Goal: Communication & Community: Answer question/provide support

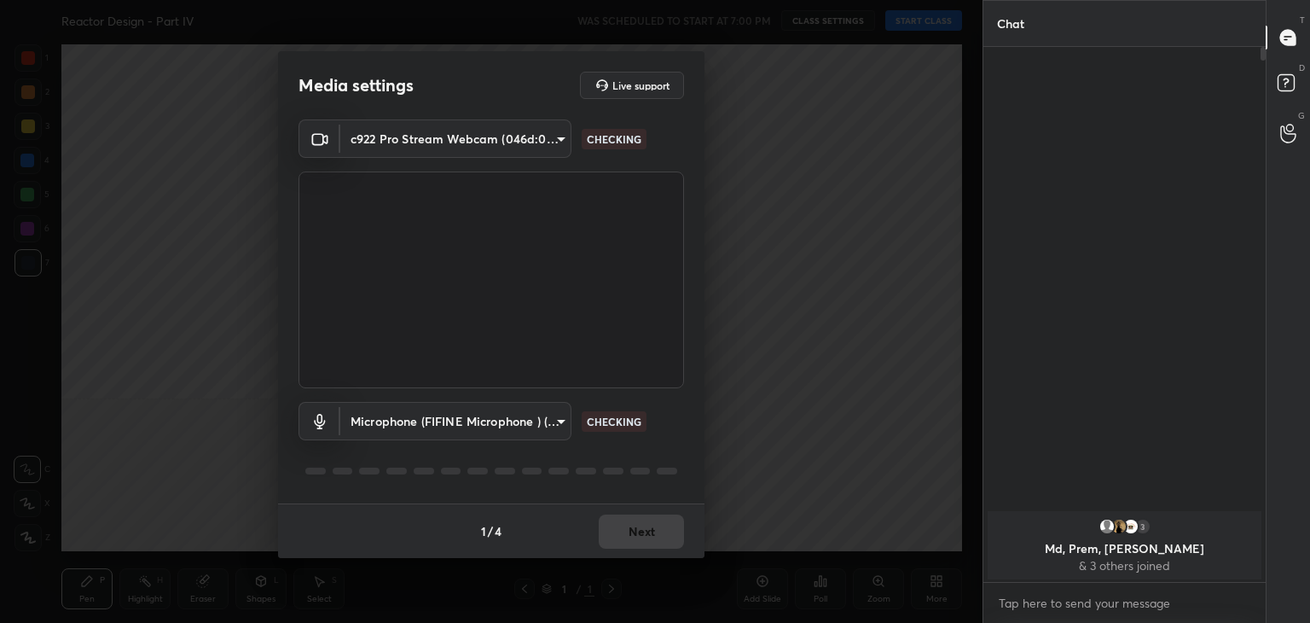
scroll to position [6, 5]
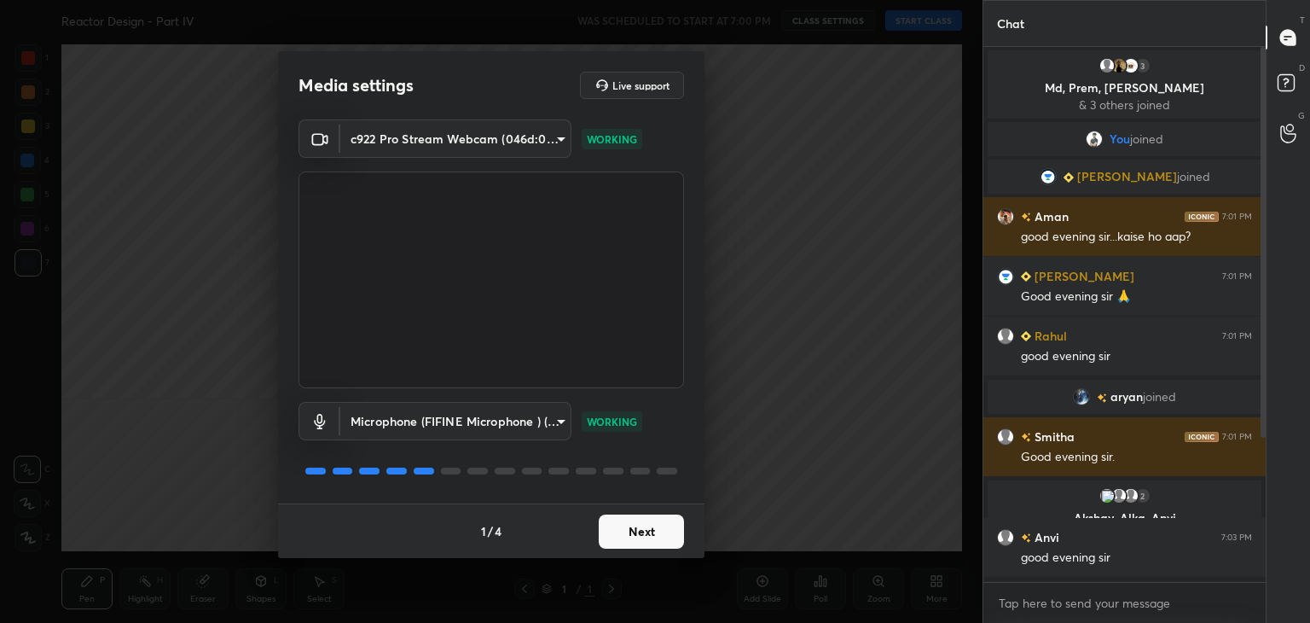
click at [623, 535] on button "Next" at bounding box center [641, 531] width 85 height 34
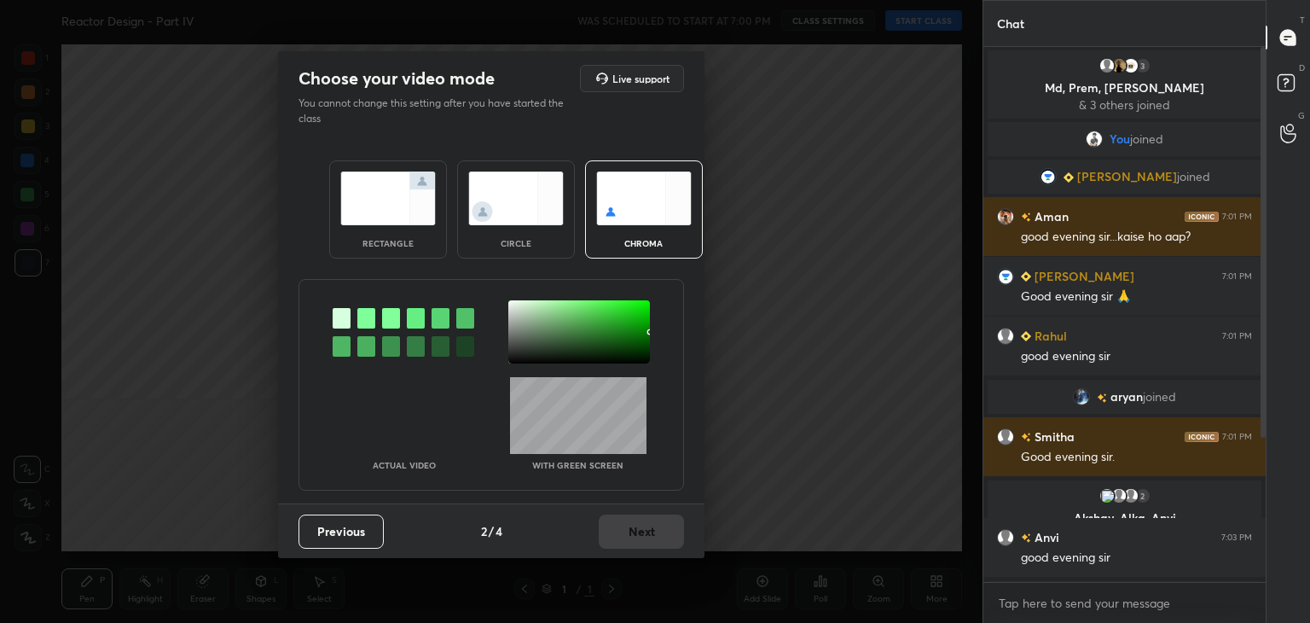
click at [399, 217] on img at bounding box center [388, 198] width 96 height 54
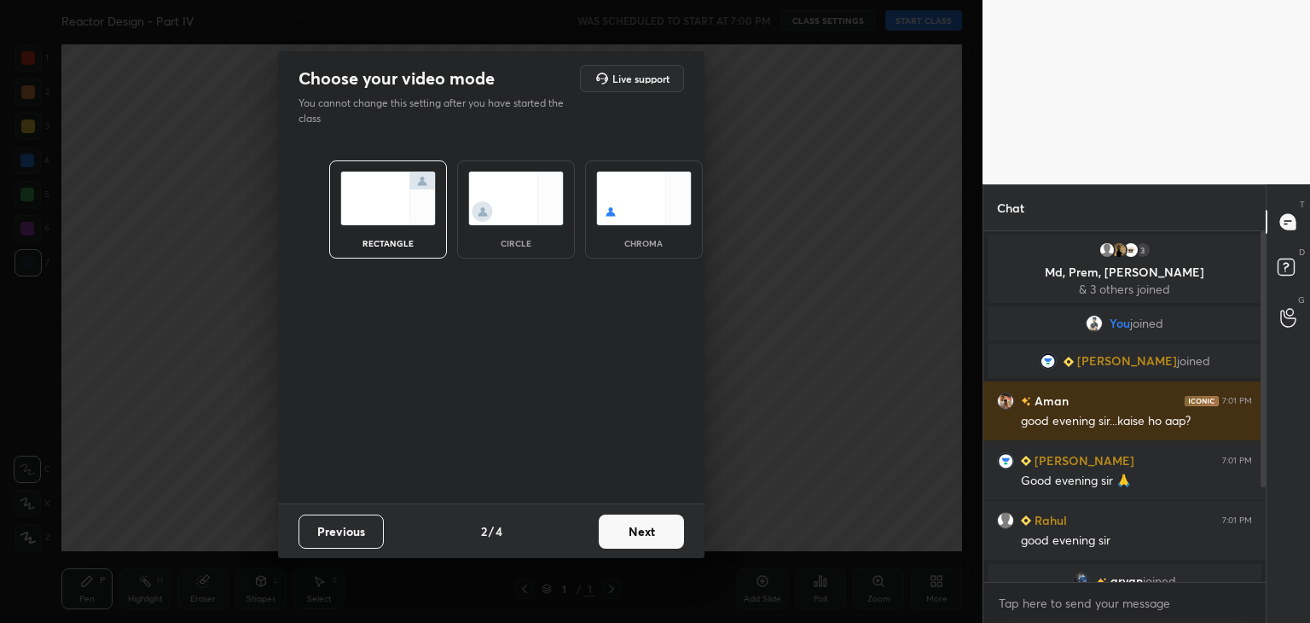
scroll to position [205, 277]
click at [654, 540] on button "Next" at bounding box center [641, 531] width 85 height 34
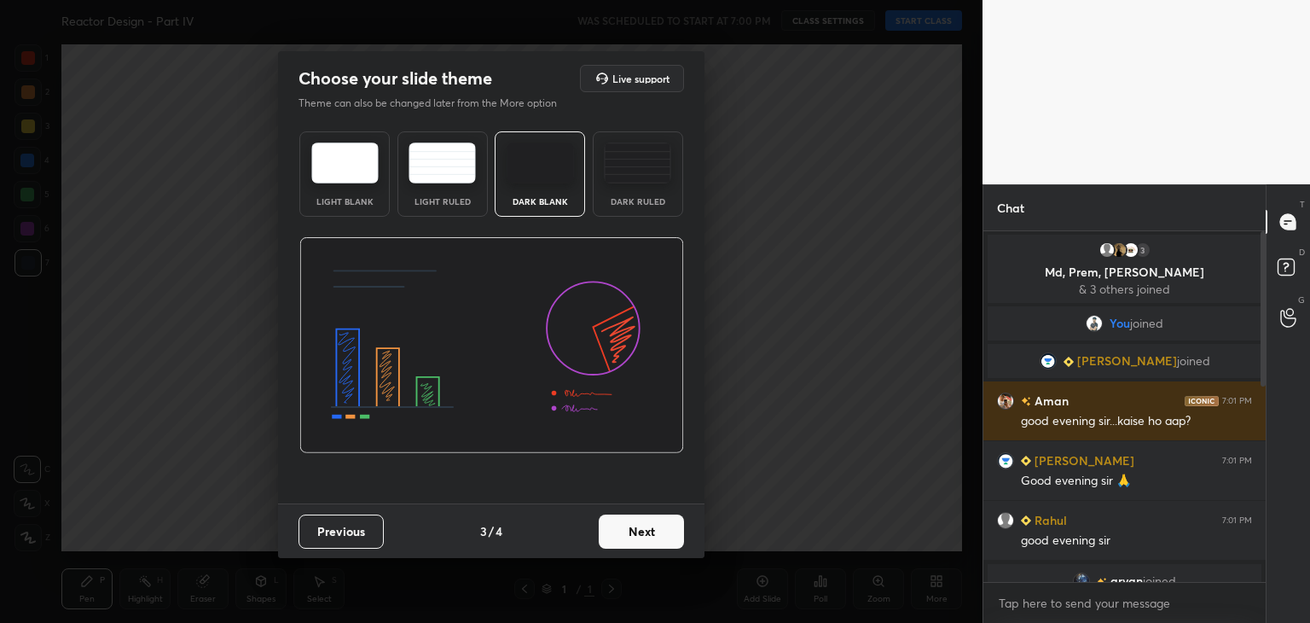
click at [666, 540] on button "Next" at bounding box center [641, 531] width 85 height 34
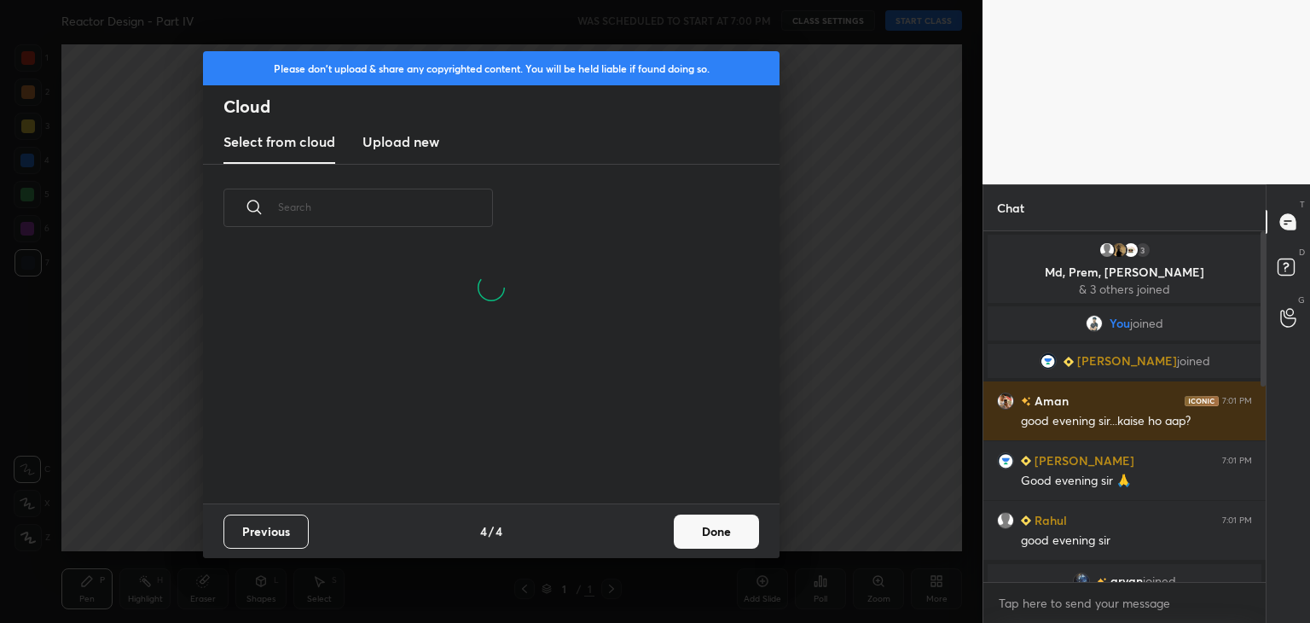
click at [731, 540] on button "Done" at bounding box center [716, 531] width 85 height 34
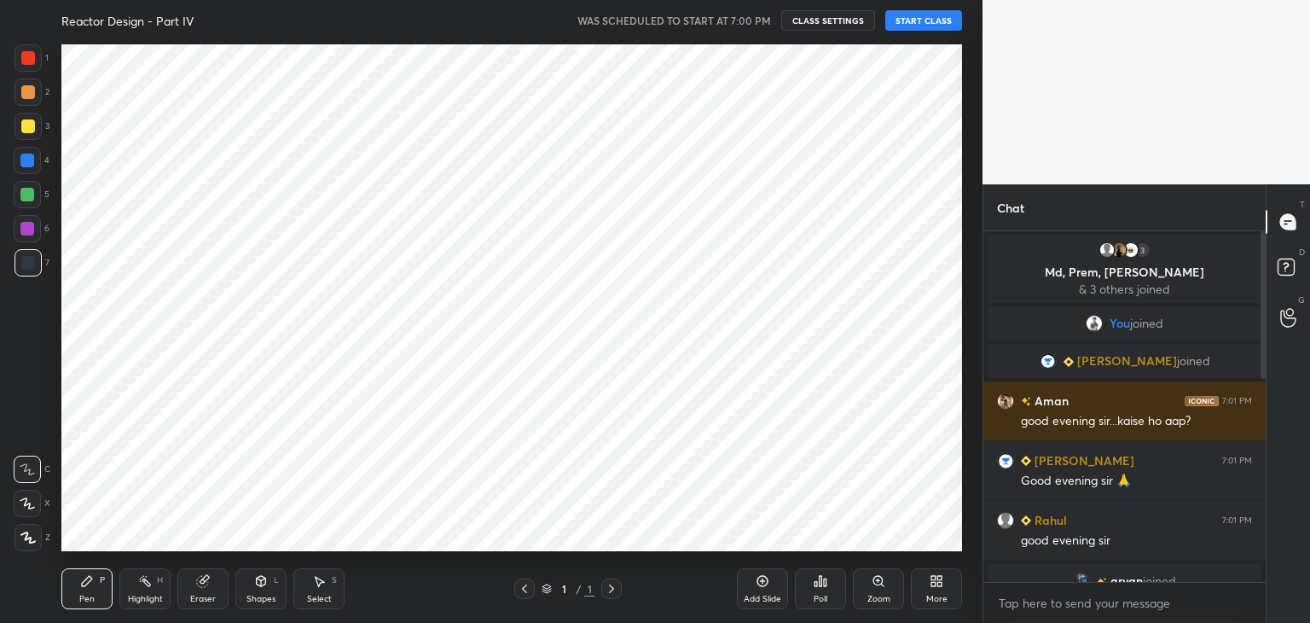
scroll to position [0, 0]
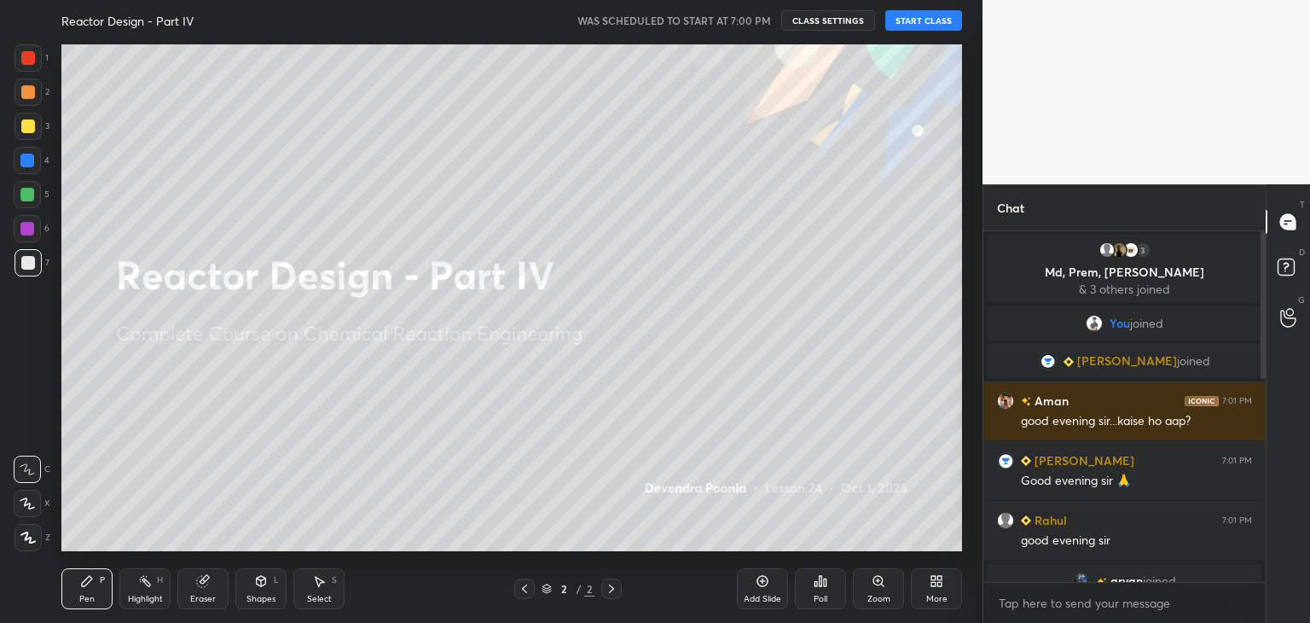
click at [27, 535] on icon at bounding box center [28, 537] width 14 height 10
click at [915, 28] on button "START CLASS" at bounding box center [924, 20] width 77 height 20
click at [768, 20] on span "mute" at bounding box center [756, 21] width 24 height 12
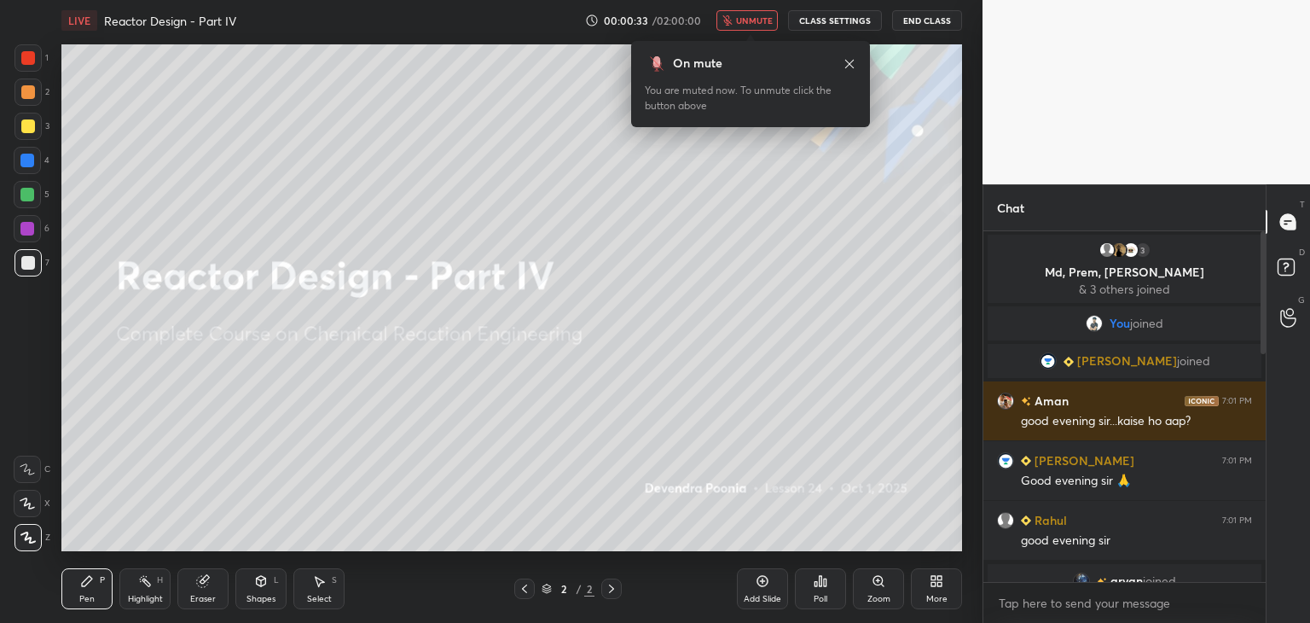
click at [851, 63] on icon at bounding box center [850, 64] width 14 height 14
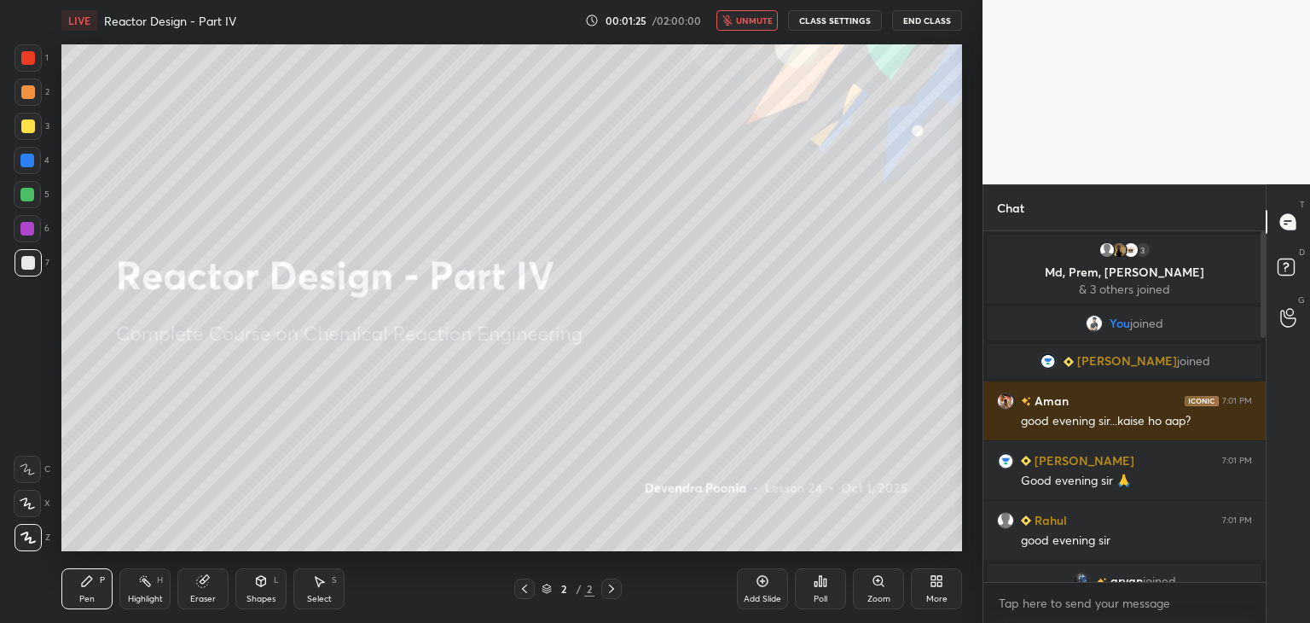
click at [759, 24] on span "unmute" at bounding box center [754, 21] width 37 height 12
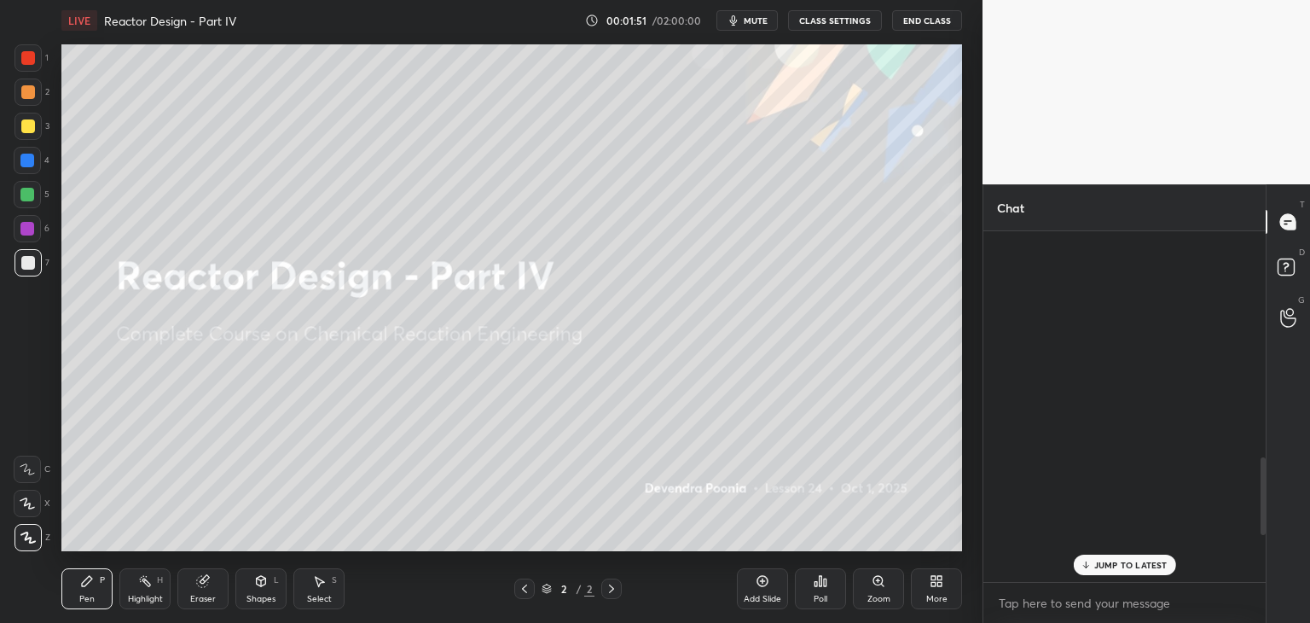
scroll to position [1020, 0]
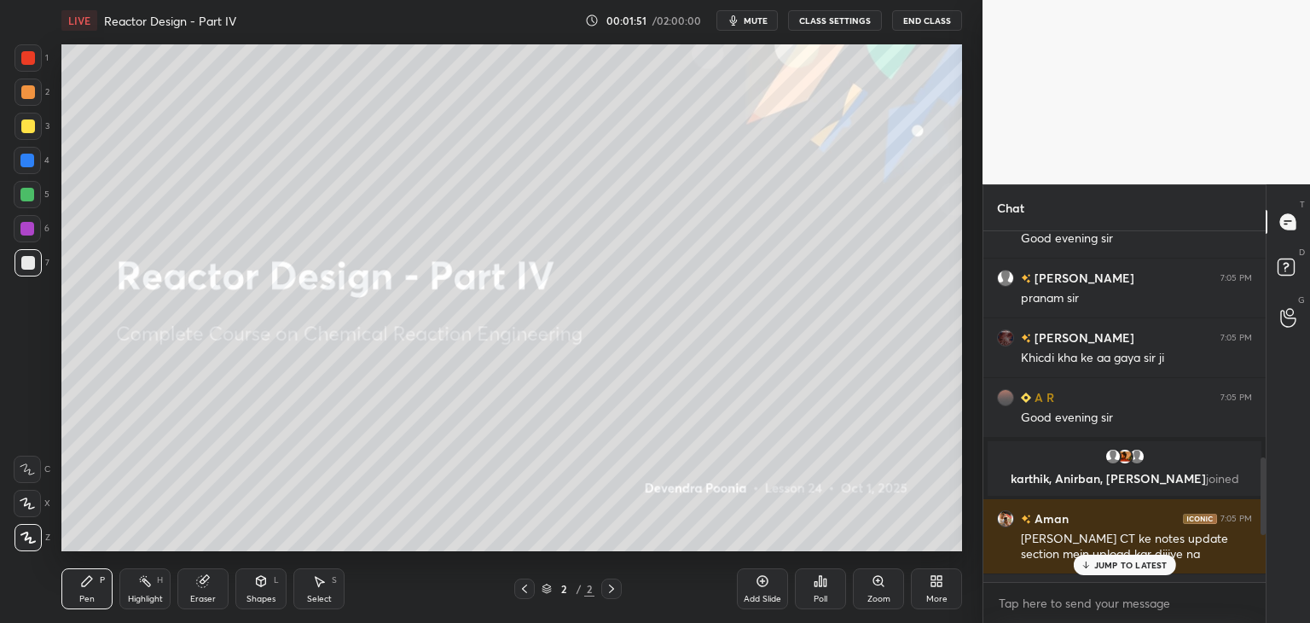
click at [1263, 297] on div at bounding box center [1261, 406] width 10 height 351
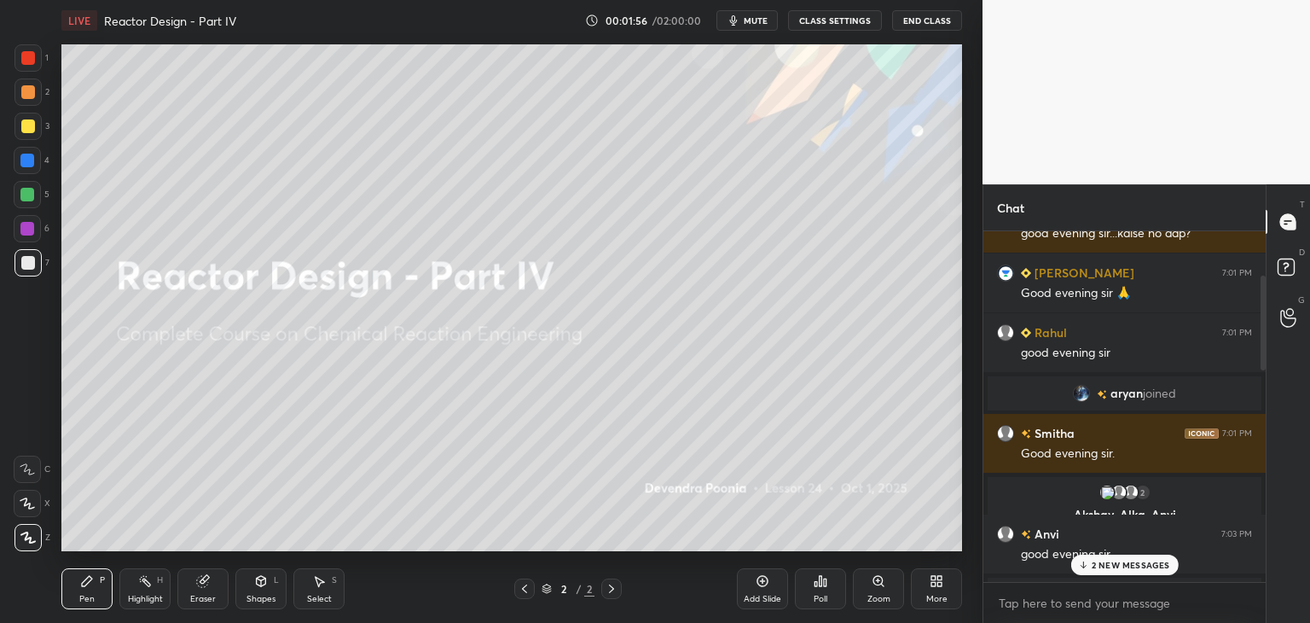
scroll to position [181, 0]
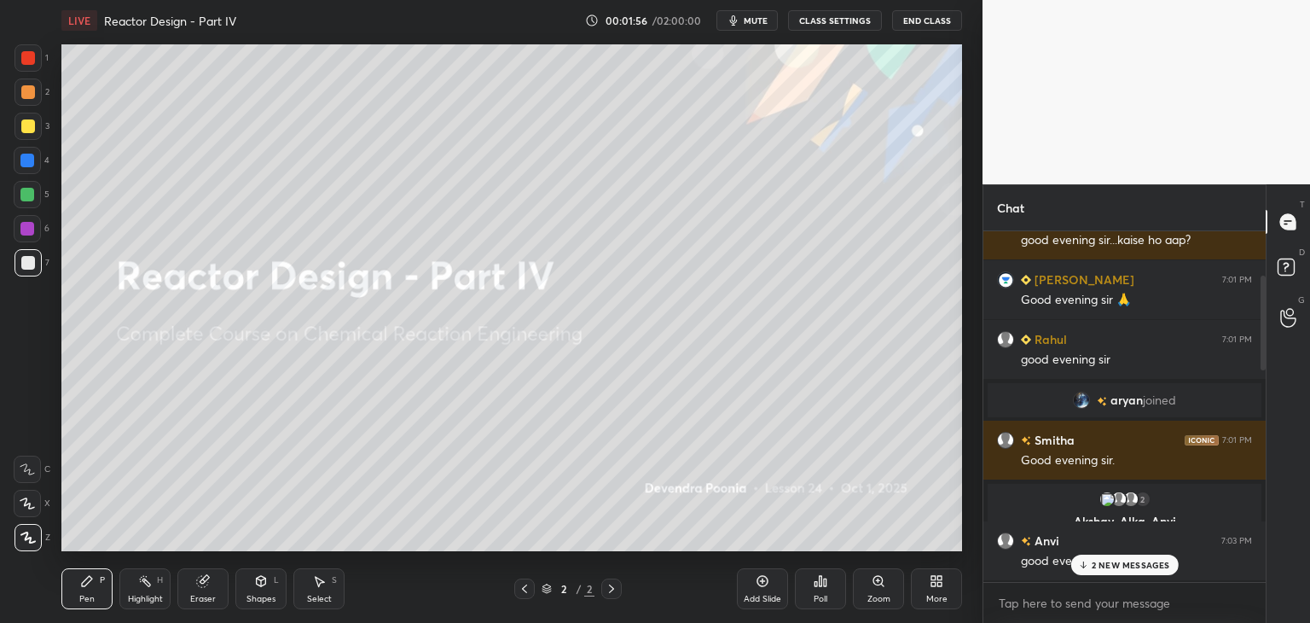
drag, startPoint x: 1263, startPoint y: 470, endPoint x: 1263, endPoint y: 244, distance: 226.1
click at [1263, 244] on div at bounding box center [1261, 406] width 10 height 351
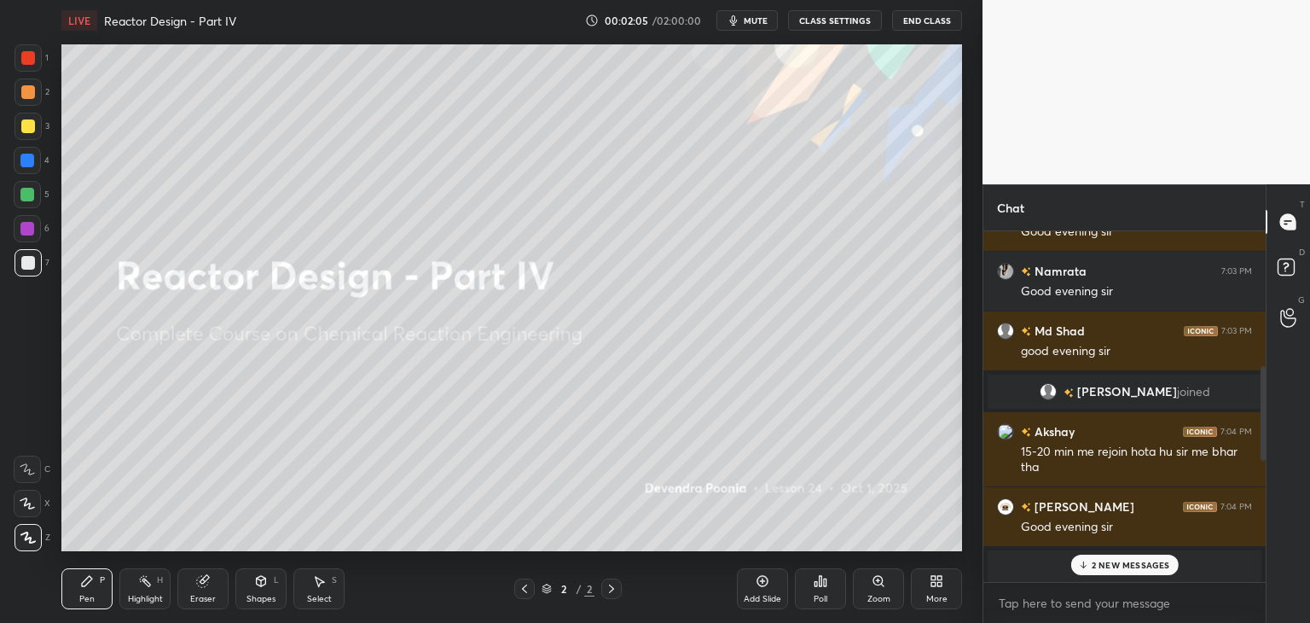
scroll to position [621, 0]
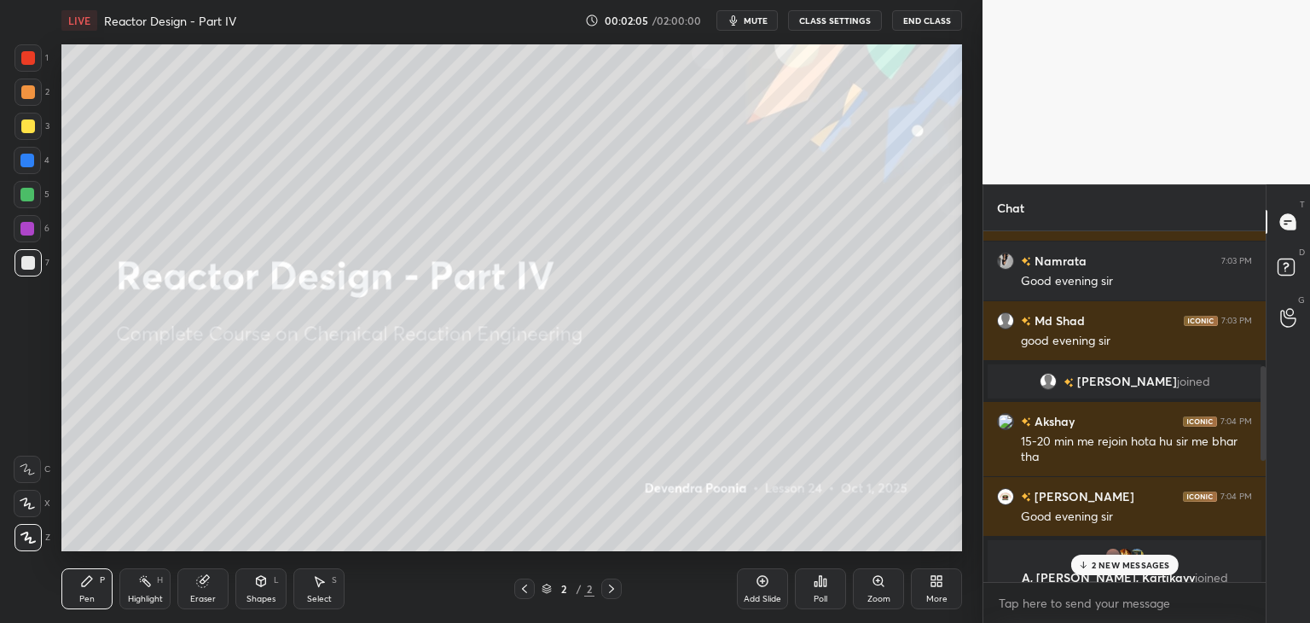
drag, startPoint x: 1264, startPoint y: 293, endPoint x: 1258, endPoint y: 420, distance: 126.4
click at [1258, 420] on div at bounding box center [1261, 406] width 10 height 351
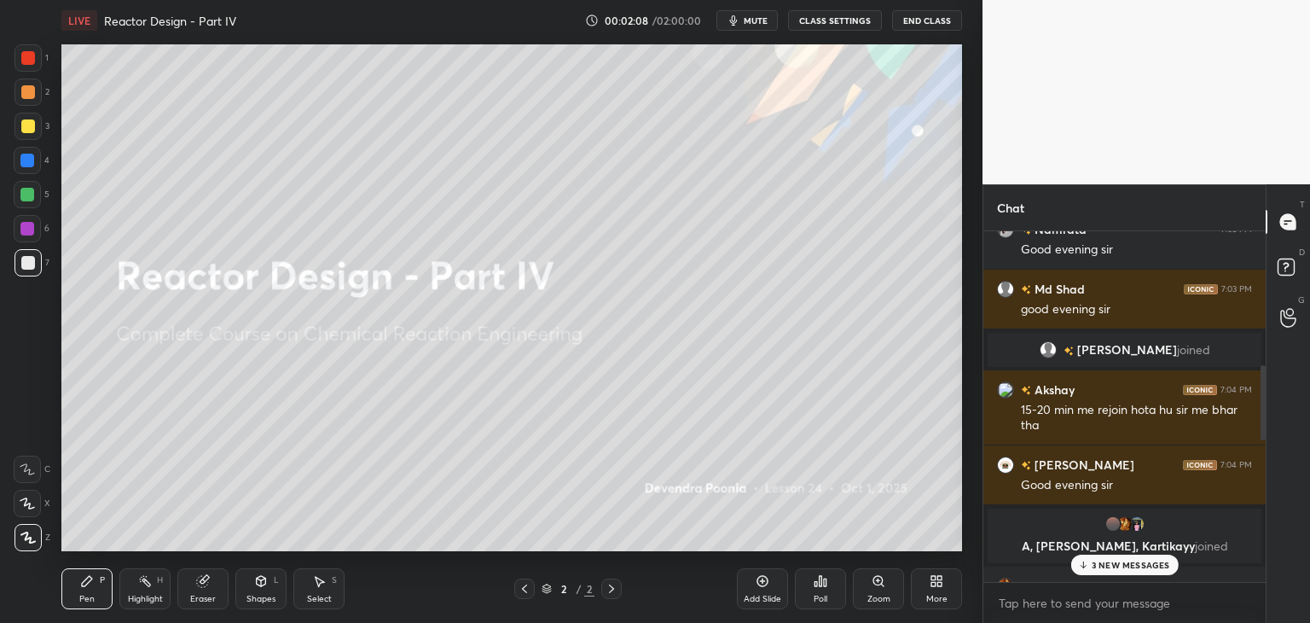
scroll to position [676, 0]
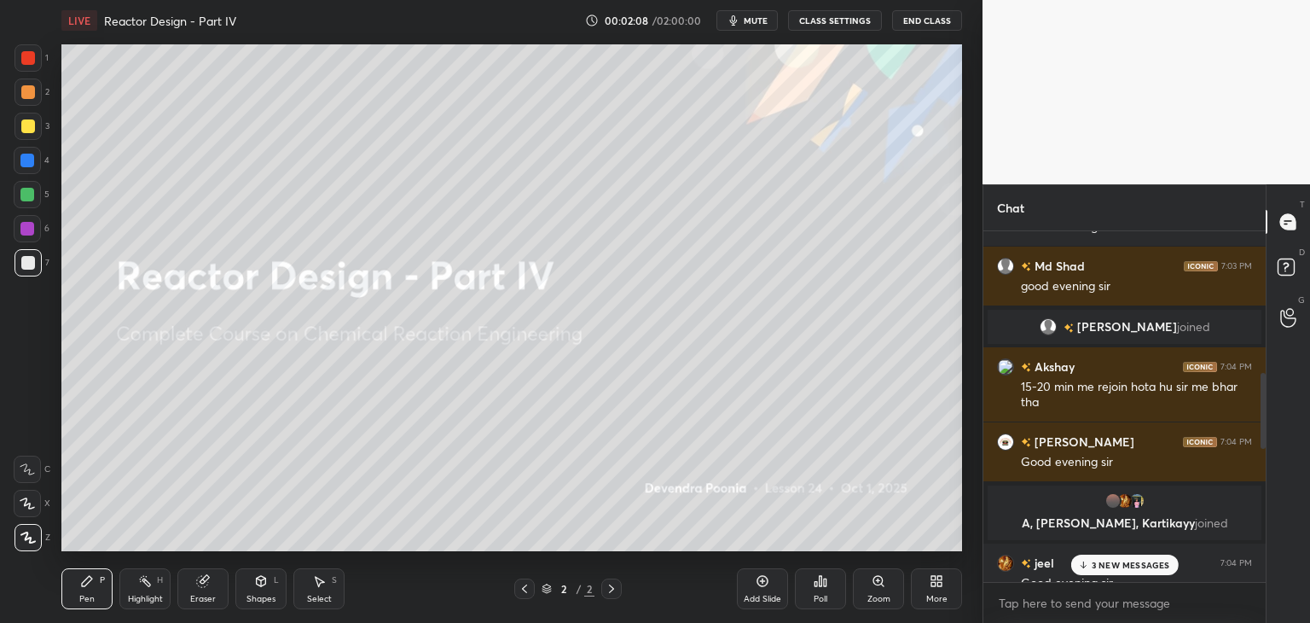
drag, startPoint x: 1263, startPoint y: 400, endPoint x: 1263, endPoint y: 412, distance: 11.9
click at [1263, 412] on div at bounding box center [1263, 410] width 5 height 75
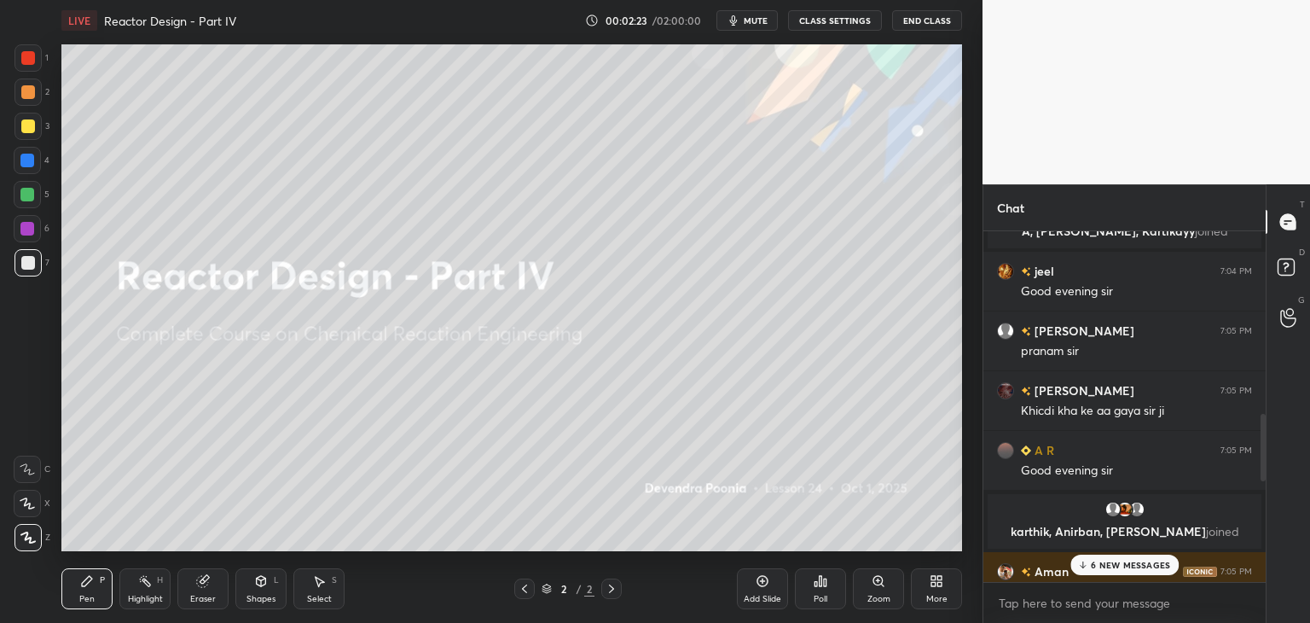
scroll to position [973, 0]
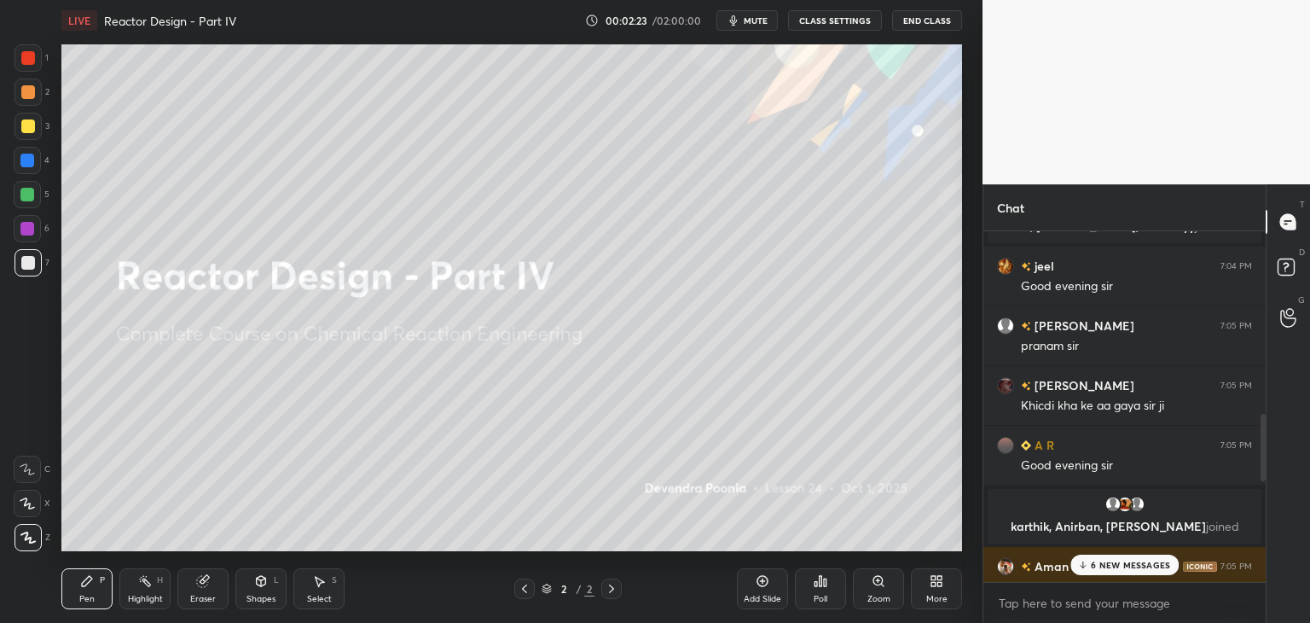
drag, startPoint x: 1264, startPoint y: 405, endPoint x: 1263, endPoint y: 462, distance: 56.3
click at [1263, 462] on div at bounding box center [1263, 447] width 5 height 67
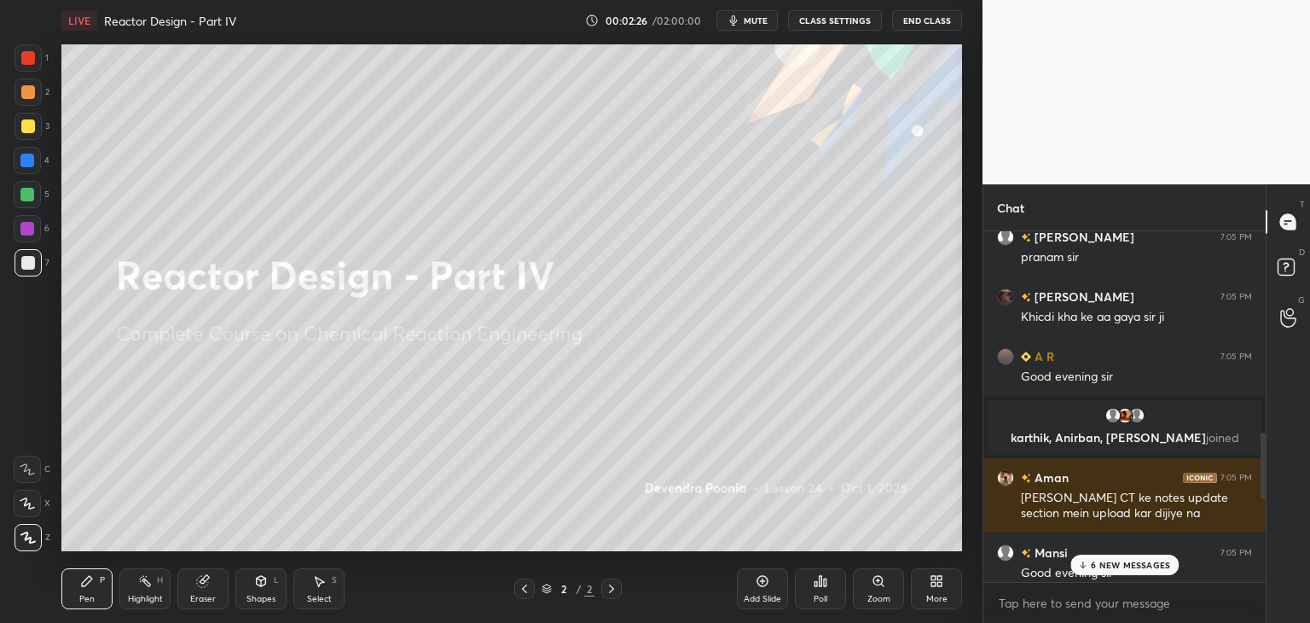
scroll to position [1072, 0]
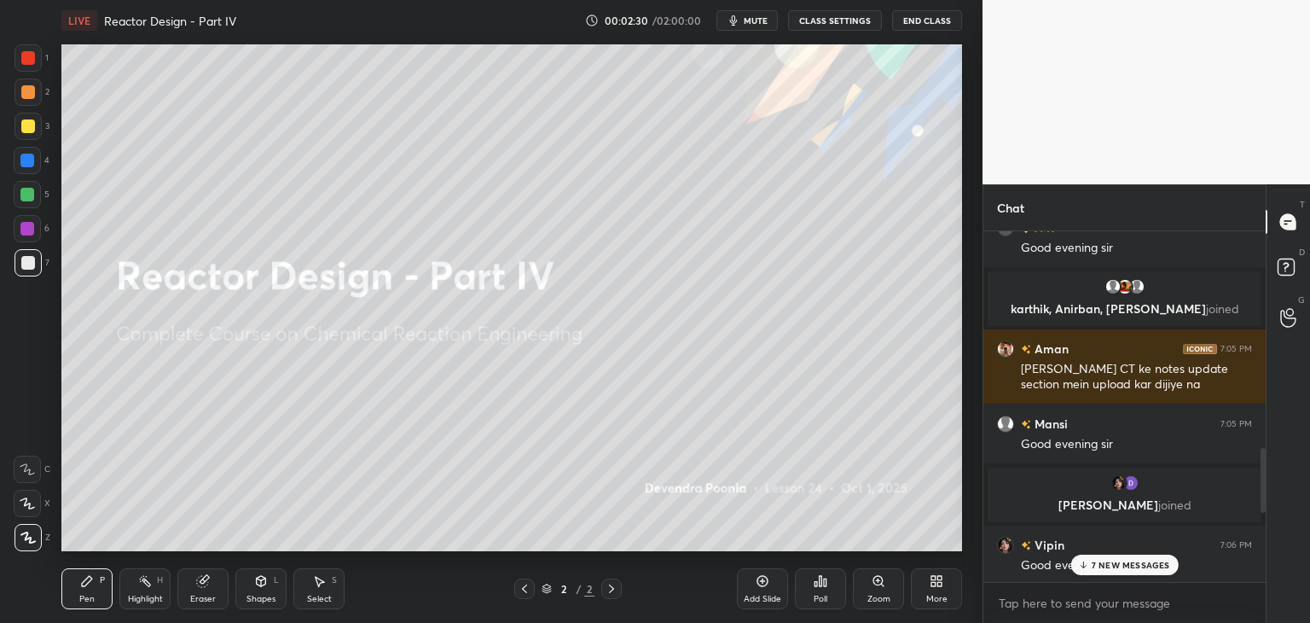
drag, startPoint x: 1263, startPoint y: 443, endPoint x: 1259, endPoint y: 483, distance: 40.3
click at [1259, 483] on div at bounding box center [1261, 406] width 10 height 351
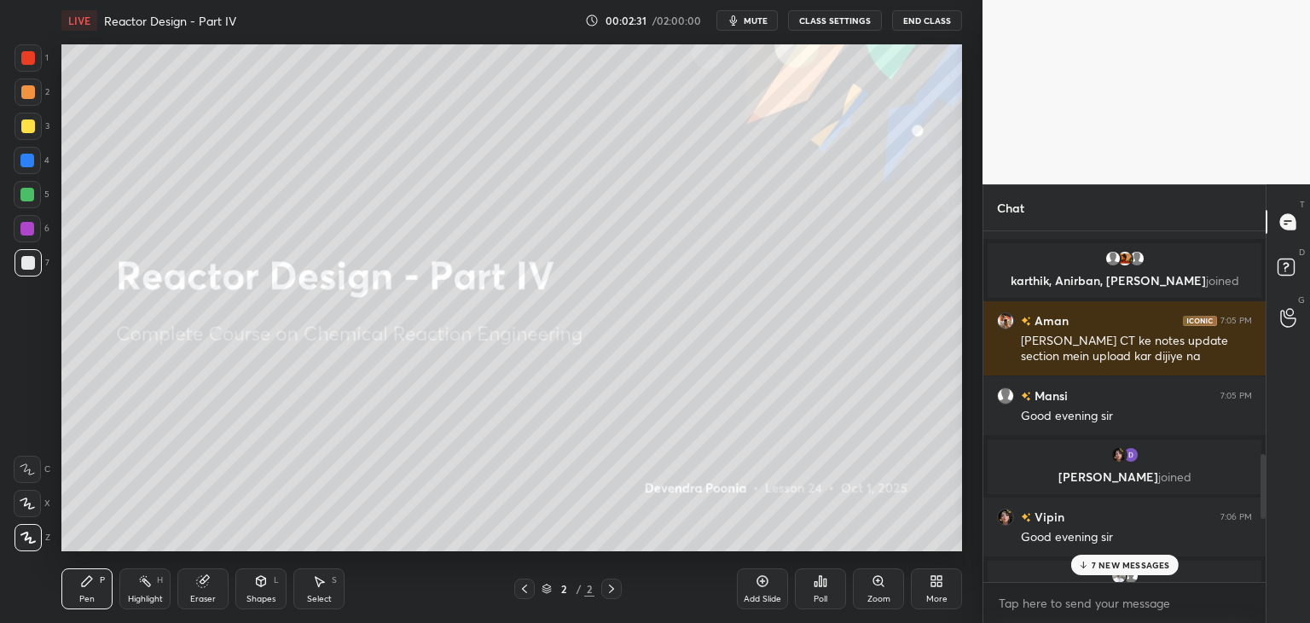
scroll to position [1223, 0]
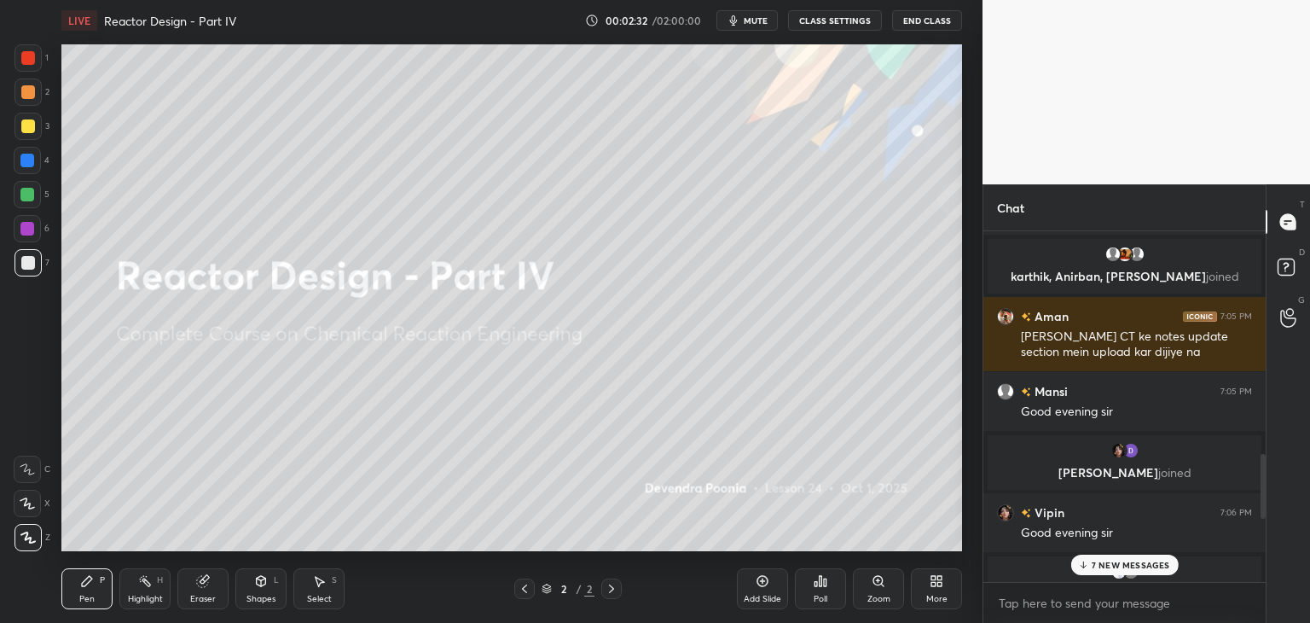
click at [1264, 474] on div at bounding box center [1263, 486] width 5 height 65
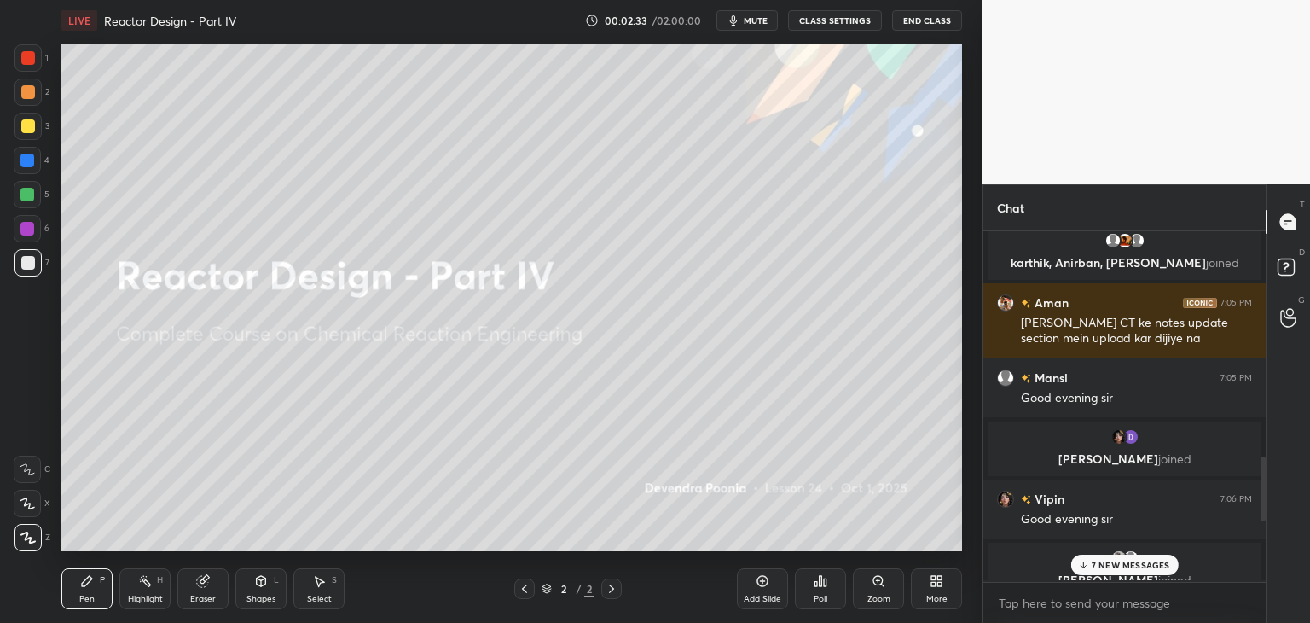
scroll to position [1246, 0]
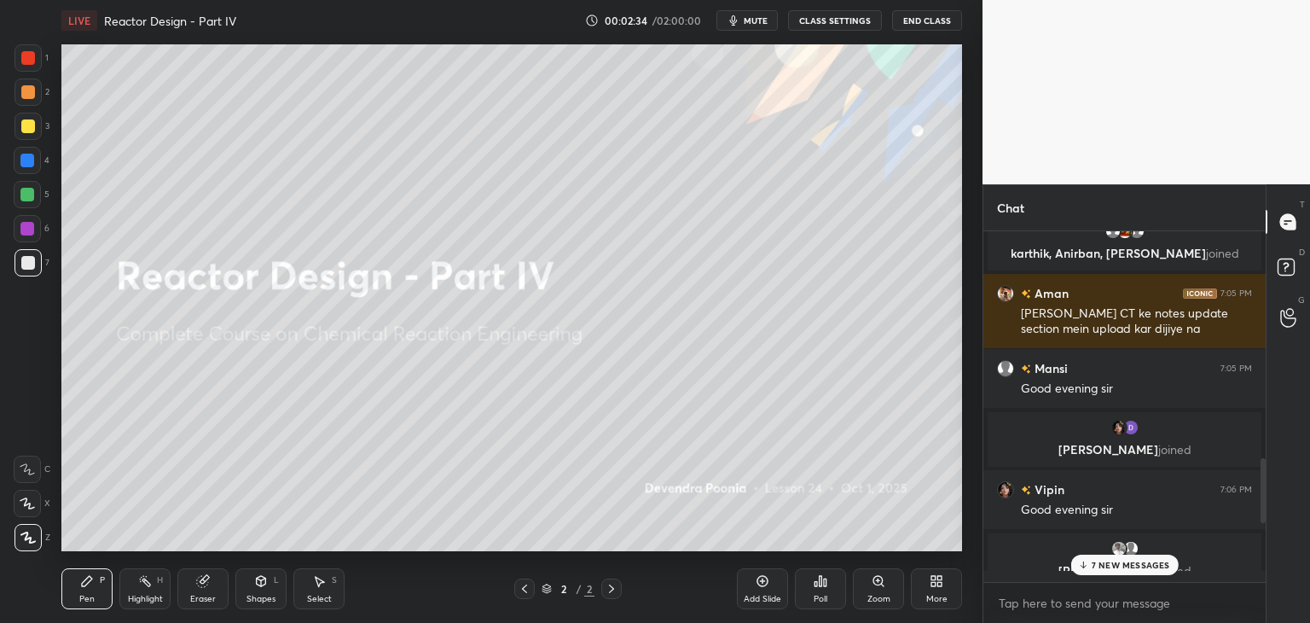
click at [1263, 476] on div at bounding box center [1263, 490] width 5 height 65
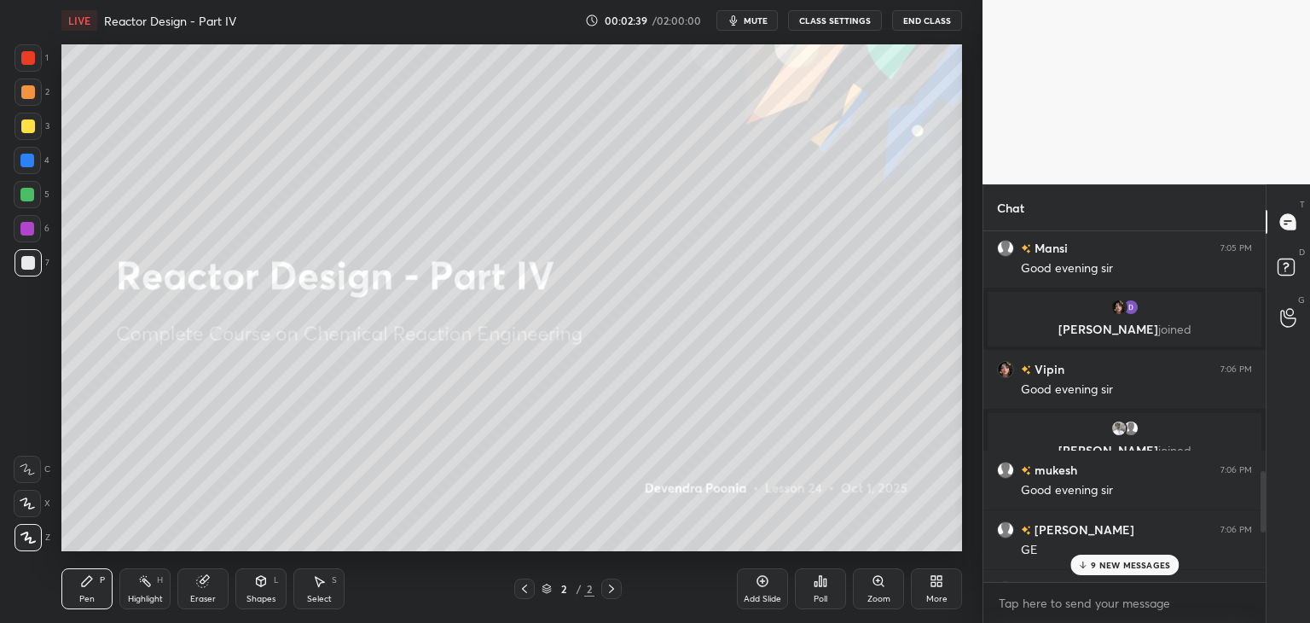
scroll to position [1381, 0]
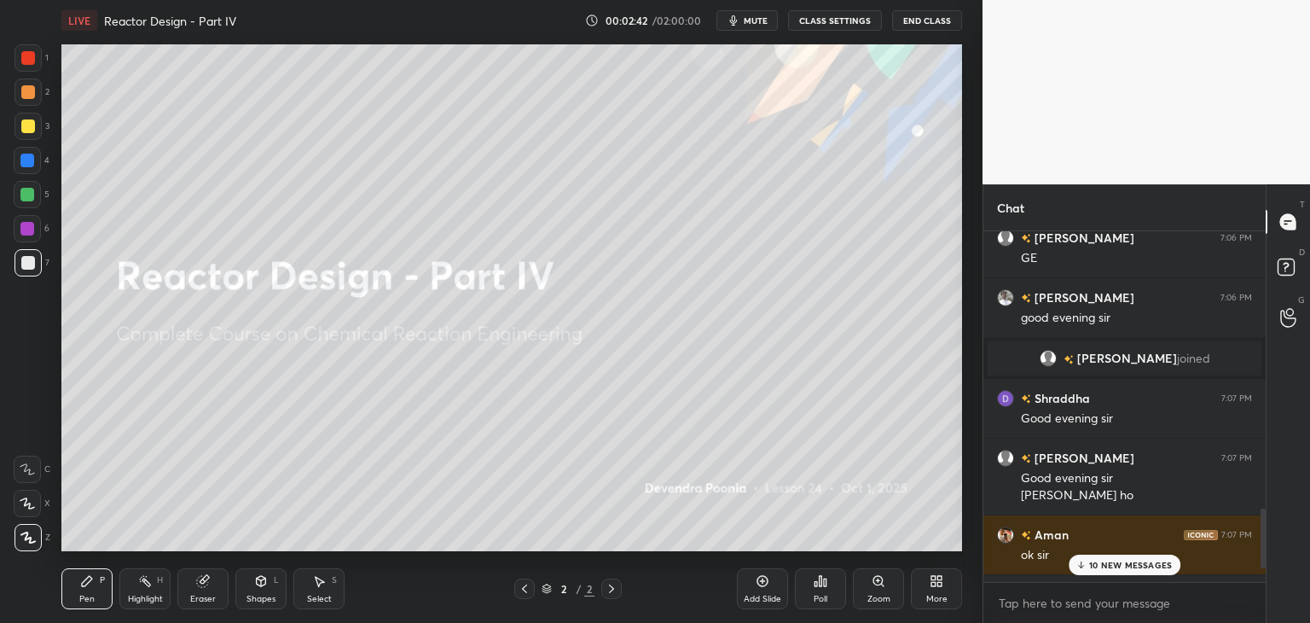
drag, startPoint x: 1263, startPoint y: 475, endPoint x: 1256, endPoint y: 543, distance: 67.8
click at [1256, 547] on div at bounding box center [1261, 406] width 10 height 351
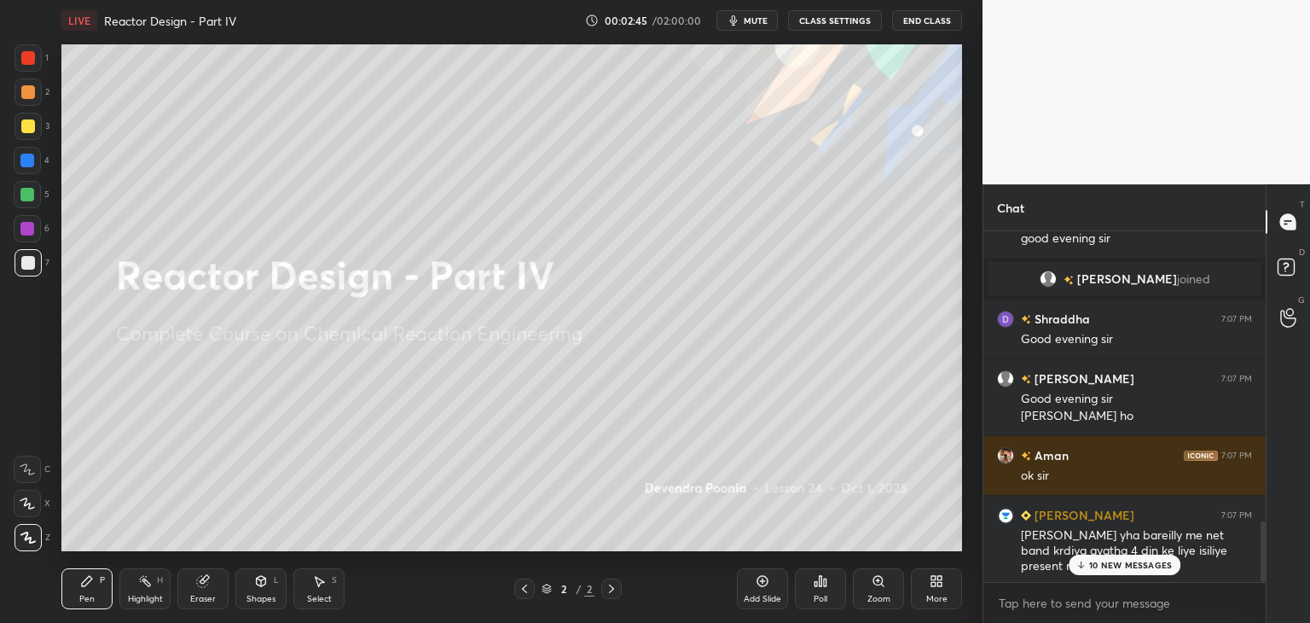
scroll to position [1740, 0]
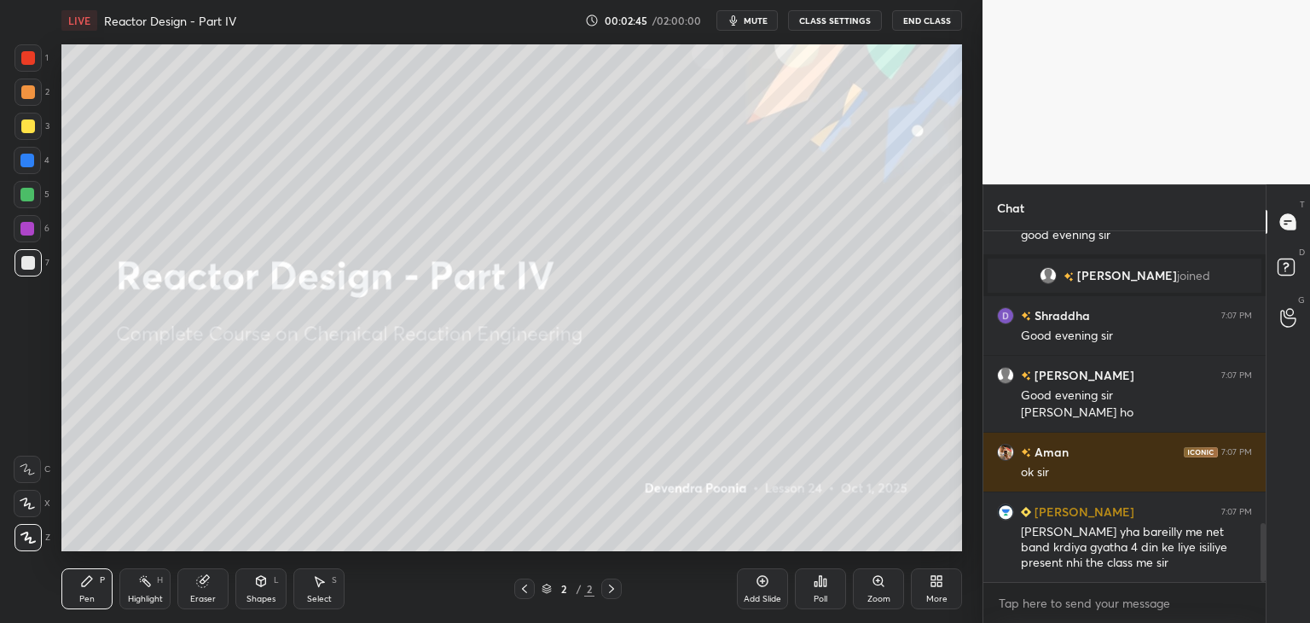
drag, startPoint x: 1263, startPoint y: 530, endPoint x: 1263, endPoint y: 543, distance: 12.8
click at [1263, 543] on div at bounding box center [1263, 552] width 5 height 59
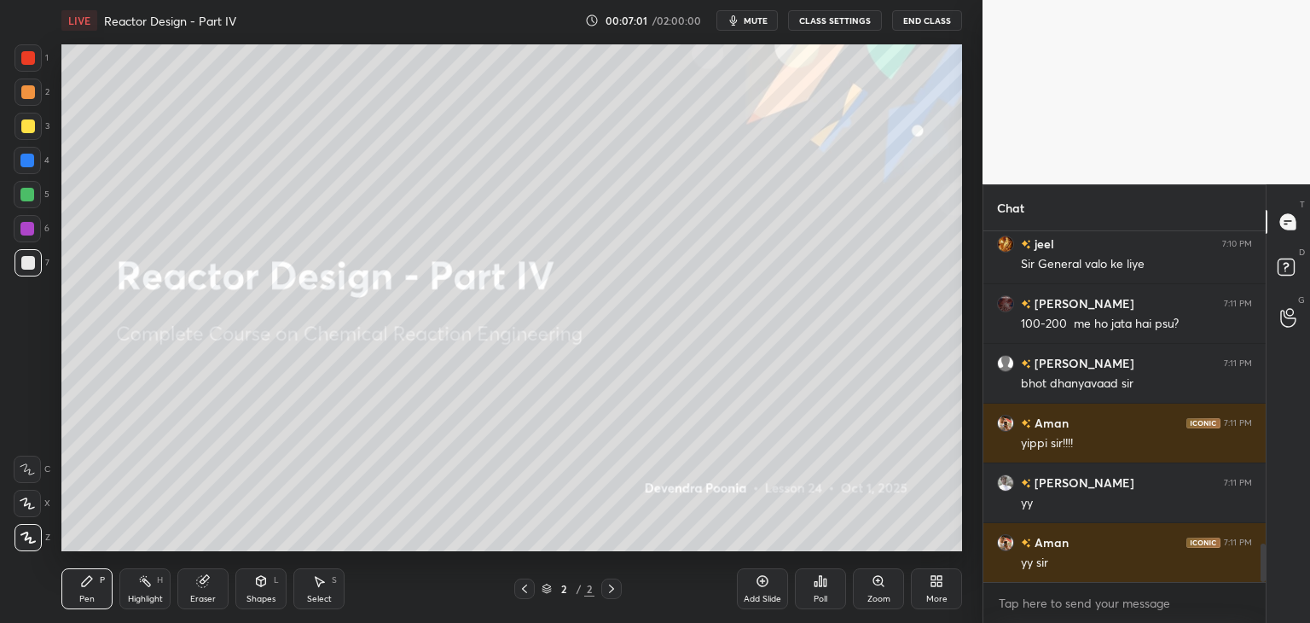
scroll to position [2866, 0]
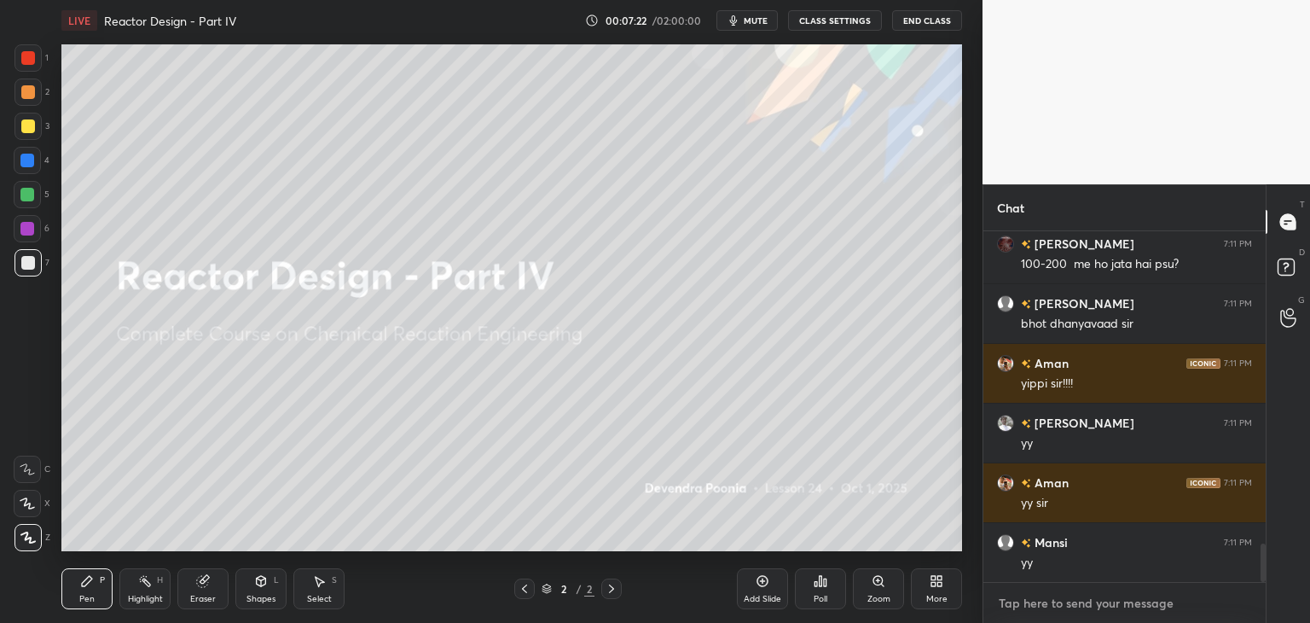
click at [1041, 607] on textarea at bounding box center [1124, 603] width 255 height 27
type textarea "x"
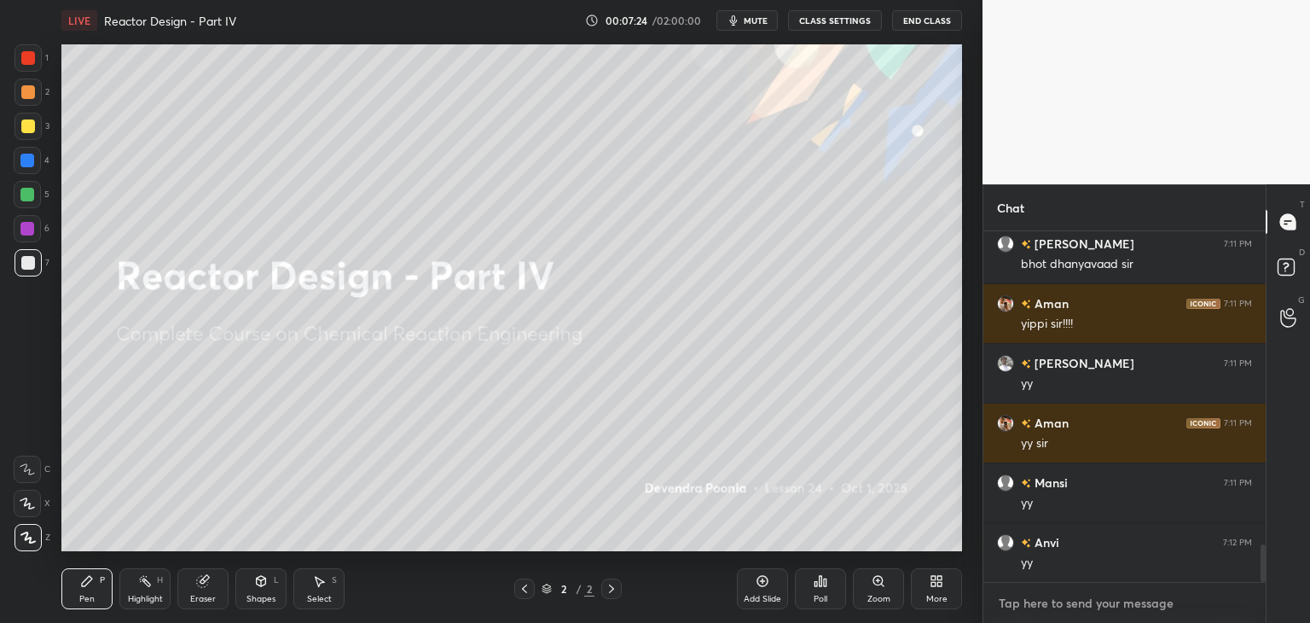
paste textarea "[URL][DOMAIN_NAME]"
type textarea "[URL][DOMAIN_NAME]"
type textarea "x"
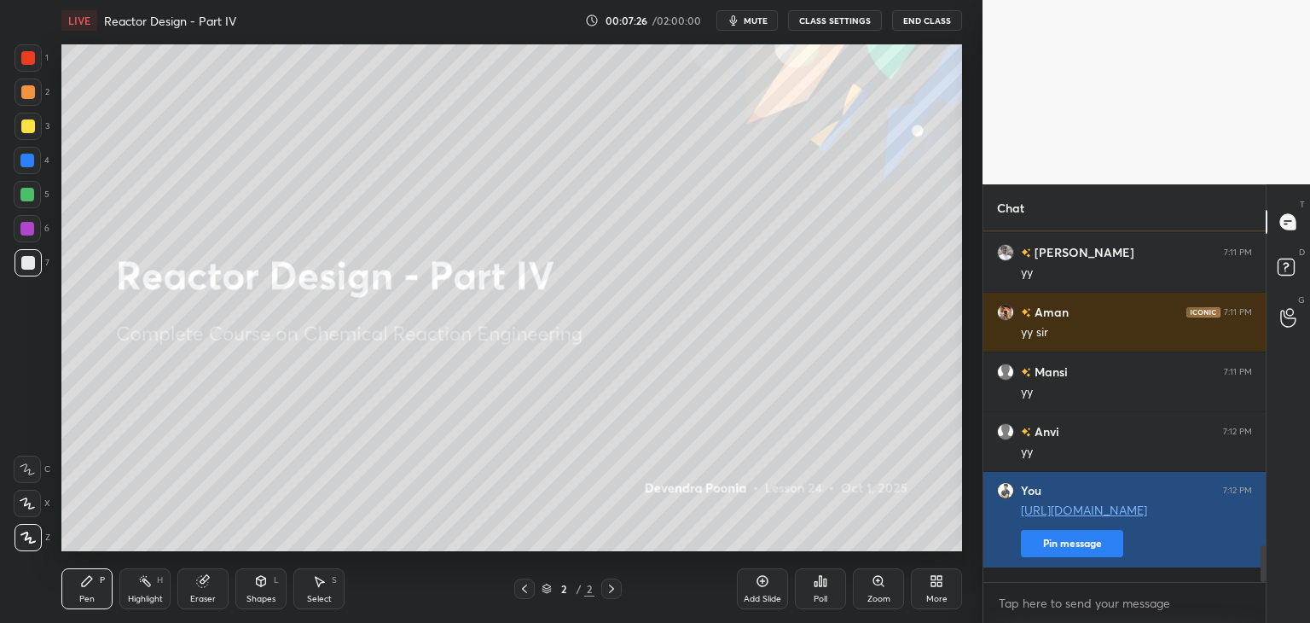
click at [1078, 557] on button "Pin message" at bounding box center [1072, 543] width 102 height 27
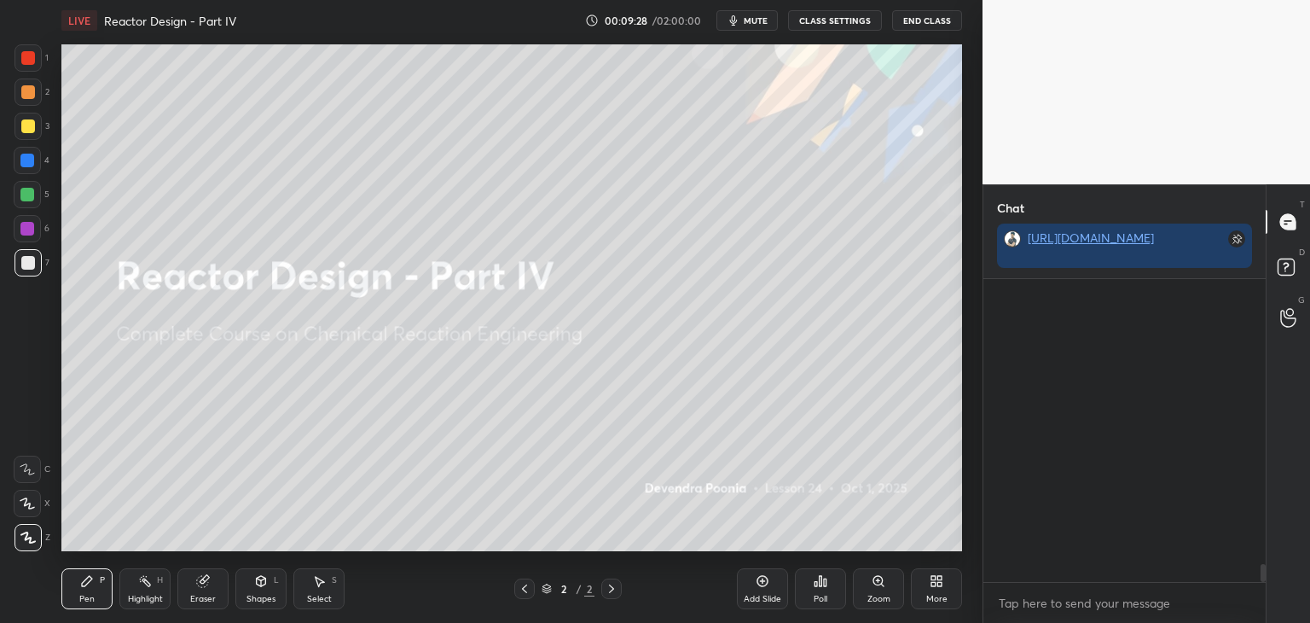
scroll to position [4769, 0]
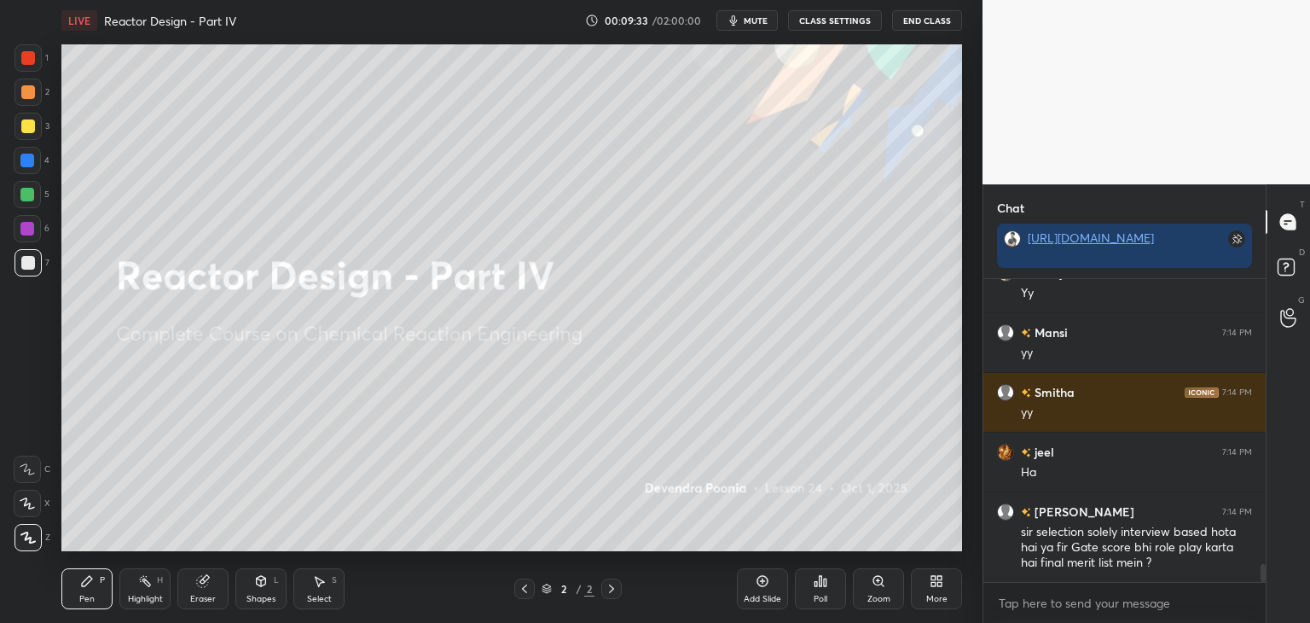
click at [758, 25] on span "mute" at bounding box center [756, 21] width 24 height 12
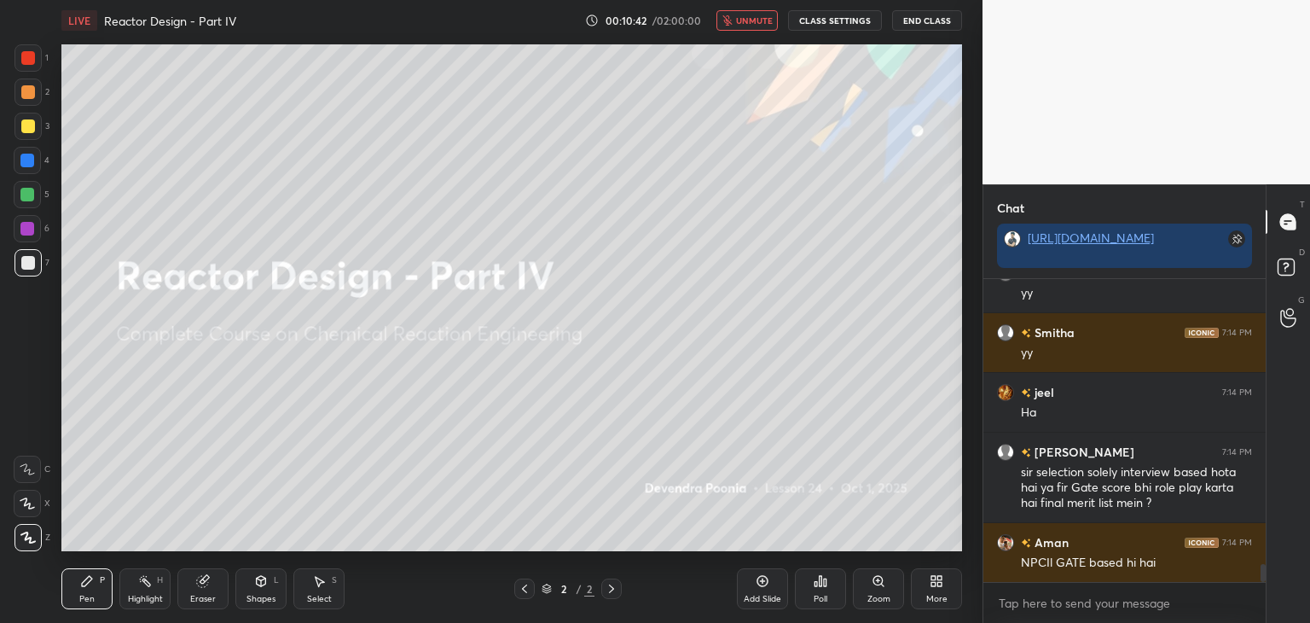
click at [747, 22] on span "unmute" at bounding box center [754, 21] width 37 height 12
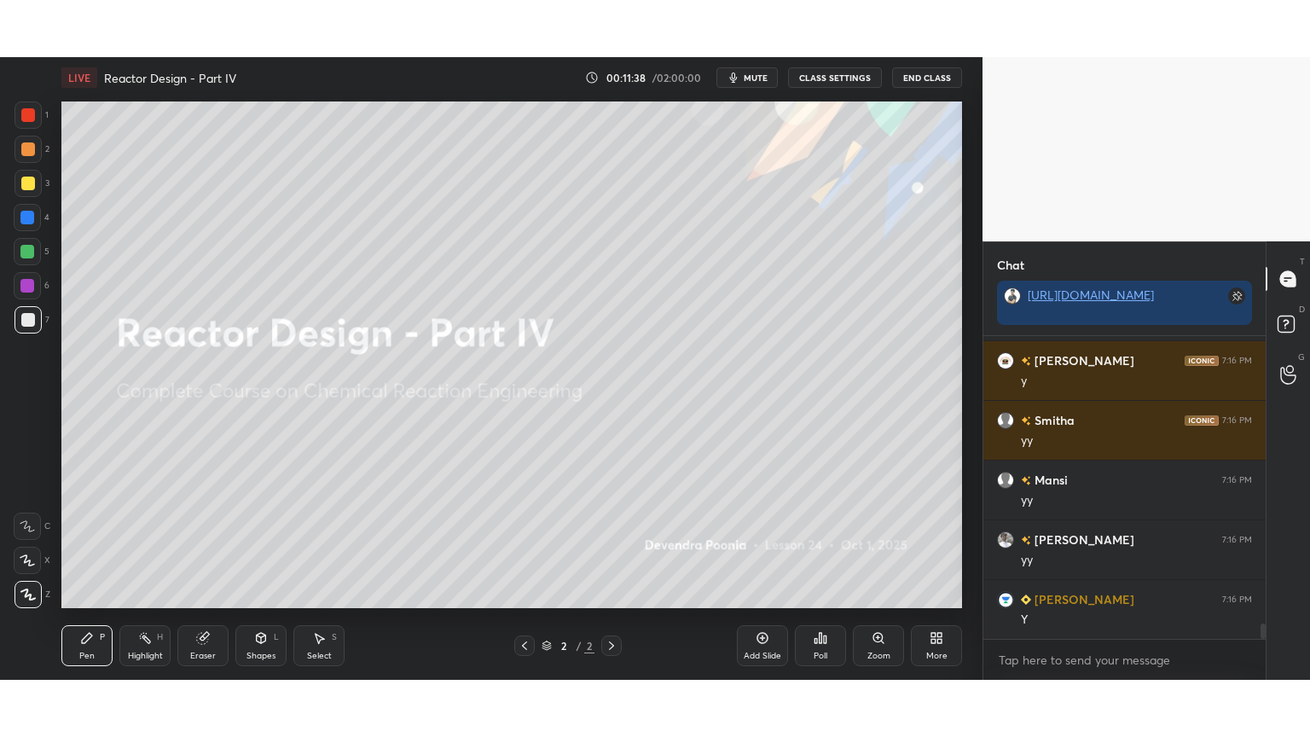
scroll to position [5598, 0]
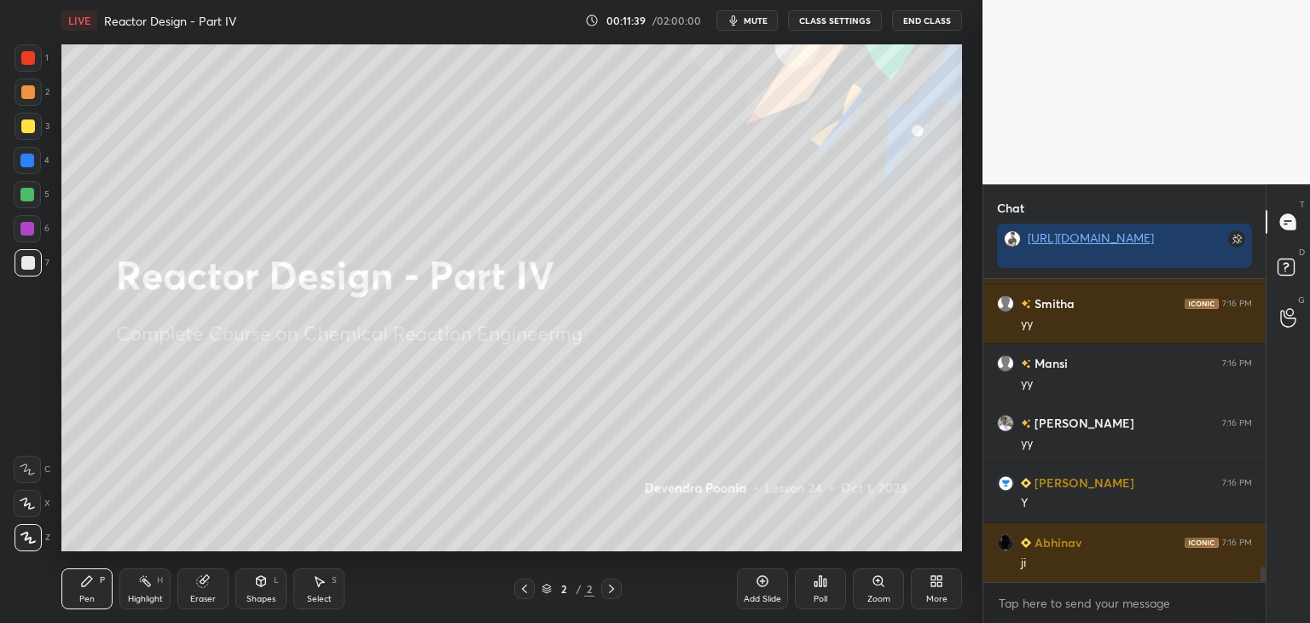
click at [924, 579] on div "More" at bounding box center [936, 588] width 51 height 41
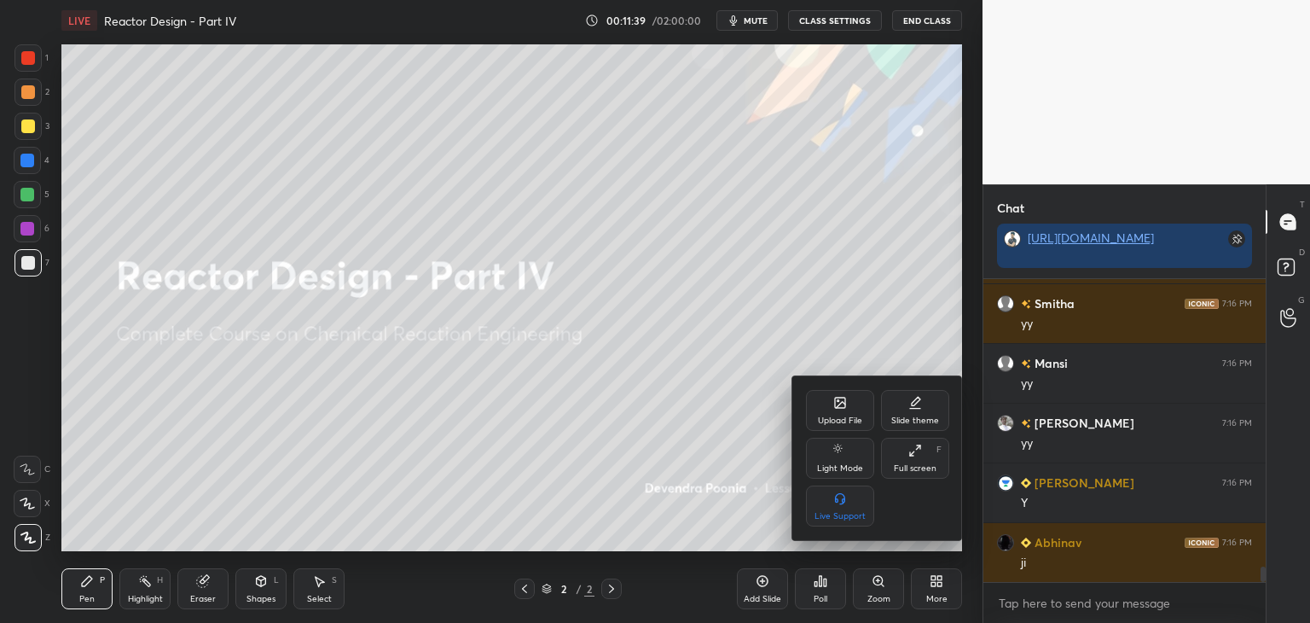
click at [908, 464] on div "Full screen" at bounding box center [915, 468] width 43 height 9
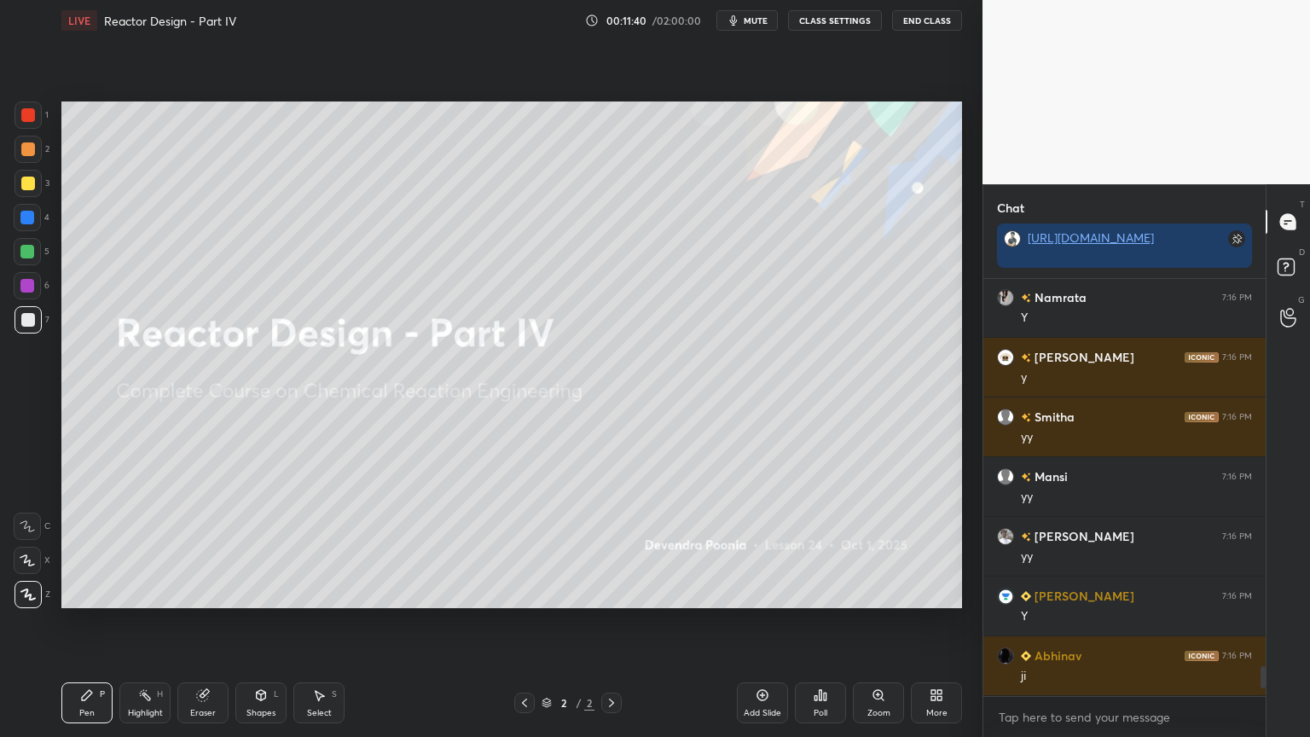
scroll to position [5485, 0]
type textarea "x"
click at [758, 622] on div "Add Slide" at bounding box center [762, 702] width 51 height 41
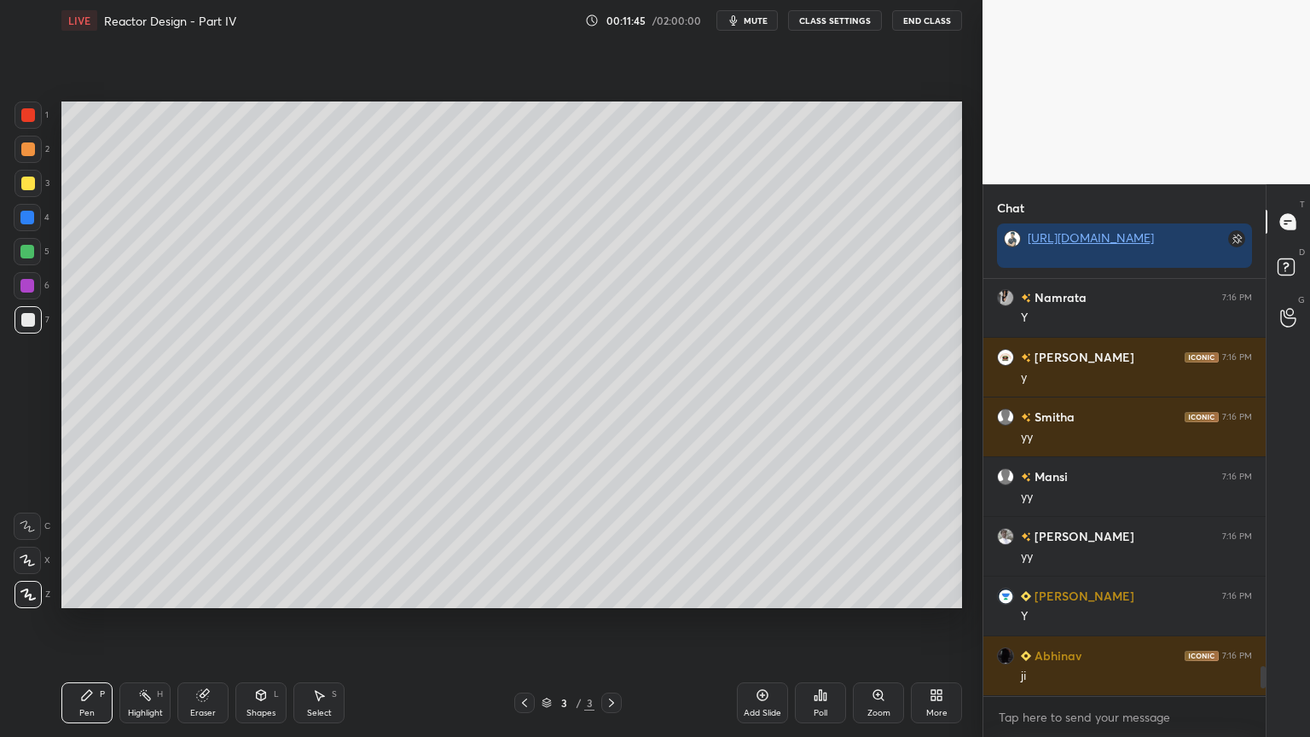
click at [25, 186] on div at bounding box center [28, 184] width 14 height 14
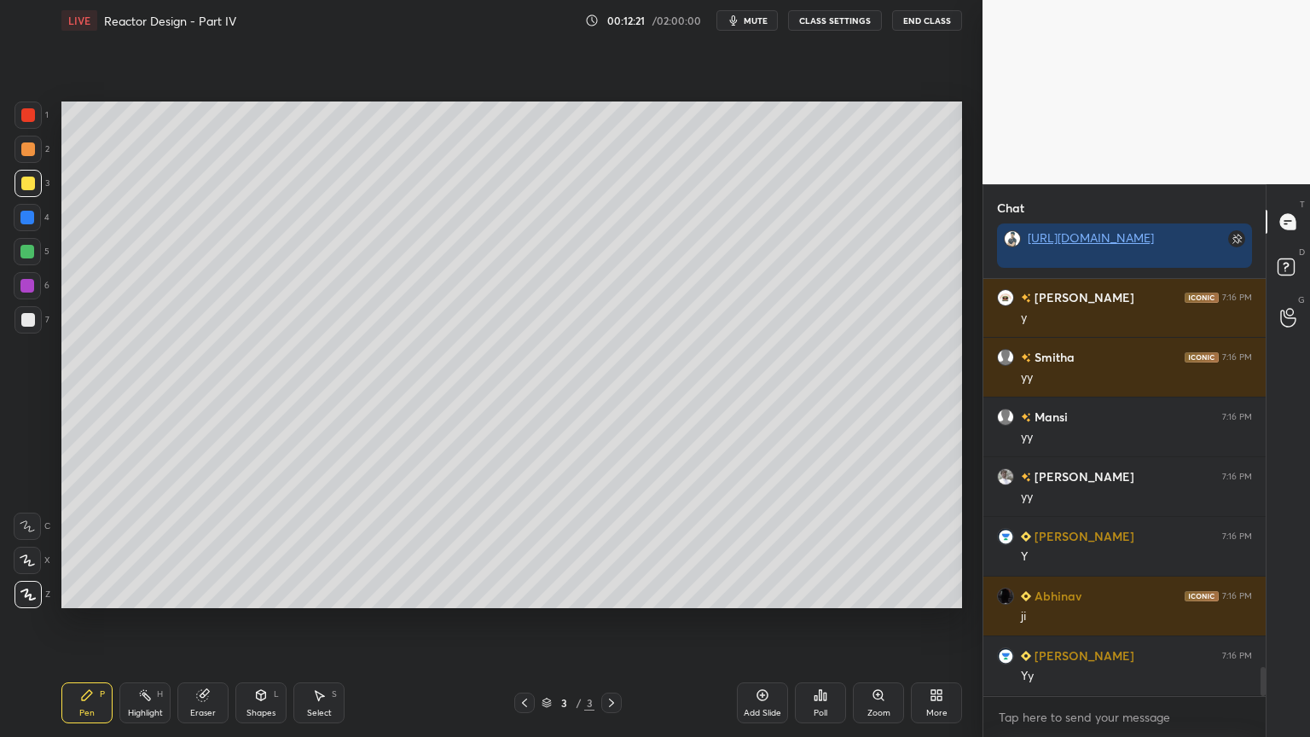
click at [28, 328] on div at bounding box center [28, 319] width 27 height 27
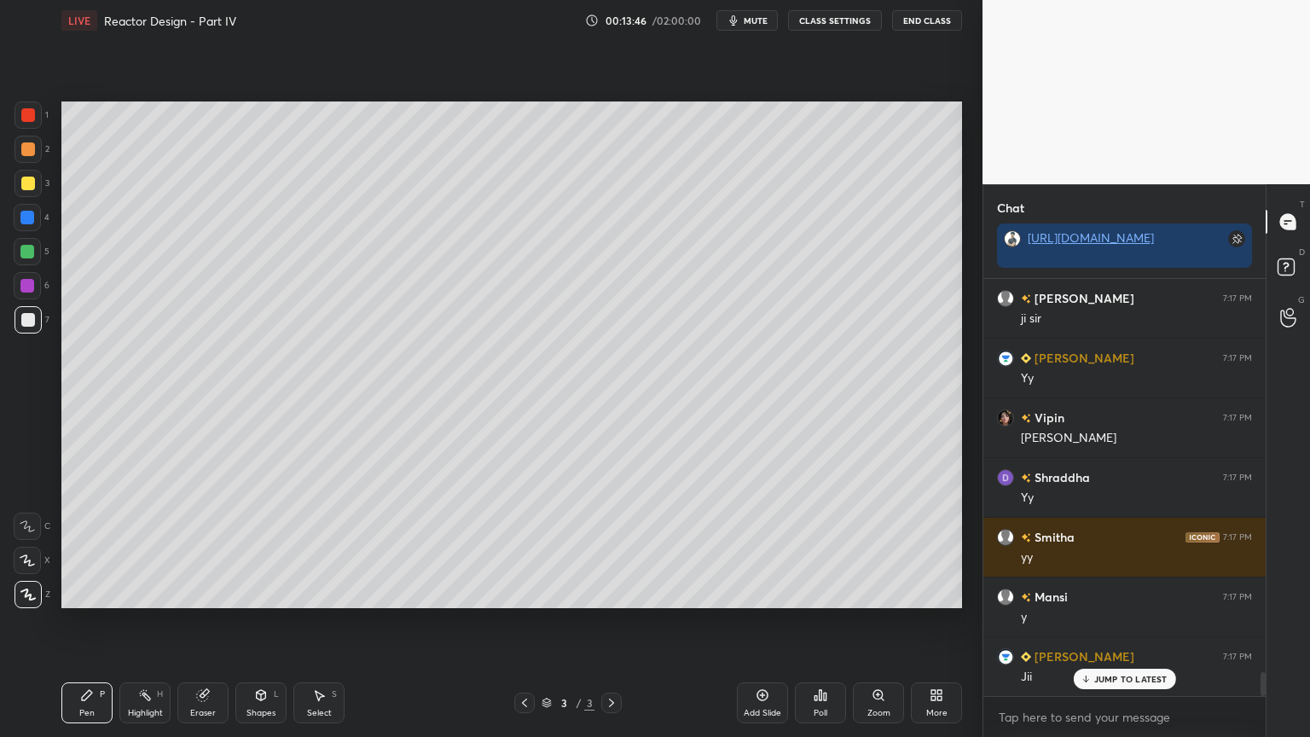
scroll to position [6858, 0]
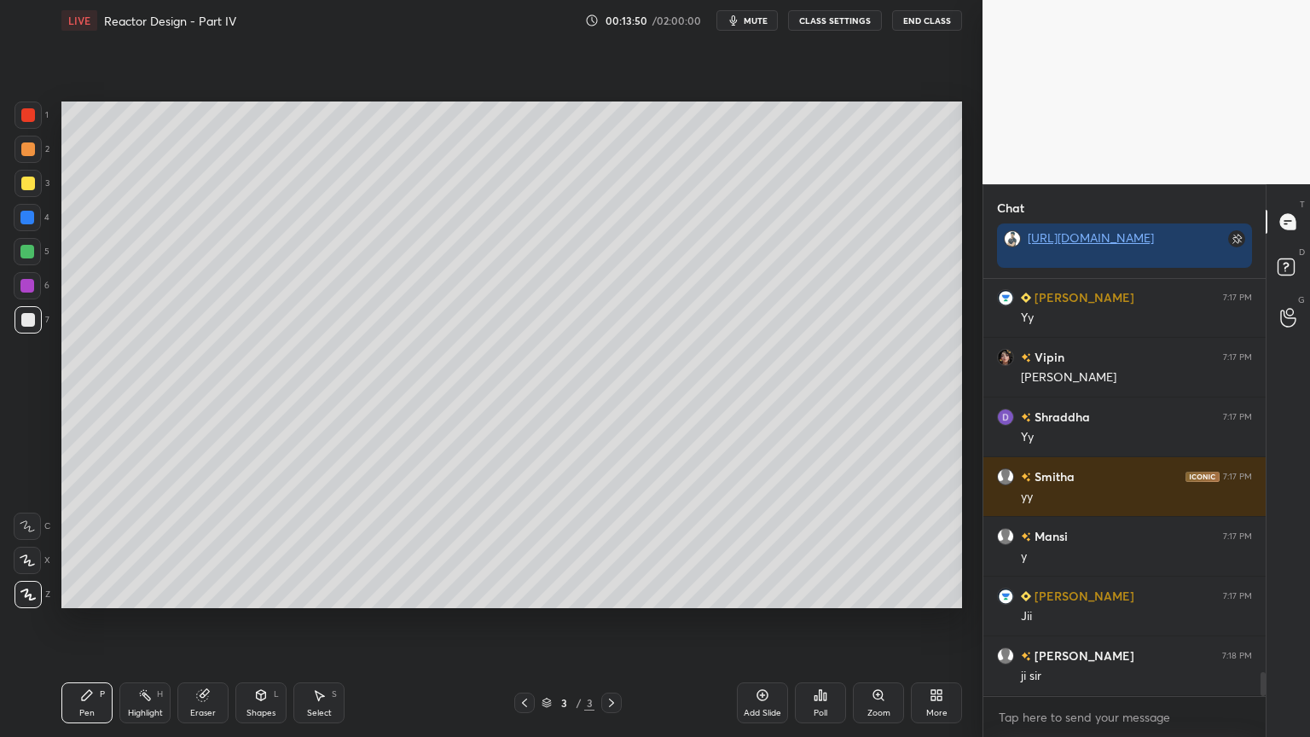
click at [324, 622] on div "Select S" at bounding box center [318, 702] width 51 height 41
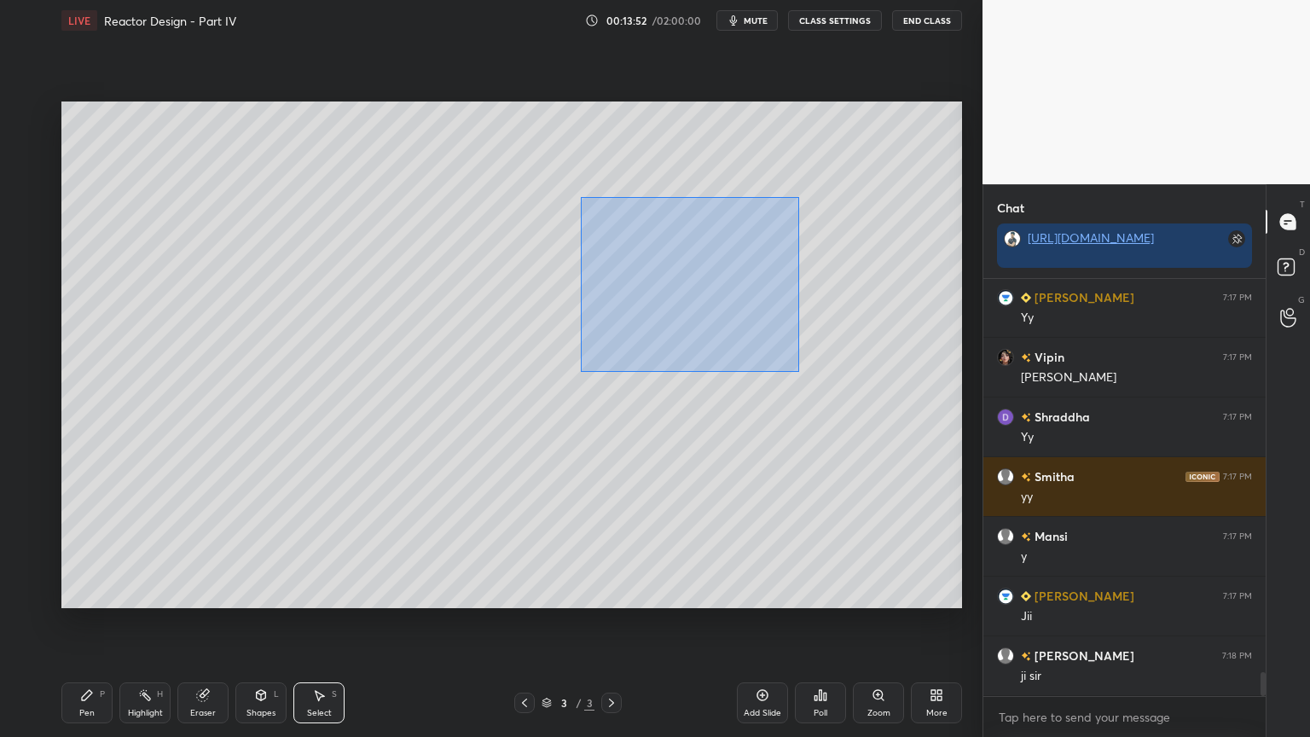
drag, startPoint x: 580, startPoint y: 198, endPoint x: 805, endPoint y: 369, distance: 283.1
click at [809, 376] on div "0 ° Undo Copy Duplicate Duplicate to new slide Delete" at bounding box center [511, 355] width 901 height 507
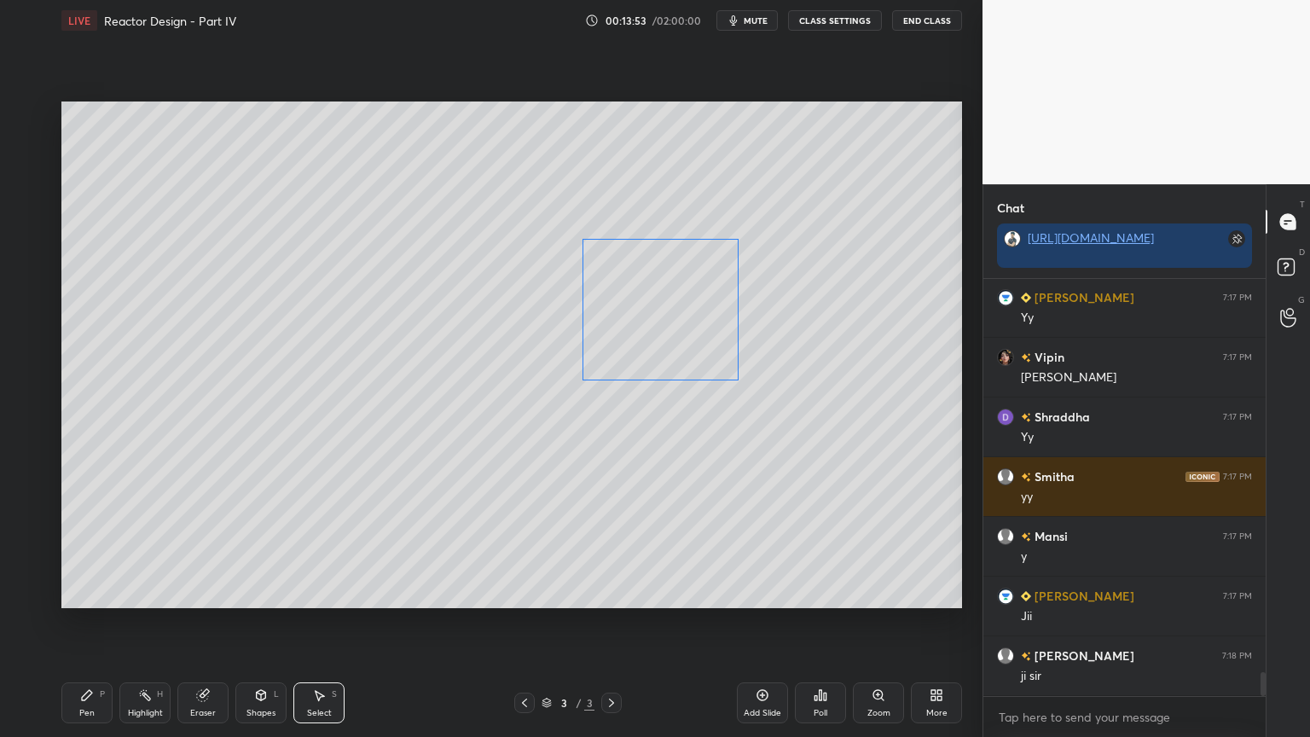
drag, startPoint x: 720, startPoint y: 314, endPoint x: 679, endPoint y: 335, distance: 46.2
click at [679, 335] on div "0 ° Undo Copy Duplicate Duplicate to new slide Delete" at bounding box center [511, 355] width 901 height 507
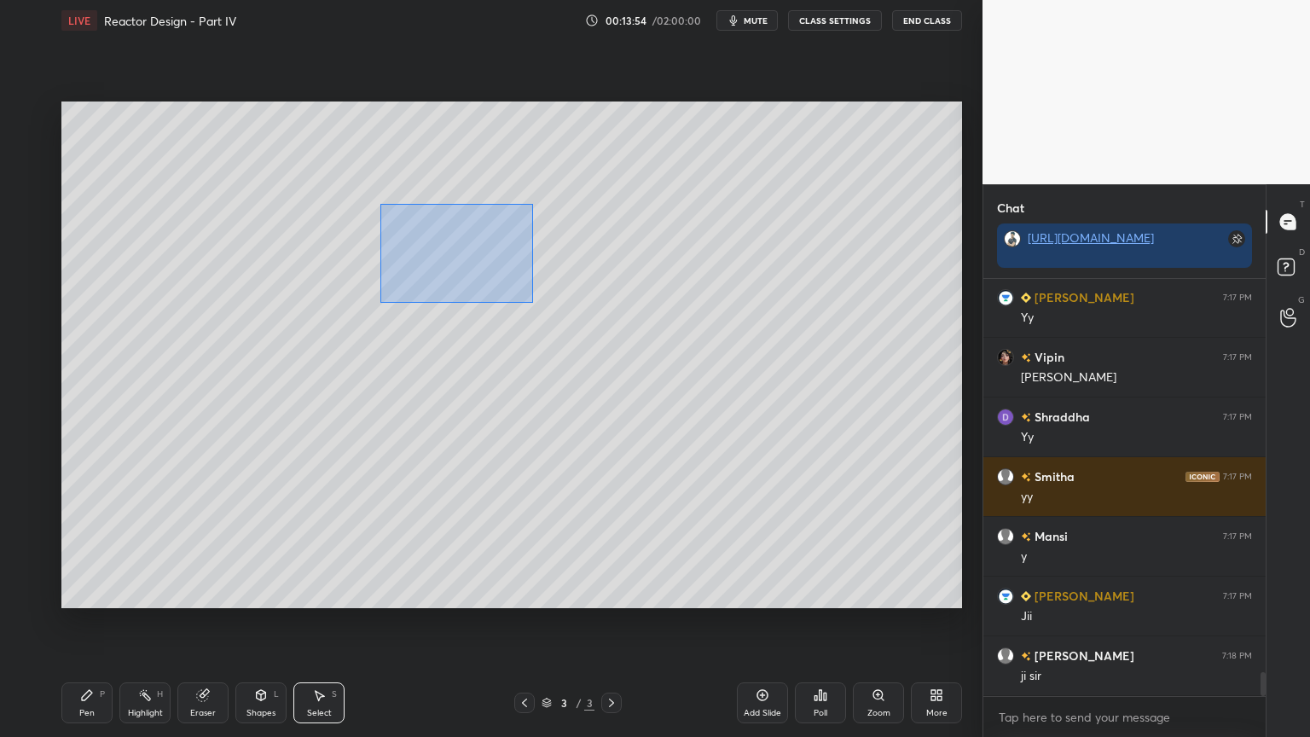
drag, startPoint x: 381, startPoint y: 205, endPoint x: 532, endPoint y: 302, distance: 179.6
click at [532, 302] on div "0 ° Undo Copy Duplicate Duplicate to new slide Delete" at bounding box center [511, 355] width 901 height 507
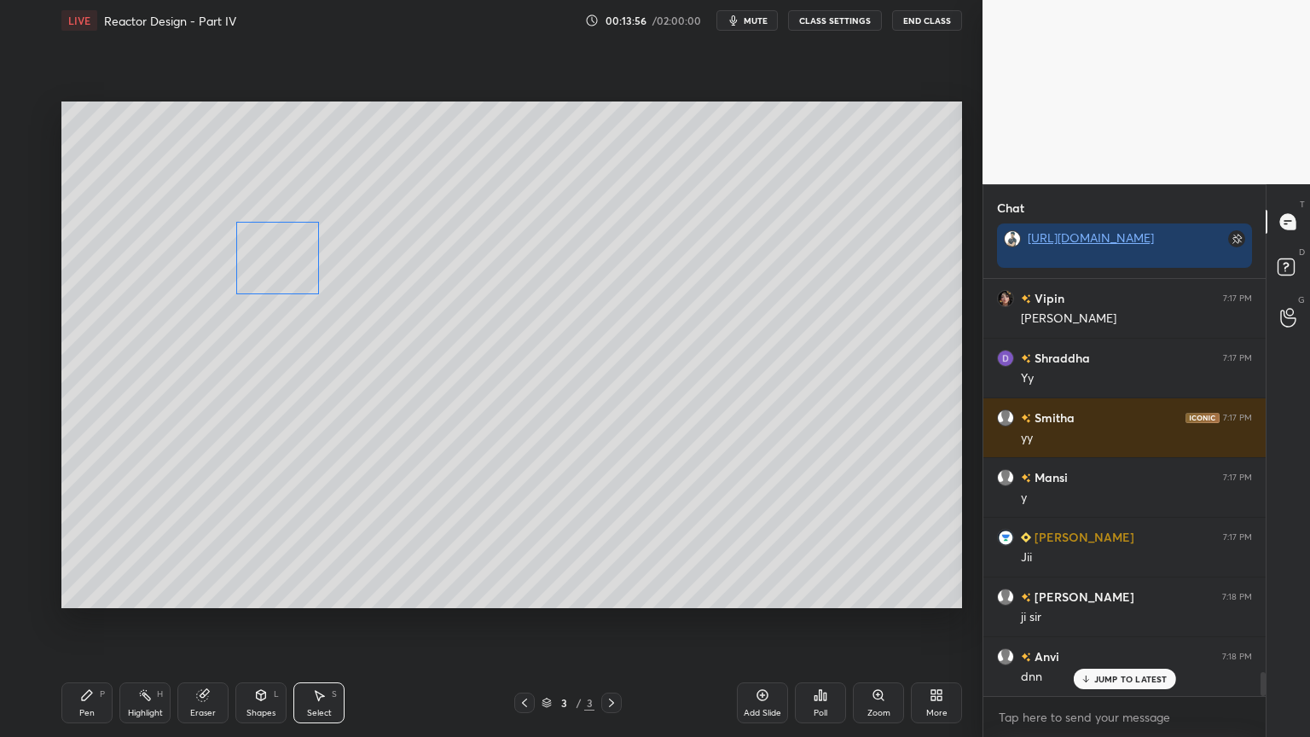
drag, startPoint x: 438, startPoint y: 254, endPoint x: 274, endPoint y: 268, distance: 164.4
click at [274, 268] on div "0 ° Undo Copy Duplicate Duplicate to new slide Delete" at bounding box center [511, 355] width 901 height 507
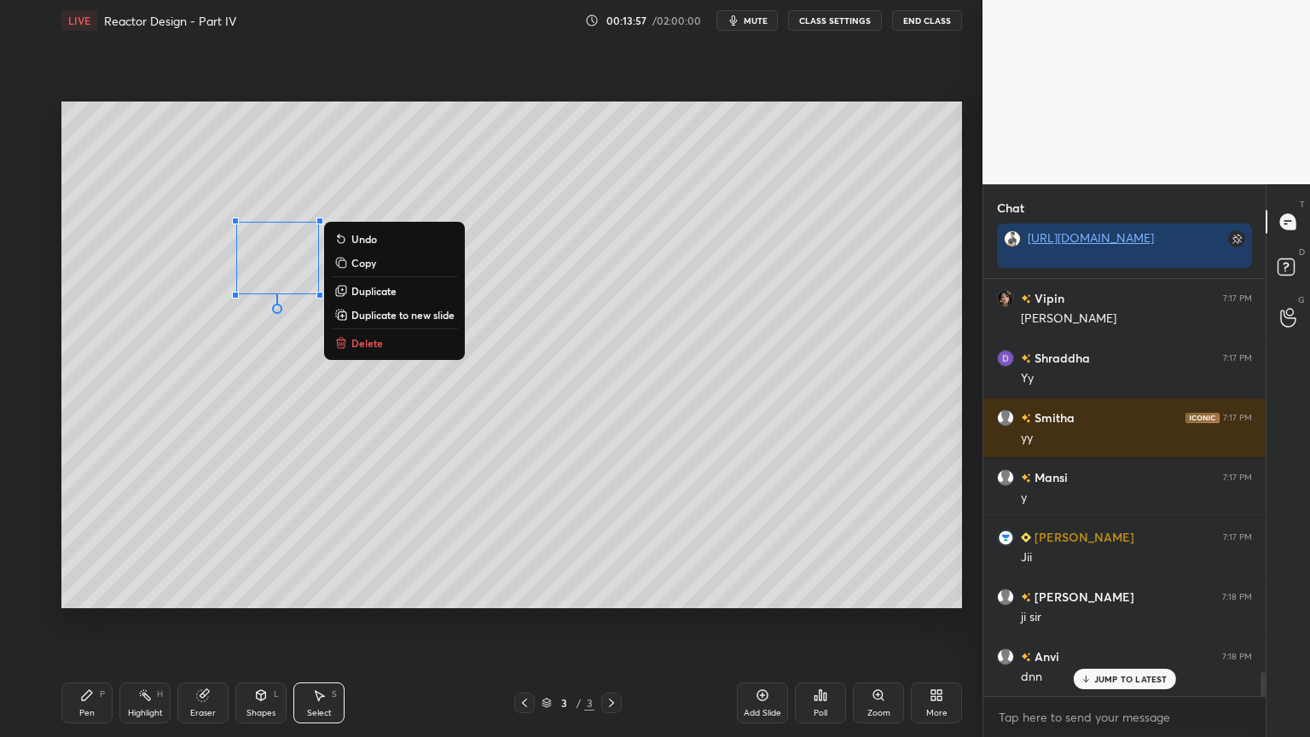
scroll to position [6978, 0]
click at [307, 371] on div "0 ° Undo Copy Duplicate Duplicate to new slide Delete" at bounding box center [511, 355] width 901 height 507
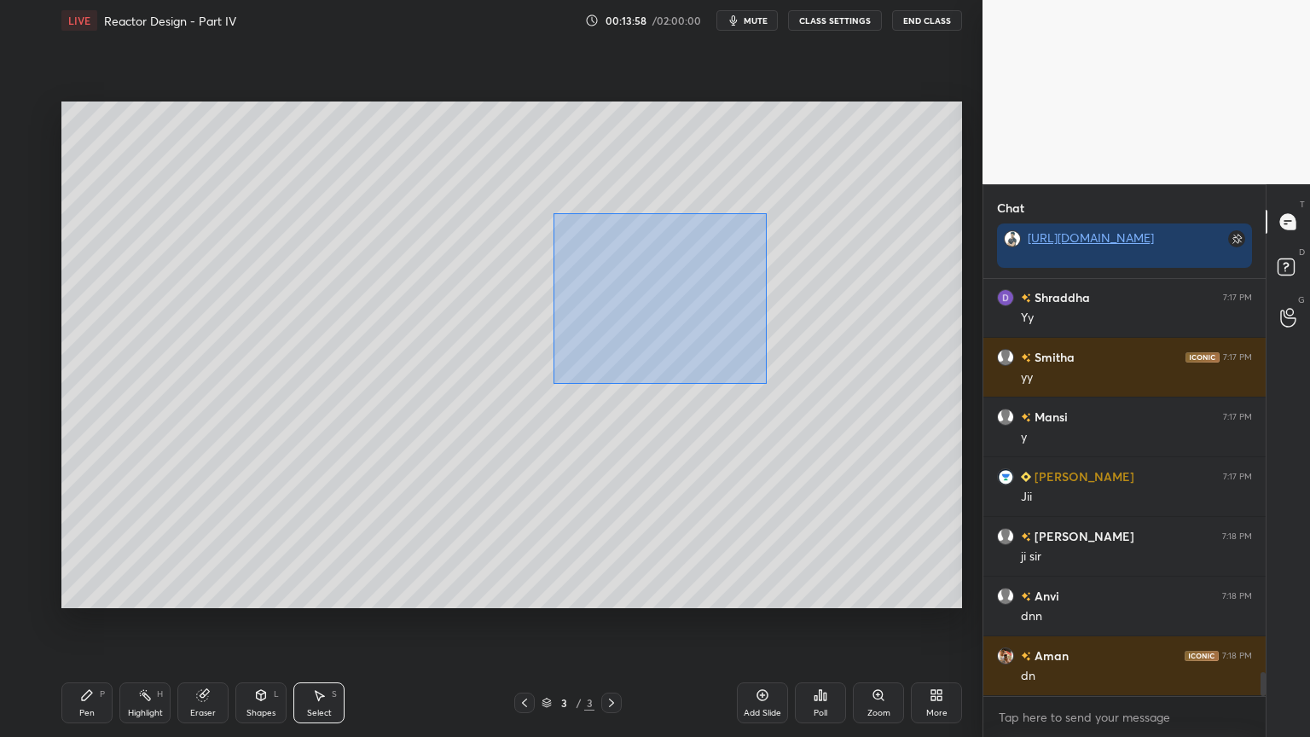
drag, startPoint x: 561, startPoint y: 223, endPoint x: 796, endPoint y: 400, distance: 294.8
click at [805, 409] on div "0 ° Undo Copy Duplicate Duplicate to new slide Delete" at bounding box center [511, 355] width 901 height 507
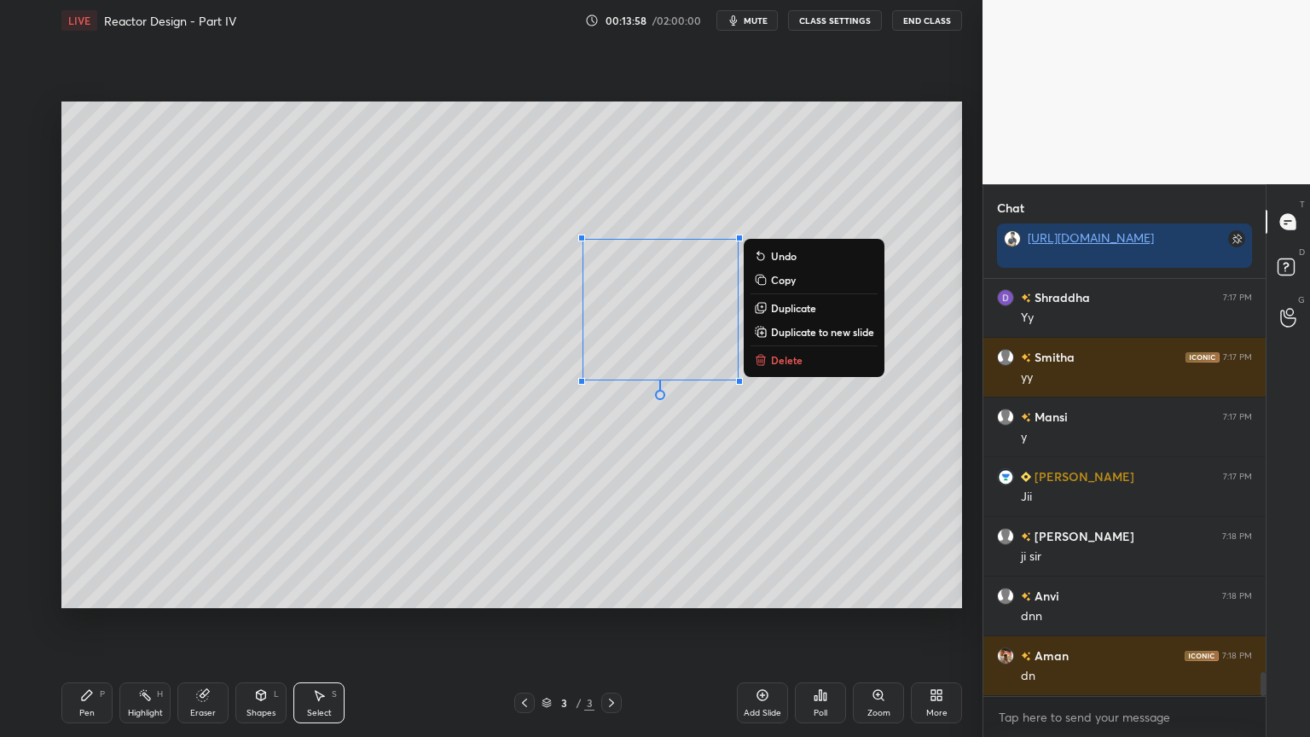
scroll to position [7037, 0]
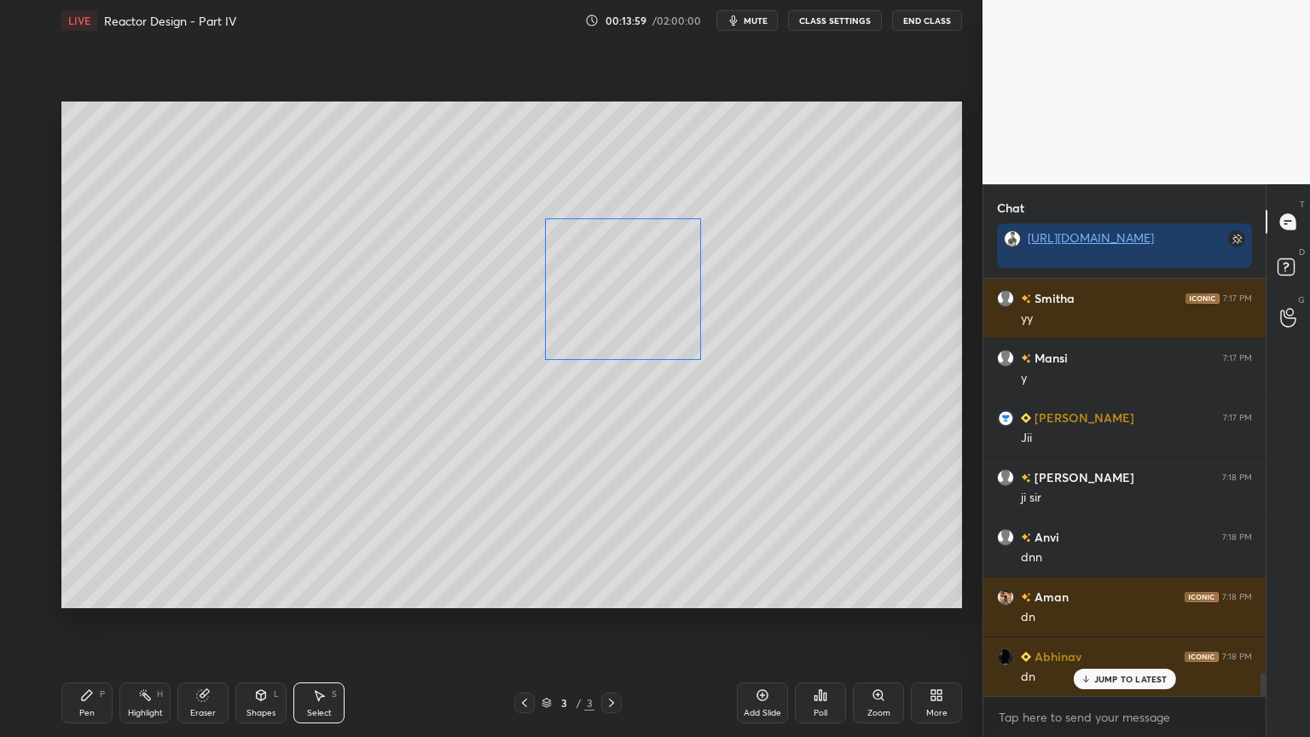
drag, startPoint x: 676, startPoint y: 322, endPoint x: 652, endPoint y: 311, distance: 26.7
click at [652, 311] on div "0 ° Undo Copy Duplicate Duplicate to new slide Delete" at bounding box center [511, 355] width 901 height 507
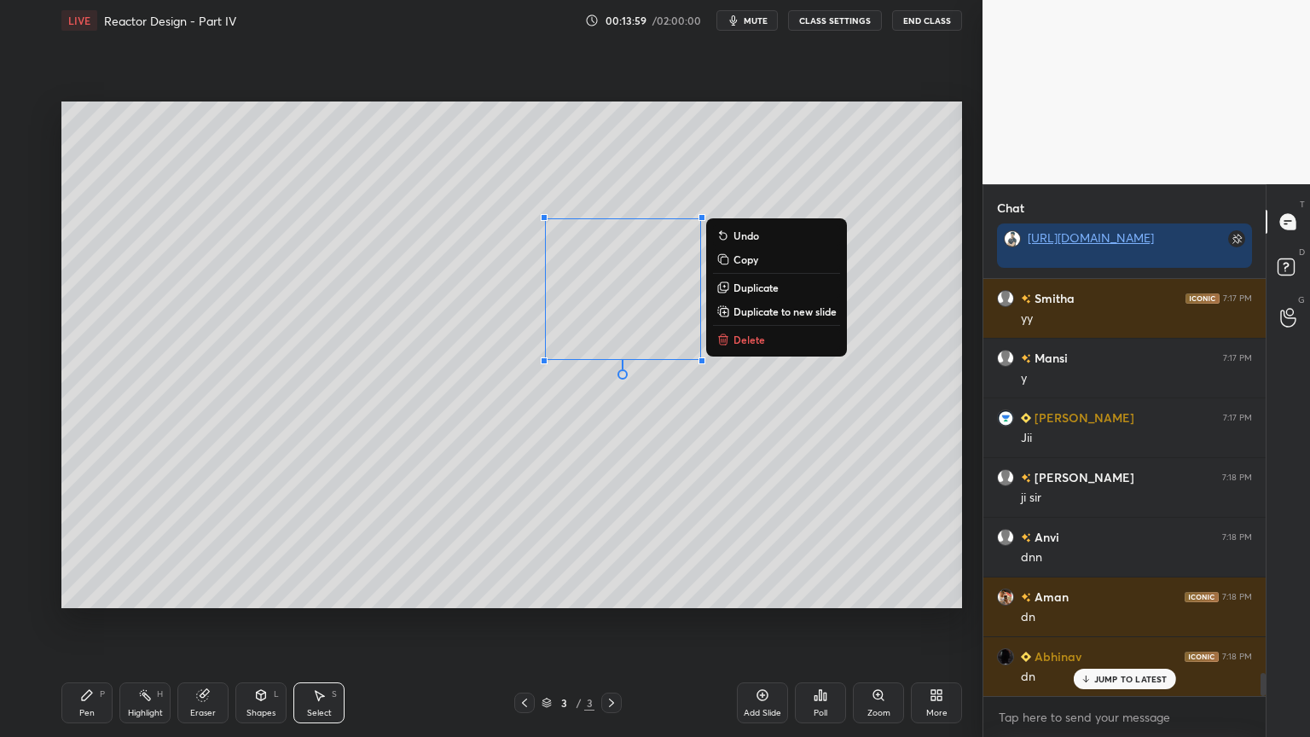
click at [669, 418] on div "0 ° Undo Copy Duplicate Duplicate to new slide Delete" at bounding box center [511, 355] width 901 height 507
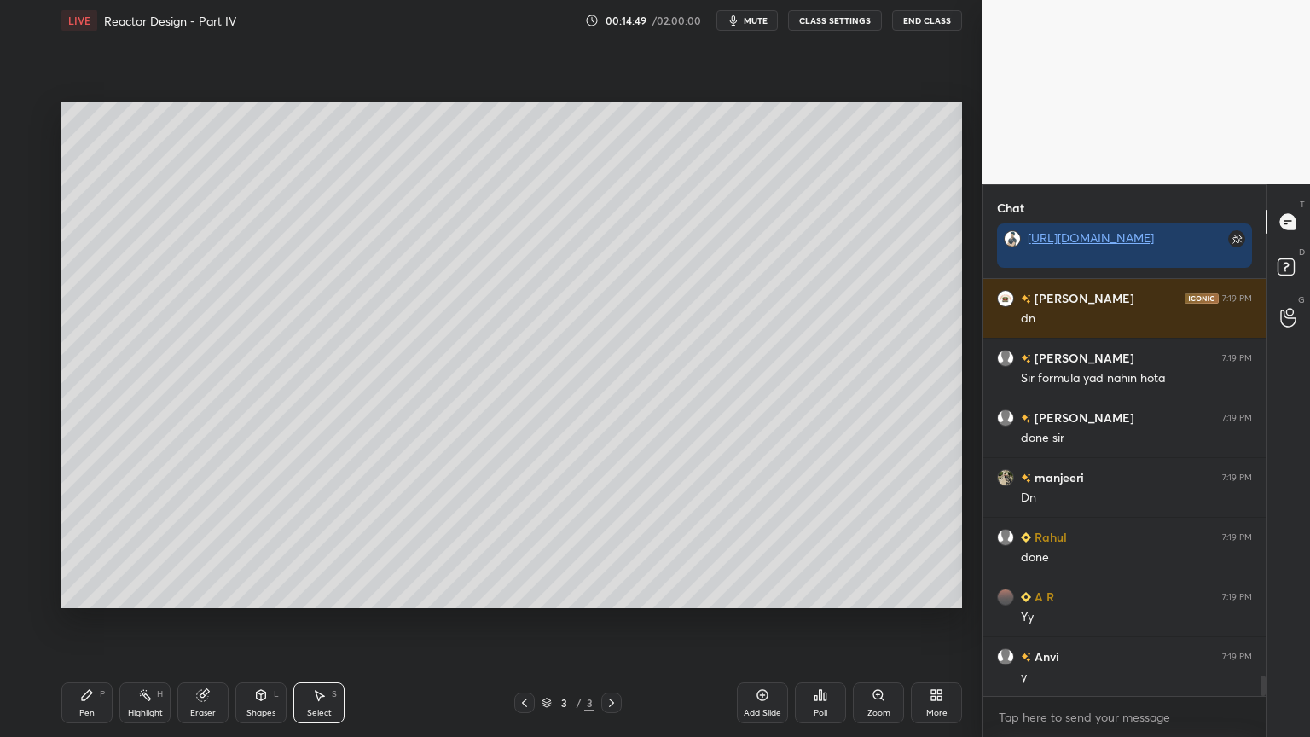
scroll to position [7933, 0]
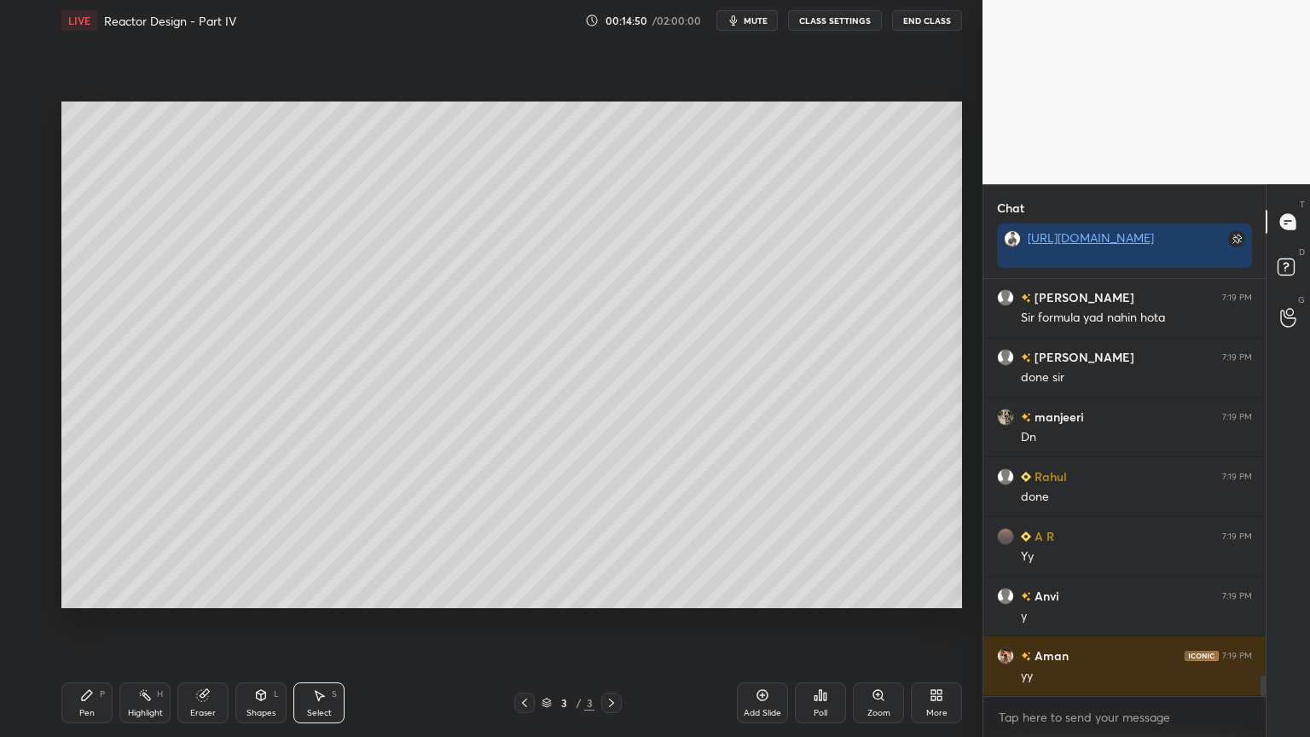
click at [86, 622] on div "Pen P" at bounding box center [86, 702] width 51 height 41
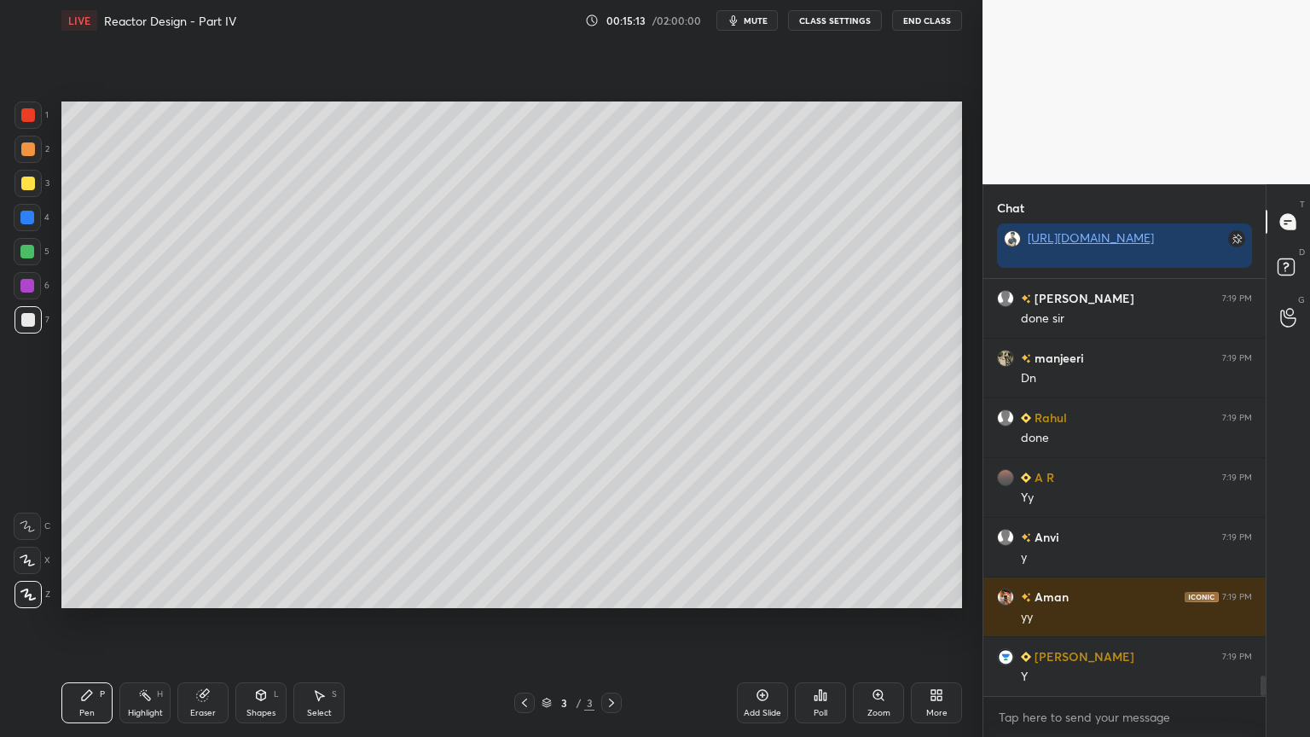
click at [319, 622] on icon at bounding box center [320, 696] width 9 height 10
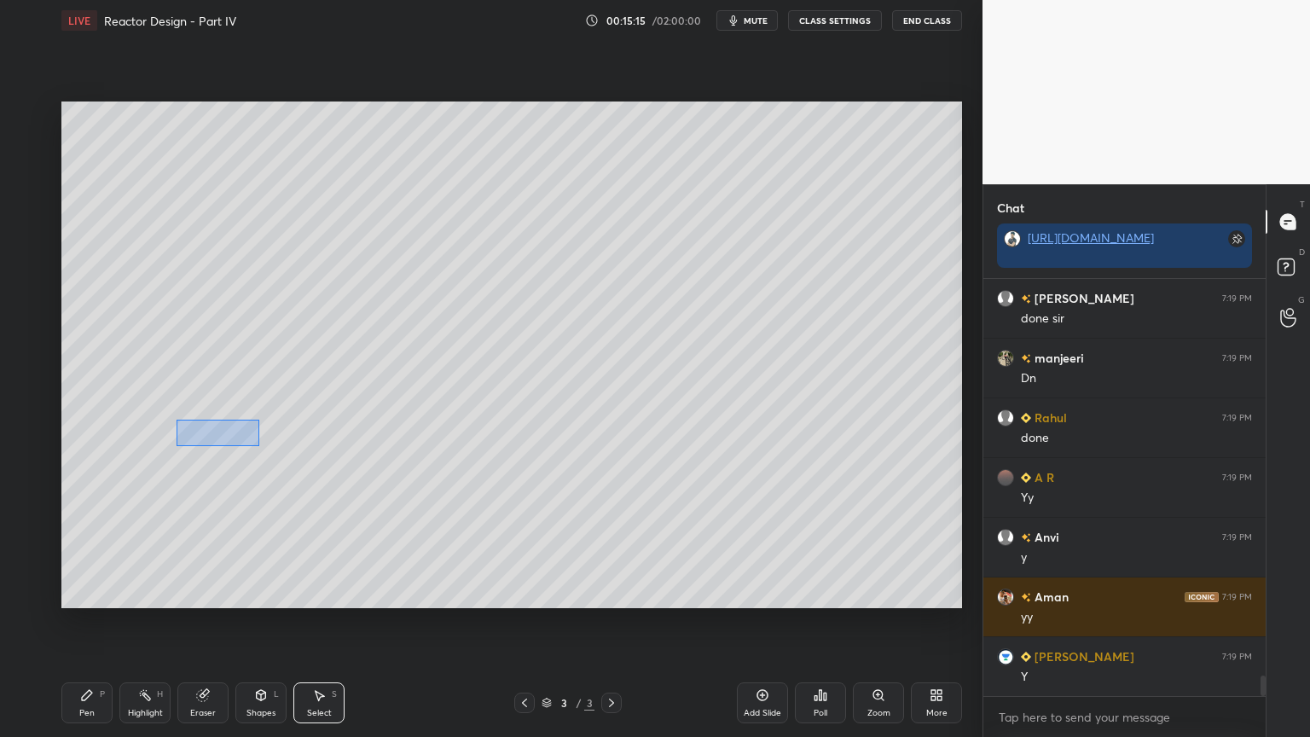
drag, startPoint x: 177, startPoint y: 420, endPoint x: 262, endPoint y: 447, distance: 89.6
click at [263, 447] on div "0 ° Undo Copy Duplicate Duplicate to new slide Delete" at bounding box center [511, 355] width 901 height 507
click at [240, 441] on div "0 ° Undo Copy Duplicate Duplicate to new slide Delete" at bounding box center [511, 355] width 901 height 507
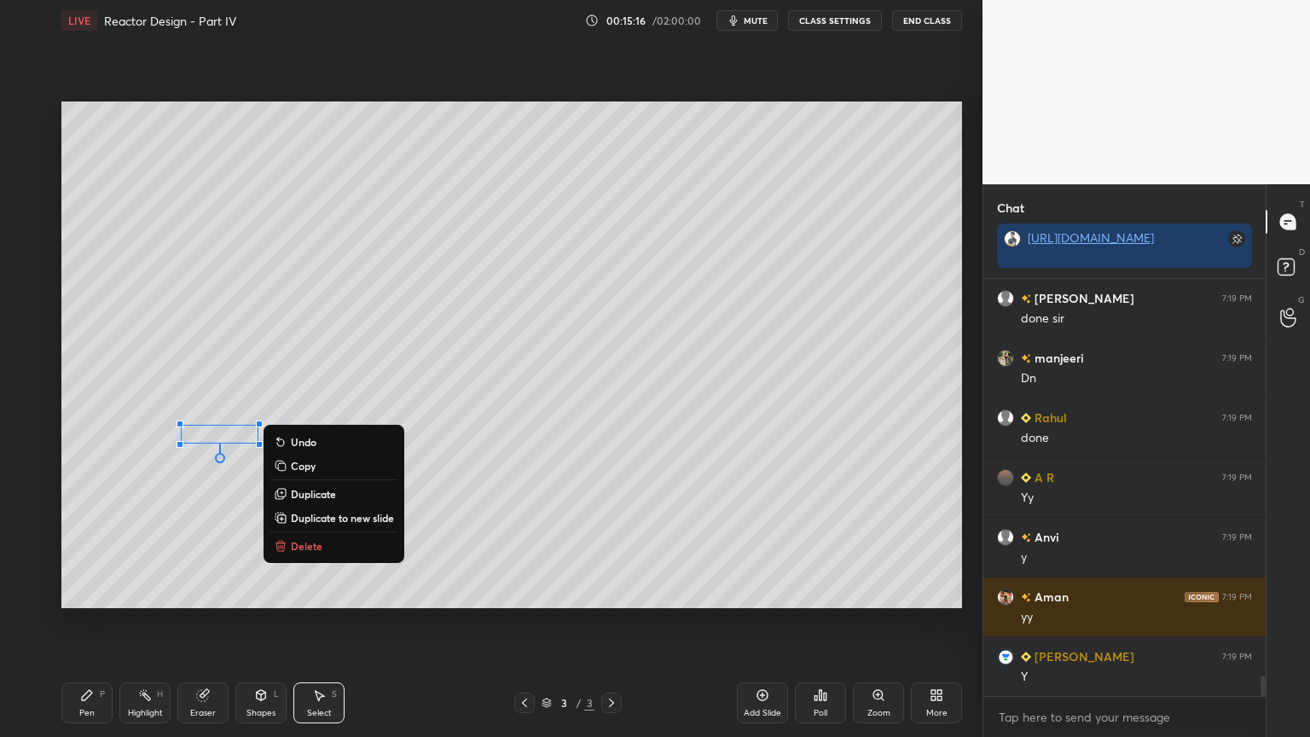
click at [223, 481] on div "0 ° Undo Copy Duplicate Duplicate to new slide Delete" at bounding box center [511, 355] width 901 height 507
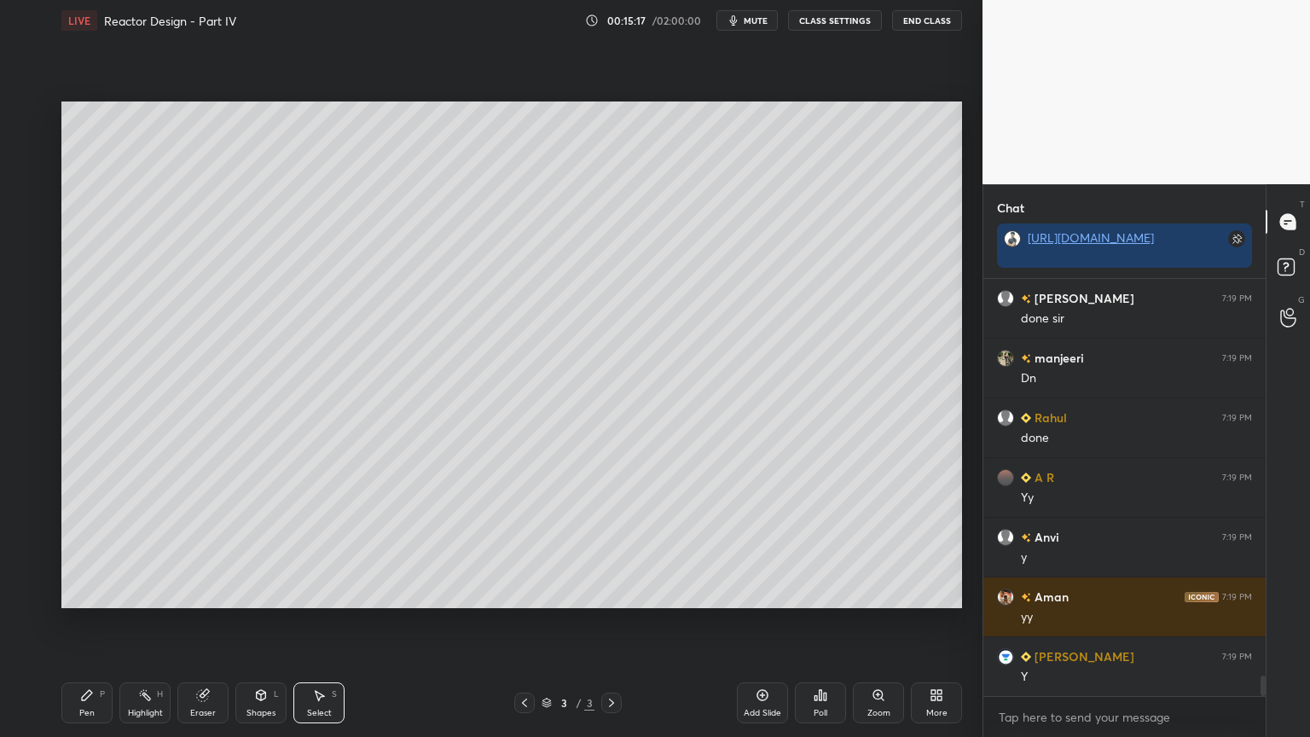
drag, startPoint x: 94, startPoint y: 694, endPoint x: 131, endPoint y: 668, distance: 45.2
click at [95, 622] on div "Pen P" at bounding box center [86, 702] width 51 height 41
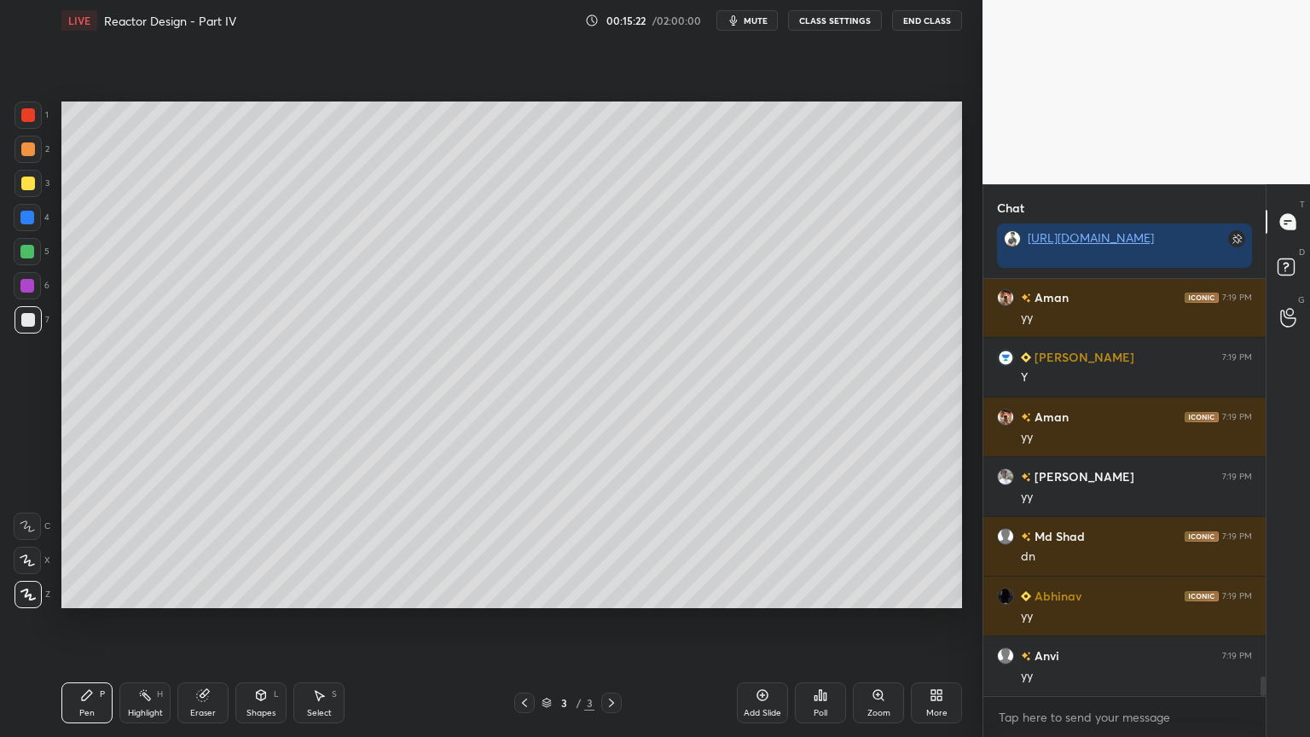
scroll to position [8350, 0]
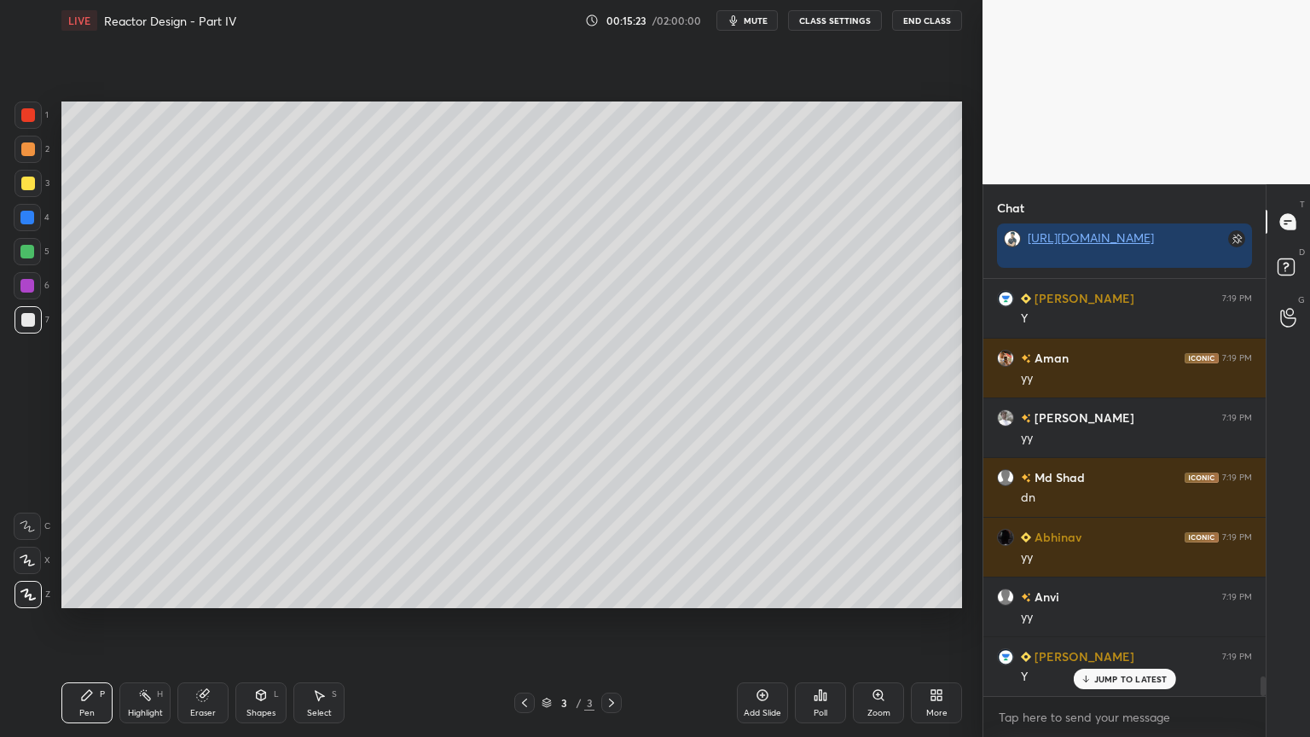
click at [317, 622] on icon at bounding box center [319, 695] width 14 height 14
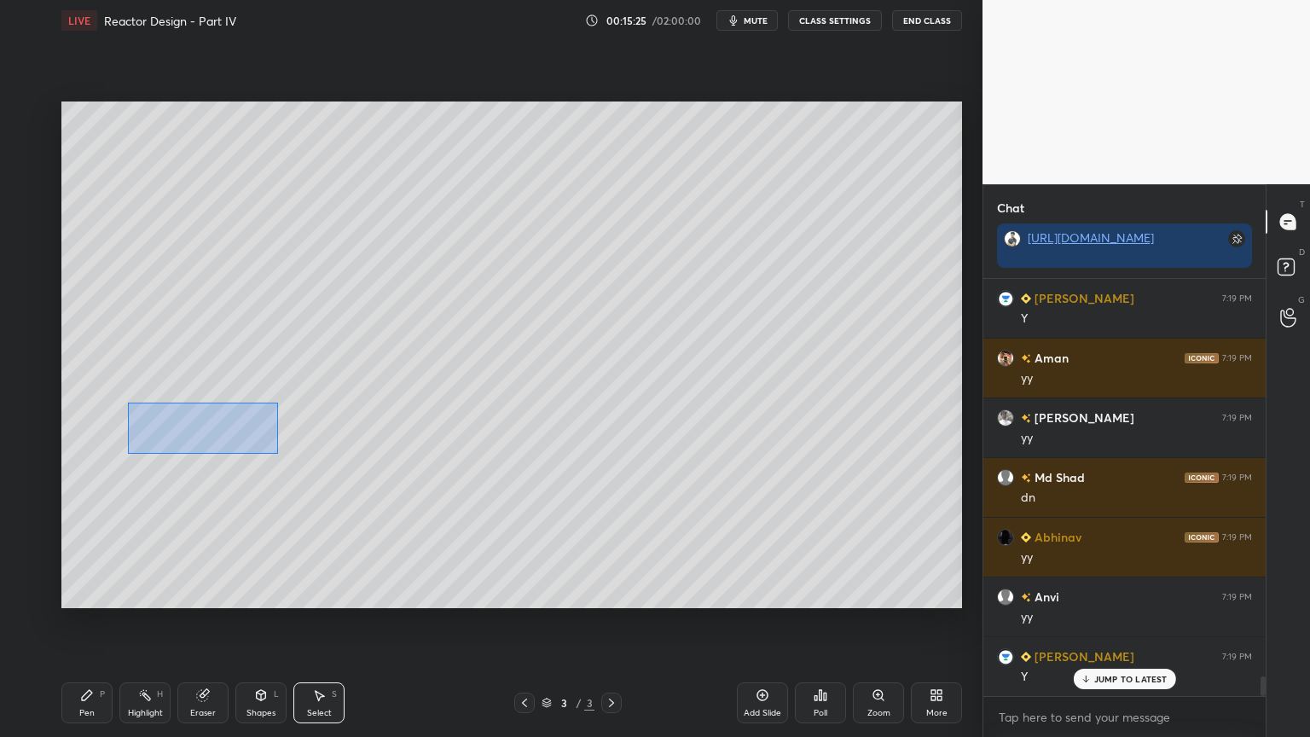
drag, startPoint x: 142, startPoint y: 410, endPoint x: 288, endPoint y: 459, distance: 153.0
click at [288, 459] on div "0 ° Undo Copy Duplicate Duplicate to new slide Delete" at bounding box center [511, 355] width 901 height 507
drag, startPoint x: 235, startPoint y: 438, endPoint x: 235, endPoint y: 448, distance: 10.3
click at [235, 448] on div "0 ° Undo Copy Duplicate Duplicate to new slide Delete" at bounding box center [511, 355] width 901 height 507
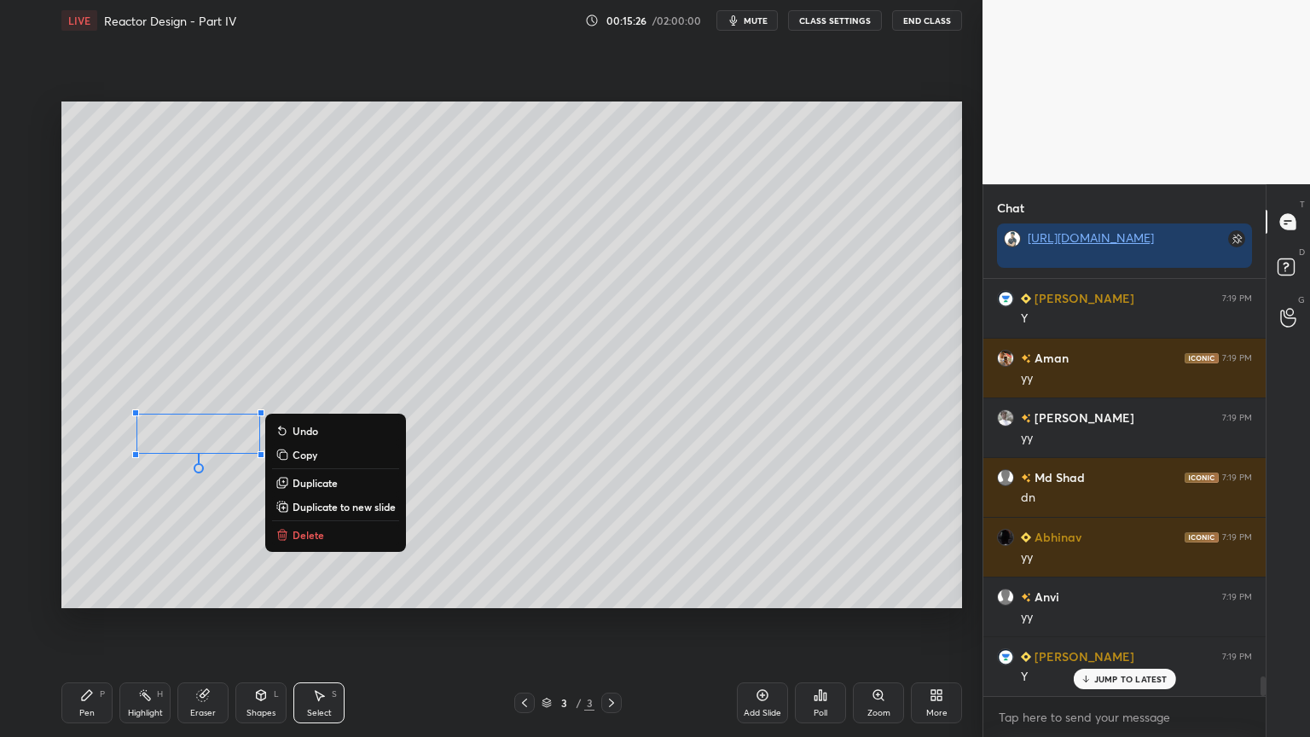
click at [238, 481] on div "0 ° Undo Copy Duplicate Duplicate to new slide Delete" at bounding box center [511, 355] width 901 height 507
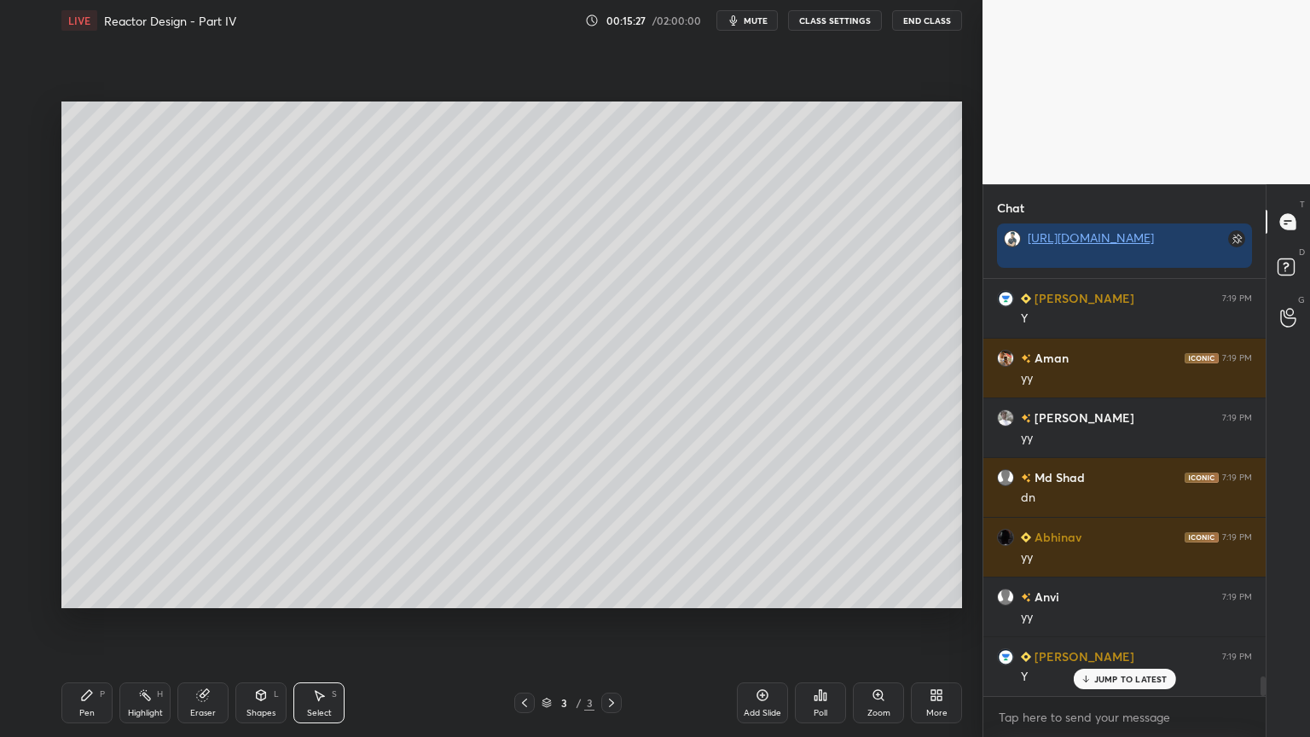
drag, startPoint x: 85, startPoint y: 702, endPoint x: 96, endPoint y: 693, distance: 13.9
click at [85, 622] on div "Pen P" at bounding box center [86, 702] width 51 height 41
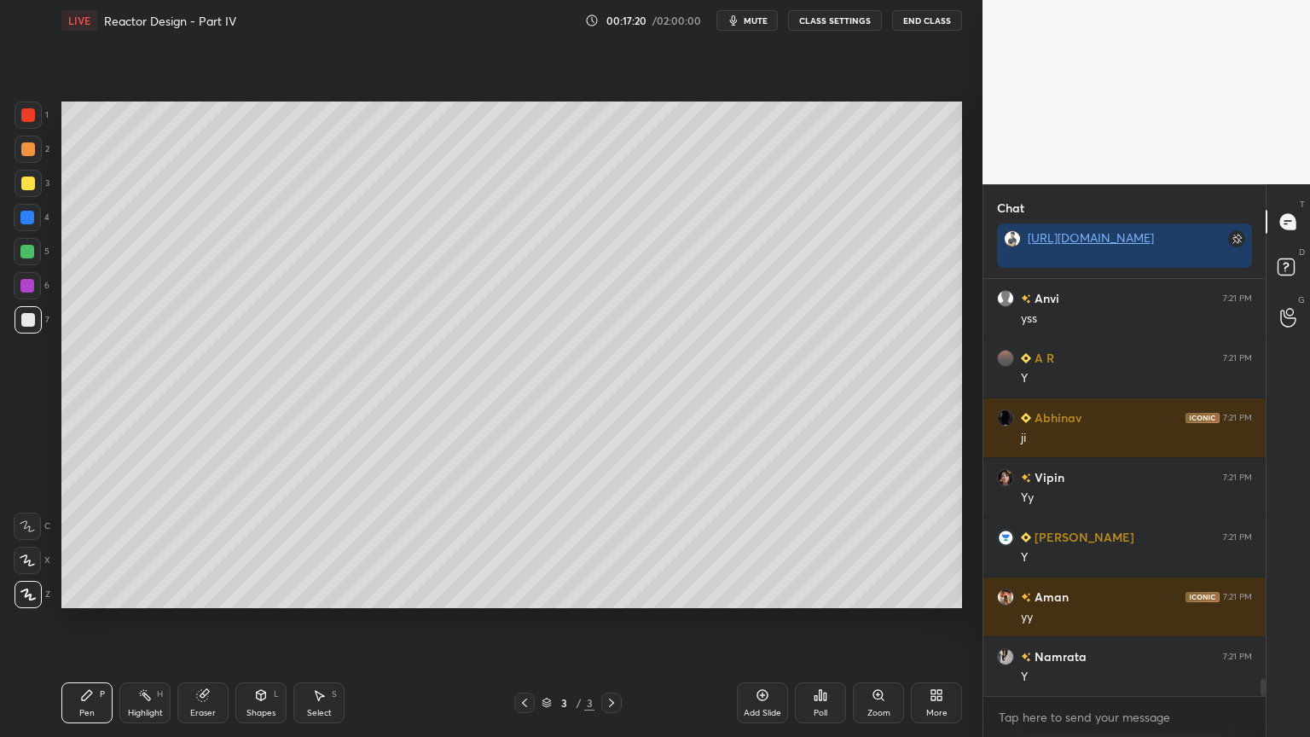
scroll to position [9844, 0]
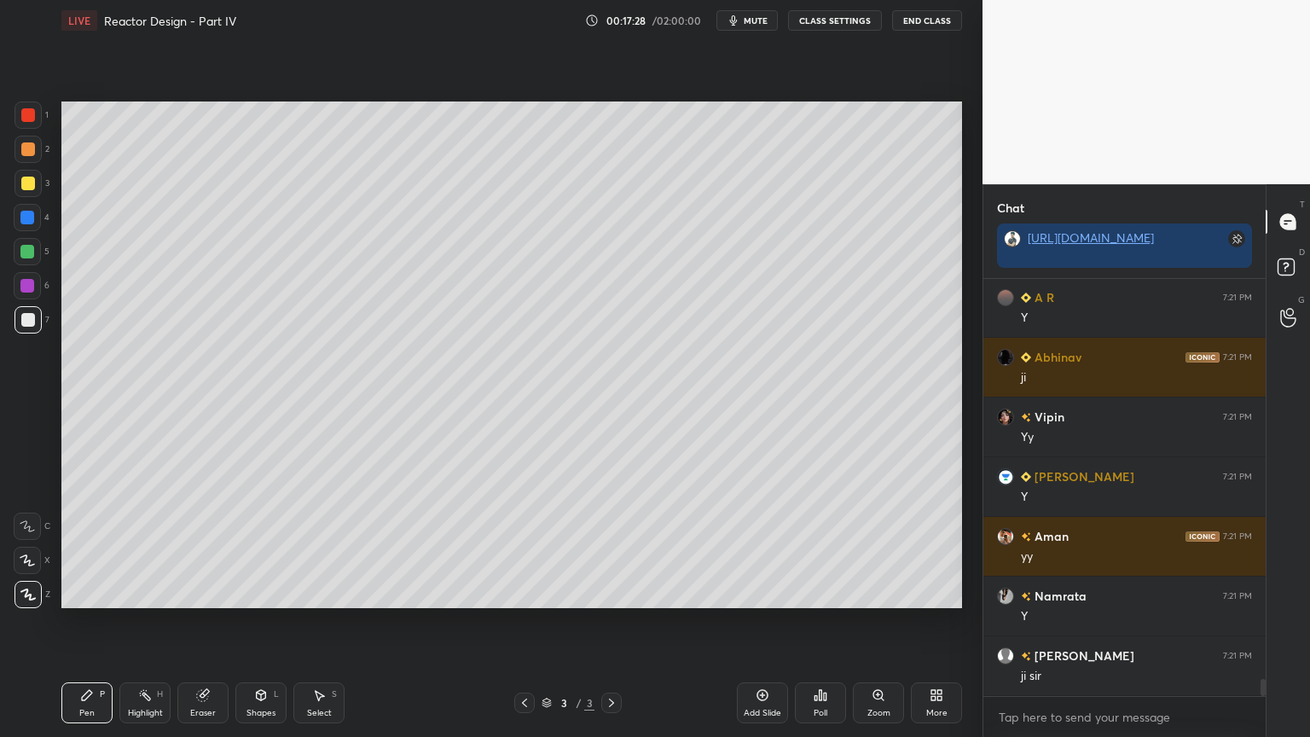
click at [242, 622] on div "Shapes L" at bounding box center [260, 702] width 51 height 41
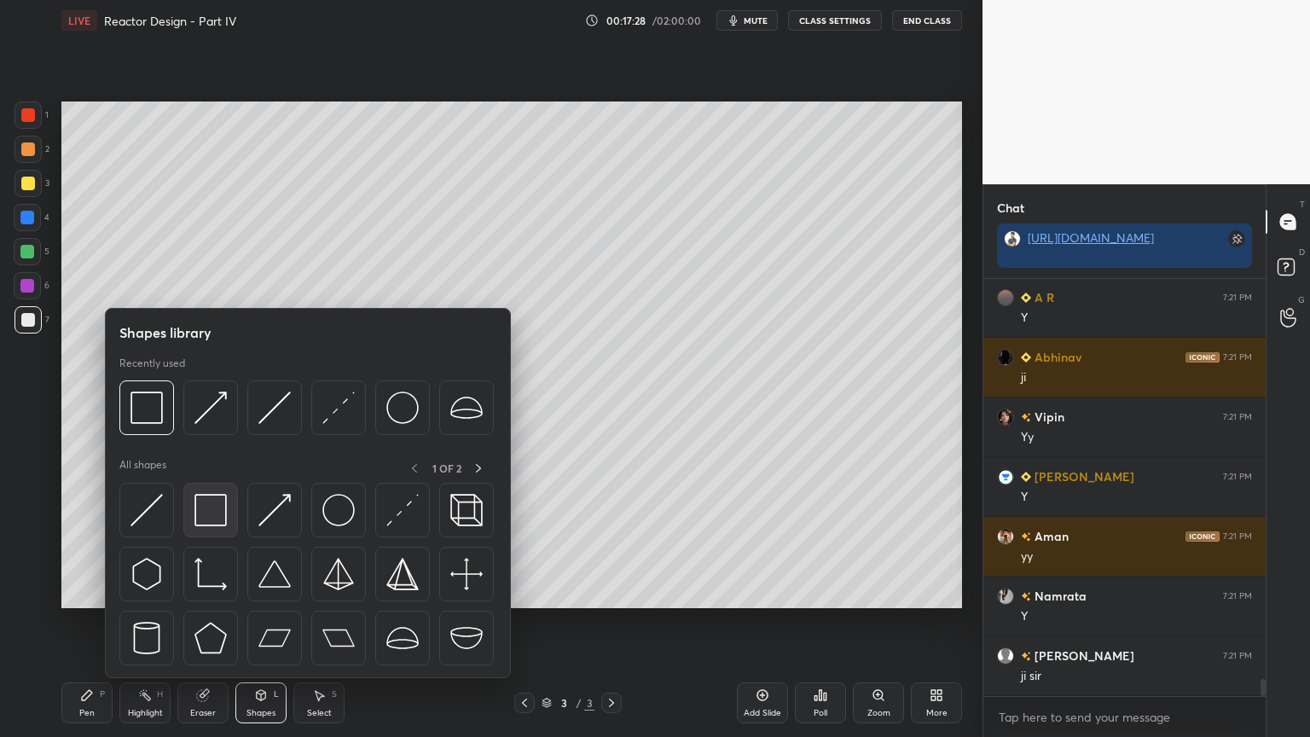
click at [218, 528] on div at bounding box center [210, 510] width 55 height 55
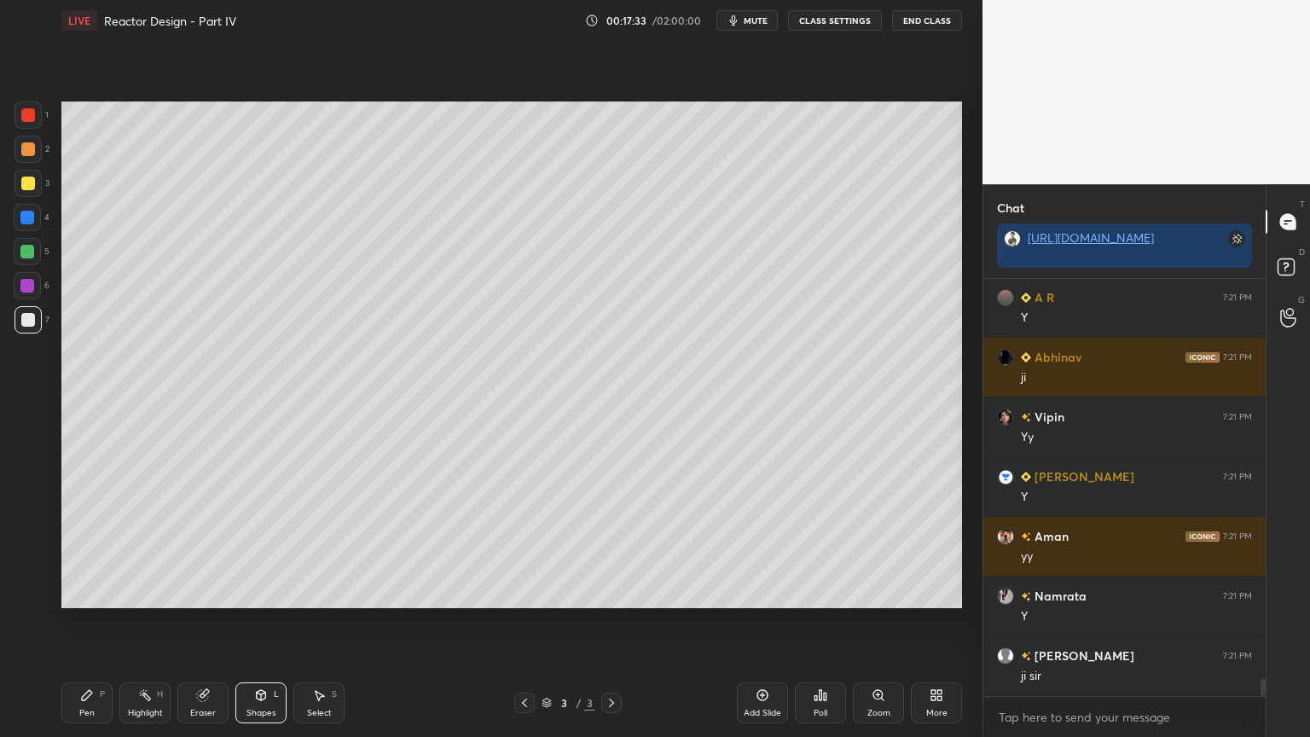
click at [322, 622] on icon at bounding box center [320, 696] width 9 height 10
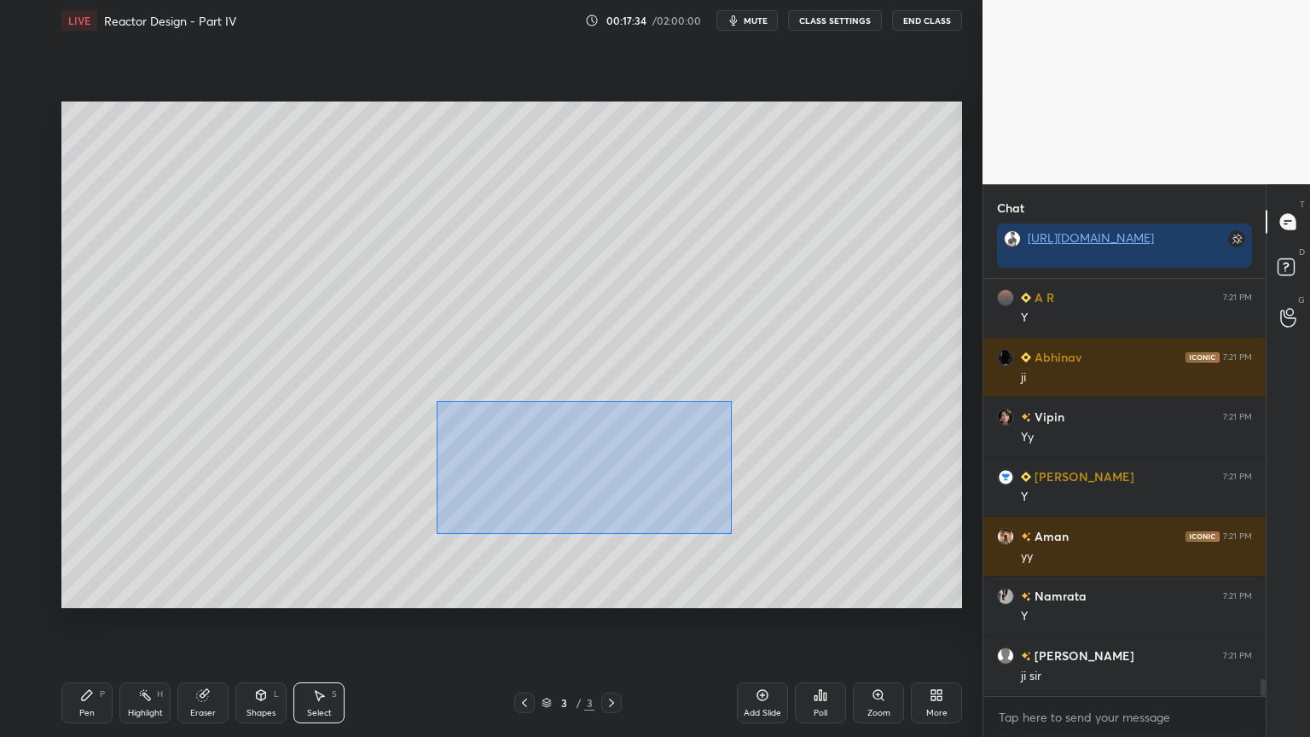
drag, startPoint x: 478, startPoint y: 427, endPoint x: 727, endPoint y: 532, distance: 270.6
click at [730, 534] on div "0 ° Undo Copy Duplicate Duplicate to new slide Delete" at bounding box center [511, 355] width 901 height 507
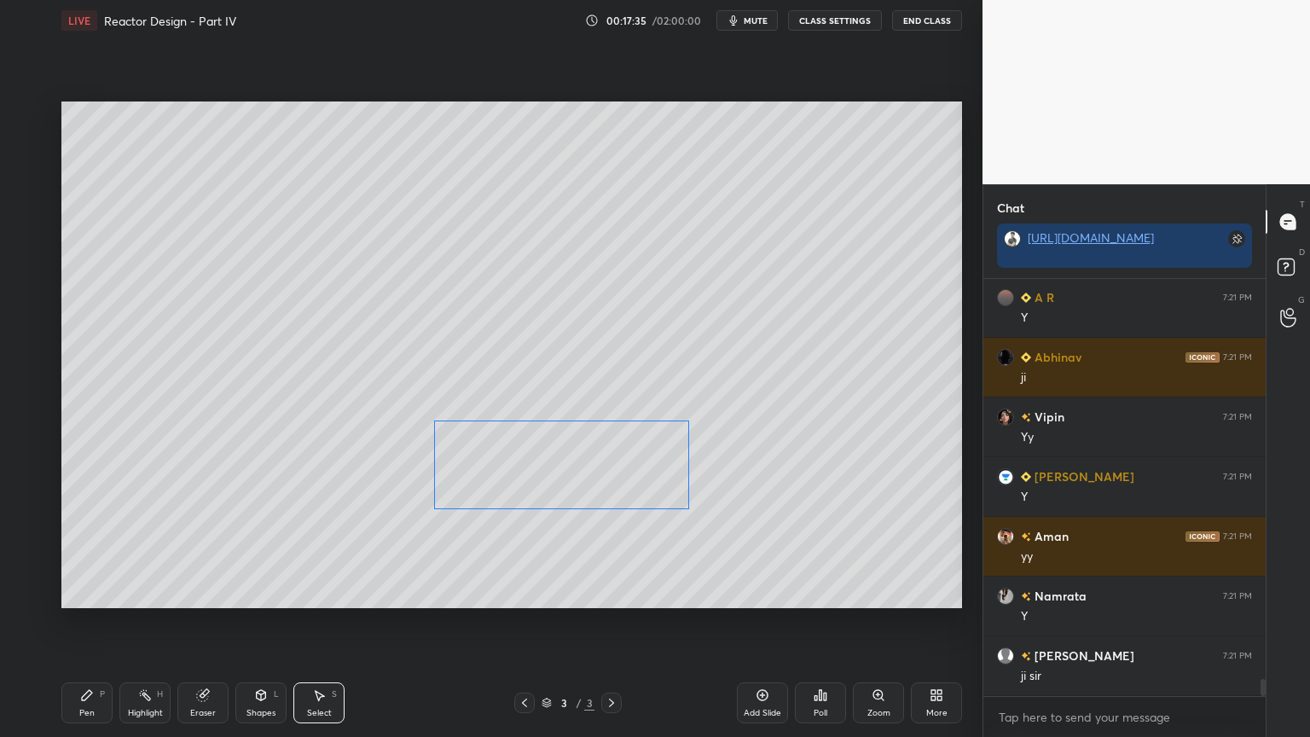
drag, startPoint x: 645, startPoint y: 491, endPoint x: 620, endPoint y: 524, distance: 40.8
click at [618, 495] on div "0 ° Undo Copy Duplicate Duplicate to new slide Delete" at bounding box center [511, 355] width 901 height 507
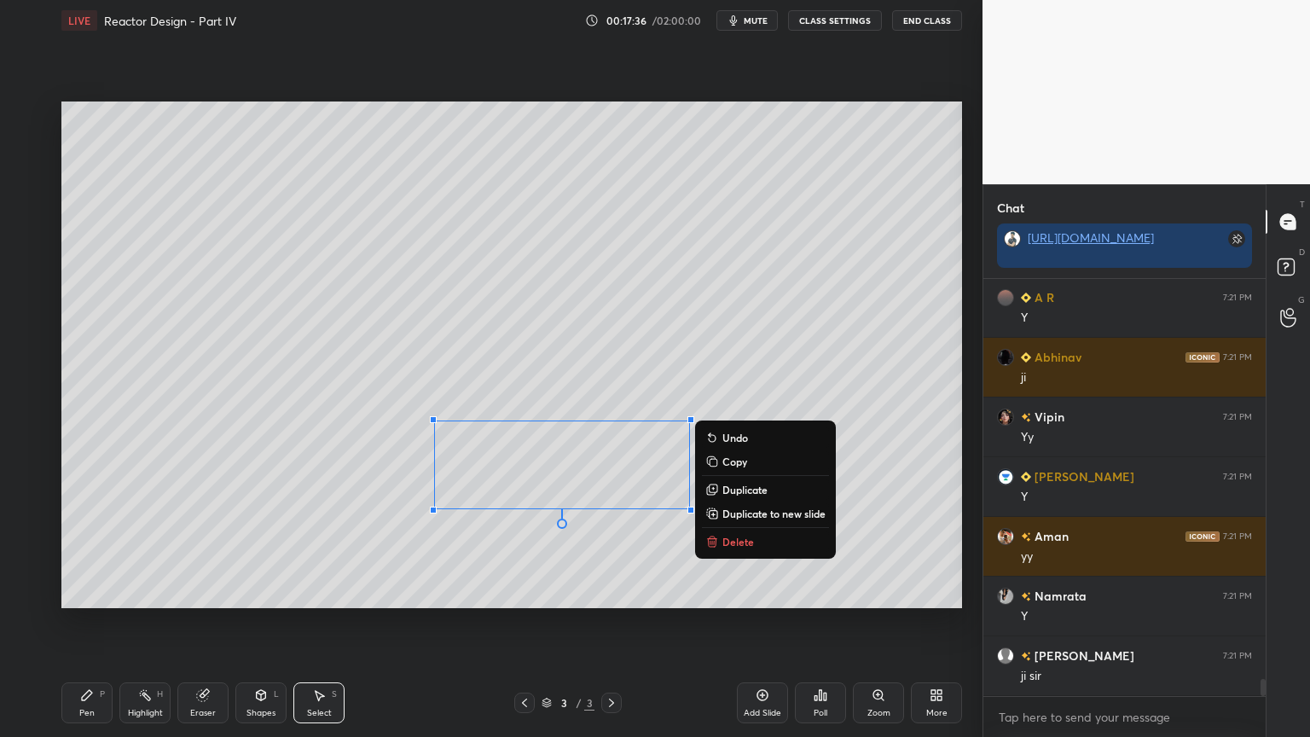
click at [613, 553] on div "0 ° Undo Copy Duplicate Duplicate to new slide Delete" at bounding box center [511, 355] width 901 height 507
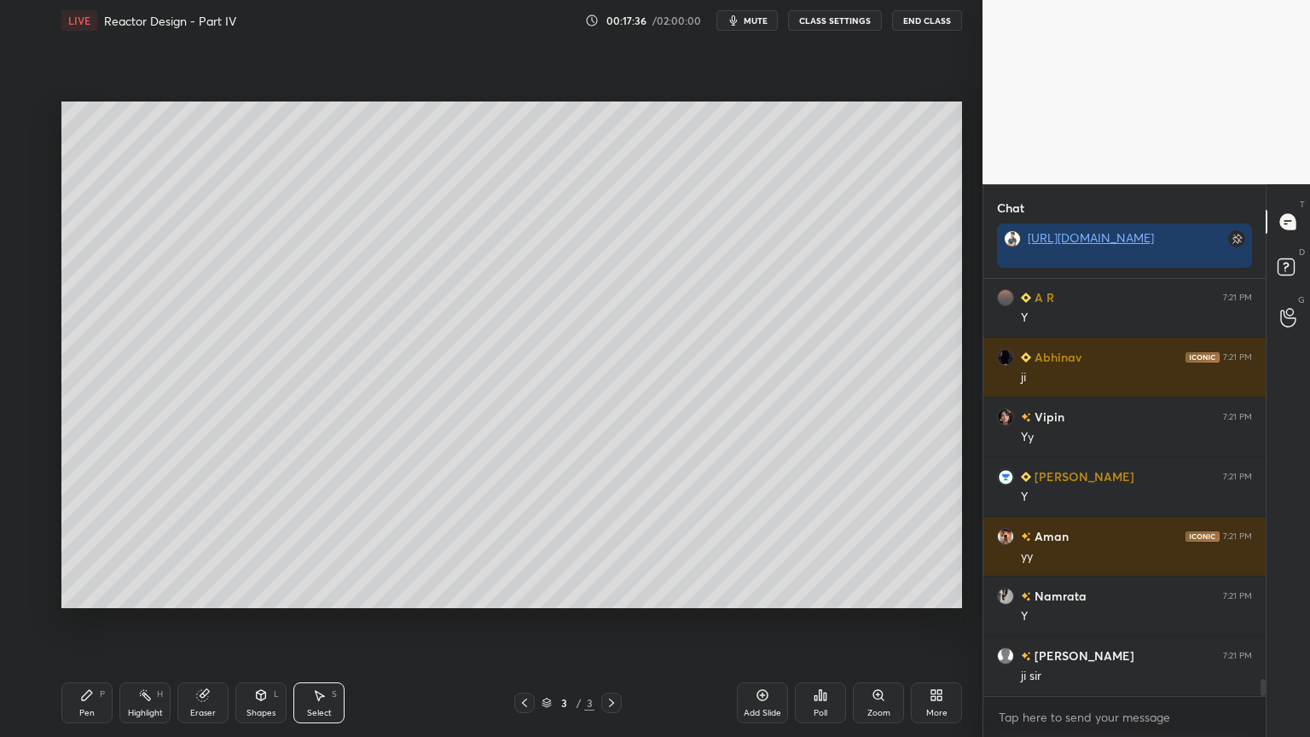
scroll to position [9903, 0]
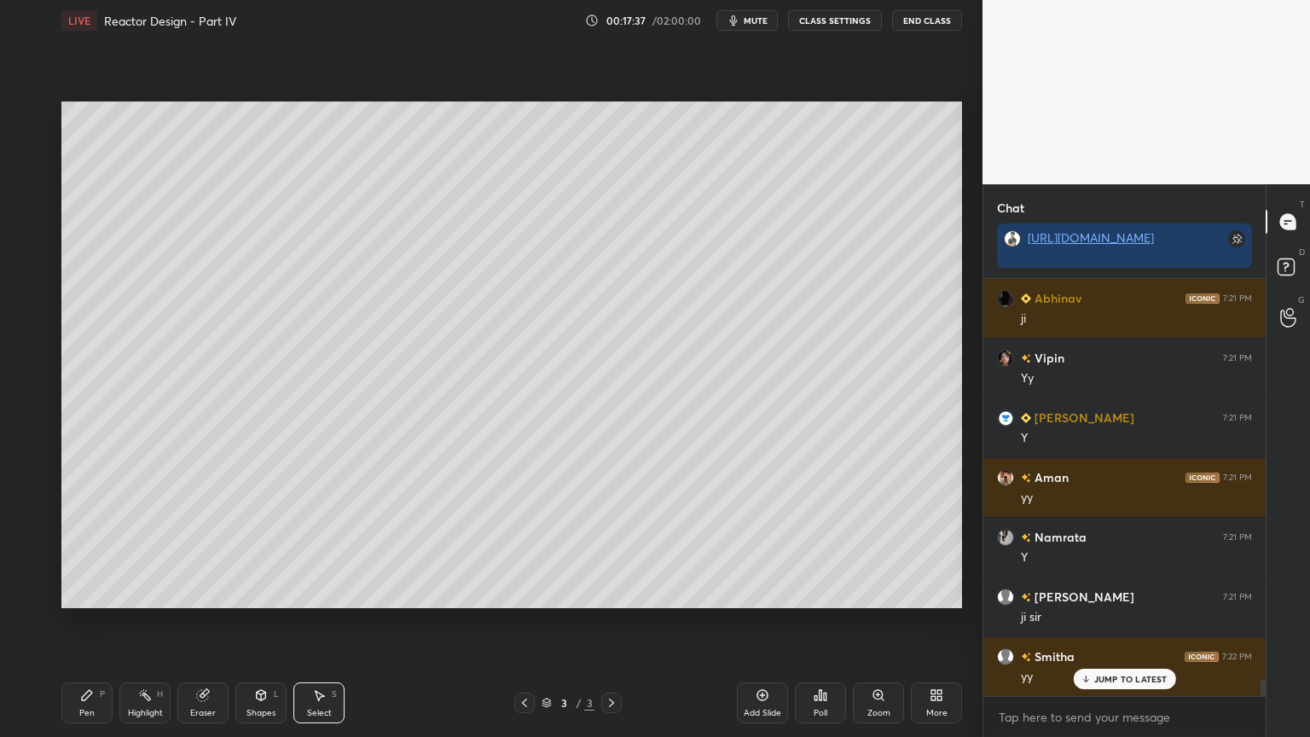
click at [262, 622] on icon at bounding box center [261, 695] width 14 height 14
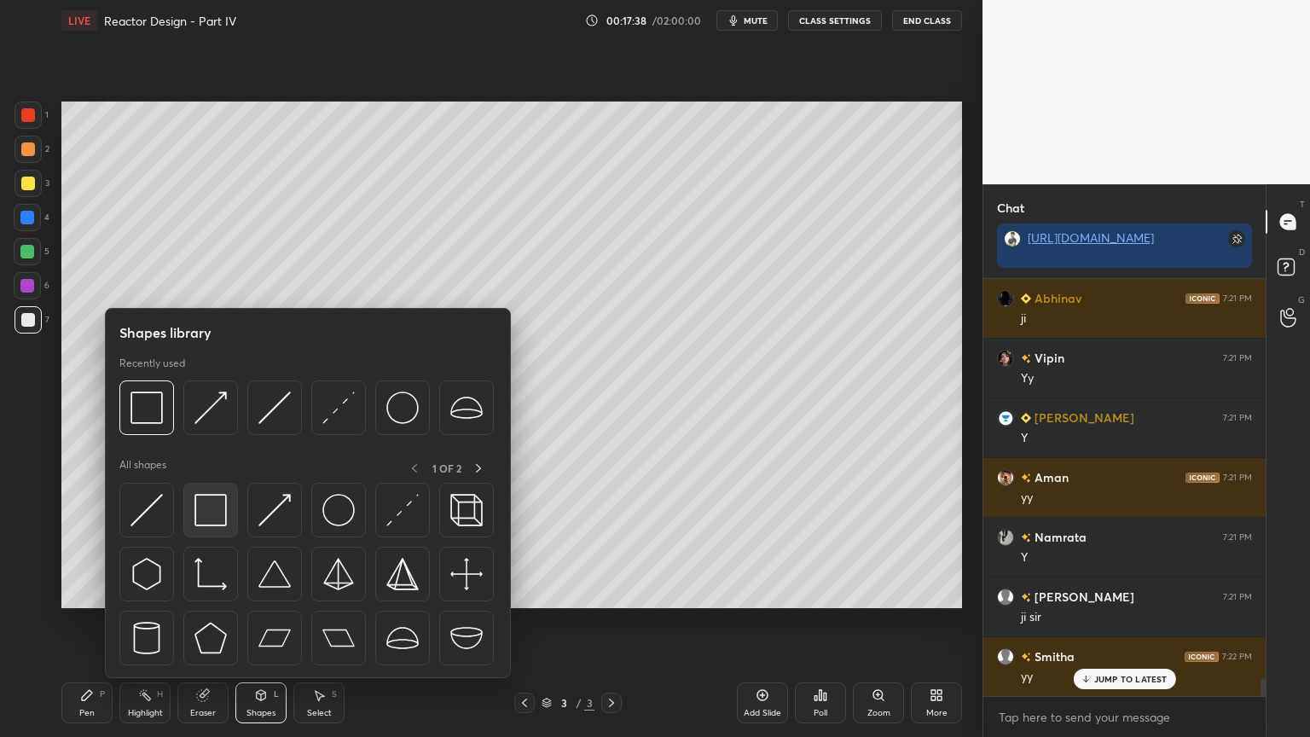
click at [224, 510] on img at bounding box center [211, 510] width 32 height 32
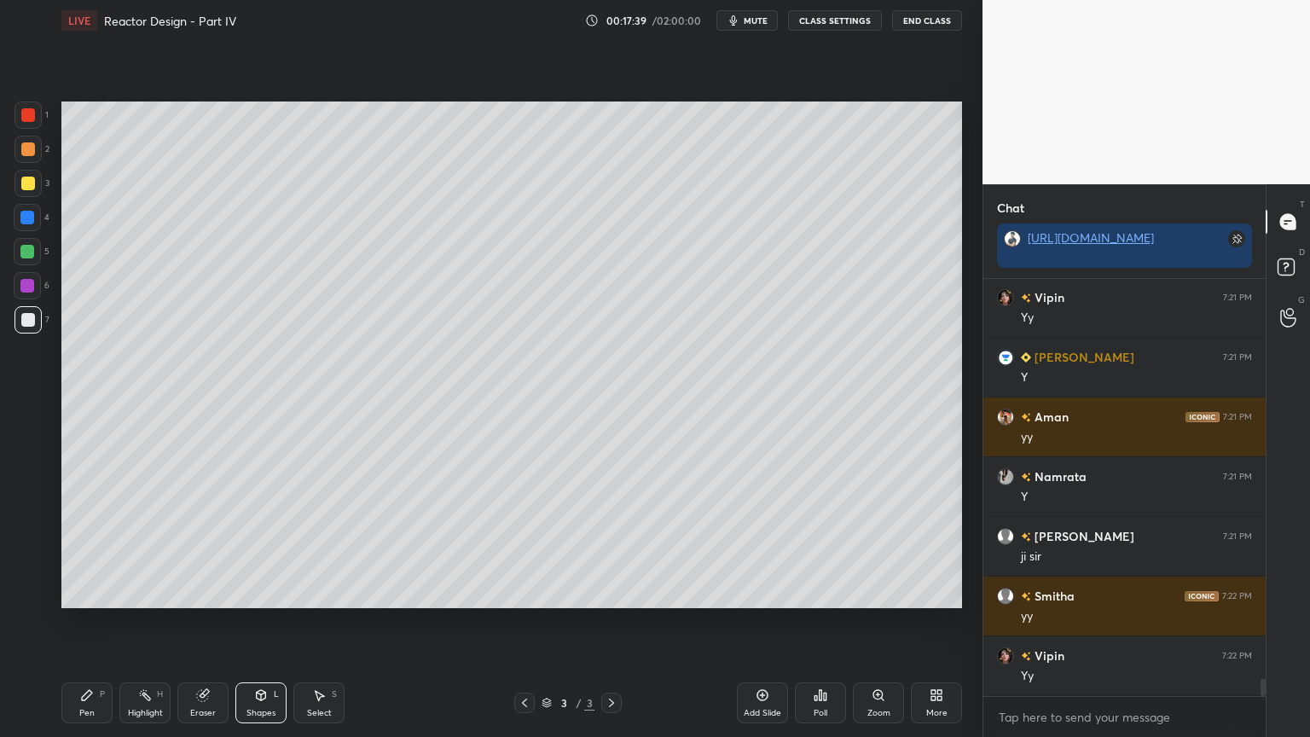
click at [28, 287] on div at bounding box center [27, 286] width 14 height 14
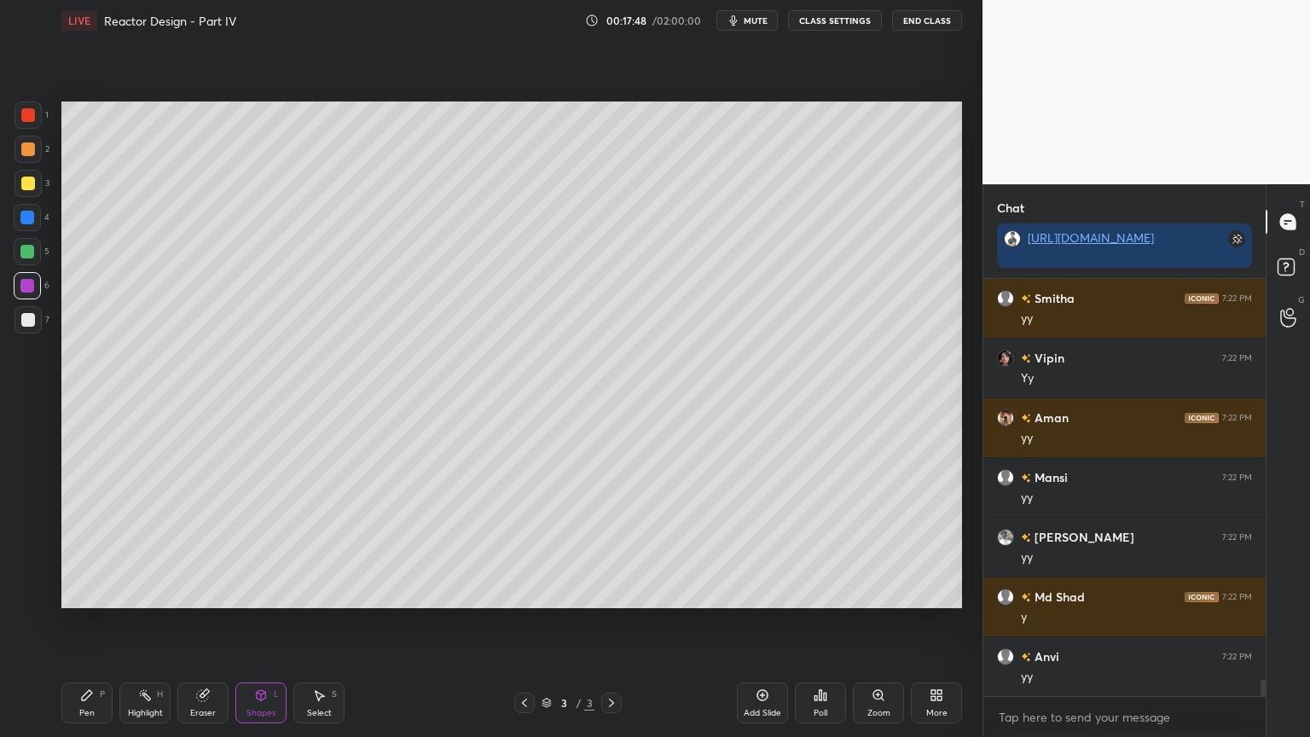
scroll to position [10322, 0]
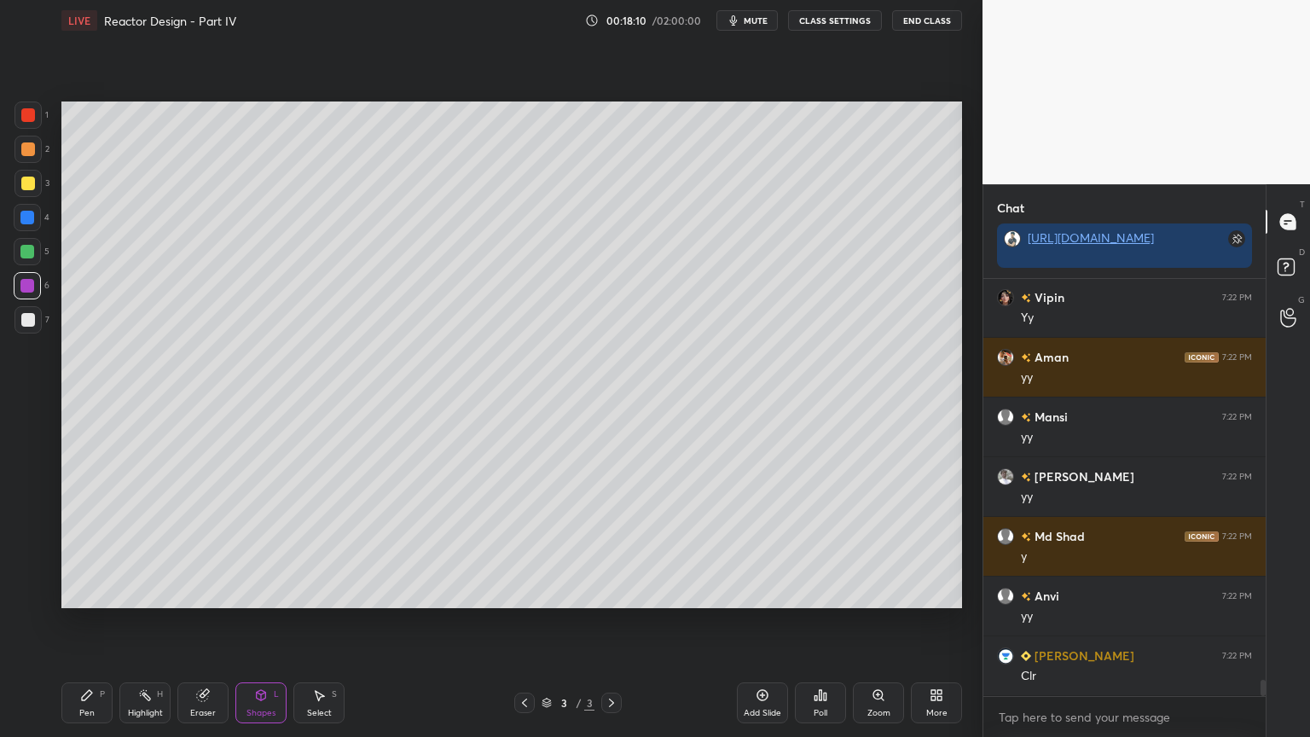
click at [766, 622] on div "Add Slide" at bounding box center [762, 702] width 51 height 41
click at [83, 622] on div "Pen" at bounding box center [86, 713] width 15 height 9
click at [27, 223] on div at bounding box center [27, 218] width 14 height 14
click at [26, 255] on div at bounding box center [27, 252] width 14 height 14
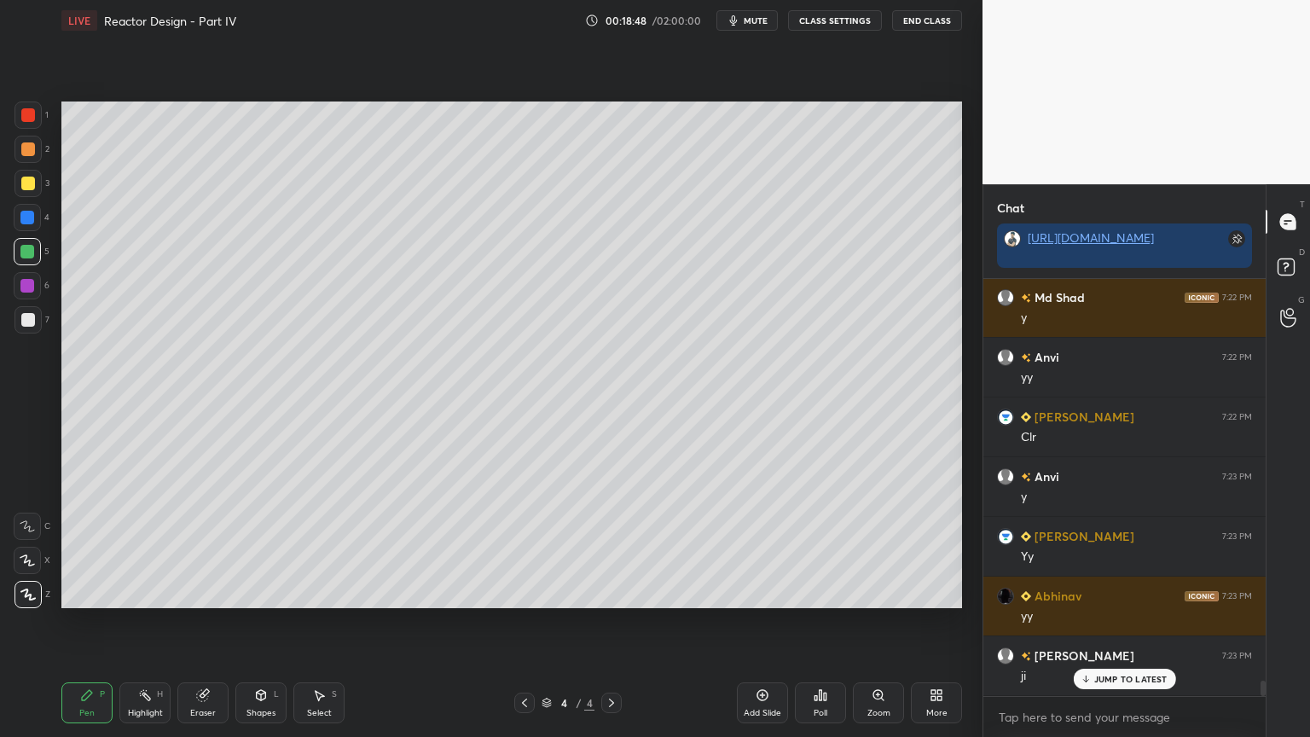
scroll to position [10620, 0]
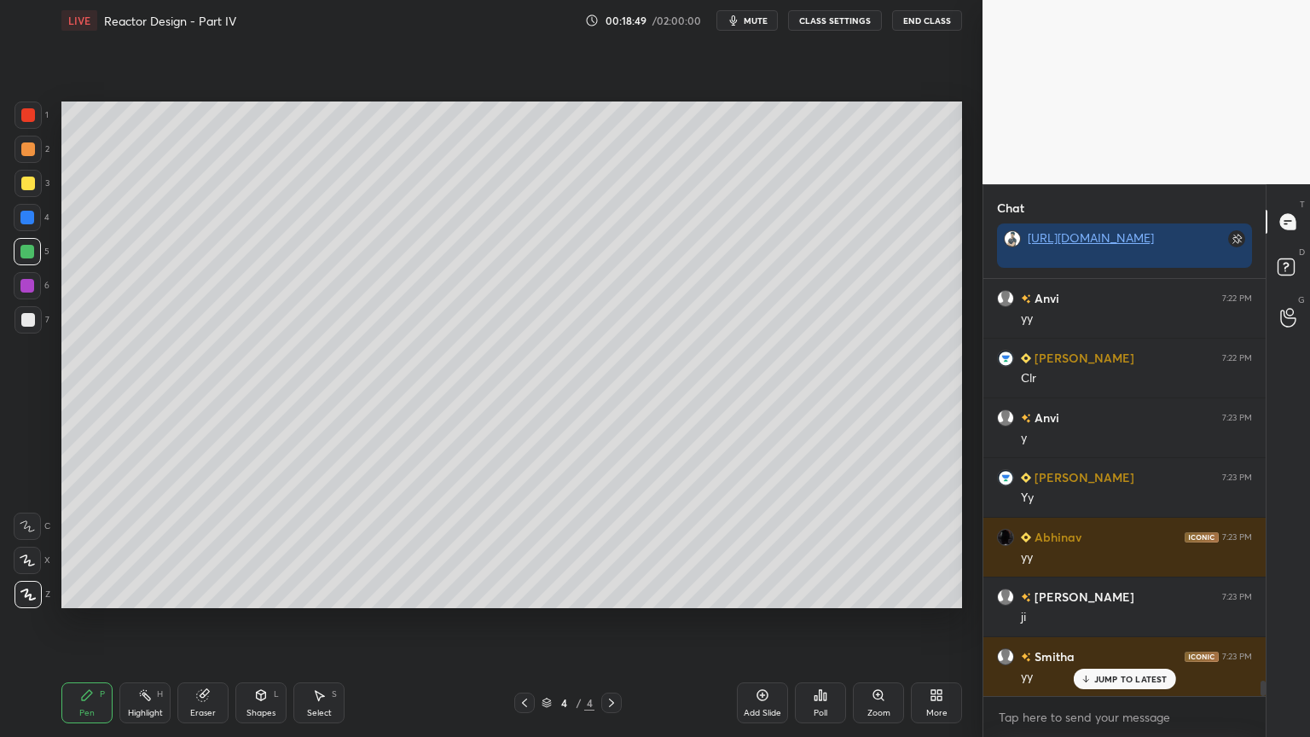
click at [27, 283] on div at bounding box center [27, 286] width 14 height 14
click at [25, 218] on div at bounding box center [27, 218] width 14 height 14
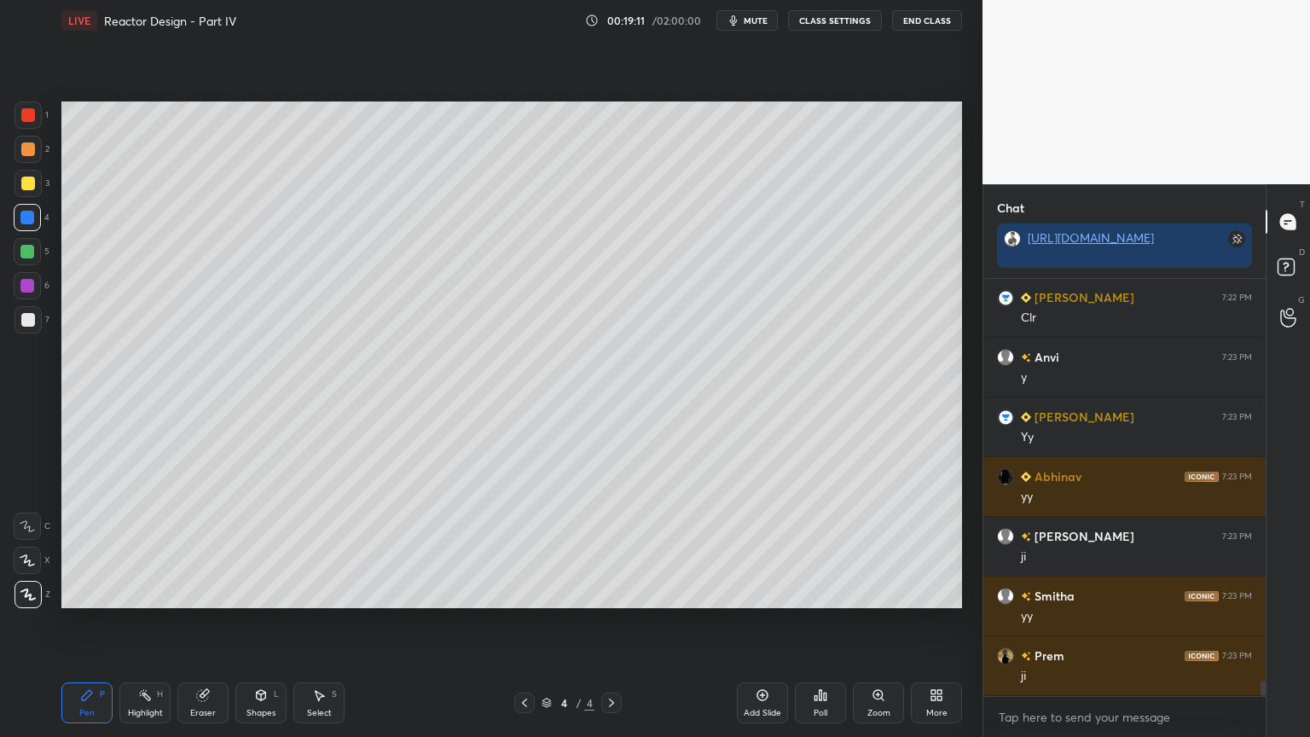
drag, startPoint x: 266, startPoint y: 690, endPoint x: 270, endPoint y: 678, distance: 12.4
click at [264, 622] on icon at bounding box center [261, 695] width 14 height 14
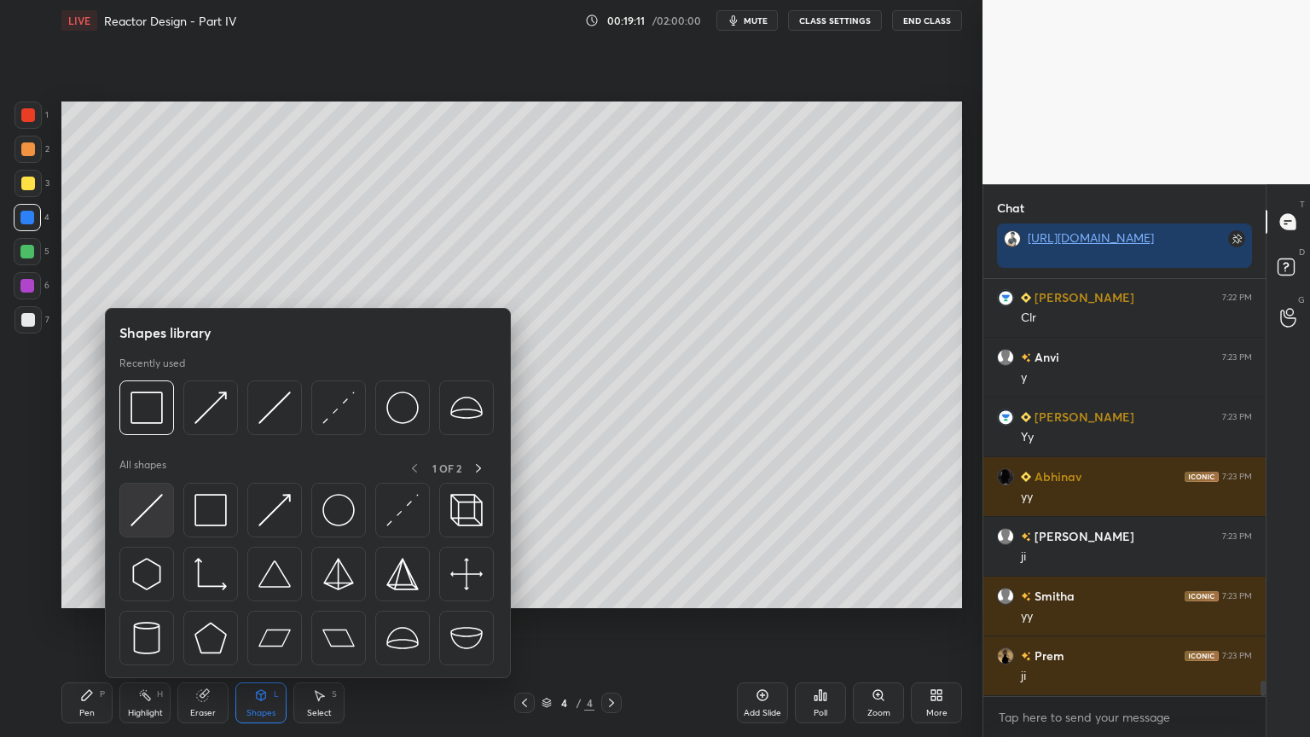
click at [139, 512] on img at bounding box center [147, 510] width 32 height 32
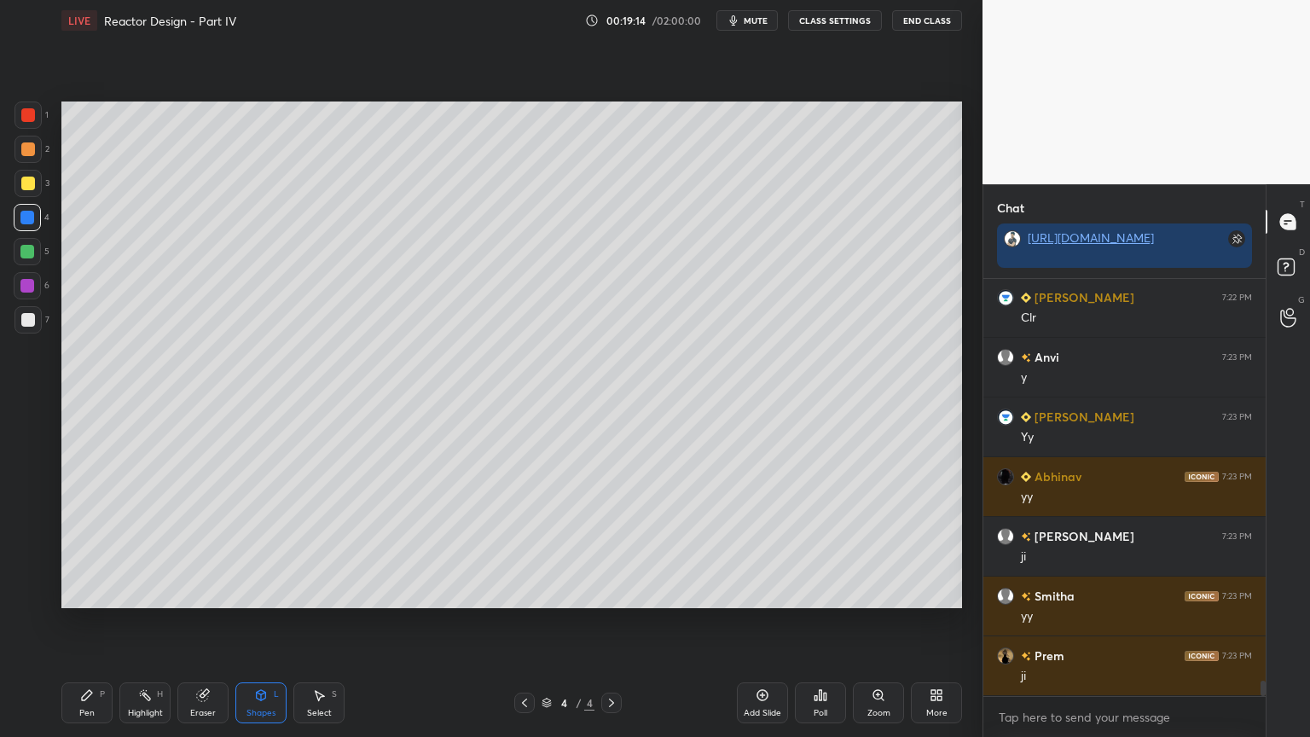
click at [101, 622] on div "Pen P" at bounding box center [86, 702] width 51 height 41
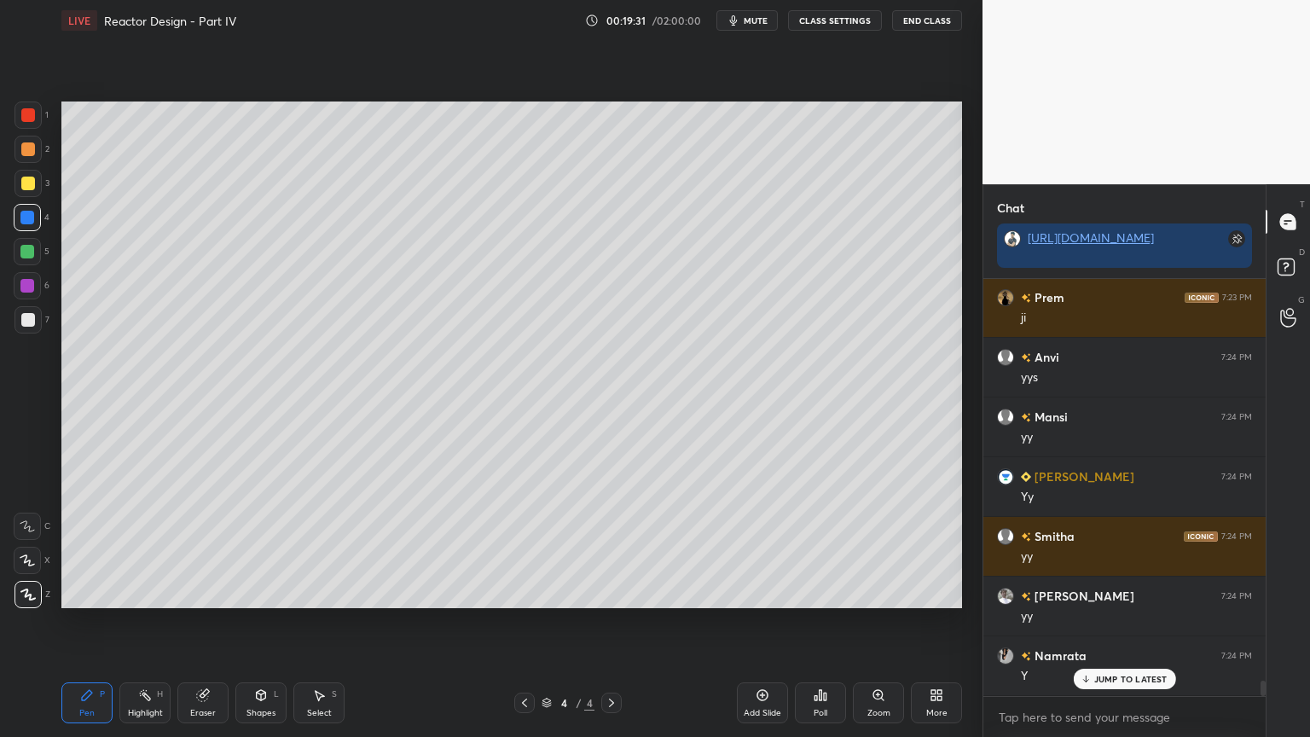
scroll to position [11097, 0]
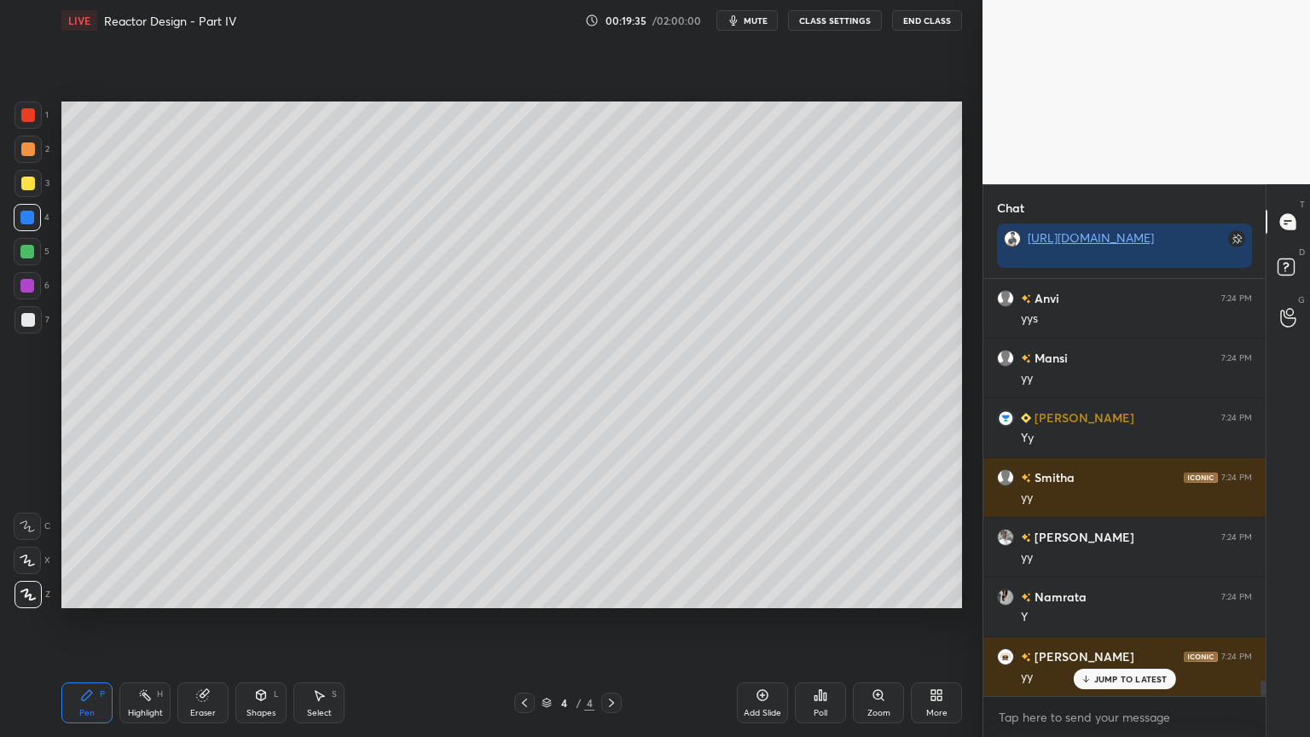
click at [30, 255] on div at bounding box center [27, 252] width 14 height 14
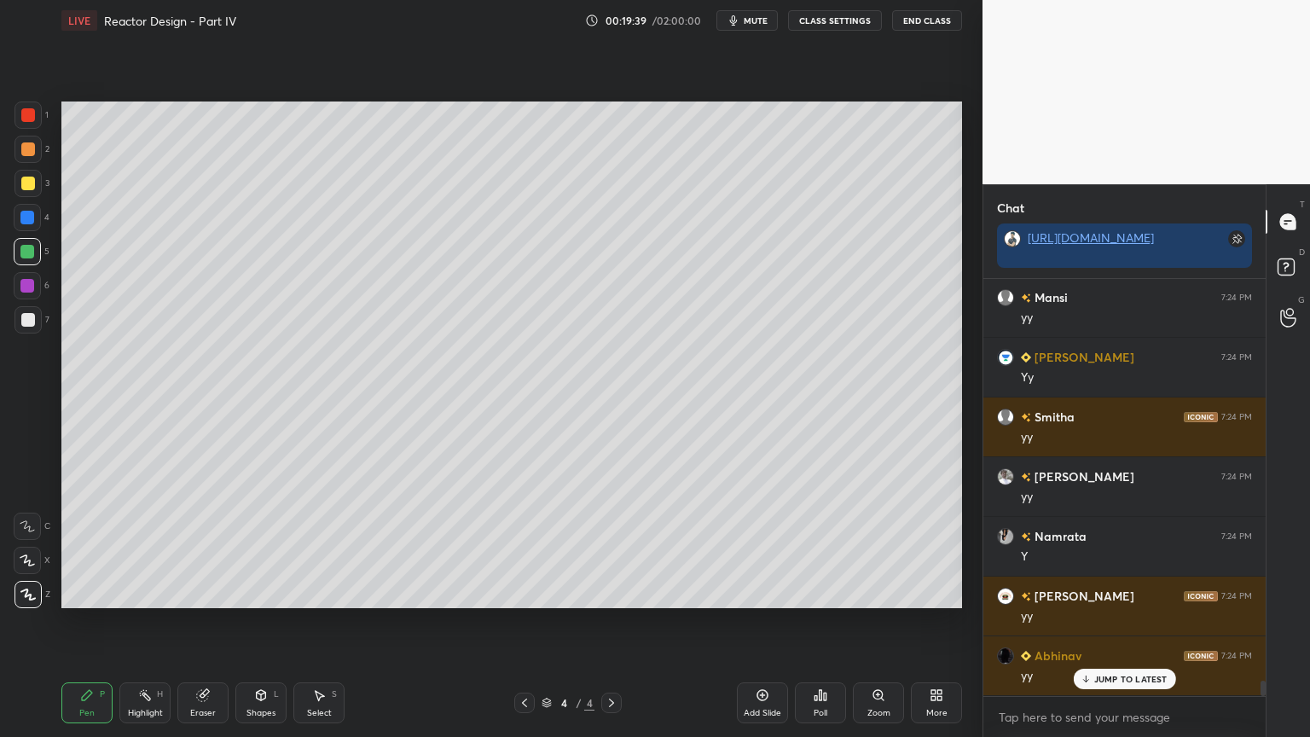
scroll to position [11217, 0]
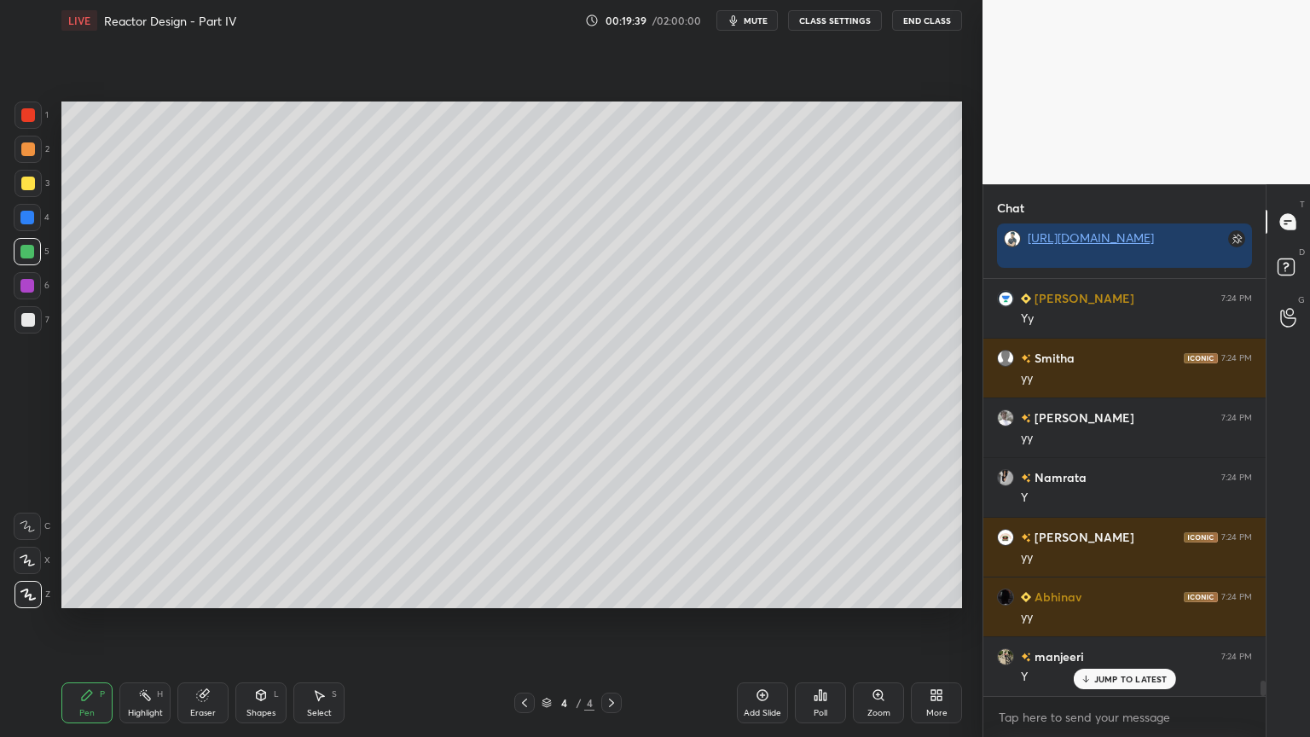
click at [27, 150] on div at bounding box center [28, 149] width 14 height 14
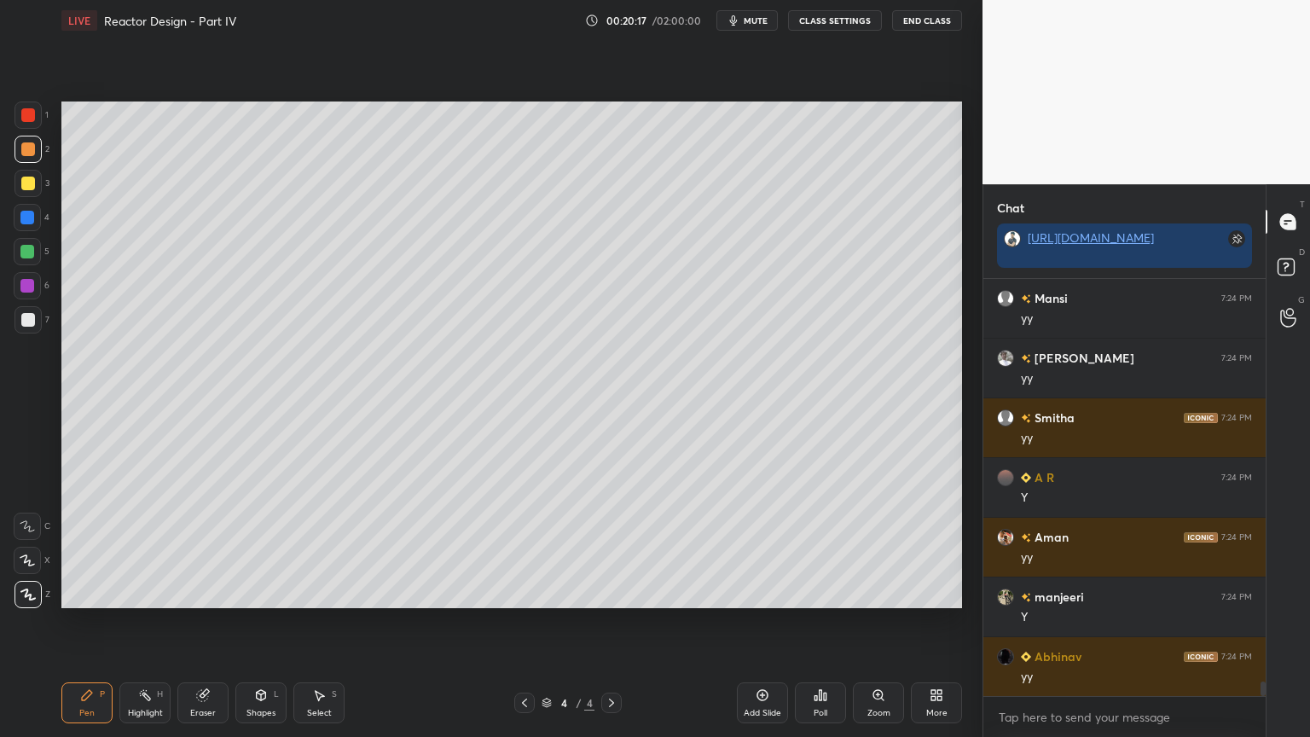
scroll to position [11755, 0]
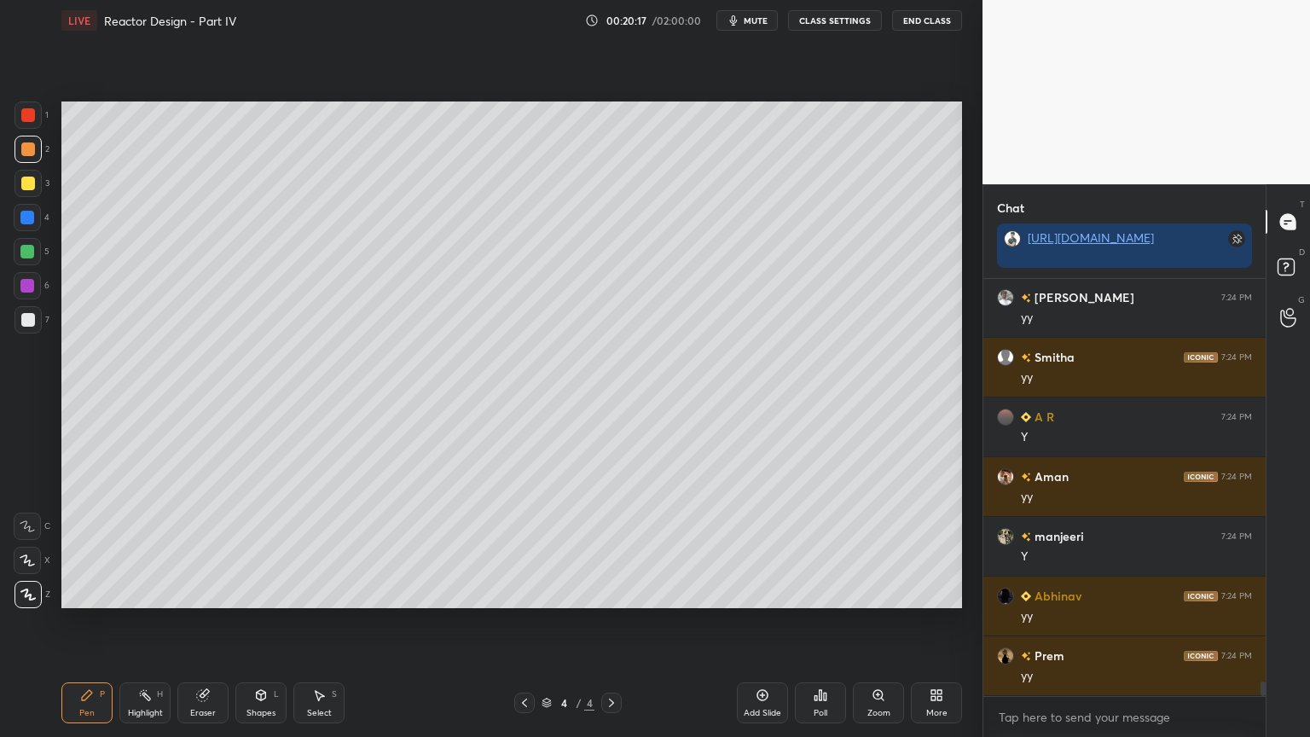
click at [28, 325] on div at bounding box center [28, 320] width 14 height 14
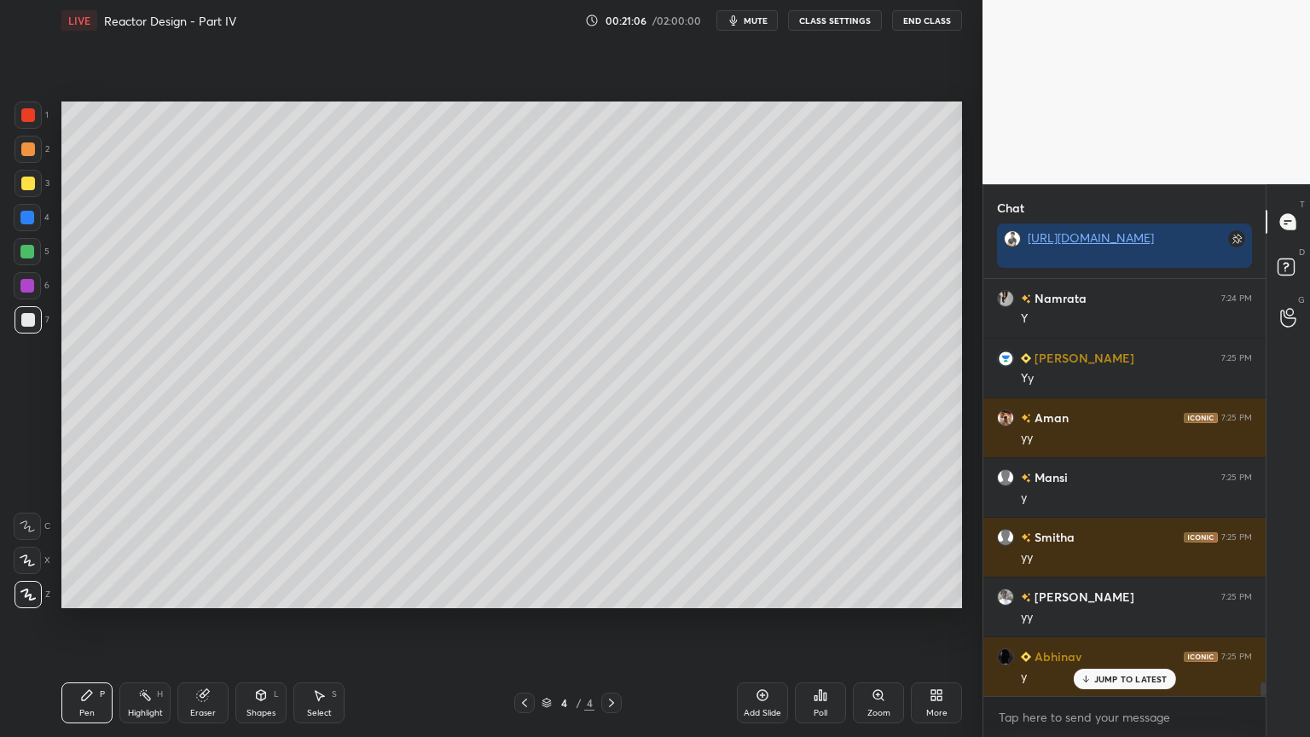
scroll to position [12233, 0]
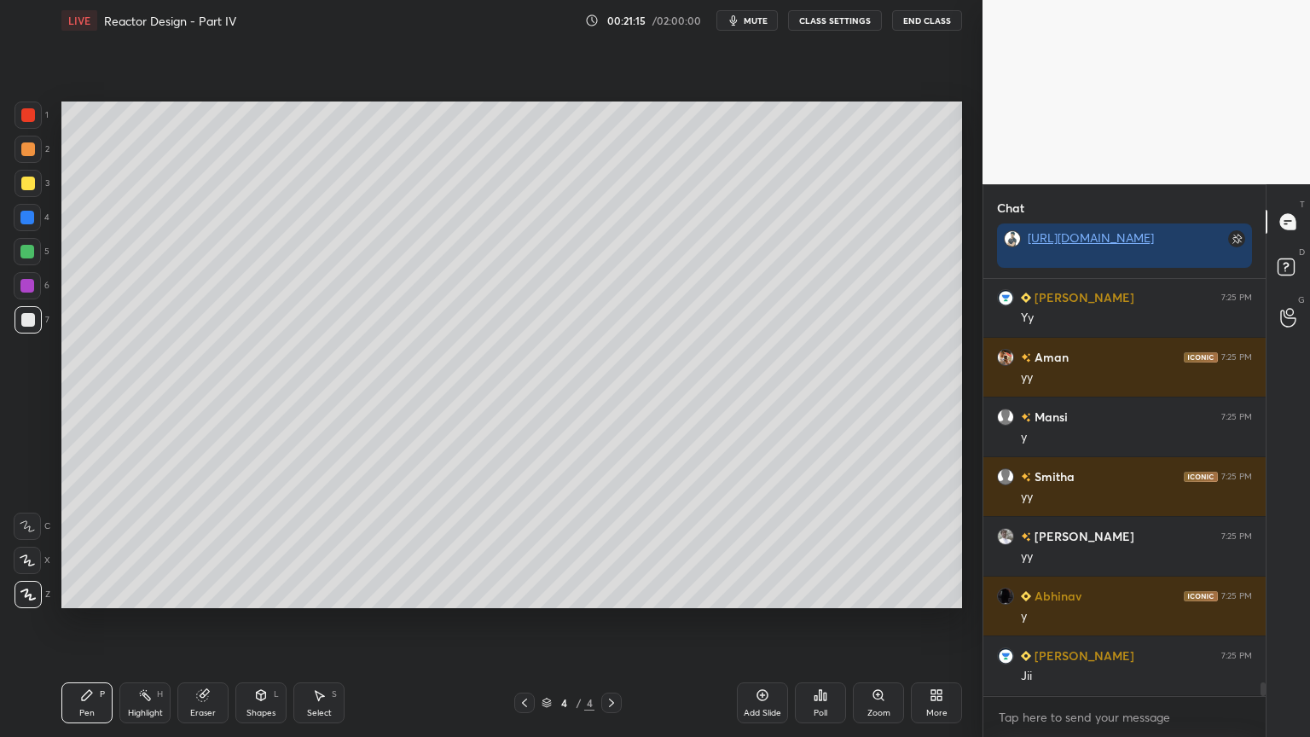
drag, startPoint x: 190, startPoint y: 706, endPoint x: 293, endPoint y: 644, distance: 120.6
click at [193, 622] on div "Eraser" at bounding box center [202, 702] width 51 height 41
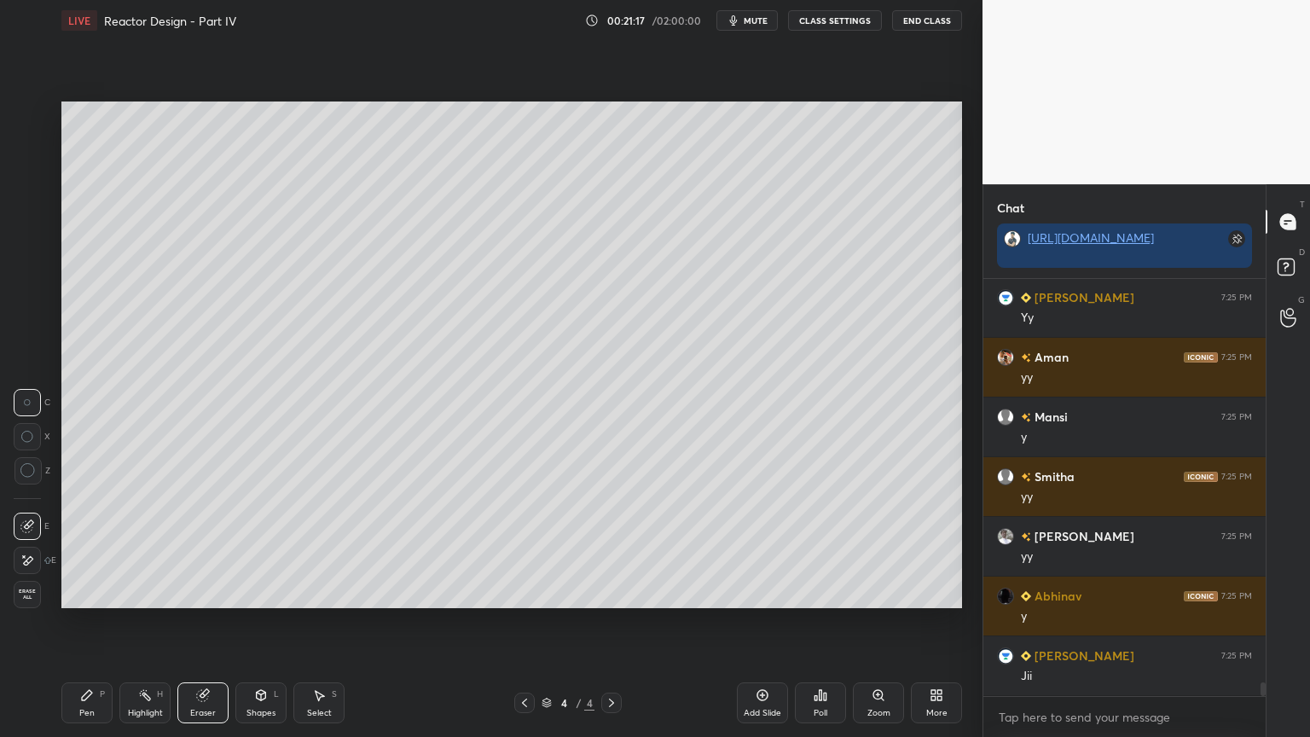
click at [107, 622] on div "Pen P" at bounding box center [86, 702] width 51 height 41
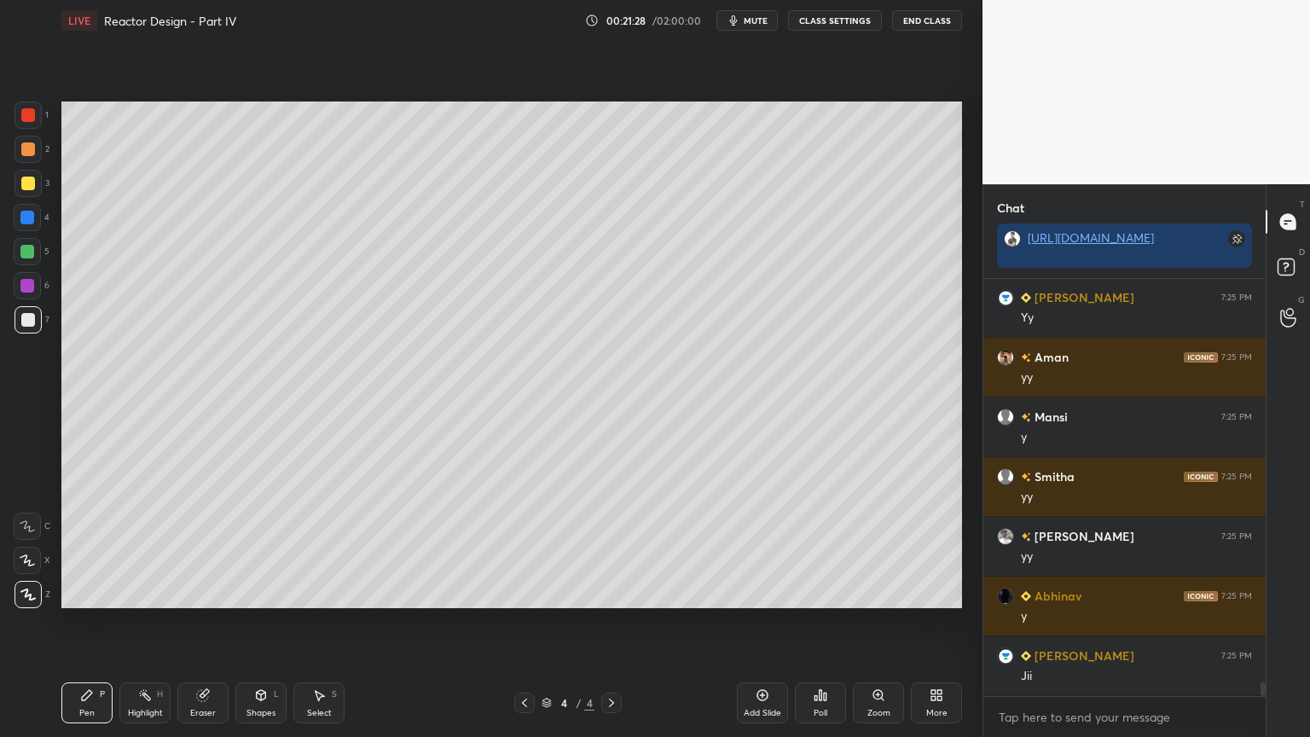
scroll to position [12308, 0]
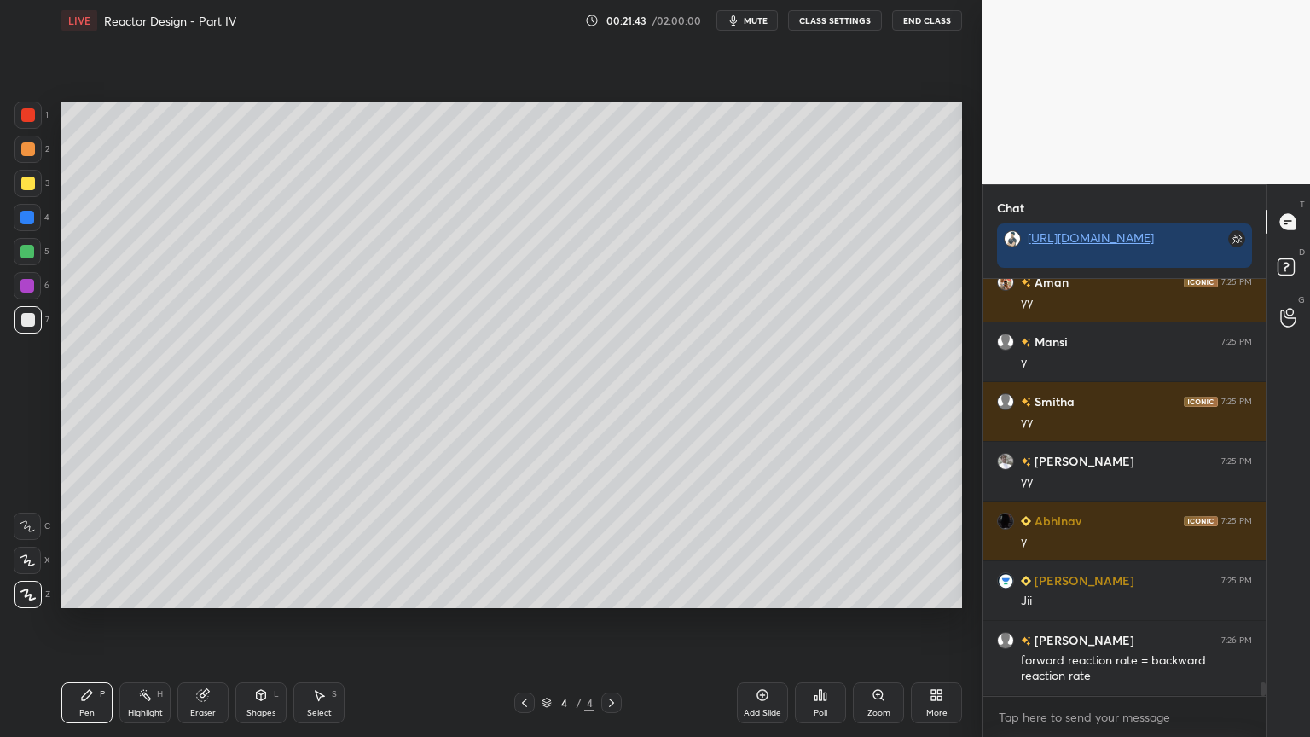
click at [313, 622] on div "Select S" at bounding box center [318, 702] width 51 height 41
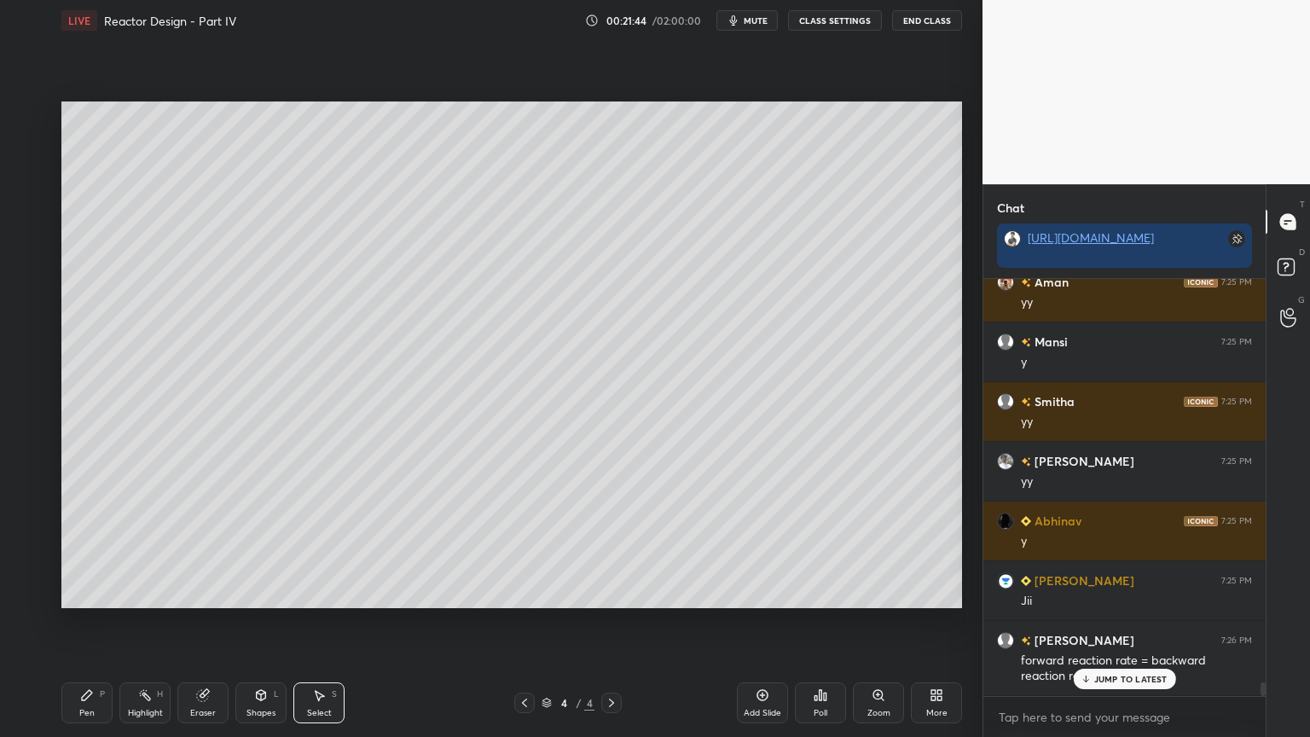
scroll to position [12367, 0]
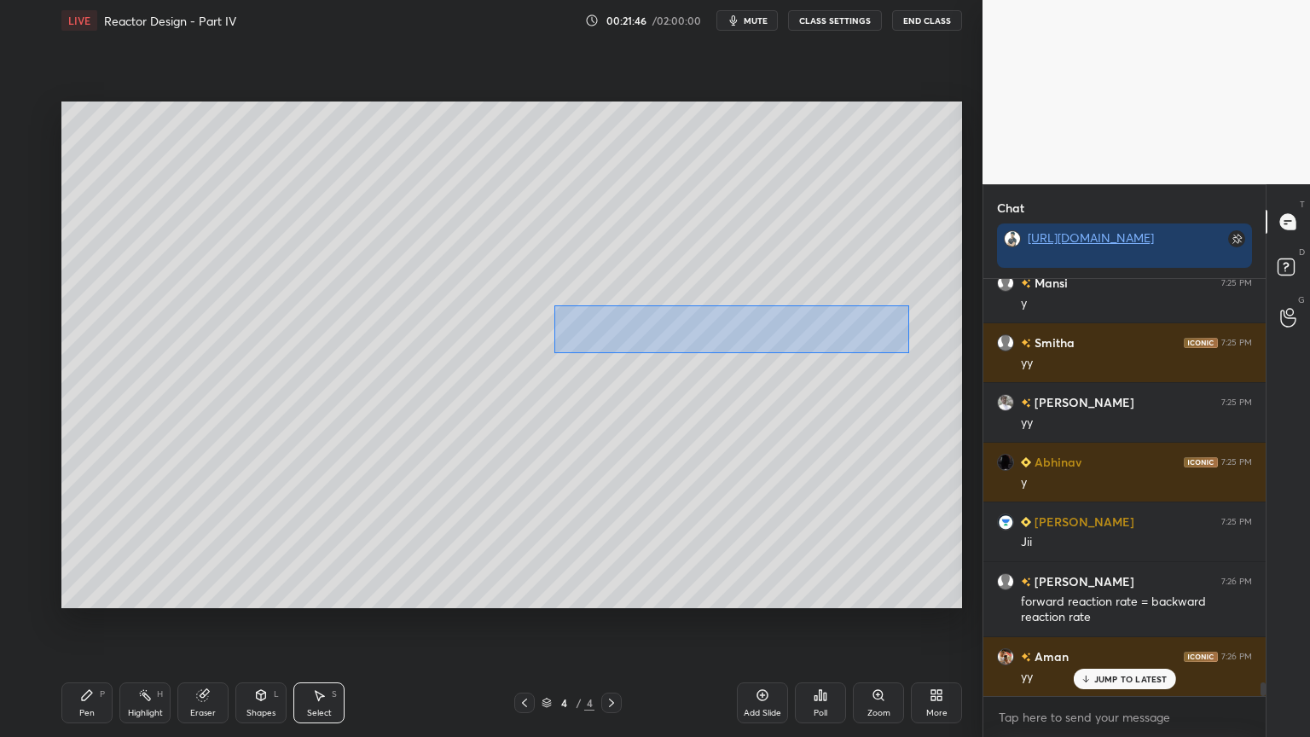
drag, startPoint x: 554, startPoint y: 304, endPoint x: 903, endPoint y: 351, distance: 353.0
click at [908, 351] on div "0 ° Undo Copy Duplicate Duplicate to new slide Delete" at bounding box center [511, 355] width 901 height 507
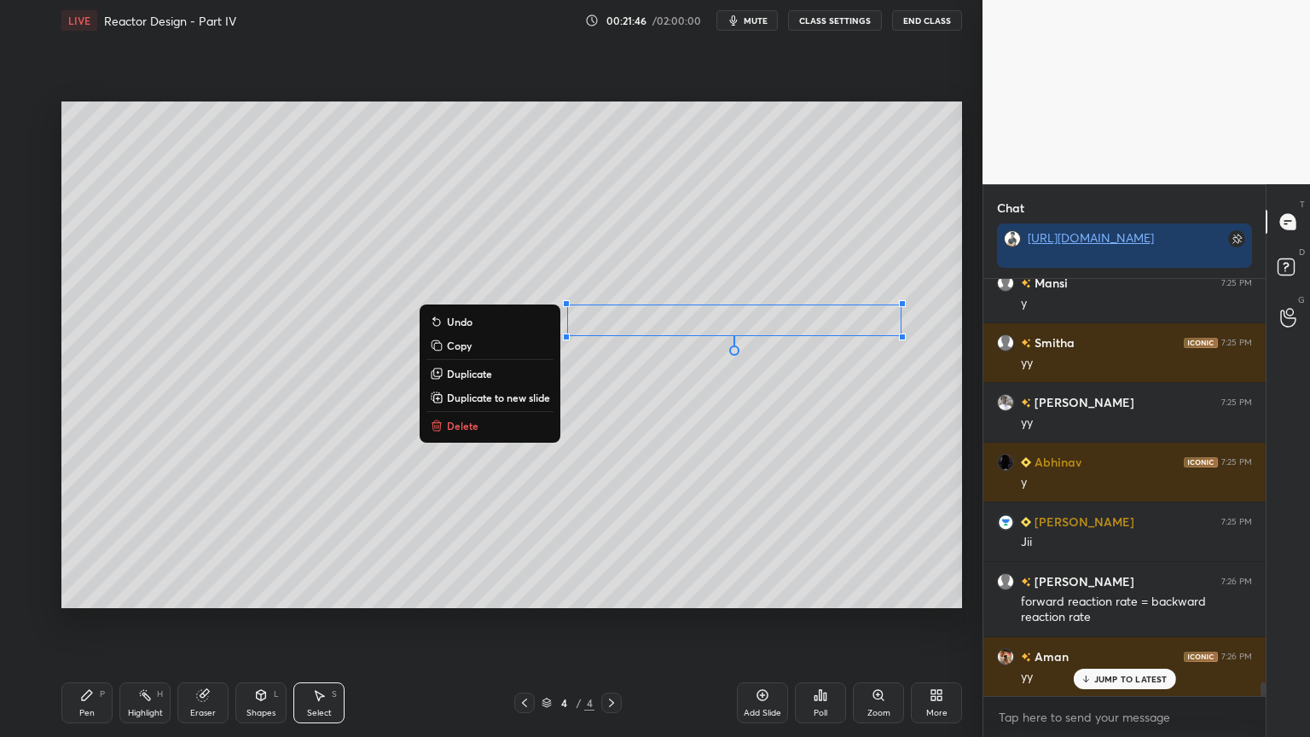
scroll to position [12427, 0]
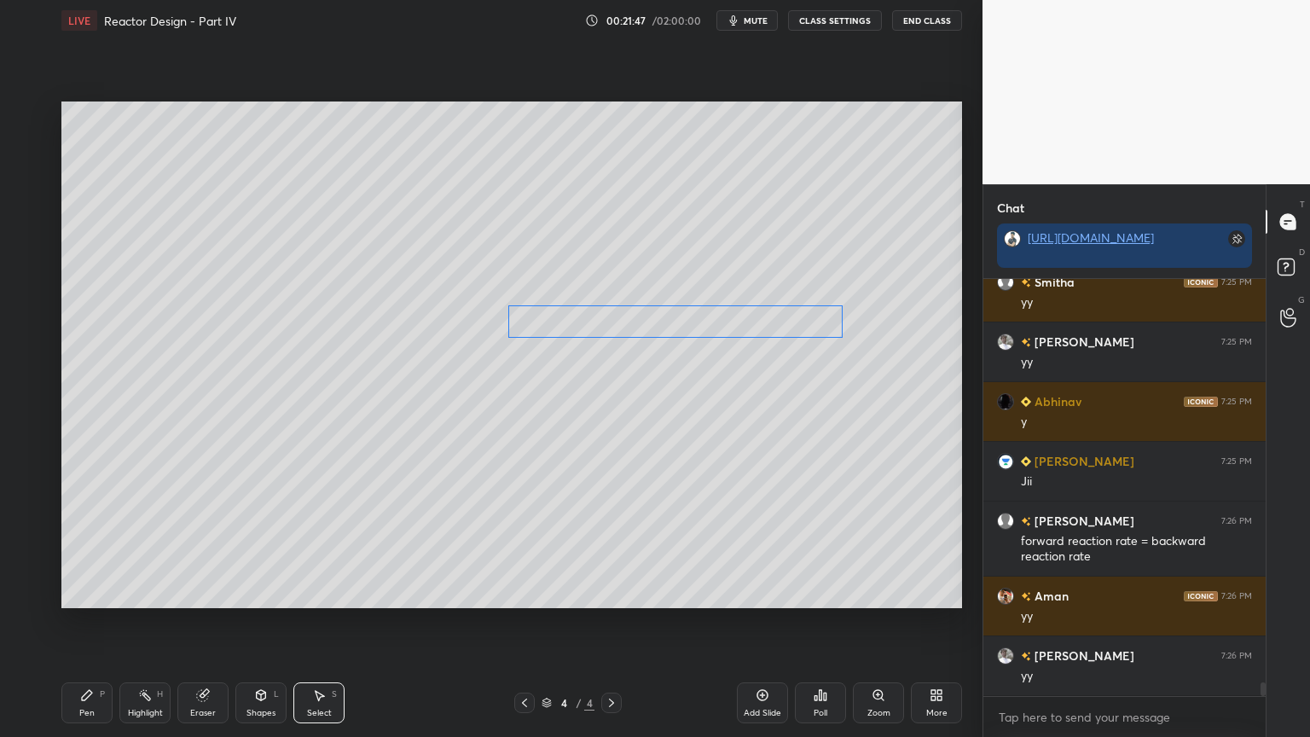
drag, startPoint x: 787, startPoint y: 328, endPoint x: 751, endPoint y: 330, distance: 35.9
click at [749, 329] on div "0 ° Undo Copy Duplicate Duplicate to new slide Delete" at bounding box center [511, 355] width 901 height 507
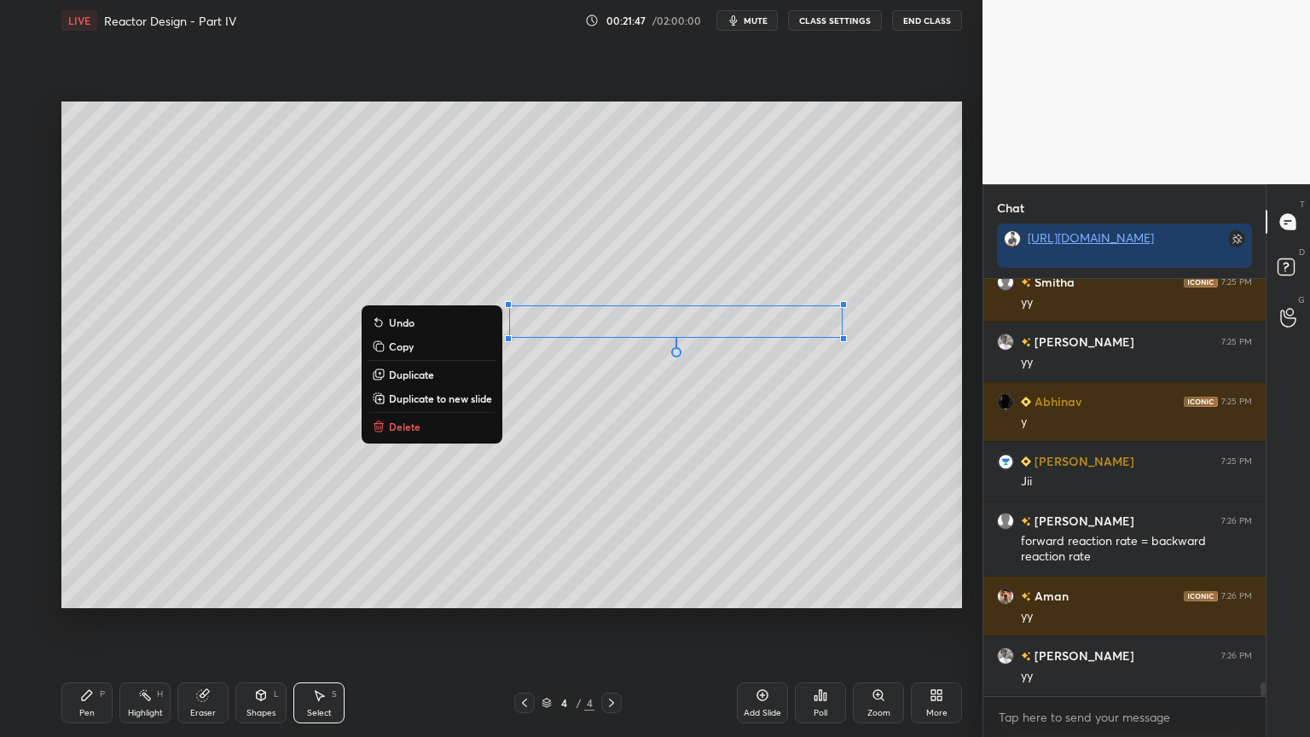
click at [721, 399] on div "0 ° Undo Copy Duplicate Duplicate to new slide Delete" at bounding box center [511, 355] width 901 height 507
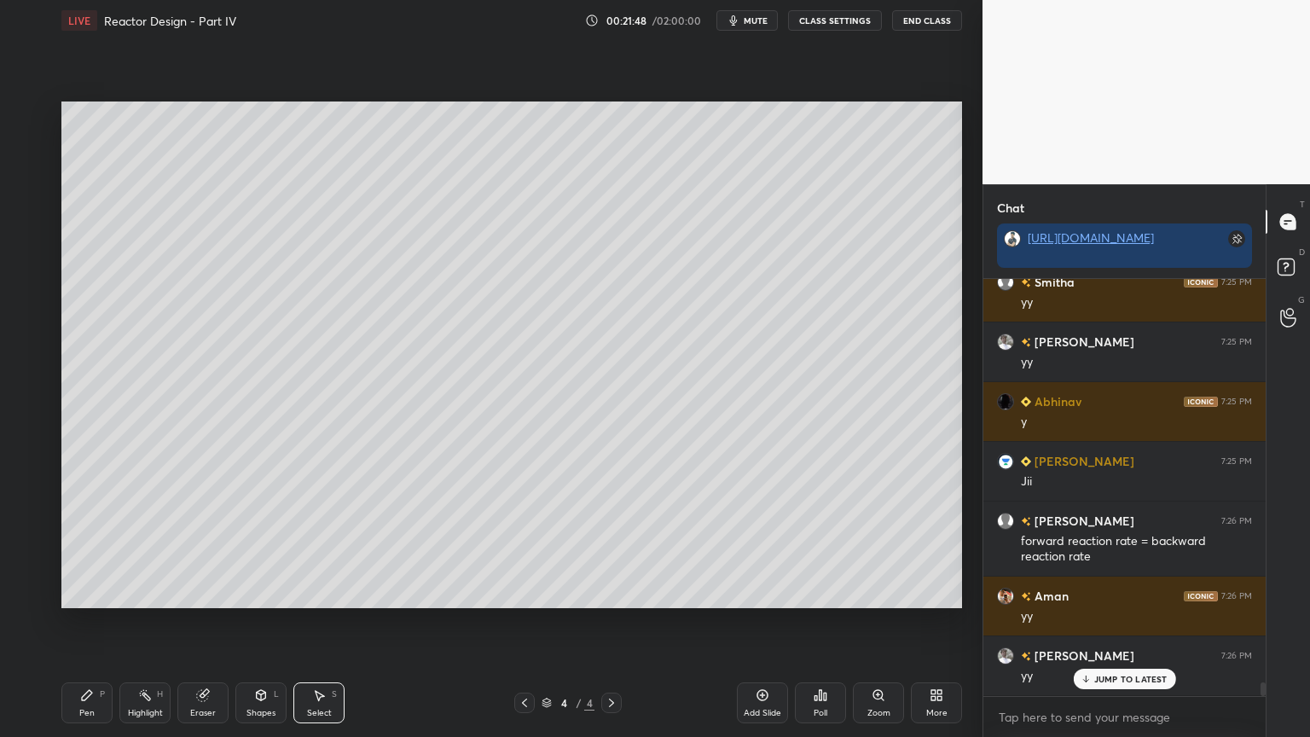
scroll to position [12486, 0]
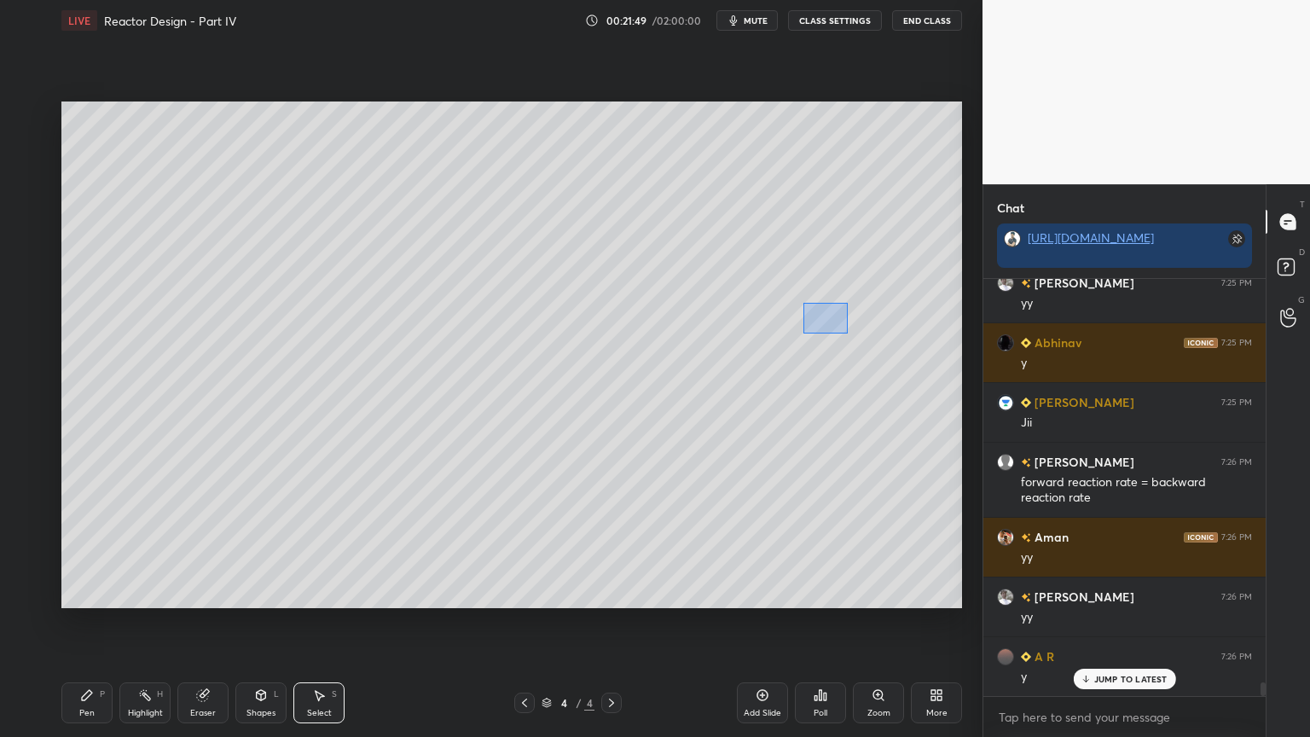
drag, startPoint x: 812, startPoint y: 318, endPoint x: 833, endPoint y: 326, distance: 21.9
click at [848, 334] on div "0 ° Undo Copy Duplicate Duplicate to new slide Delete" at bounding box center [511, 355] width 901 height 507
drag, startPoint x: 822, startPoint y: 315, endPoint x: 862, endPoint y: 317, distance: 39.3
click at [863, 317] on div "0 ° Undo Copy Duplicate Duplicate to new slide Delete" at bounding box center [511, 355] width 901 height 507
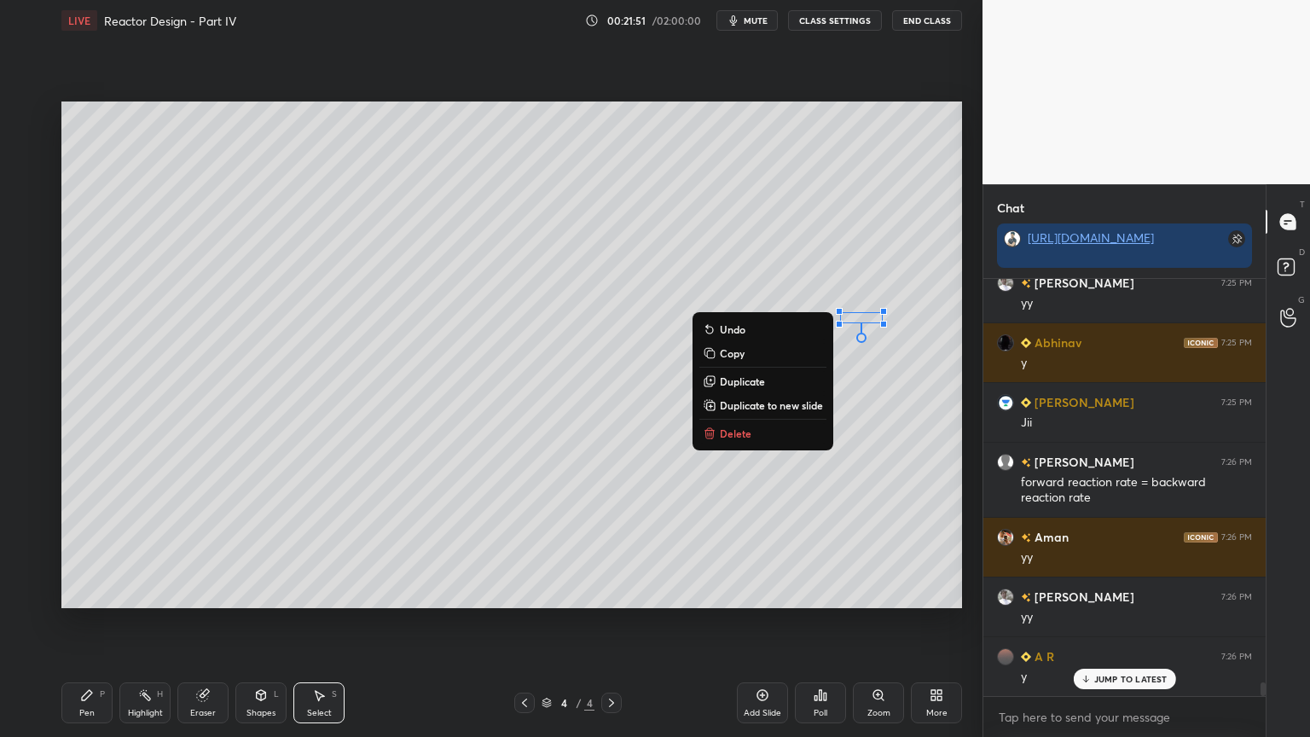
click at [81, 622] on div "Pen" at bounding box center [86, 713] width 15 height 9
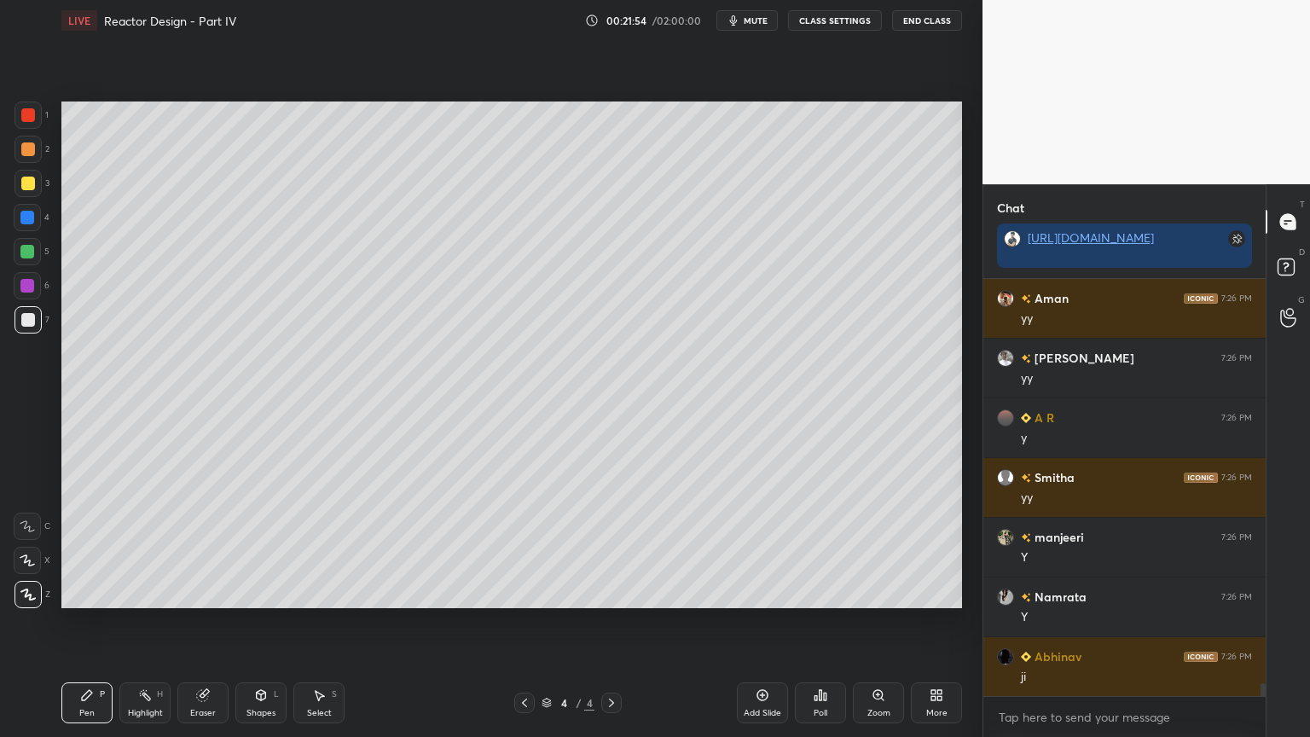
scroll to position [12786, 0]
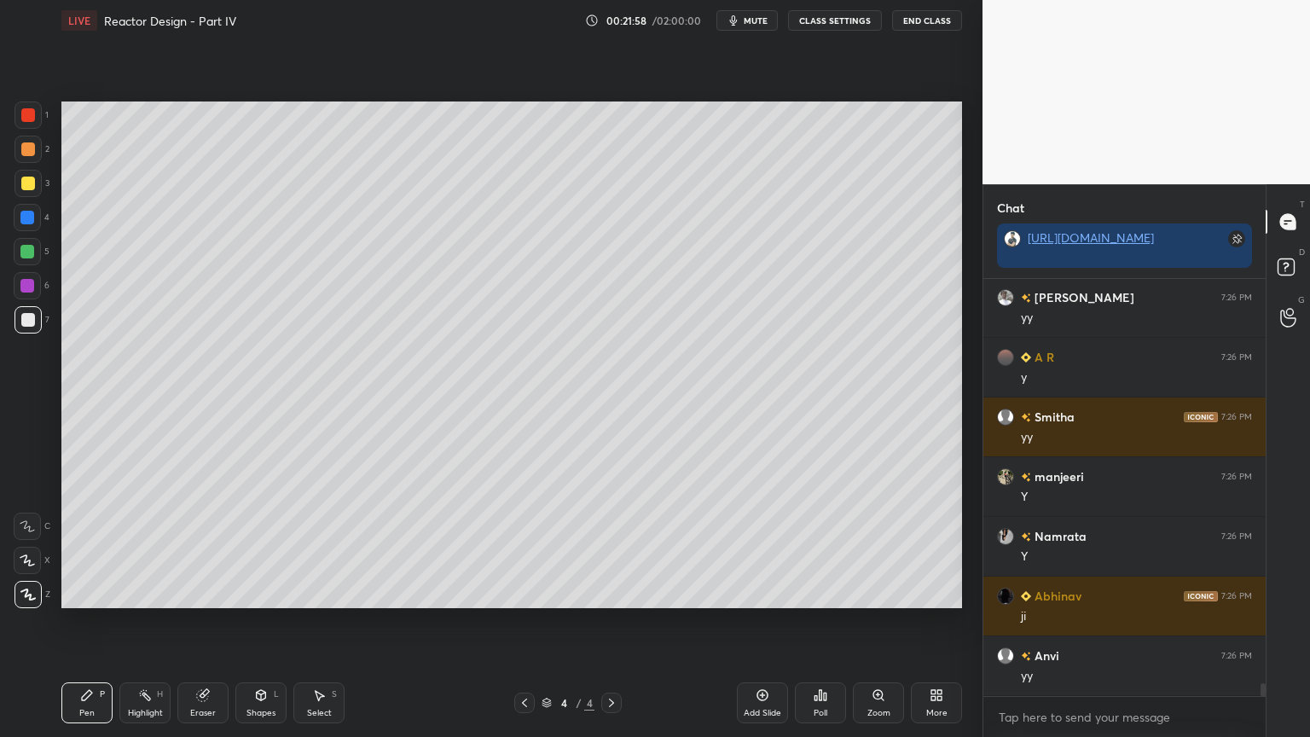
drag, startPoint x: 331, startPoint y: 696, endPoint x: 386, endPoint y: 669, distance: 61.8
click at [331, 622] on div "Select S" at bounding box center [318, 702] width 51 height 41
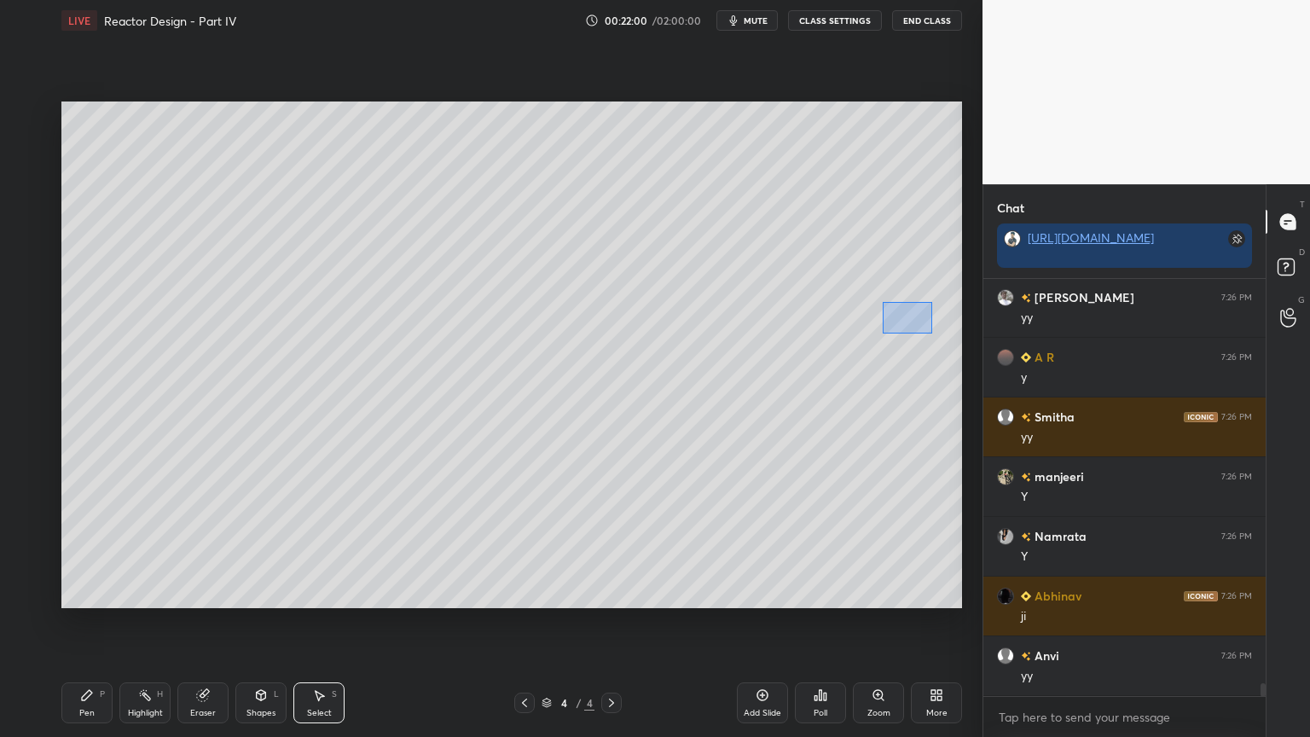
drag, startPoint x: 884, startPoint y: 303, endPoint x: 931, endPoint y: 332, distance: 55.2
click at [932, 333] on div "0 ° Undo Copy Duplicate Duplicate to new slide Delete" at bounding box center [511, 355] width 901 height 507
click at [916, 319] on div "0 ° Undo Copy Duplicate Duplicate to new slide Delete" at bounding box center [511, 355] width 901 height 507
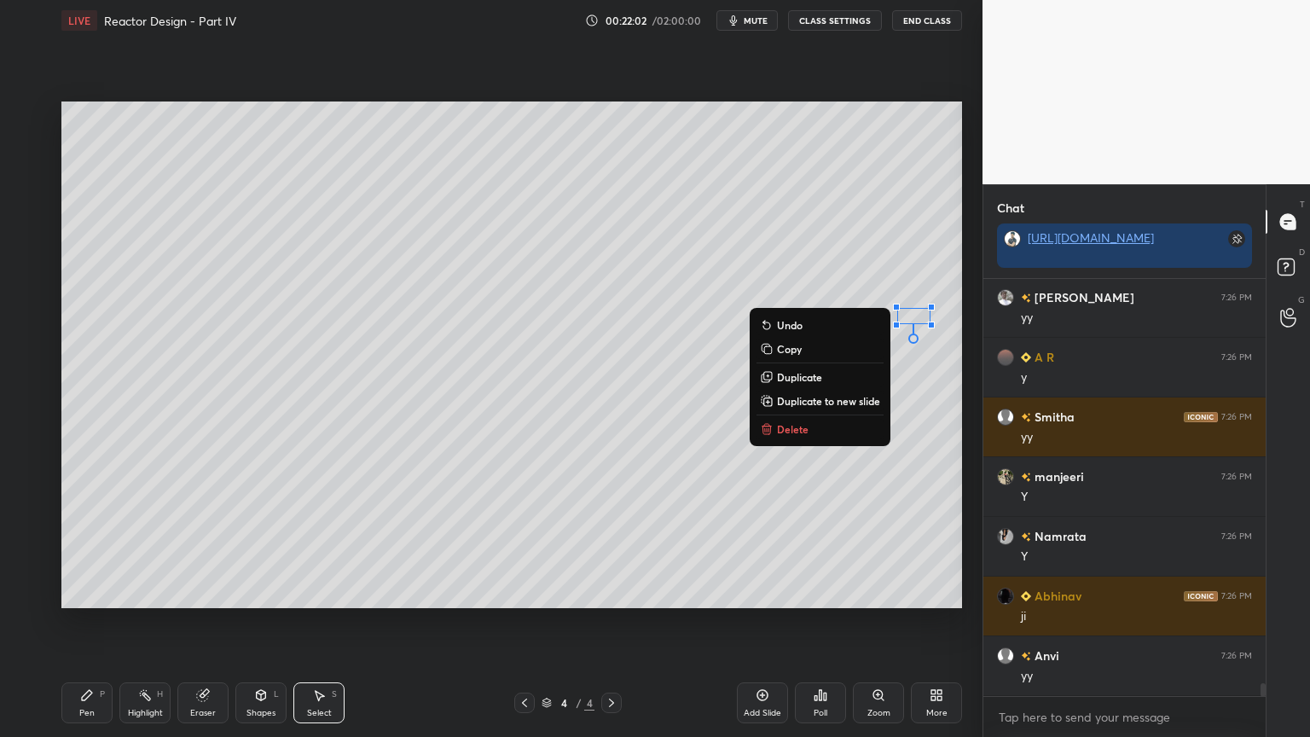
click at [686, 419] on div "0 ° Undo Copy Duplicate Duplicate to new slide Delete" at bounding box center [511, 355] width 901 height 507
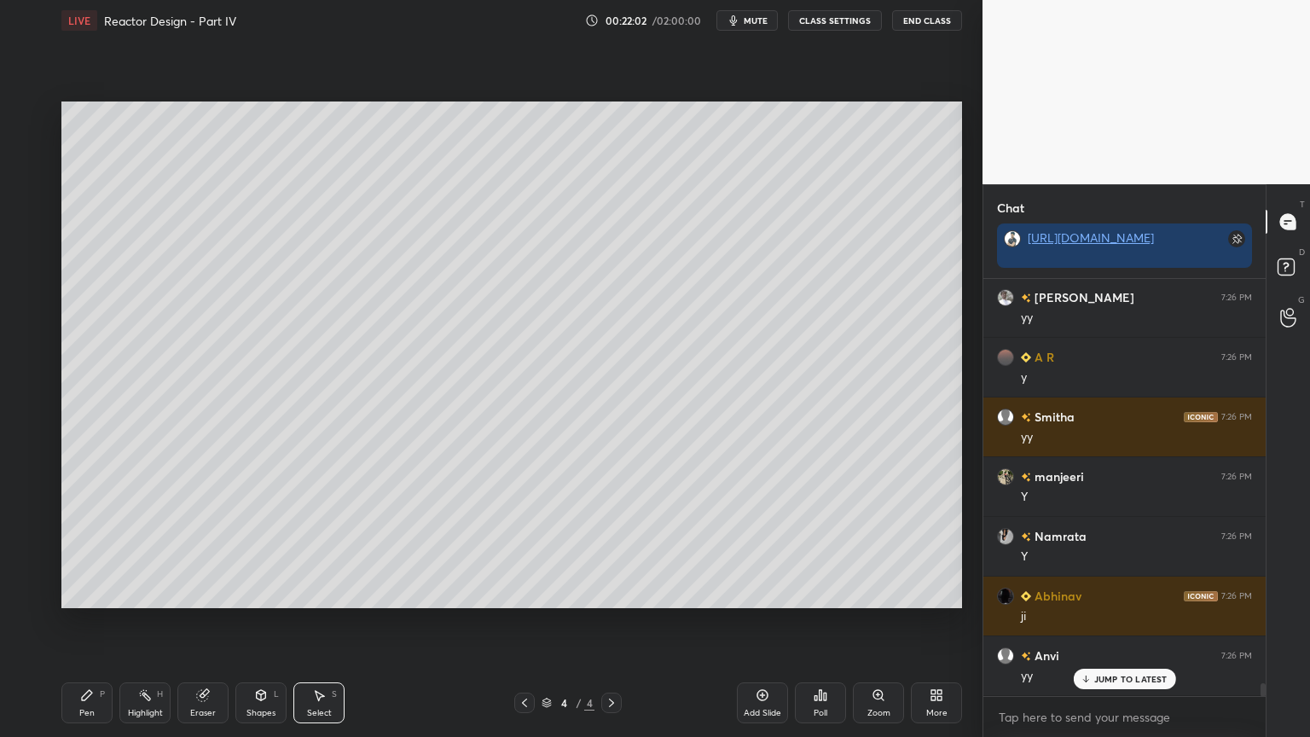
scroll to position [12845, 0]
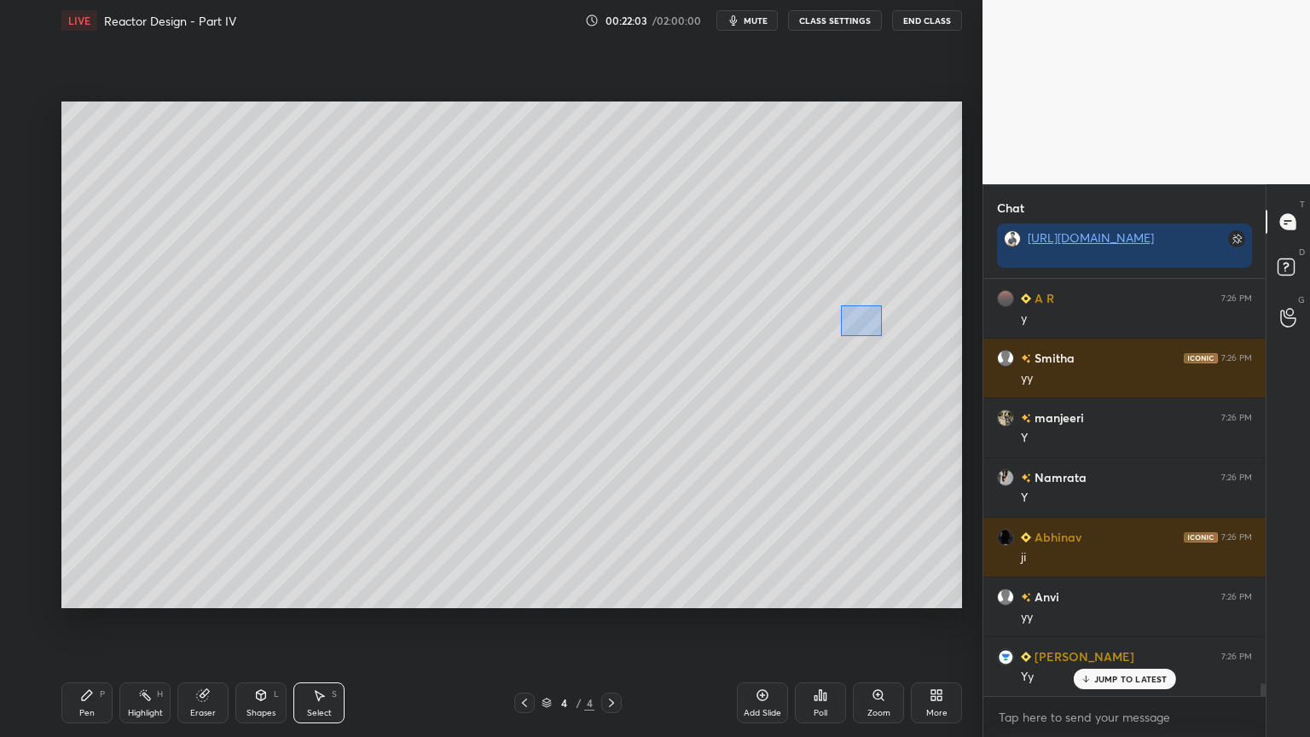
drag, startPoint x: 842, startPoint y: 311, endPoint x: 875, endPoint y: 328, distance: 37.0
click at [883, 335] on div "0 ° Undo Copy Duplicate Duplicate to new slide Delete" at bounding box center [511, 355] width 901 height 507
click at [869, 317] on div "0 ° Undo Copy Duplicate Duplicate to new slide Delete" at bounding box center [511, 355] width 901 height 507
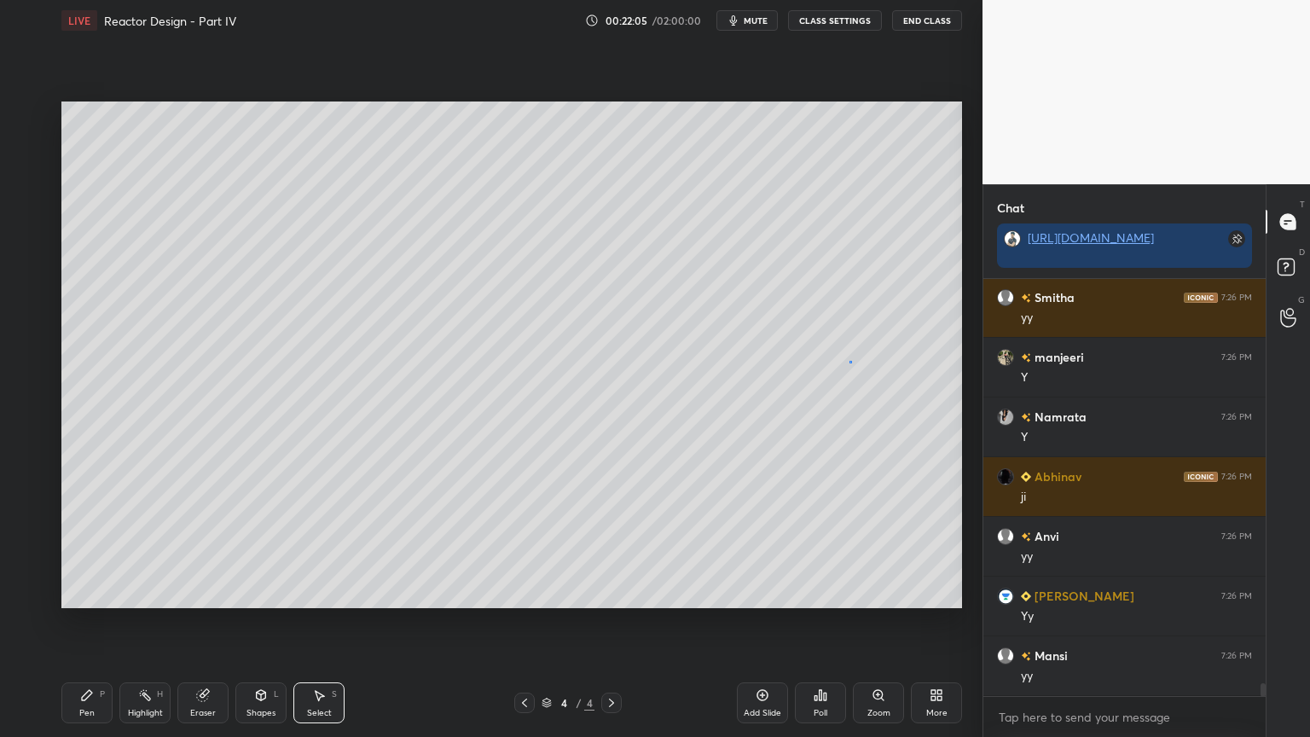
click at [850, 362] on div "0 ° Undo Copy Duplicate Duplicate to new slide Delete" at bounding box center [511, 355] width 901 height 507
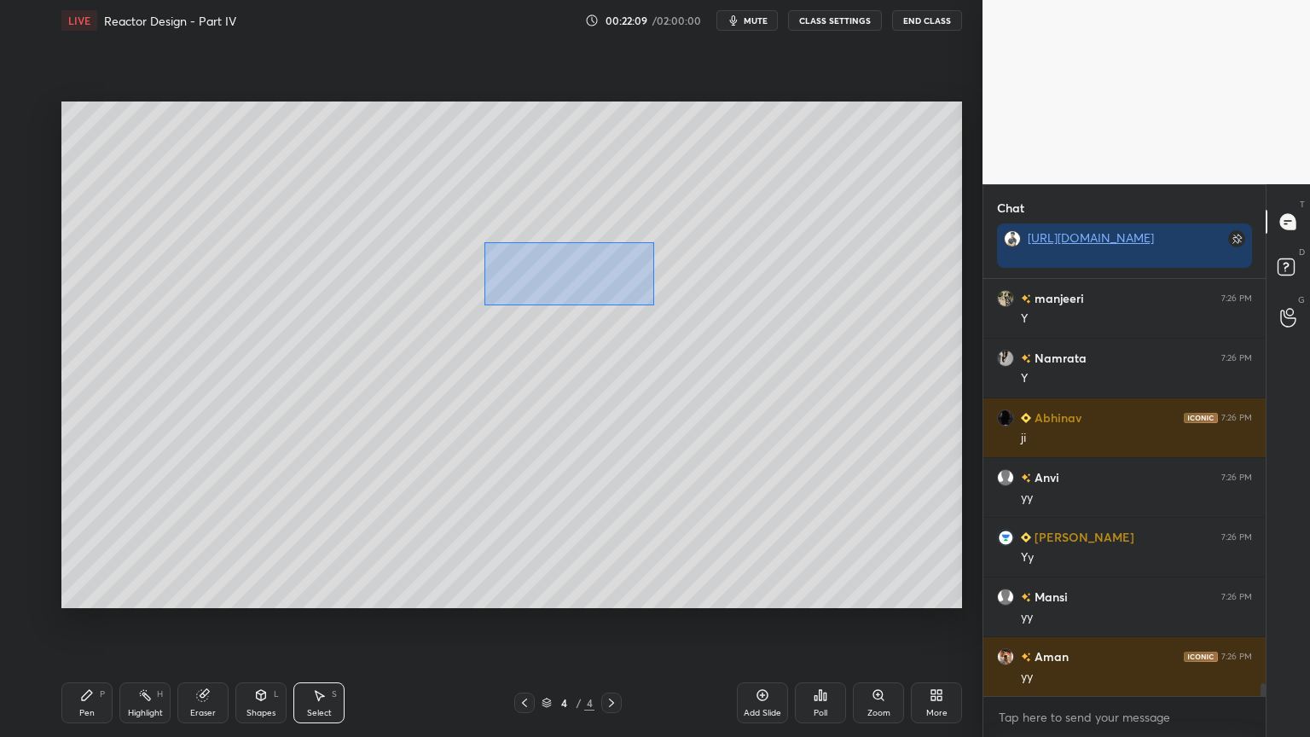
scroll to position [13025, 0]
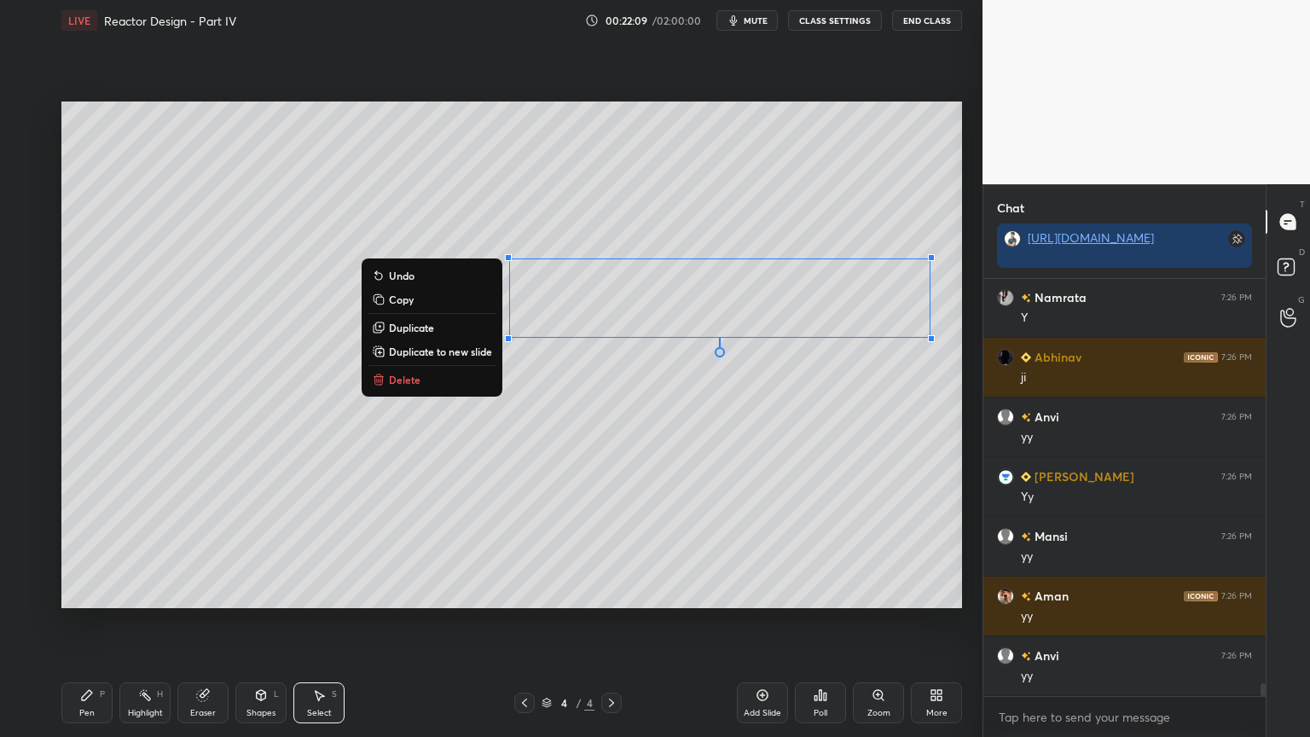
drag, startPoint x: 499, startPoint y: 256, endPoint x: 916, endPoint y: 369, distance: 432.3
click at [972, 375] on div "1 2 3 4 5 6 7 C X Z C X Z E E Erase all H H LIVE Reactor Design - Part IV 00:22…" at bounding box center [491, 368] width 983 height 737
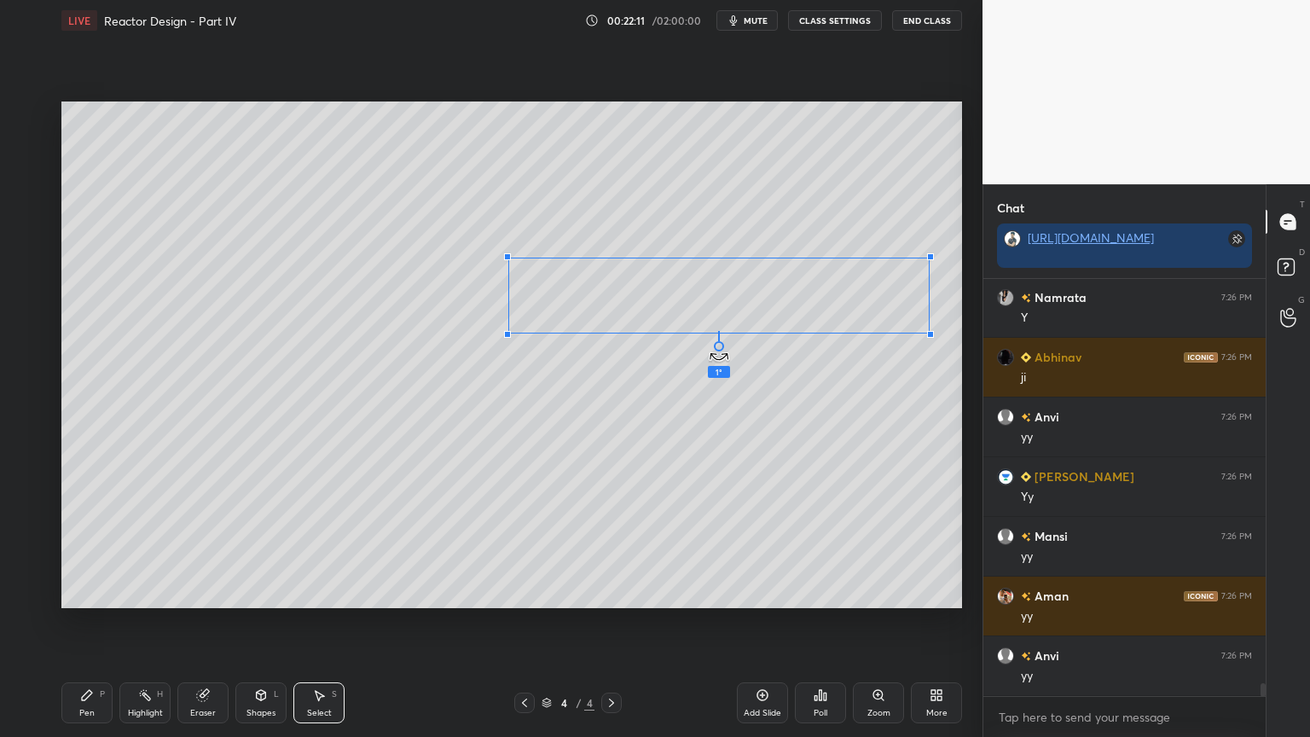
drag, startPoint x: 719, startPoint y: 352, endPoint x: 723, endPoint y: 369, distance: 16.8
click at [717, 353] on div "1 ° Undo Copy Duplicate Duplicate to new slide Delete" at bounding box center [511, 355] width 901 height 507
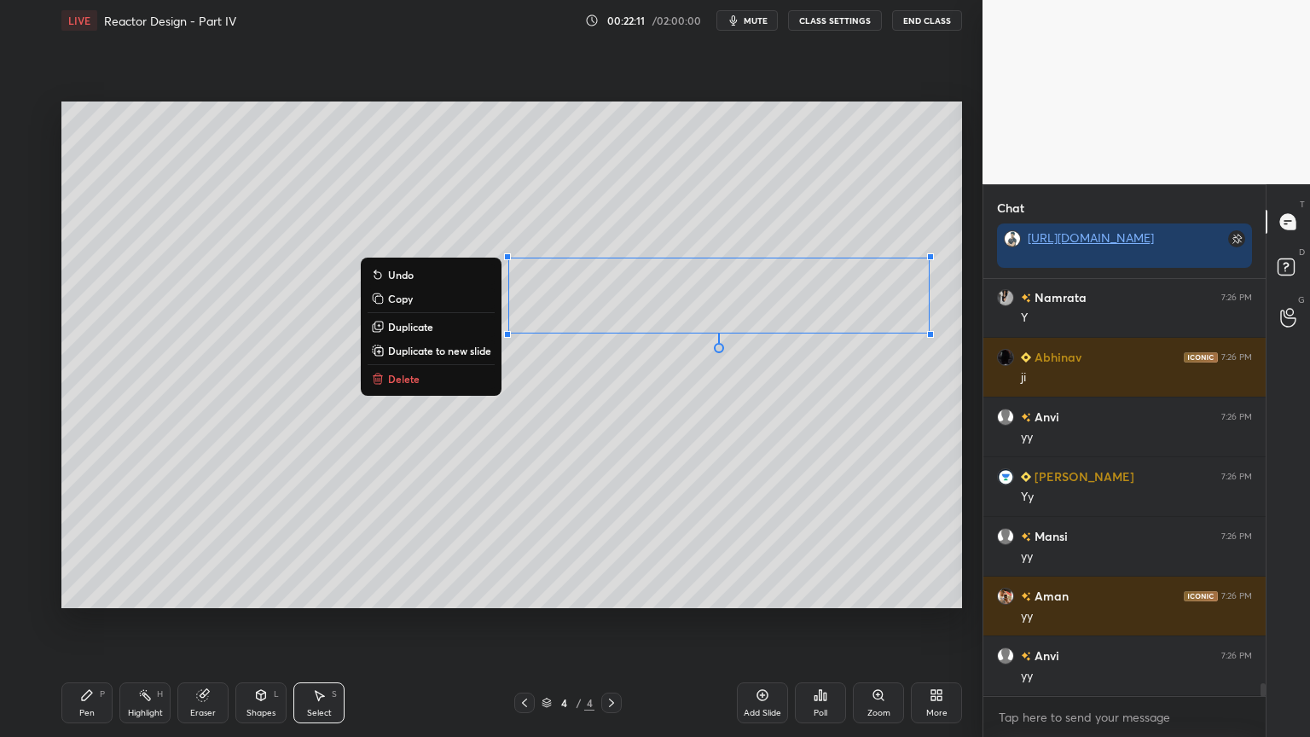
click at [753, 386] on div "0 ° Undo Copy Duplicate Duplicate to new slide Delete" at bounding box center [511, 355] width 901 height 507
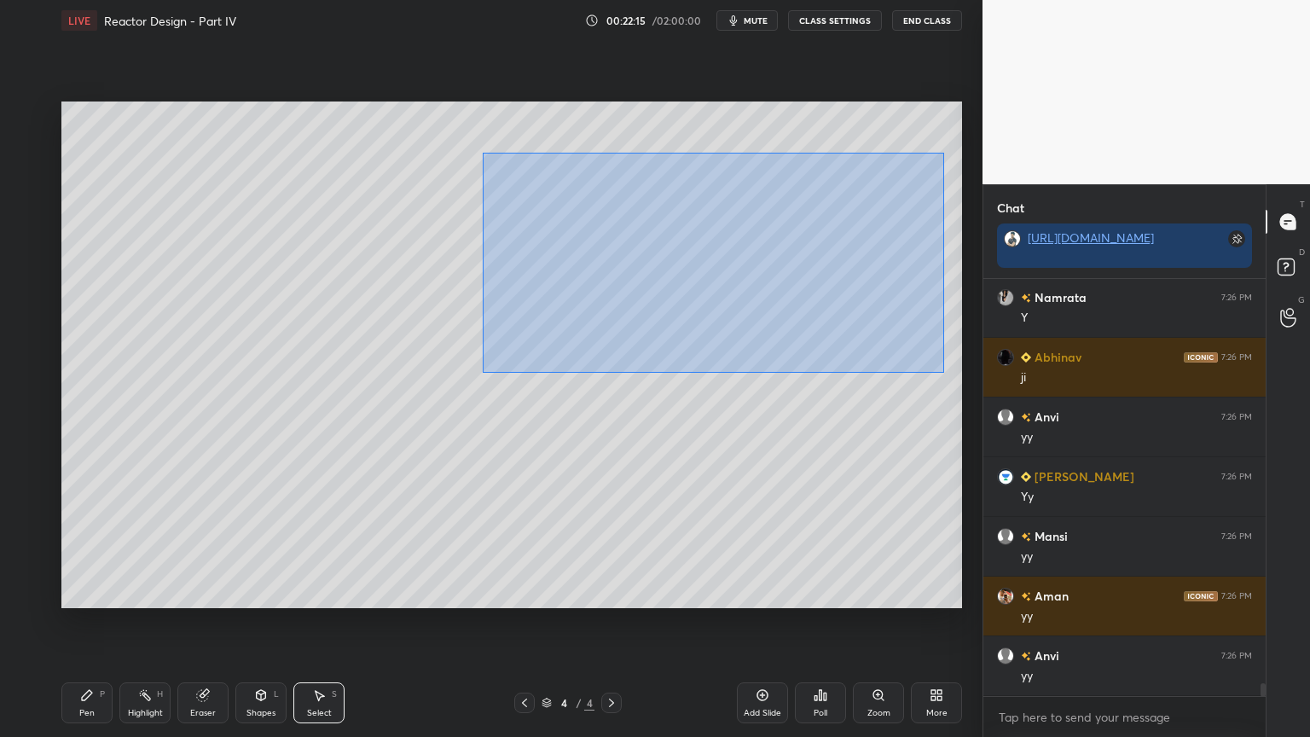
drag, startPoint x: 504, startPoint y: 166, endPoint x: 891, endPoint y: 361, distance: 432.7
click at [943, 372] on div "0 ° Undo Copy Duplicate Duplicate to new slide Delete" at bounding box center [511, 355] width 901 height 507
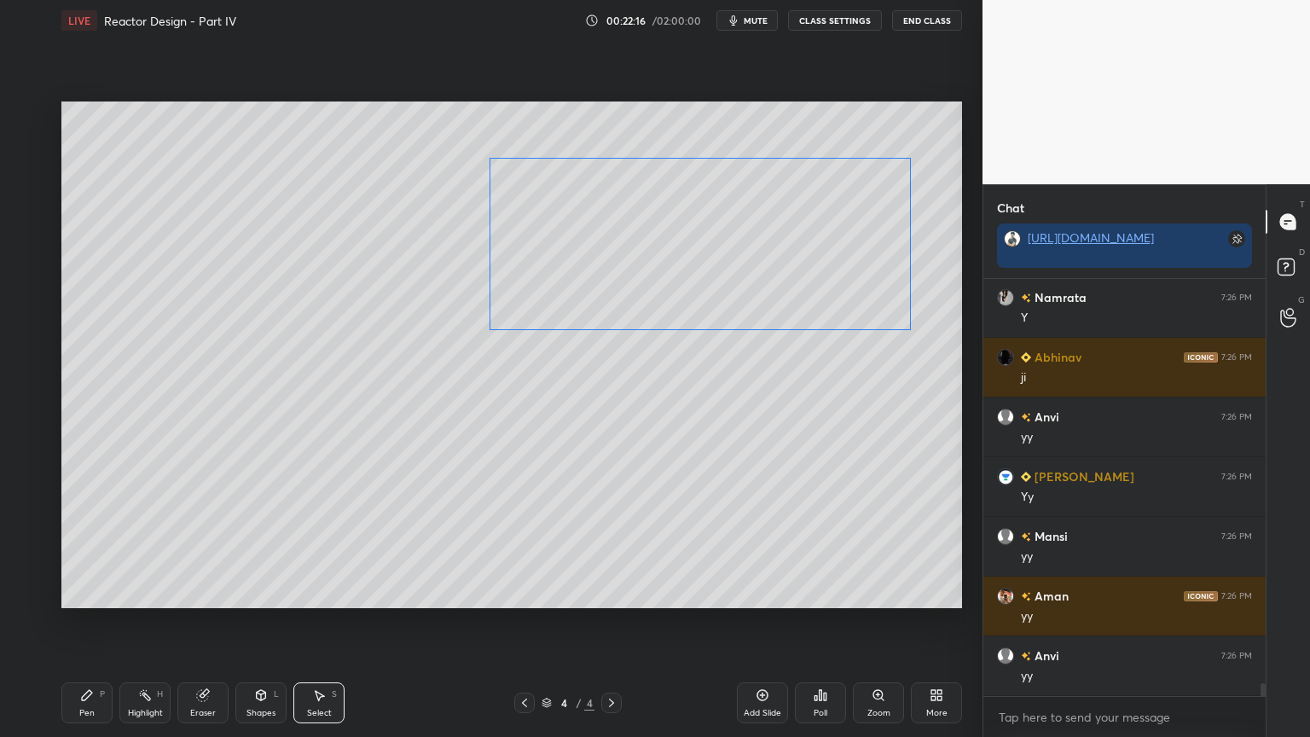
drag, startPoint x: 770, startPoint y: 316, endPoint x: 761, endPoint y: 326, distance: 13.3
click at [765, 316] on div "0 ° Undo Copy Duplicate Duplicate to new slide Delete" at bounding box center [511, 355] width 901 height 507
click at [714, 417] on div "0 ° Undo Copy Duplicate Duplicate to new slide Delete" at bounding box center [511, 355] width 901 height 507
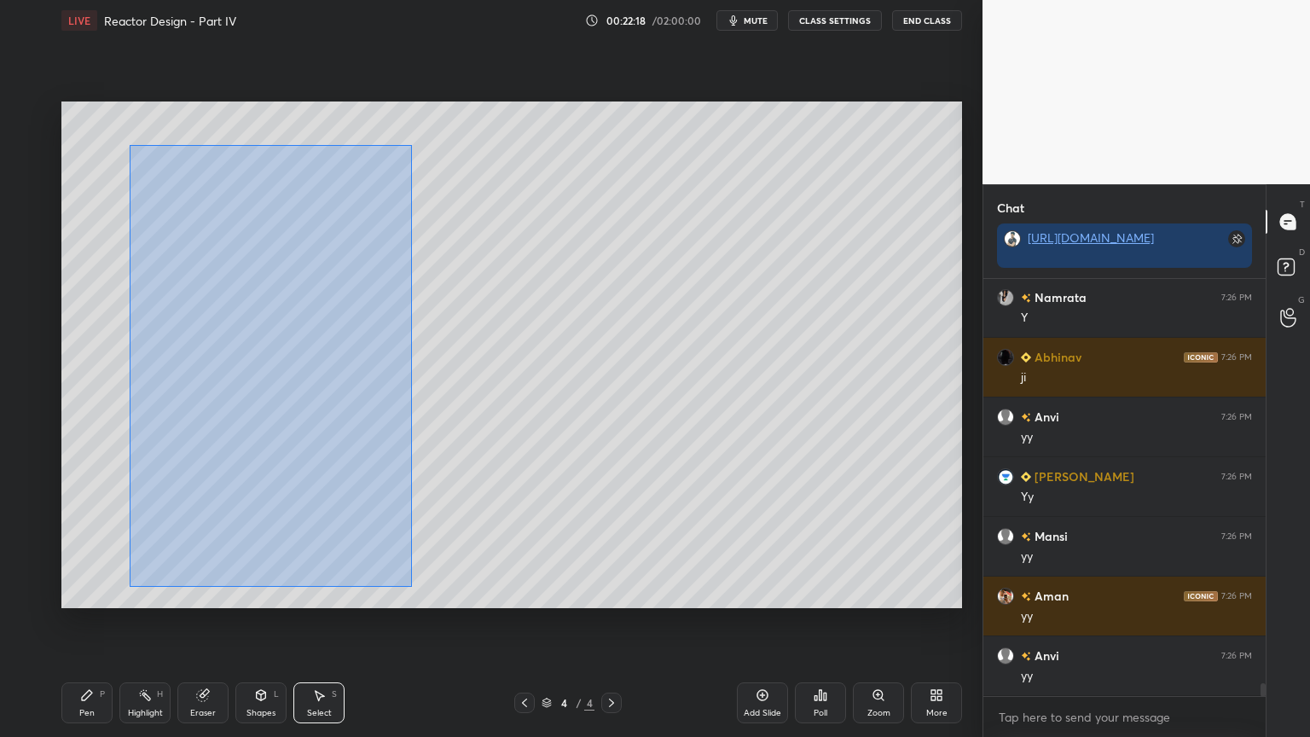
drag, startPoint x: 130, startPoint y: 145, endPoint x: 369, endPoint y: 556, distance: 476.0
click at [411, 584] on div "0 ° Undo Copy Duplicate Duplicate to new slide Delete" at bounding box center [511, 355] width 901 height 507
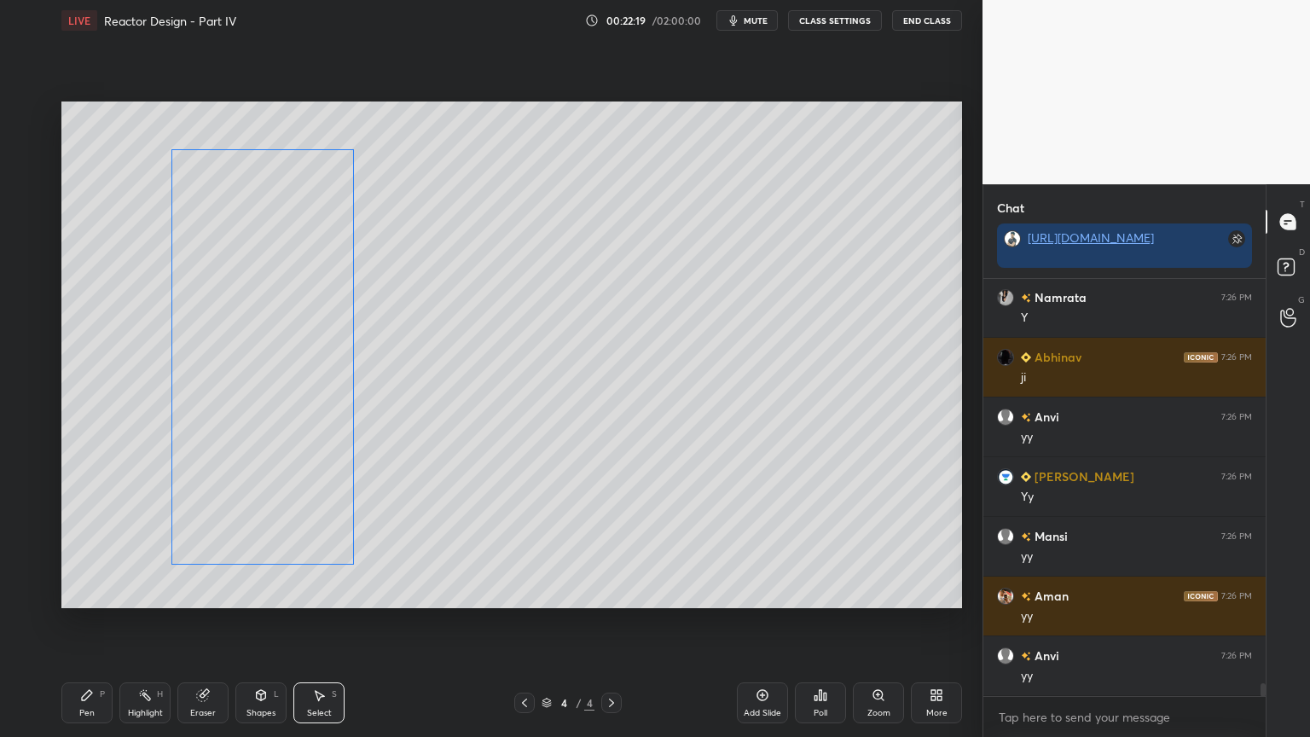
click at [299, 485] on div "0 ° Undo Copy Duplicate Duplicate to new slide Delete" at bounding box center [511, 355] width 901 height 507
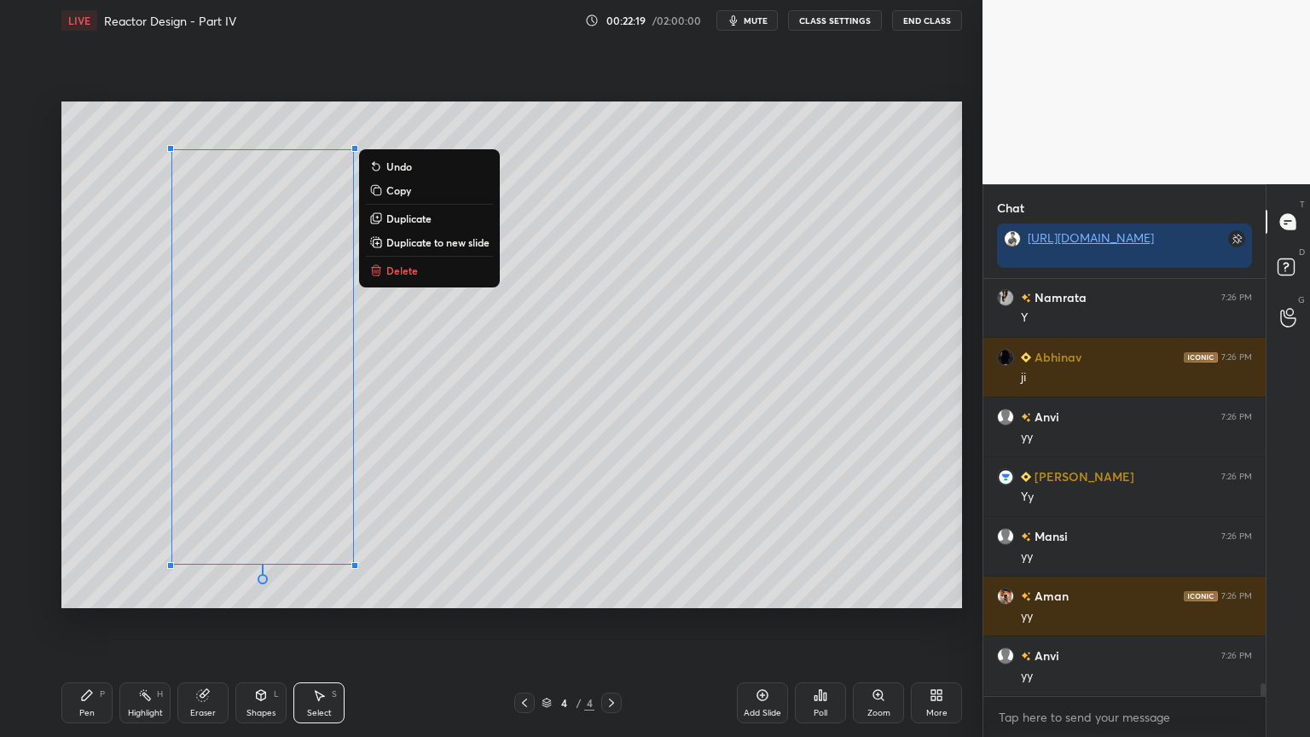
click at [465, 491] on div "0 ° Undo Copy Duplicate Duplicate to new slide Delete" at bounding box center [511, 355] width 901 height 507
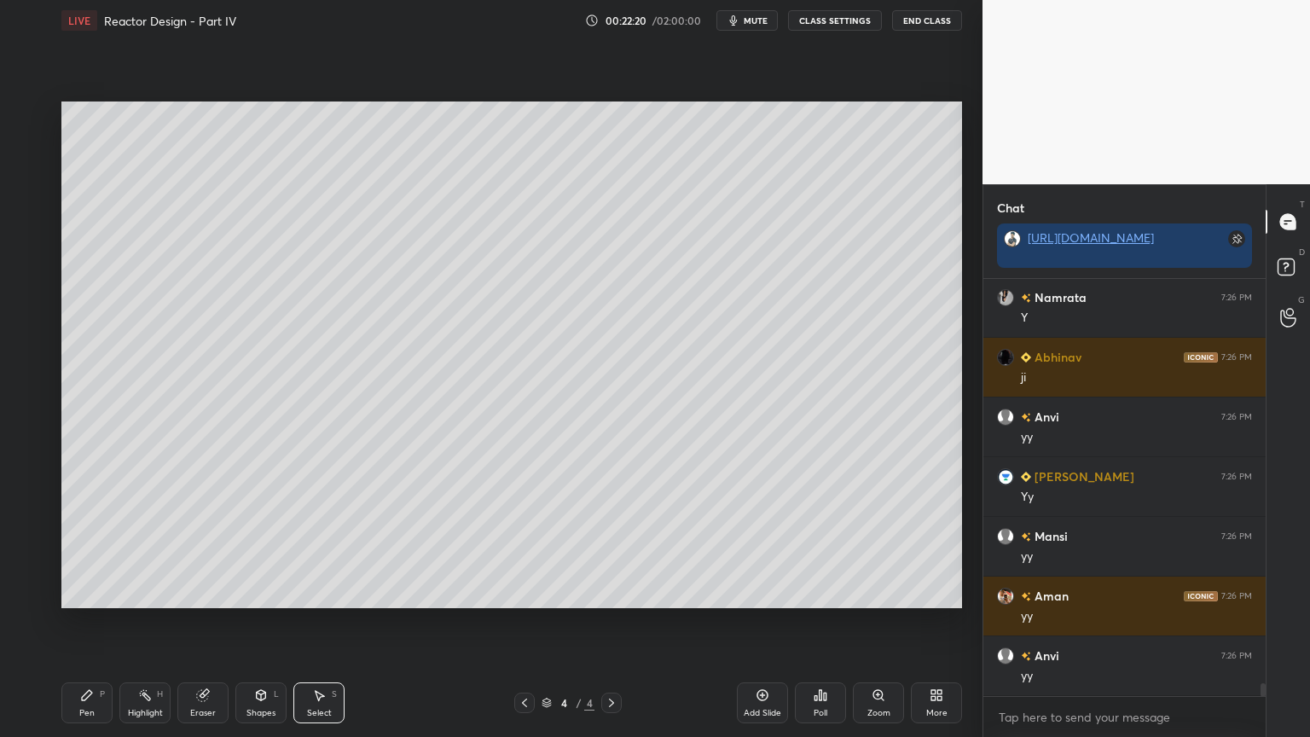
click at [95, 622] on div "Pen P" at bounding box center [86, 702] width 51 height 41
drag, startPoint x: 519, startPoint y: 703, endPoint x: 533, endPoint y: 693, distance: 17.8
click at [520, 622] on icon at bounding box center [525, 703] width 14 height 14
click at [616, 622] on icon at bounding box center [612, 703] width 14 height 14
drag, startPoint x: 333, startPoint y: 705, endPoint x: 363, endPoint y: 689, distance: 33.6
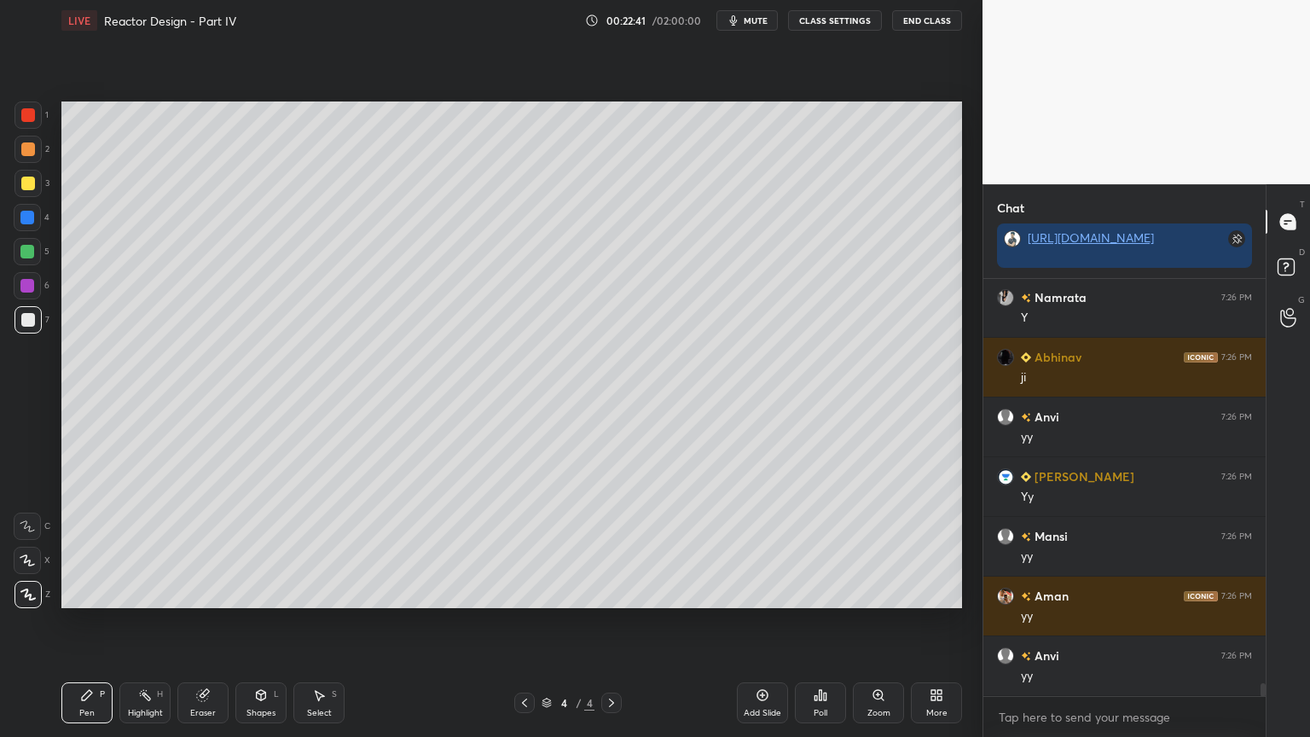
click at [334, 622] on div "Select S" at bounding box center [318, 702] width 51 height 41
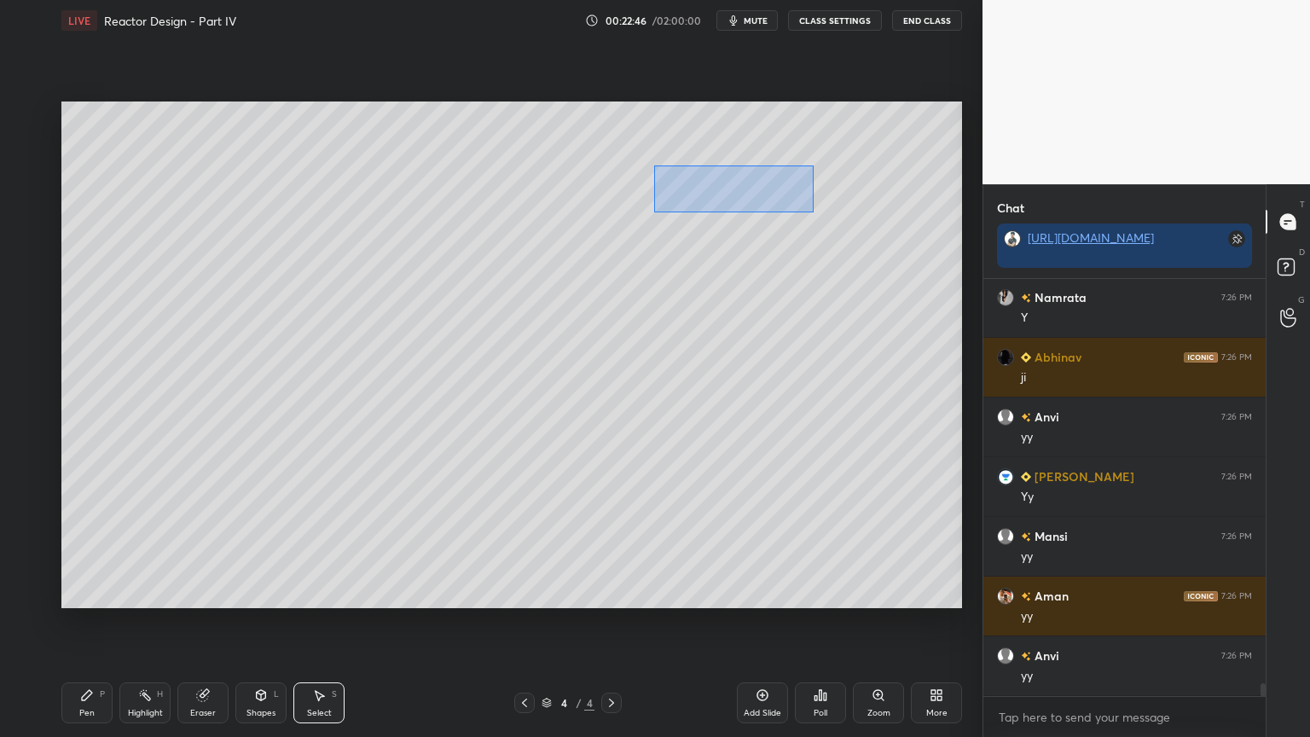
drag, startPoint x: 655, startPoint y: 169, endPoint x: 813, endPoint y: 212, distance: 163.5
click at [813, 212] on div "0 ° Undo Copy Duplicate Duplicate to new slide Delete" at bounding box center [511, 355] width 901 height 507
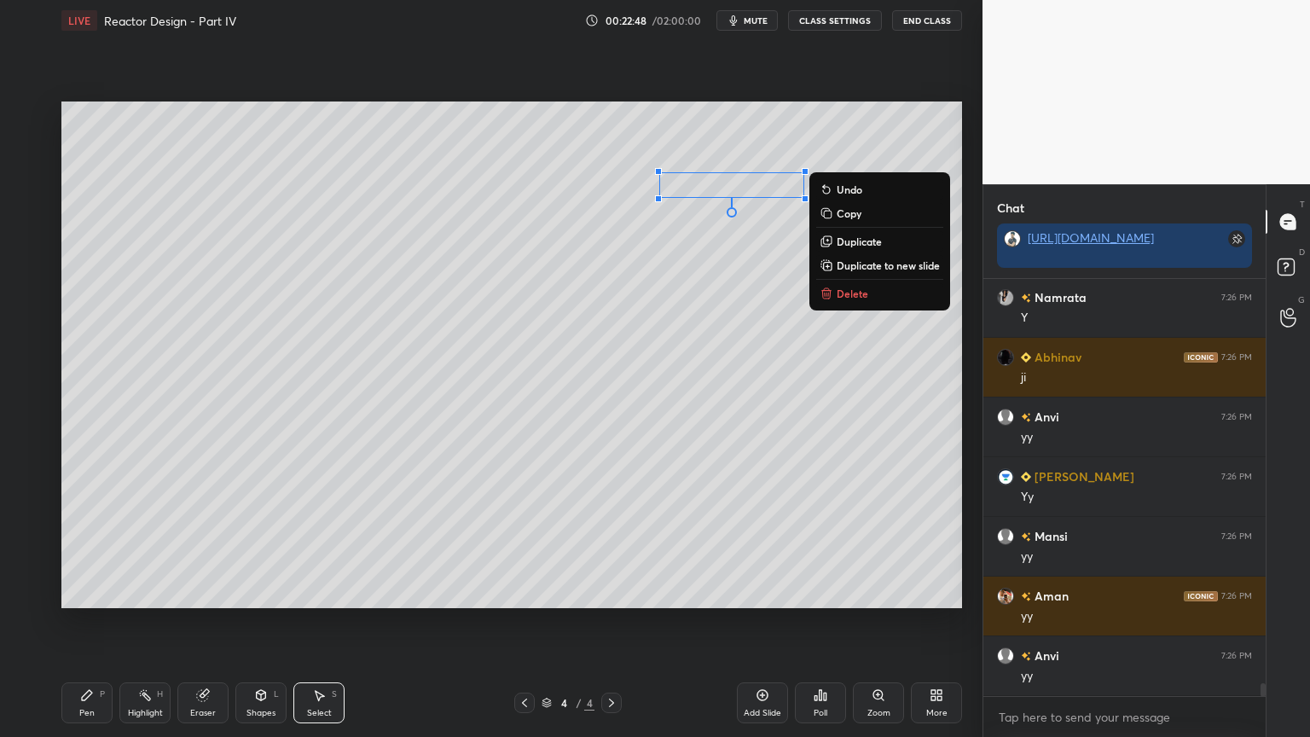
click at [850, 242] on p "Duplicate" at bounding box center [859, 242] width 45 height 14
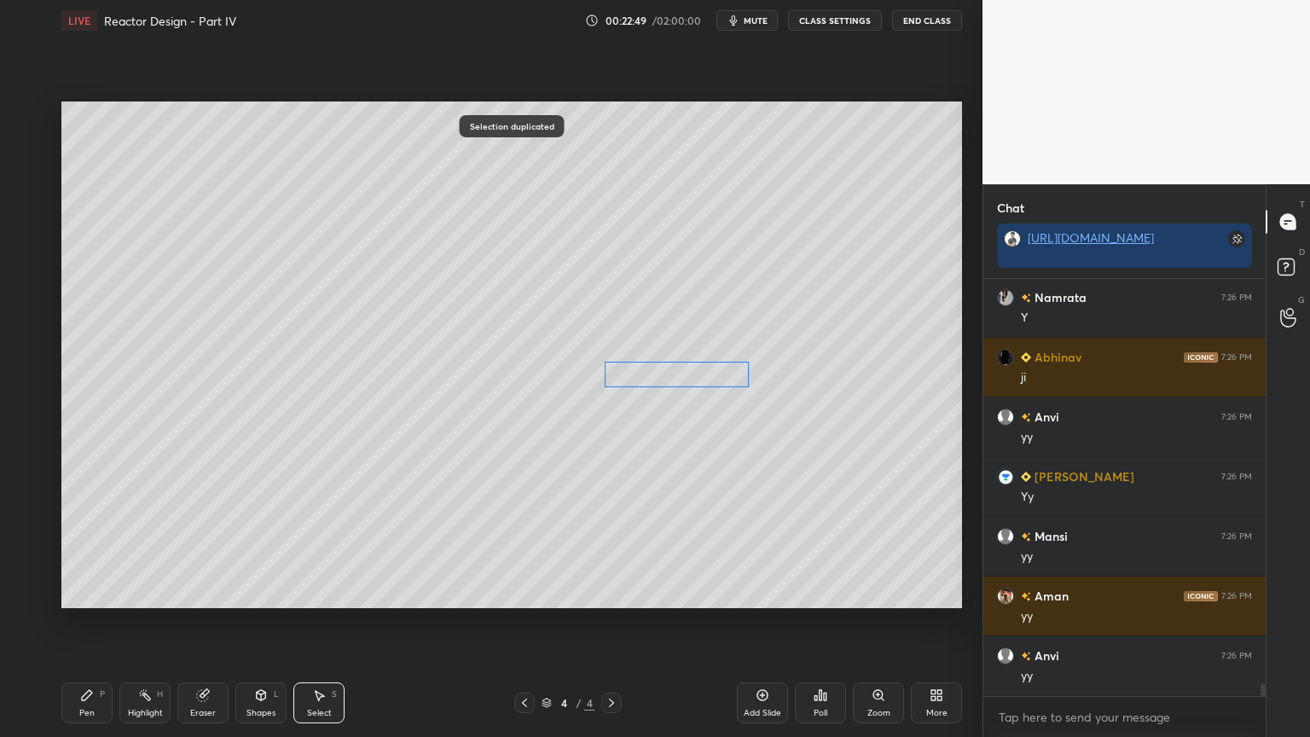
drag, startPoint x: 766, startPoint y: 205, endPoint x: 691, endPoint y: 373, distance: 184.1
click at [691, 373] on div "0 ° Undo Copy Duplicate Duplicate to new slide Delete" at bounding box center [511, 355] width 901 height 507
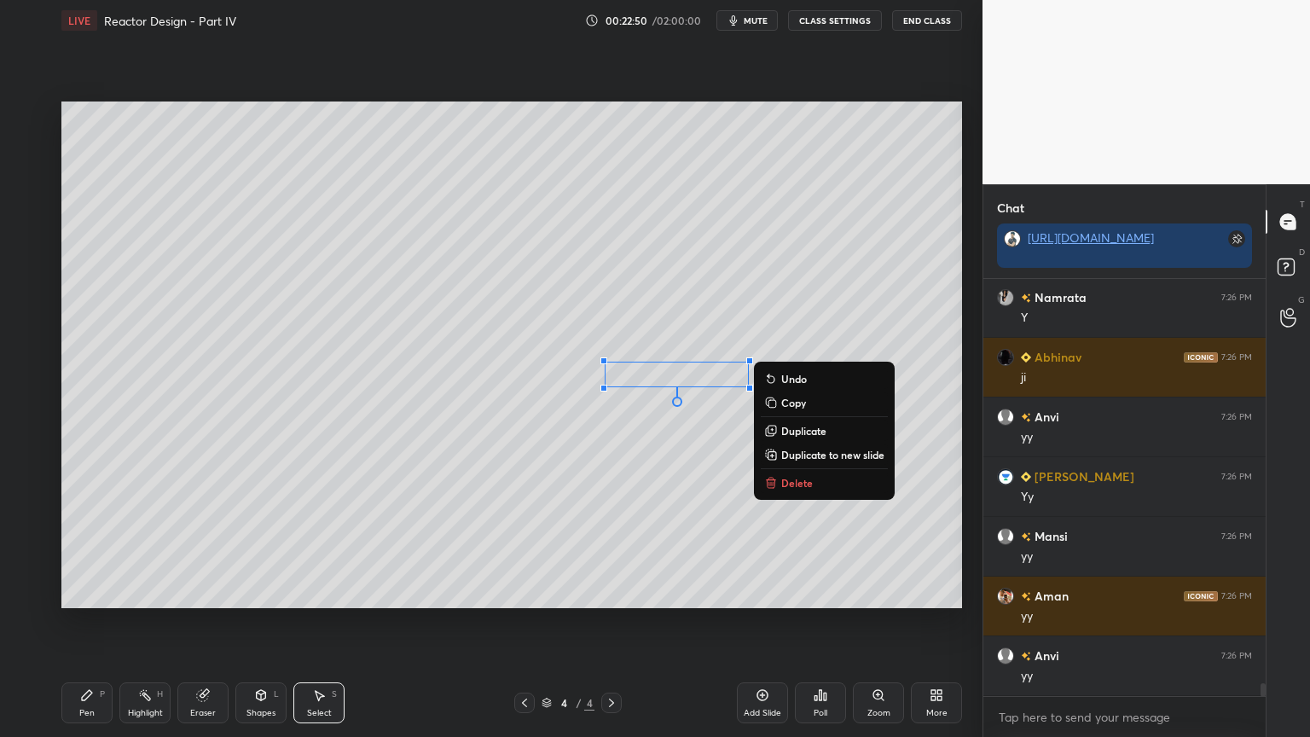
click at [73, 622] on div "Pen P" at bounding box center [86, 702] width 51 height 41
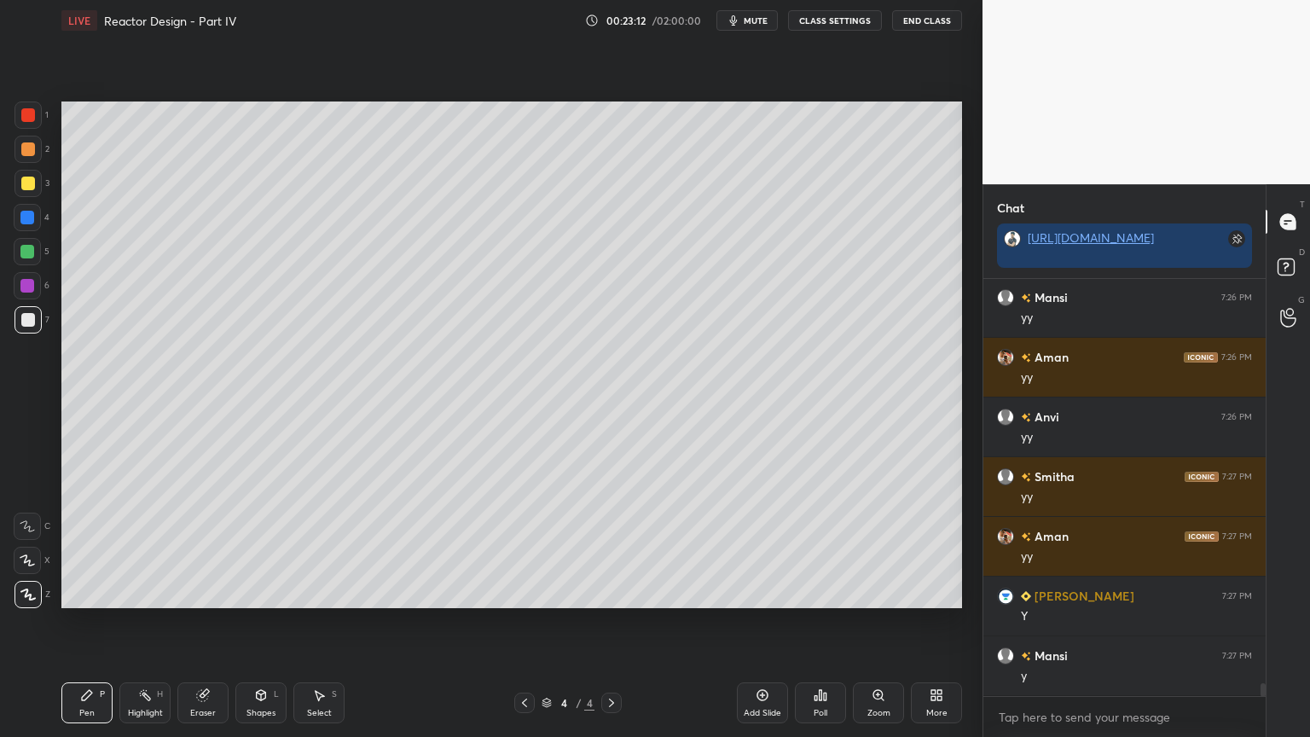
scroll to position [13322, 0]
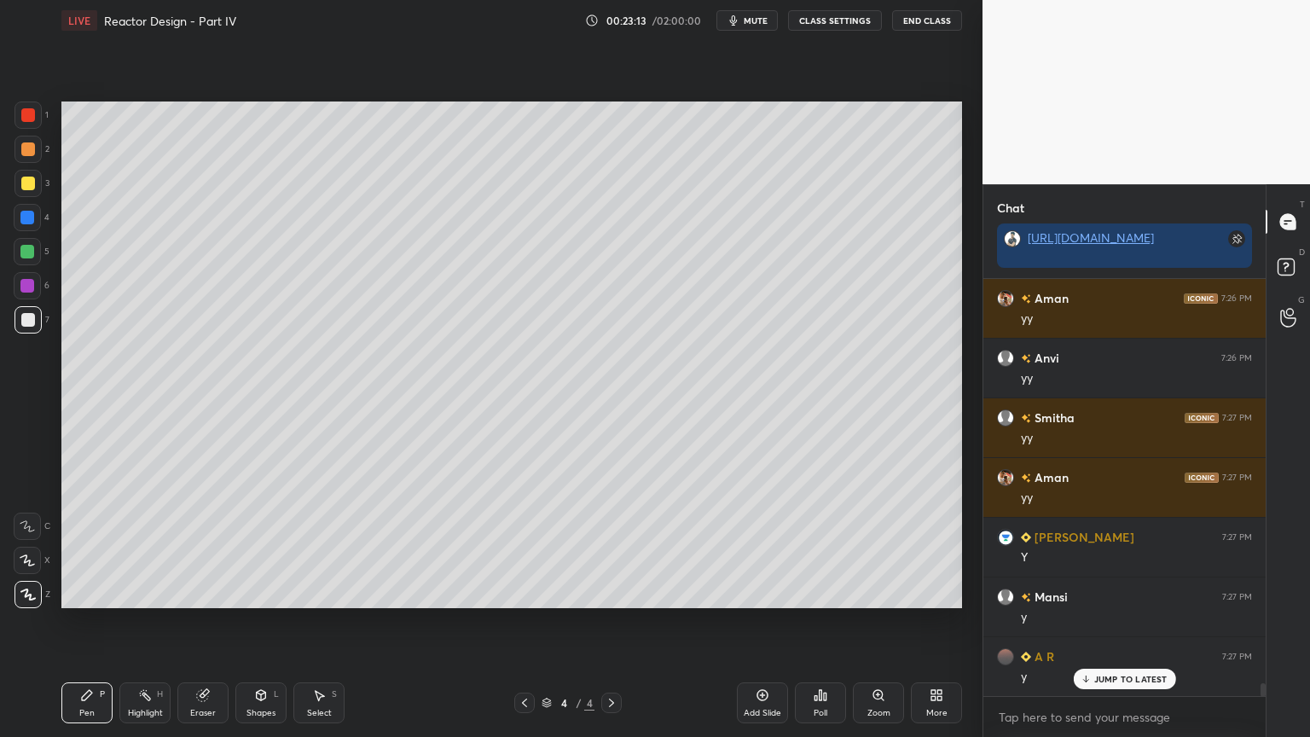
drag, startPoint x: 320, startPoint y: 705, endPoint x: 354, endPoint y: 693, distance: 36.2
click at [321, 622] on div "Select S" at bounding box center [318, 702] width 51 height 41
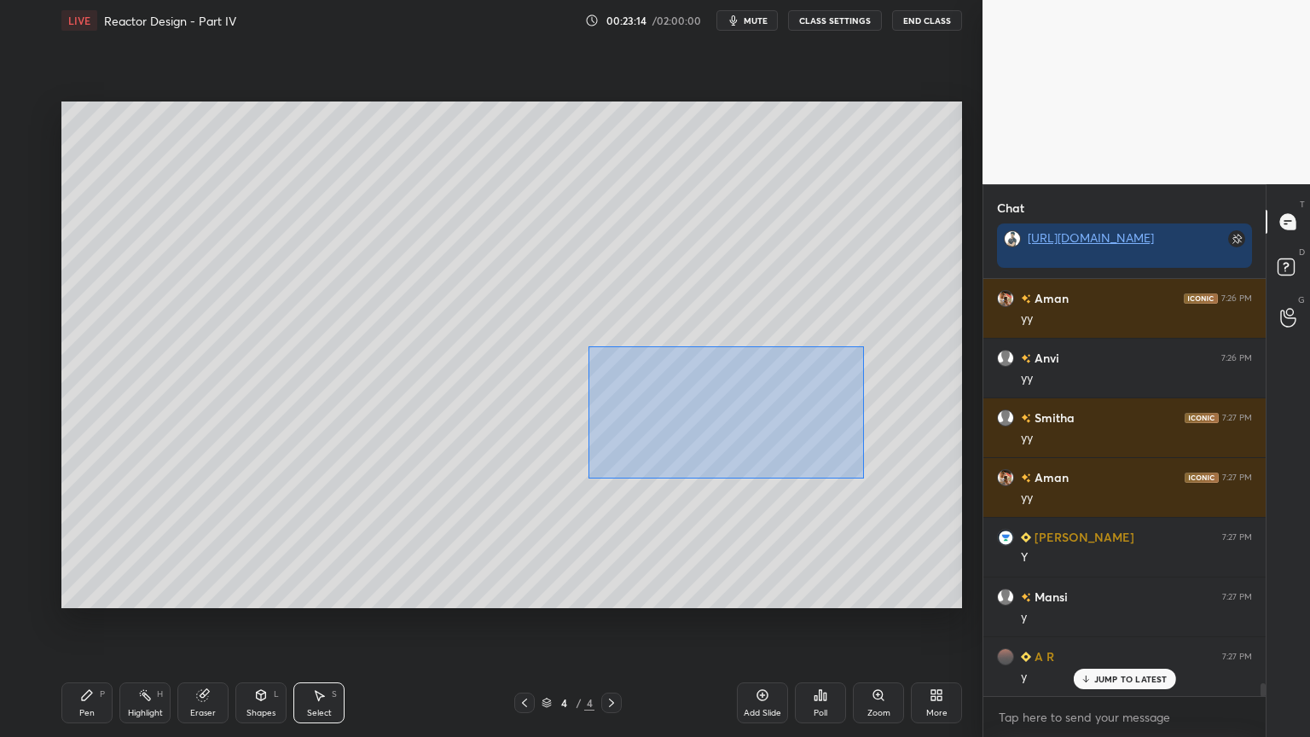
drag, startPoint x: 590, startPoint y: 347, endPoint x: 826, endPoint y: 464, distance: 263.6
click at [863, 477] on div "0 ° Undo Copy Duplicate Duplicate to new slide Delete" at bounding box center [511, 355] width 901 height 507
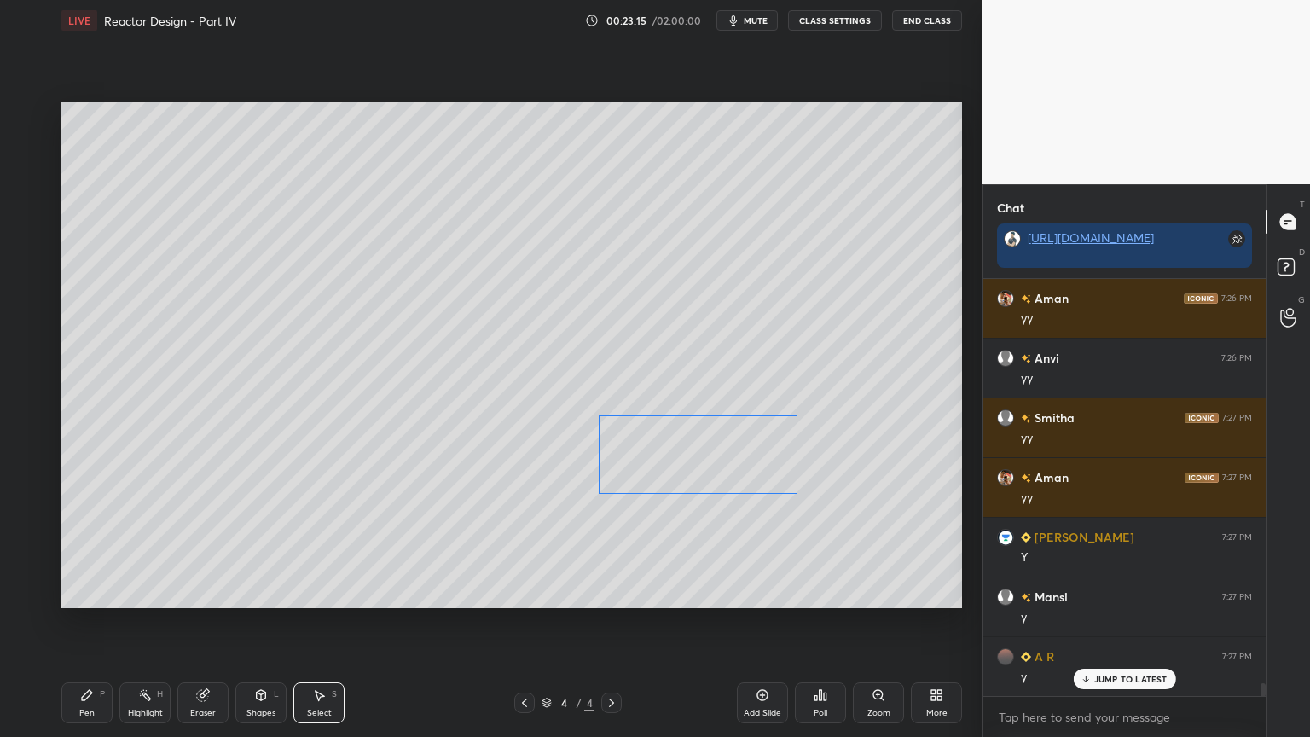
drag, startPoint x: 758, startPoint y: 443, endPoint x: 753, endPoint y: 473, distance: 30.2
click at [753, 487] on div "0 ° Undo Copy Duplicate Duplicate to new slide Delete" at bounding box center [511, 355] width 901 height 507
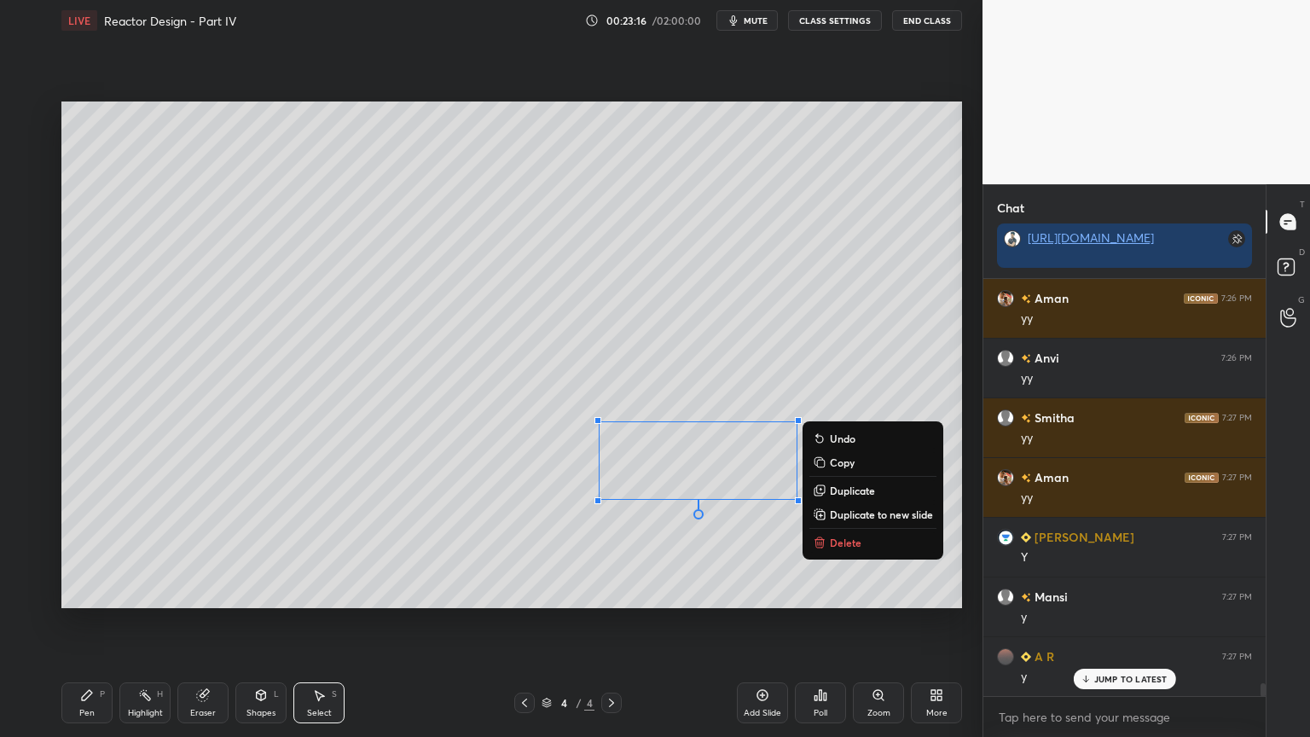
scroll to position [13383, 0]
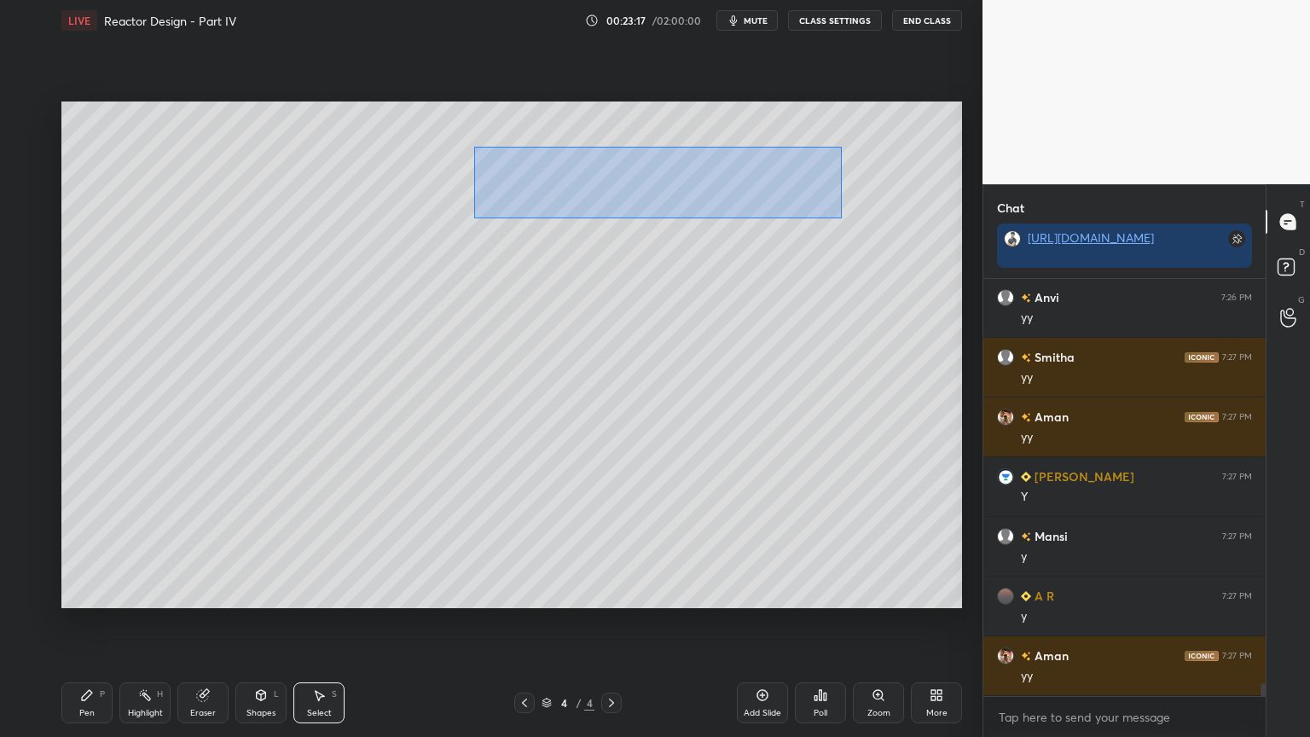
drag, startPoint x: 527, startPoint y: 169, endPoint x: 840, endPoint y: 229, distance: 318.7
click at [841, 218] on div "0 ° Undo Copy Duplicate Duplicate to new slide Delete" at bounding box center [511, 355] width 901 height 507
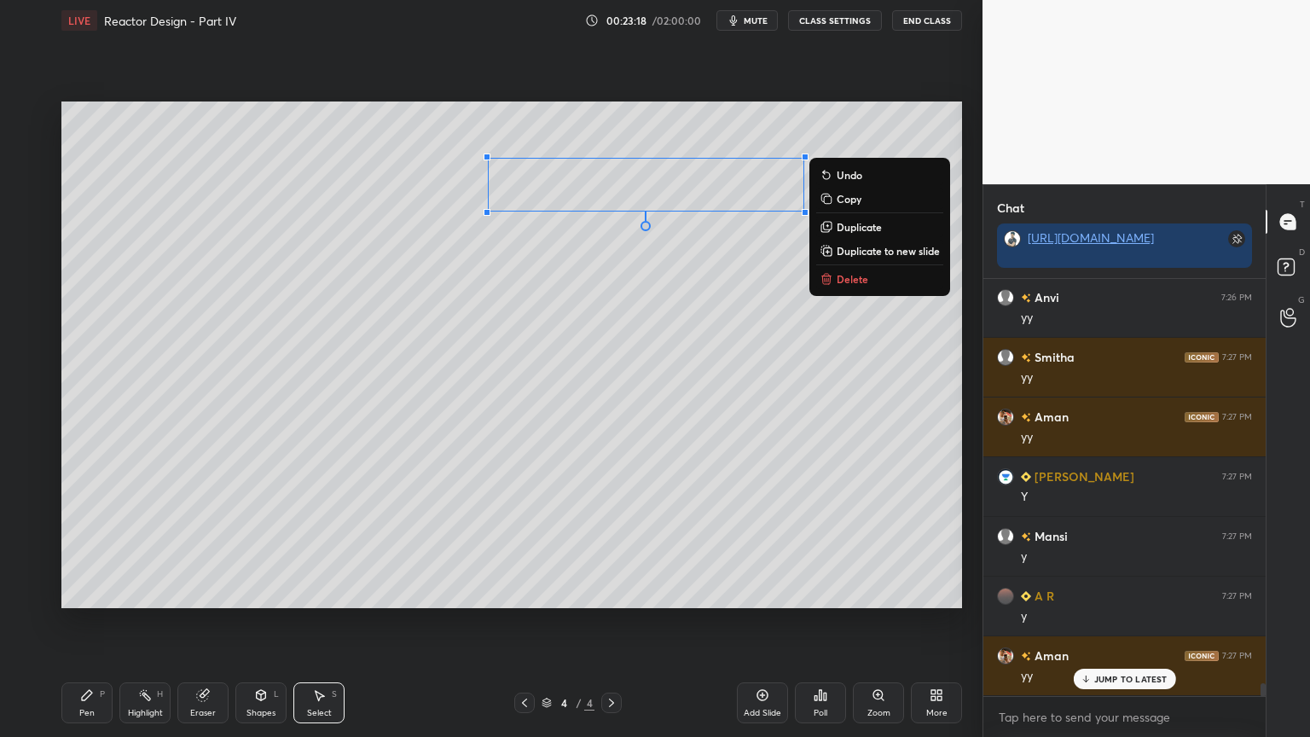
scroll to position [13442, 0]
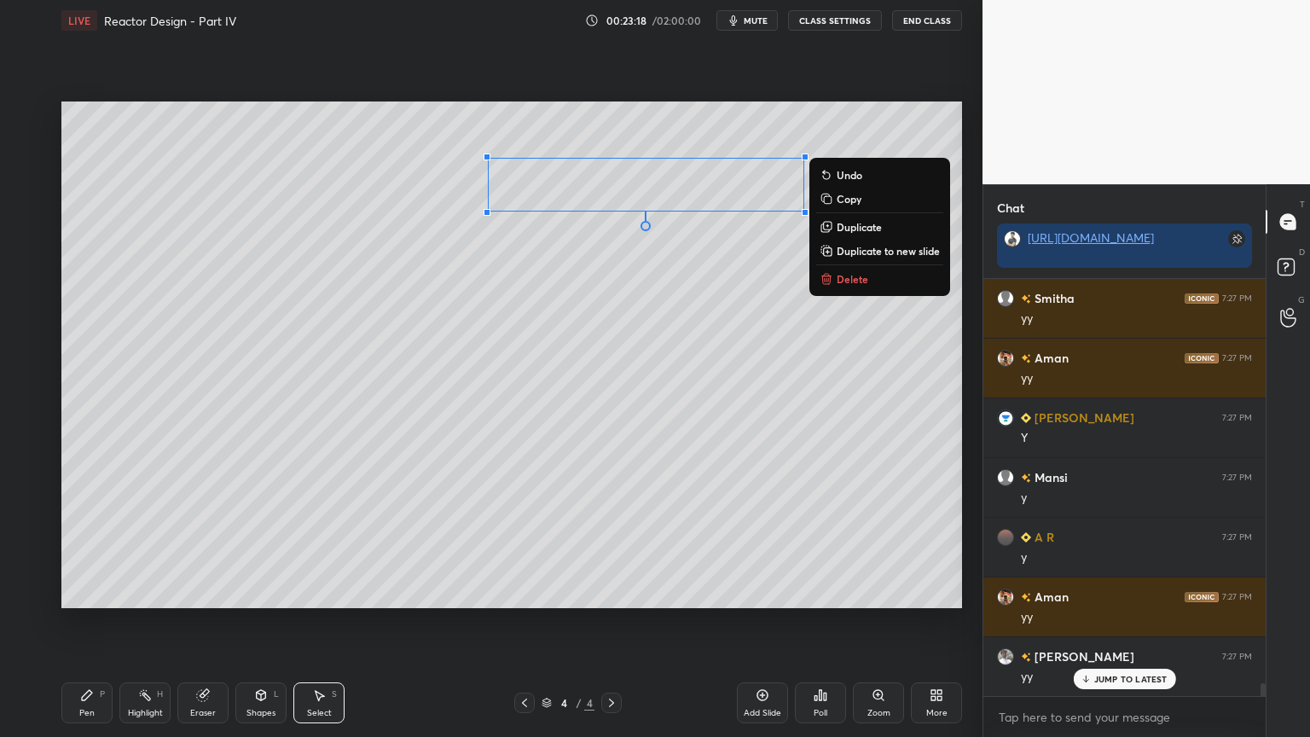
click at [845, 225] on p "Duplicate" at bounding box center [859, 227] width 45 height 14
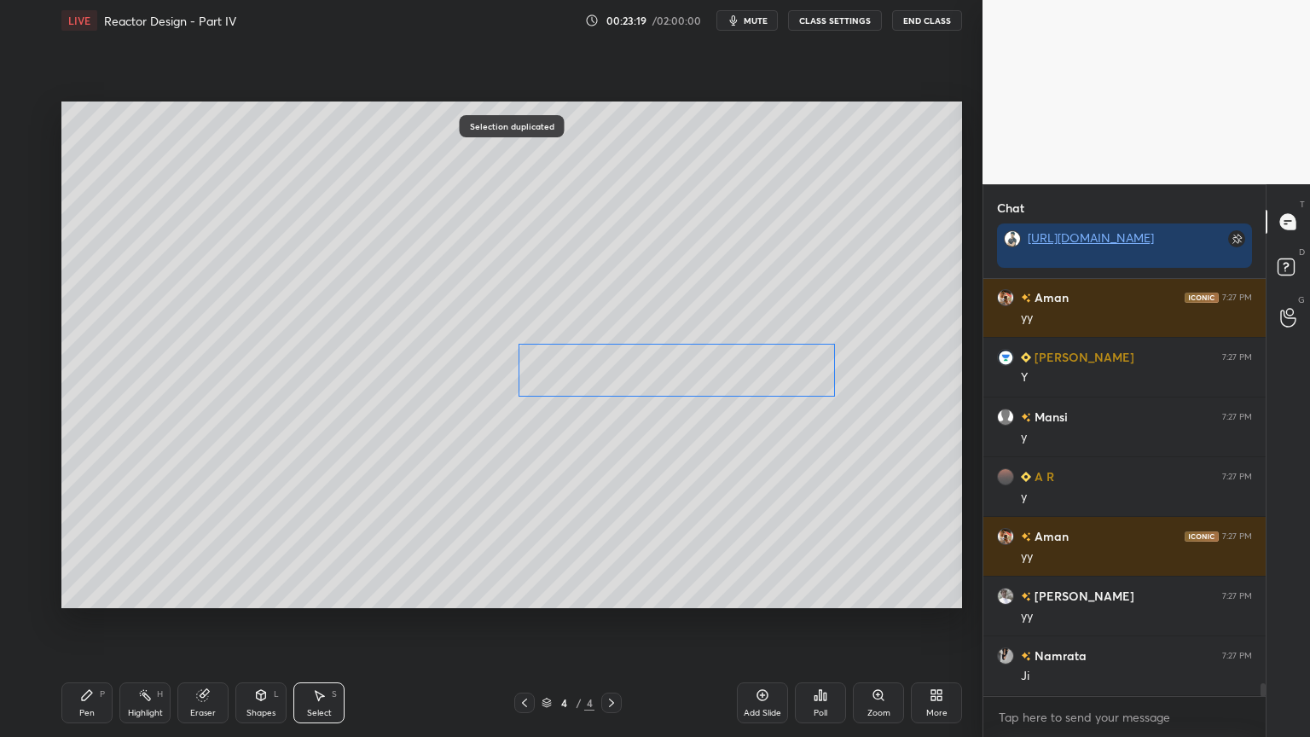
drag, startPoint x: 738, startPoint y: 273, endPoint x: 747, endPoint y: 369, distance: 96.9
click at [747, 369] on div "0 ° Undo Copy Duplicate Duplicate to new slide Delete" at bounding box center [511, 355] width 901 height 507
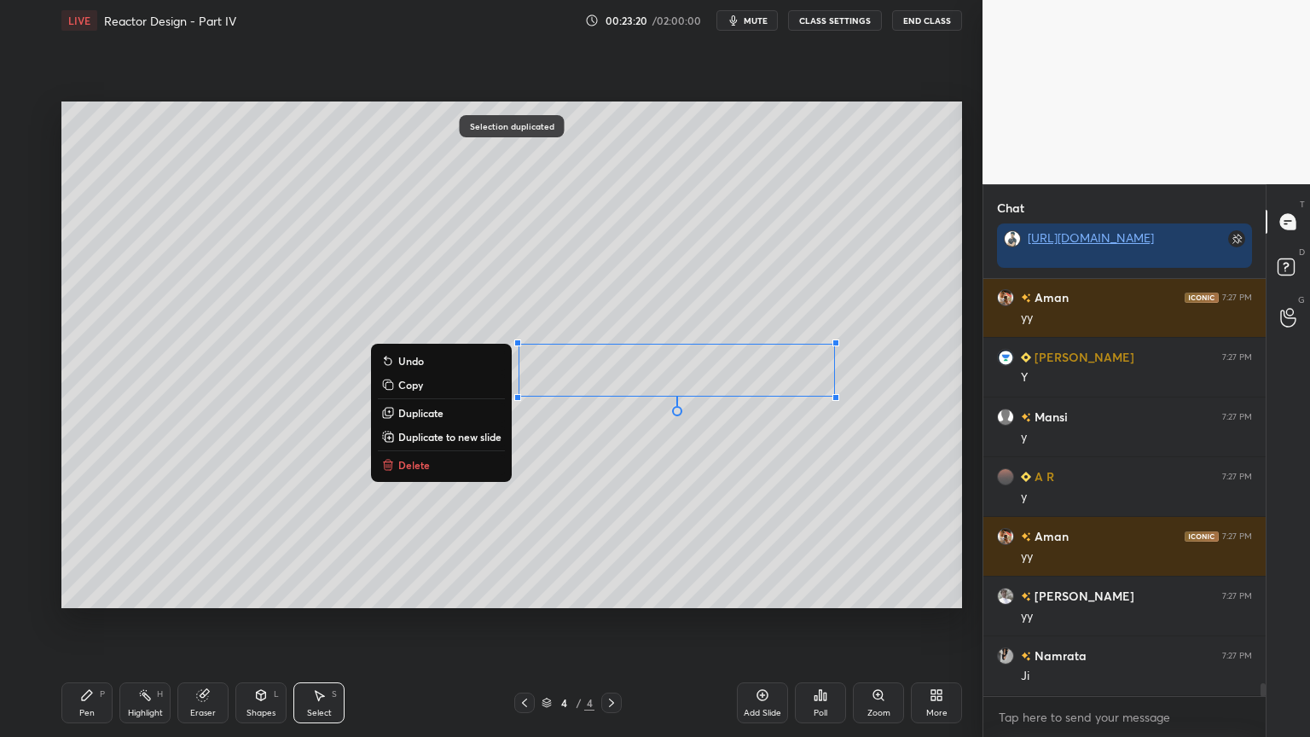
scroll to position [13561, 0]
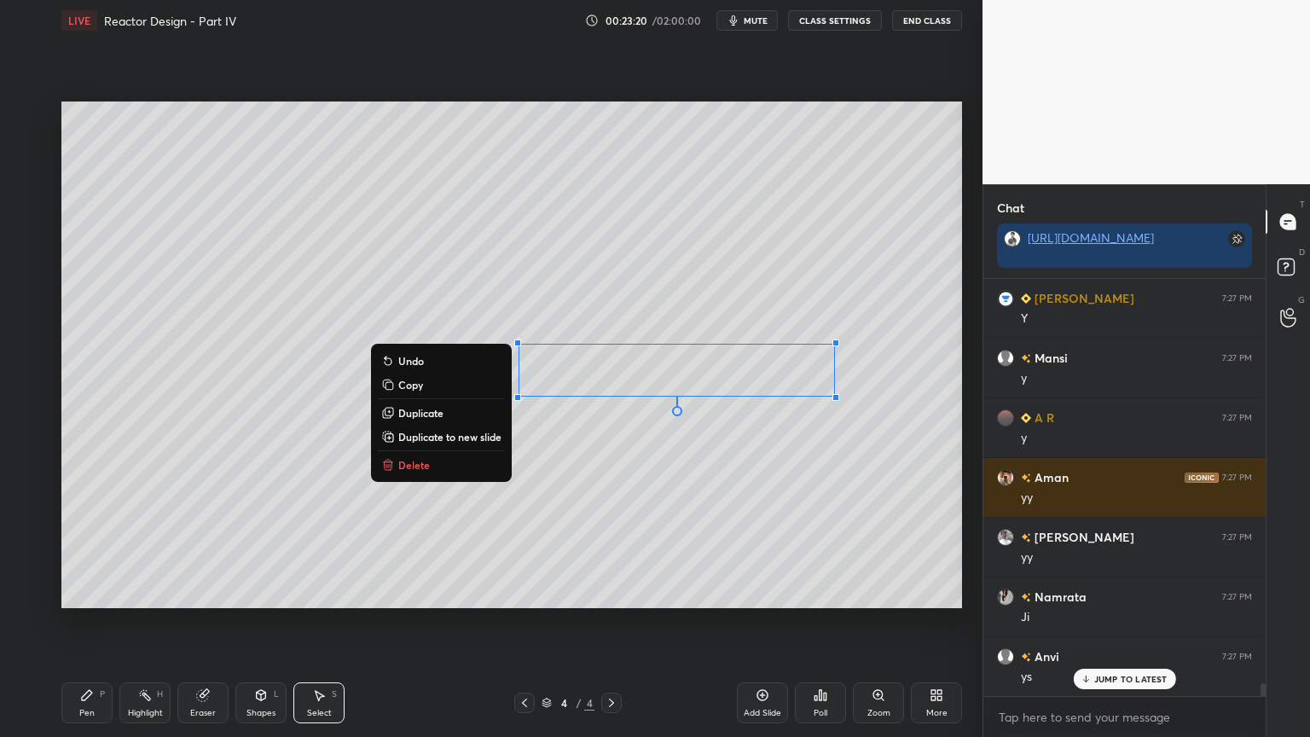
click at [99, 622] on div "Pen P" at bounding box center [86, 702] width 51 height 41
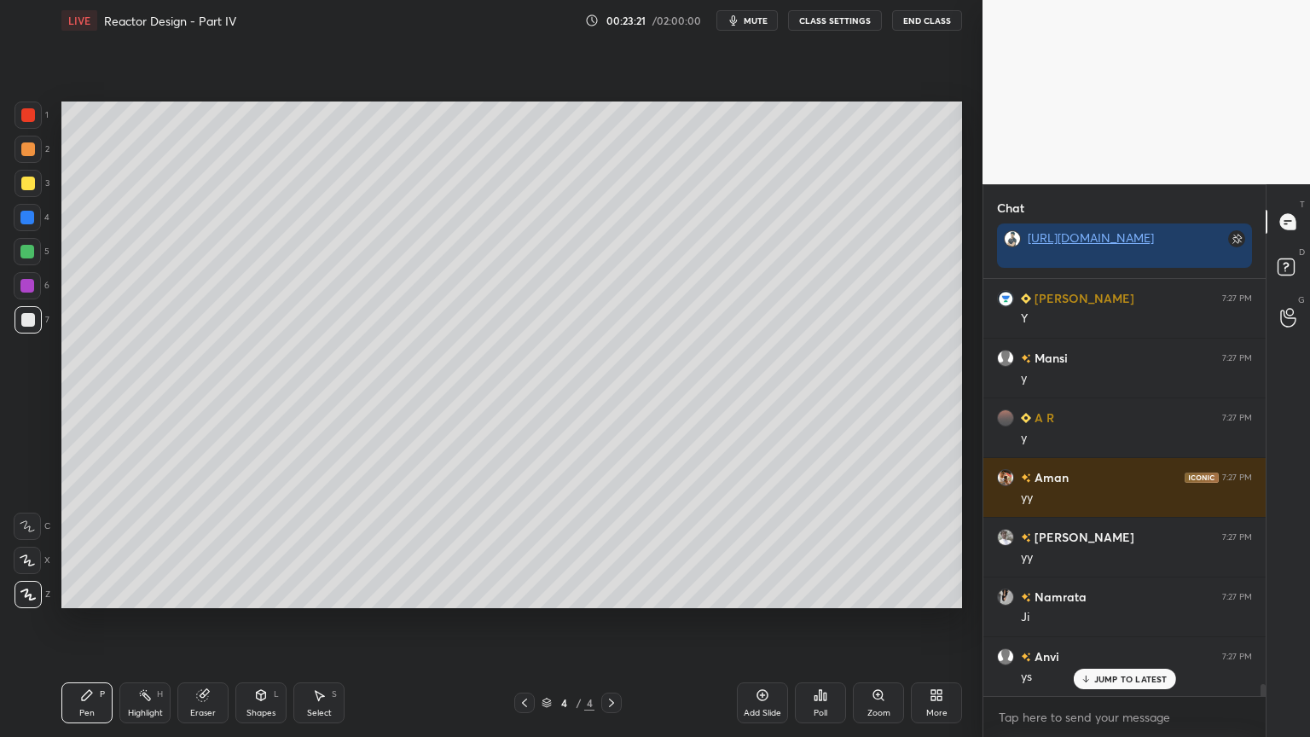
scroll to position [13681, 0]
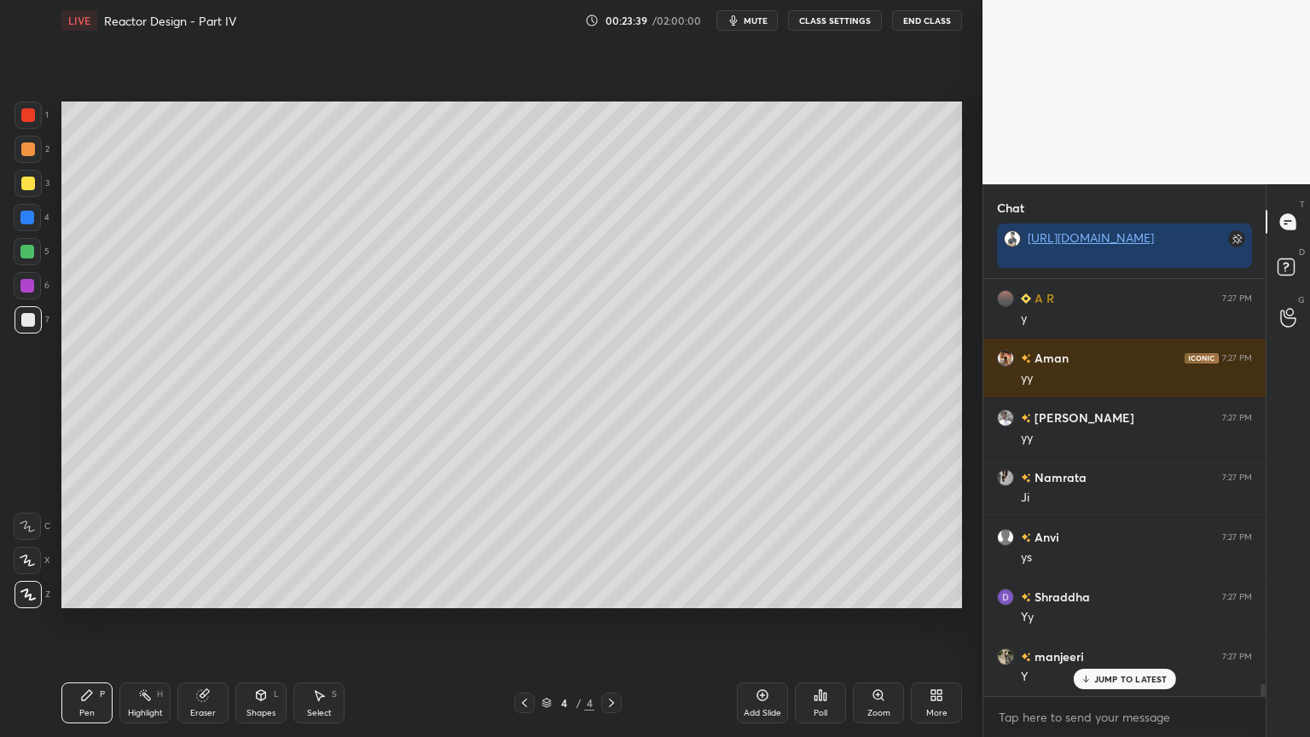
click at [263, 622] on icon at bounding box center [261, 695] width 14 height 14
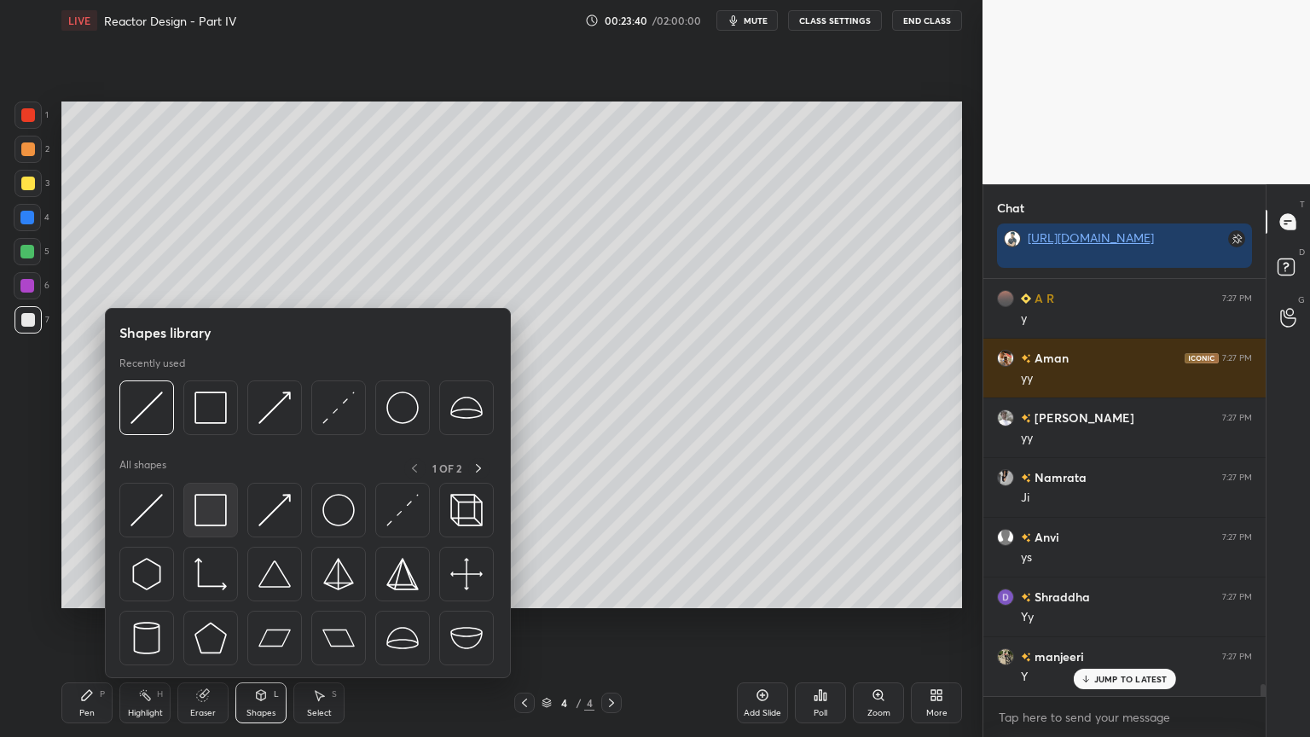
click at [203, 526] on div at bounding box center [210, 510] width 55 height 55
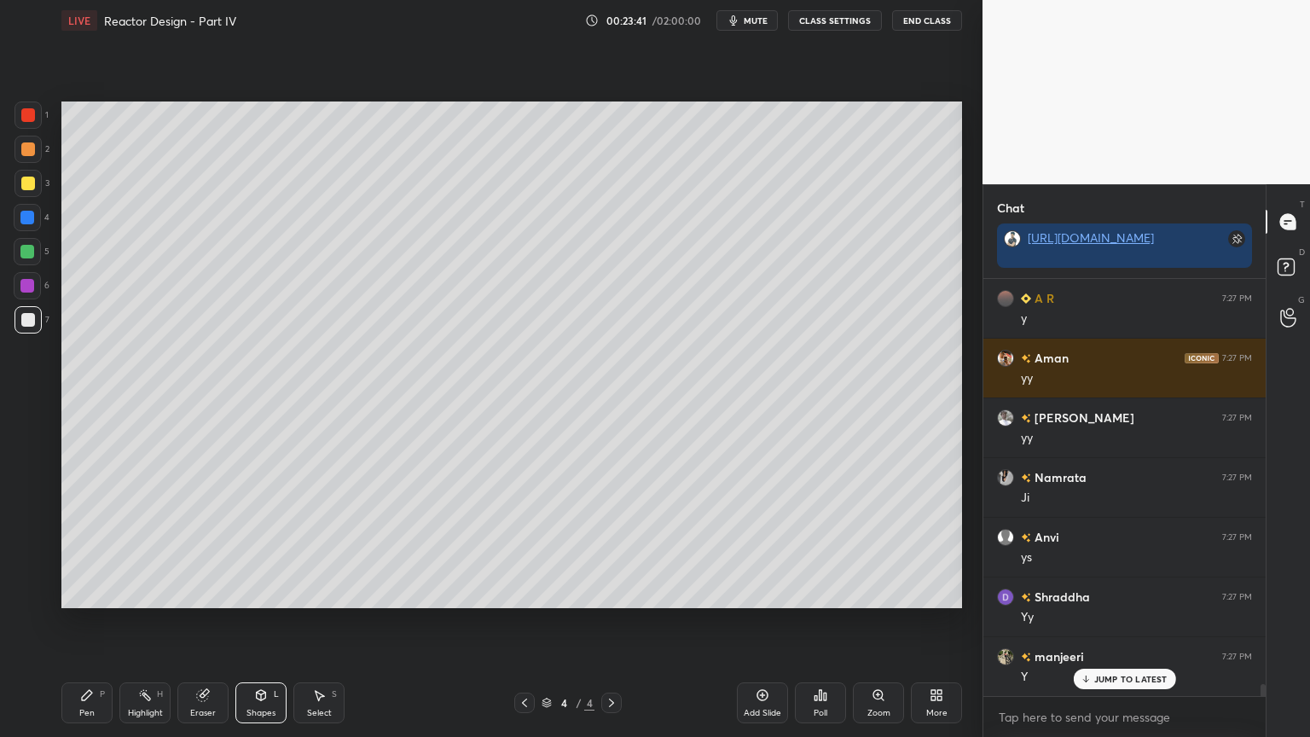
click at [85, 622] on icon at bounding box center [87, 695] width 10 height 10
click at [317, 622] on div "Select S" at bounding box center [318, 702] width 51 height 41
drag, startPoint x: 560, startPoint y: 549, endPoint x: 628, endPoint y: 573, distance: 72.6
click at [630, 569] on div "0 ° Undo Copy Duplicate Duplicate to new slide Delete" at bounding box center [511, 355] width 901 height 507
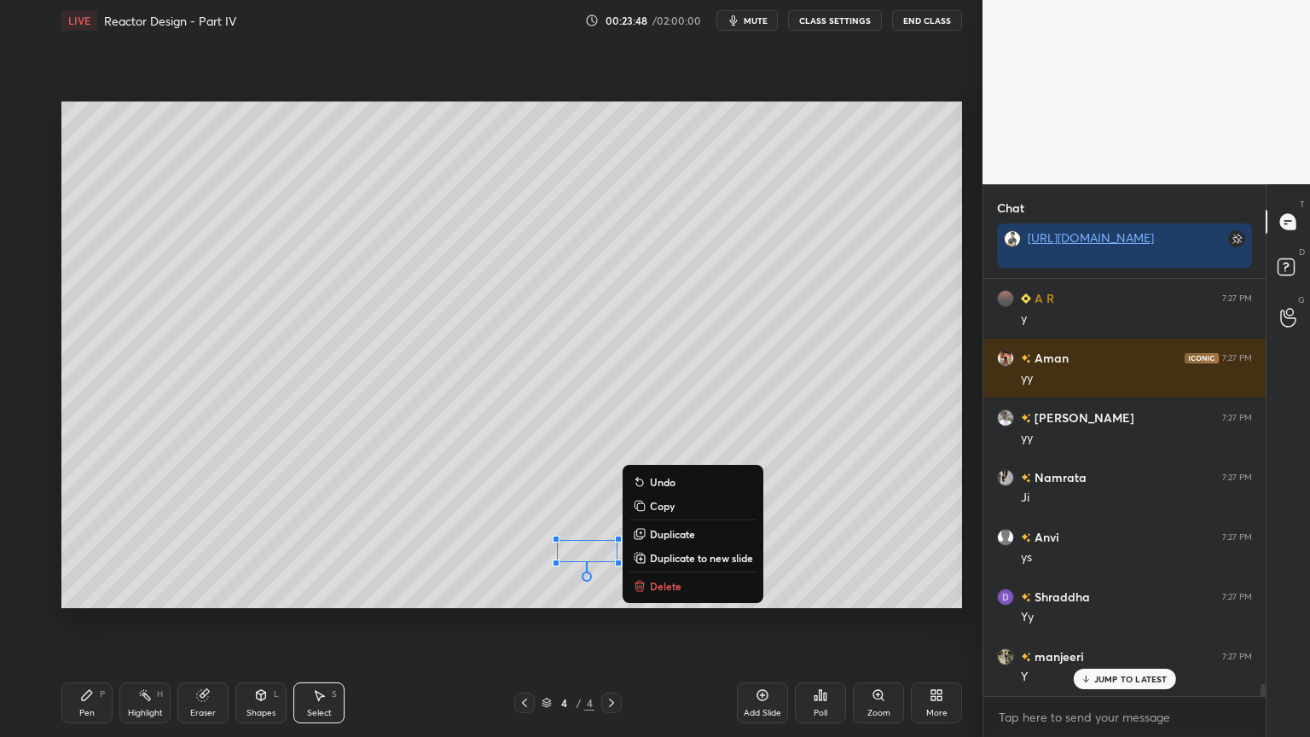
click at [663, 588] on p "Delete" at bounding box center [666, 586] width 32 height 14
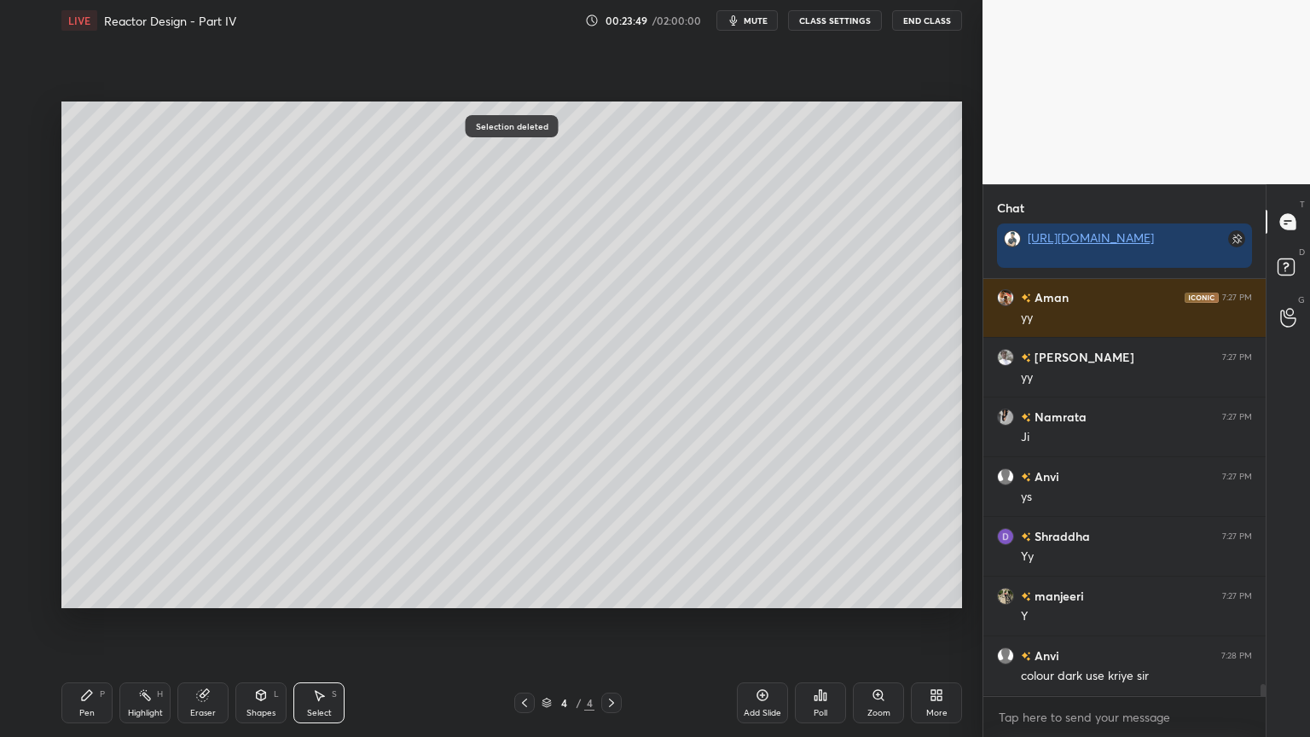
click at [79, 622] on div "Pen P" at bounding box center [86, 702] width 51 height 41
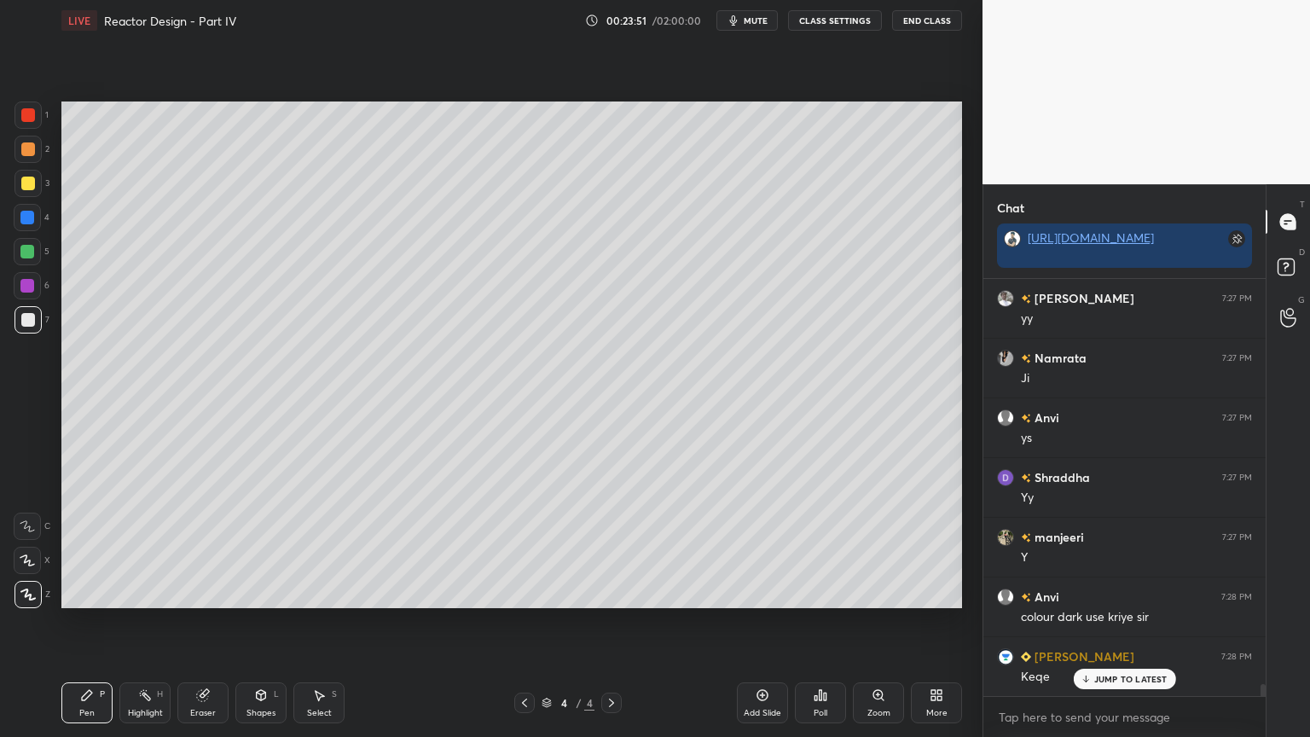
scroll to position [13861, 0]
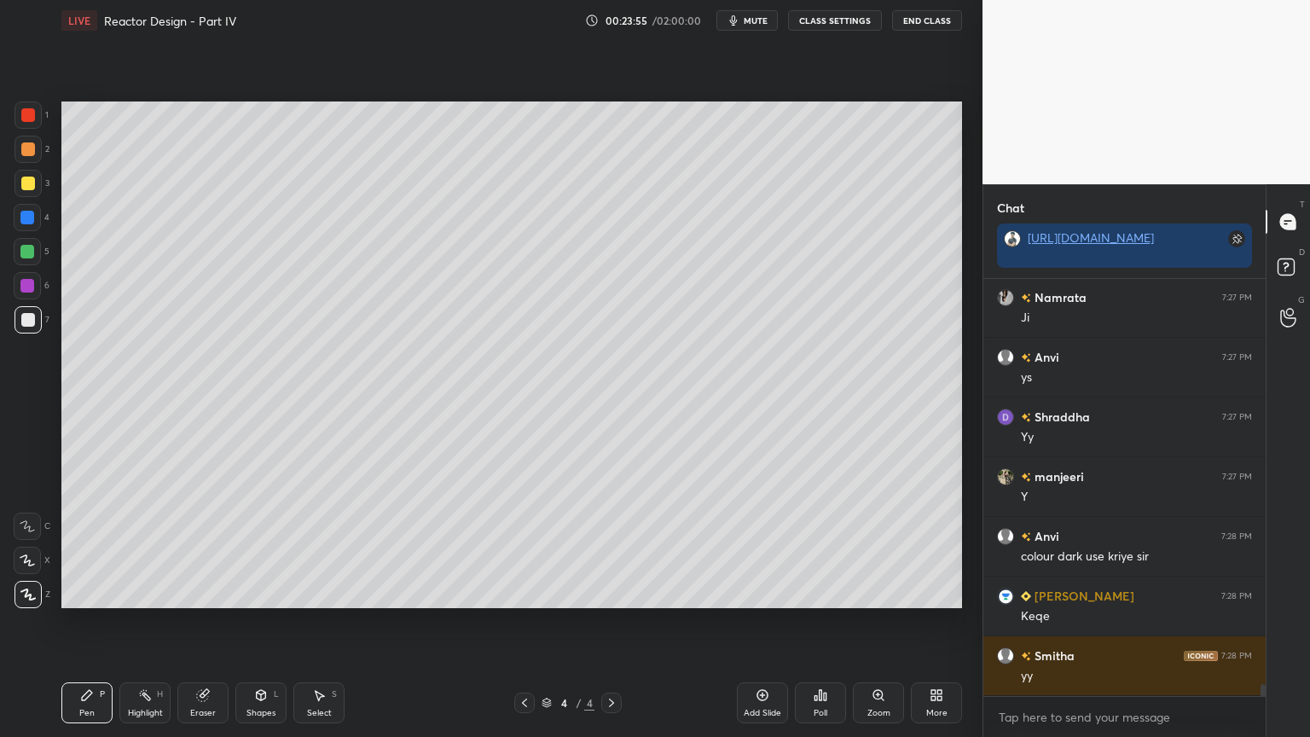
click at [249, 622] on div "Shapes" at bounding box center [261, 713] width 29 height 9
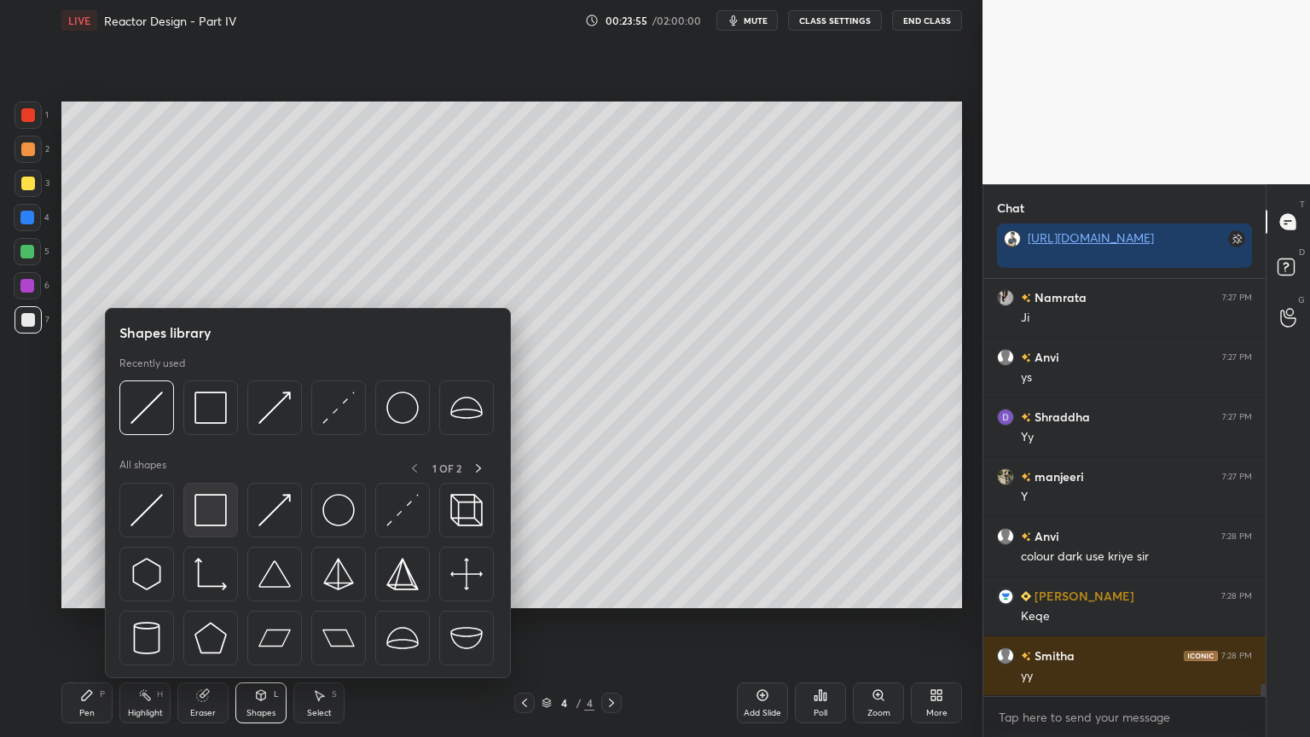
click at [212, 515] on img at bounding box center [211, 510] width 32 height 32
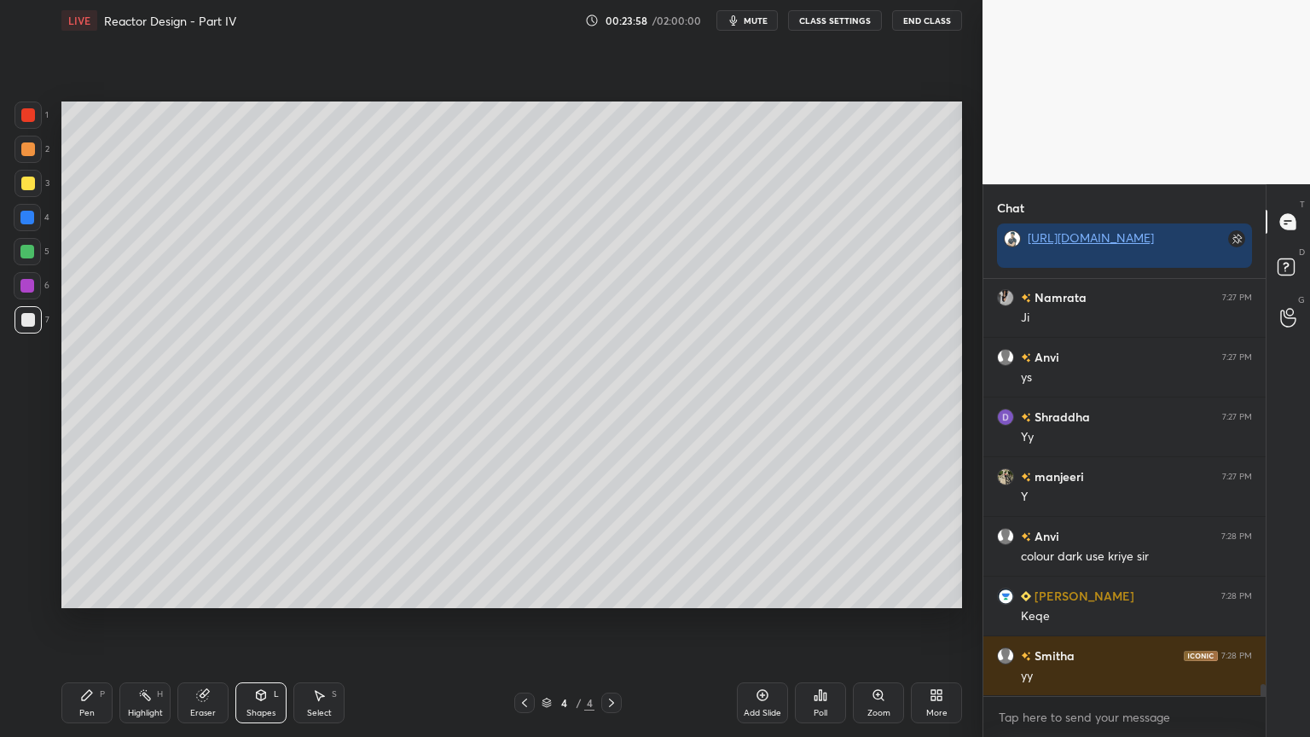
scroll to position [13920, 0]
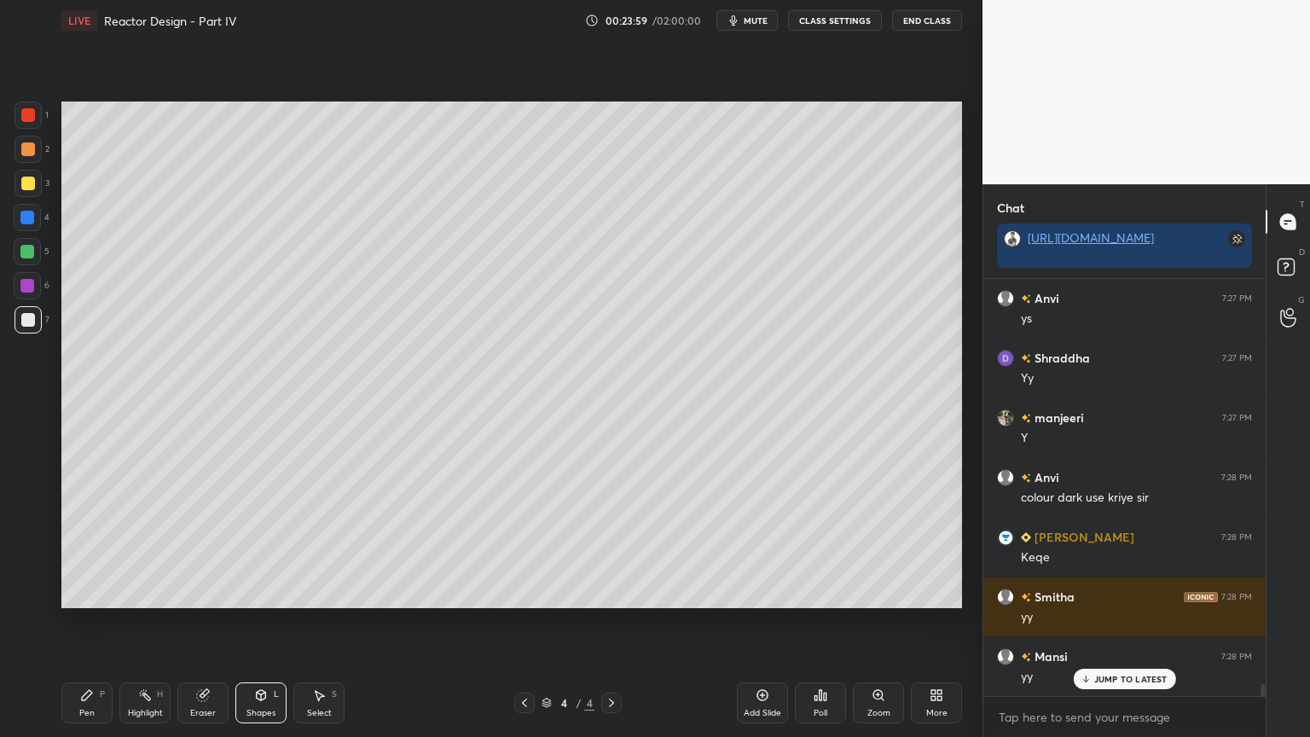
click at [78, 622] on div "Pen P" at bounding box center [86, 702] width 51 height 41
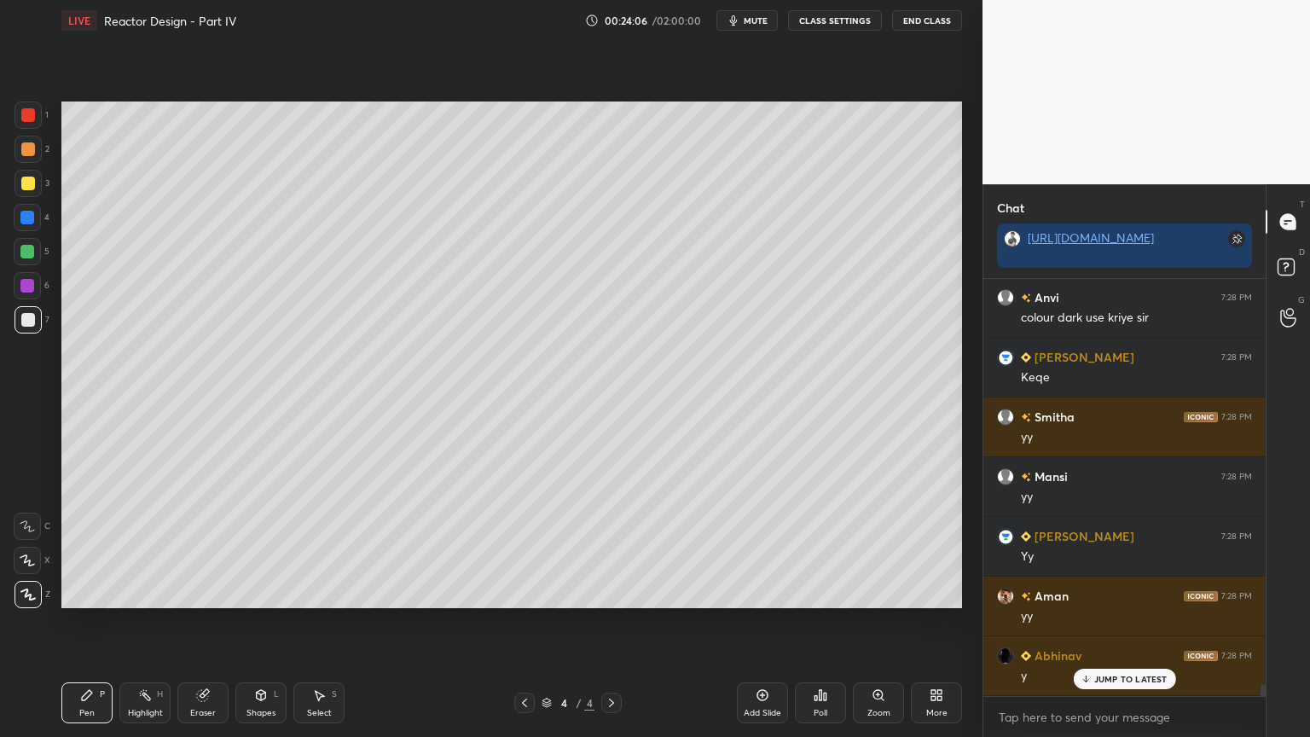
scroll to position [14158, 0]
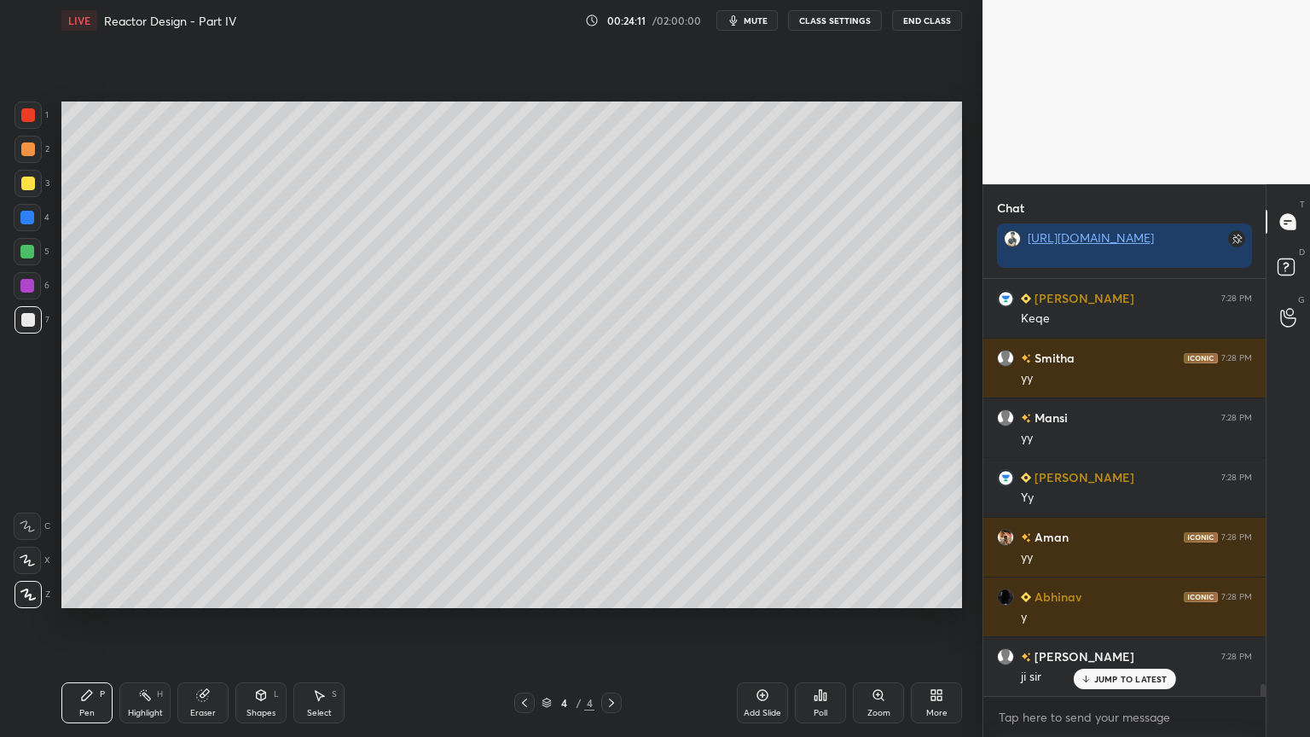
click at [317, 622] on div "Select S" at bounding box center [318, 702] width 51 height 41
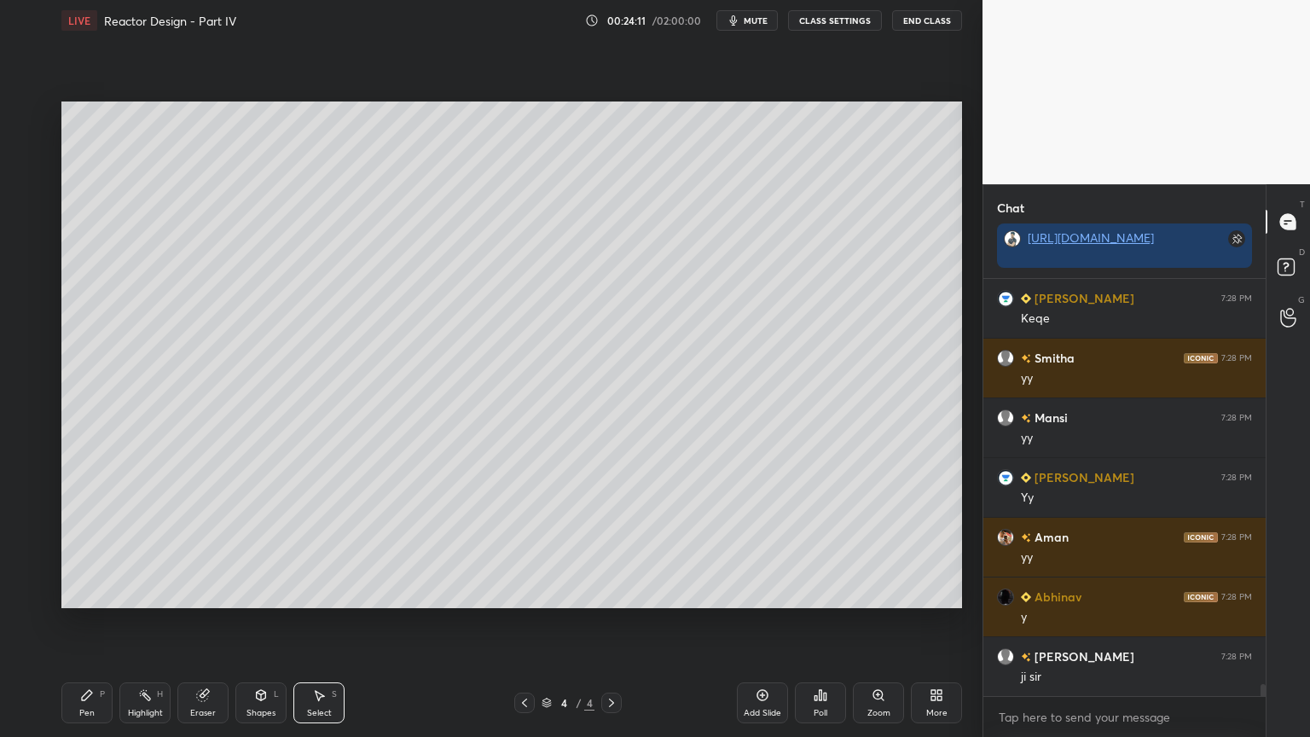
scroll to position [14250, 0]
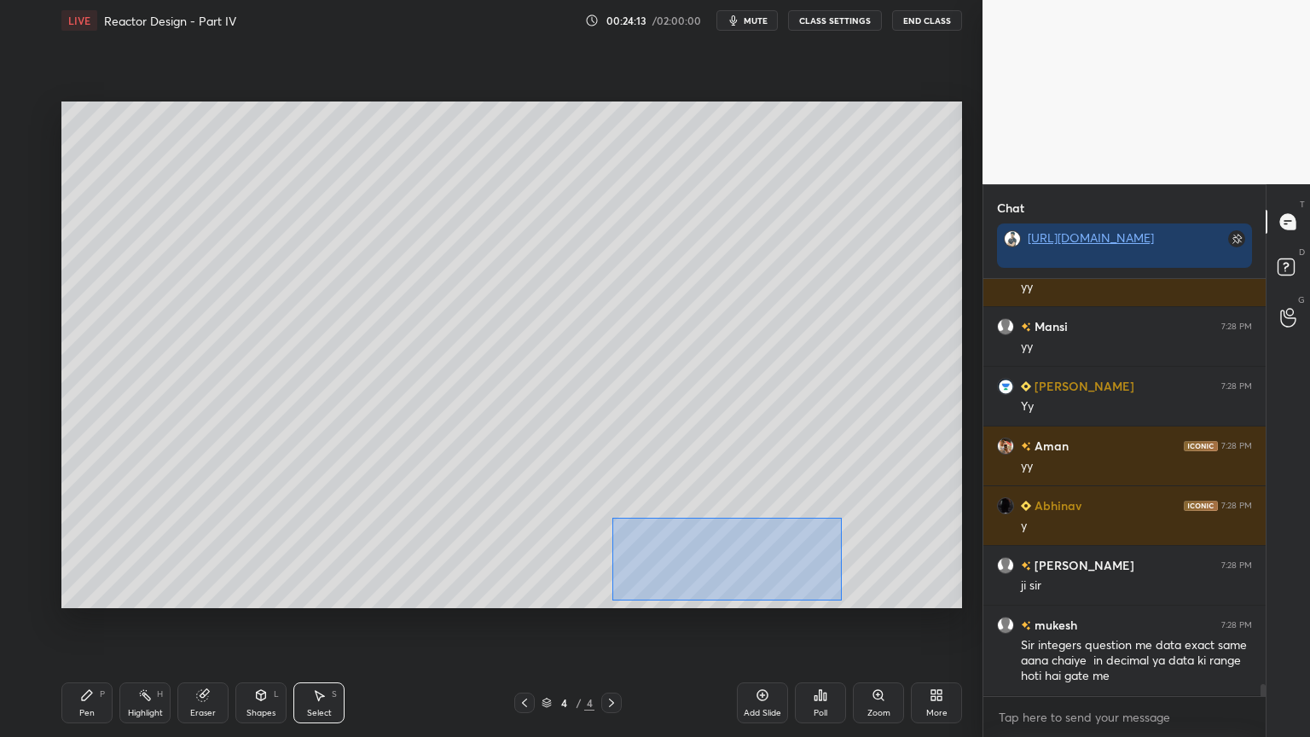
drag, startPoint x: 613, startPoint y: 518, endPoint x: 788, endPoint y: 594, distance: 191.4
click at [839, 601] on div "0 ° Undo Copy Duplicate Duplicate to new slide Delete" at bounding box center [511, 355] width 901 height 507
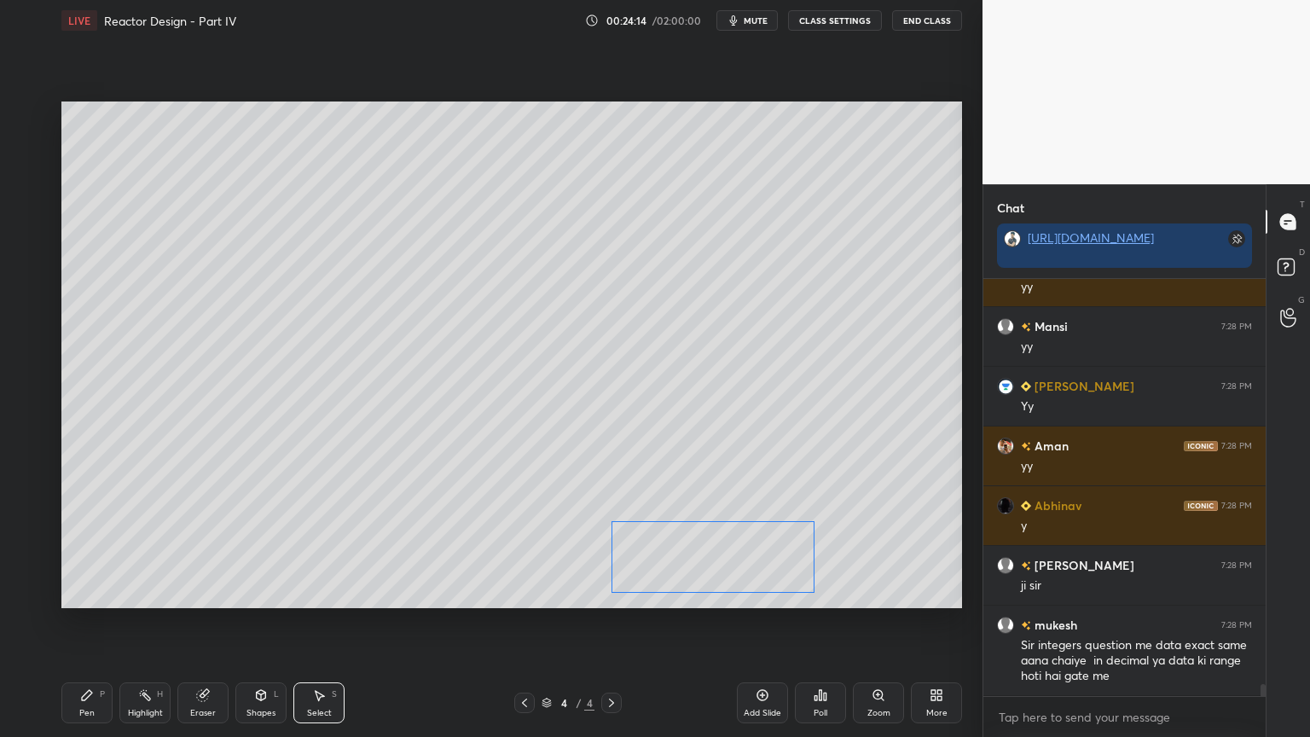
drag, startPoint x: 758, startPoint y: 579, endPoint x: 746, endPoint y: 580, distance: 11.1
click at [746, 580] on div "0 ° Undo Copy Duplicate Duplicate to new slide Delete" at bounding box center [511, 355] width 901 height 507
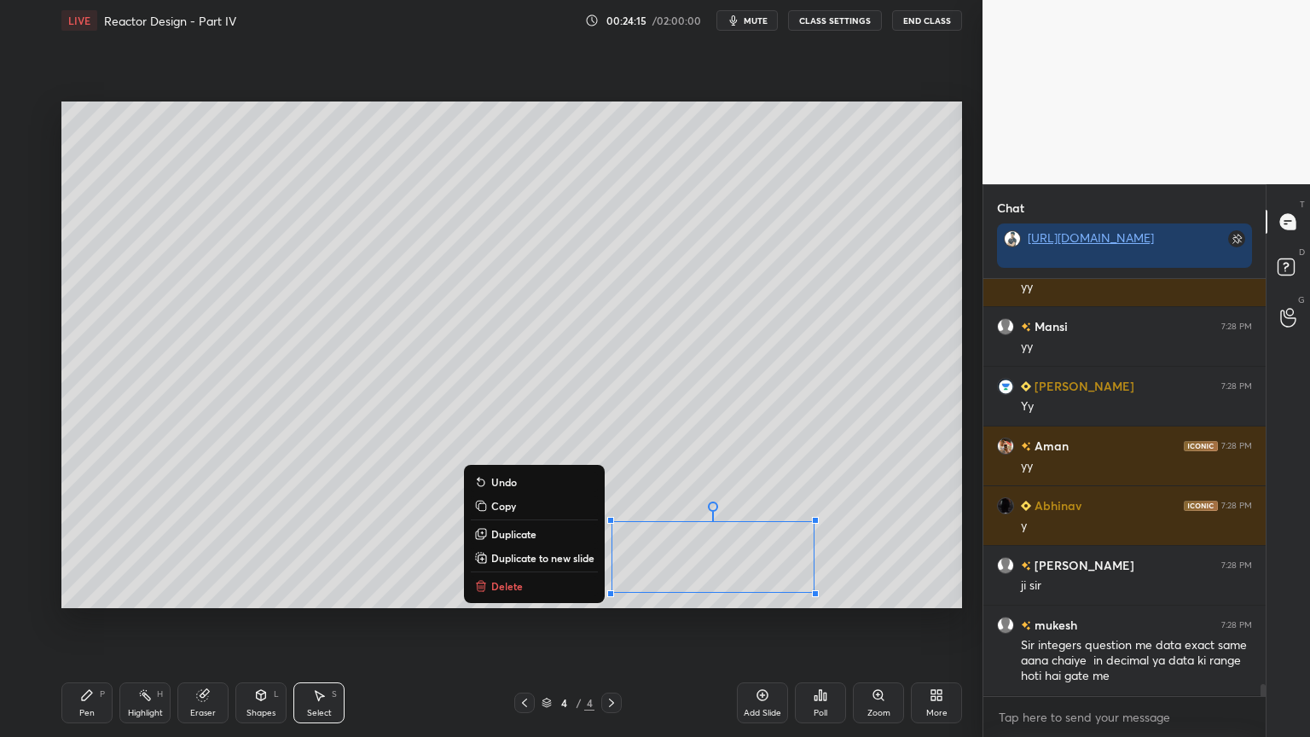
click at [844, 590] on div "0 ° Undo Copy Duplicate Duplicate to new slide Delete" at bounding box center [511, 355] width 901 height 507
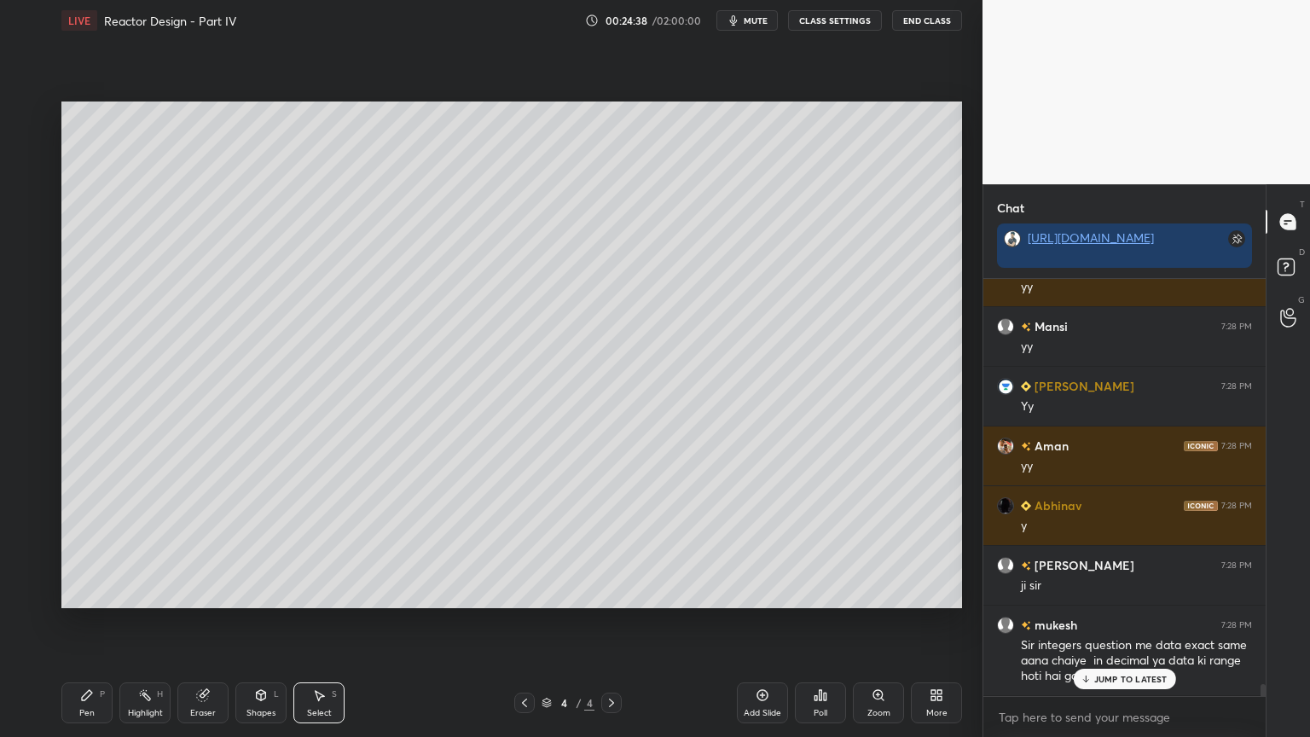
scroll to position [14309, 0]
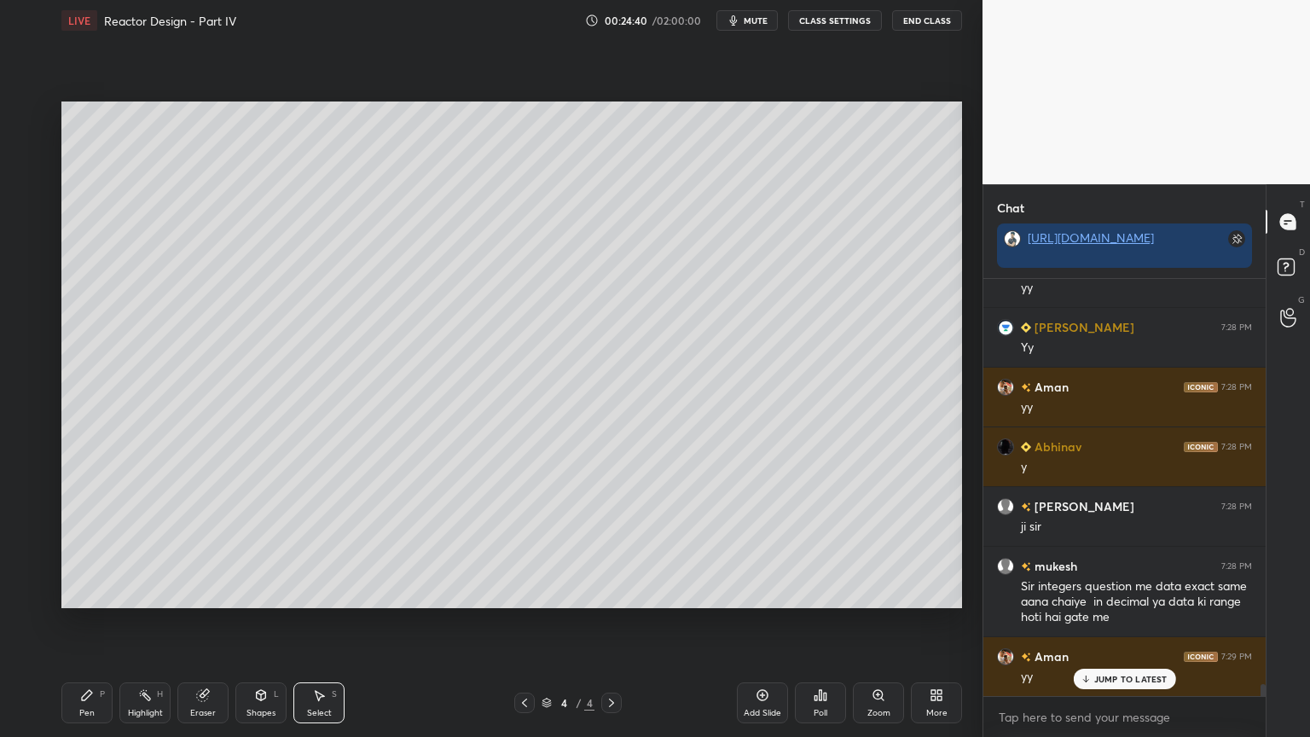
click at [326, 622] on div "Select S" at bounding box center [318, 702] width 51 height 41
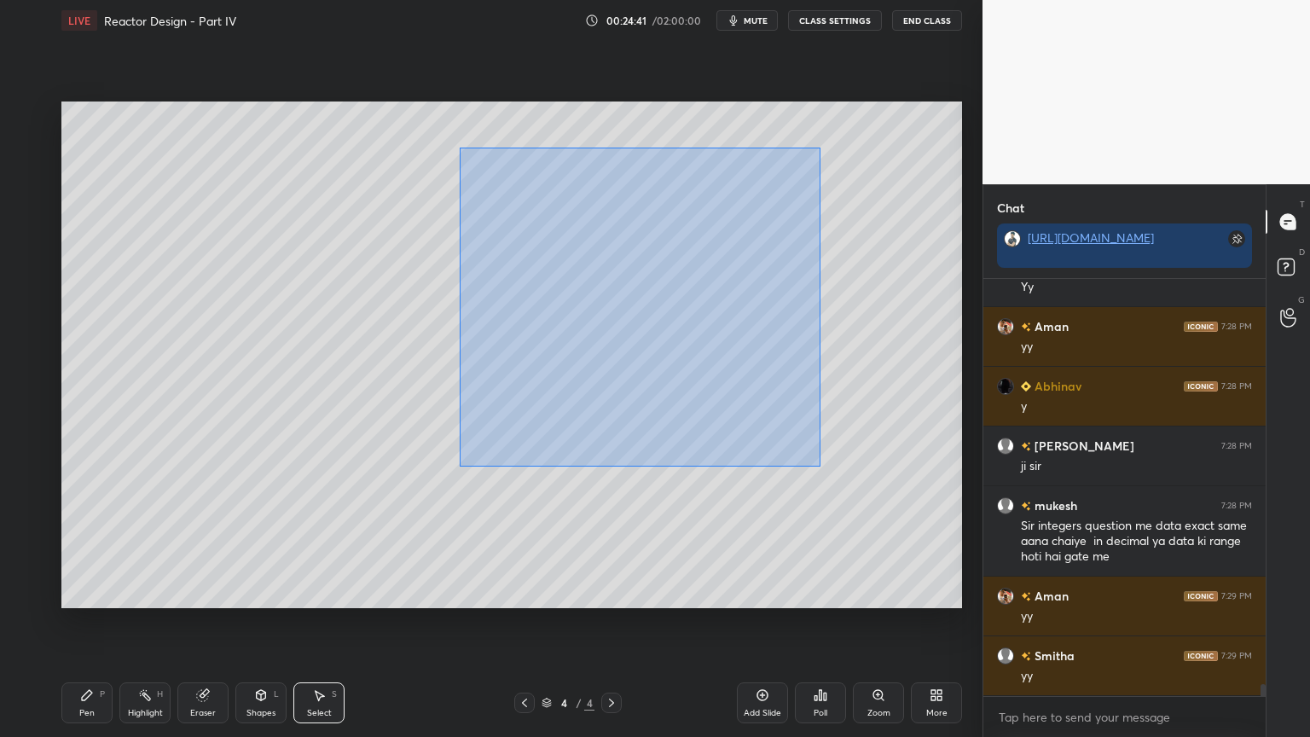
scroll to position [14428, 0]
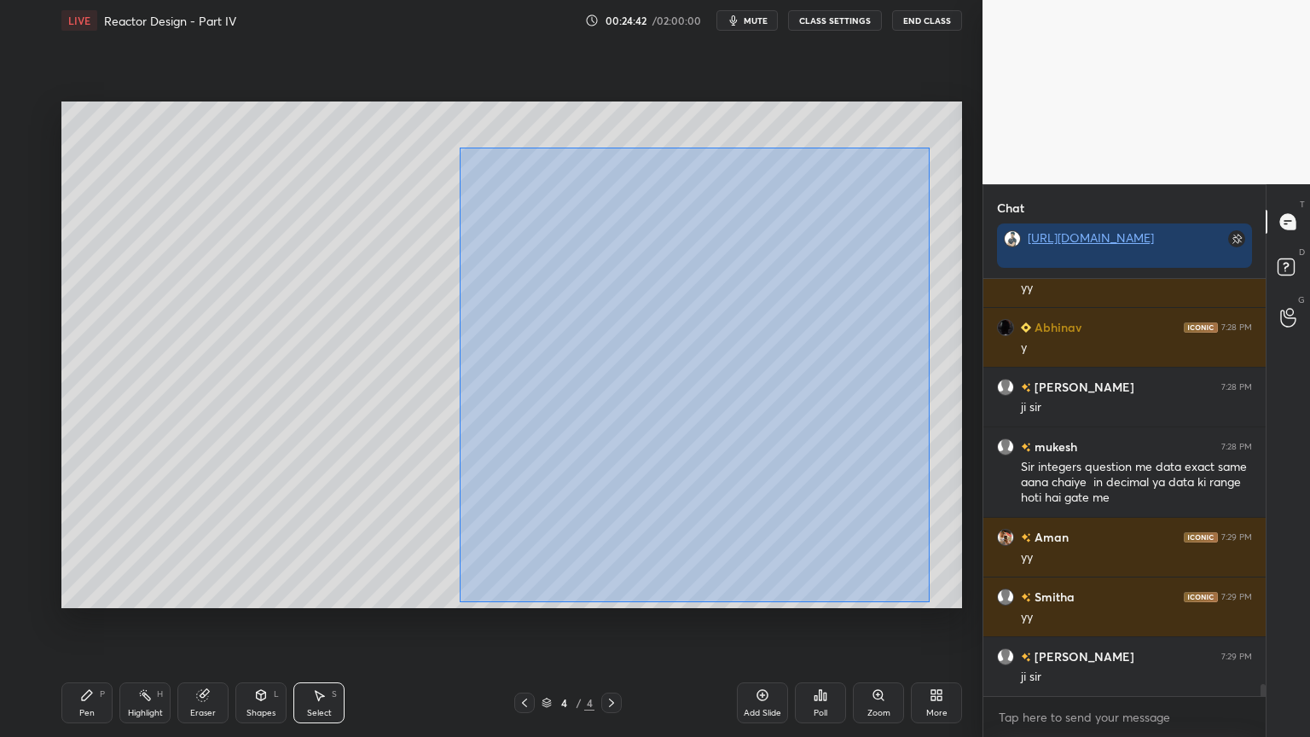
drag, startPoint x: 460, startPoint y: 147, endPoint x: 930, endPoint y: 594, distance: 648.7
click at [930, 601] on div "0 ° Undo Copy Duplicate Duplicate to new slide Delete" at bounding box center [511, 355] width 901 height 507
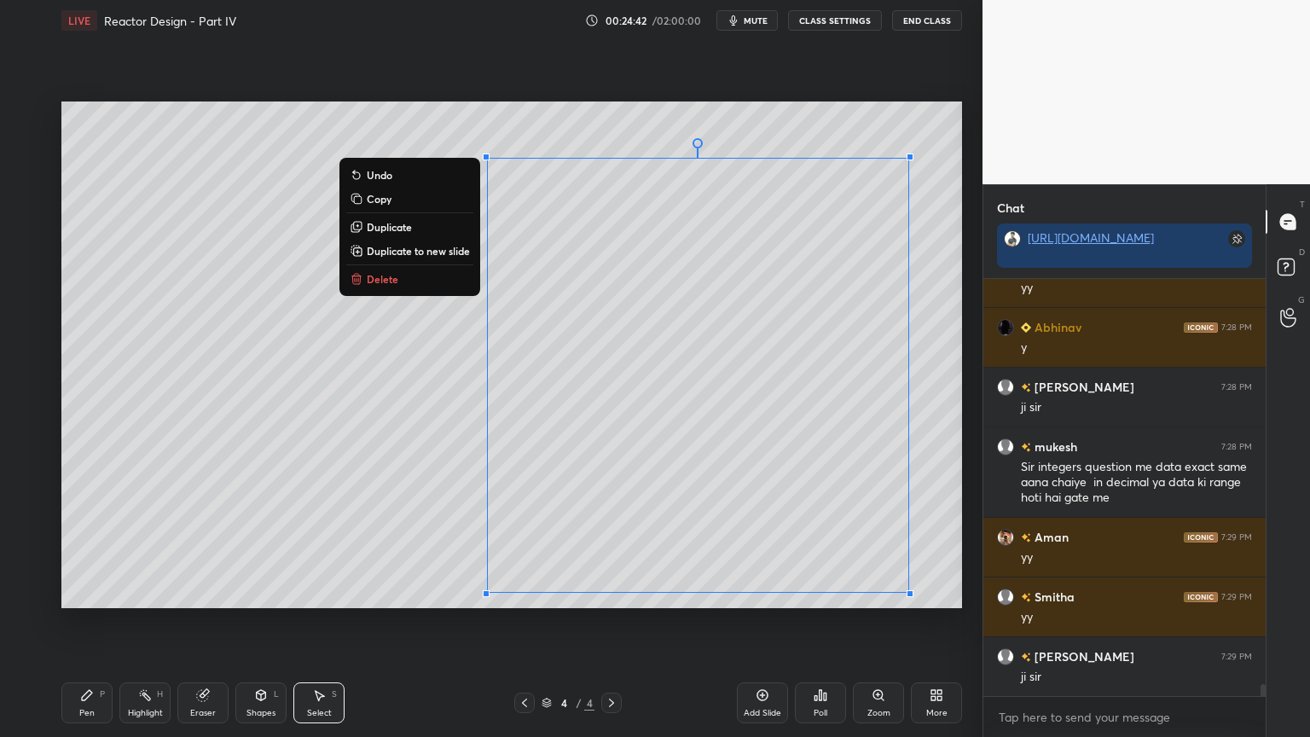
scroll to position [14608, 0]
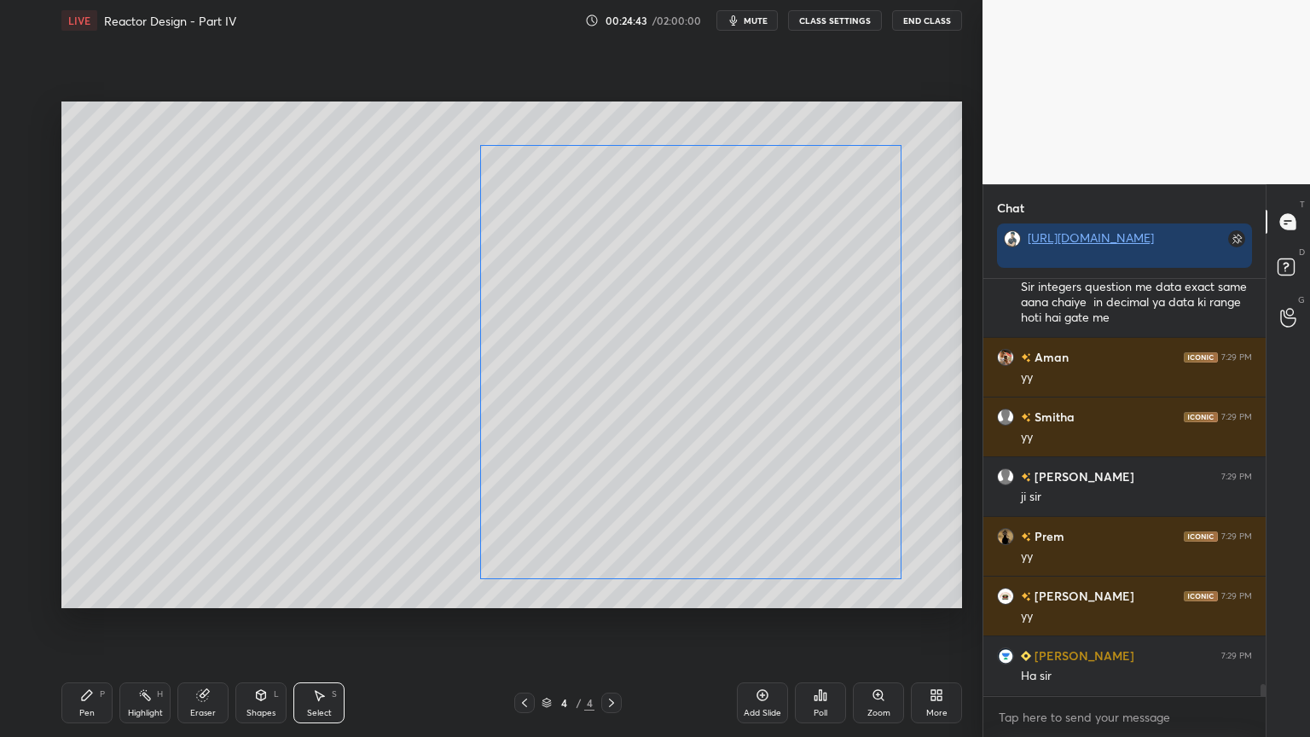
click at [812, 475] on div "0 ° Undo Copy Duplicate Duplicate to new slide Delete" at bounding box center [511, 355] width 901 height 507
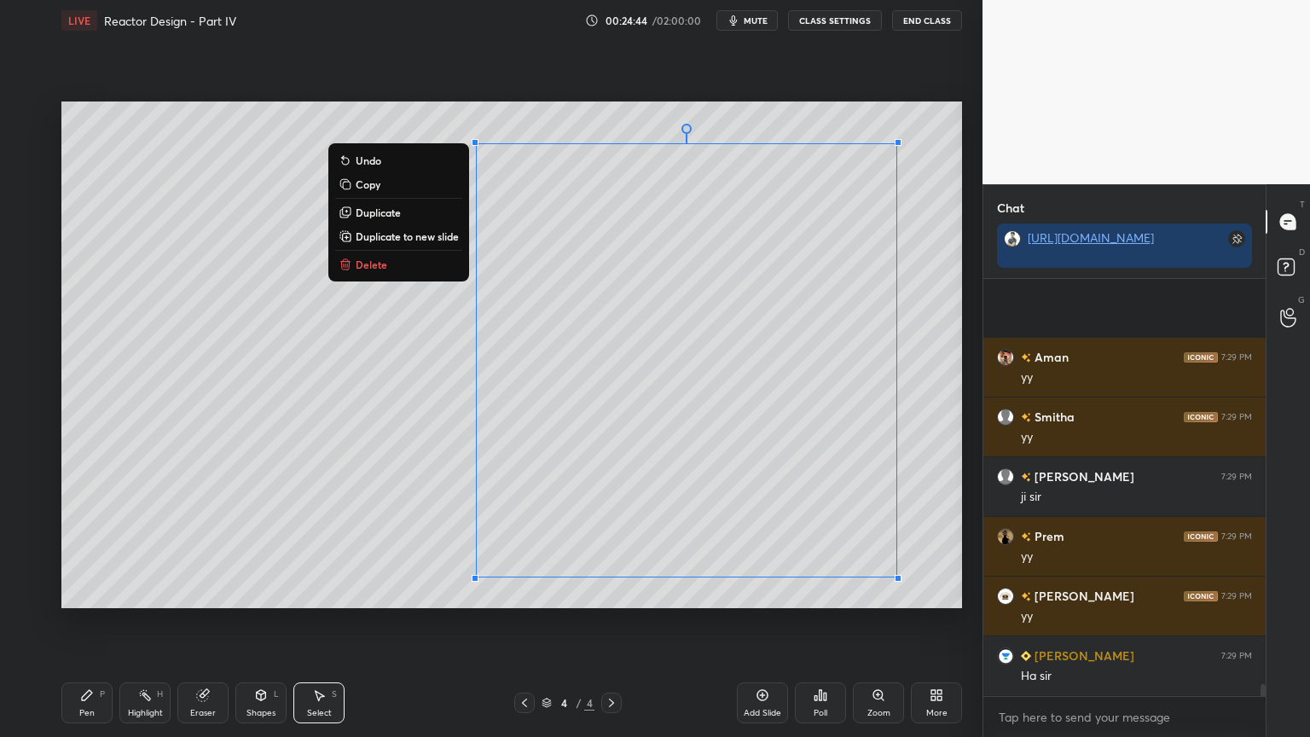
scroll to position [14786, 0]
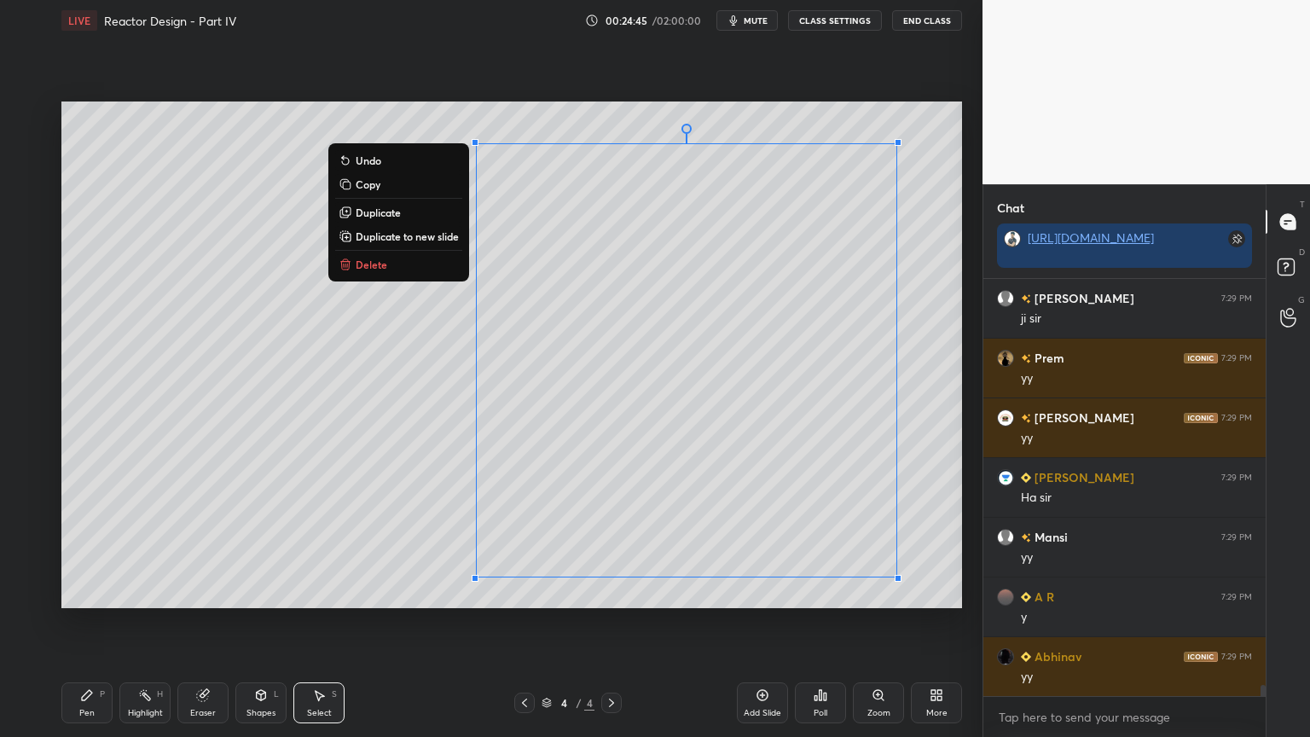
click at [921, 522] on div "0 ° Undo Copy Duplicate Duplicate to new slide Delete" at bounding box center [511, 355] width 901 height 507
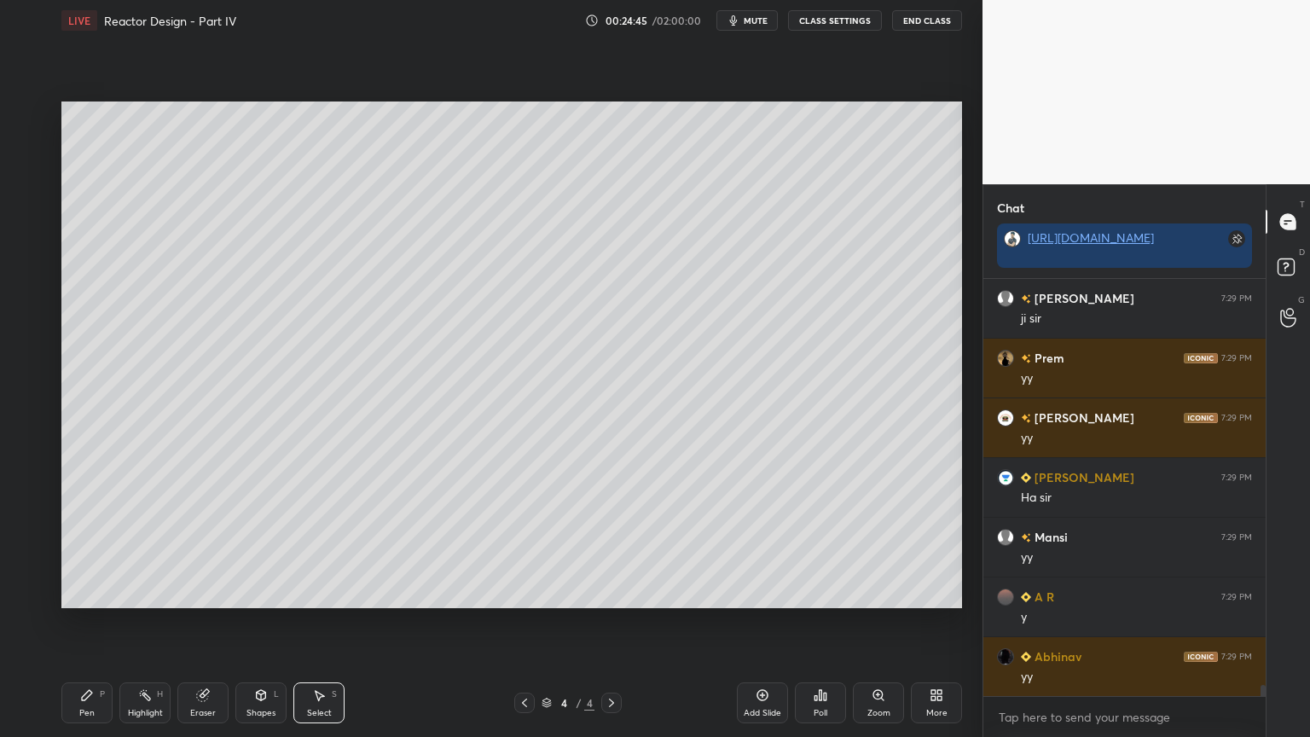
scroll to position [14847, 0]
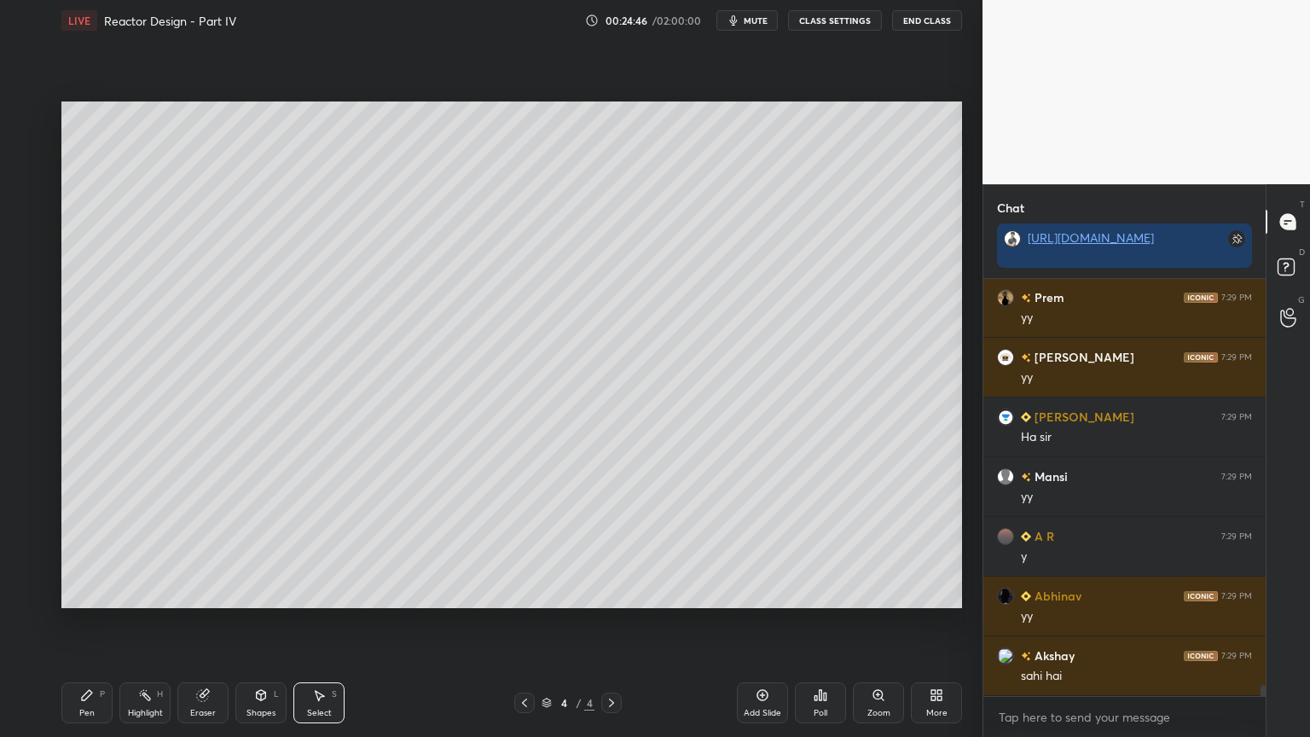
click at [259, 622] on div "Shapes L" at bounding box center [260, 702] width 51 height 41
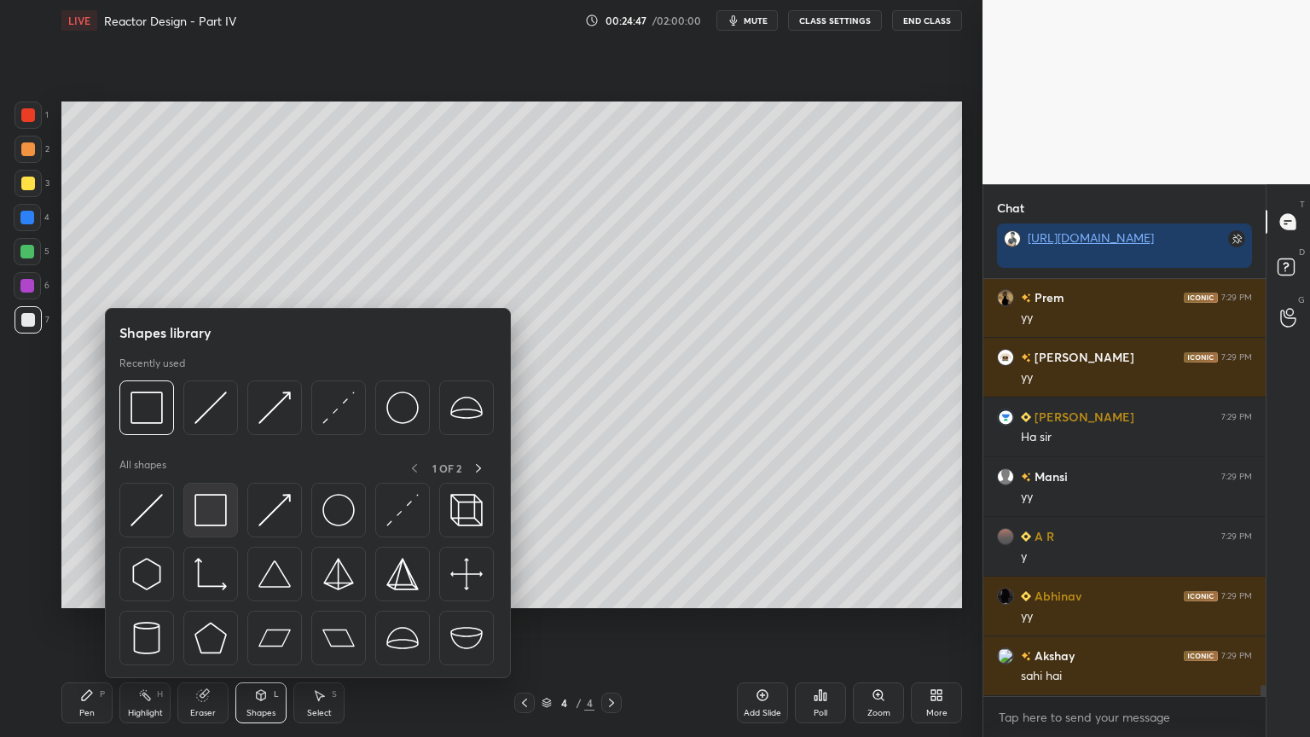
click at [209, 508] on img at bounding box center [211, 510] width 32 height 32
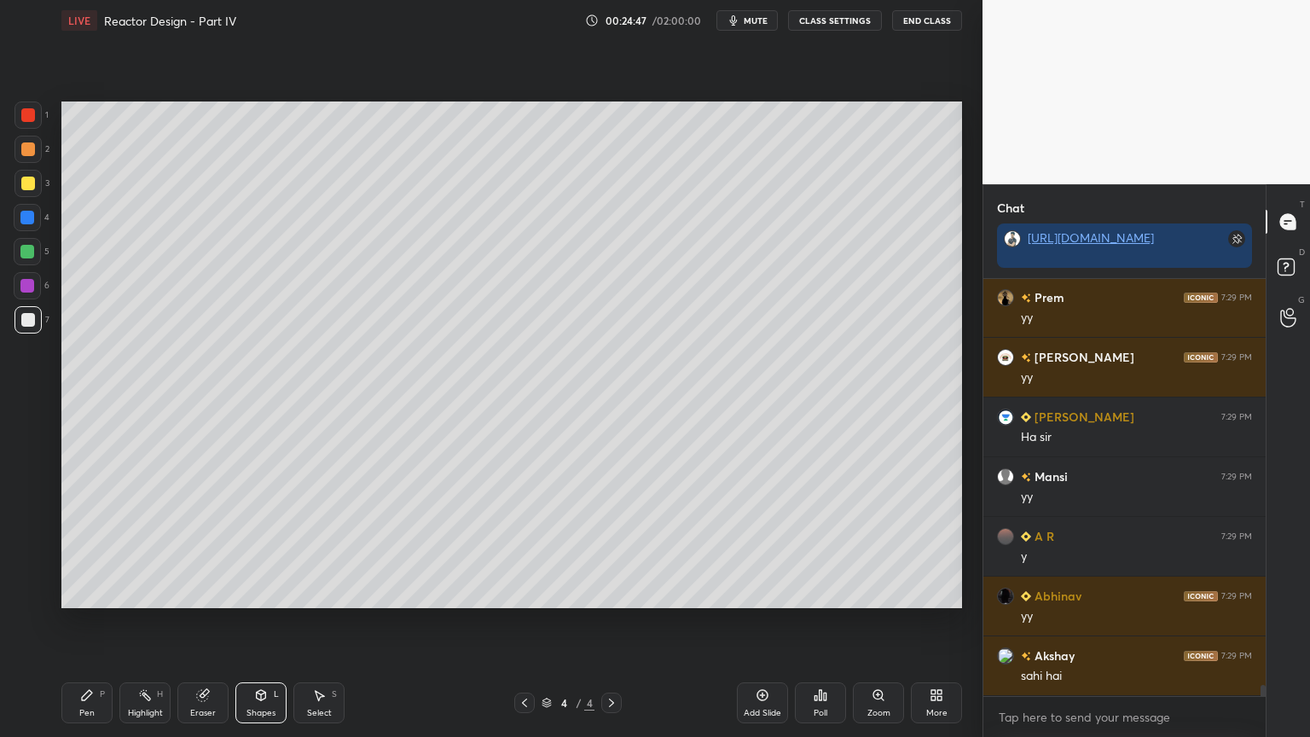
click at [21, 285] on div at bounding box center [27, 286] width 14 height 14
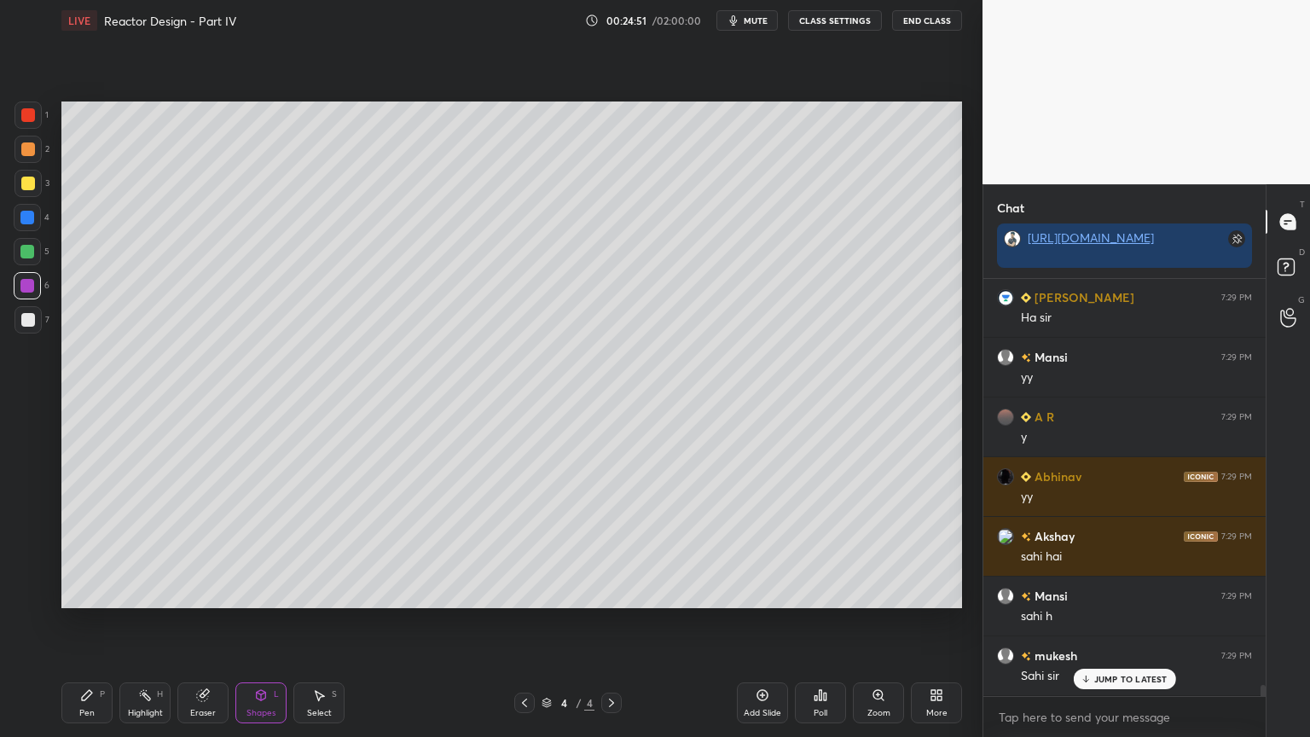
scroll to position [15025, 0]
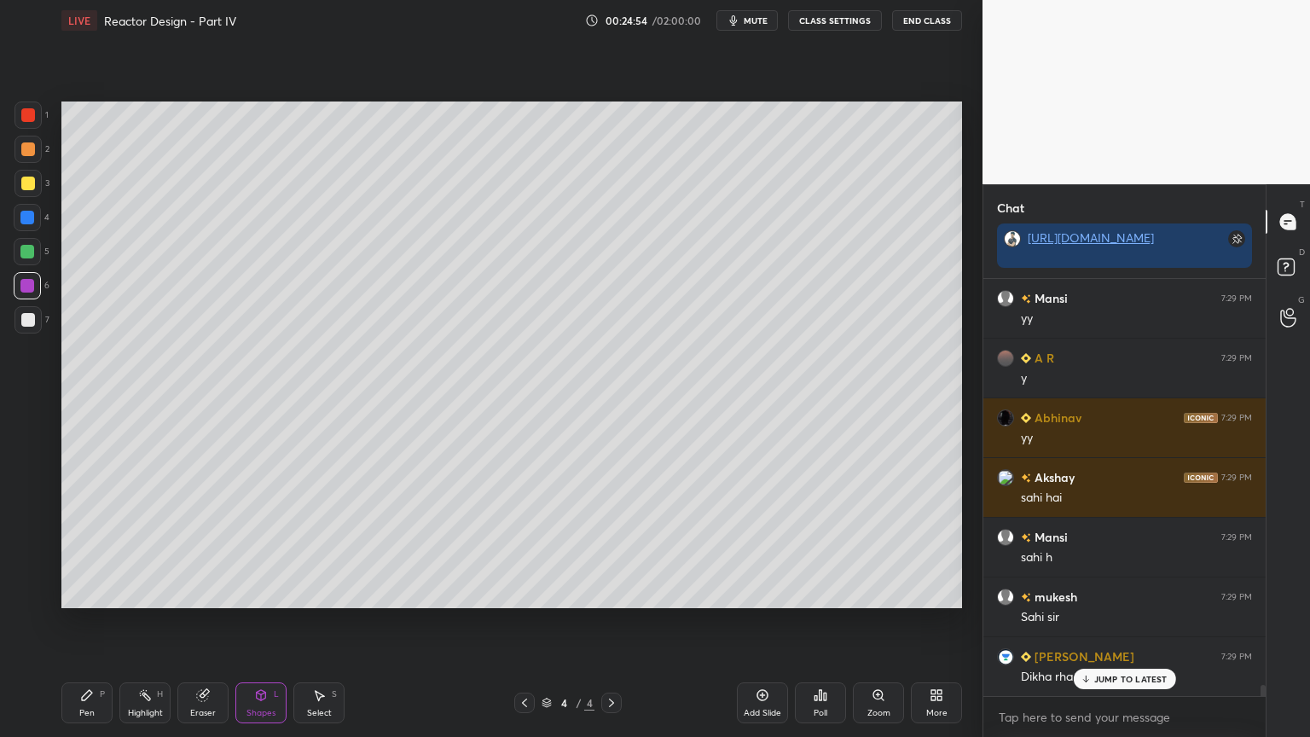
click at [270, 622] on div "Shapes L" at bounding box center [260, 702] width 51 height 41
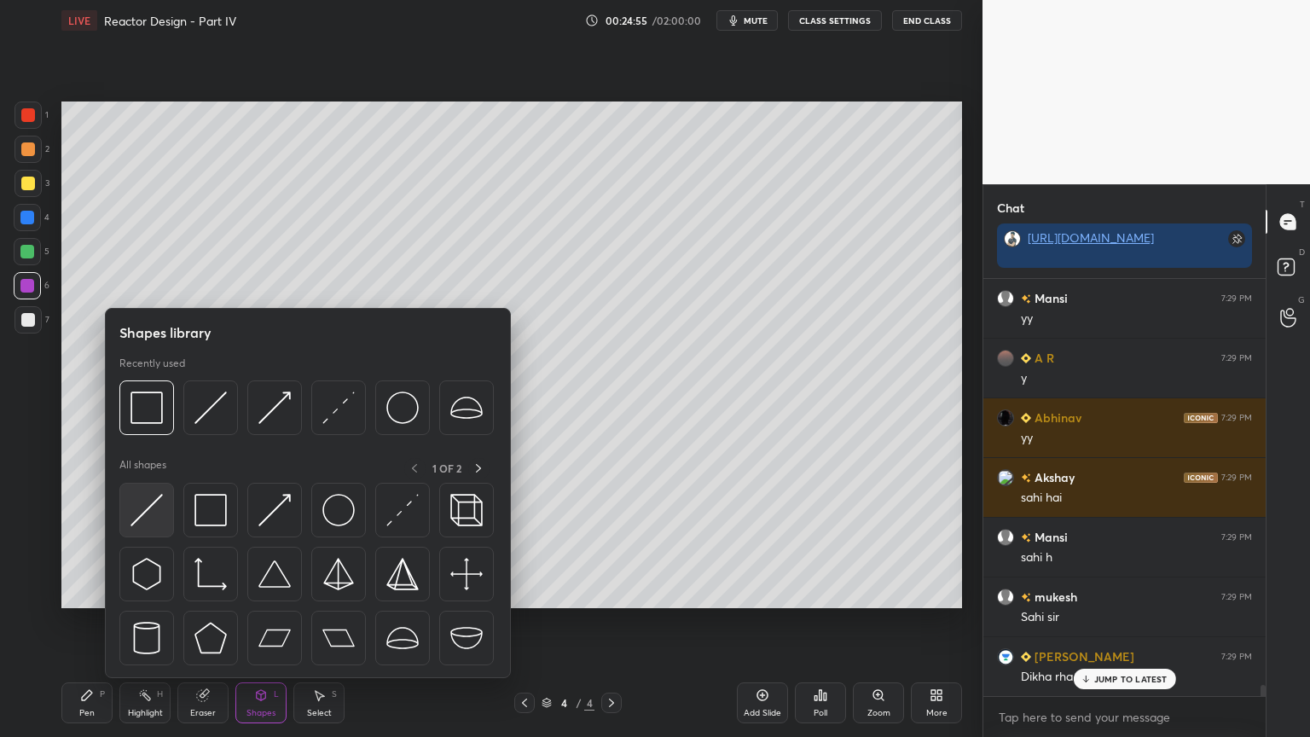
click at [133, 508] on img at bounding box center [147, 510] width 32 height 32
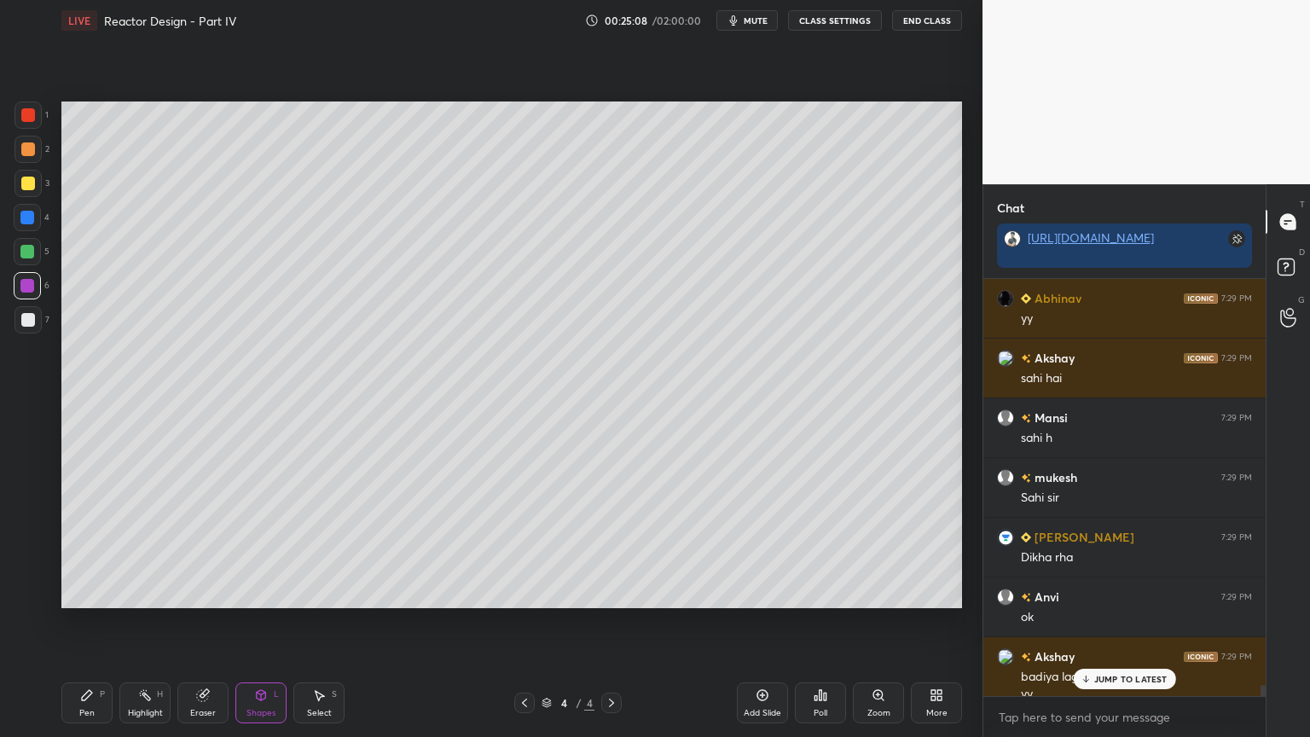
scroll to position [15162, 0]
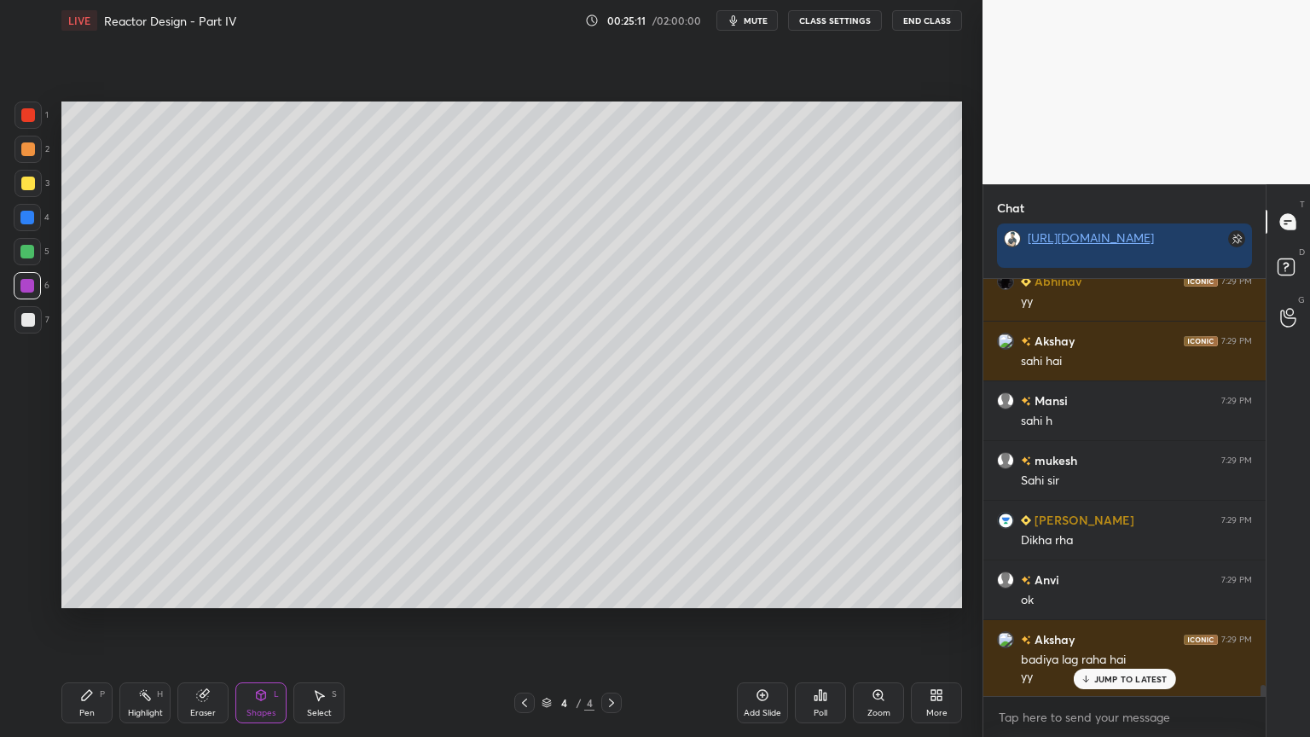
click at [758, 622] on icon at bounding box center [763, 695] width 11 height 11
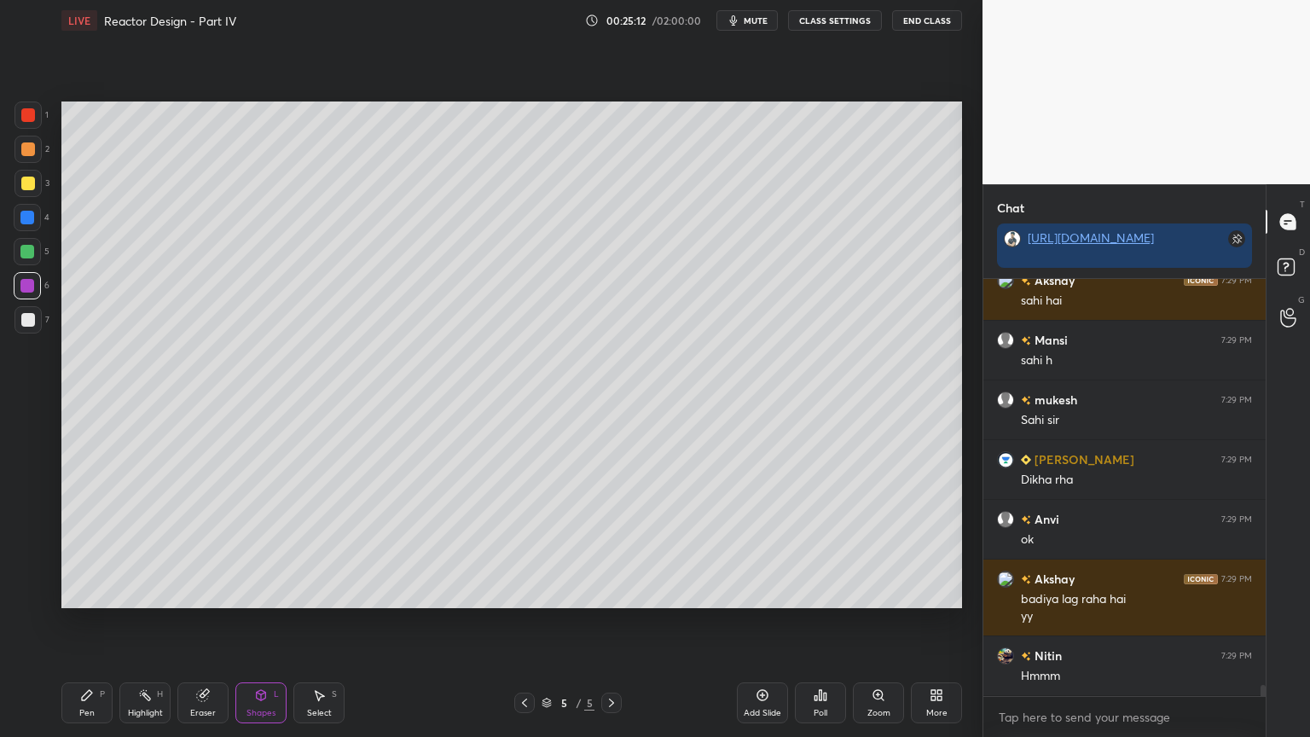
click at [77, 622] on div "Pen P" at bounding box center [86, 702] width 51 height 41
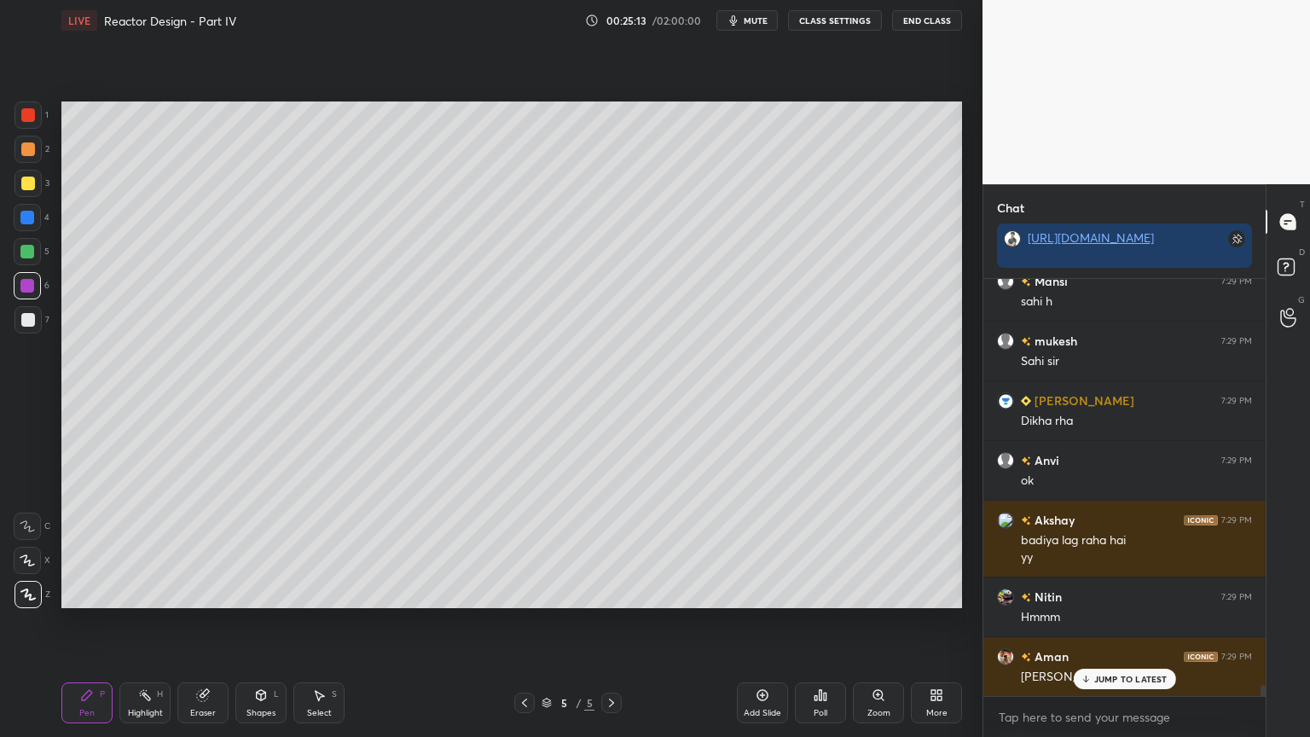
click at [21, 322] on div at bounding box center [28, 320] width 14 height 14
click at [271, 622] on div "Shapes L" at bounding box center [260, 702] width 51 height 41
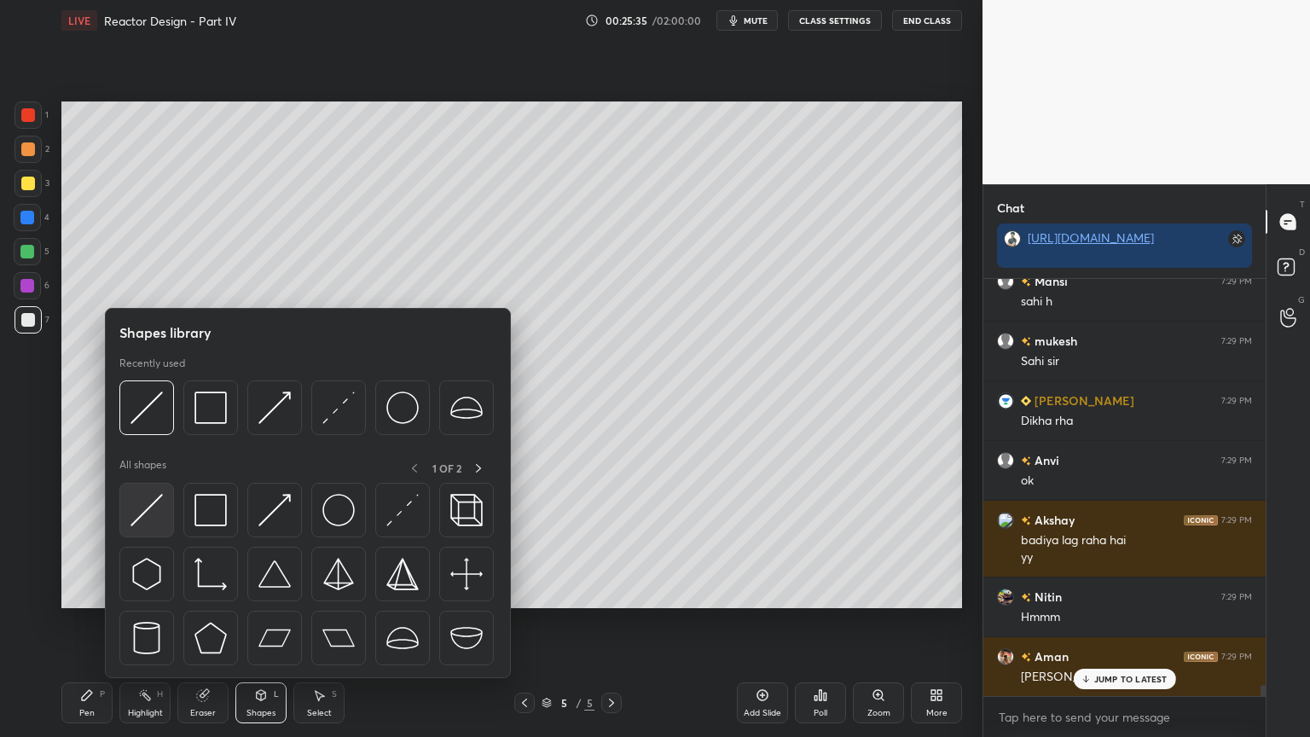
click at [154, 519] on img at bounding box center [147, 510] width 32 height 32
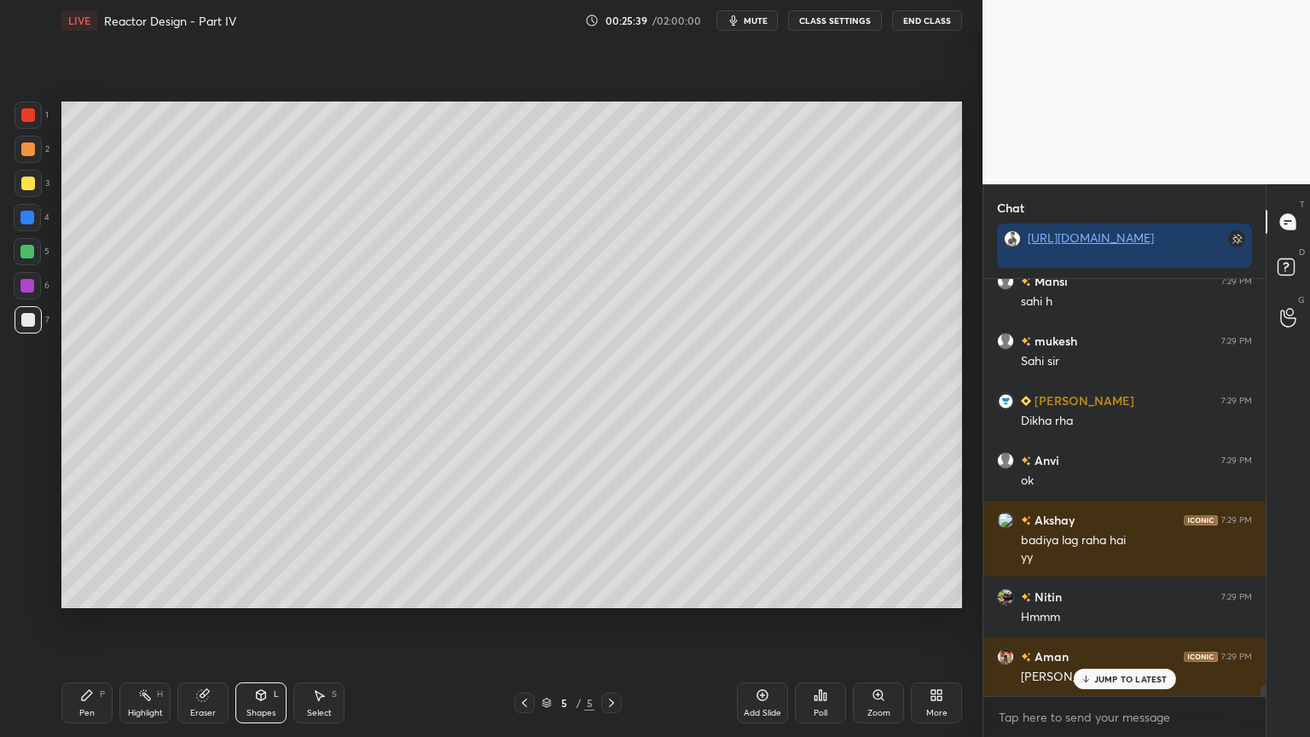
drag, startPoint x: 85, startPoint y: 704, endPoint x: 100, endPoint y: 694, distance: 17.3
click at [85, 622] on div "Pen P" at bounding box center [86, 702] width 51 height 41
click at [314, 622] on div "Select" at bounding box center [319, 713] width 25 height 9
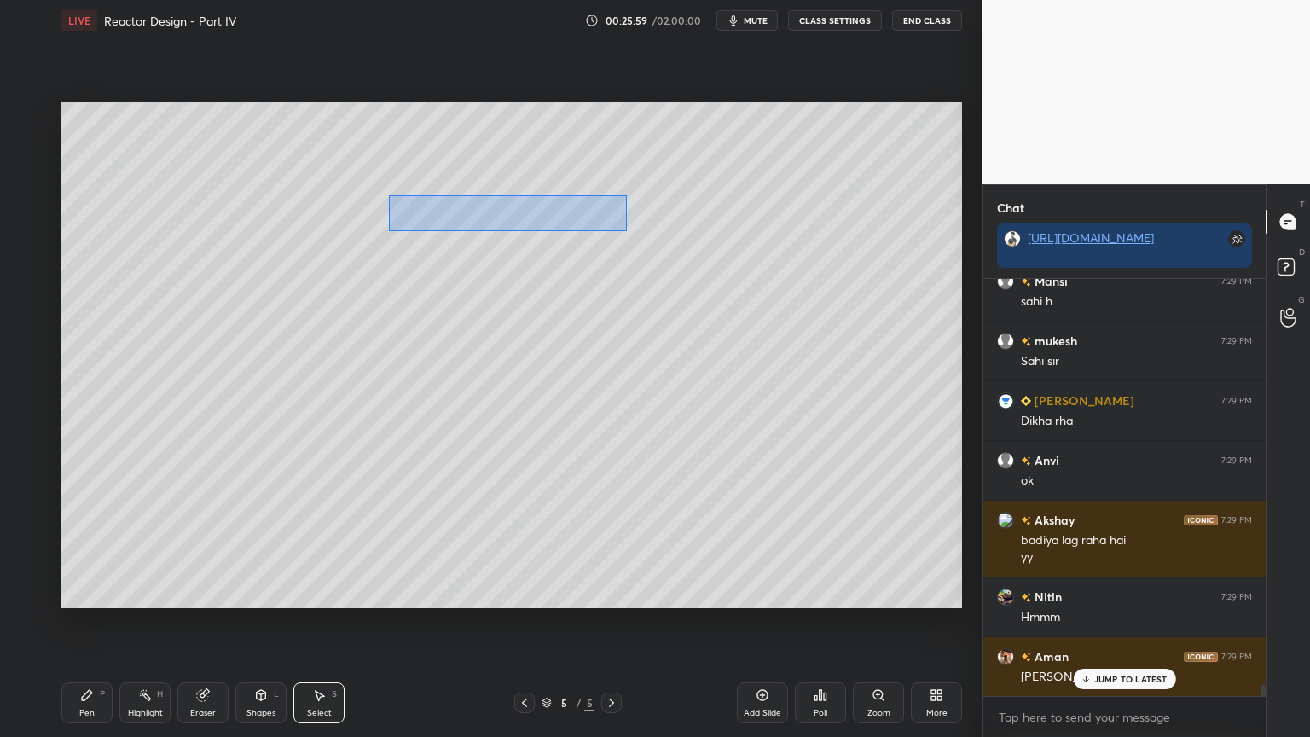
drag, startPoint x: 389, startPoint y: 195, endPoint x: 613, endPoint y: 231, distance: 227.4
click at [626, 231] on div "0 ° Undo Copy Duplicate Duplicate to new slide Delete" at bounding box center [511, 355] width 901 height 507
click at [537, 218] on div "0 ° Undo Copy Duplicate Duplicate to new slide Delete" at bounding box center [511, 355] width 901 height 507
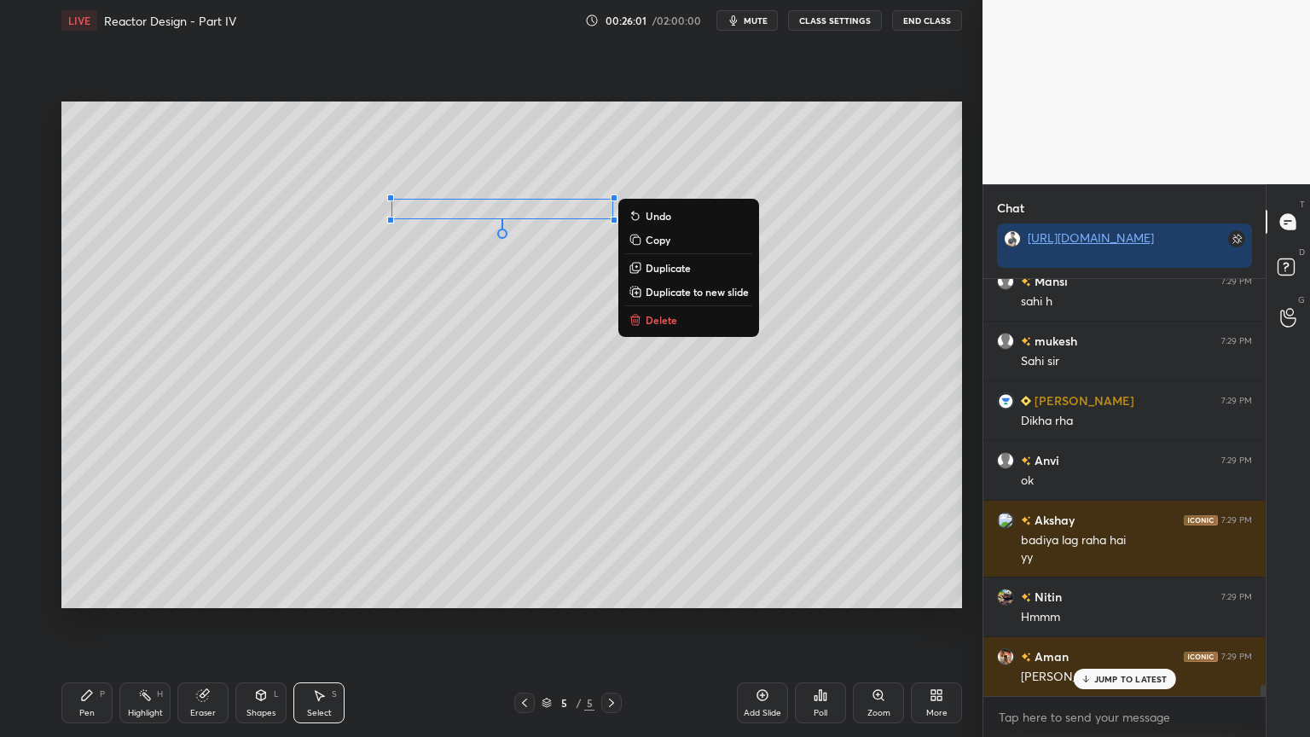
click at [540, 258] on div "0 ° Undo Copy Duplicate Duplicate to new slide Delete" at bounding box center [511, 355] width 901 height 507
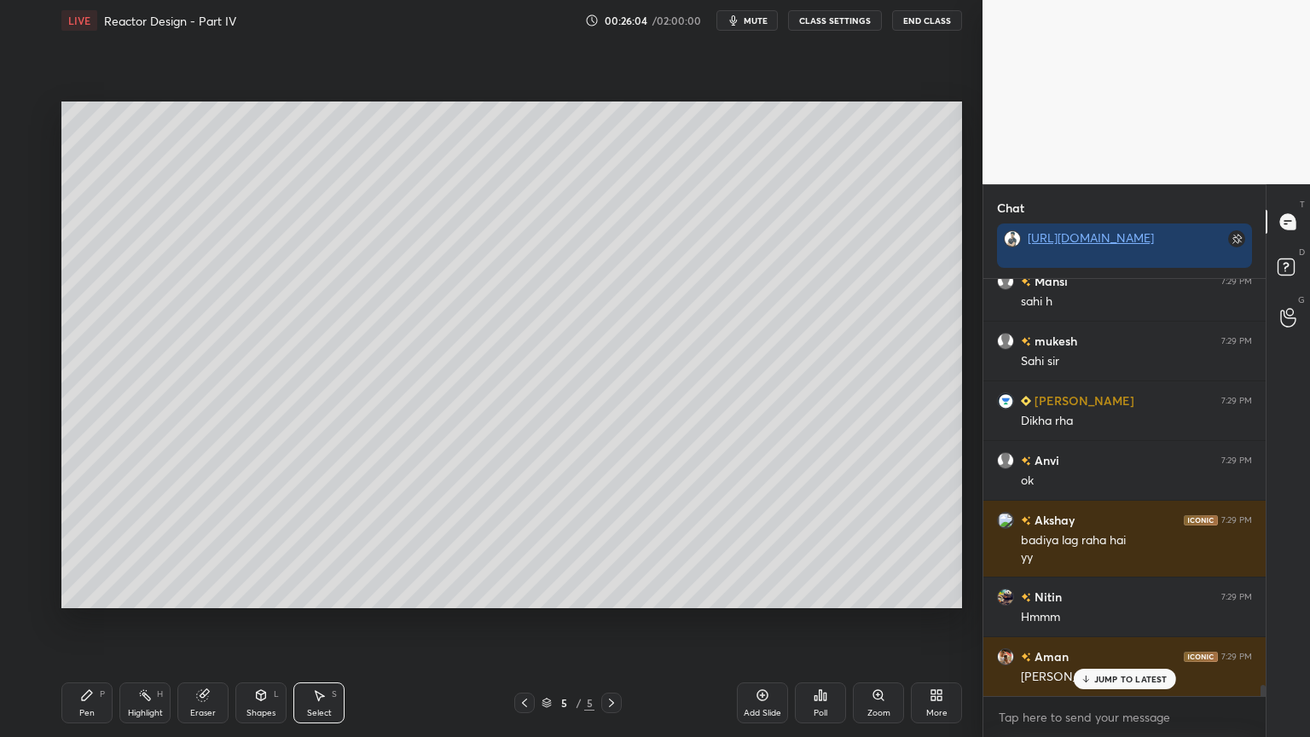
click at [264, 622] on div "Shapes L" at bounding box center [260, 702] width 51 height 41
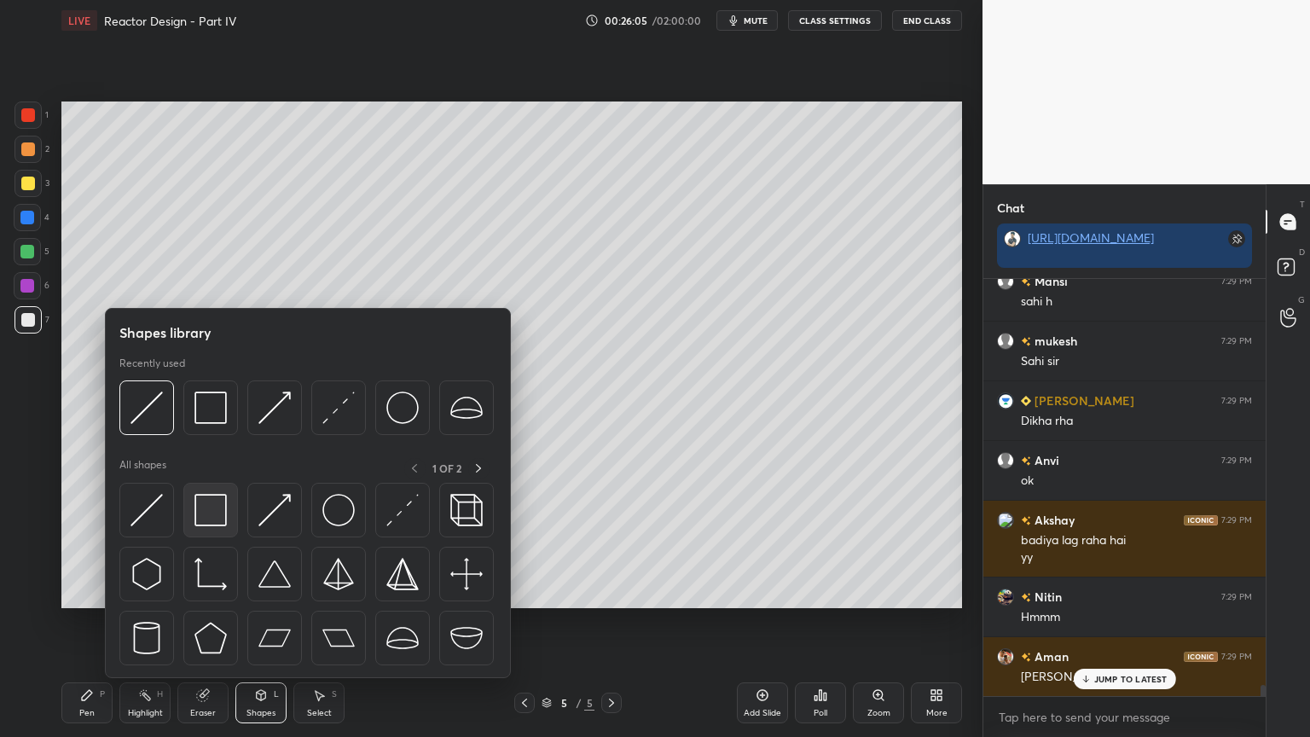
click at [216, 508] on img at bounding box center [211, 510] width 32 height 32
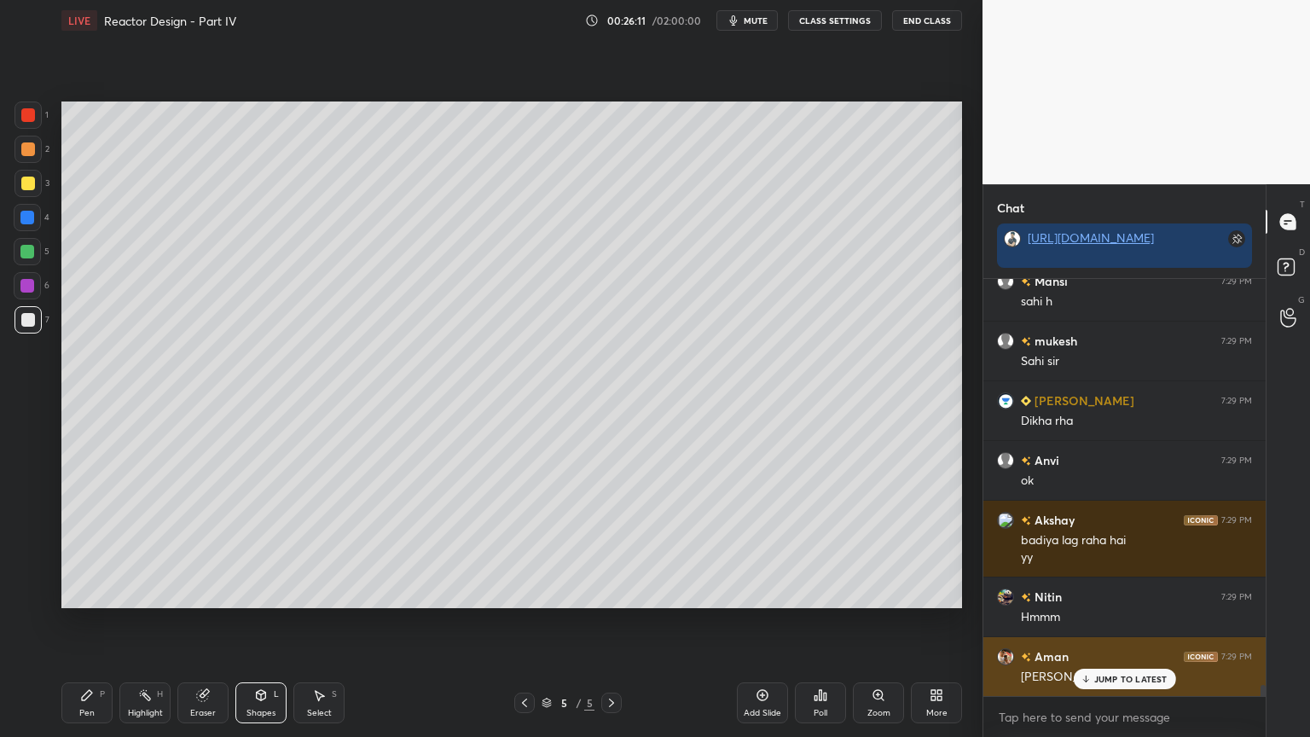
click at [1130, 622] on p "JUMP TO LATEST" at bounding box center [1131, 679] width 73 height 10
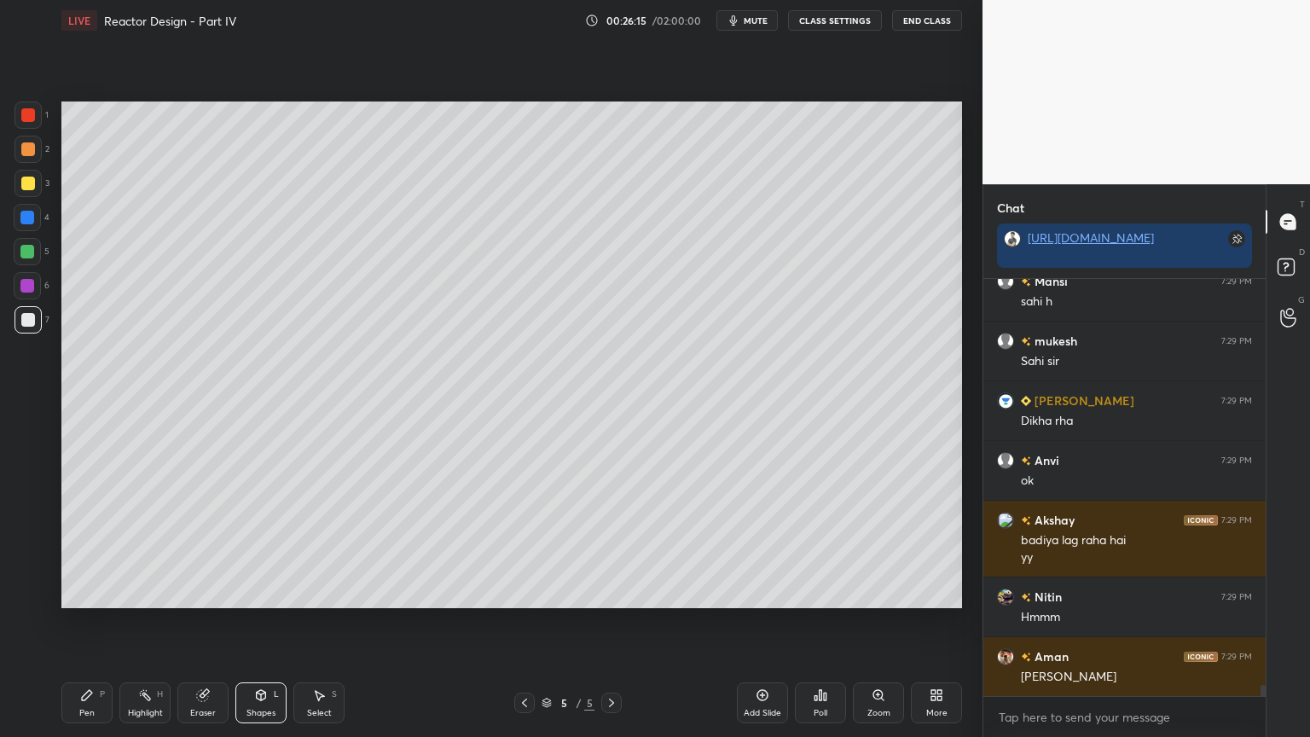
click at [83, 622] on icon at bounding box center [87, 695] width 10 height 10
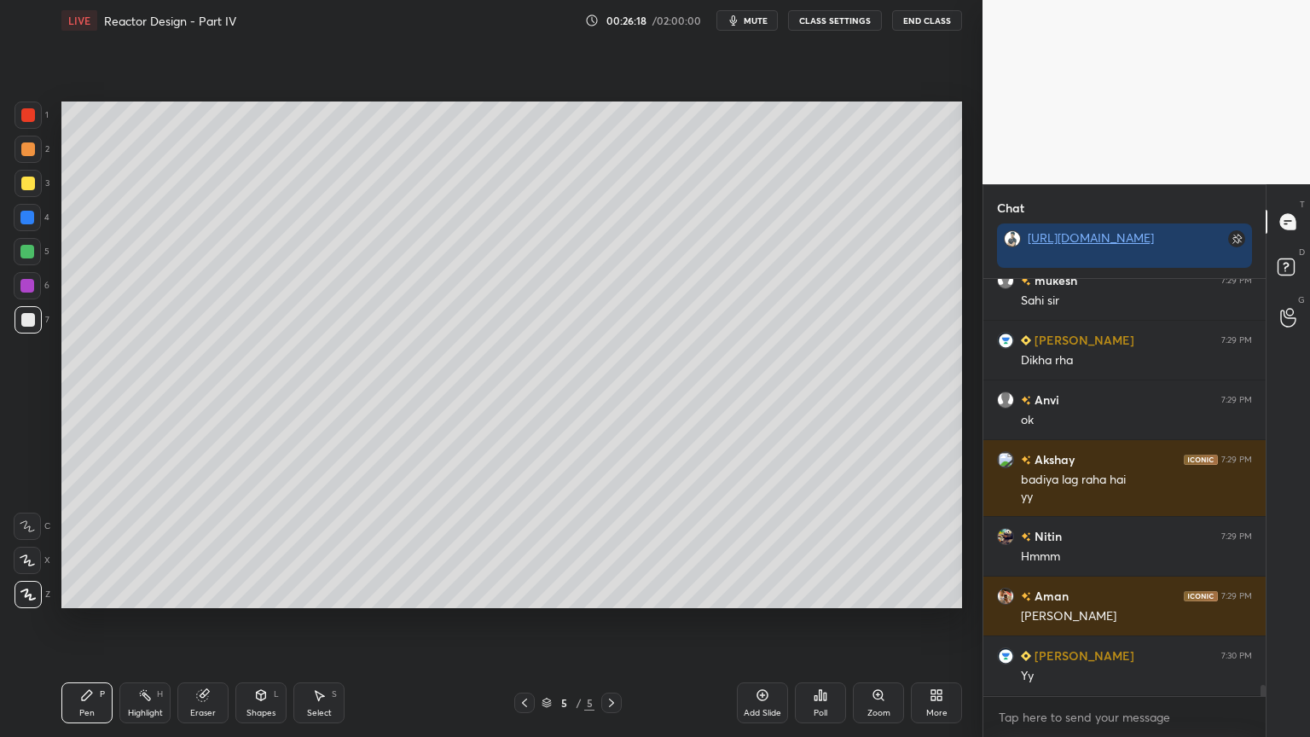
click at [26, 253] on div at bounding box center [27, 252] width 14 height 14
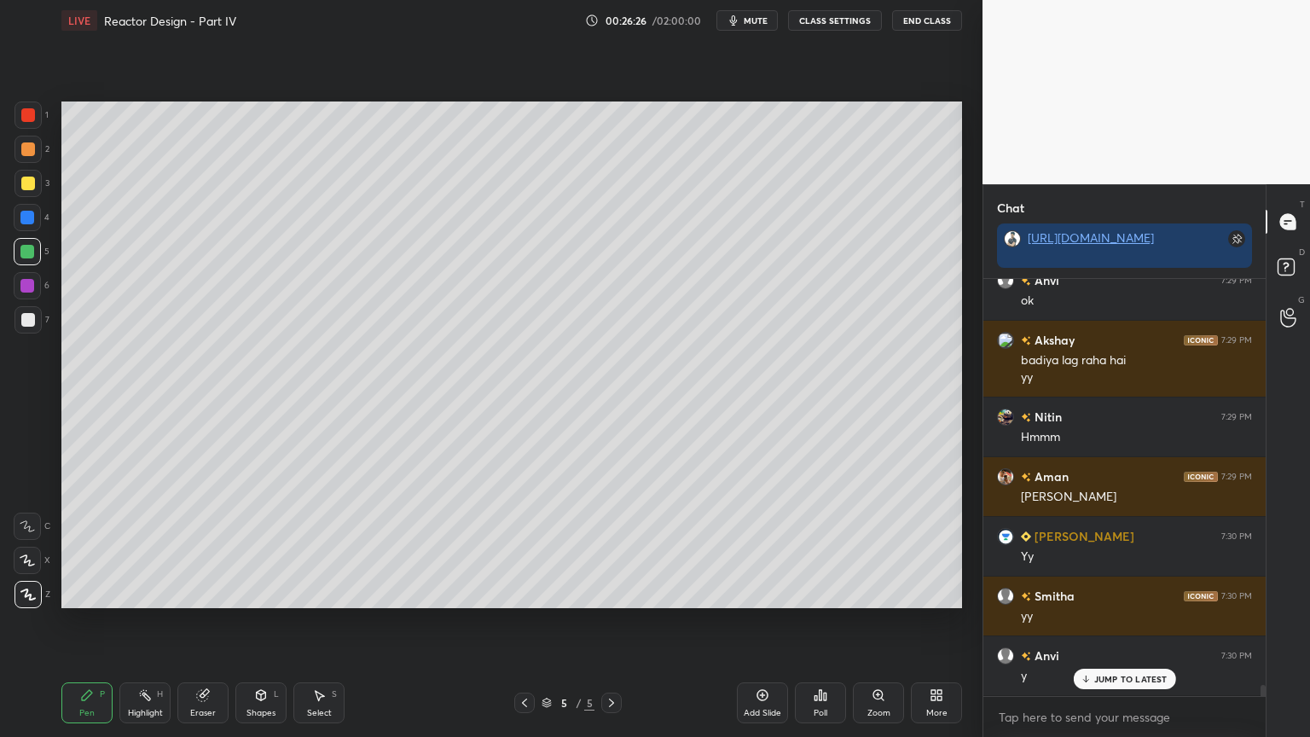
scroll to position [15520, 0]
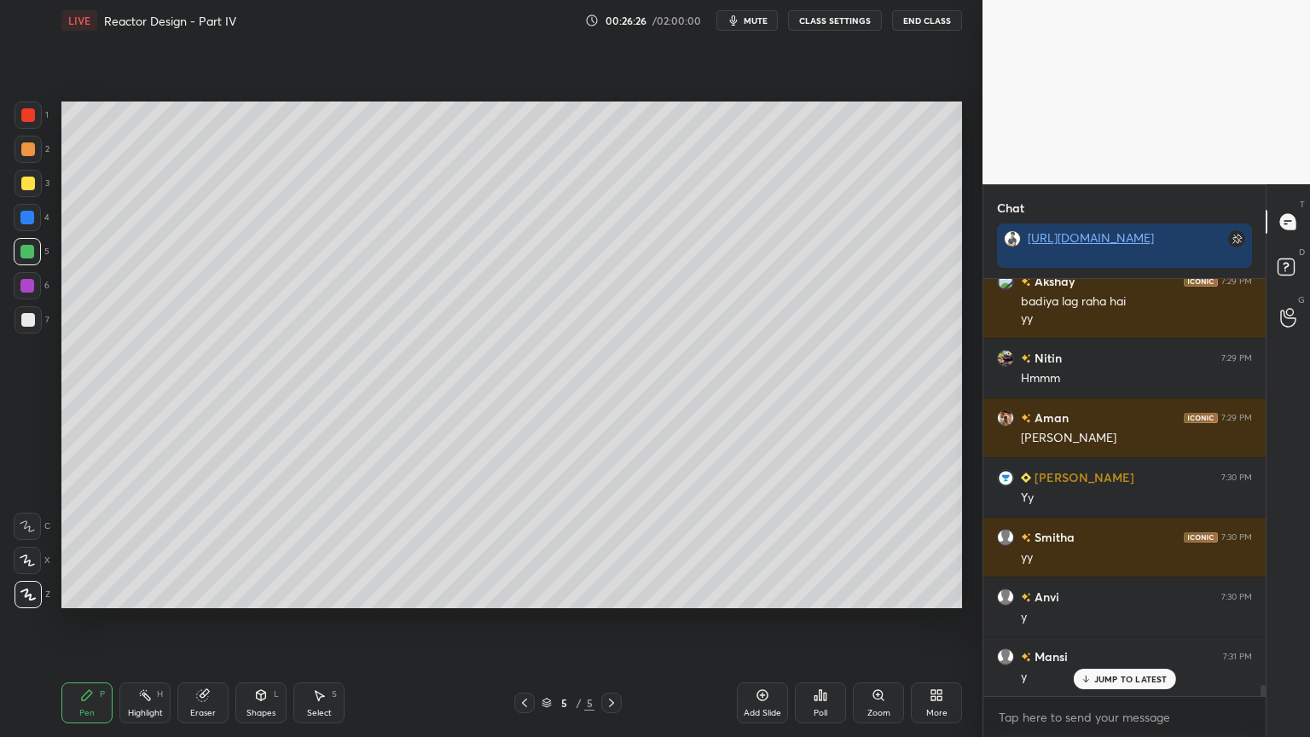
click at [32, 320] on div at bounding box center [28, 320] width 14 height 14
drag, startPoint x: 20, startPoint y: 252, endPoint x: 32, endPoint y: 263, distance: 16.3
click at [21, 253] on div at bounding box center [27, 252] width 14 height 14
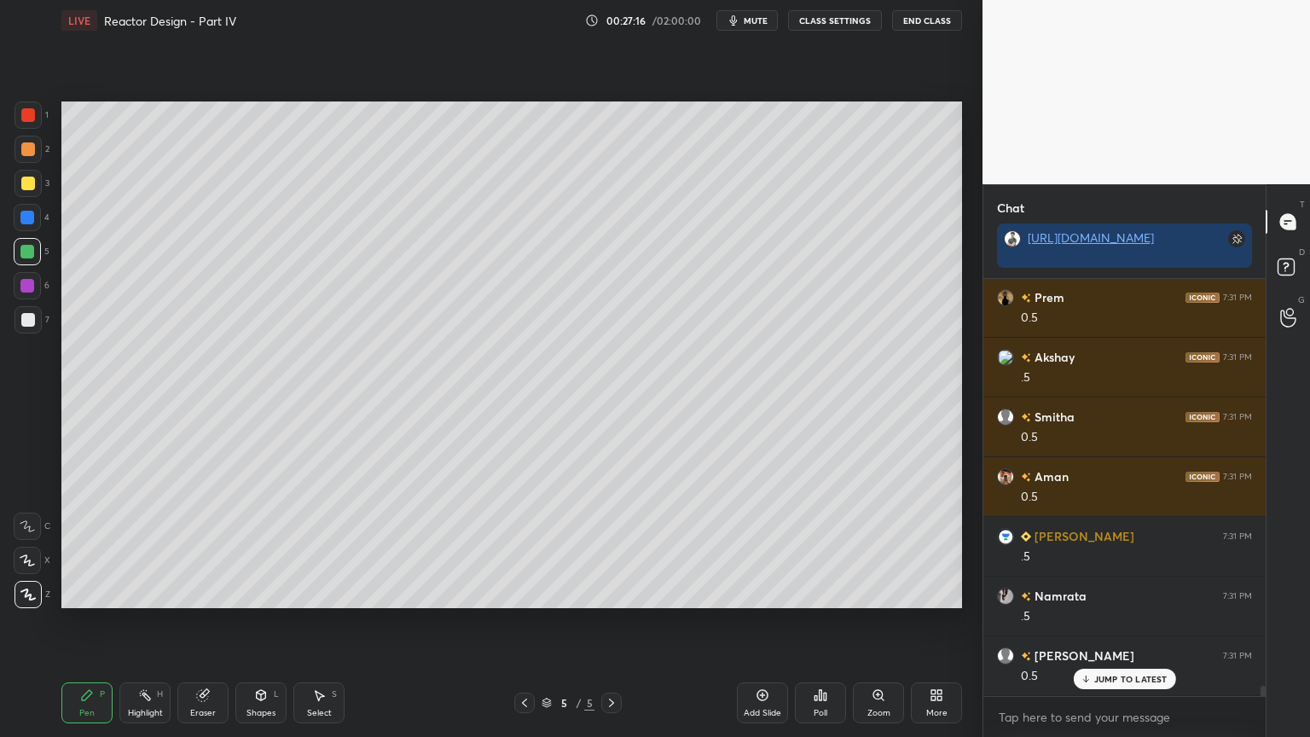
scroll to position [16117, 0]
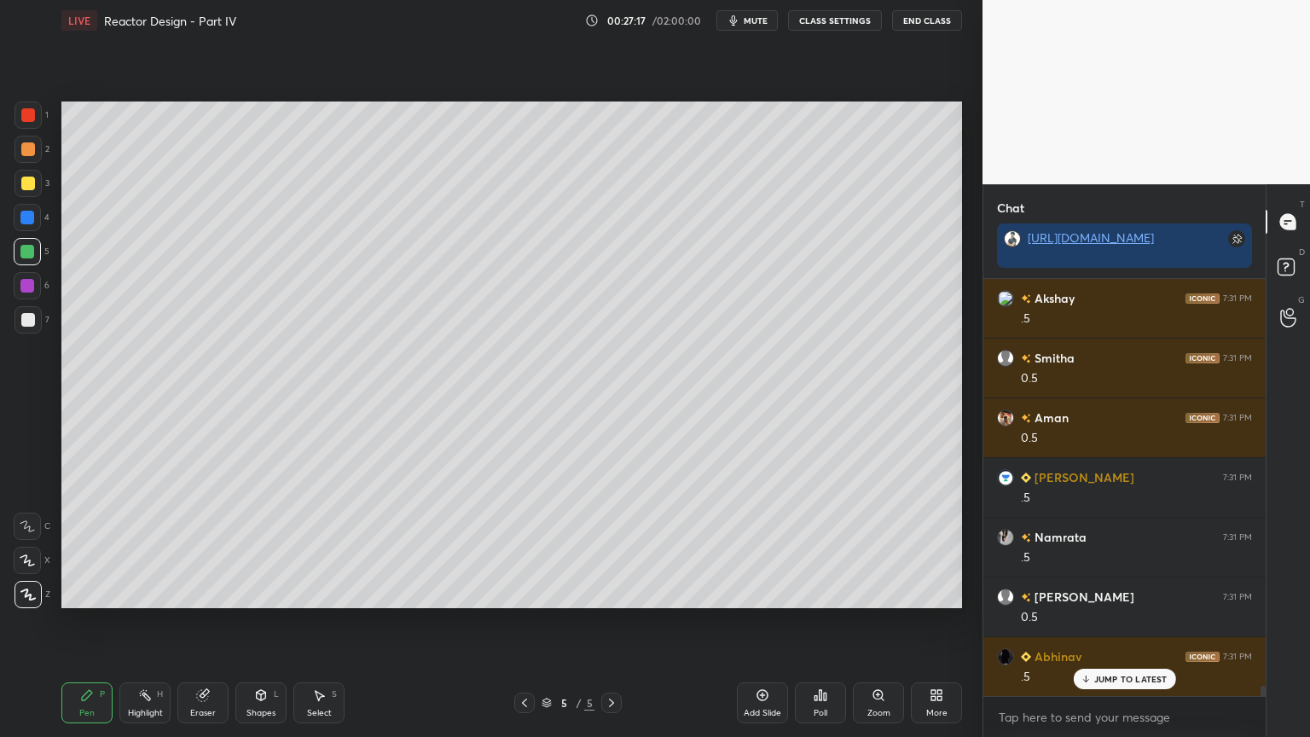
click at [23, 316] on div at bounding box center [28, 320] width 14 height 14
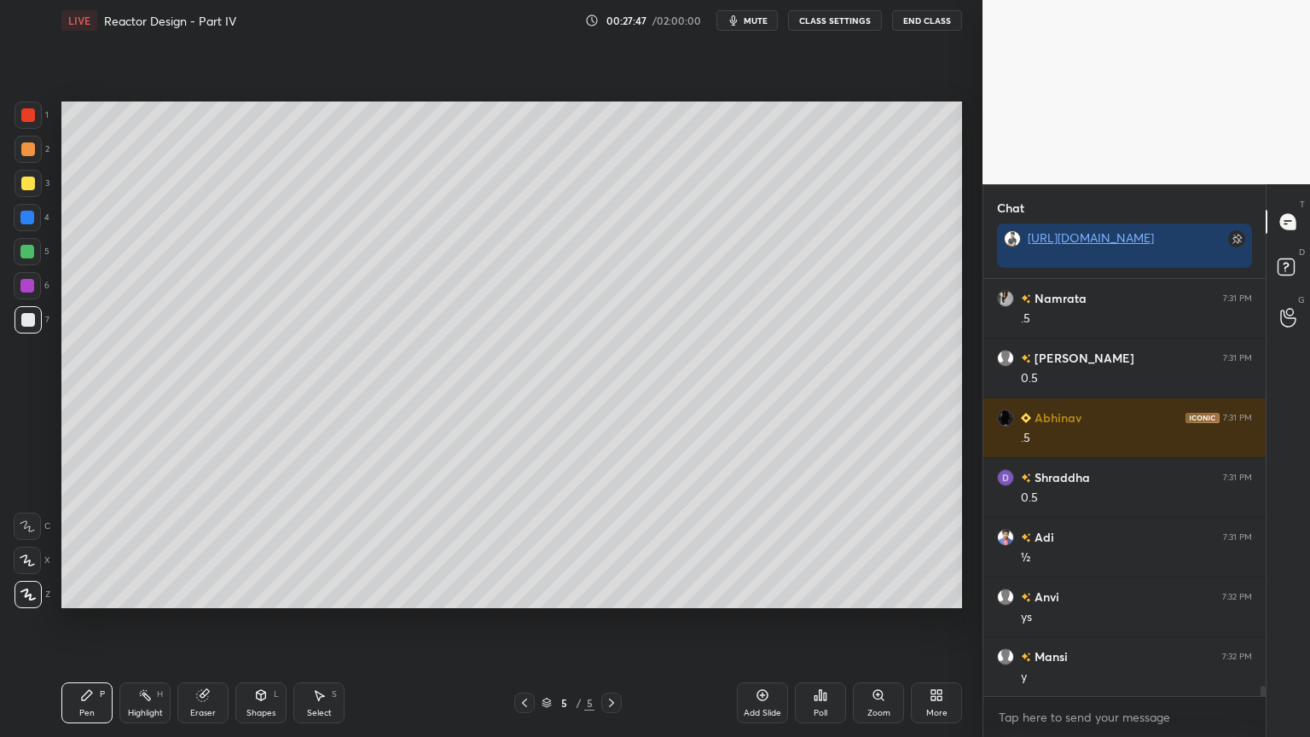
scroll to position [16417, 0]
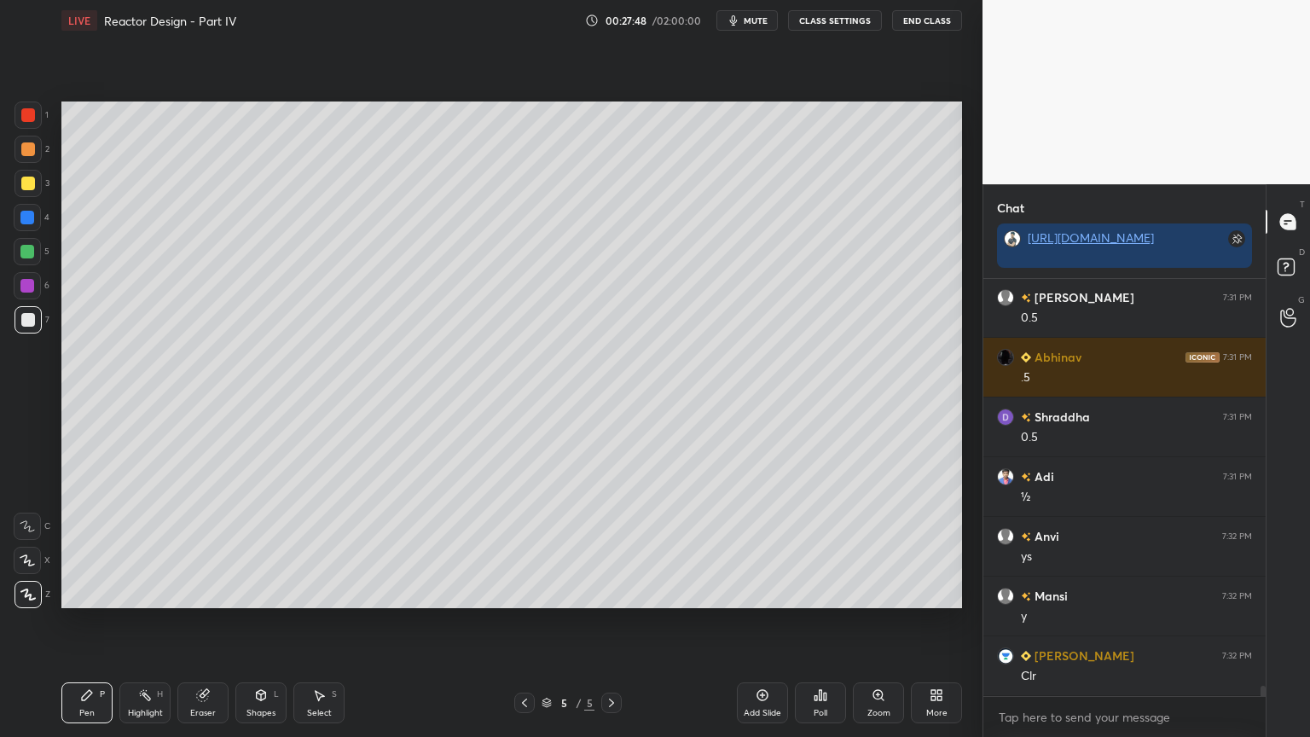
click at [264, 622] on div "Shapes" at bounding box center [261, 713] width 29 height 9
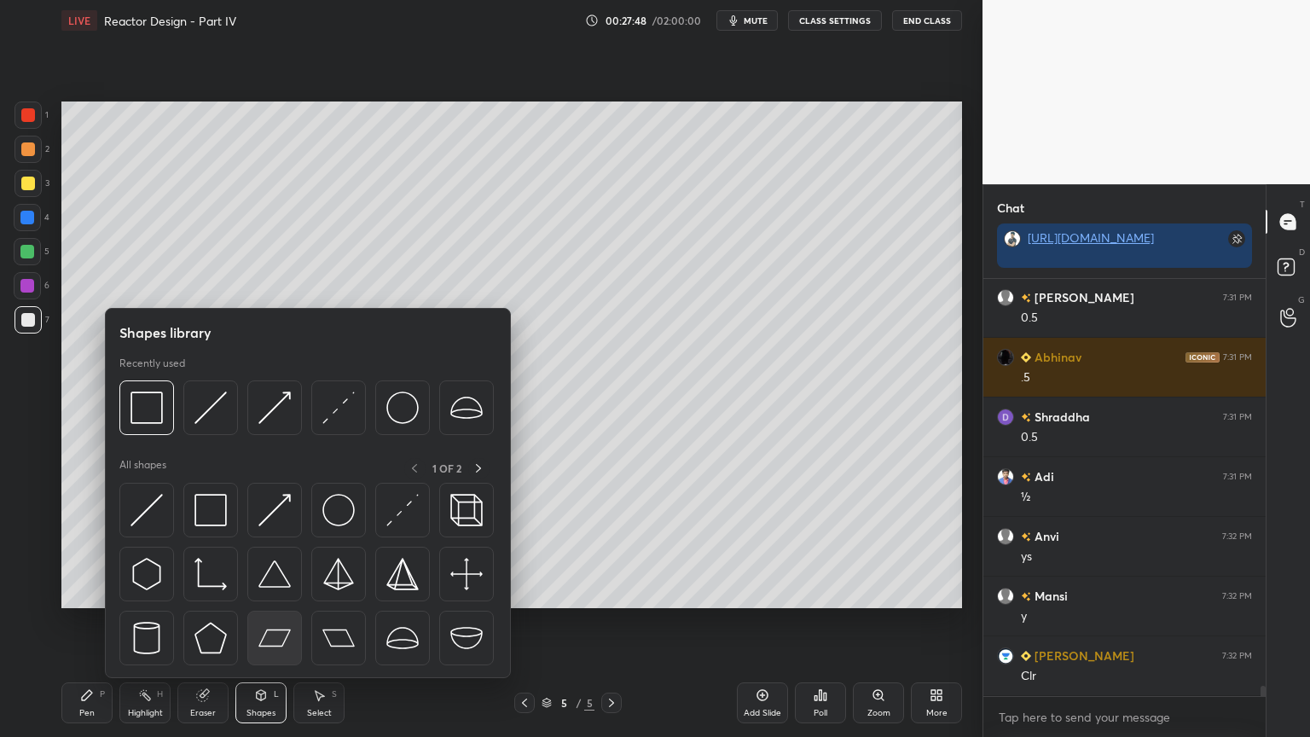
scroll to position [16476, 0]
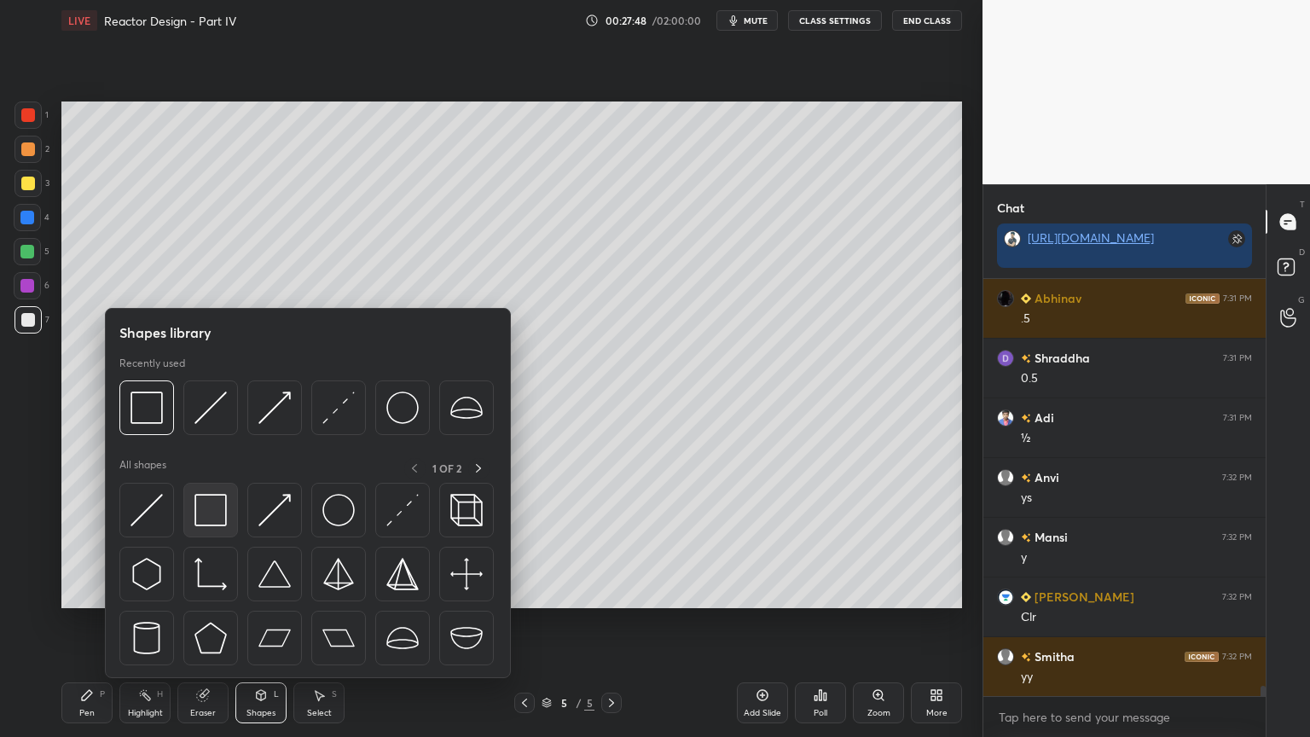
click at [224, 503] on img at bounding box center [211, 510] width 32 height 32
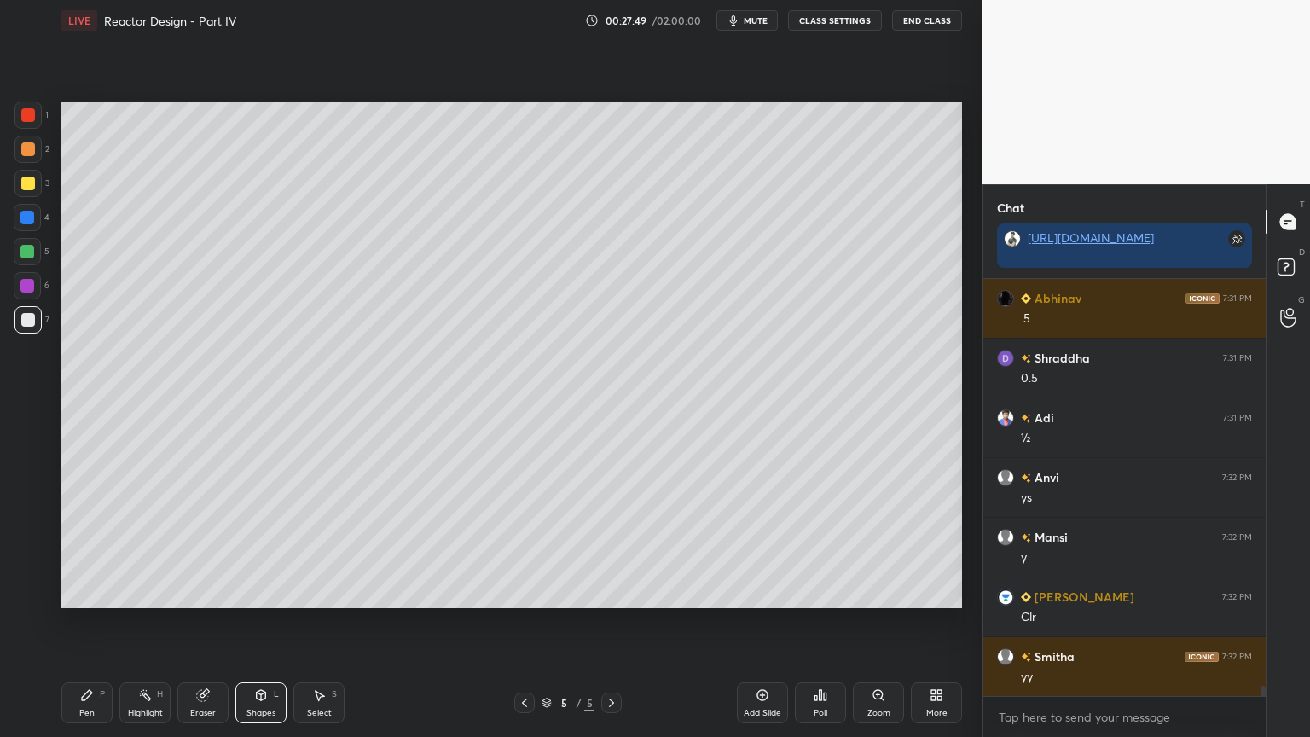
click at [28, 256] on div at bounding box center [27, 252] width 14 height 14
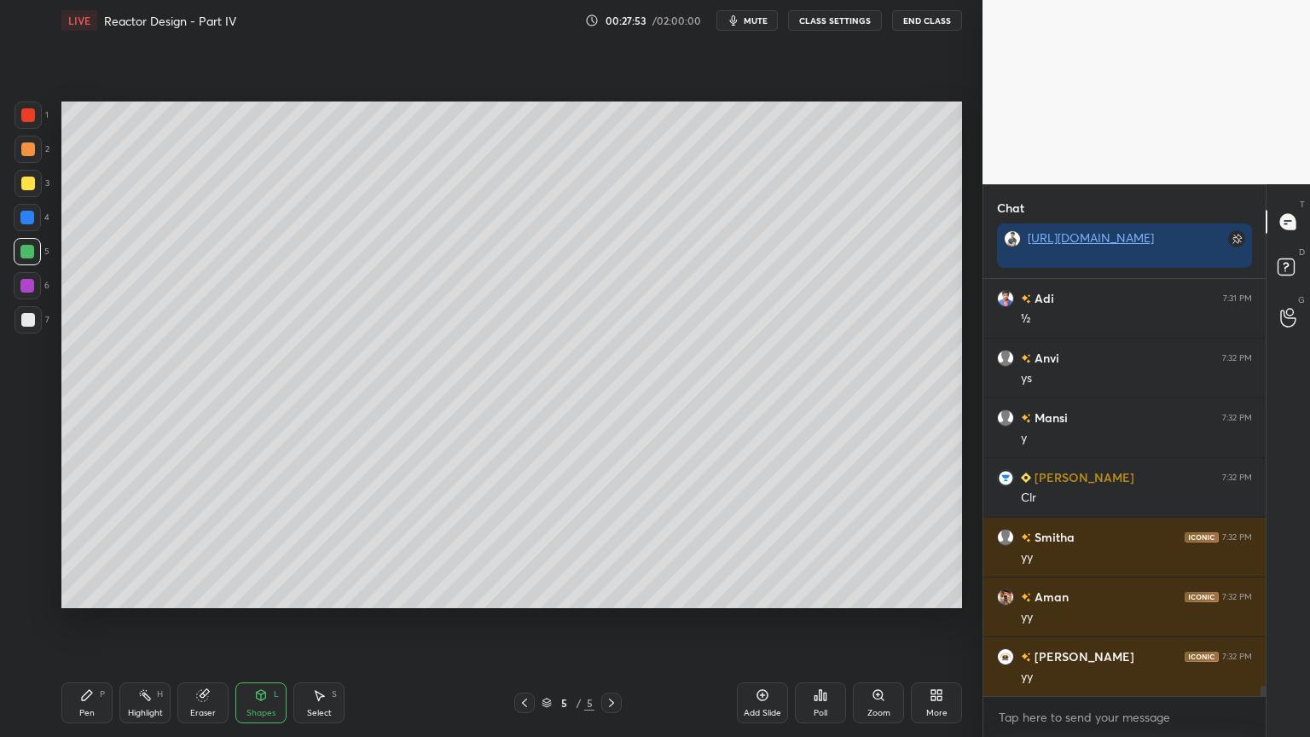
scroll to position [16656, 0]
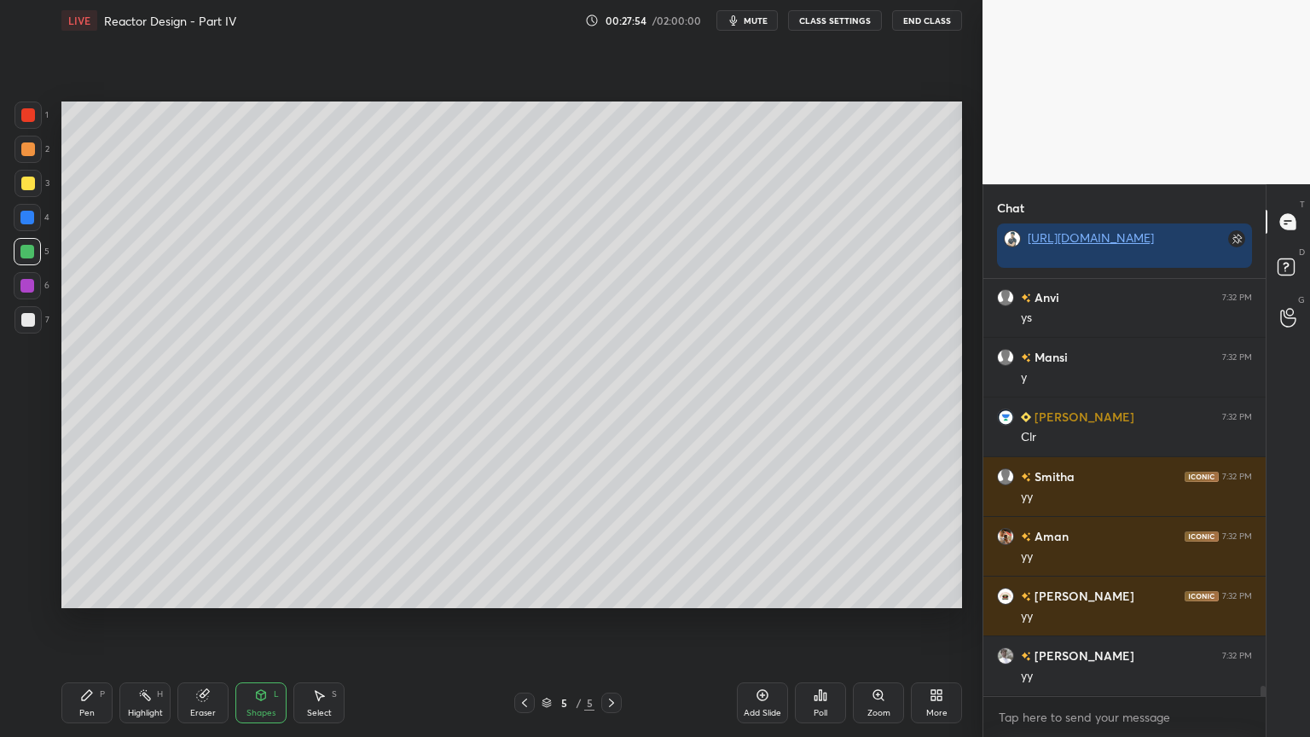
click at [326, 622] on div "Select" at bounding box center [319, 713] width 25 height 9
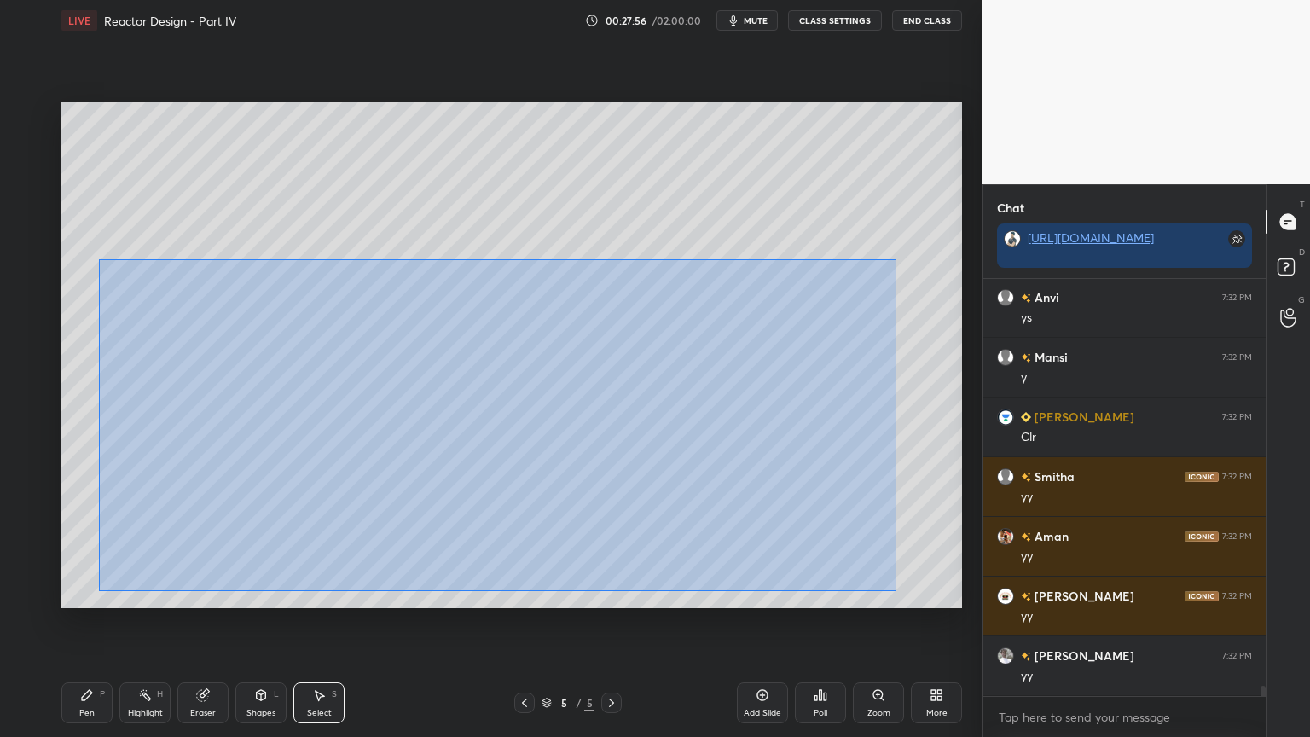
drag, startPoint x: 99, startPoint y: 259, endPoint x: 823, endPoint y: 567, distance: 787.1
click at [896, 590] on div "0 ° Undo Copy Duplicate Duplicate to new slide Delete" at bounding box center [511, 355] width 901 height 507
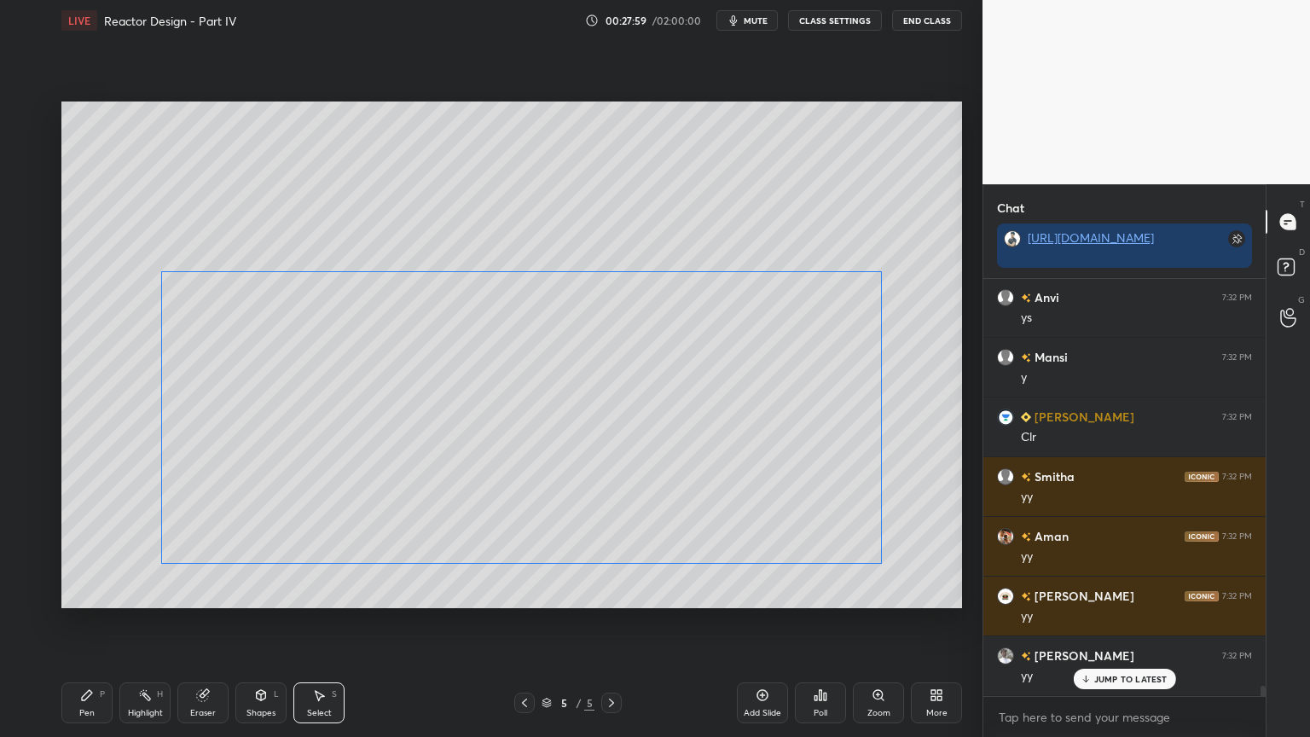
click at [798, 518] on div "0 ° Undo Copy Duplicate Duplicate to new slide Delete" at bounding box center [511, 355] width 901 height 507
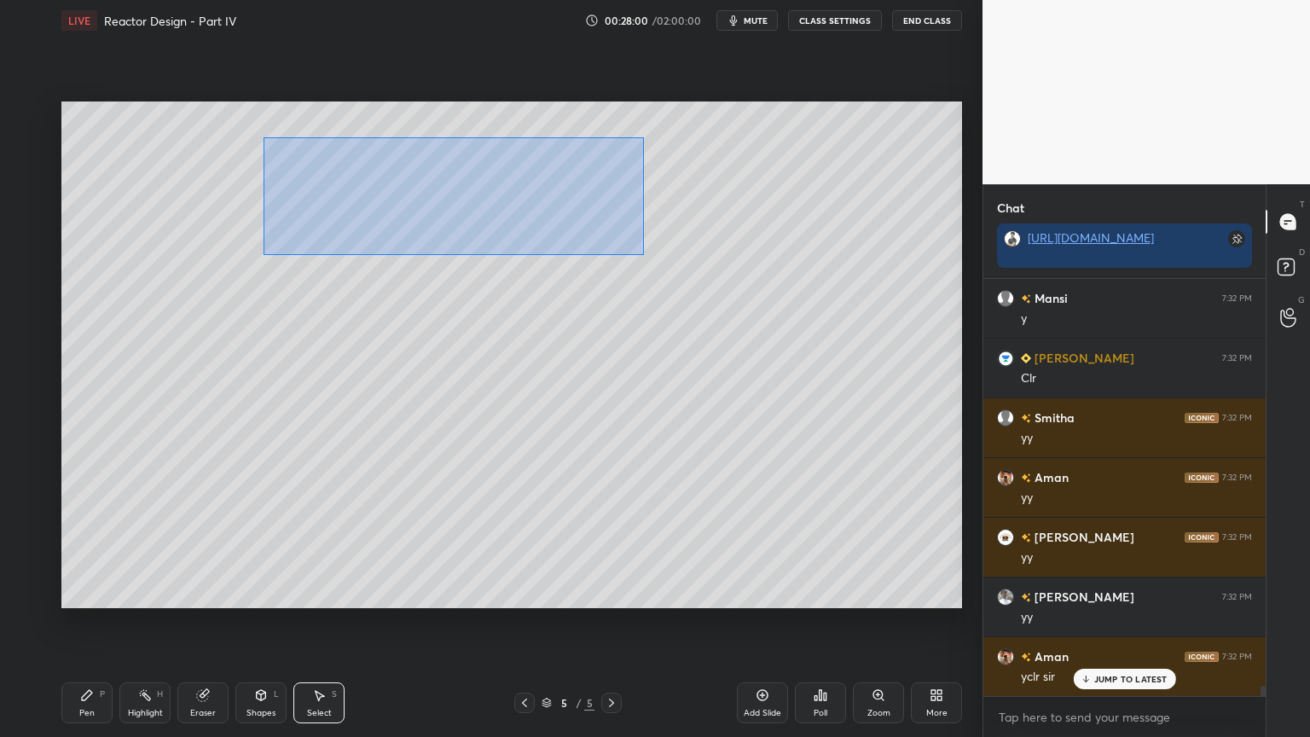
drag, startPoint x: 365, startPoint y: 182, endPoint x: 612, endPoint y: 235, distance: 252.2
click at [642, 254] on div "0 ° Undo Copy Duplicate Duplicate to new slide Delete" at bounding box center [511, 355] width 901 height 507
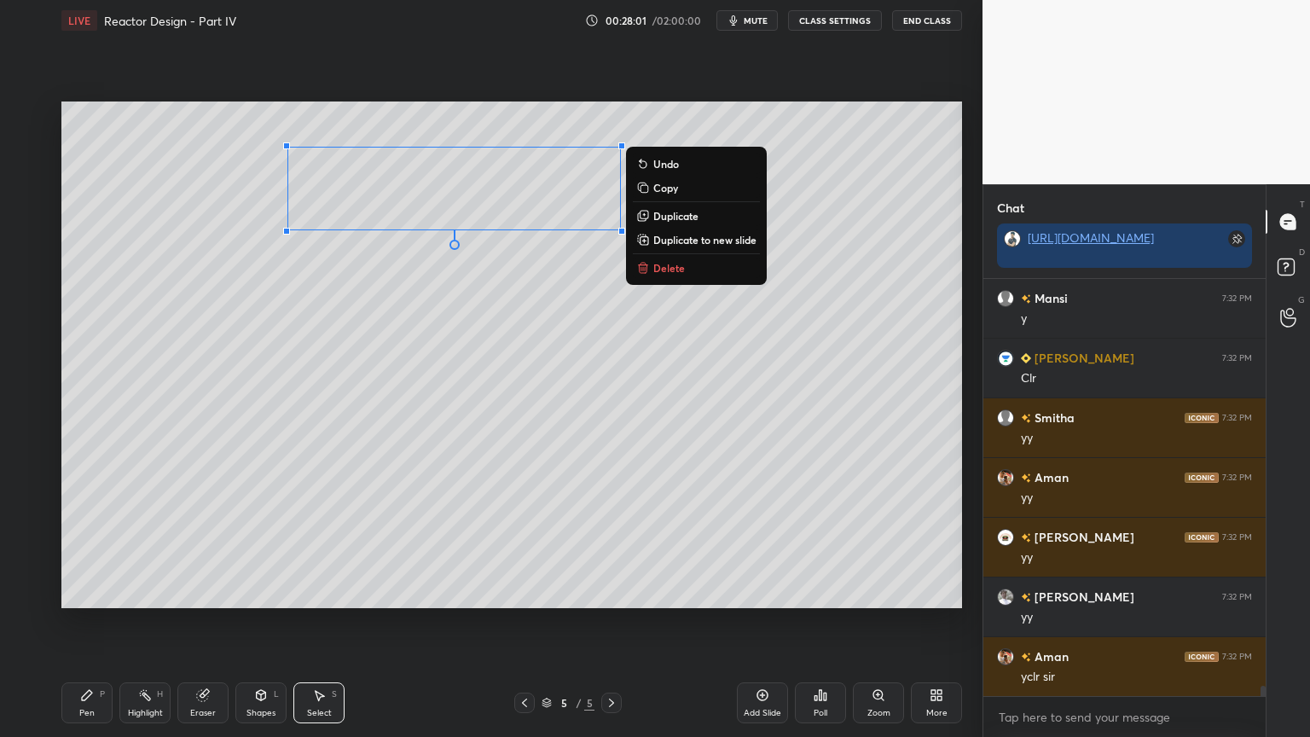
scroll to position [16775, 0]
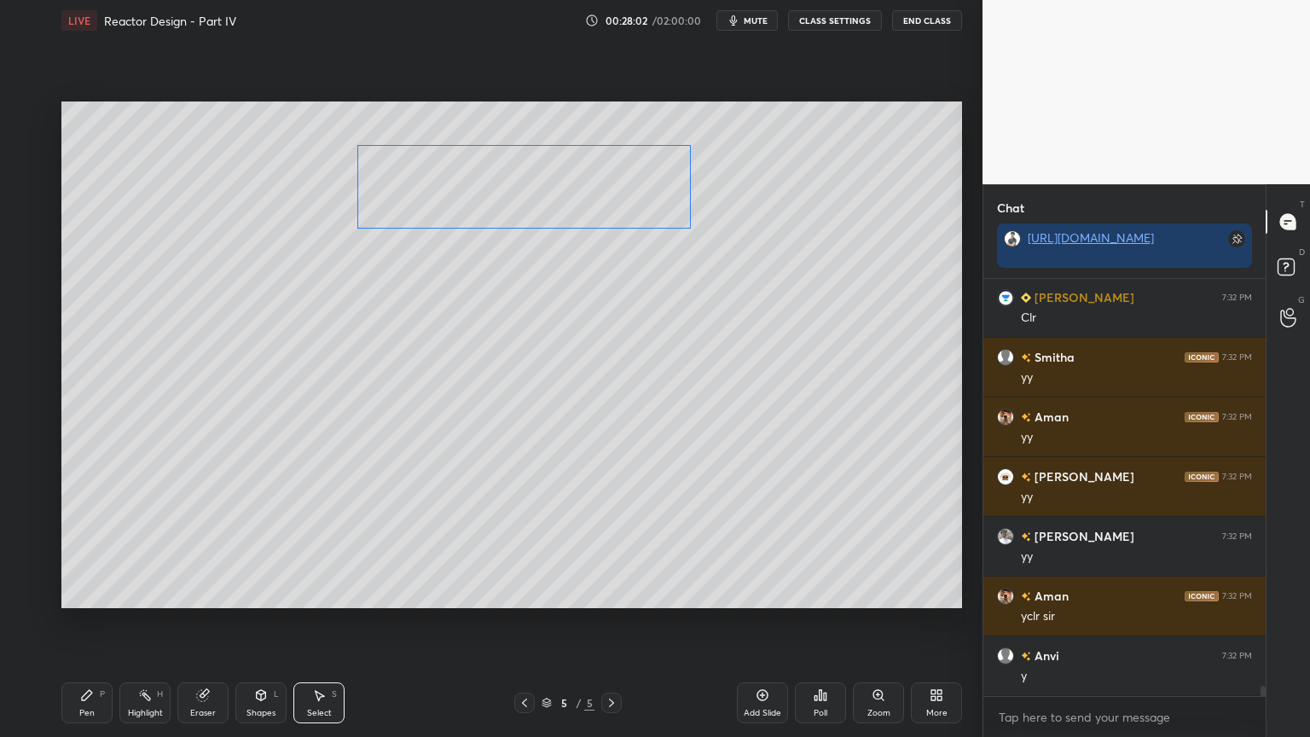
drag, startPoint x: 561, startPoint y: 207, endPoint x: 631, endPoint y: 206, distance: 70.0
click at [631, 206] on div "0 ° Undo Copy Duplicate Duplicate to new slide Delete" at bounding box center [511, 355] width 901 height 507
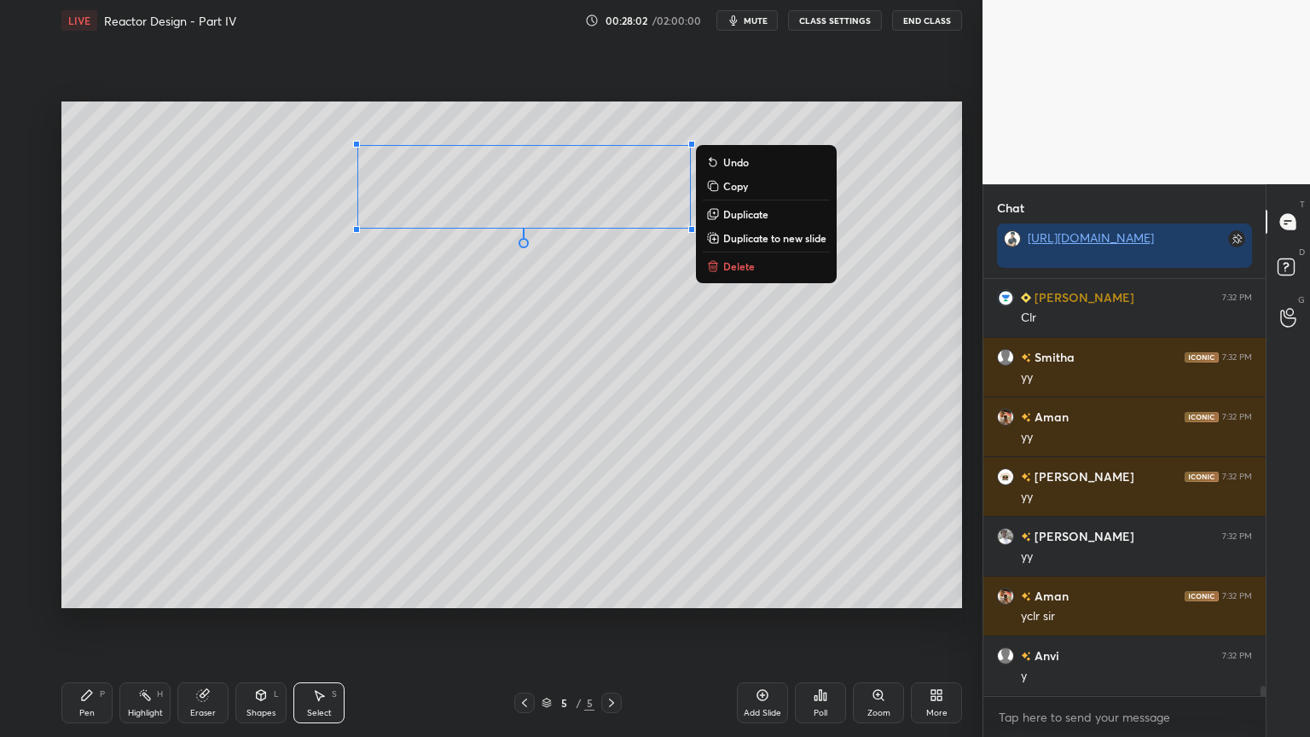
scroll to position [16834, 0]
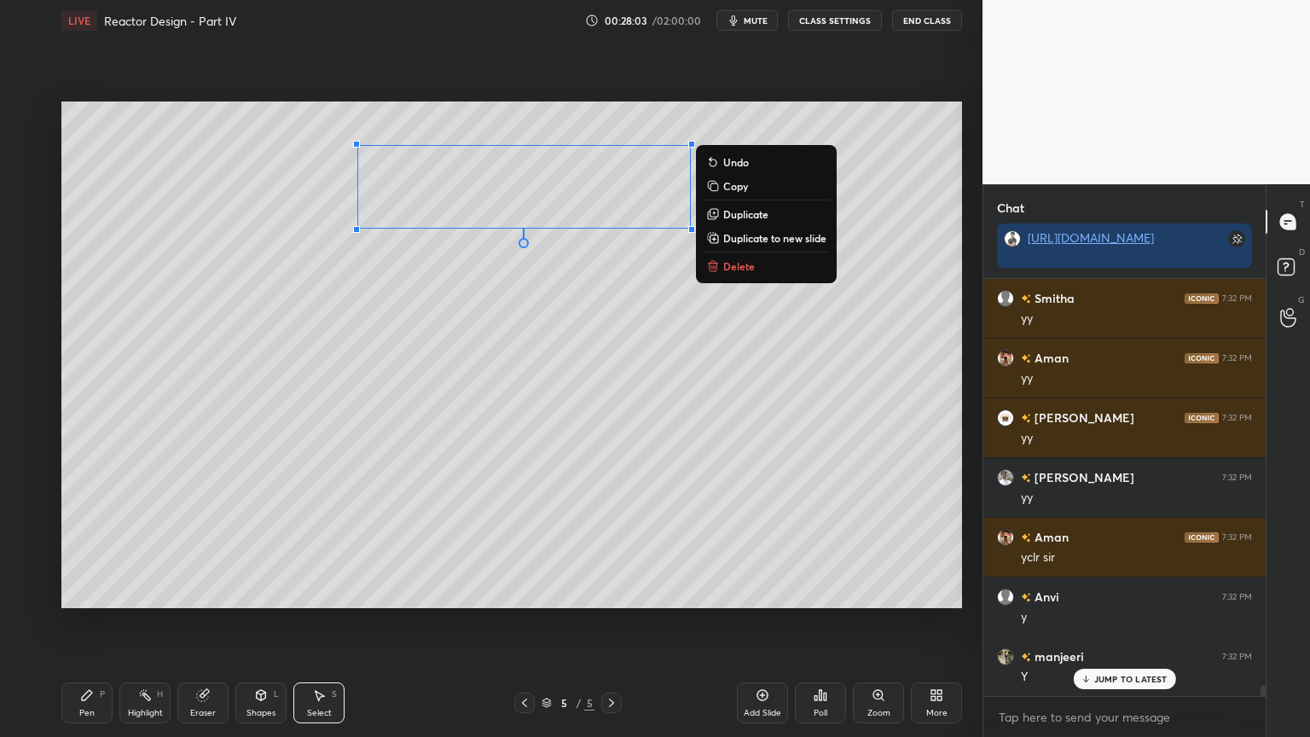
click at [868, 217] on div "0 ° Undo Copy Duplicate Duplicate to new slide Delete" at bounding box center [511, 355] width 901 height 507
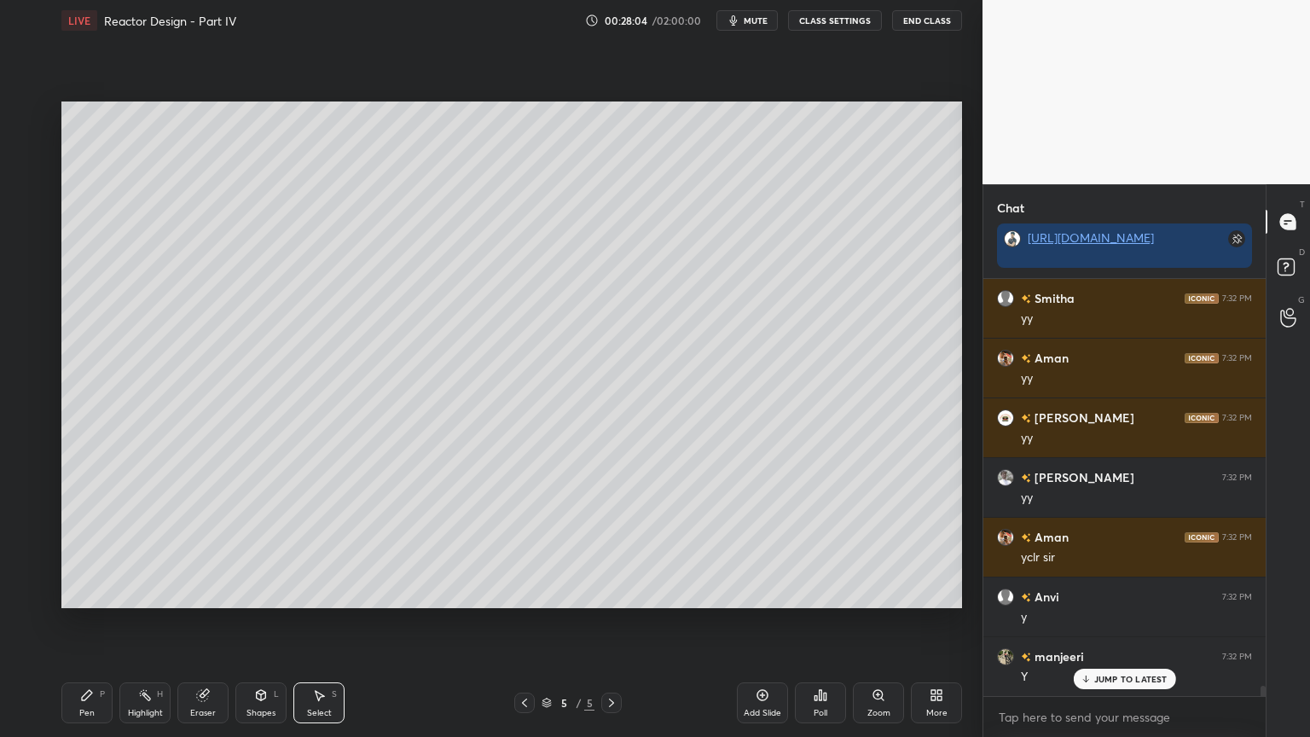
click at [270, 622] on div "Shapes L" at bounding box center [260, 702] width 51 height 41
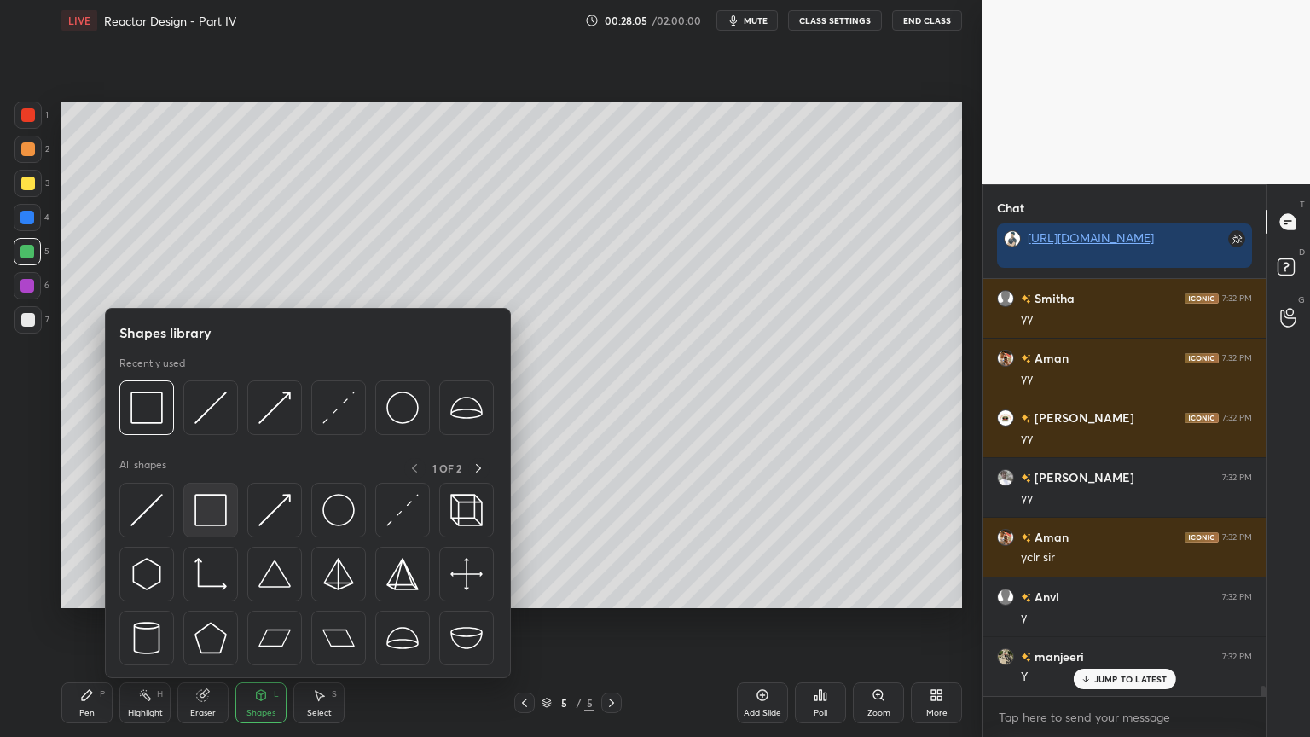
click at [218, 515] on img at bounding box center [211, 510] width 32 height 32
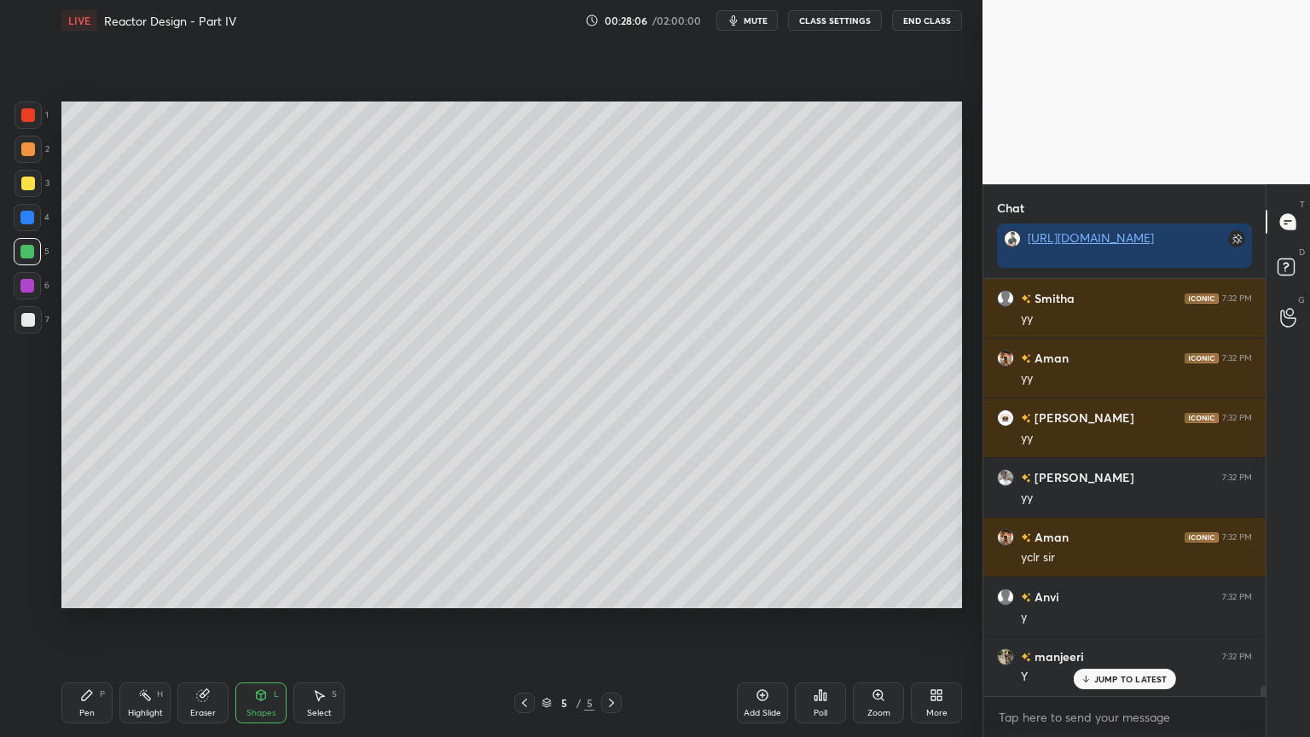
click at [31, 287] on div at bounding box center [27, 286] width 14 height 14
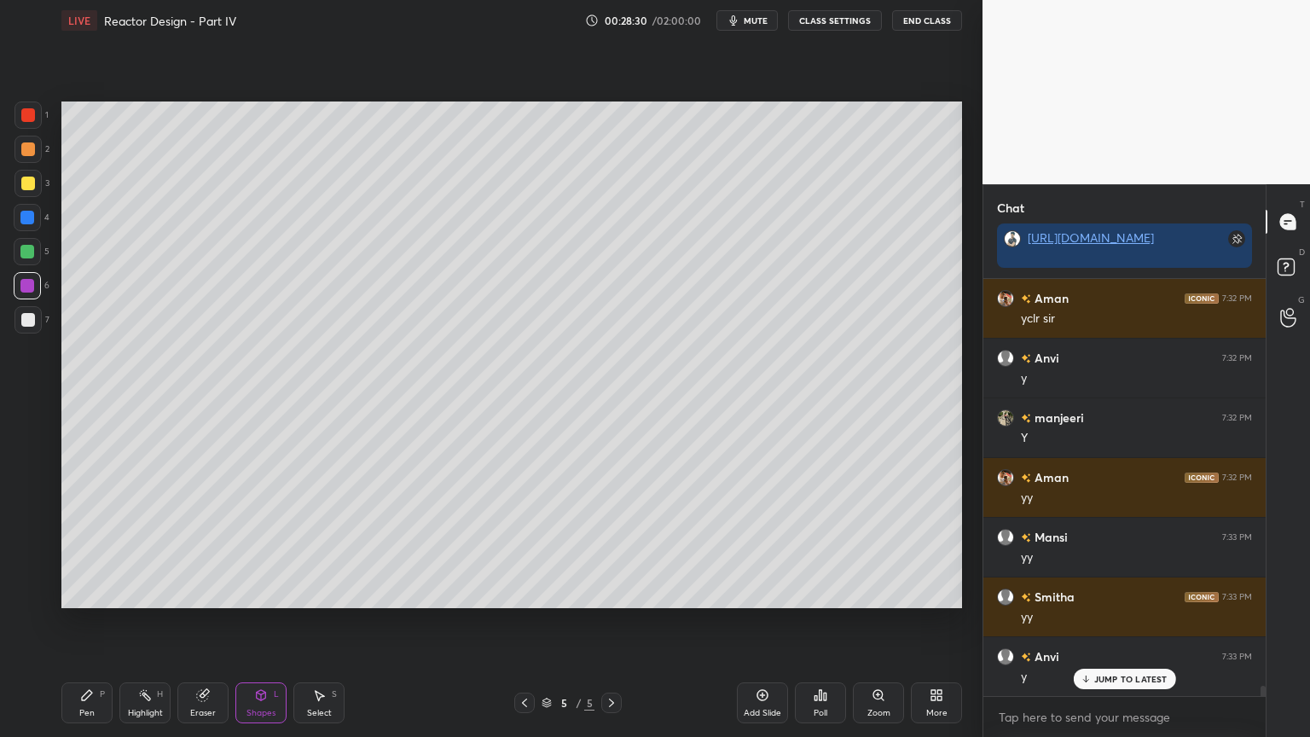
scroll to position [17133, 0]
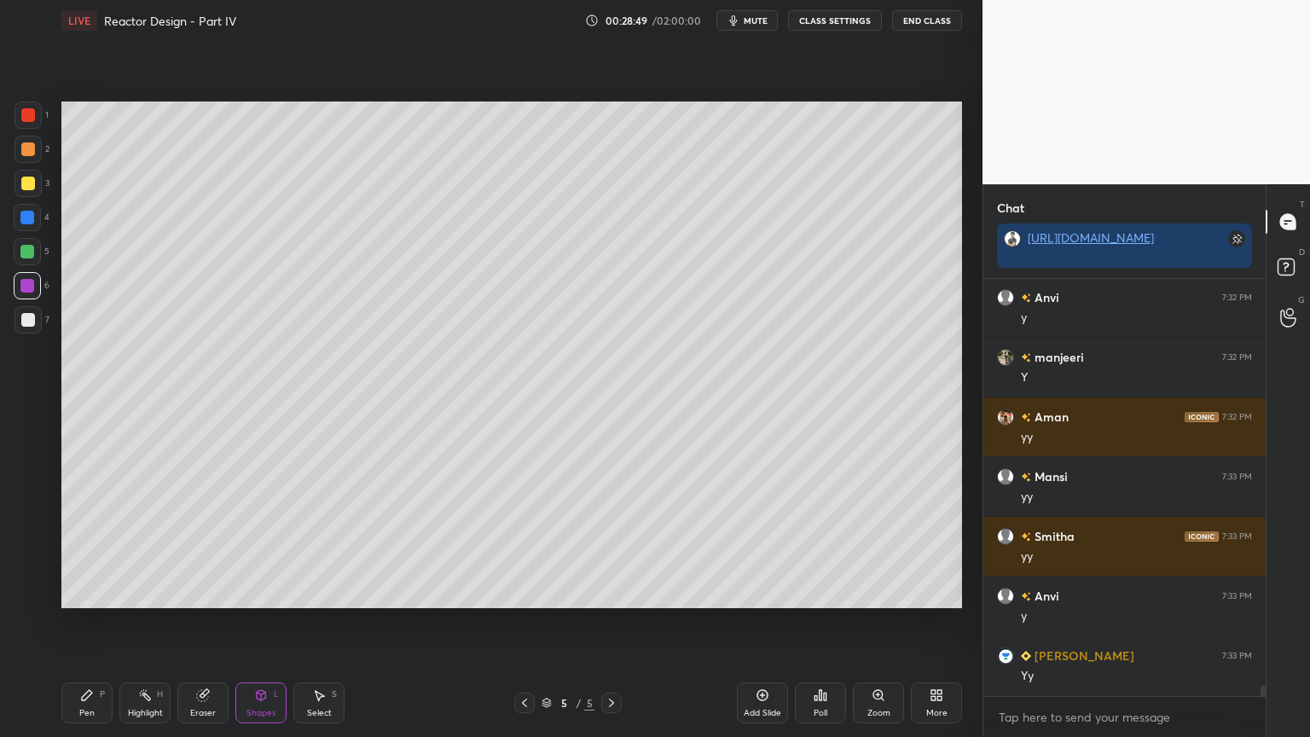
click at [753, 26] on button "mute" at bounding box center [747, 20] width 61 height 20
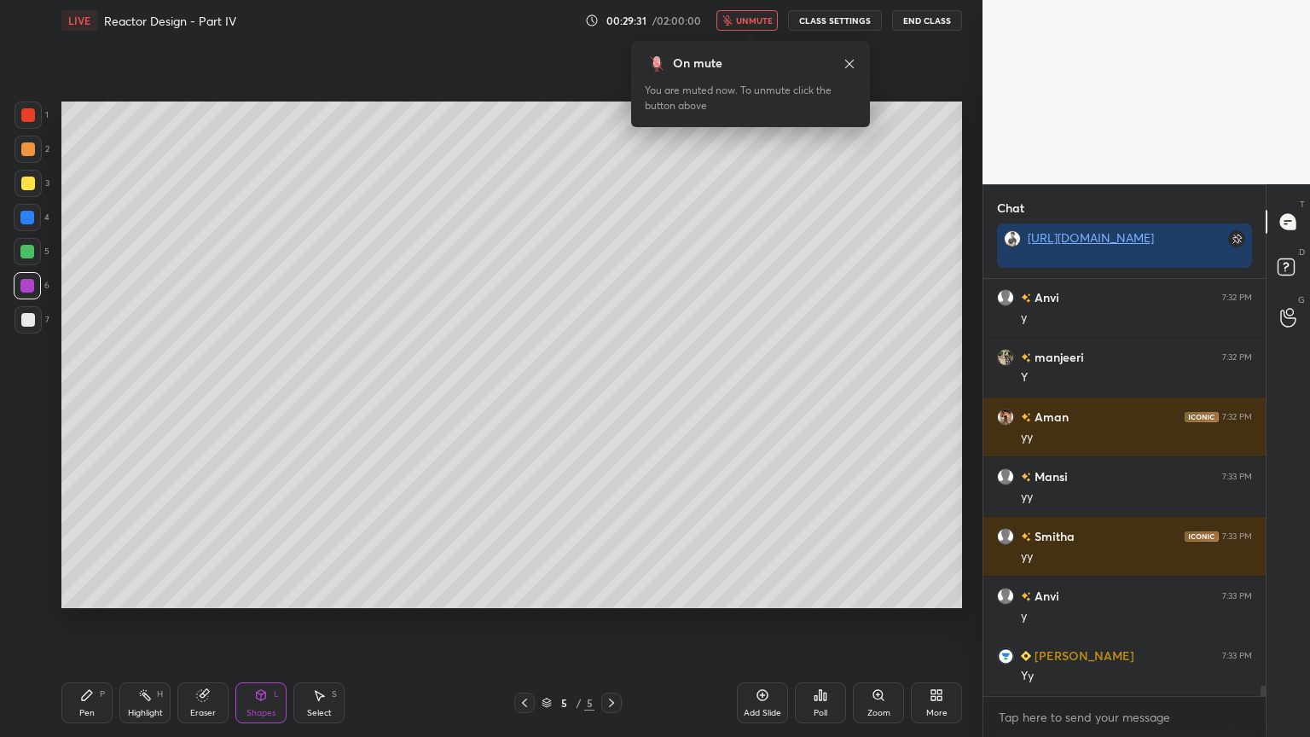
click at [717, 10] on button "unmute" at bounding box center [747, 20] width 61 height 20
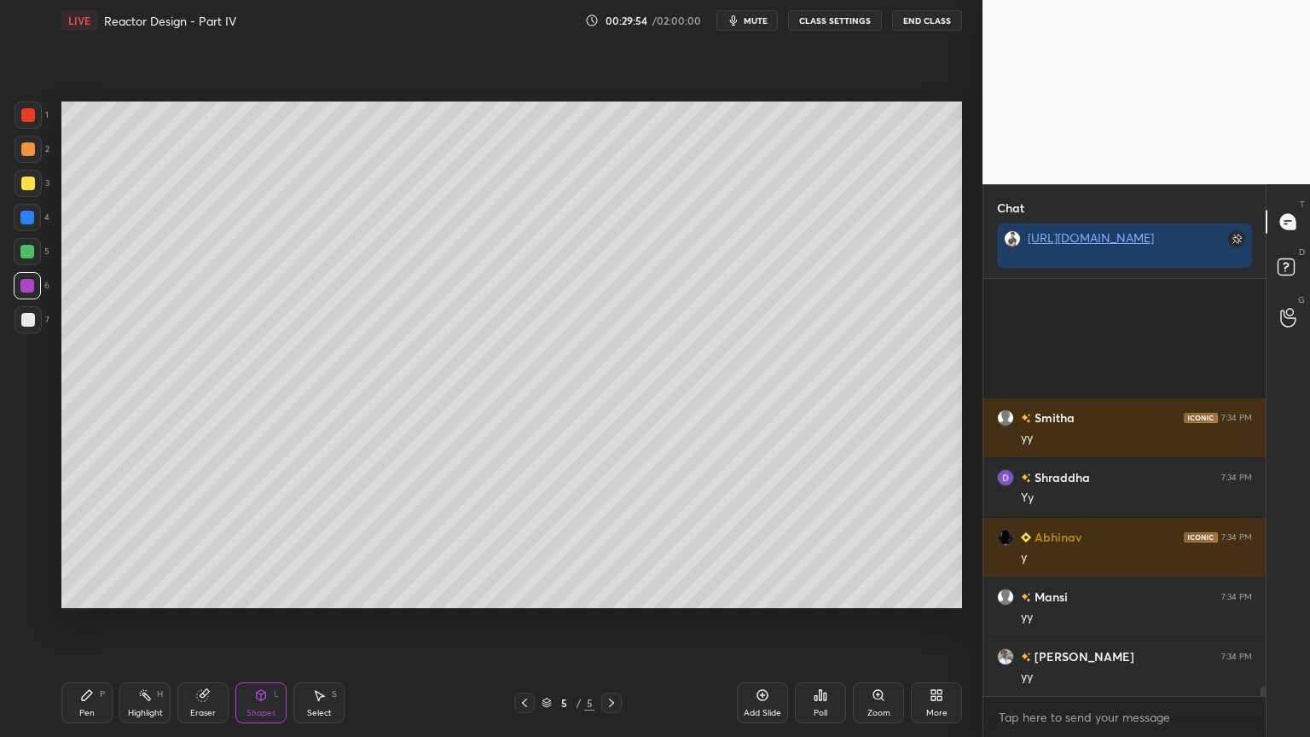
scroll to position [17730, 0]
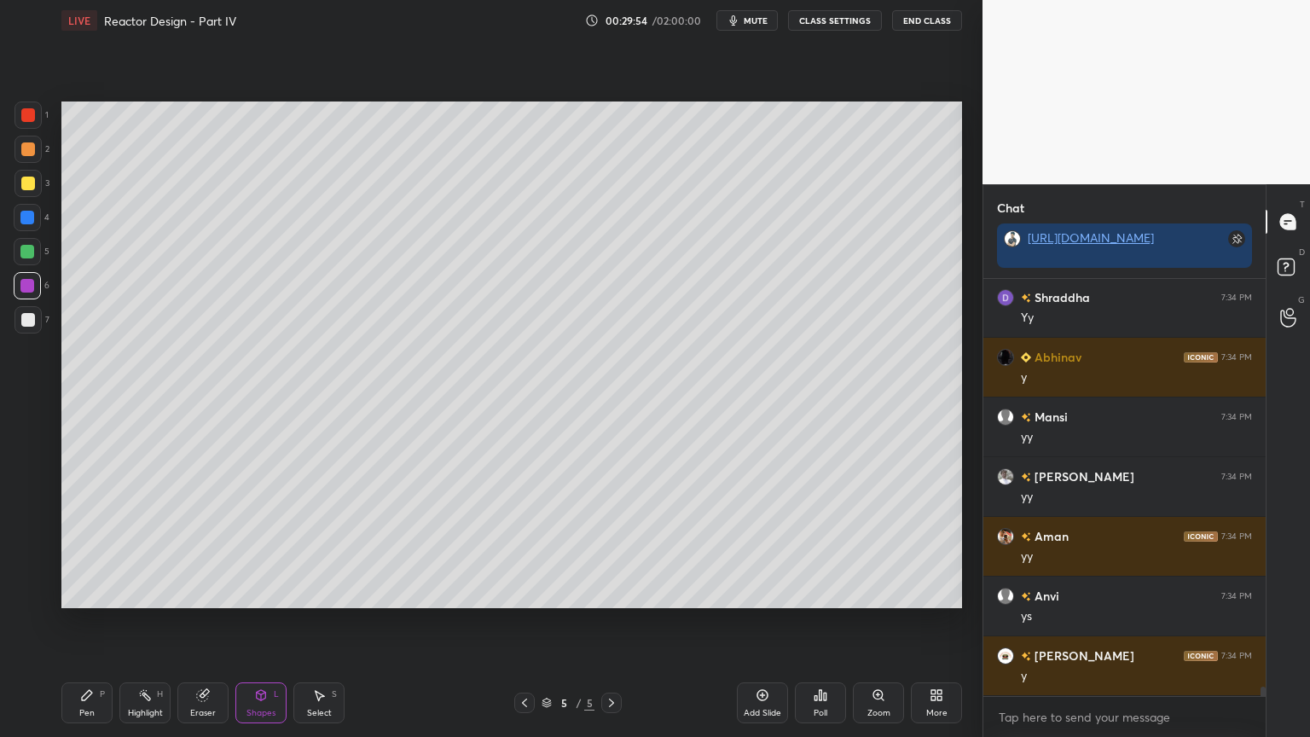
click at [751, 622] on div "Add Slide" at bounding box center [762, 702] width 51 height 41
click at [89, 622] on div "Pen P" at bounding box center [86, 702] width 51 height 41
click at [23, 324] on div at bounding box center [28, 320] width 14 height 14
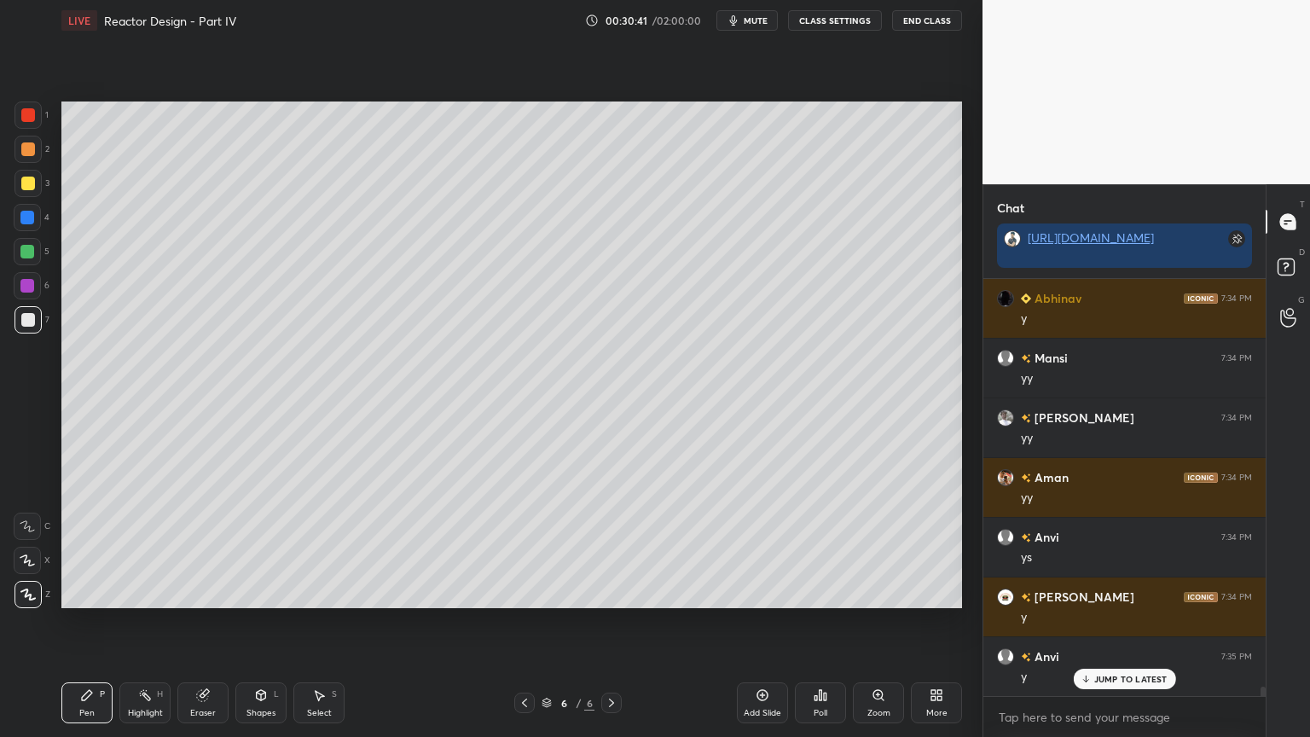
scroll to position [17850, 0]
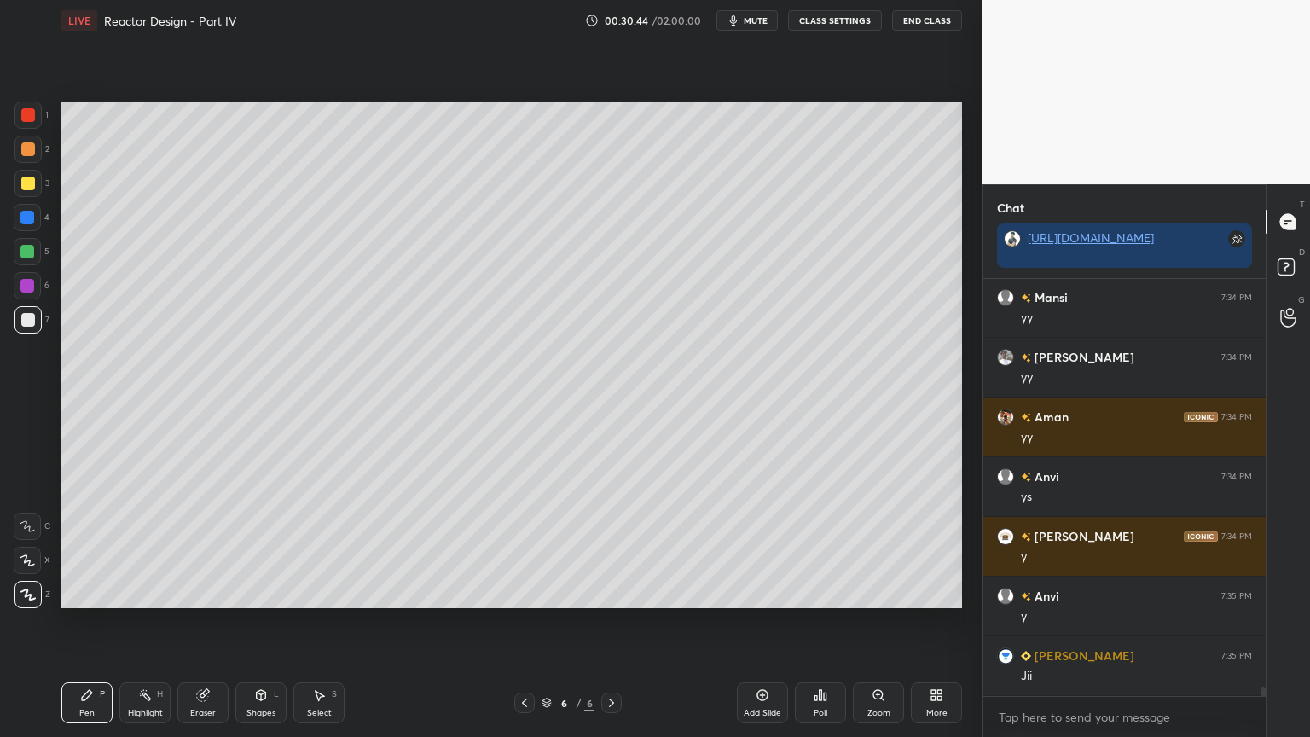
click at [195, 622] on div "Eraser" at bounding box center [203, 713] width 26 height 9
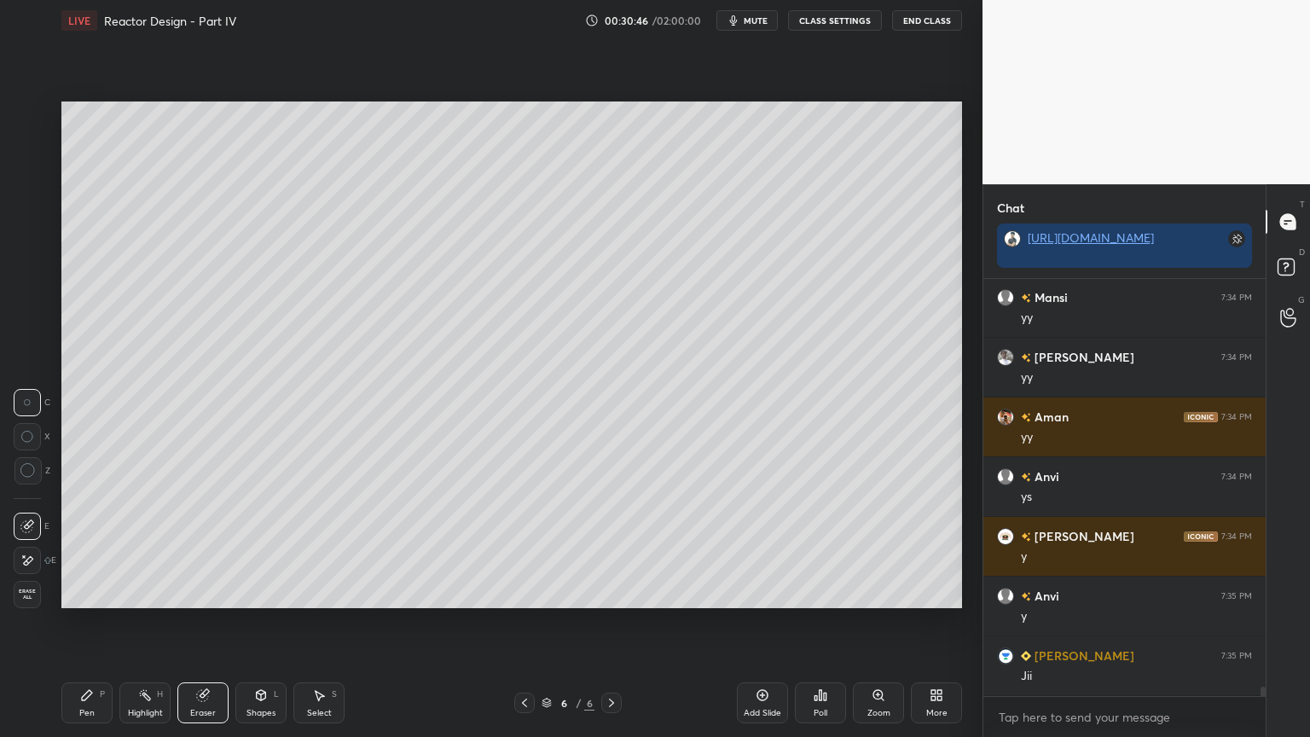
click at [68, 622] on div "Pen P" at bounding box center [86, 702] width 51 height 41
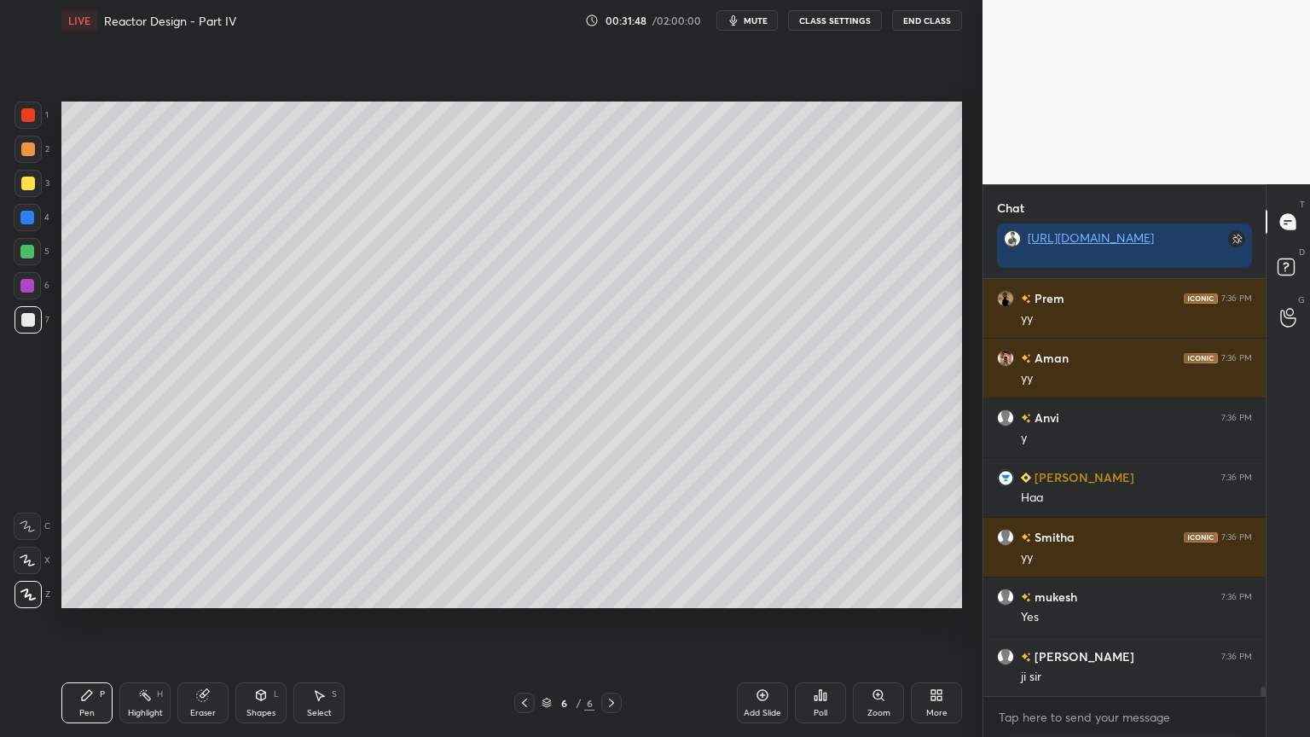
scroll to position [18925, 0]
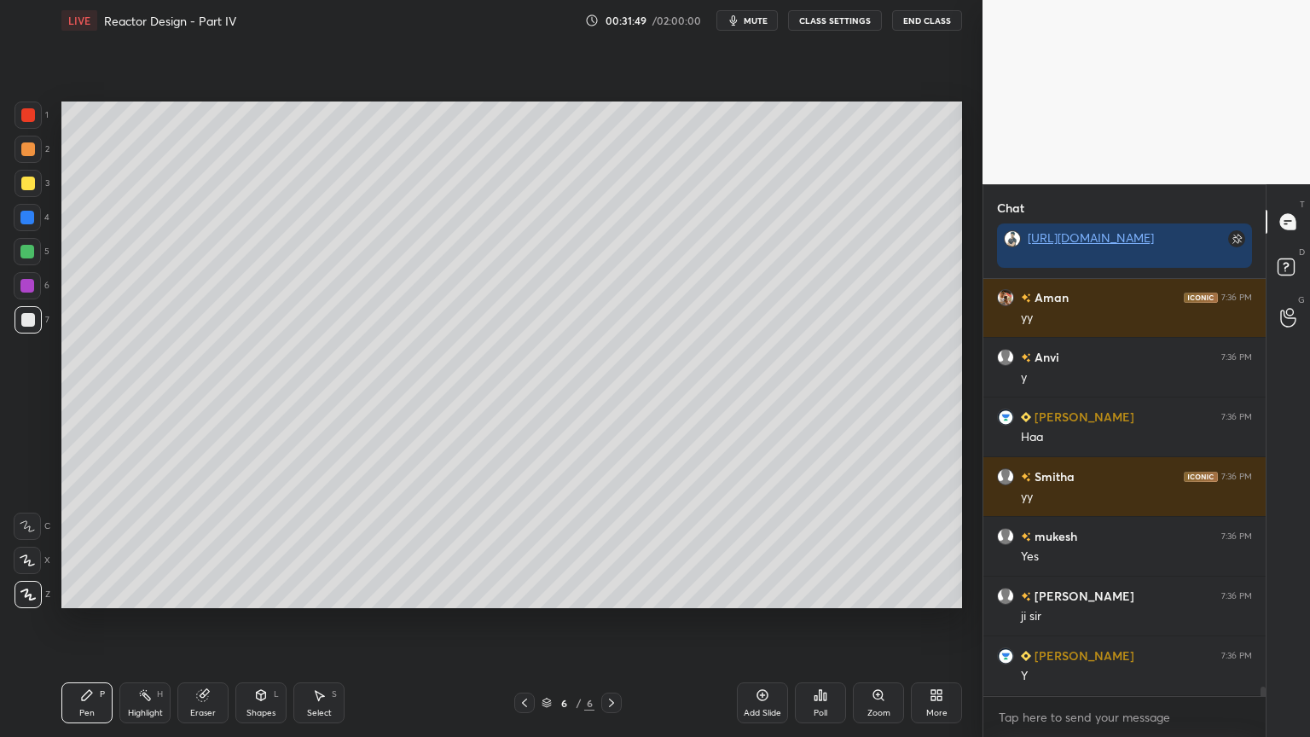
click at [326, 622] on div "Select S" at bounding box center [318, 702] width 51 height 41
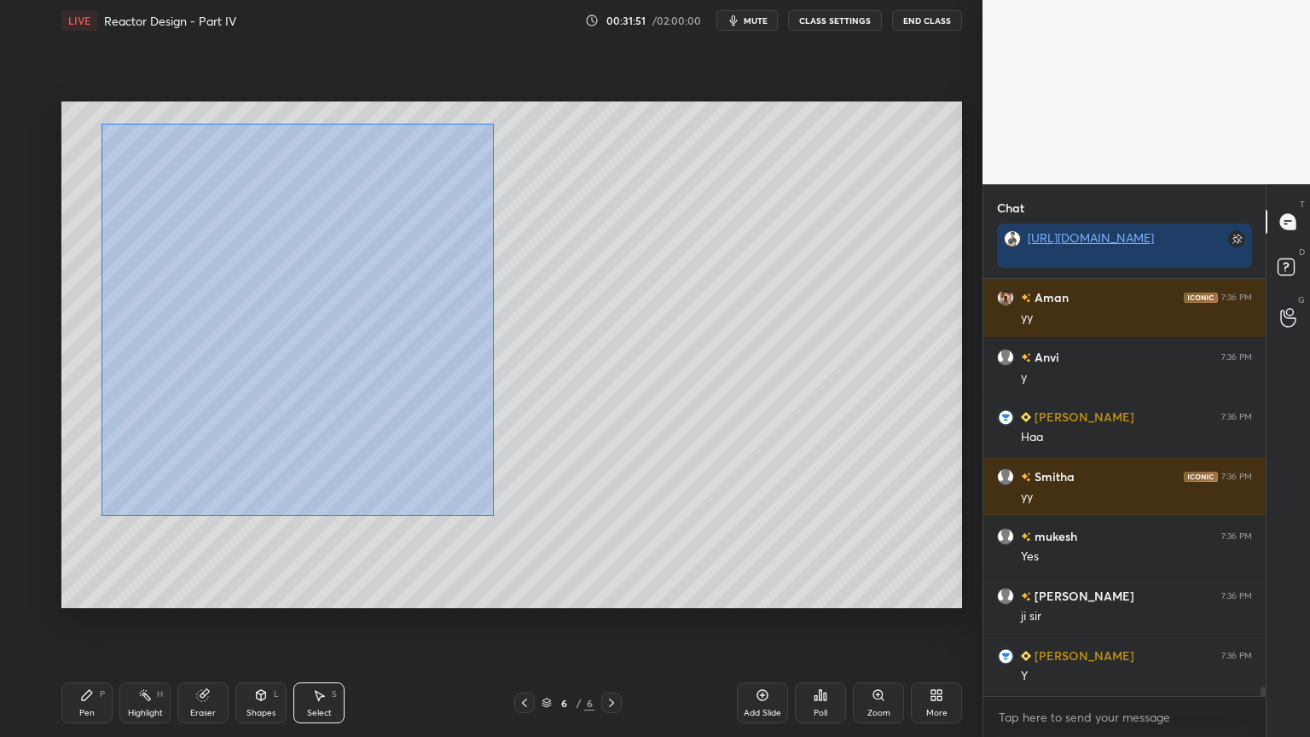
drag, startPoint x: 102, startPoint y: 123, endPoint x: 443, endPoint y: 475, distance: 489.9
click at [494, 515] on div "0 ° Undo Copy Duplicate Duplicate to new slide Delete" at bounding box center [511, 355] width 901 height 507
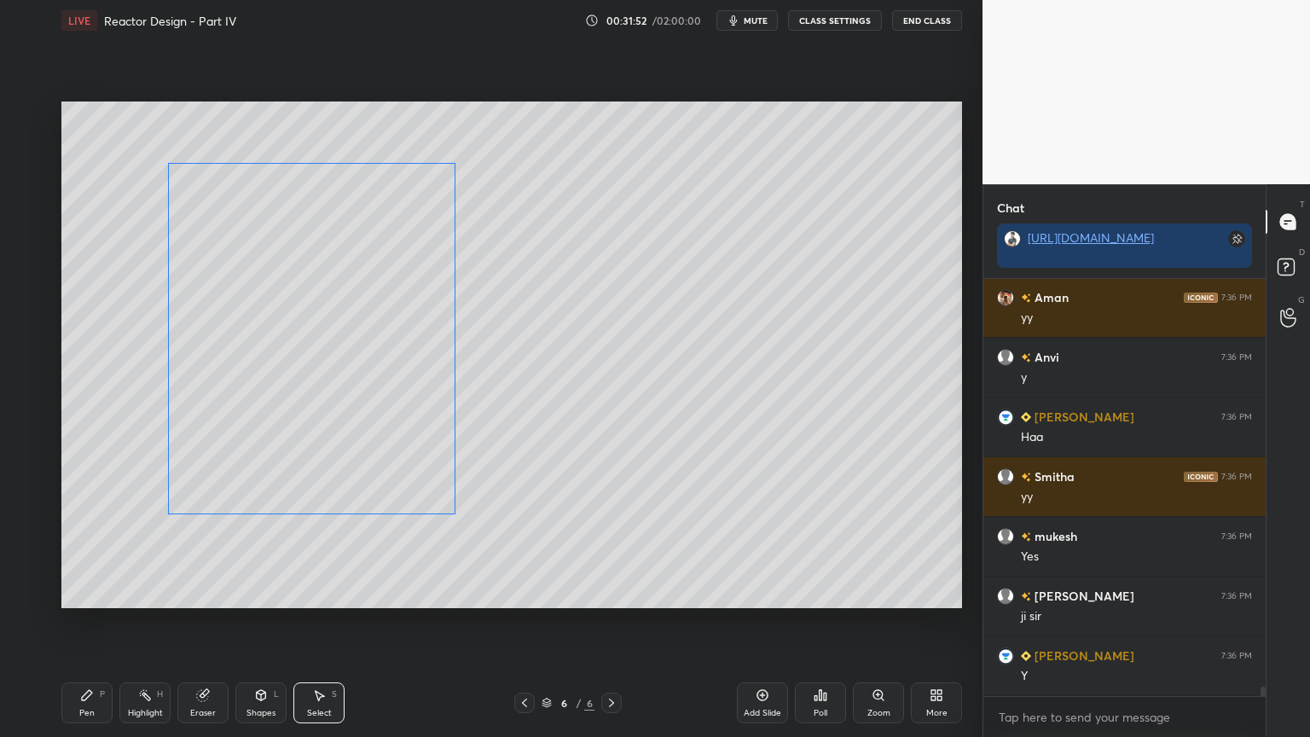
drag, startPoint x: 379, startPoint y: 434, endPoint x: 393, endPoint y: 464, distance: 33.2
click at [393, 464] on div "0 ° Undo Copy Duplicate Duplicate to new slide Delete" at bounding box center [511, 355] width 901 height 507
click at [510, 471] on div "0 ° Undo Copy Duplicate Duplicate to new slide Delete" at bounding box center [511, 355] width 901 height 507
click at [92, 622] on div "Pen P" at bounding box center [86, 702] width 51 height 41
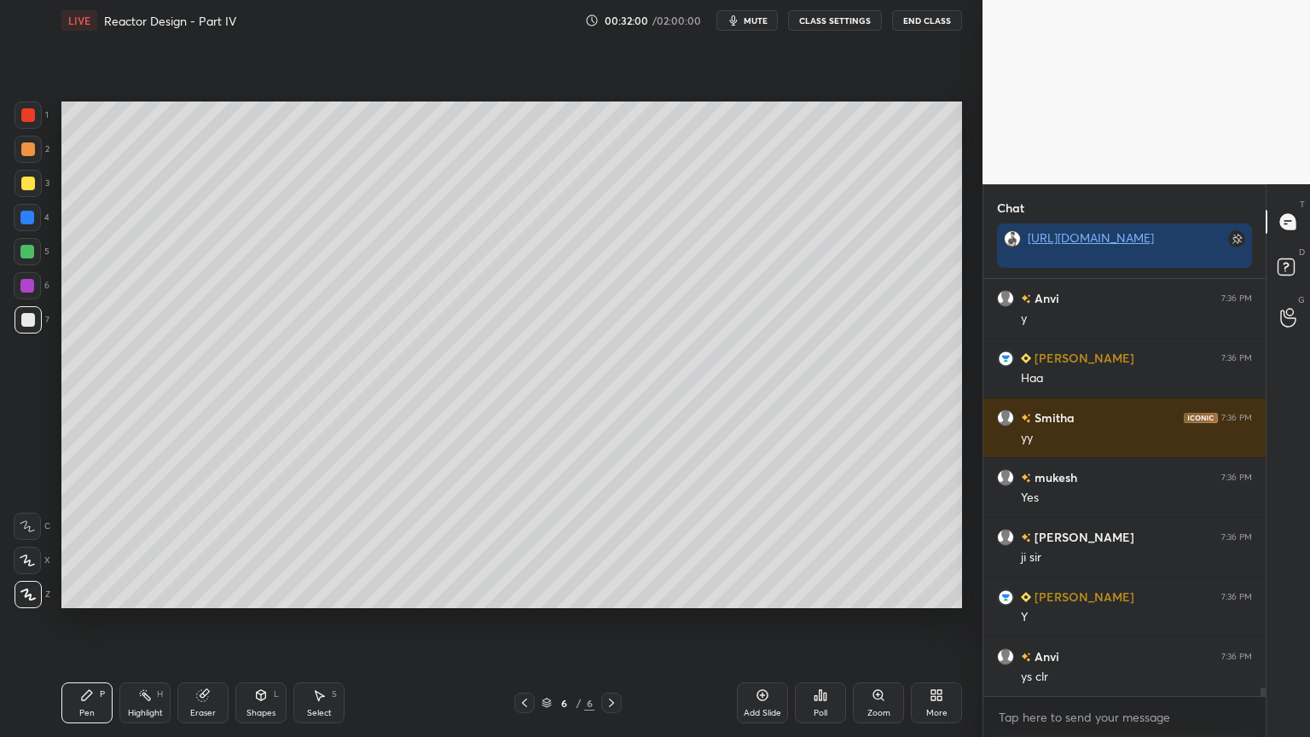
scroll to position [19044, 0]
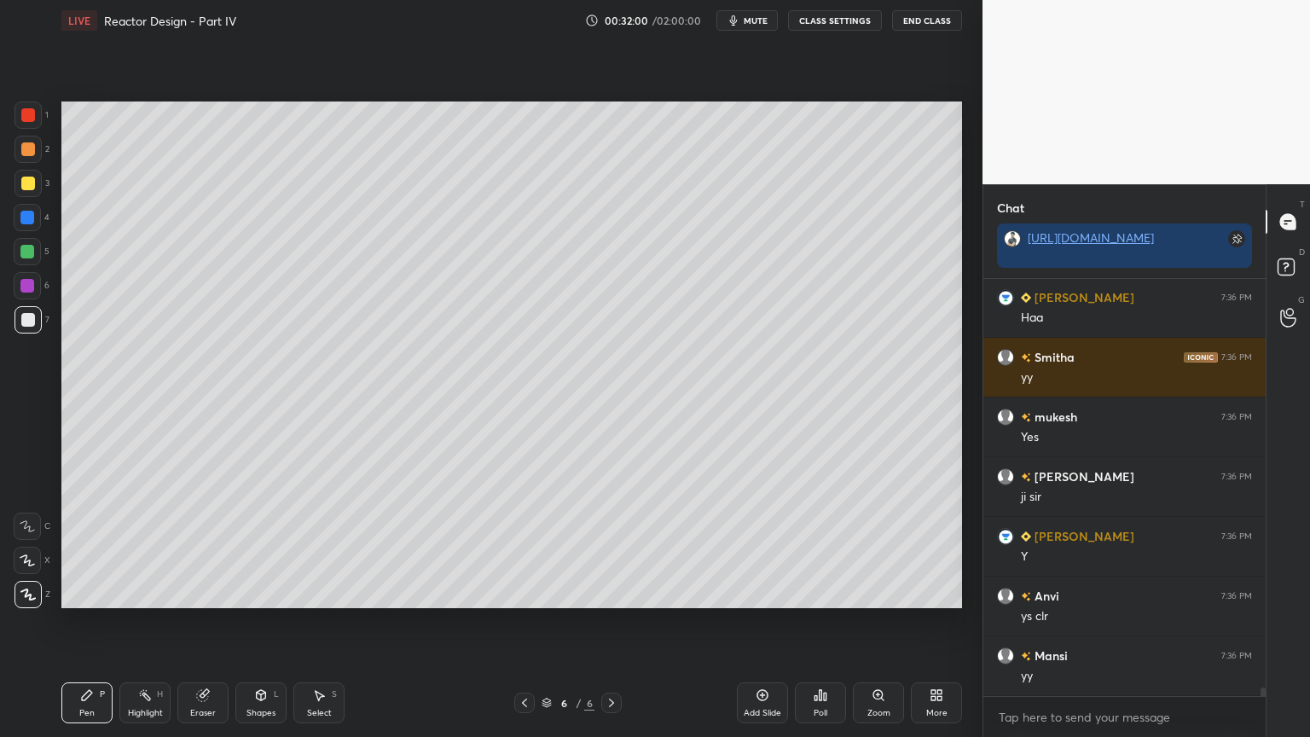
click at [89, 622] on div "Pen" at bounding box center [86, 713] width 15 height 9
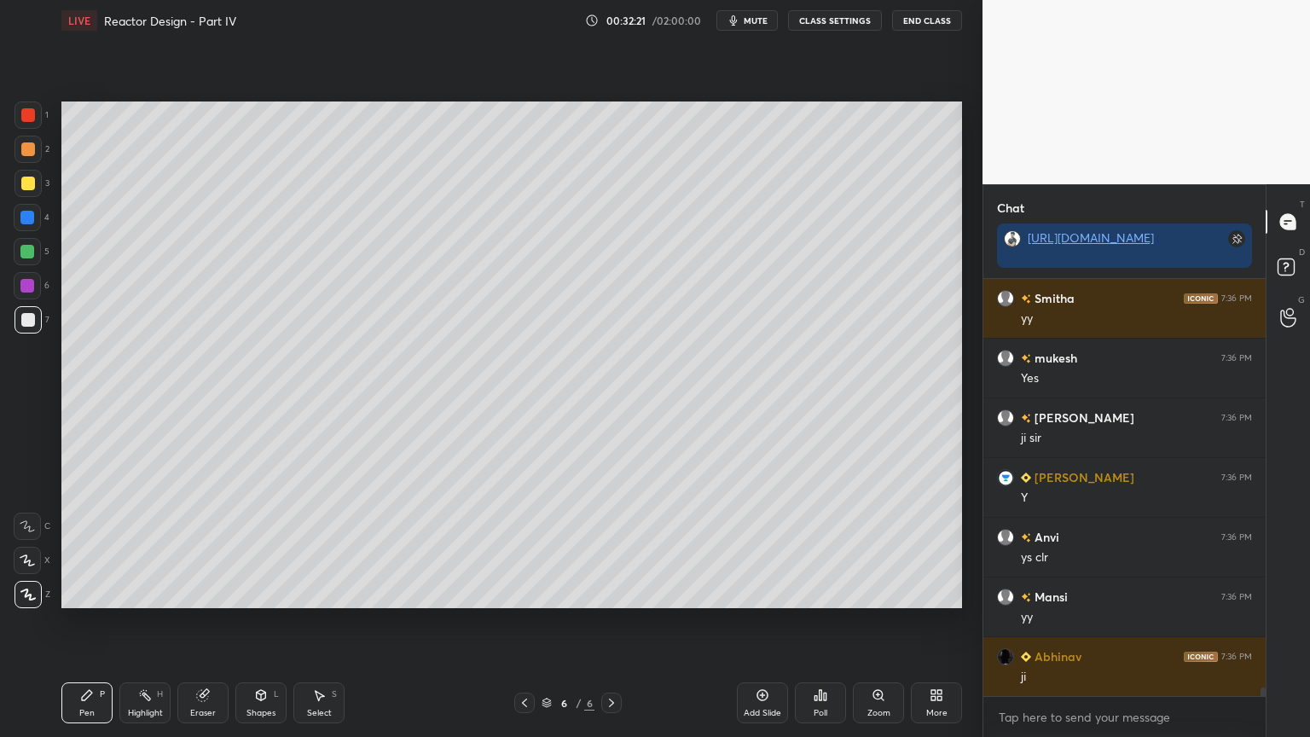
scroll to position [19164, 0]
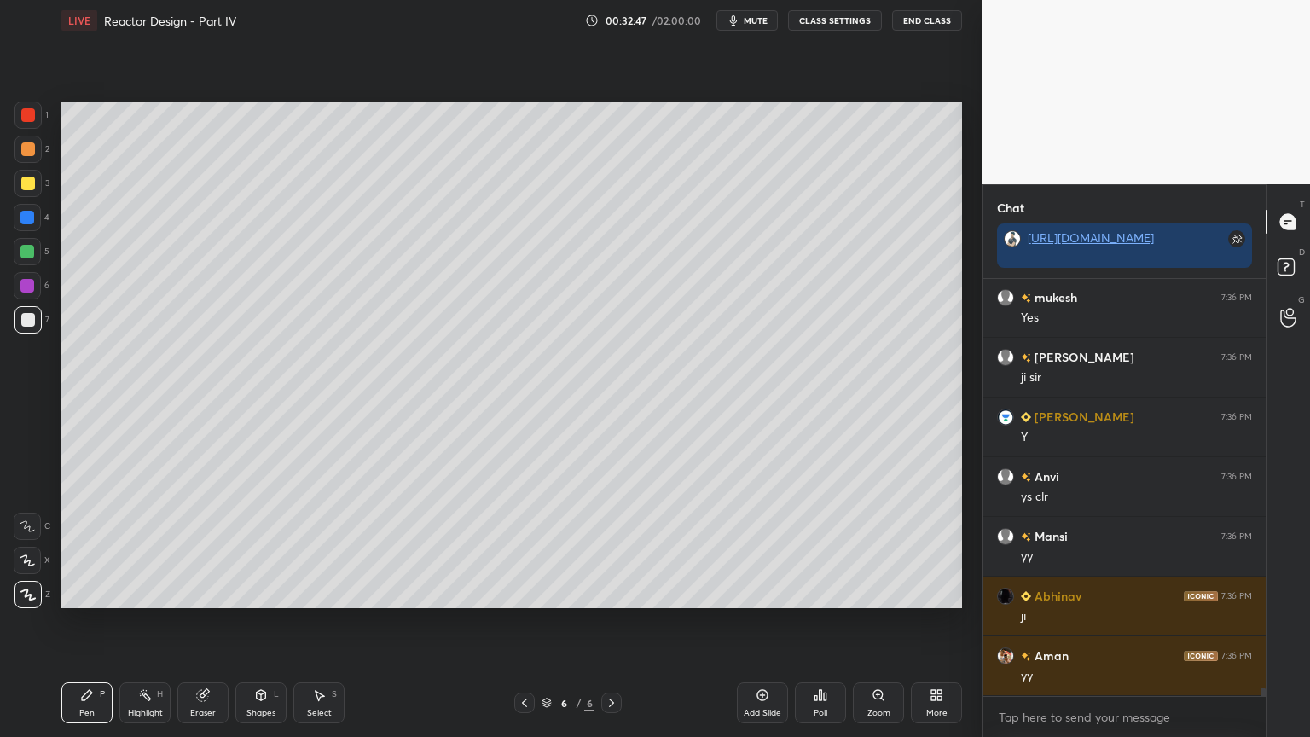
click at [315, 622] on icon at bounding box center [319, 695] width 14 height 14
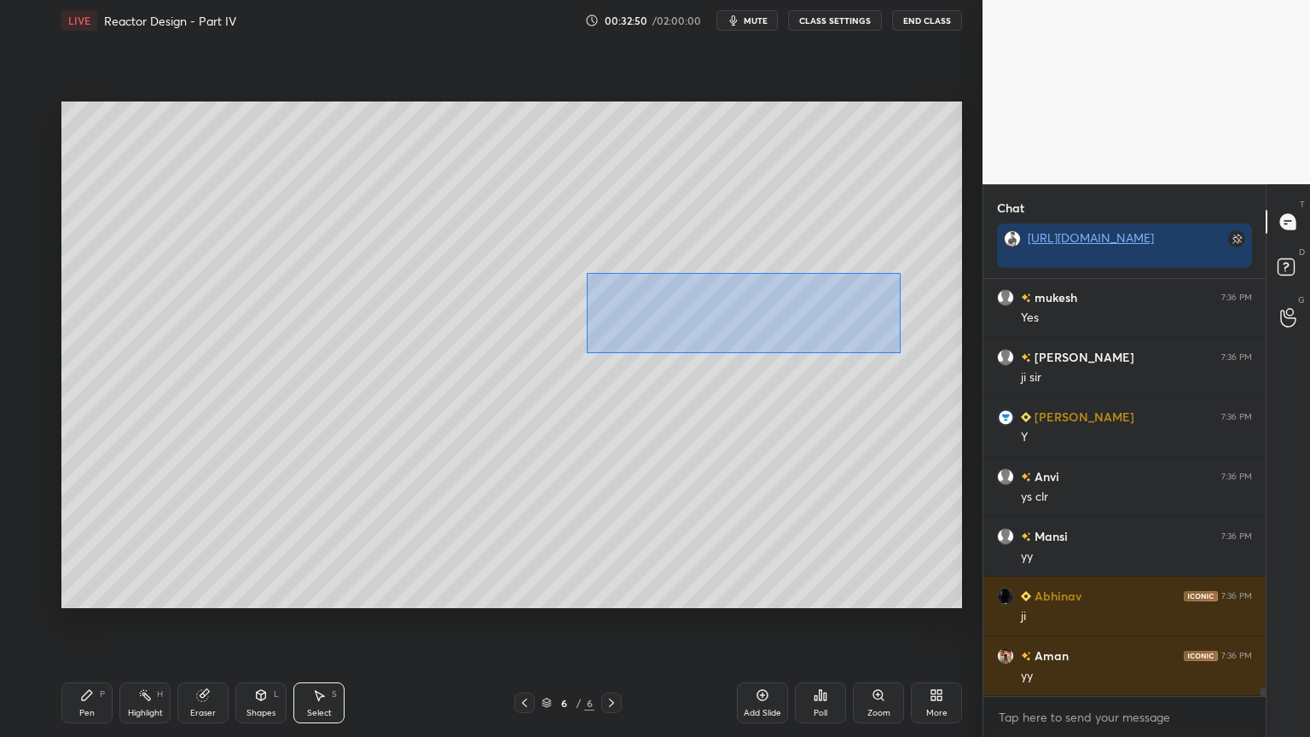
drag, startPoint x: 594, startPoint y: 276, endPoint x: 879, endPoint y: 348, distance: 293.8
click at [902, 353] on div "0 ° Undo Copy Duplicate Duplicate to new slide Delete" at bounding box center [511, 355] width 901 height 507
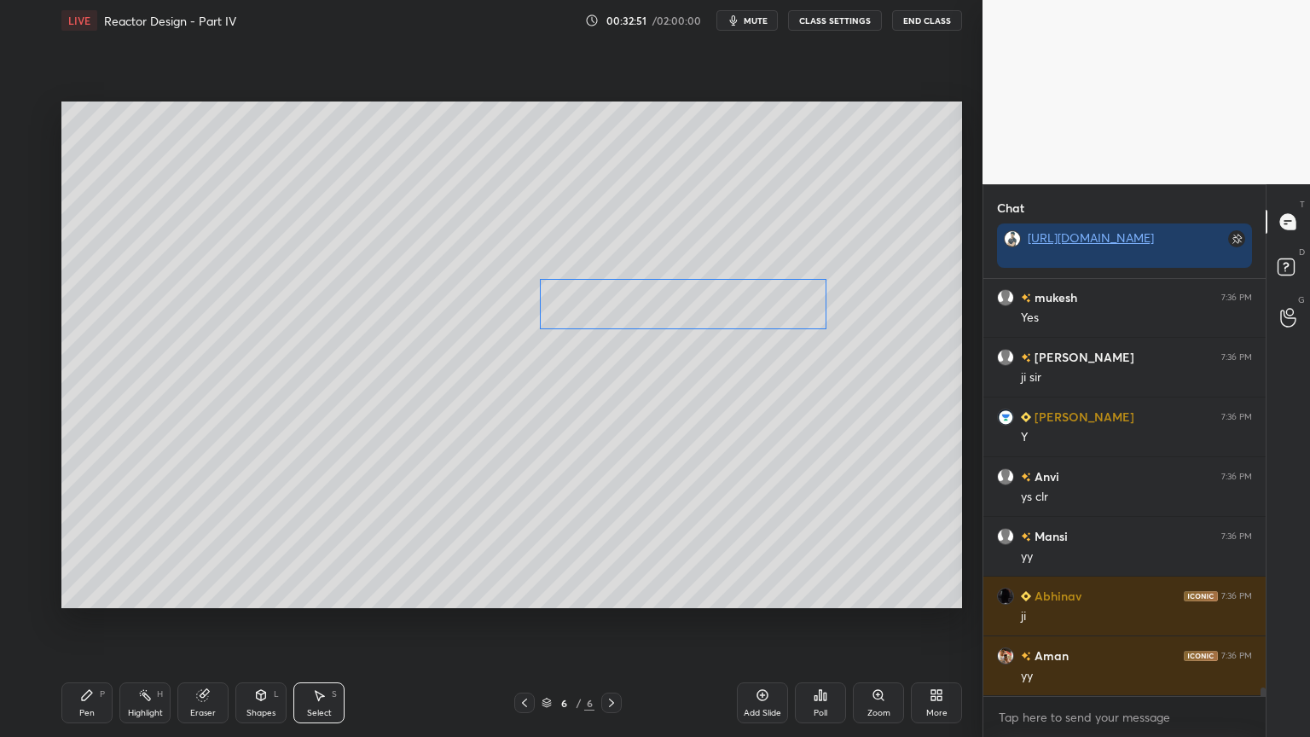
drag, startPoint x: 730, startPoint y: 317, endPoint x: 677, endPoint y: 317, distance: 53.7
click at [677, 317] on div "0 ° Undo Copy Duplicate Duplicate to new slide Delete" at bounding box center [511, 355] width 901 height 507
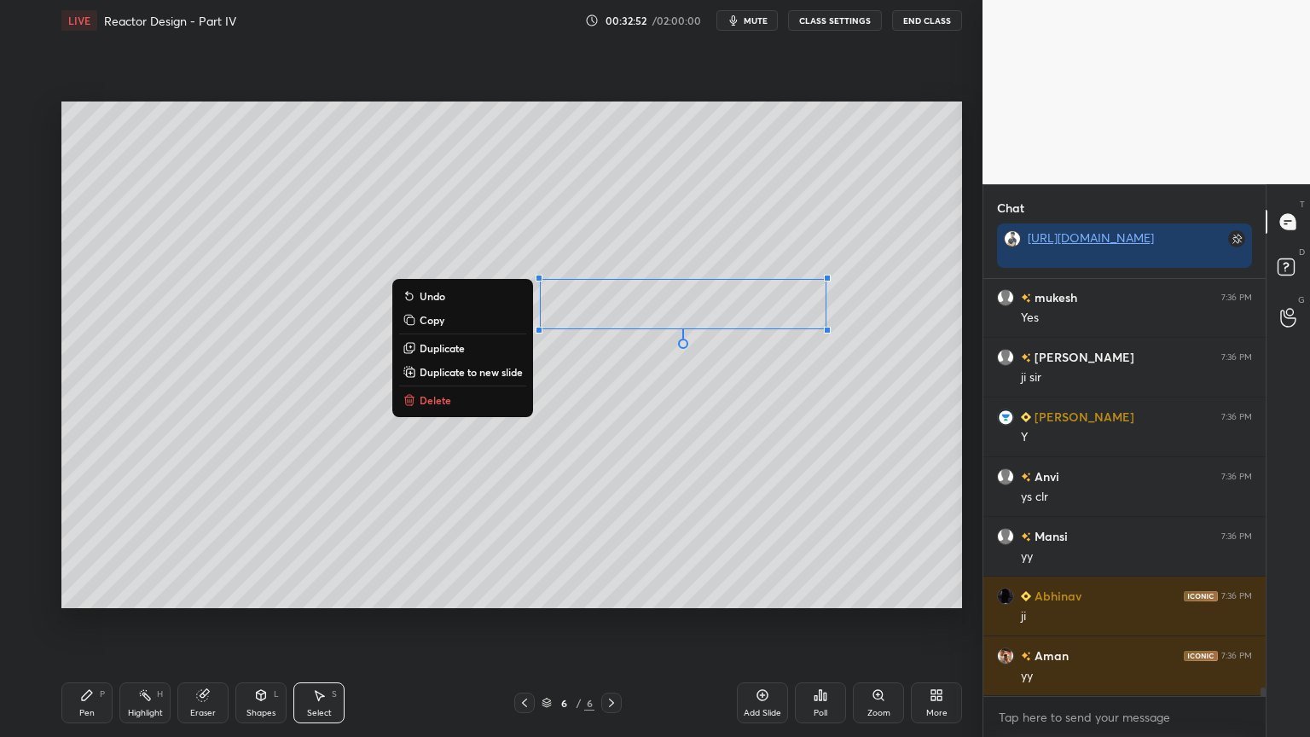
click at [88, 622] on div "Pen P" at bounding box center [86, 702] width 51 height 41
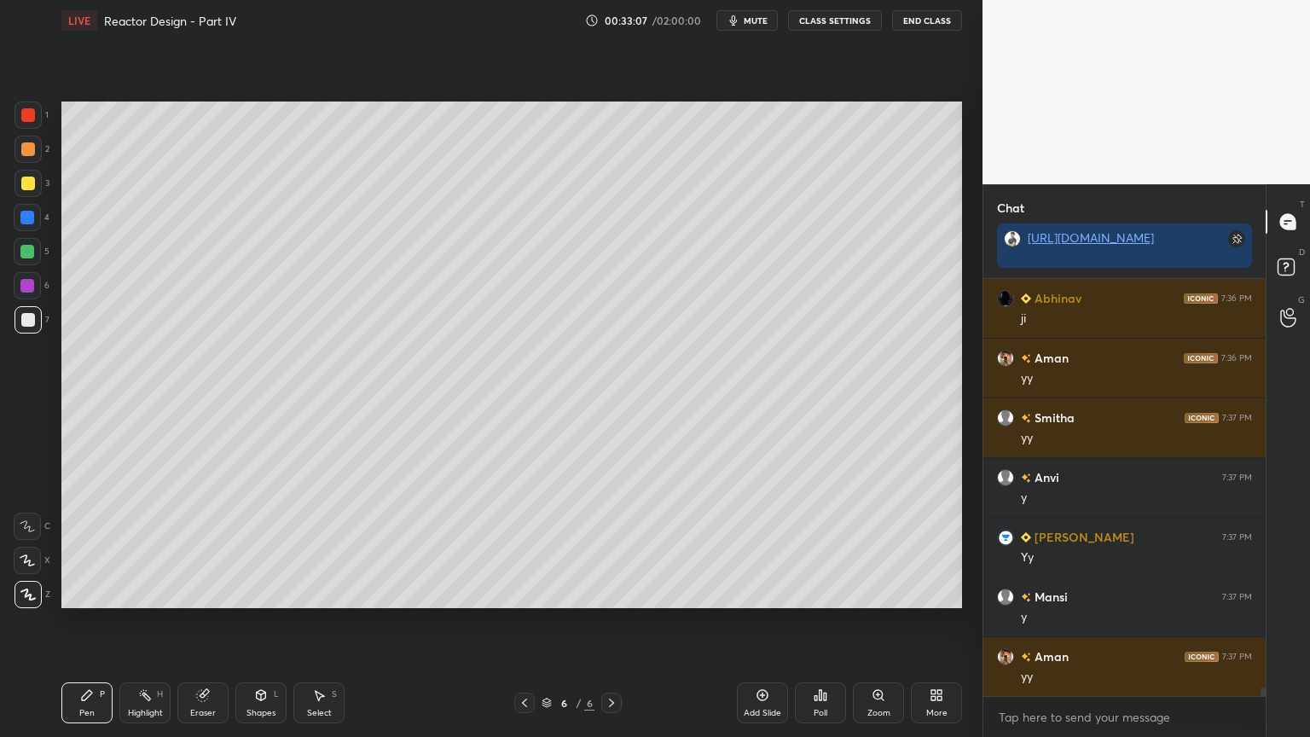
scroll to position [19522, 0]
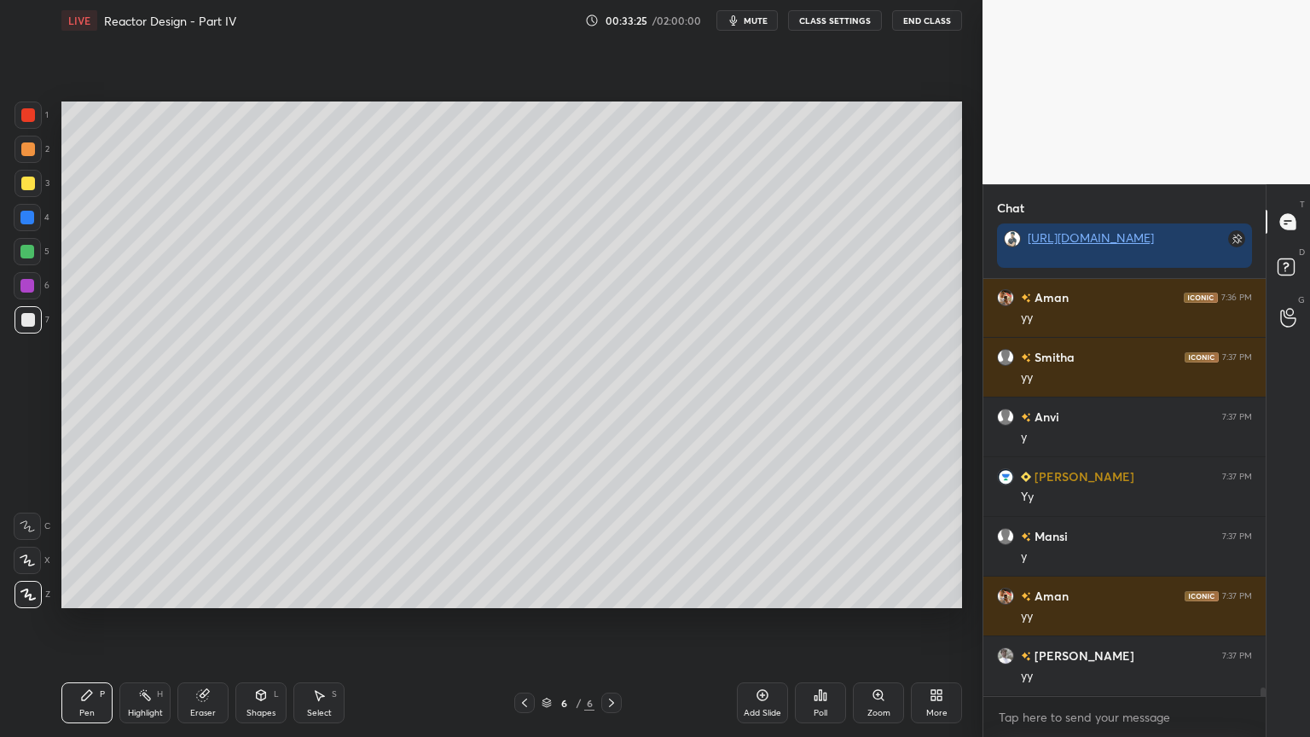
click at [339, 622] on div "Select S" at bounding box center [318, 702] width 51 height 41
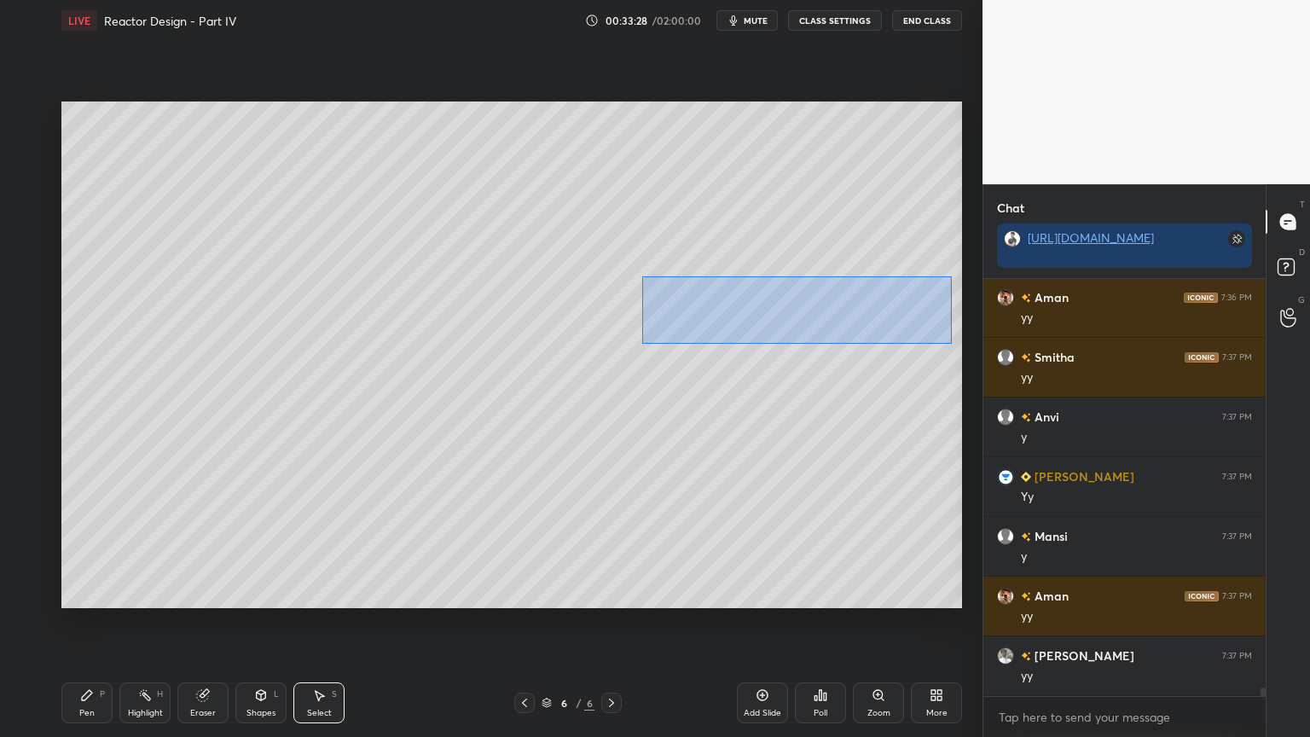
drag, startPoint x: 659, startPoint y: 290, endPoint x: 950, endPoint y: 344, distance: 296.7
click at [952, 343] on div "0 ° Undo Copy Duplicate Duplicate to new slide Delete" at bounding box center [511, 355] width 901 height 507
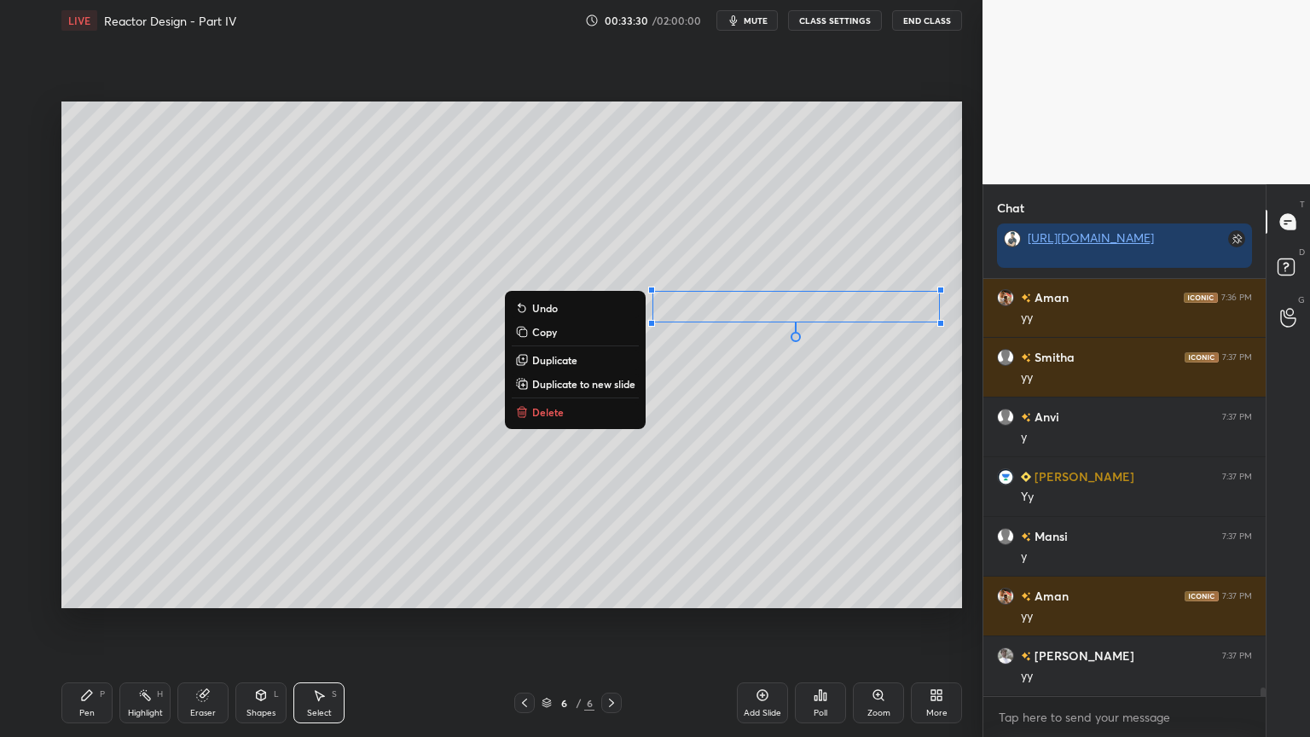
click at [575, 358] on p "Duplicate" at bounding box center [554, 360] width 45 height 14
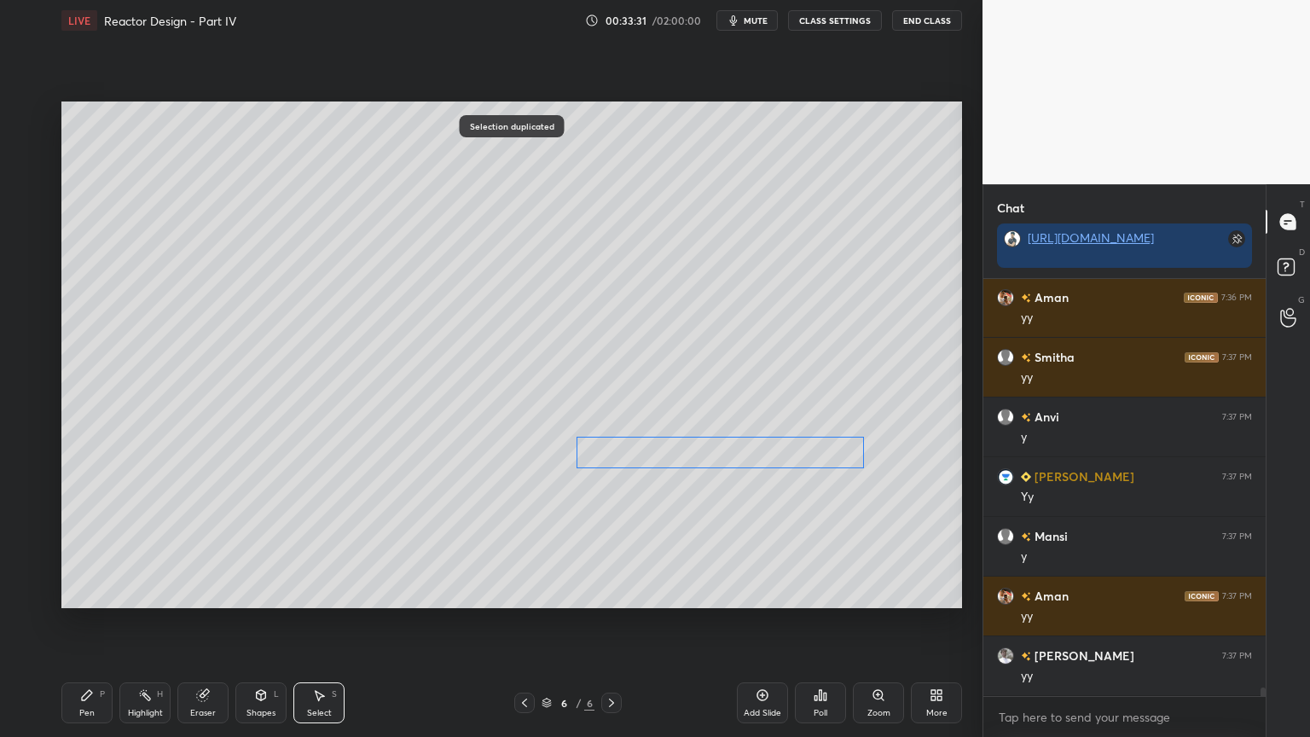
drag, startPoint x: 740, startPoint y: 324, endPoint x: 644, endPoint y: 452, distance: 159.7
click at [644, 450] on div "0 ° Undo Copy Duplicate Duplicate to new slide Delete" at bounding box center [511, 355] width 901 height 507
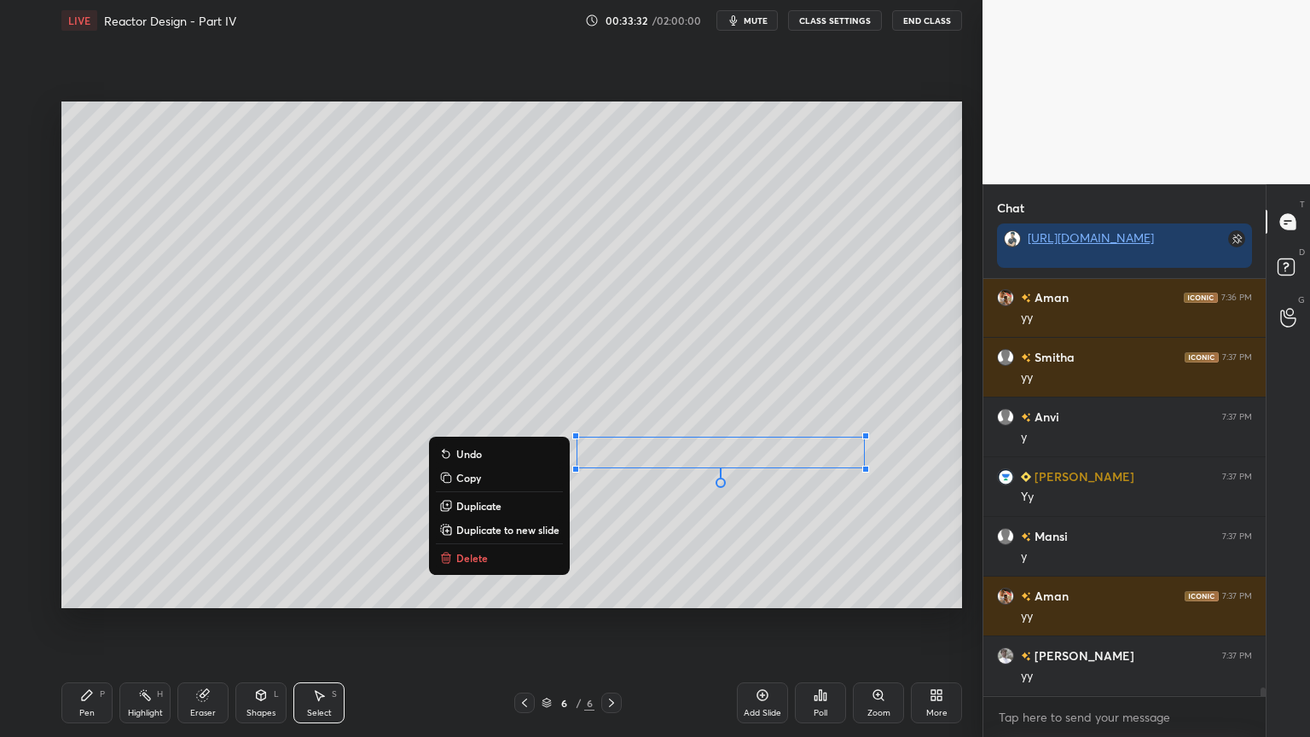
click at [87, 622] on div "Pen" at bounding box center [86, 713] width 15 height 9
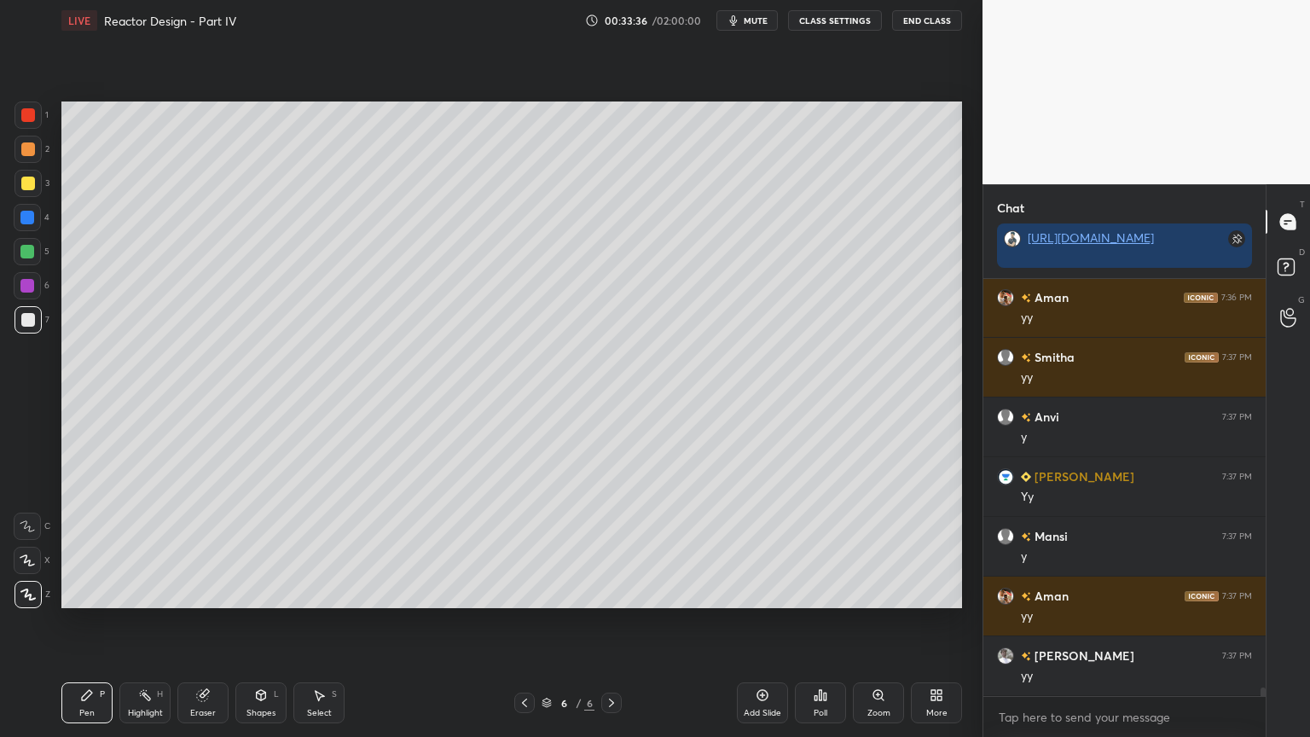
drag, startPoint x: 308, startPoint y: 690, endPoint x: 372, endPoint y: 652, distance: 74.6
click at [308, 622] on div "Select S" at bounding box center [318, 702] width 51 height 41
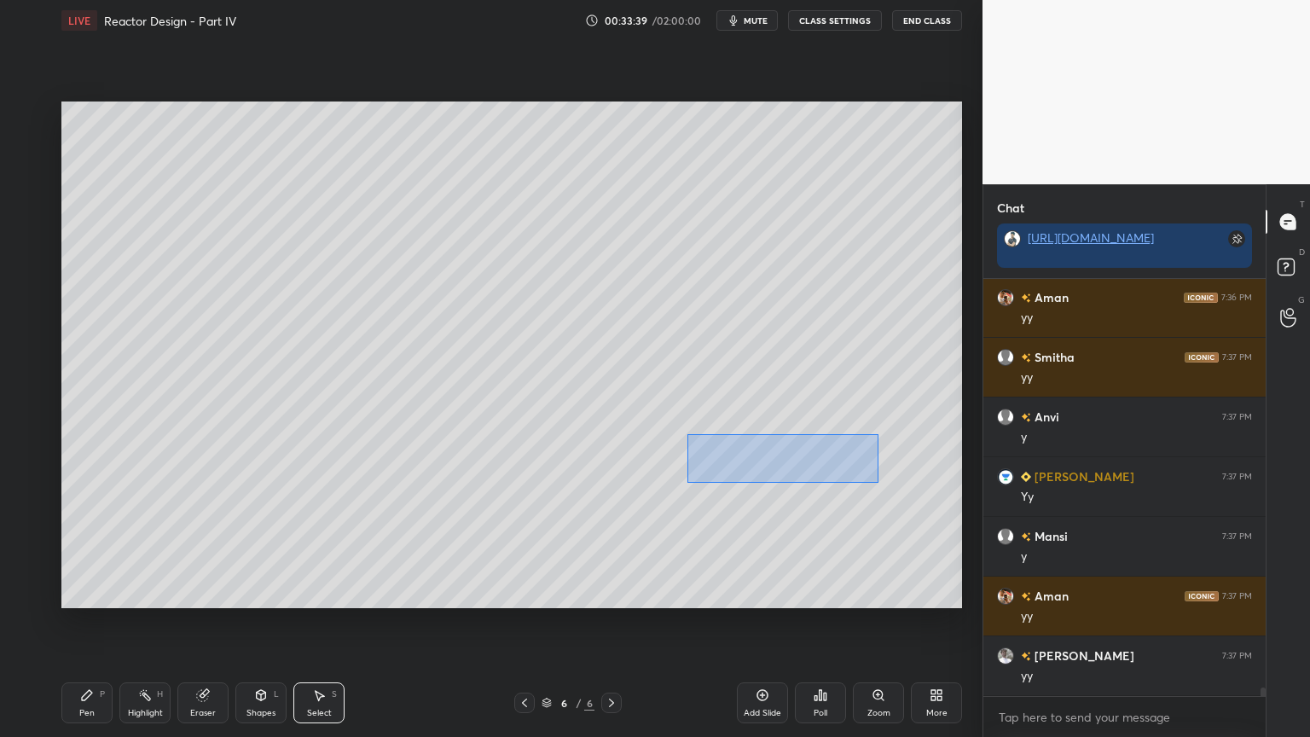
drag, startPoint x: 688, startPoint y: 435, endPoint x: 856, endPoint y: 477, distance: 172.4
click at [876, 481] on div "0 ° Undo Copy Duplicate Duplicate to new slide Delete" at bounding box center [511, 355] width 901 height 507
drag, startPoint x: 809, startPoint y: 460, endPoint x: 822, endPoint y: 460, distance: 12.8
click at [822, 460] on div "0 ° Undo Copy Duplicate Duplicate to new slide Delete" at bounding box center [511, 355] width 901 height 507
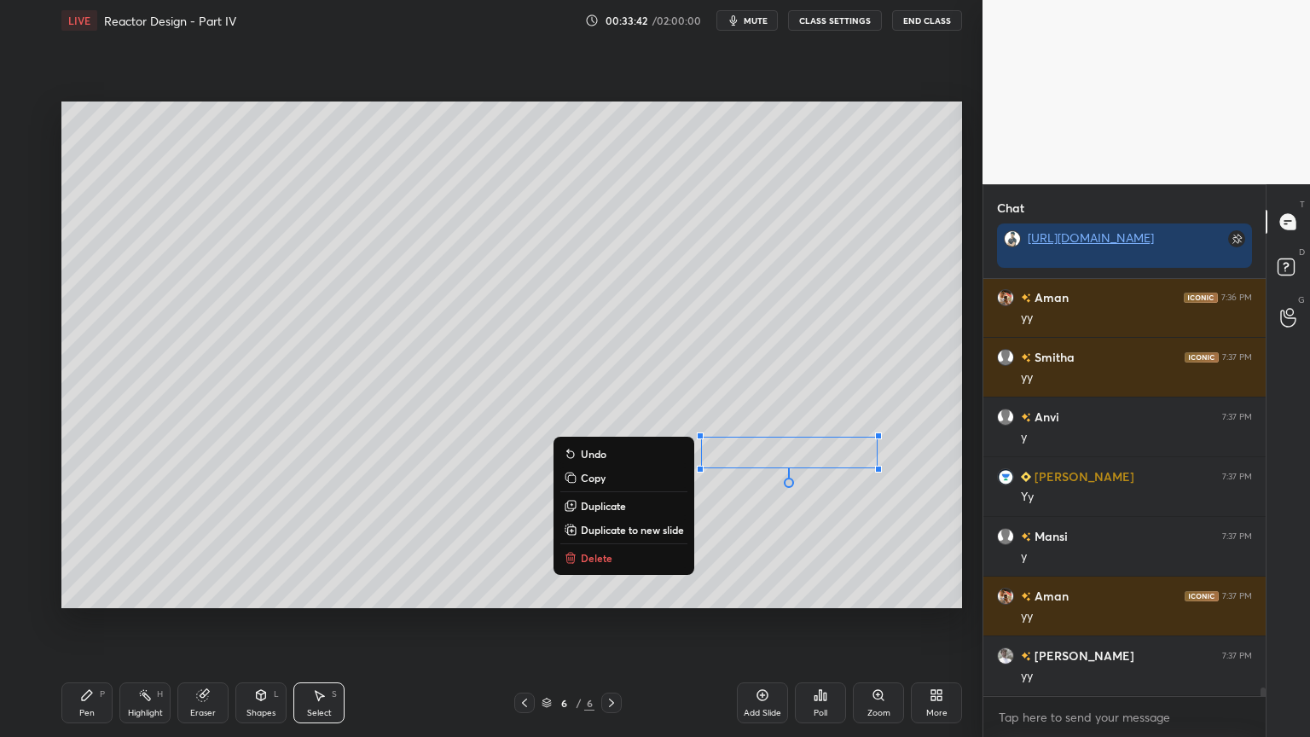
drag, startPoint x: 85, startPoint y: 710, endPoint x: 117, endPoint y: 696, distance: 34.4
click at [85, 622] on div "Pen" at bounding box center [86, 713] width 15 height 9
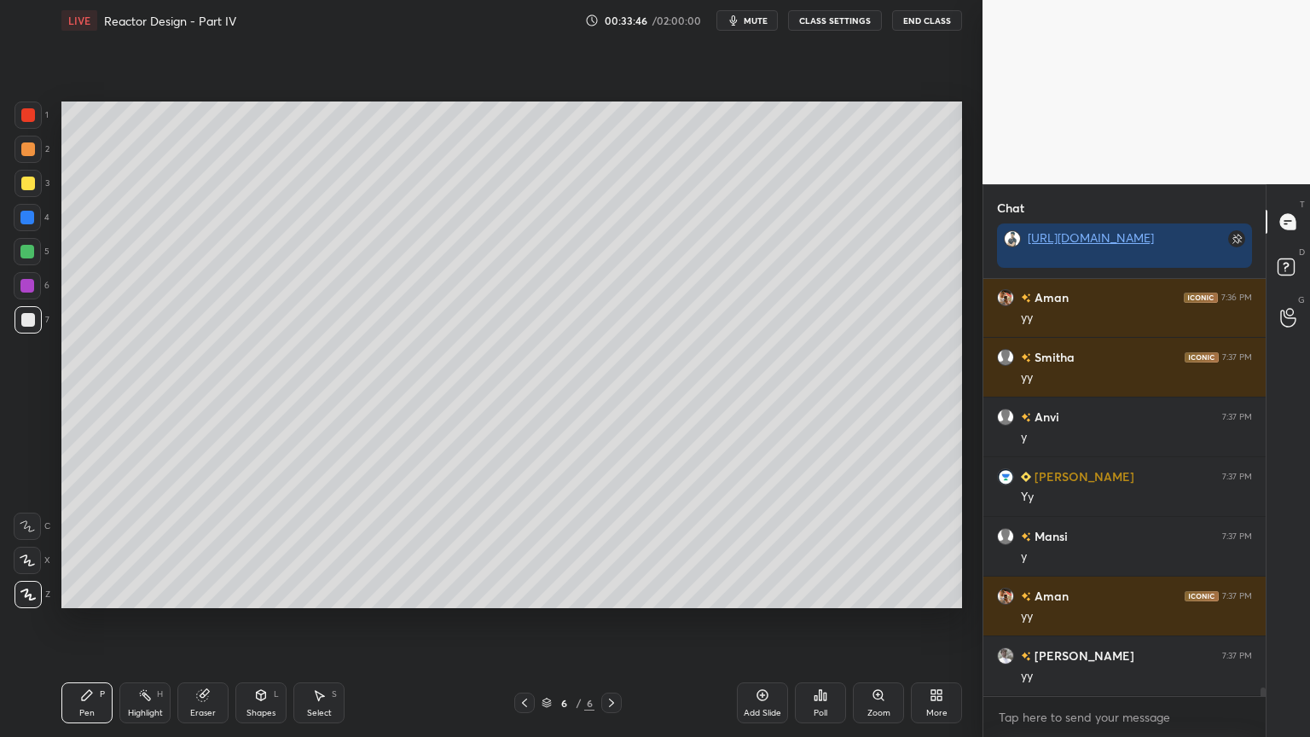
click at [342, 622] on div "Select S" at bounding box center [318, 702] width 51 height 41
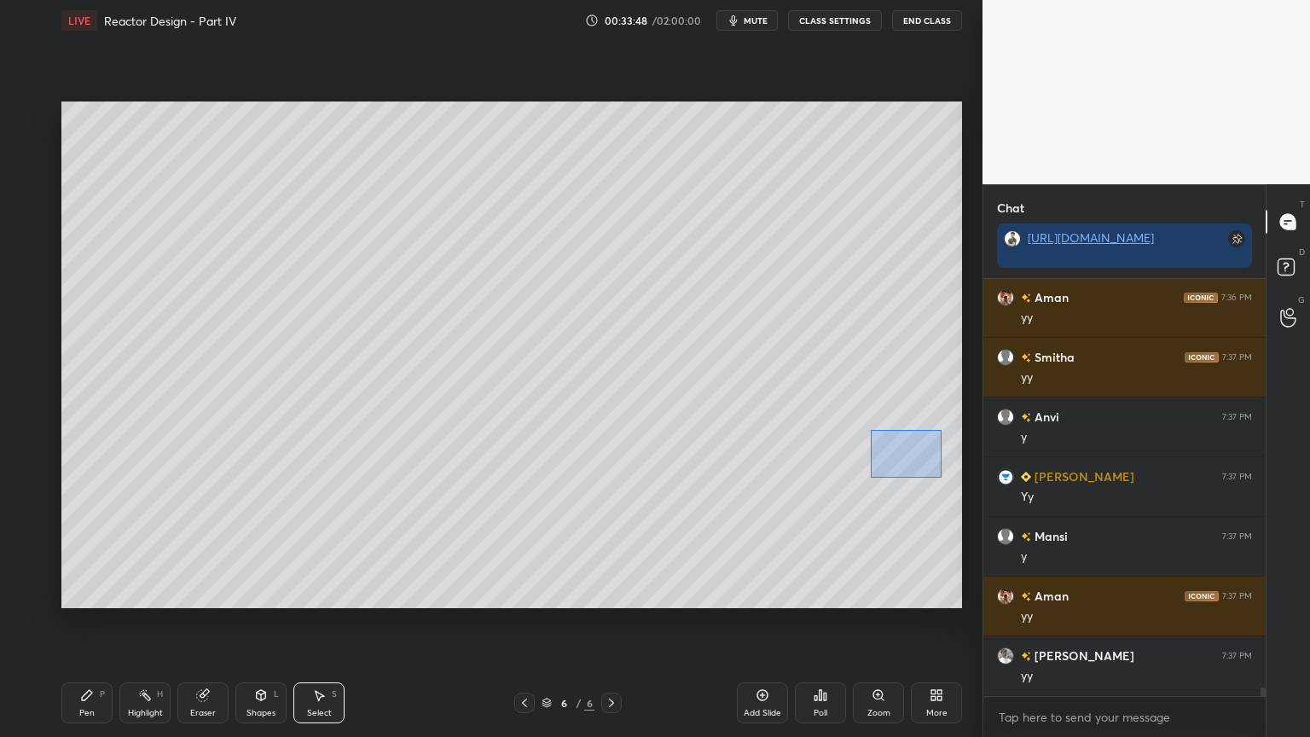
drag, startPoint x: 872, startPoint y: 430, endPoint x: 943, endPoint y: 477, distance: 84.9
click at [943, 477] on div "0 ° Undo Copy Duplicate Duplicate to new slide Delete" at bounding box center [511, 355] width 901 height 507
drag, startPoint x: 916, startPoint y: 457, endPoint x: 926, endPoint y: 457, distance: 9.4
click at [926, 457] on div "0 ° Undo Copy Duplicate Duplicate to new slide Delete" at bounding box center [511, 355] width 901 height 507
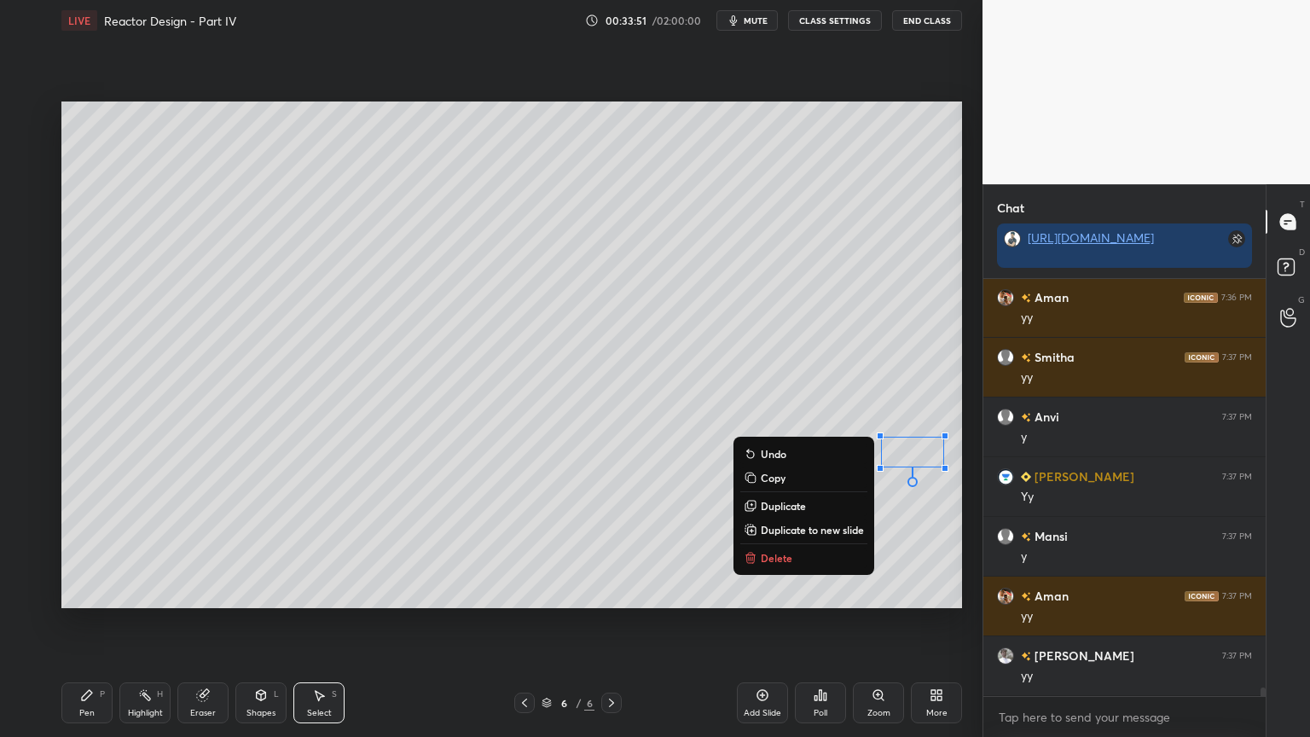
click at [82, 622] on div "Pen" at bounding box center [86, 713] width 15 height 9
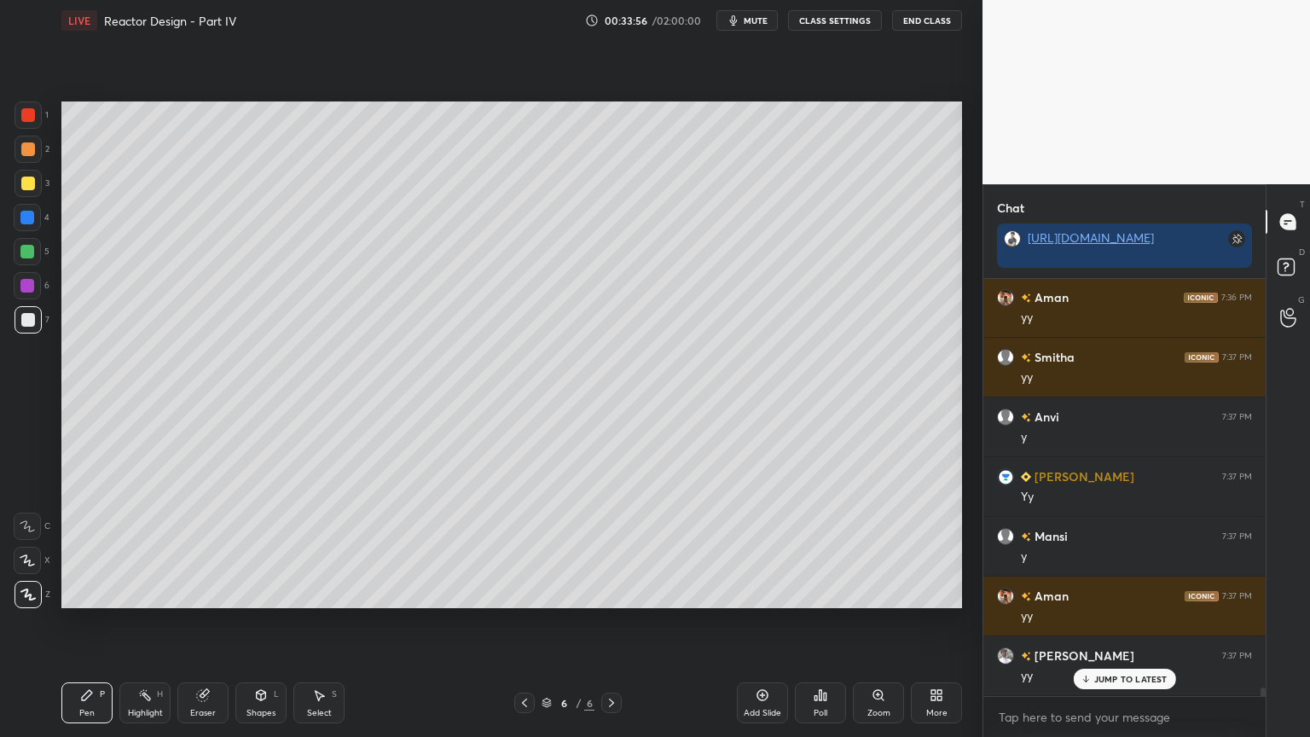
scroll to position [19581, 0]
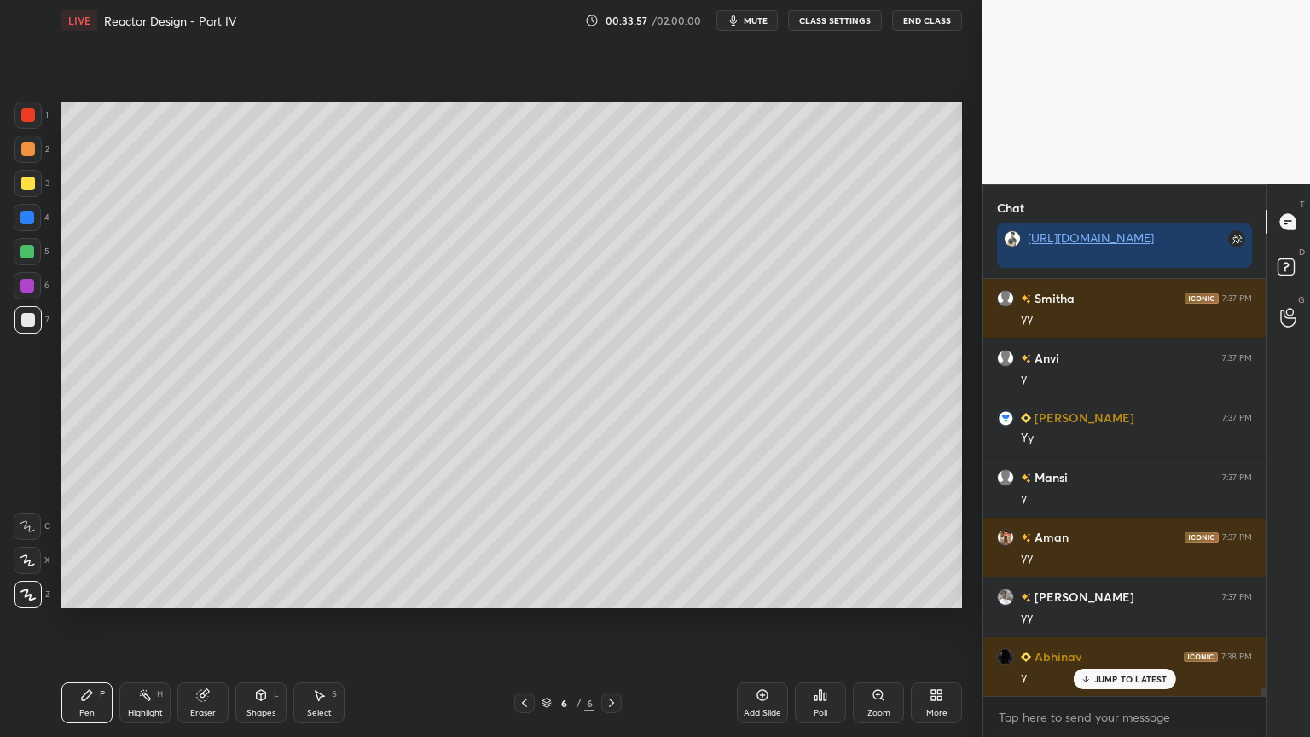
click at [324, 622] on div "Select S" at bounding box center [318, 702] width 51 height 41
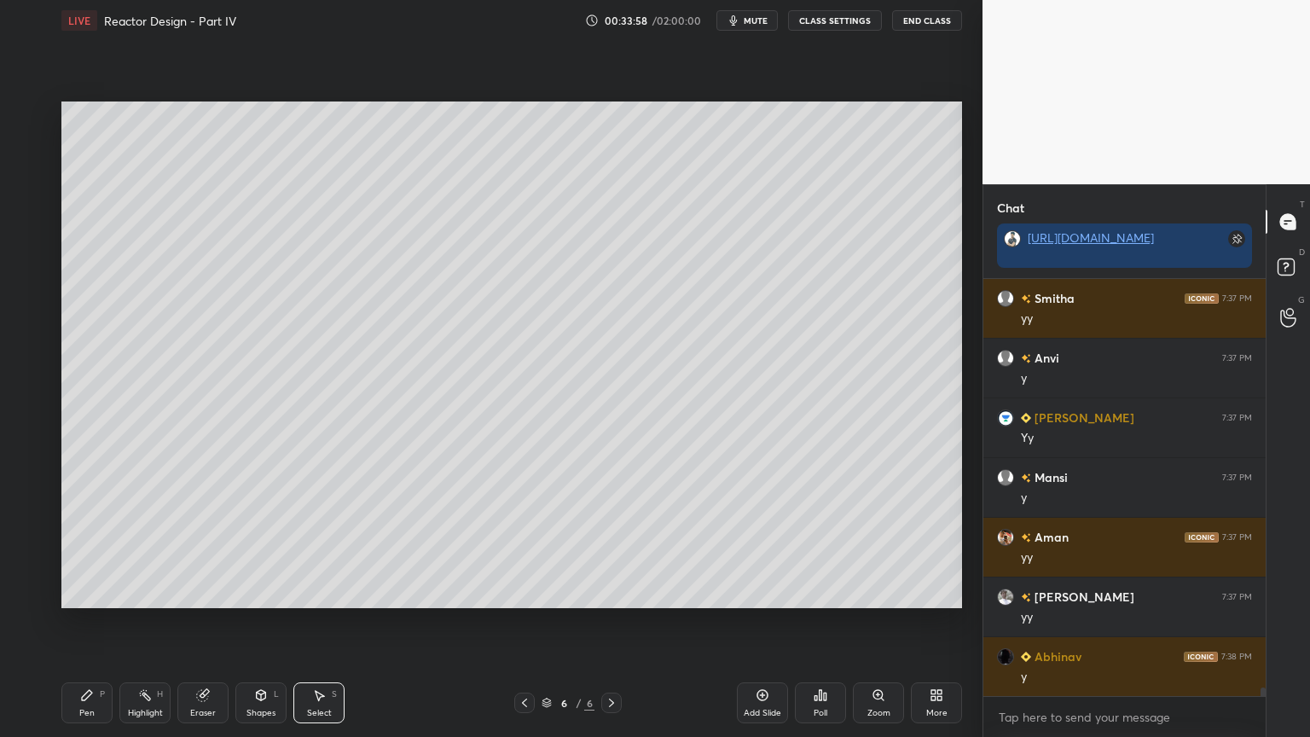
scroll to position [19641, 0]
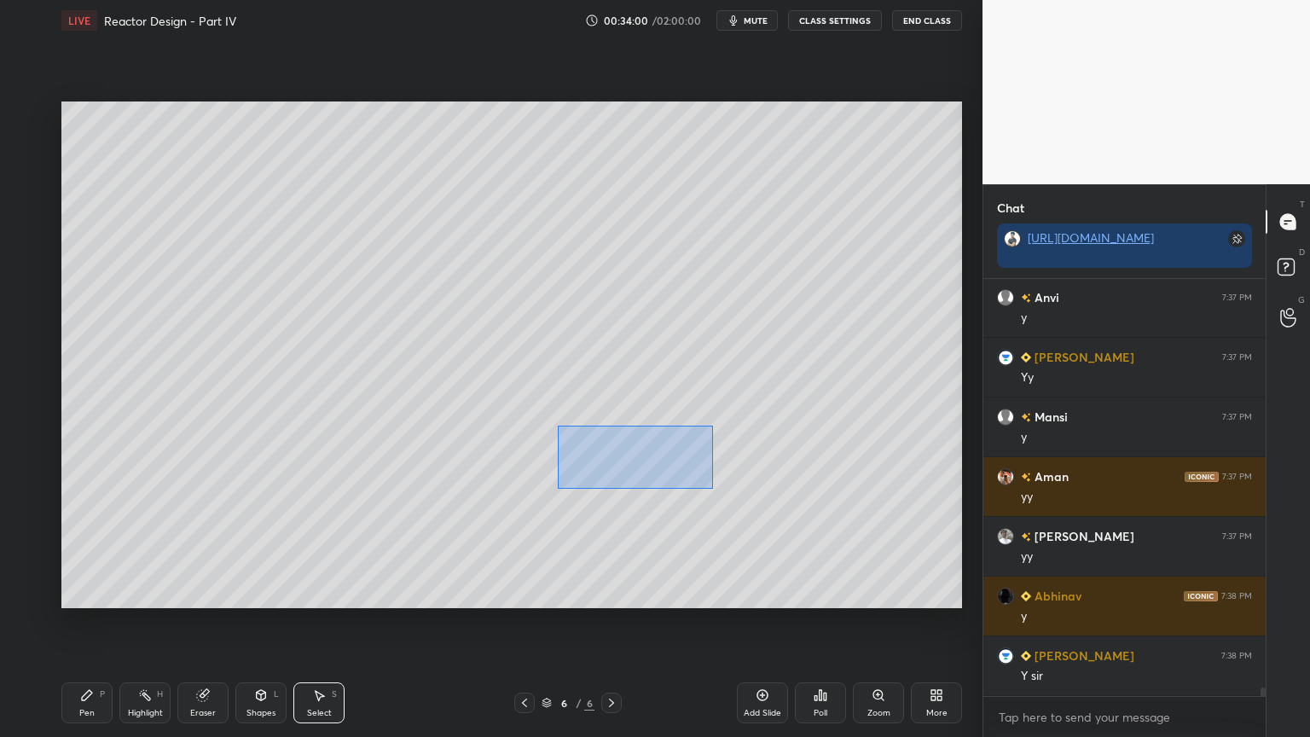
drag, startPoint x: 559, startPoint y: 427, endPoint x: 732, endPoint y: 494, distance: 185.8
click at [712, 488] on div "0 ° Undo Copy Duplicate Duplicate to new slide Delete" at bounding box center [511, 355] width 901 height 507
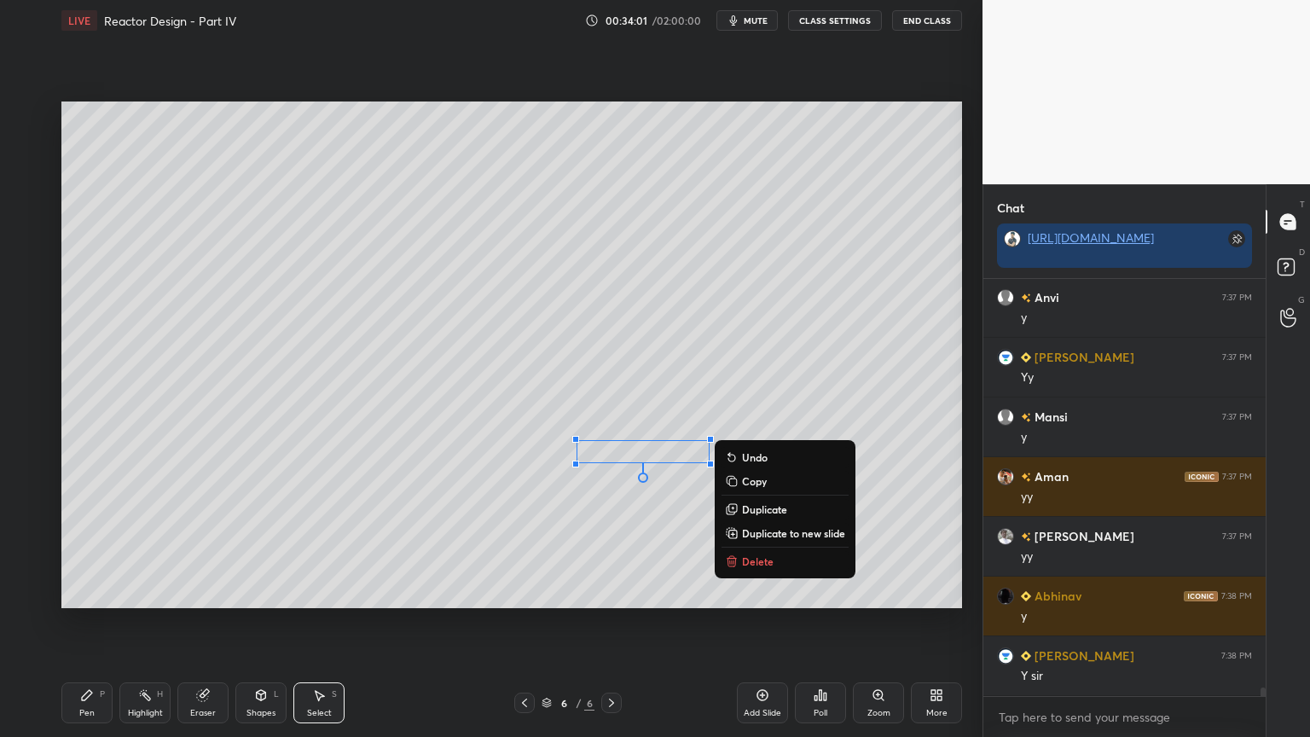
click at [758, 508] on p "Duplicate" at bounding box center [764, 509] width 45 height 14
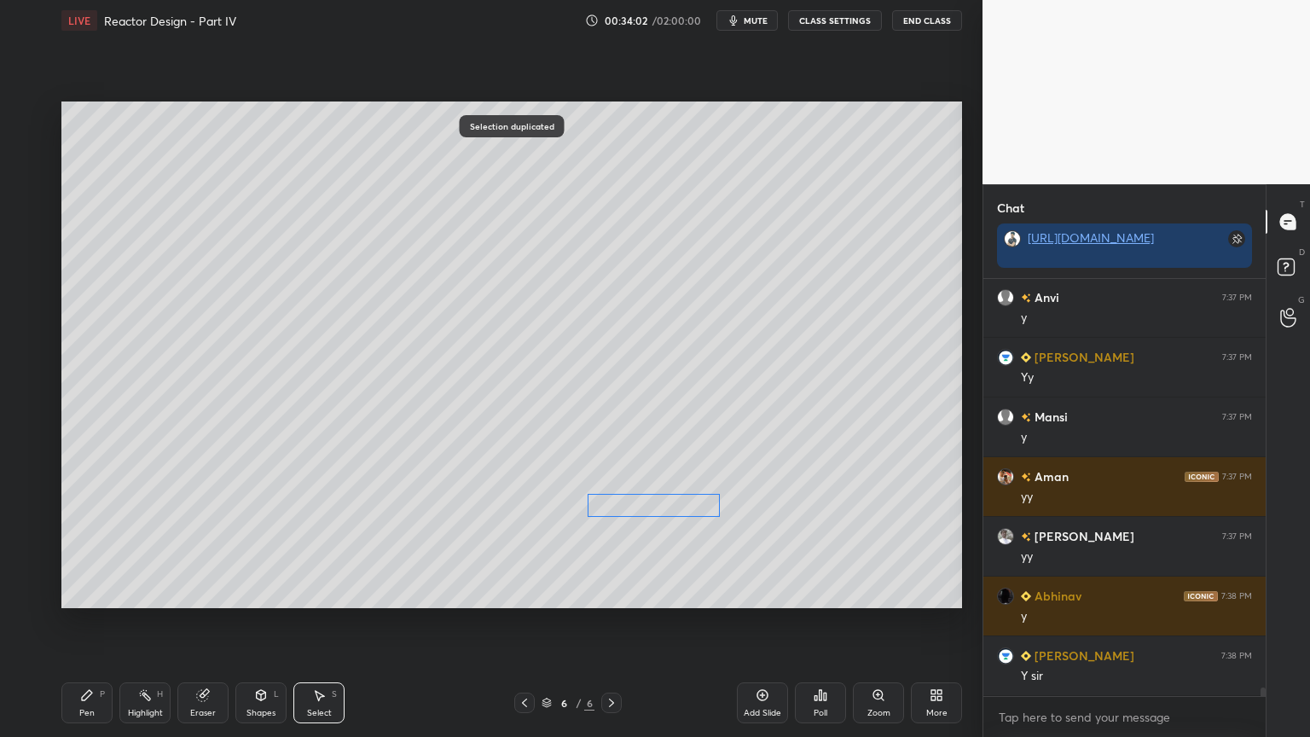
drag, startPoint x: 675, startPoint y: 496, endPoint x: 660, endPoint y: 520, distance: 28.7
click at [665, 514] on div "0 ° Undo Copy Duplicate Duplicate to new slide Delete" at bounding box center [511, 355] width 901 height 507
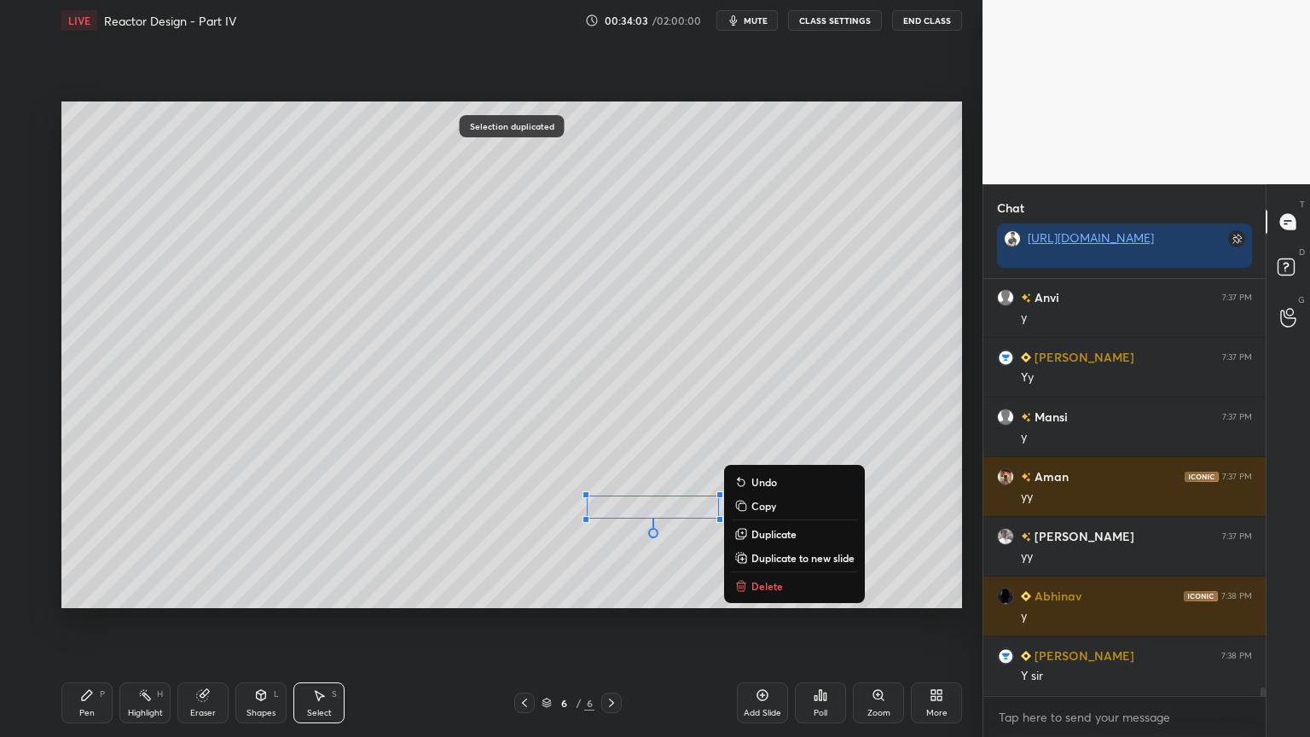
click at [74, 622] on div "Pen P" at bounding box center [86, 702] width 51 height 41
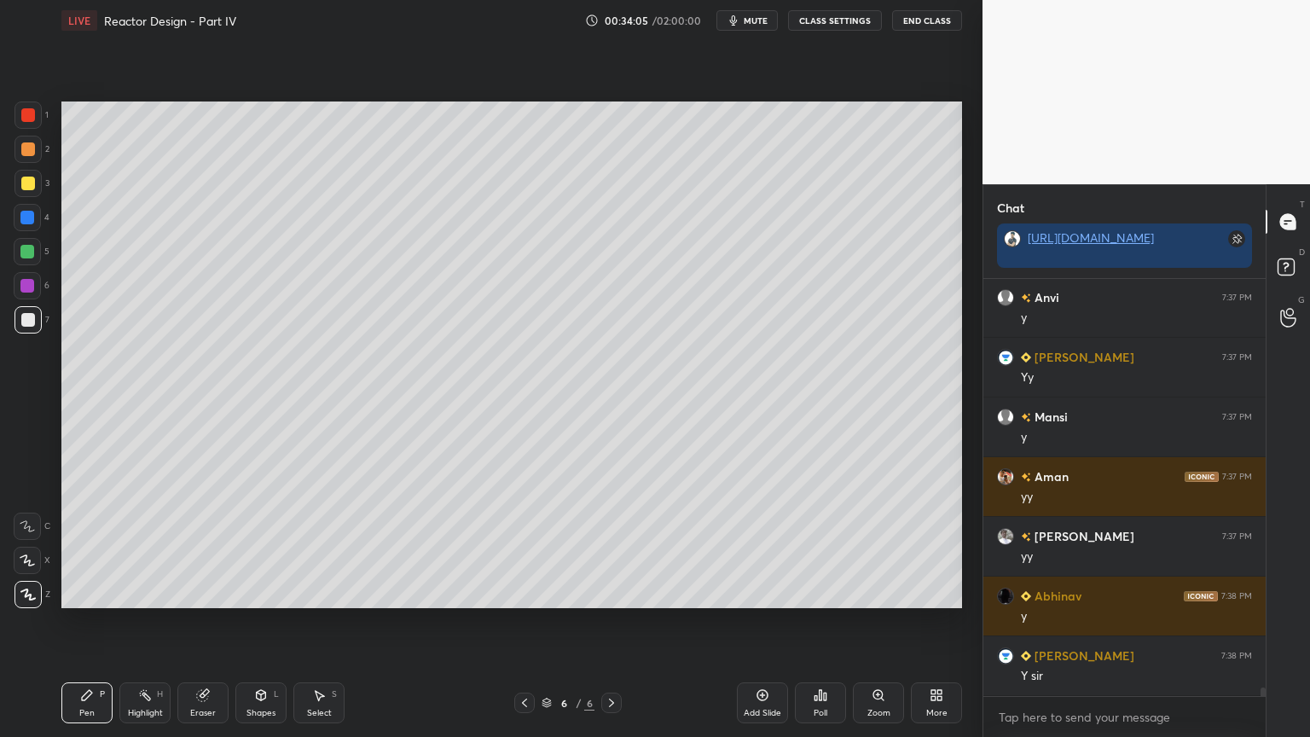
click at [314, 622] on div "Select" at bounding box center [319, 713] width 25 height 9
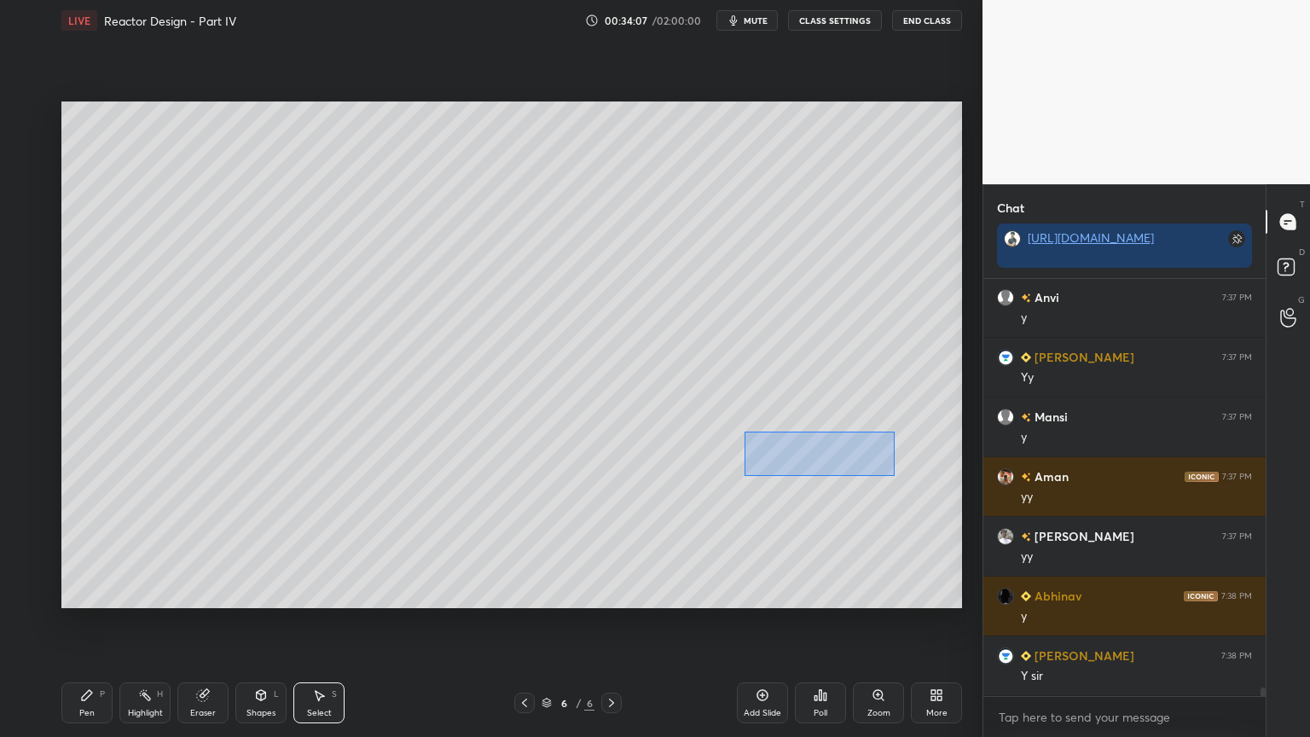
drag, startPoint x: 745, startPoint y: 433, endPoint x: 894, endPoint y: 474, distance: 155.0
click at [894, 474] on div "0 ° Undo Copy Duplicate Duplicate to new slide Delete" at bounding box center [511, 355] width 901 height 507
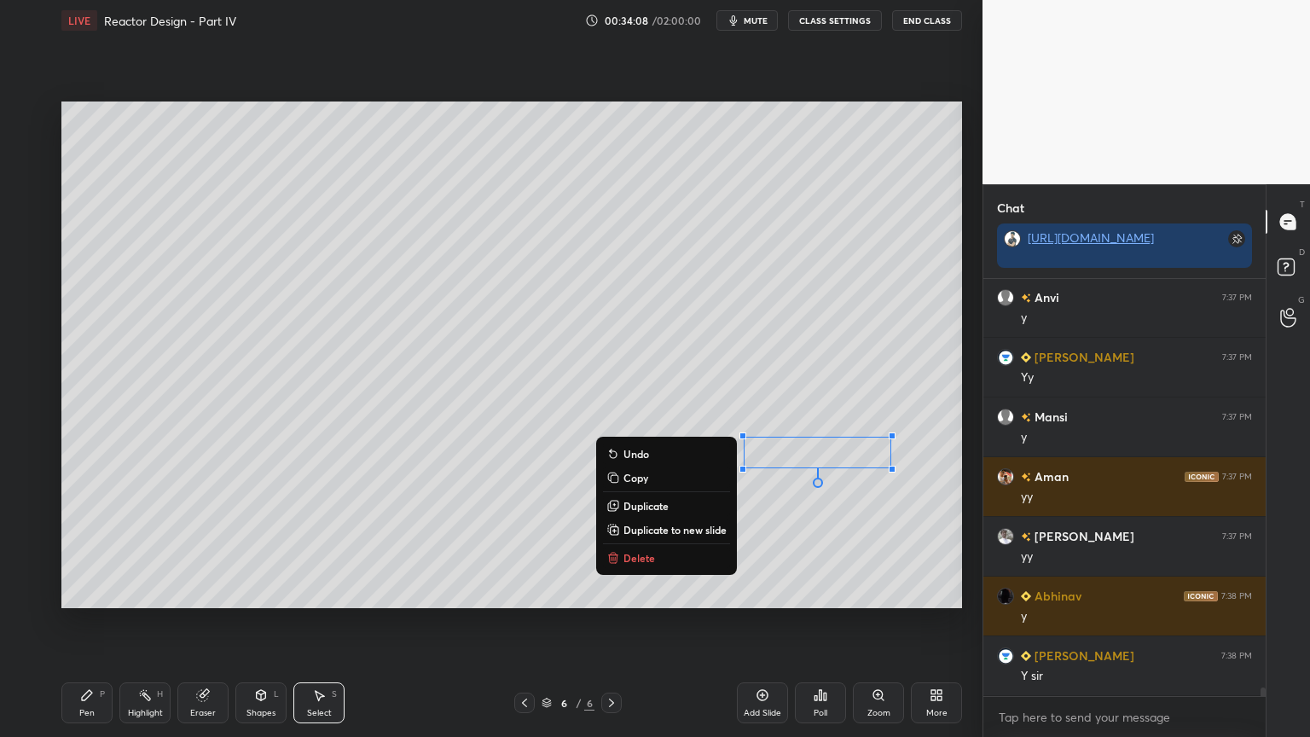
click at [710, 507] on button "Duplicate" at bounding box center [666, 506] width 127 height 20
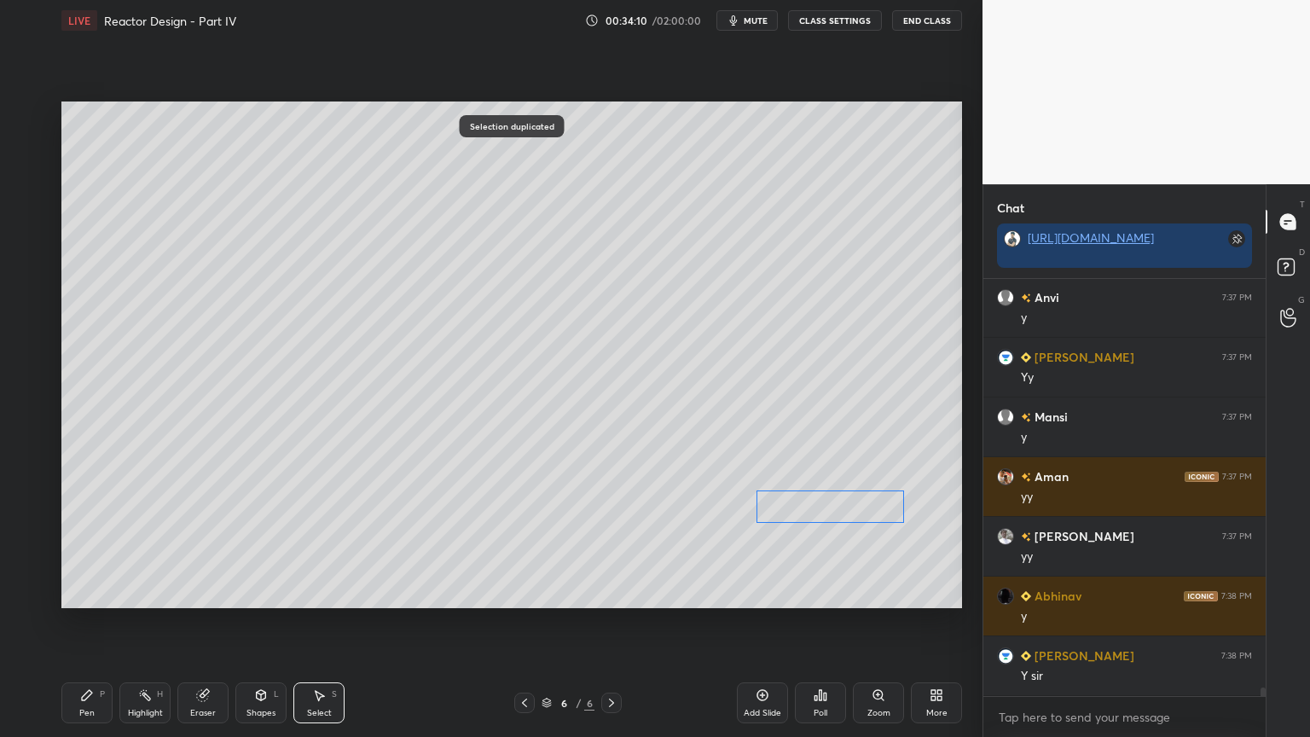
drag, startPoint x: 822, startPoint y: 478, endPoint x: 816, endPoint y: 510, distance: 33.1
click at [816, 510] on div "0 ° Undo Copy Duplicate Duplicate to new slide Delete" at bounding box center [511, 355] width 901 height 507
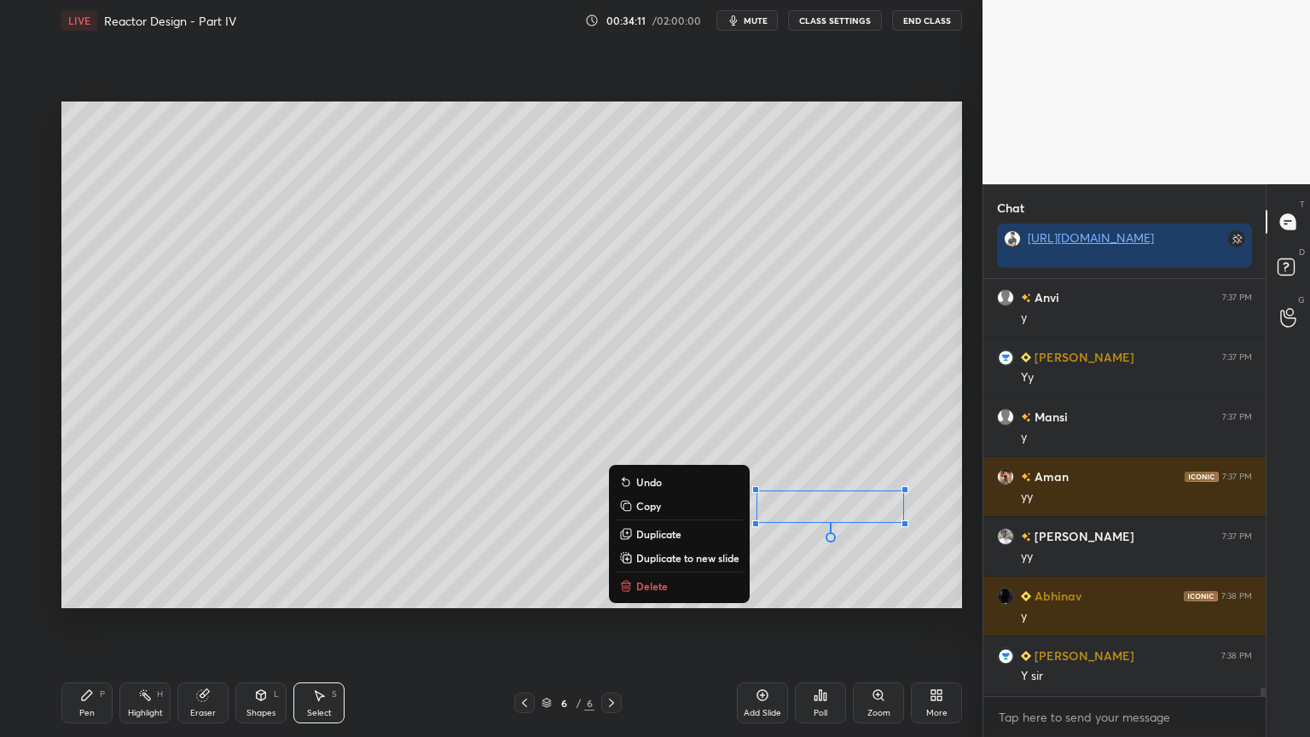
click at [89, 622] on div "Pen P" at bounding box center [86, 702] width 51 height 41
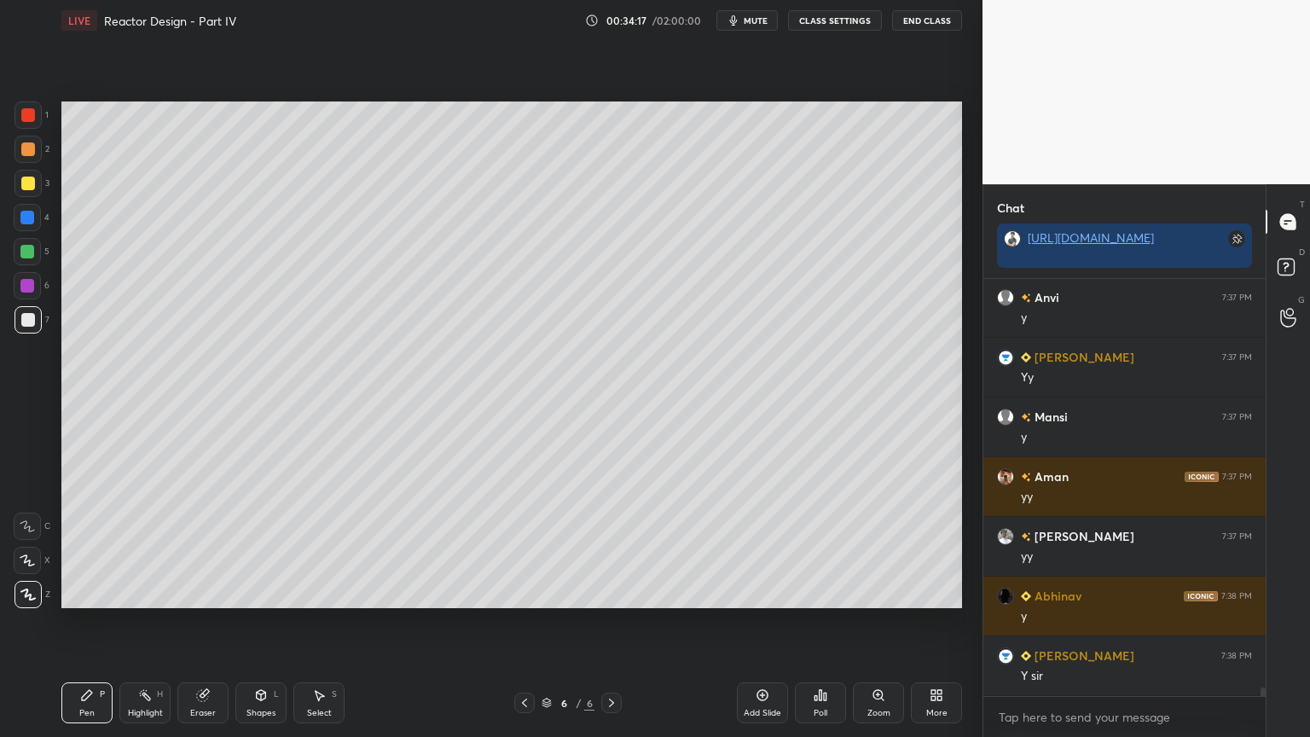
drag, startPoint x: 208, startPoint y: 709, endPoint x: 219, endPoint y: 706, distance: 11.4
click at [209, 622] on div "Eraser" at bounding box center [203, 713] width 26 height 9
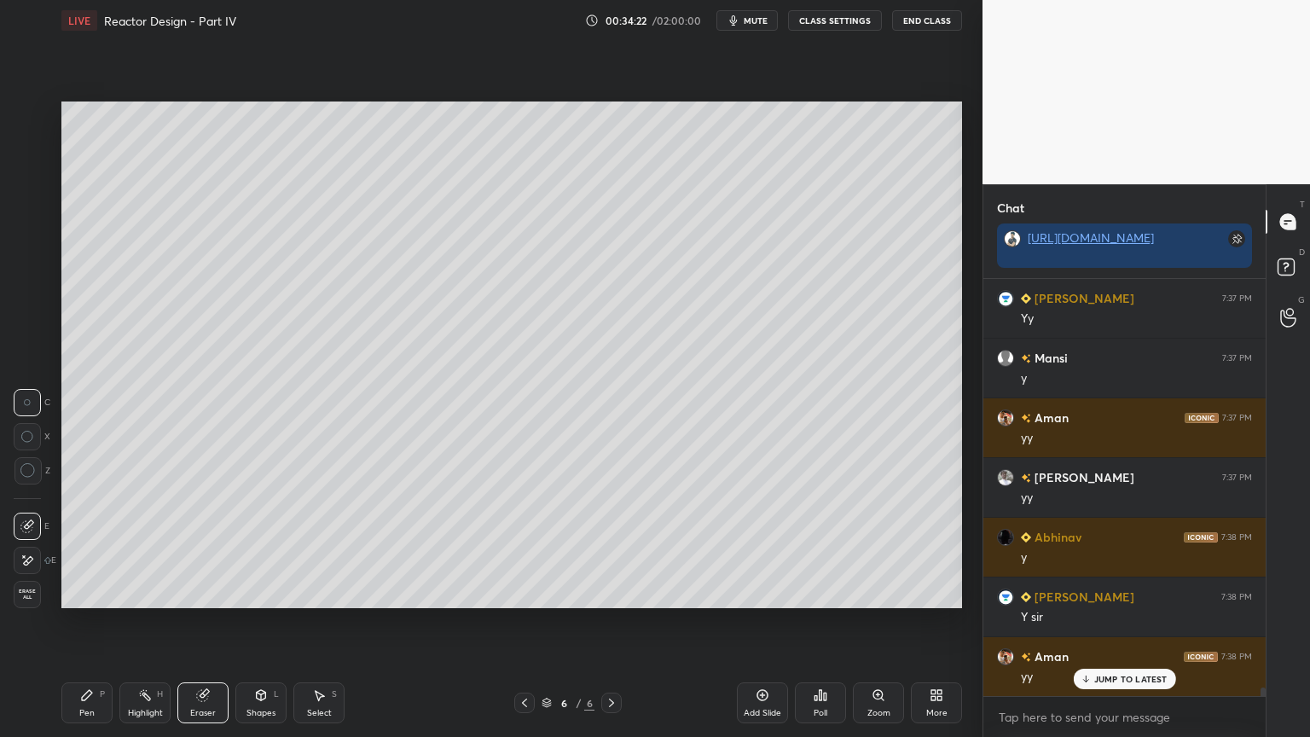
scroll to position [19761, 0]
click at [331, 622] on div "Select S" at bounding box center [318, 702] width 51 height 41
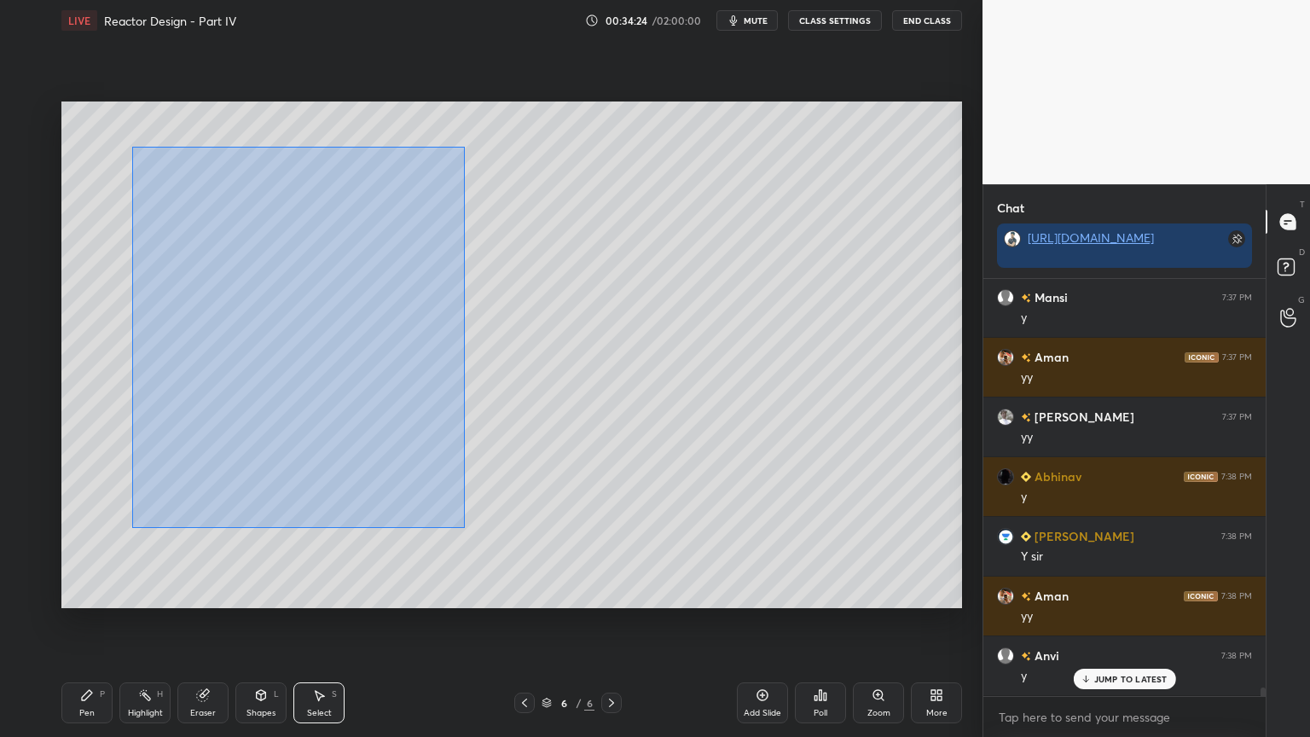
scroll to position [19820, 0]
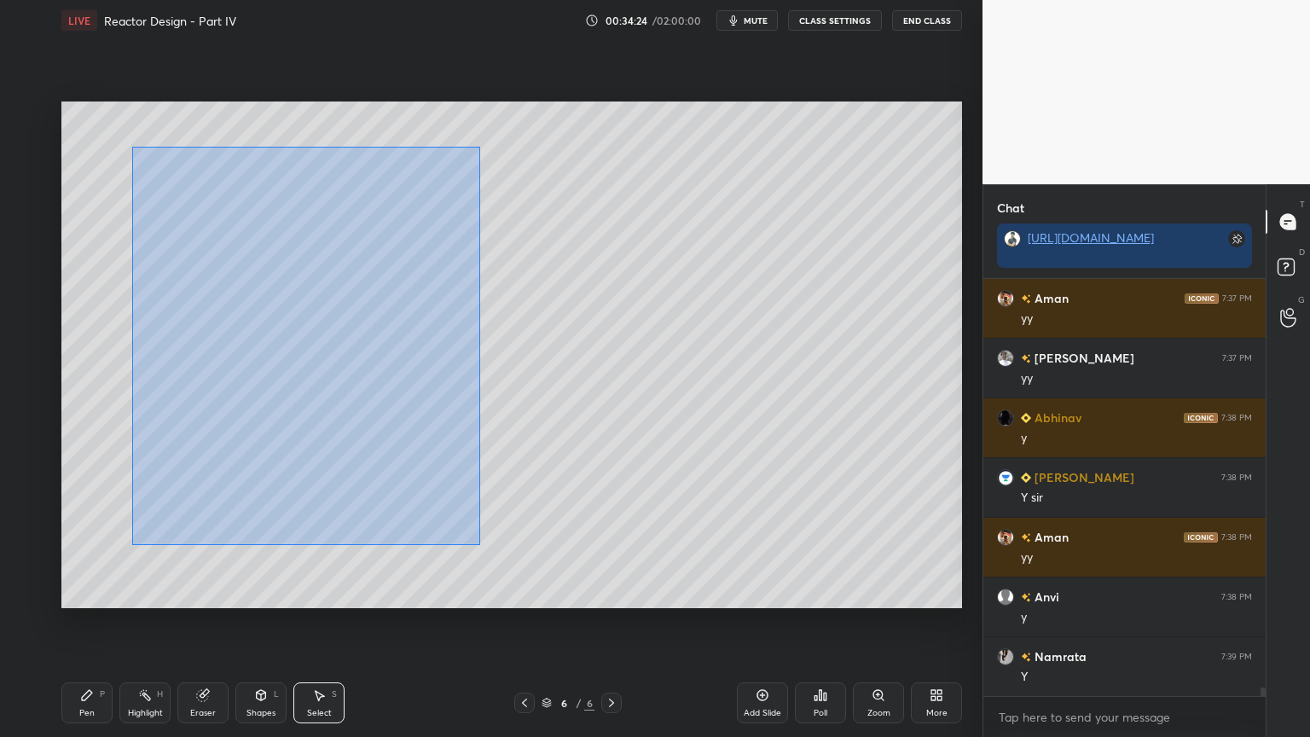
drag, startPoint x: 133, startPoint y: 147, endPoint x: 469, endPoint y: 534, distance: 512.8
click at [484, 552] on div "0 ° Undo Copy Duplicate Duplicate to new slide Delete" at bounding box center [511, 355] width 901 height 507
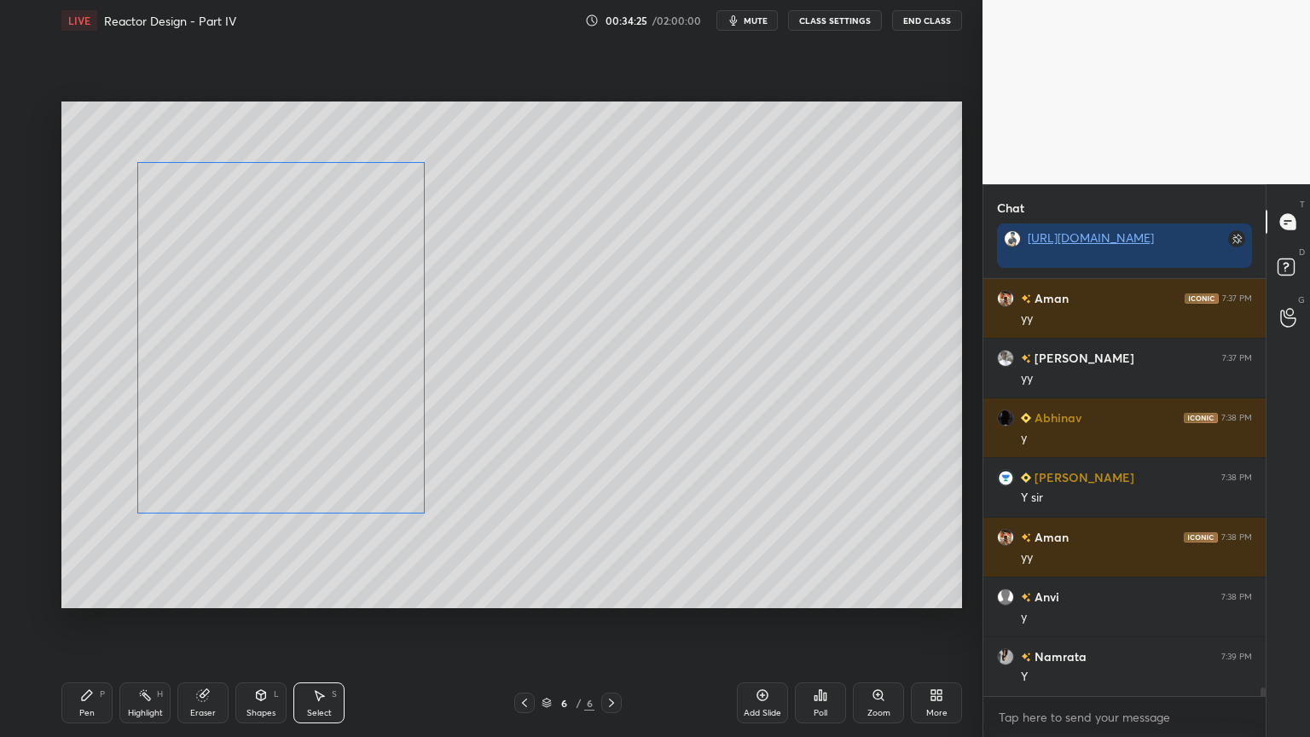
drag, startPoint x: 377, startPoint y: 479, endPoint x: 369, endPoint y: 486, distance: 10.3
click at [368, 478] on div "0 ° Undo Copy Duplicate Duplicate to new slide Delete" at bounding box center [511, 355] width 901 height 507
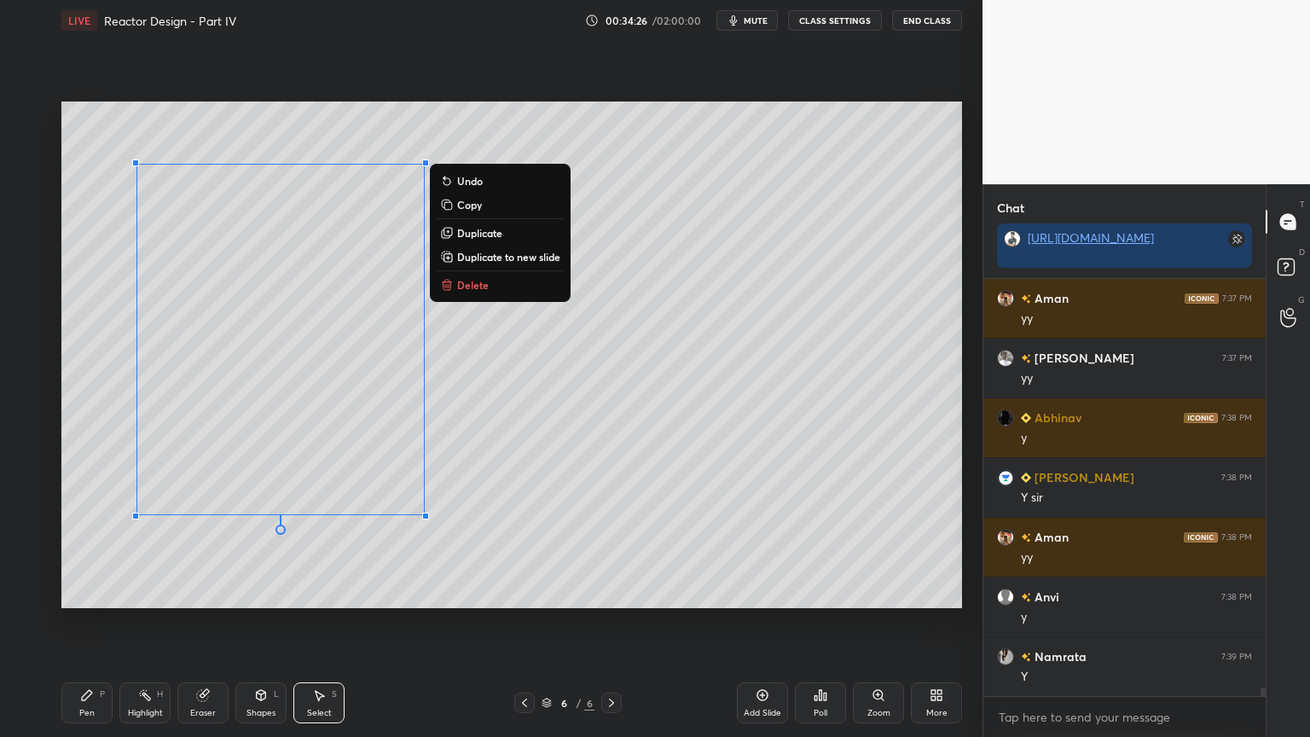
click at [501, 501] on div "0 ° Undo Copy Duplicate Duplicate to new slide Delete" at bounding box center [511, 355] width 901 height 507
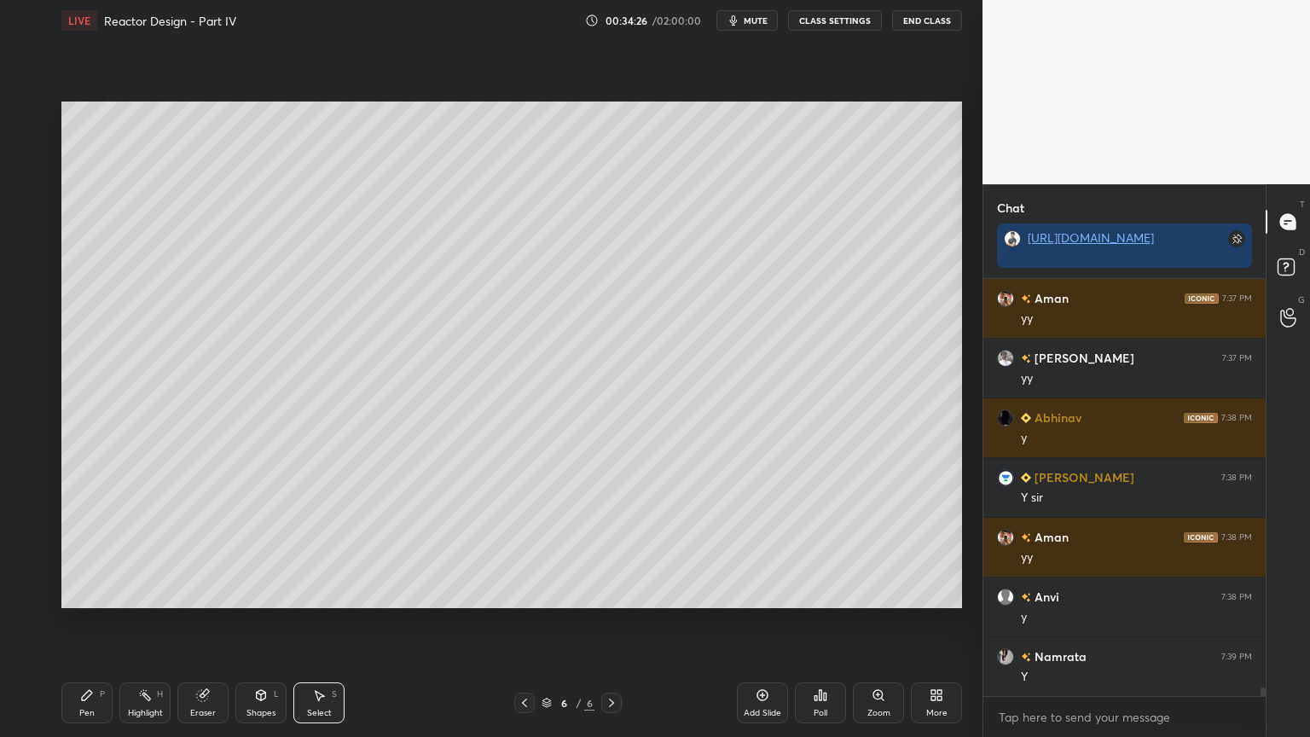
scroll to position [19880, 0]
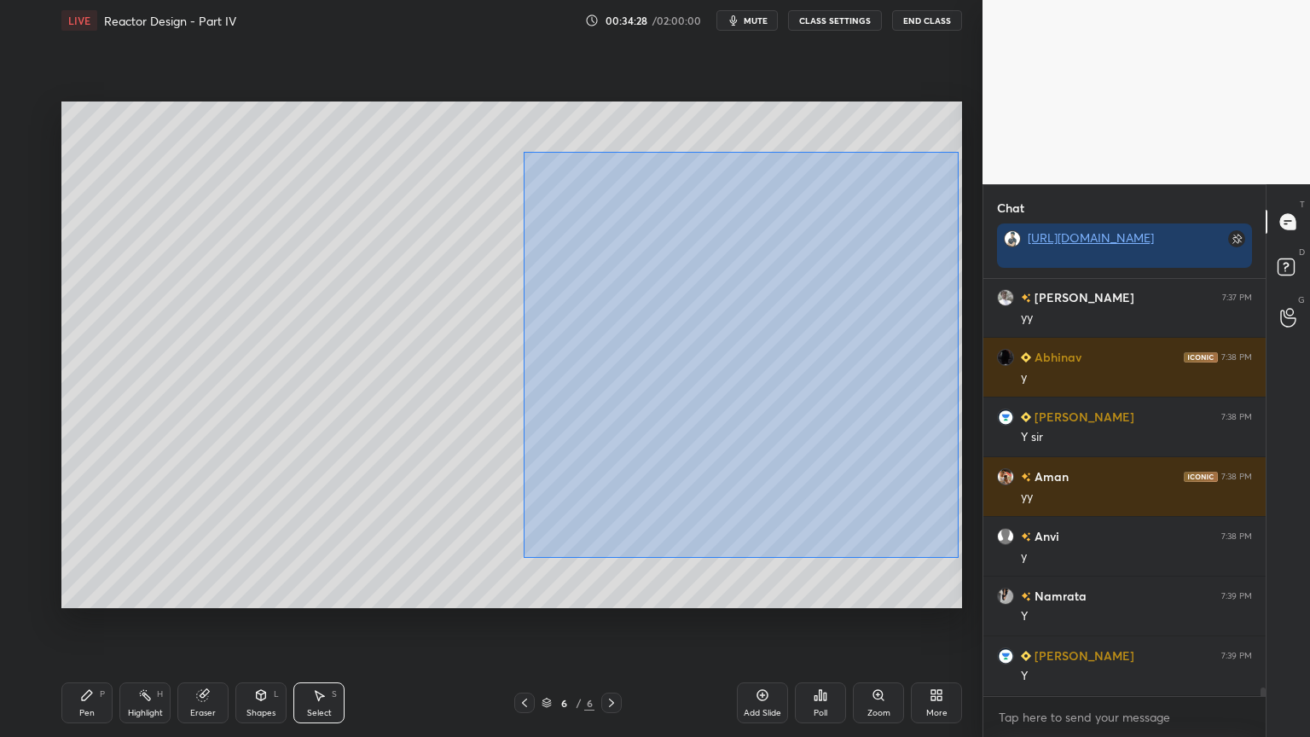
drag, startPoint x: 524, startPoint y: 154, endPoint x: 947, endPoint y: 543, distance: 574.8
click at [959, 559] on div "0 ° Undo Copy Duplicate Duplicate to new slide Delete" at bounding box center [511, 355] width 901 height 507
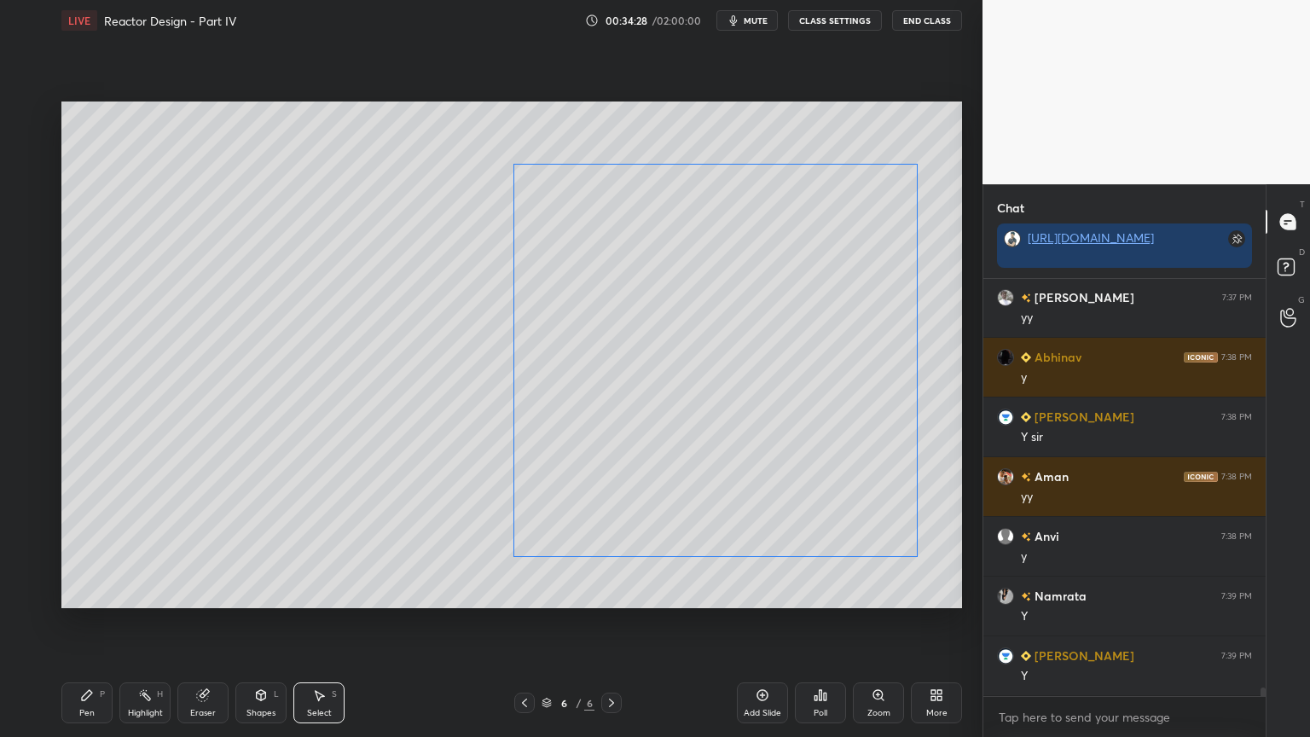
scroll to position [19939, 0]
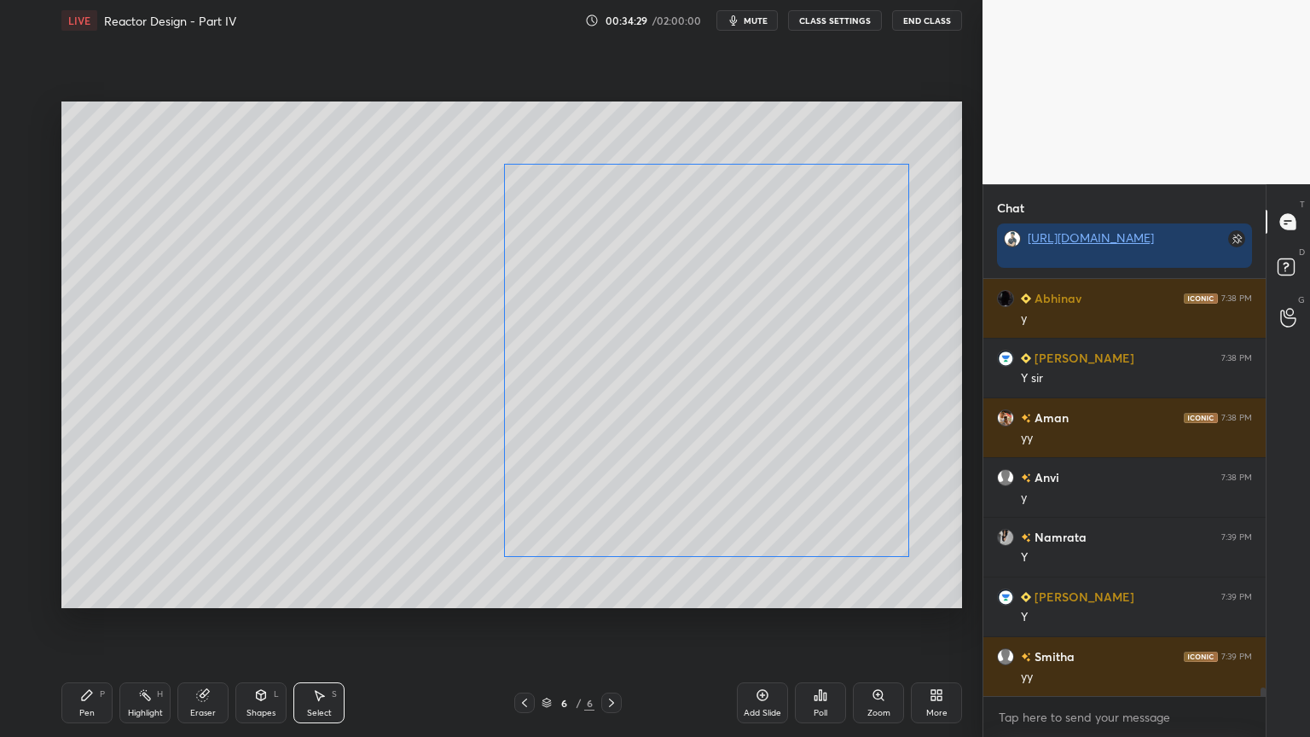
click at [770, 482] on div "0 ° Undo Copy Duplicate Duplicate to new slide Delete" at bounding box center [511, 355] width 901 height 507
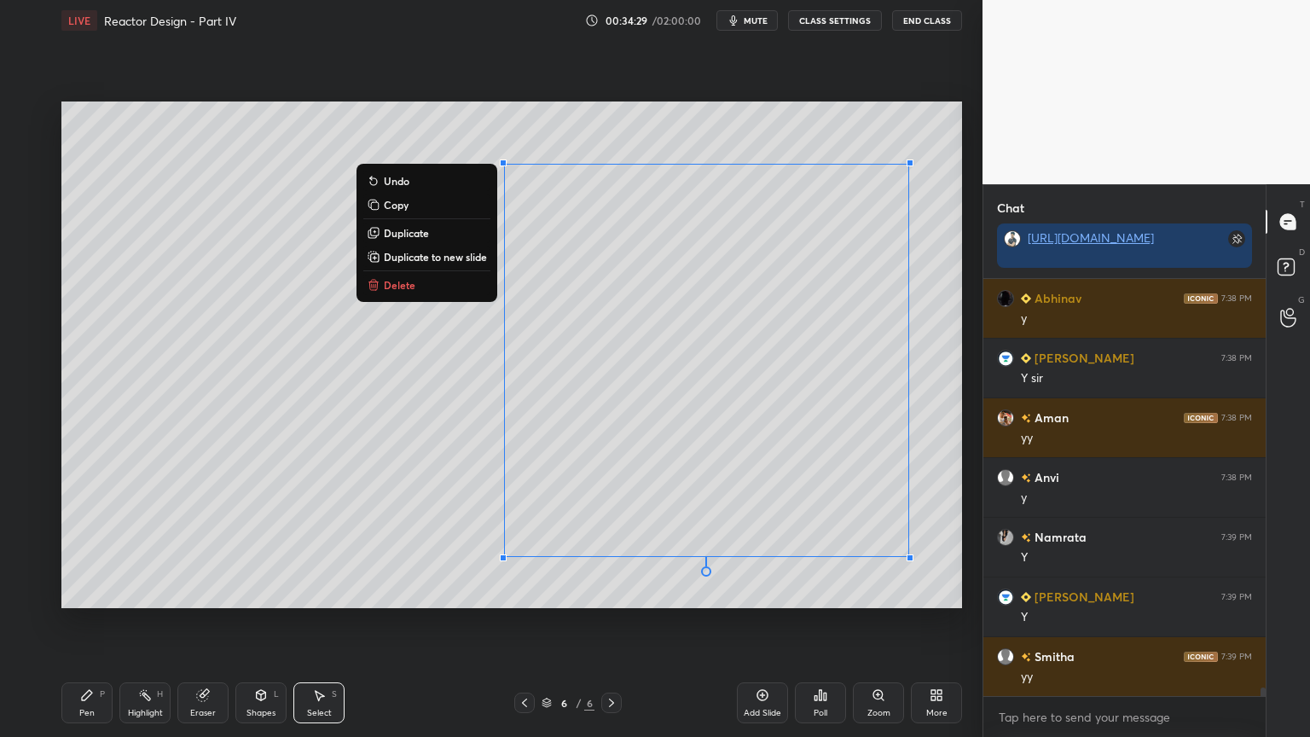
click at [772, 565] on div "0 ° Undo Copy Duplicate Duplicate to new slide Delete" at bounding box center [511, 355] width 901 height 507
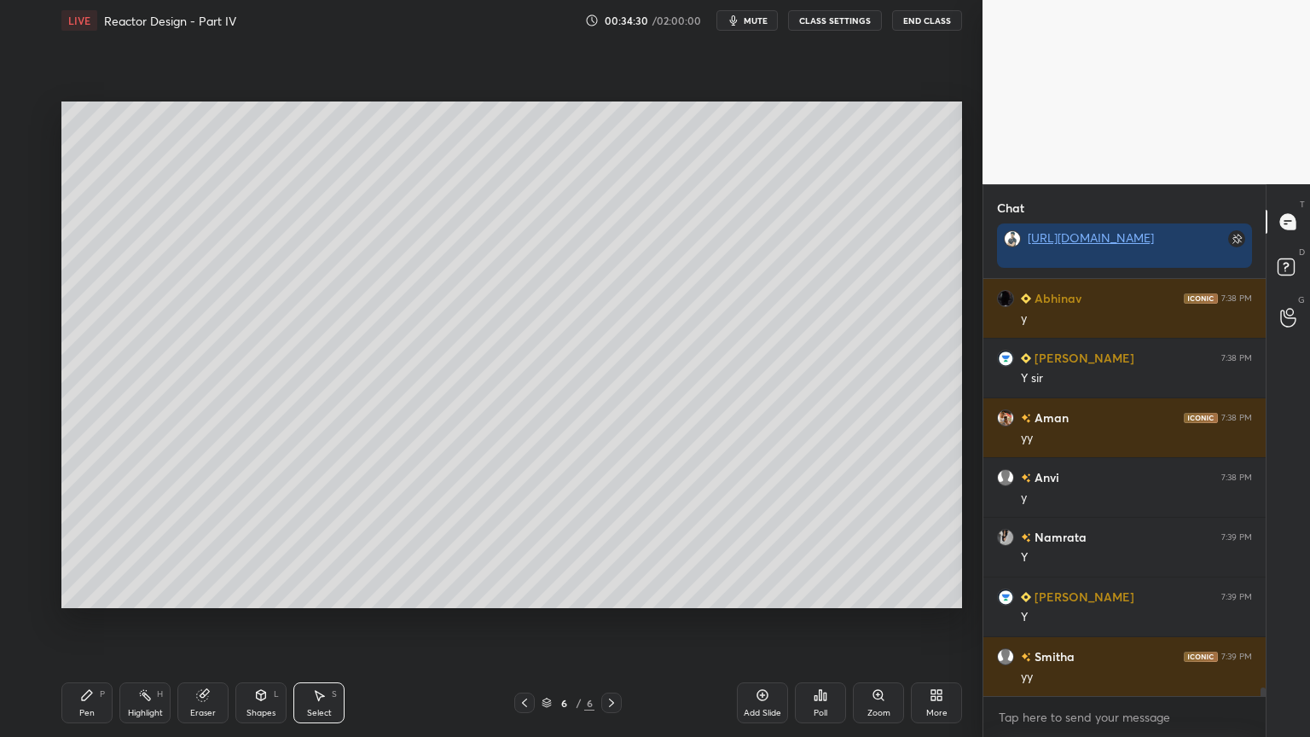
click at [266, 622] on icon at bounding box center [261, 695] width 14 height 14
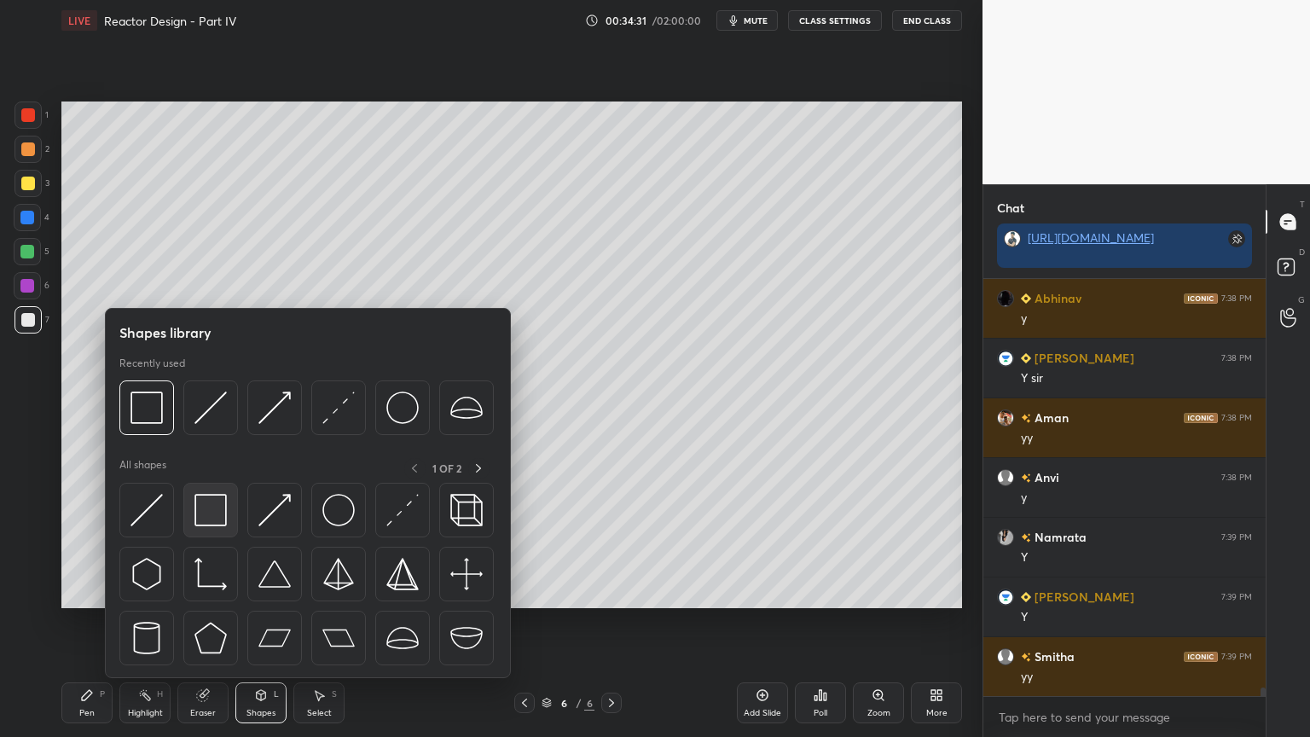
click at [206, 515] on img at bounding box center [211, 510] width 32 height 32
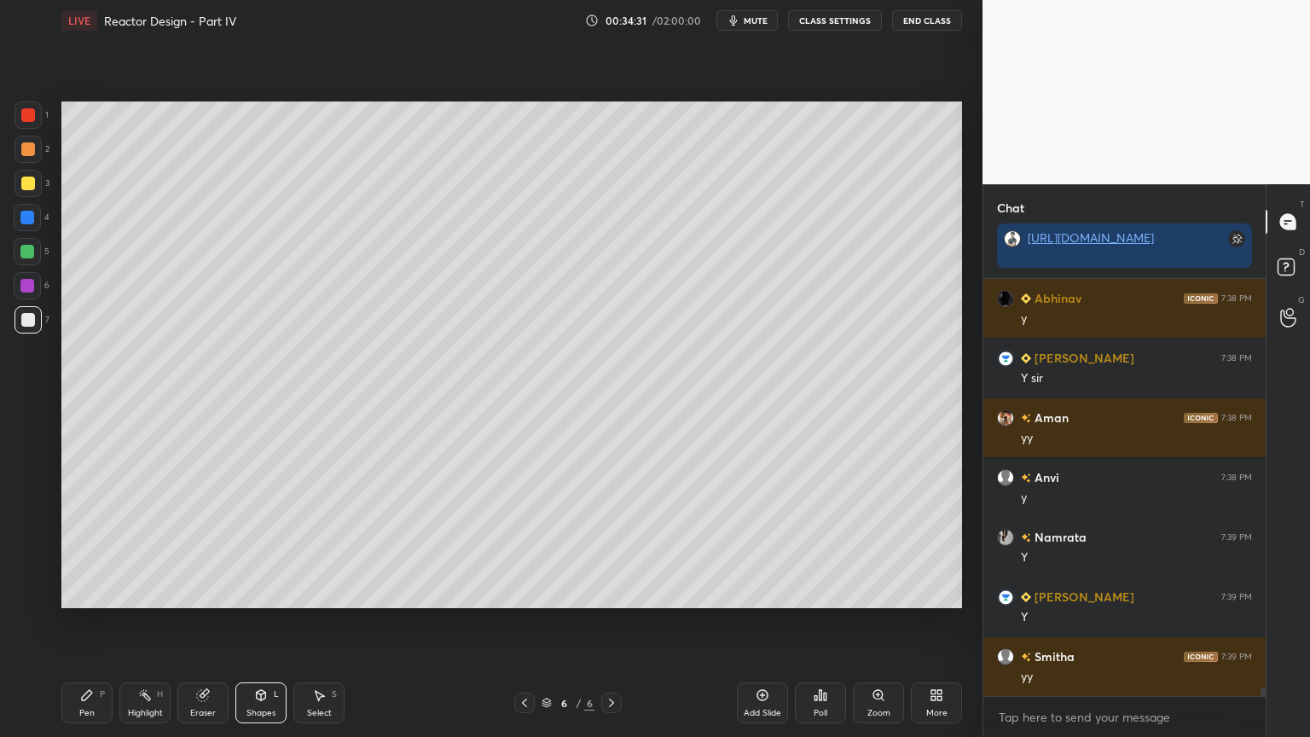
click at [23, 283] on div at bounding box center [27, 286] width 14 height 14
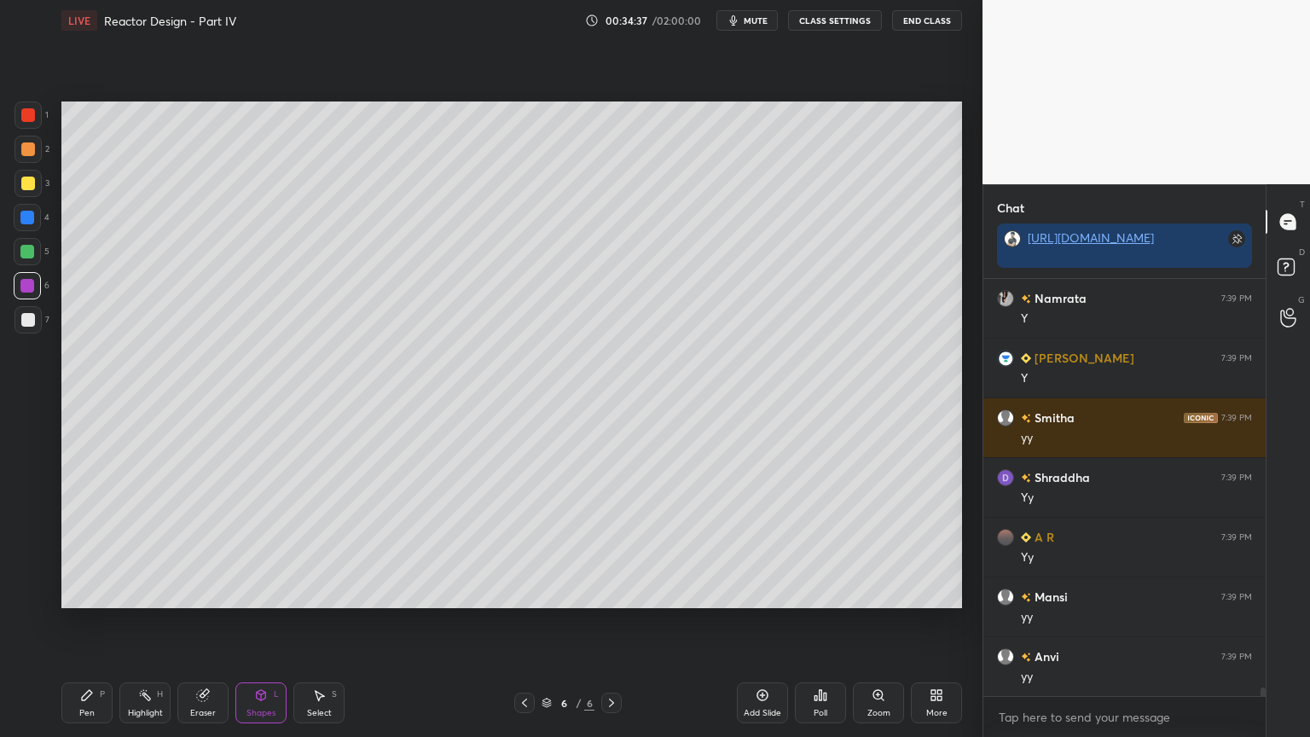
scroll to position [20239, 0]
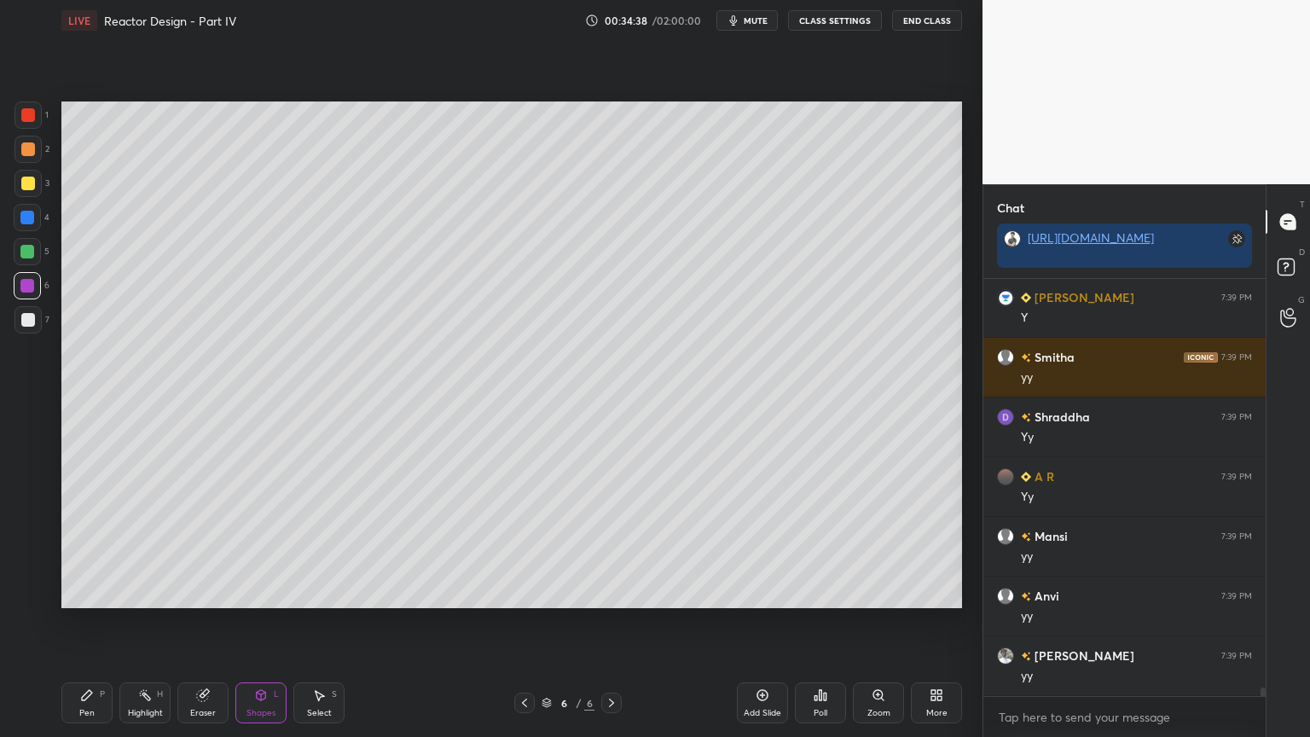
click at [266, 622] on icon at bounding box center [261, 695] width 14 height 14
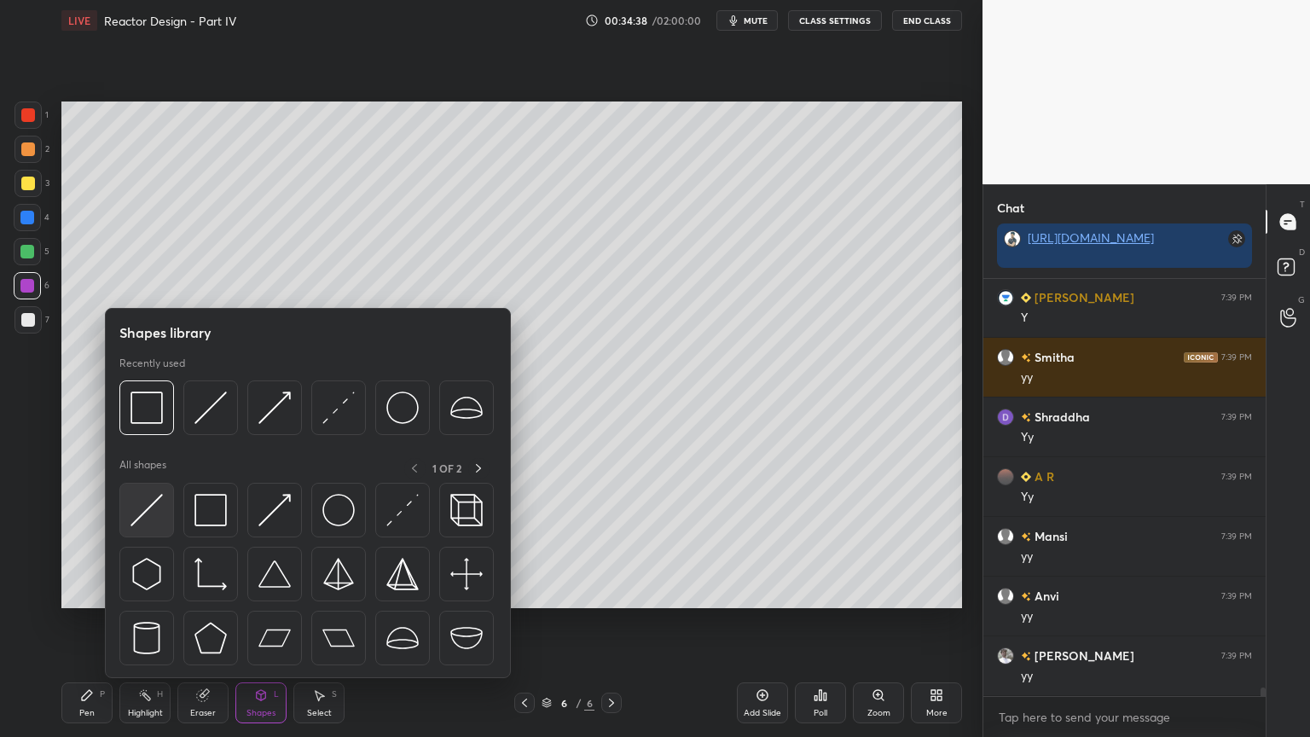
click at [134, 498] on img at bounding box center [147, 510] width 32 height 32
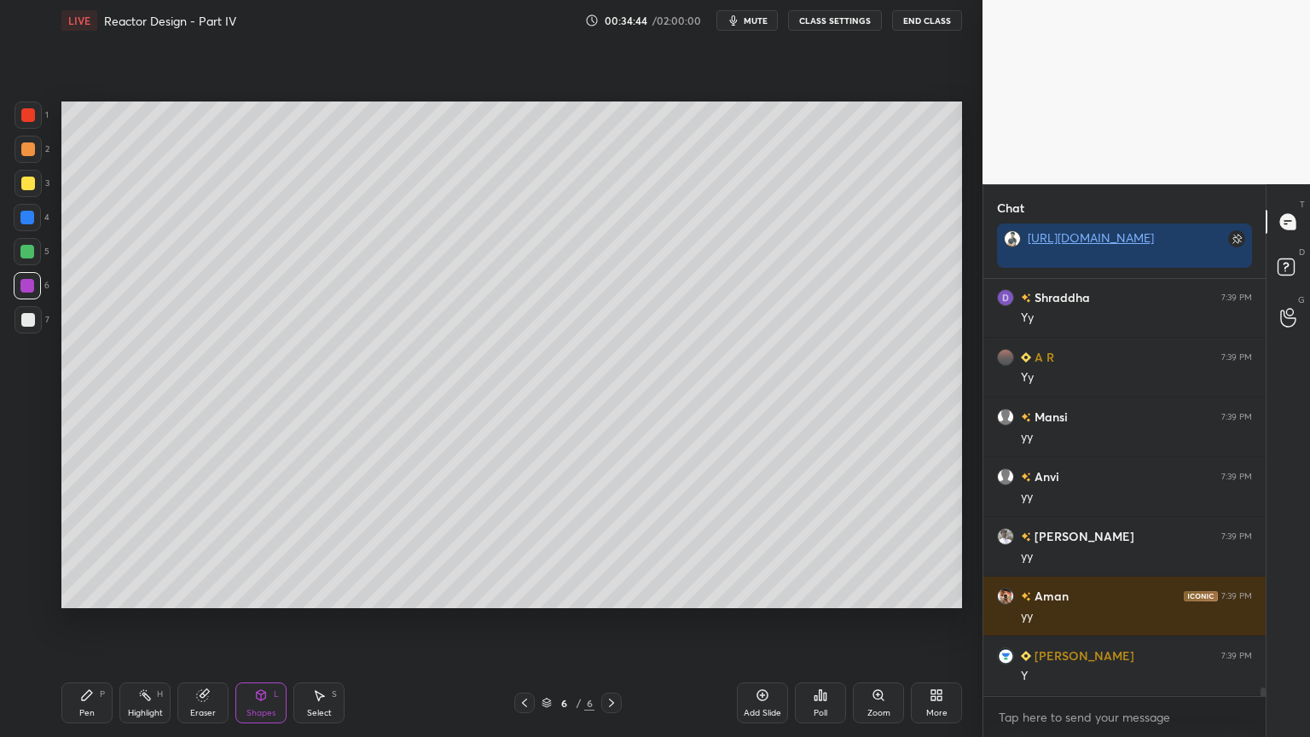
scroll to position [20417, 0]
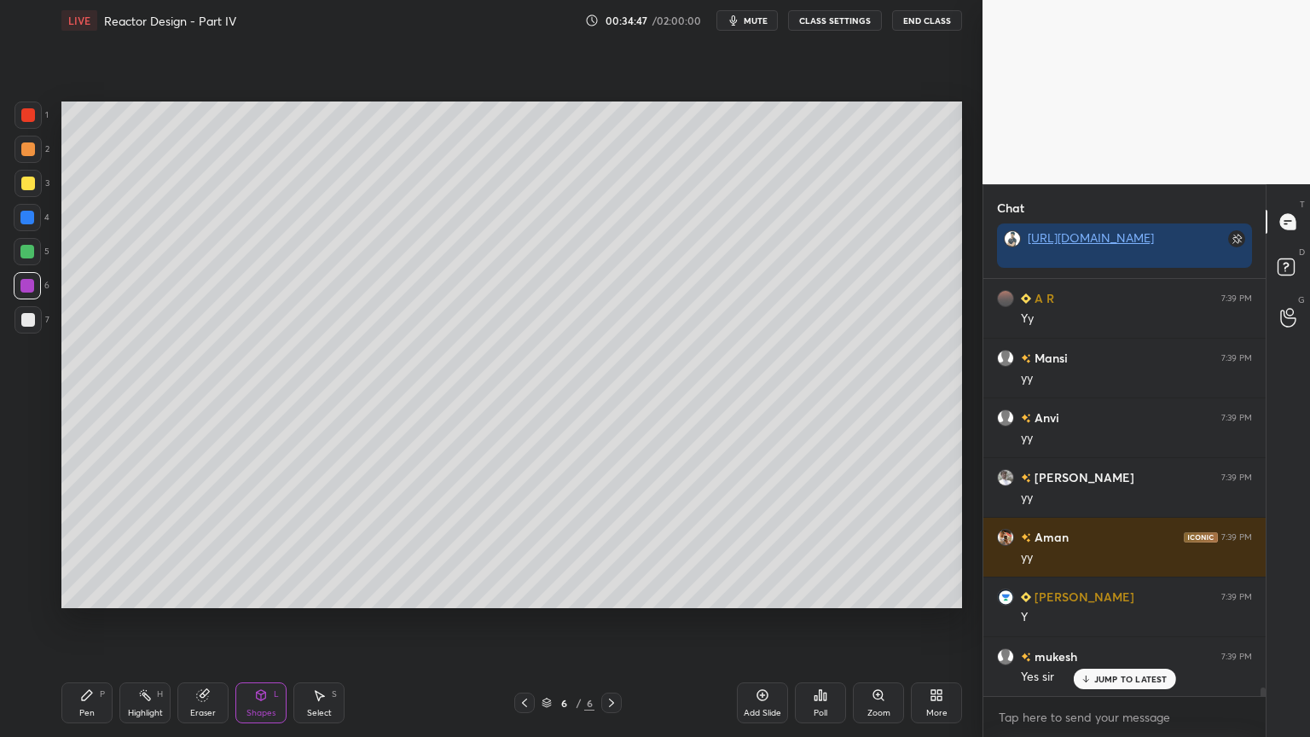
click at [92, 622] on div "Pen P" at bounding box center [86, 702] width 51 height 41
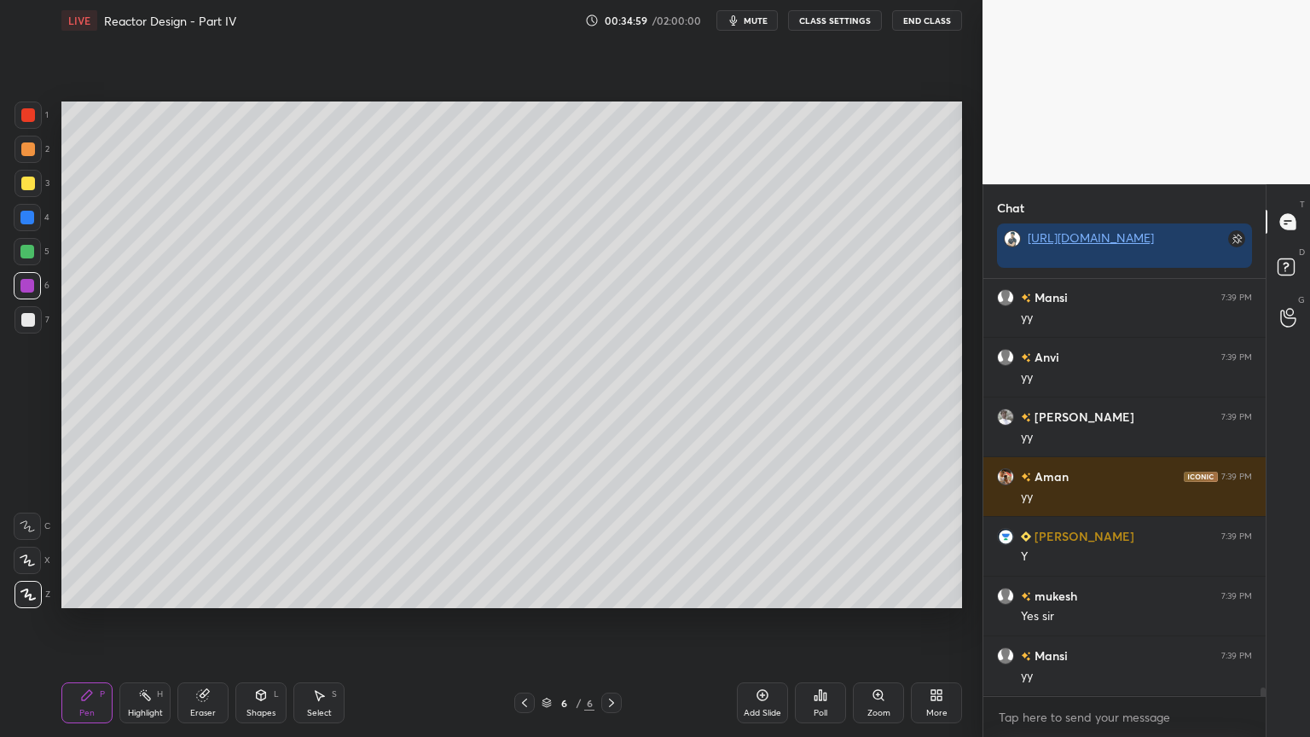
scroll to position [20536, 0]
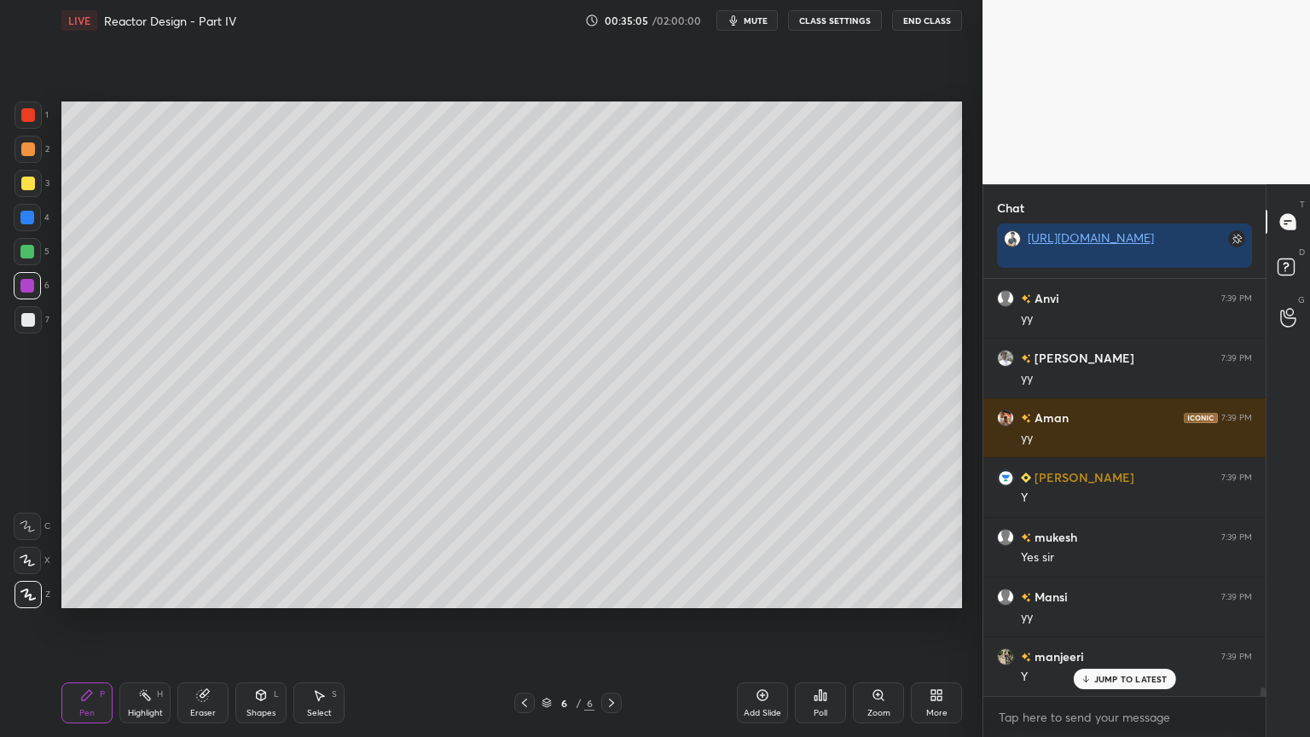
click at [754, 622] on div "Add Slide" at bounding box center [762, 702] width 51 height 41
click at [84, 622] on div "Pen P" at bounding box center [86, 702] width 51 height 41
click at [29, 326] on div at bounding box center [28, 320] width 14 height 14
click at [527, 622] on icon at bounding box center [525, 703] width 14 height 14
click at [615, 622] on icon at bounding box center [612, 703] width 14 height 14
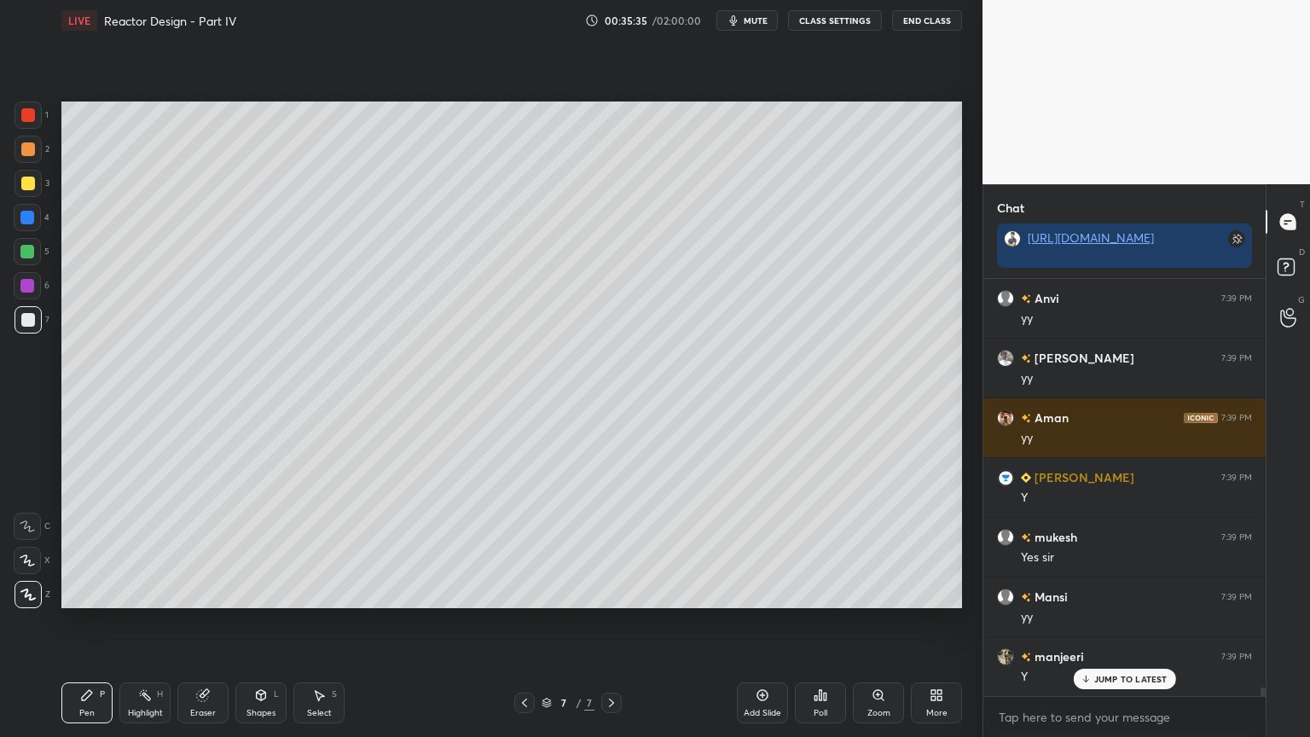
click at [270, 622] on div "Shapes L" at bounding box center [260, 702] width 51 height 41
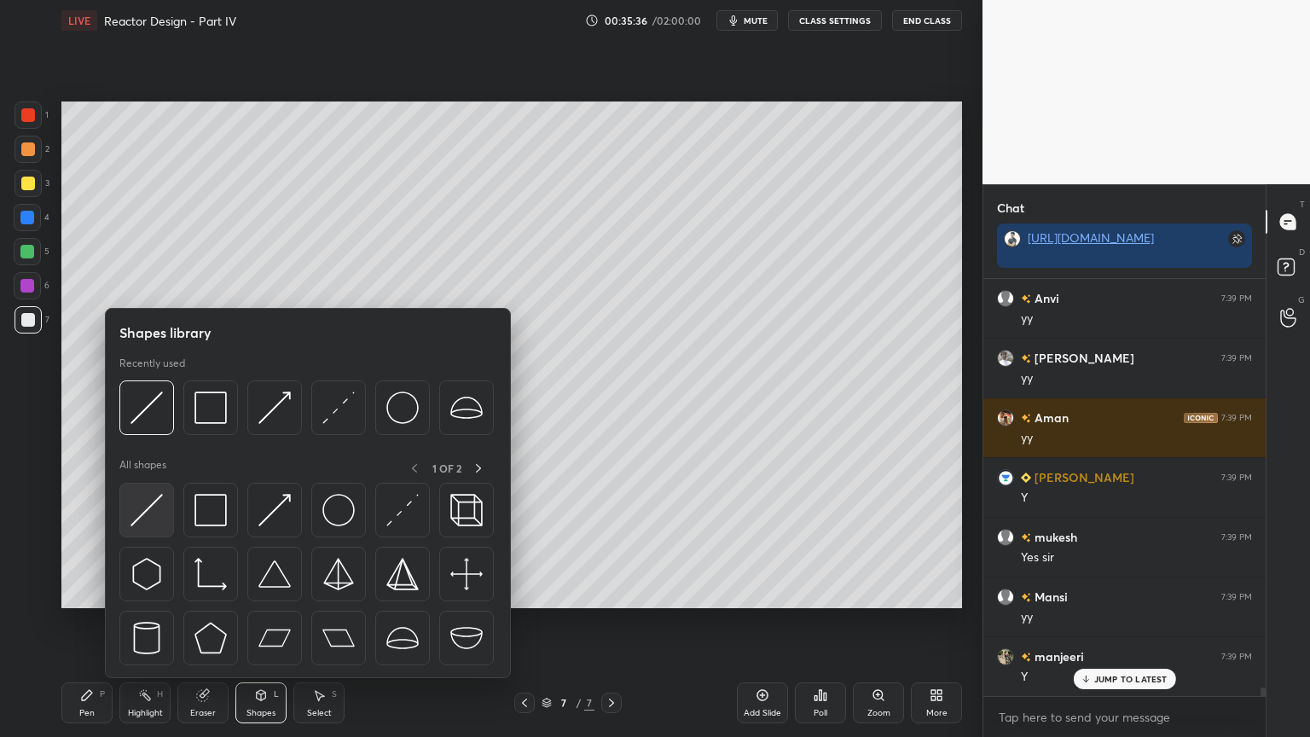
click at [148, 509] on img at bounding box center [147, 510] width 32 height 32
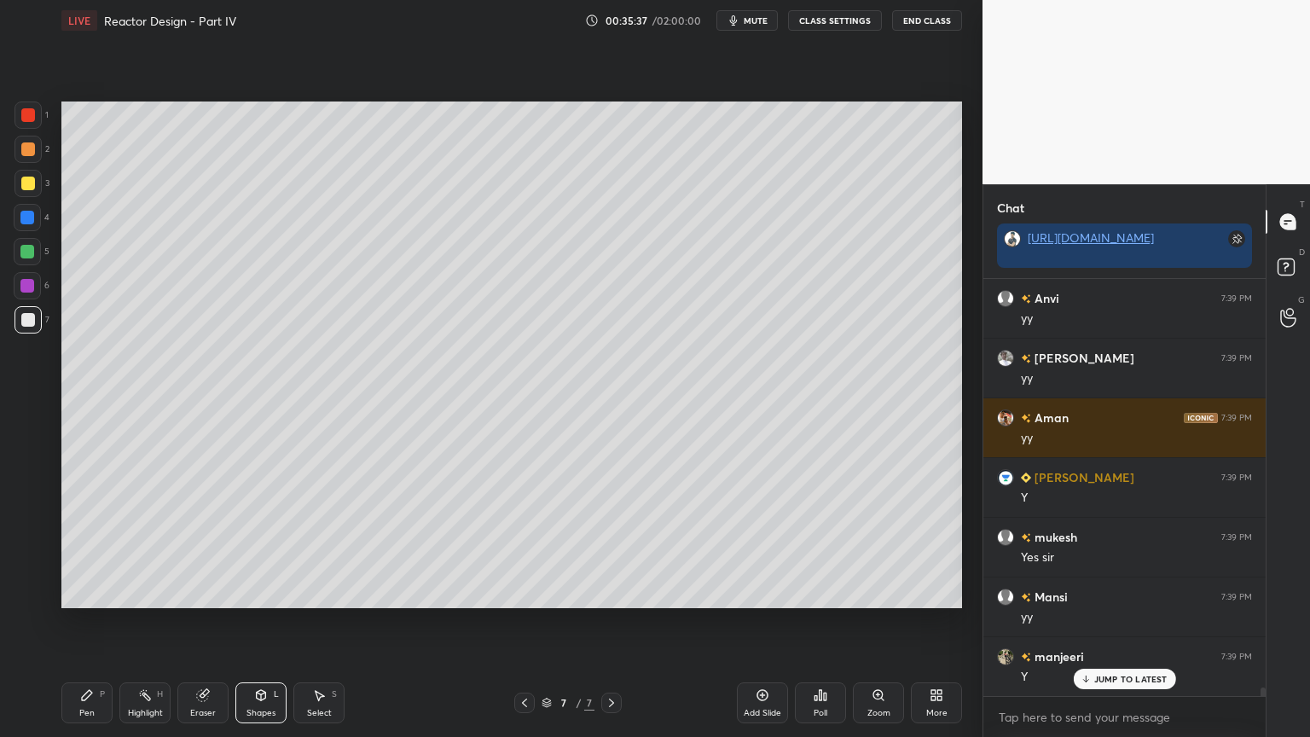
scroll to position [20597, 0]
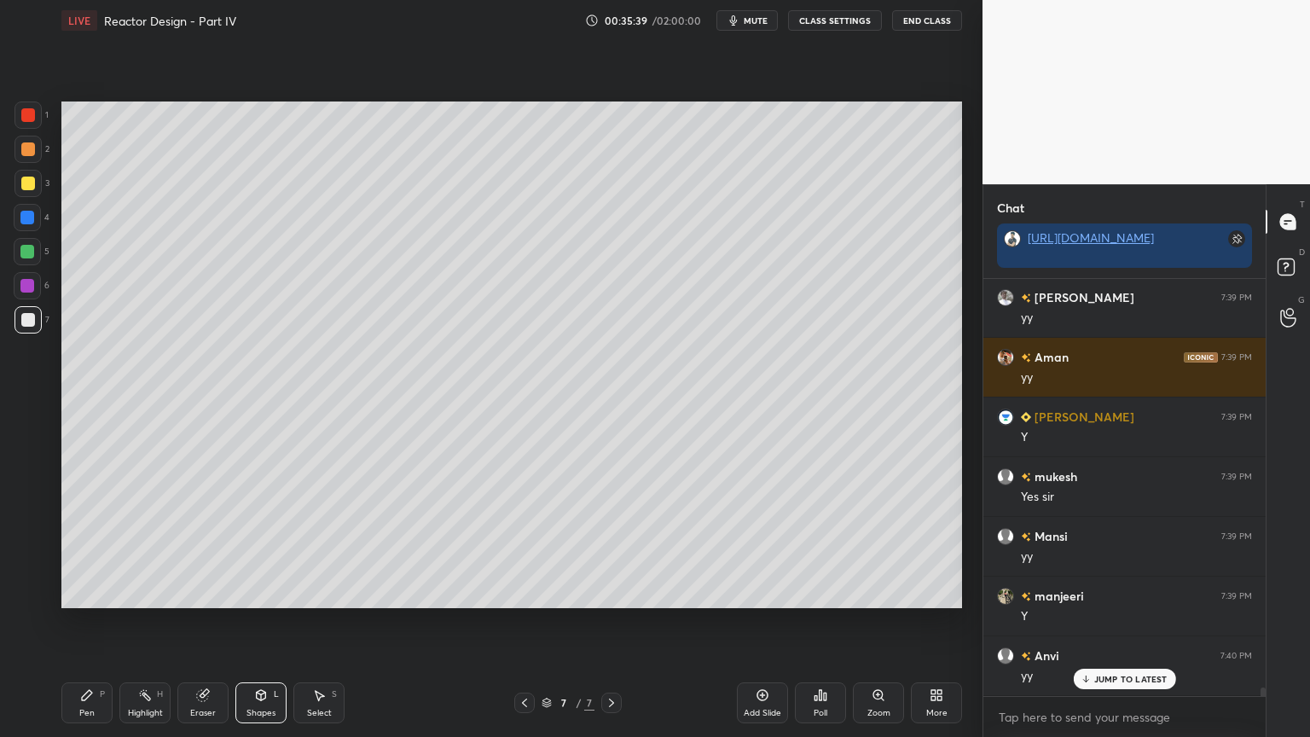
click at [96, 622] on div "Pen P" at bounding box center [86, 702] width 51 height 41
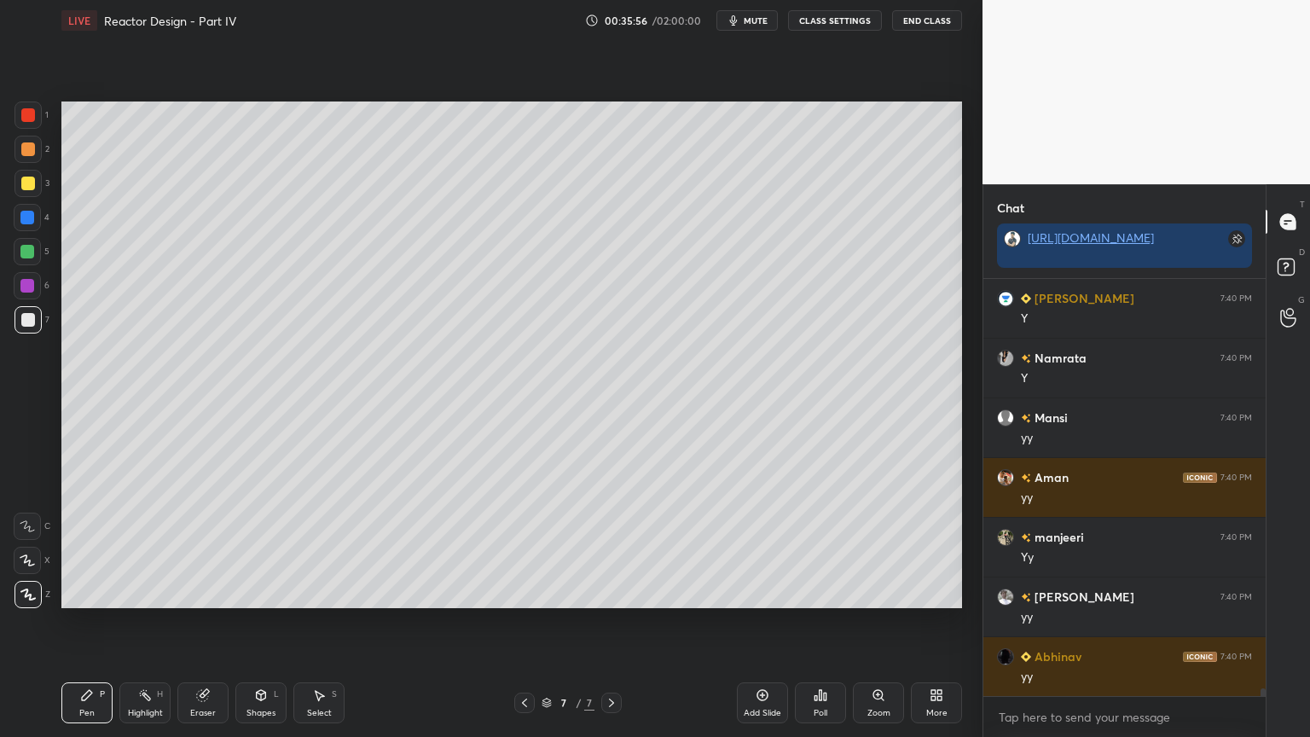
scroll to position [21075, 0]
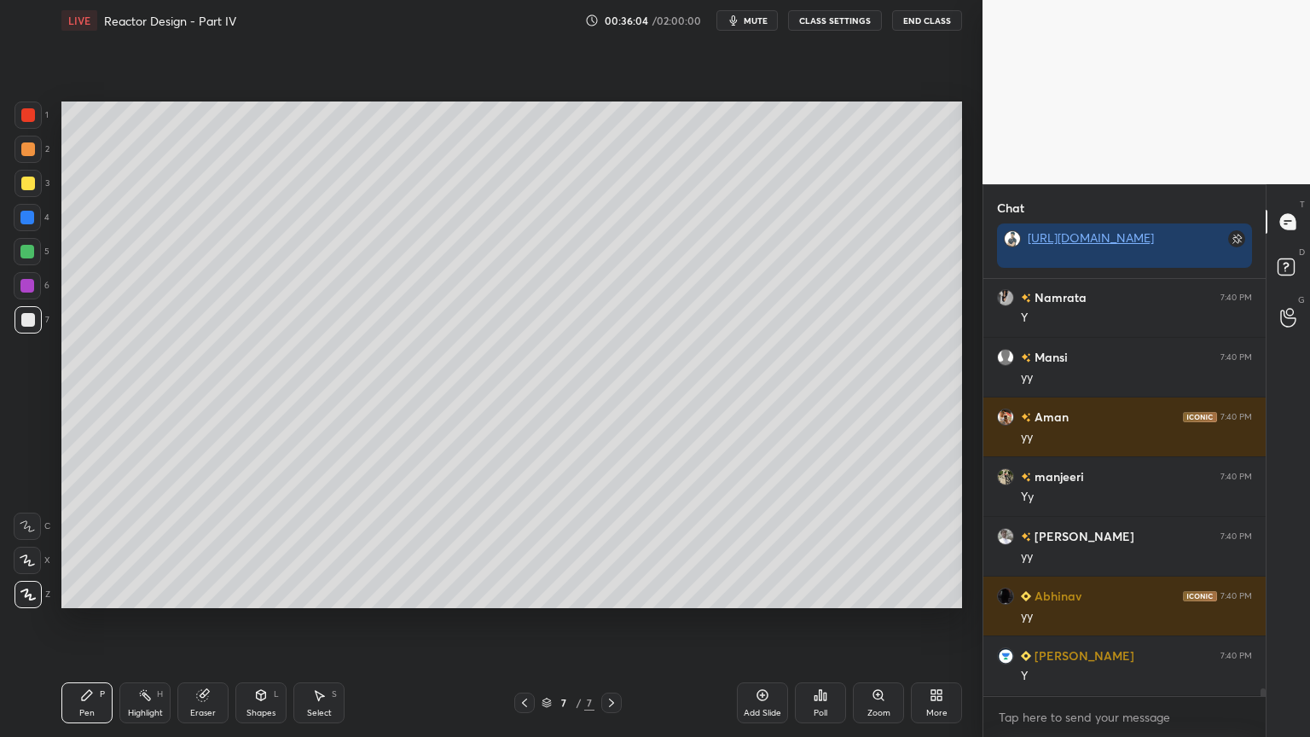
click at [268, 622] on div "Shapes L" at bounding box center [260, 702] width 51 height 41
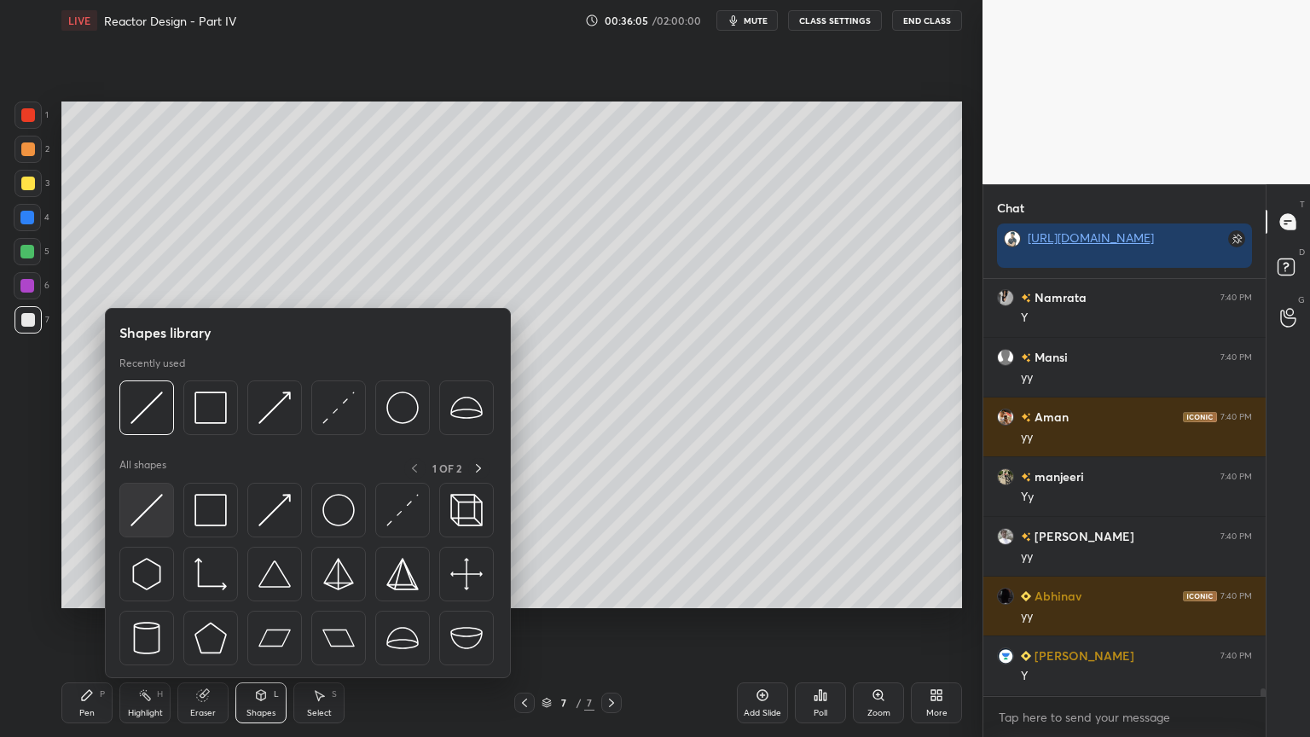
click at [131, 515] on div at bounding box center [146, 510] width 55 height 55
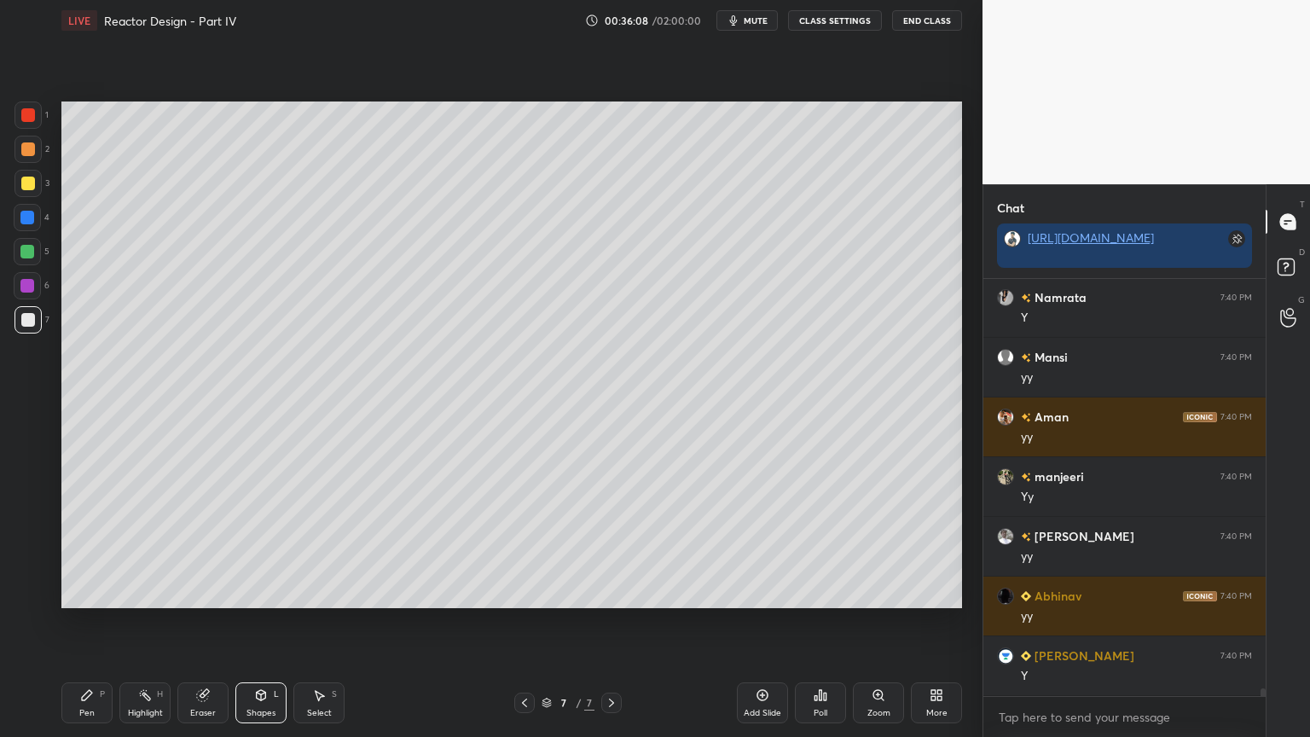
click at [97, 622] on div "Pen P" at bounding box center [86, 702] width 51 height 41
drag, startPoint x: 264, startPoint y: 701, endPoint x: 271, endPoint y: 692, distance: 12.1
click at [264, 622] on icon at bounding box center [261, 695] width 14 height 14
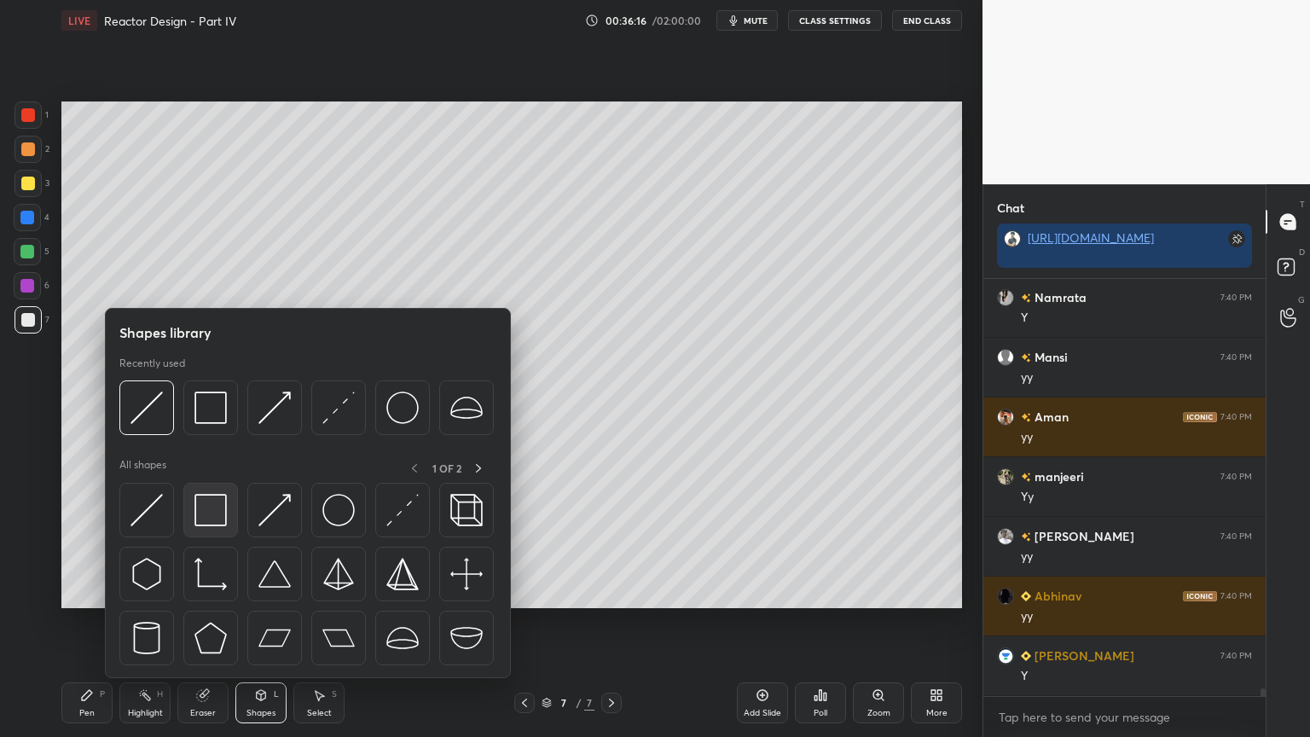
click at [222, 518] on img at bounding box center [211, 510] width 32 height 32
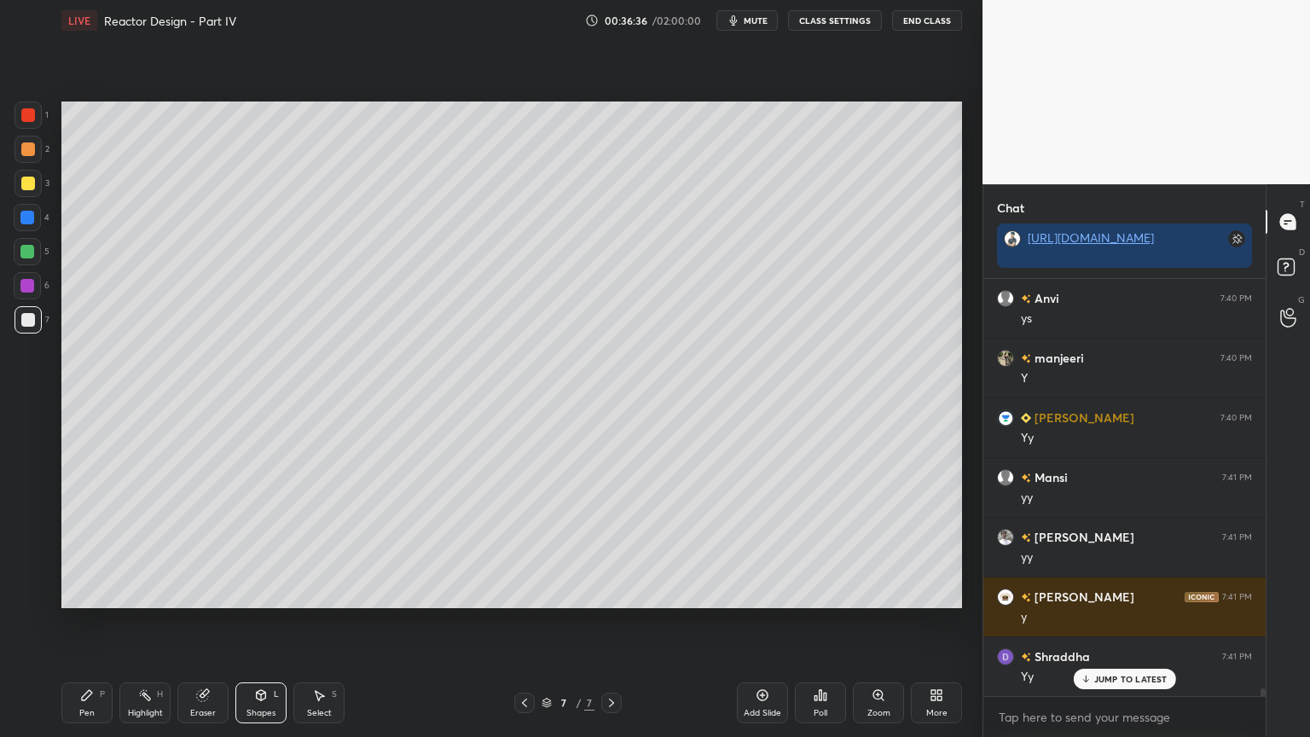
scroll to position [21672, 0]
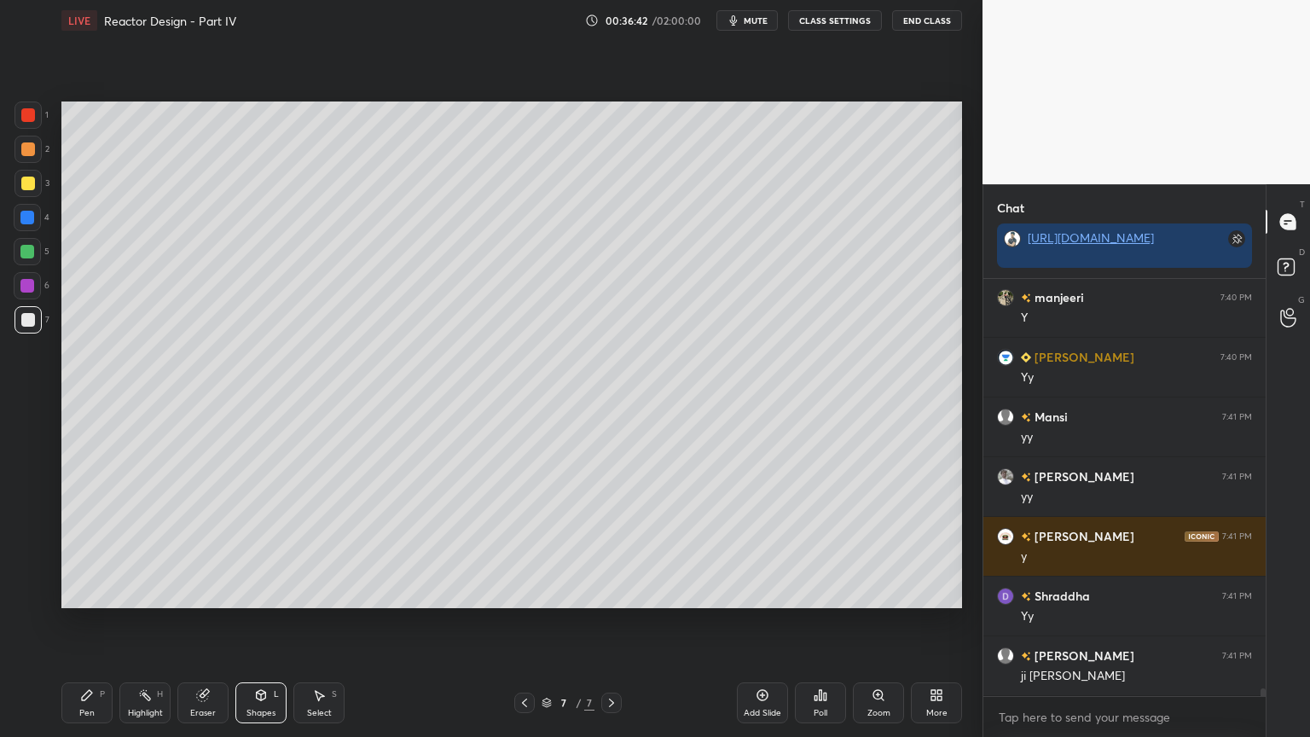
click at [93, 622] on div "Pen P" at bounding box center [86, 702] width 51 height 41
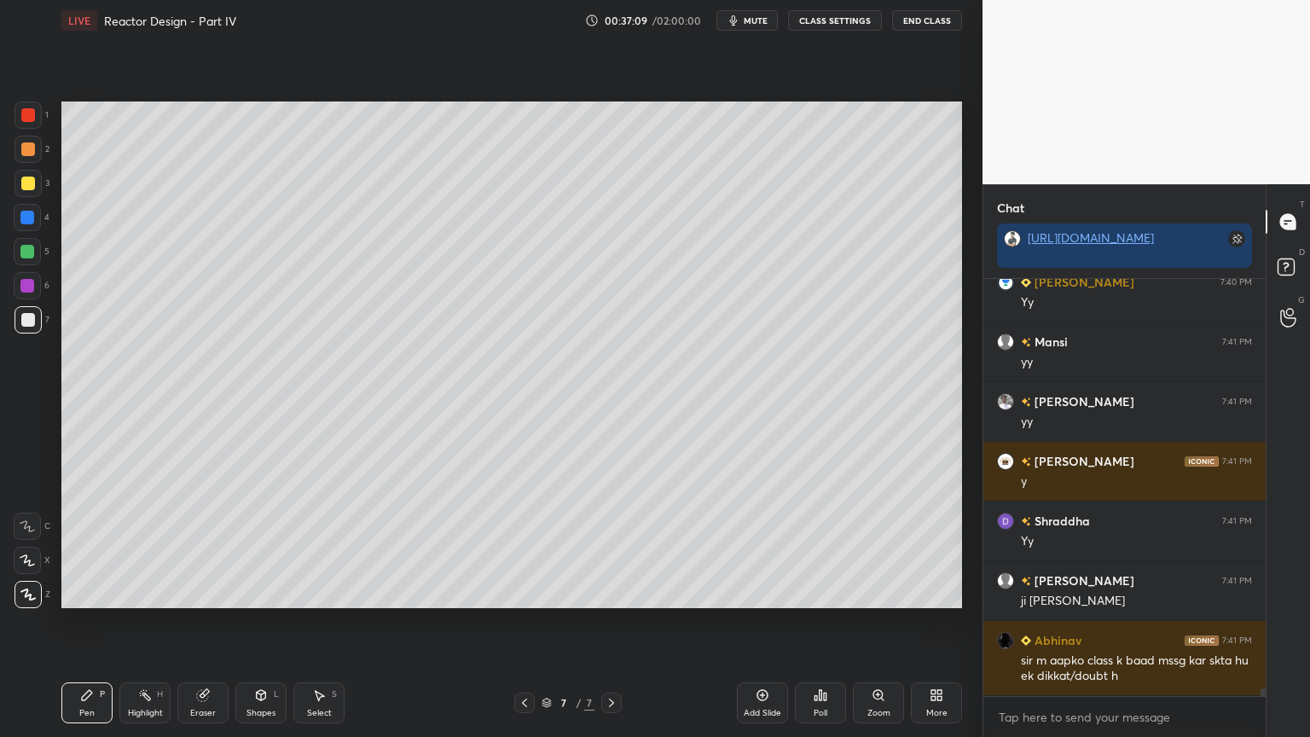
scroll to position [21764, 0]
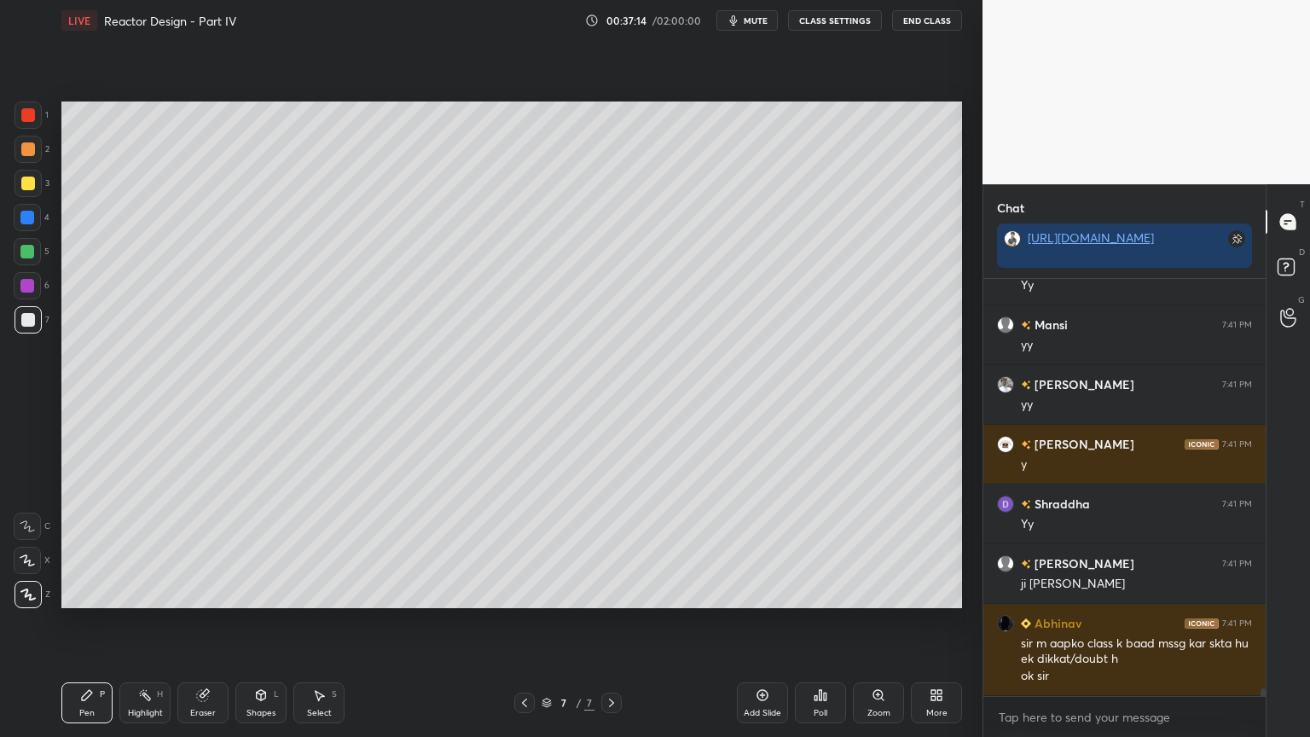
click at [258, 622] on div "Shapes" at bounding box center [261, 713] width 29 height 9
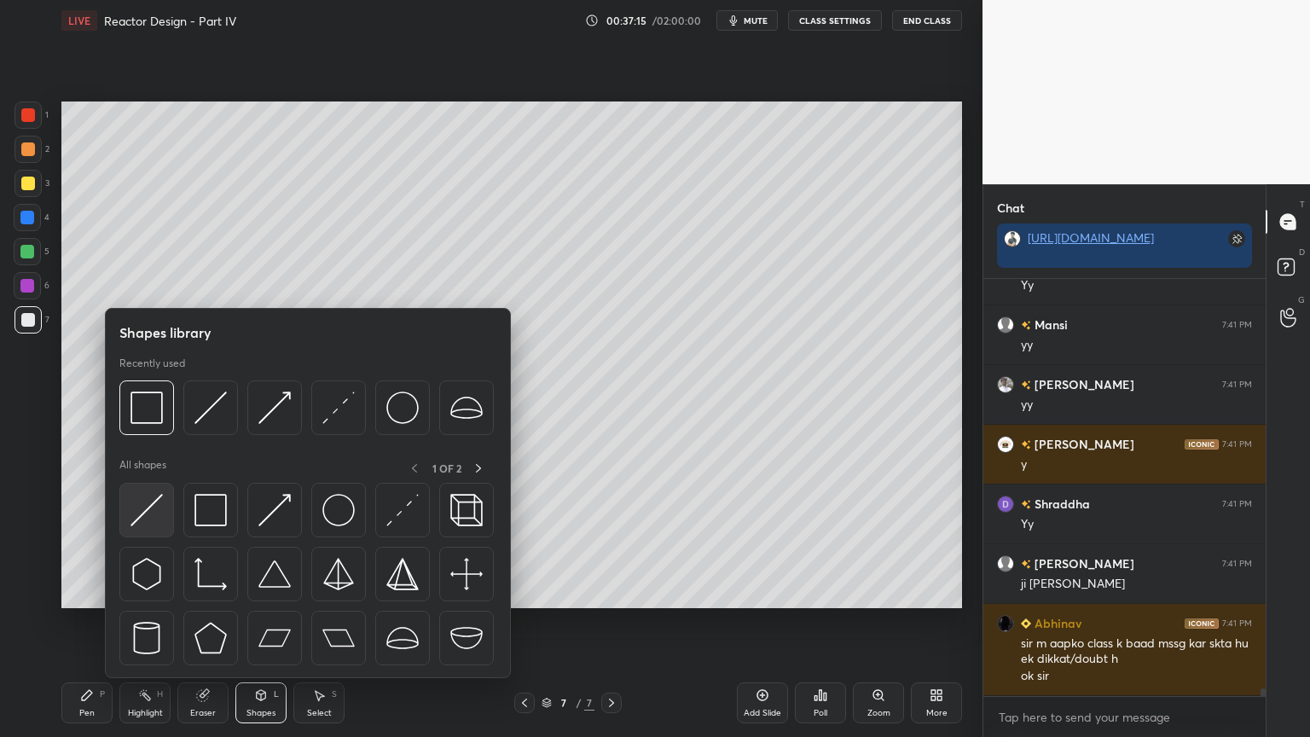
click at [155, 512] on img at bounding box center [147, 510] width 32 height 32
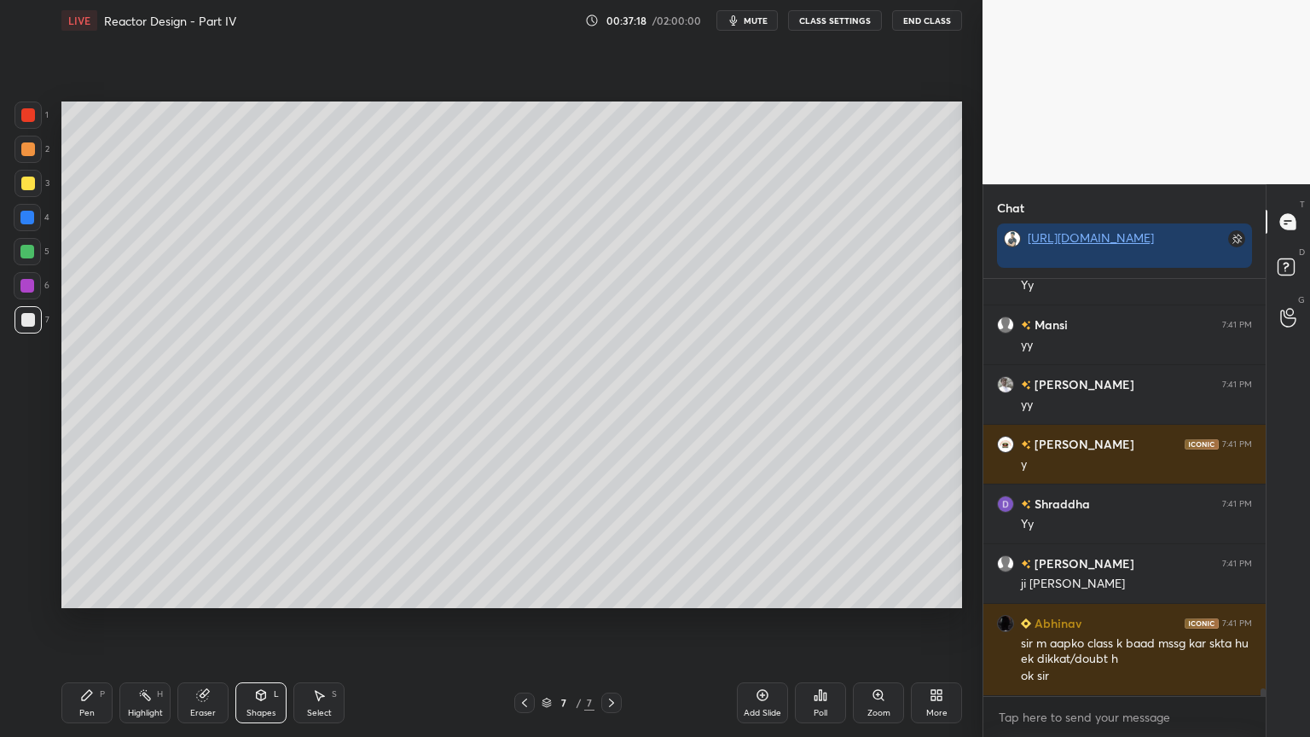
click at [78, 622] on div "Pen P" at bounding box center [86, 702] width 51 height 41
click at [26, 253] on div at bounding box center [27, 252] width 14 height 14
drag, startPoint x: 34, startPoint y: 322, endPoint x: 49, endPoint y: 328, distance: 16.0
click at [33, 323] on div at bounding box center [28, 320] width 14 height 14
click at [269, 622] on div "Shapes L" at bounding box center [260, 702] width 51 height 41
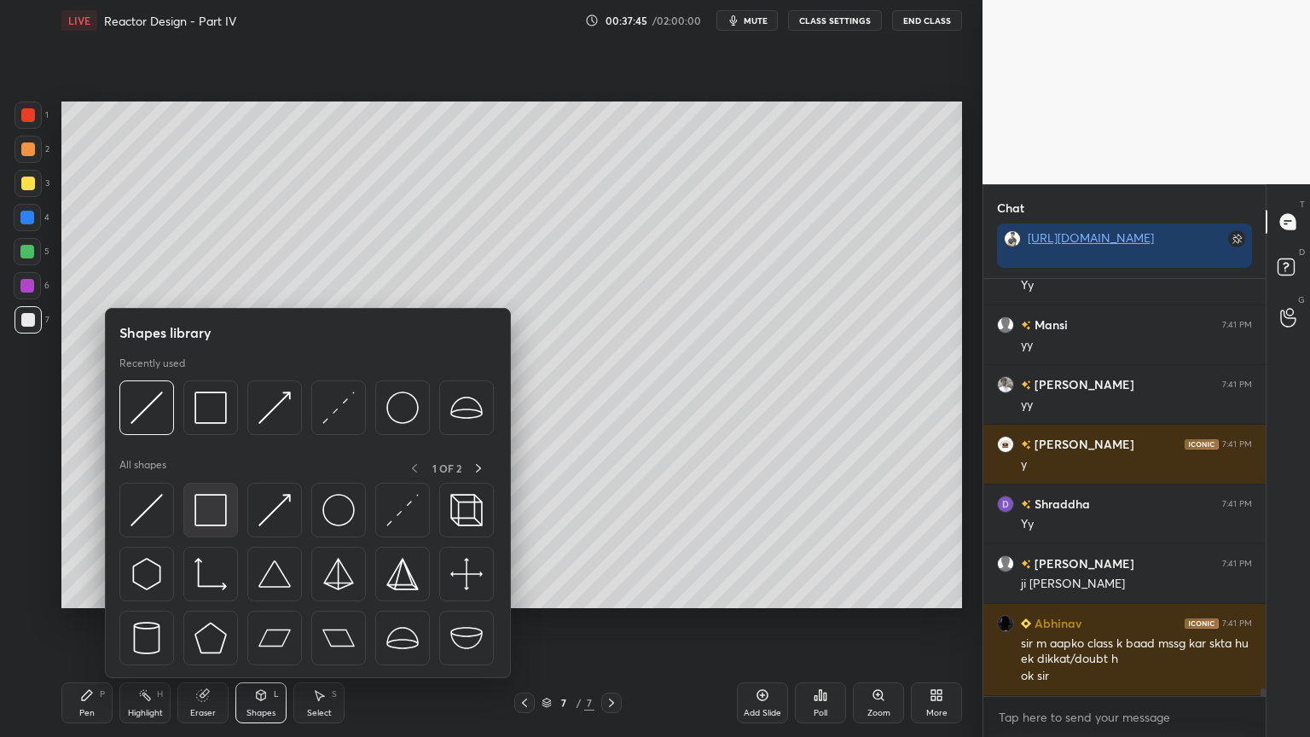
click at [218, 526] on div at bounding box center [210, 510] width 55 height 55
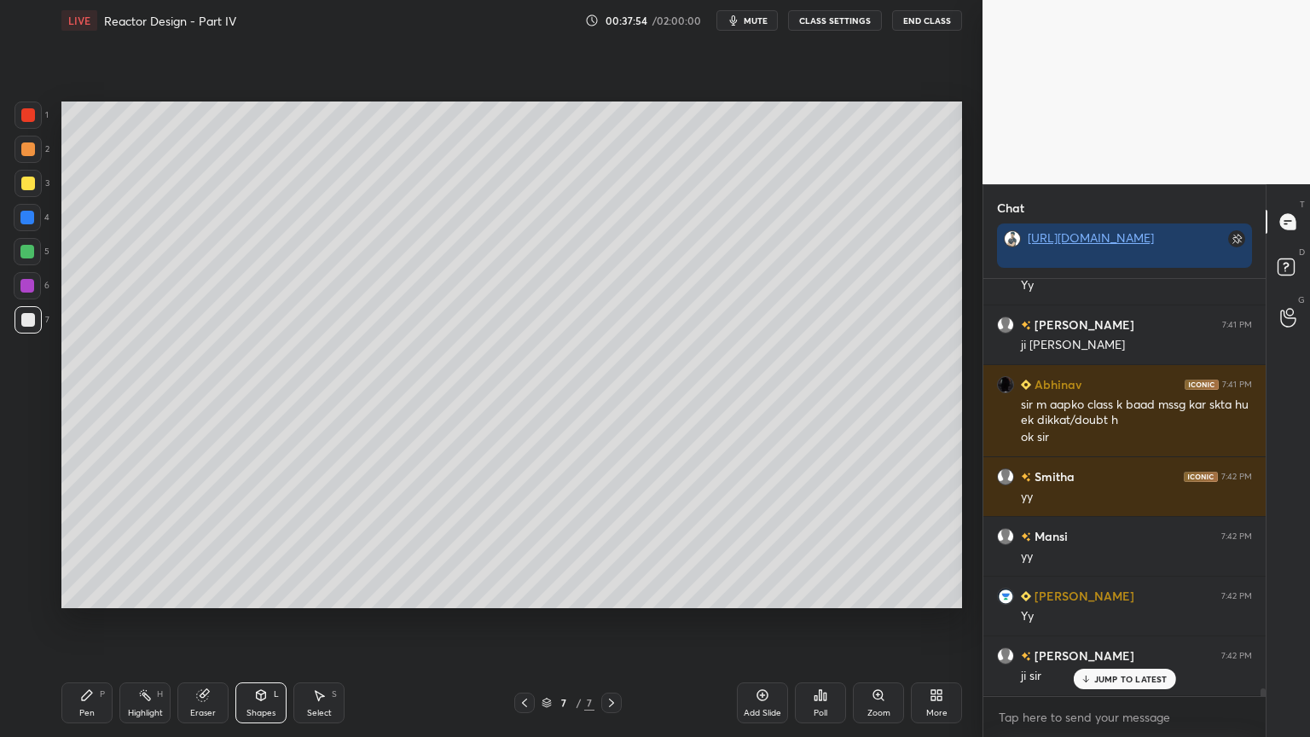
scroll to position [22062, 0]
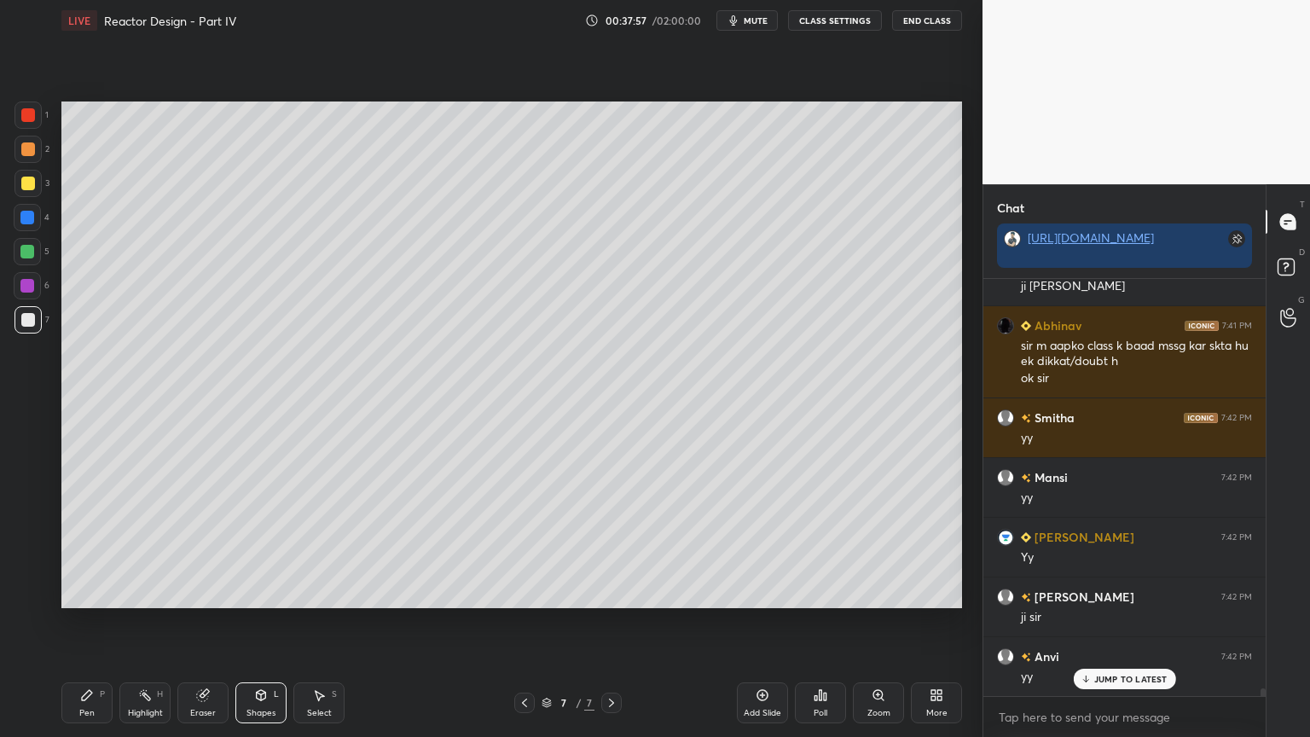
drag, startPoint x: 276, startPoint y: 700, endPoint x: 284, endPoint y: 694, distance: 9.7
click at [276, 622] on div "Shapes L" at bounding box center [260, 702] width 51 height 41
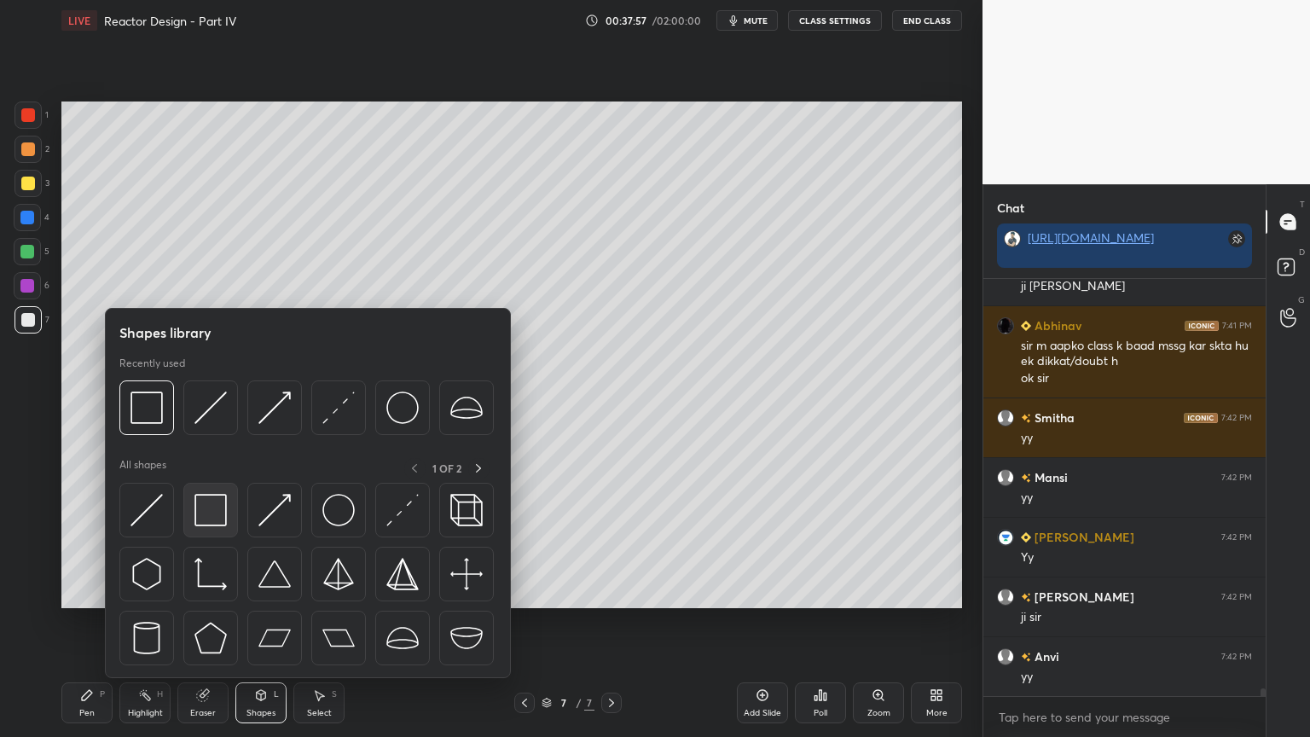
scroll to position [22122, 0]
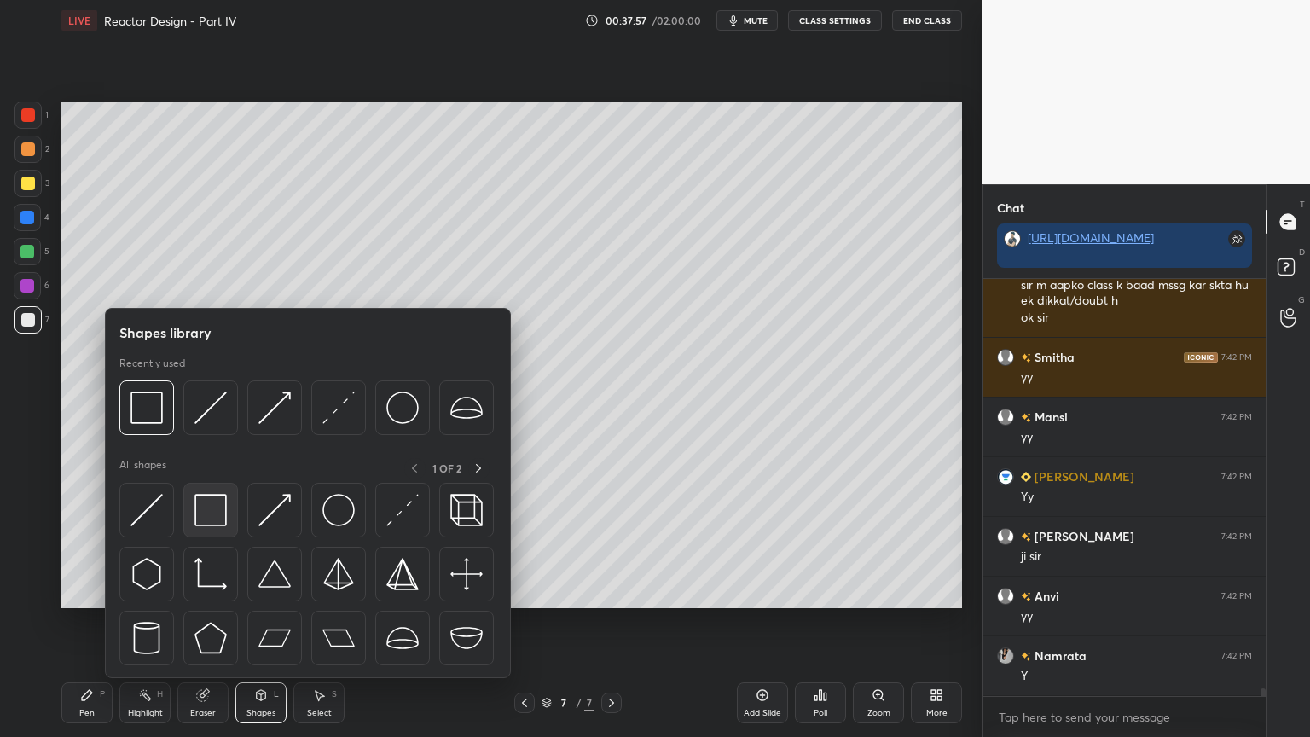
click at [215, 516] on img at bounding box center [211, 510] width 32 height 32
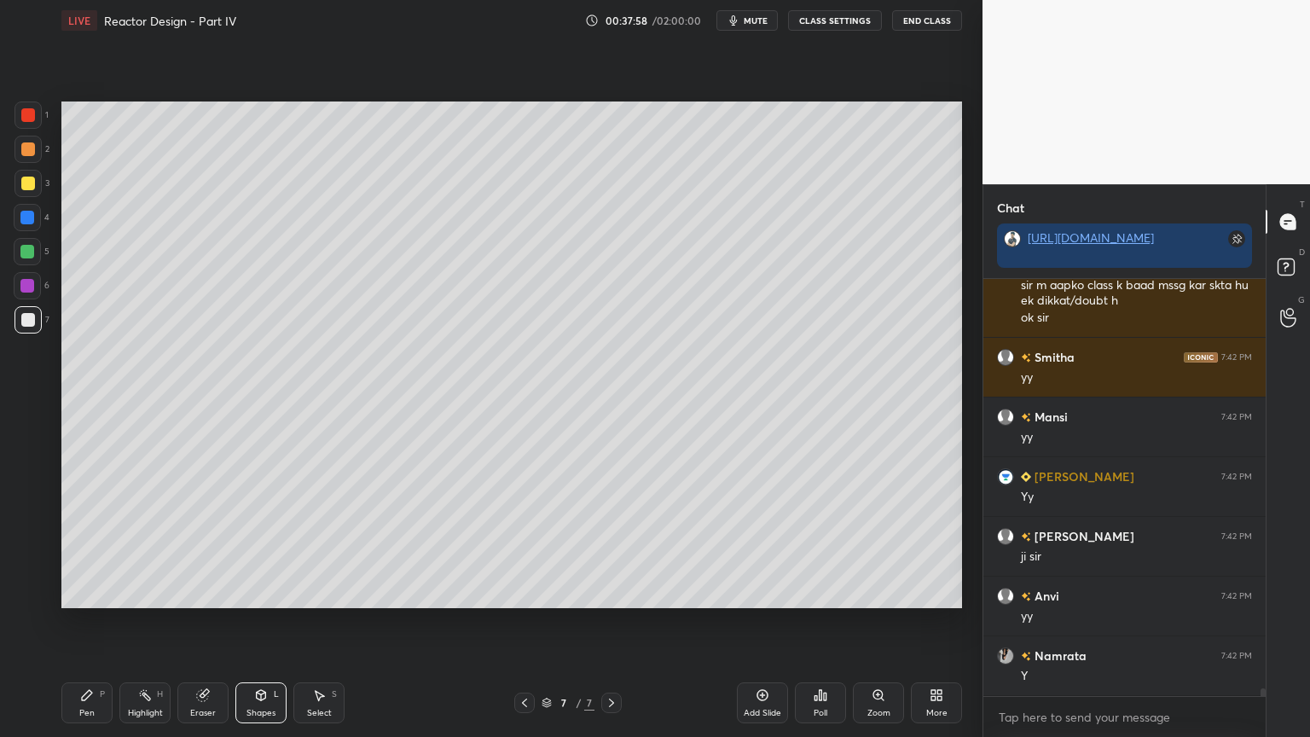
click at [26, 283] on div at bounding box center [27, 286] width 14 height 14
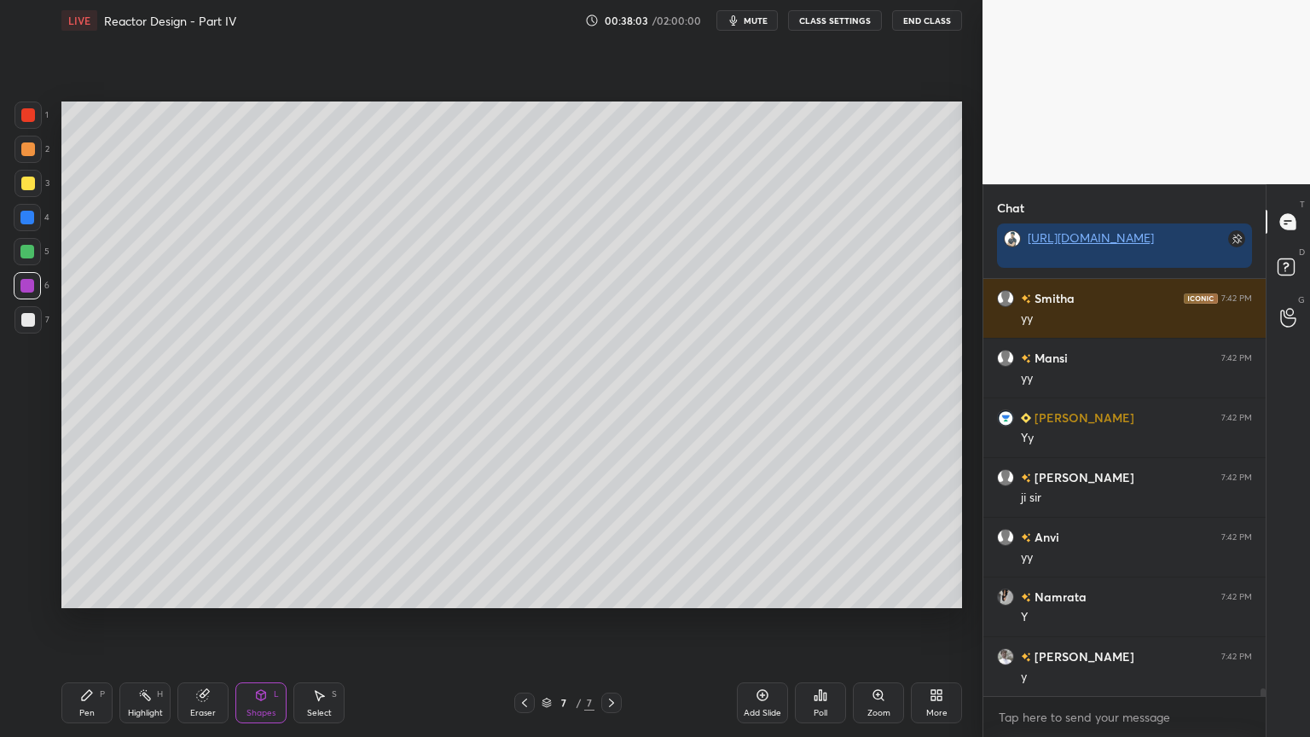
click at [311, 622] on div "Select S" at bounding box center [318, 702] width 51 height 41
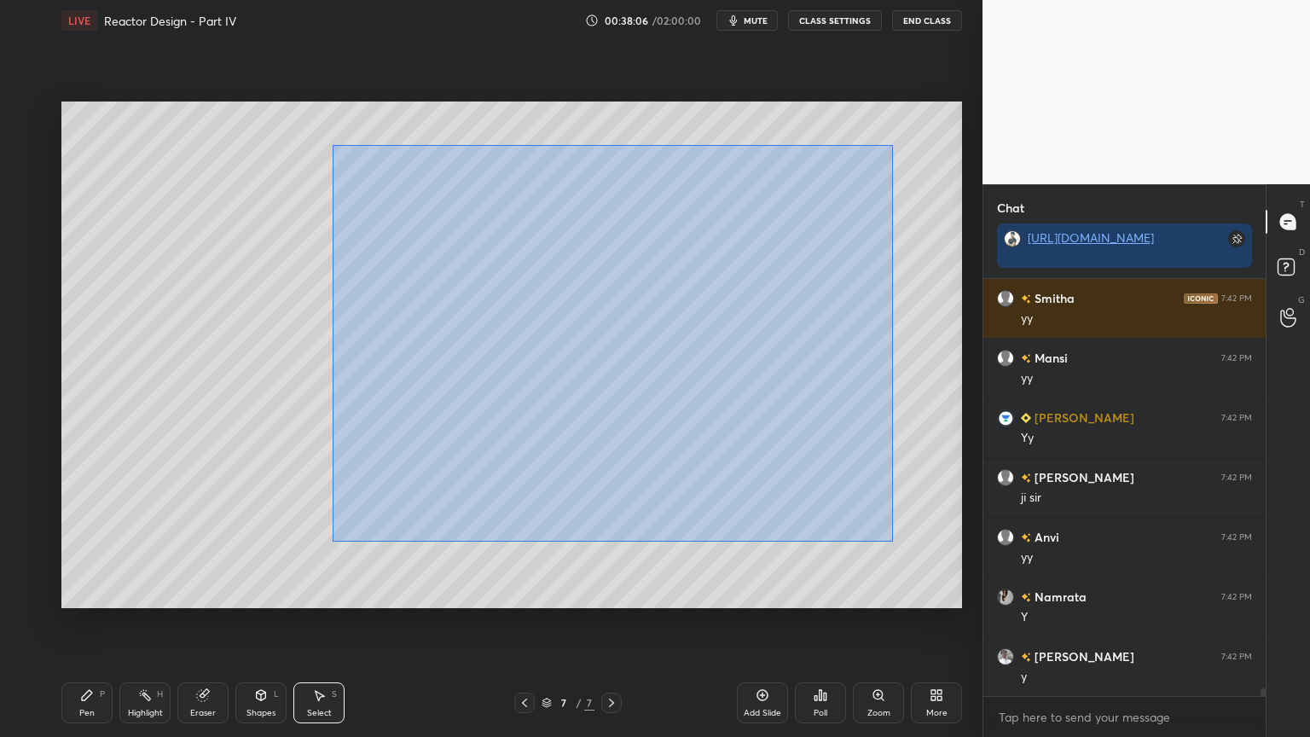
drag, startPoint x: 343, startPoint y: 155, endPoint x: 880, endPoint y: 537, distance: 658.3
click at [892, 542] on div "0 ° Undo Copy Duplicate Duplicate to new slide Delete" at bounding box center [511, 355] width 901 height 507
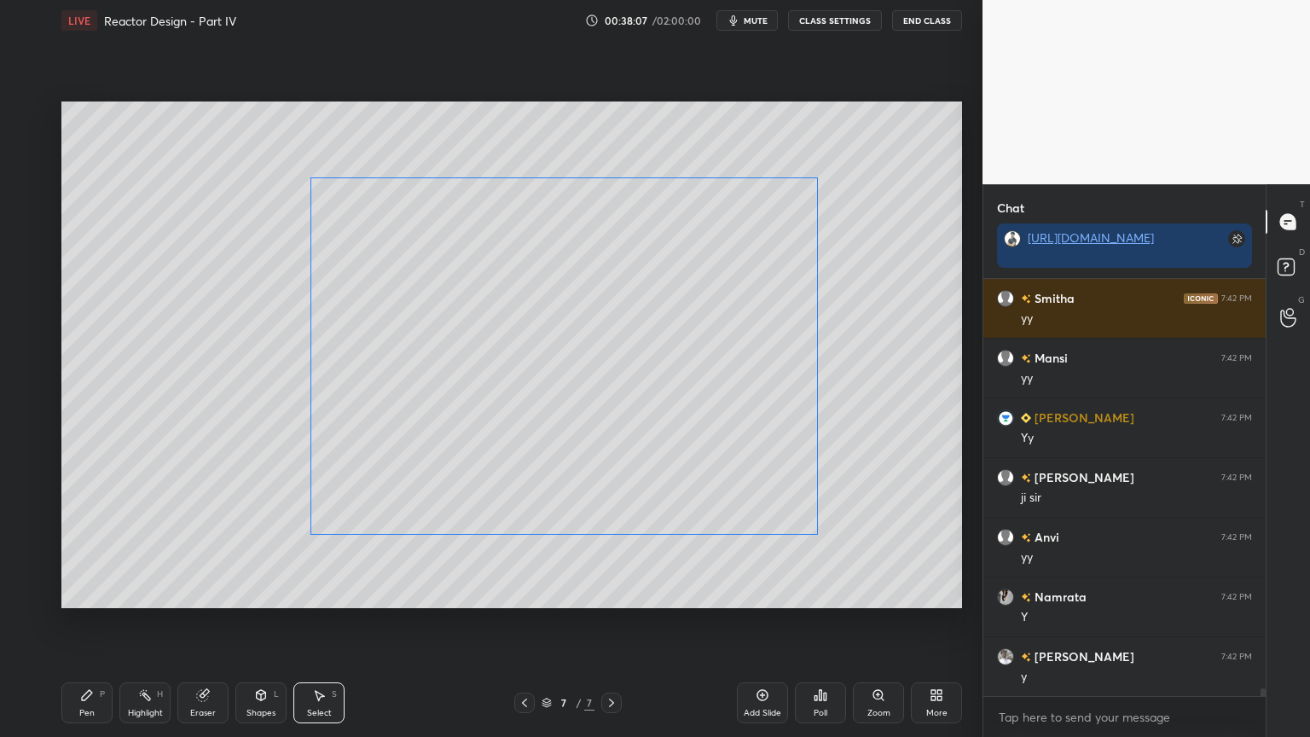
drag, startPoint x: 676, startPoint y: 508, endPoint x: 644, endPoint y: 517, distance: 32.7
click at [644, 517] on div "0 ° Undo Copy Duplicate Duplicate to new slide Delete" at bounding box center [511, 355] width 901 height 507
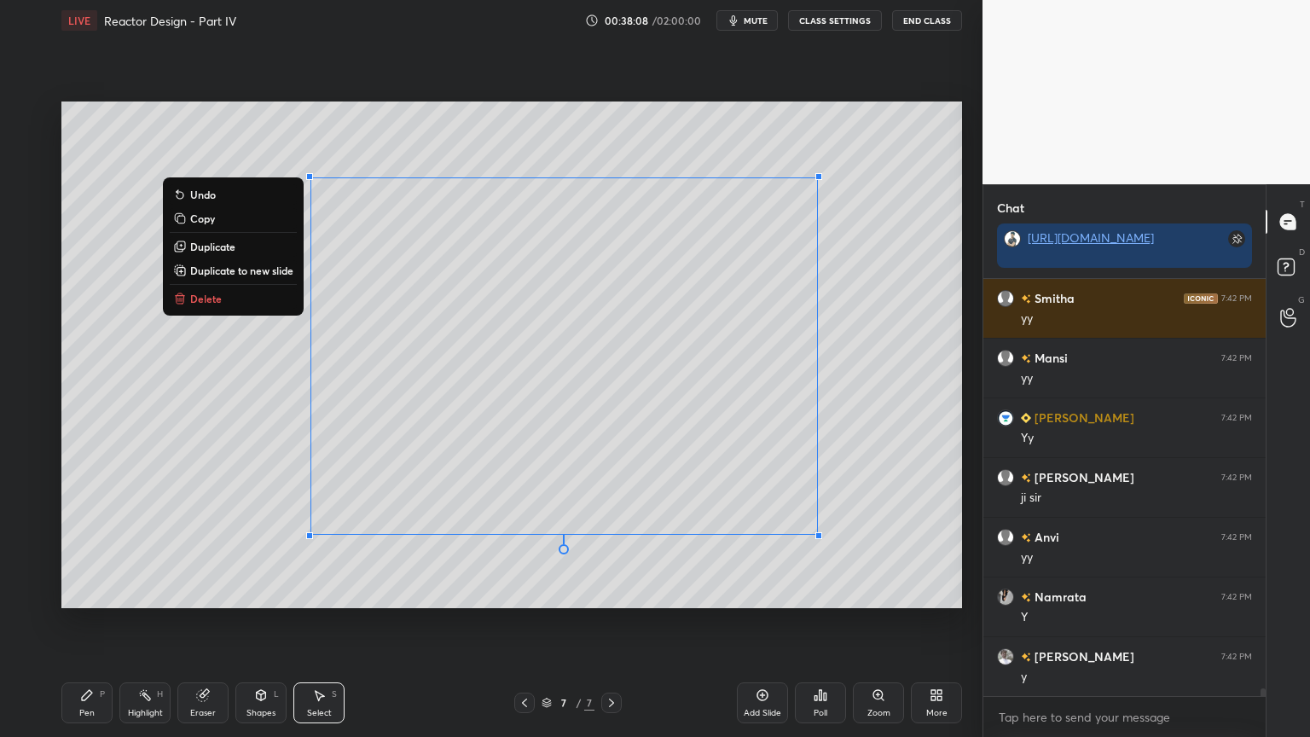
scroll to position [22242, 0]
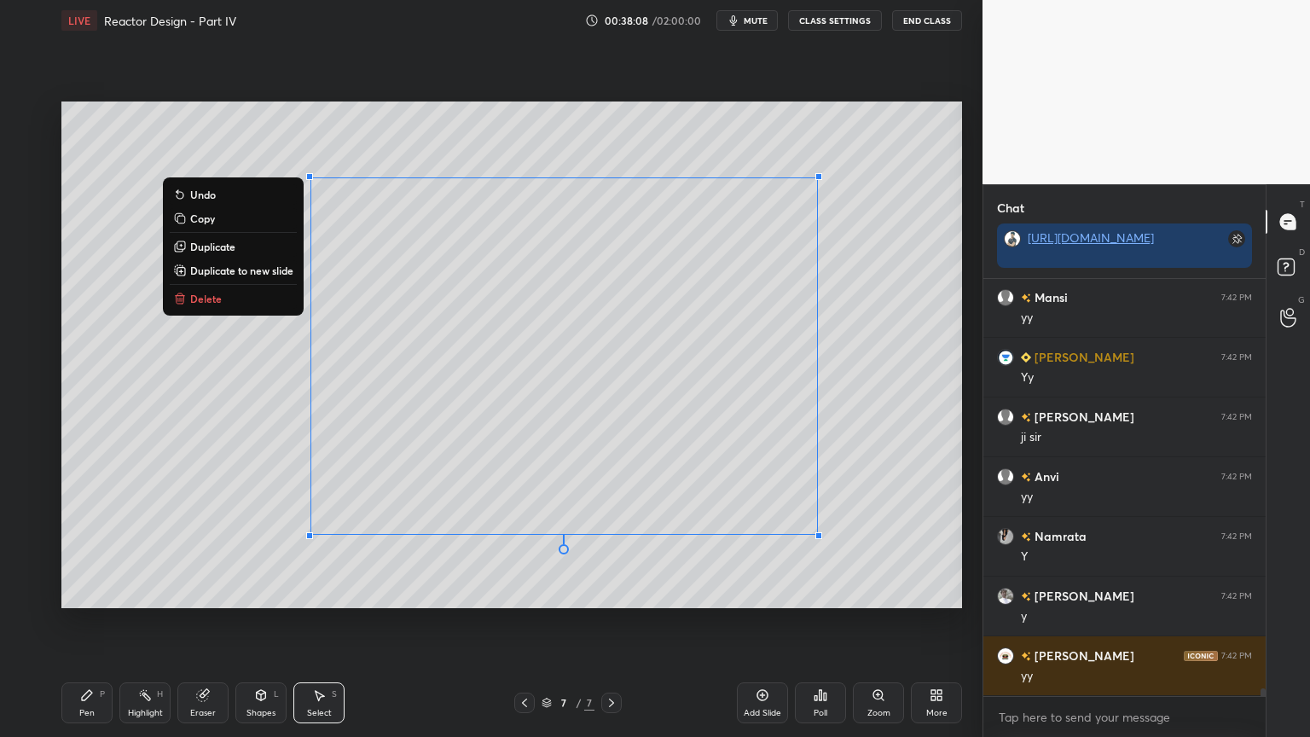
click at [950, 530] on div "0 ° Undo Copy Duplicate Duplicate to new slide Delete" at bounding box center [511, 355] width 901 height 507
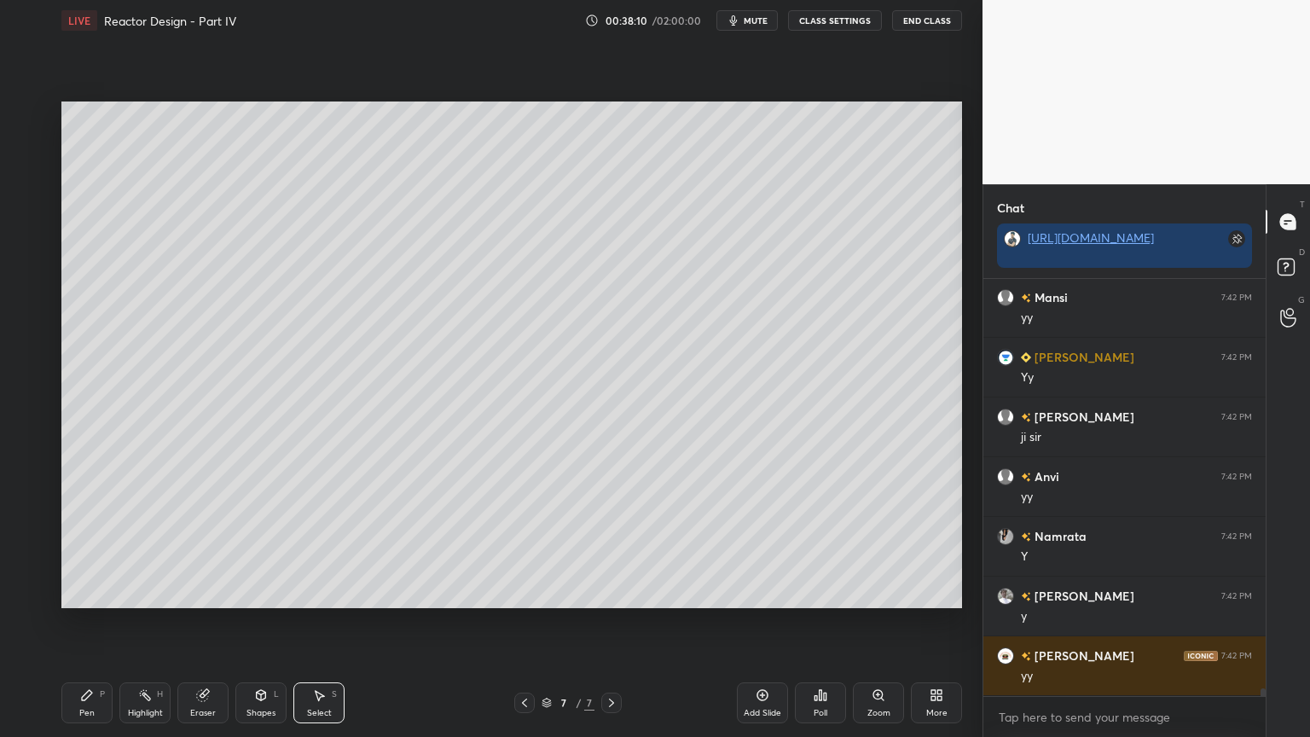
scroll to position [22301, 0]
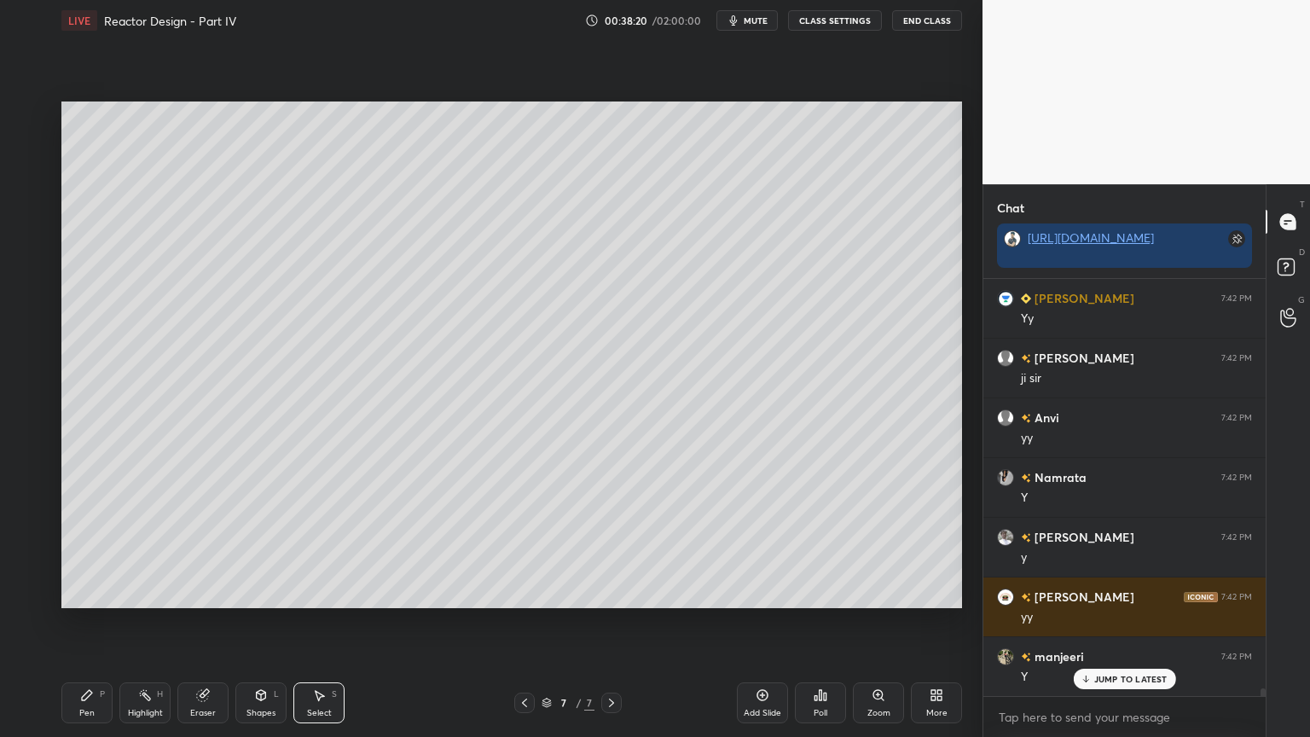
click at [762, 622] on div "Add Slide" at bounding box center [762, 702] width 51 height 41
click at [81, 622] on div "Pen P" at bounding box center [86, 702] width 51 height 41
click at [31, 328] on div at bounding box center [28, 319] width 27 height 27
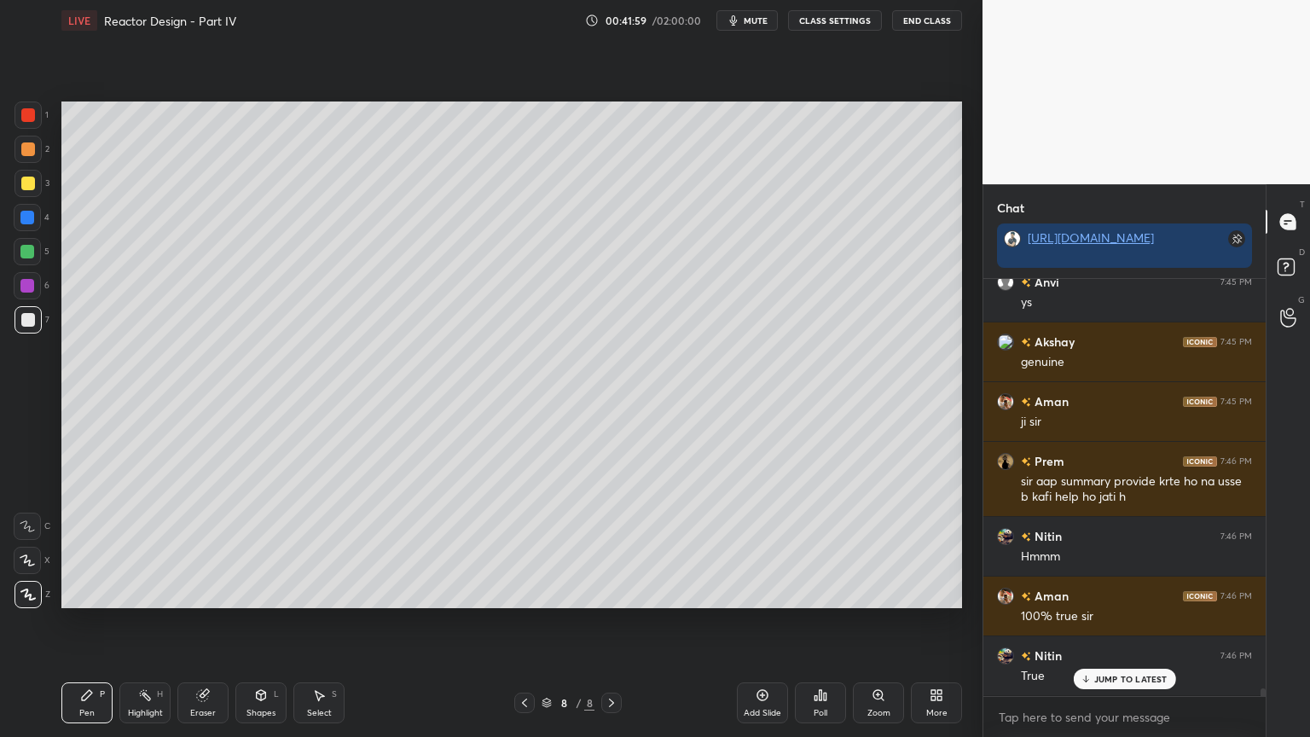
scroll to position [23556, 0]
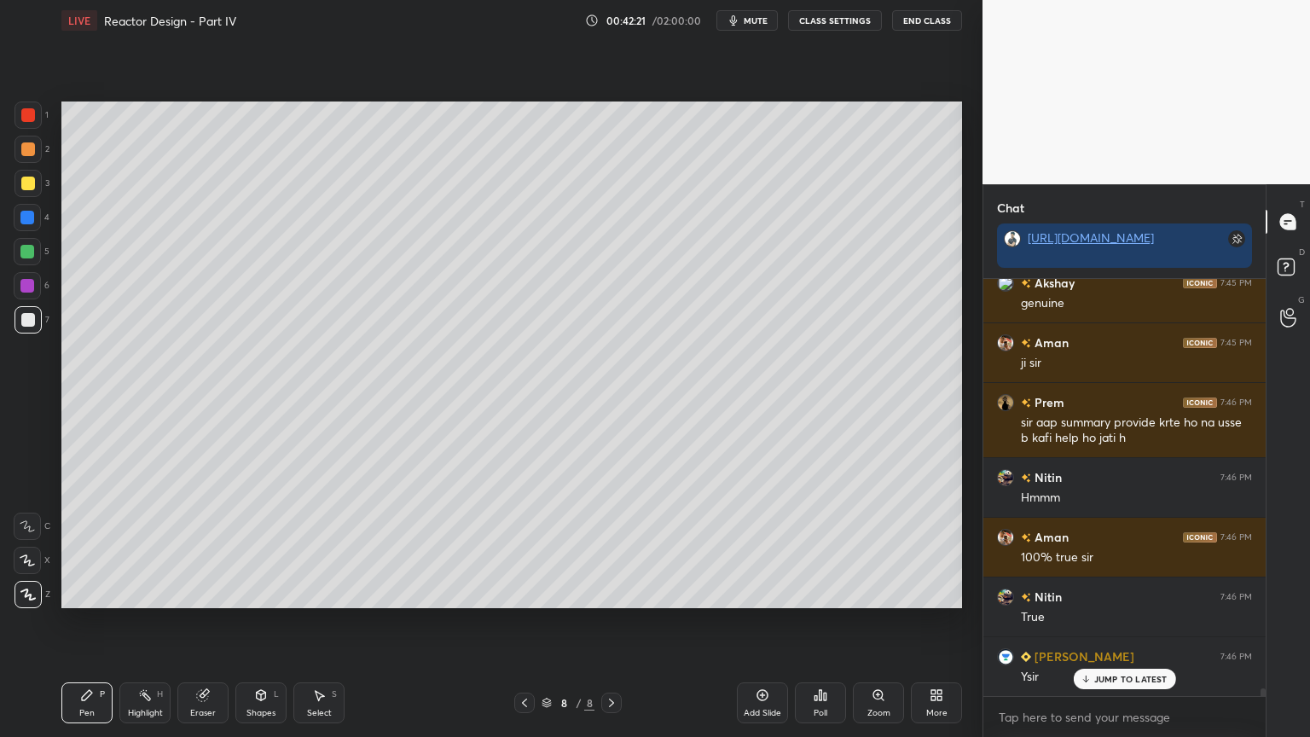
click at [258, 622] on div "Shapes L" at bounding box center [260, 702] width 51 height 41
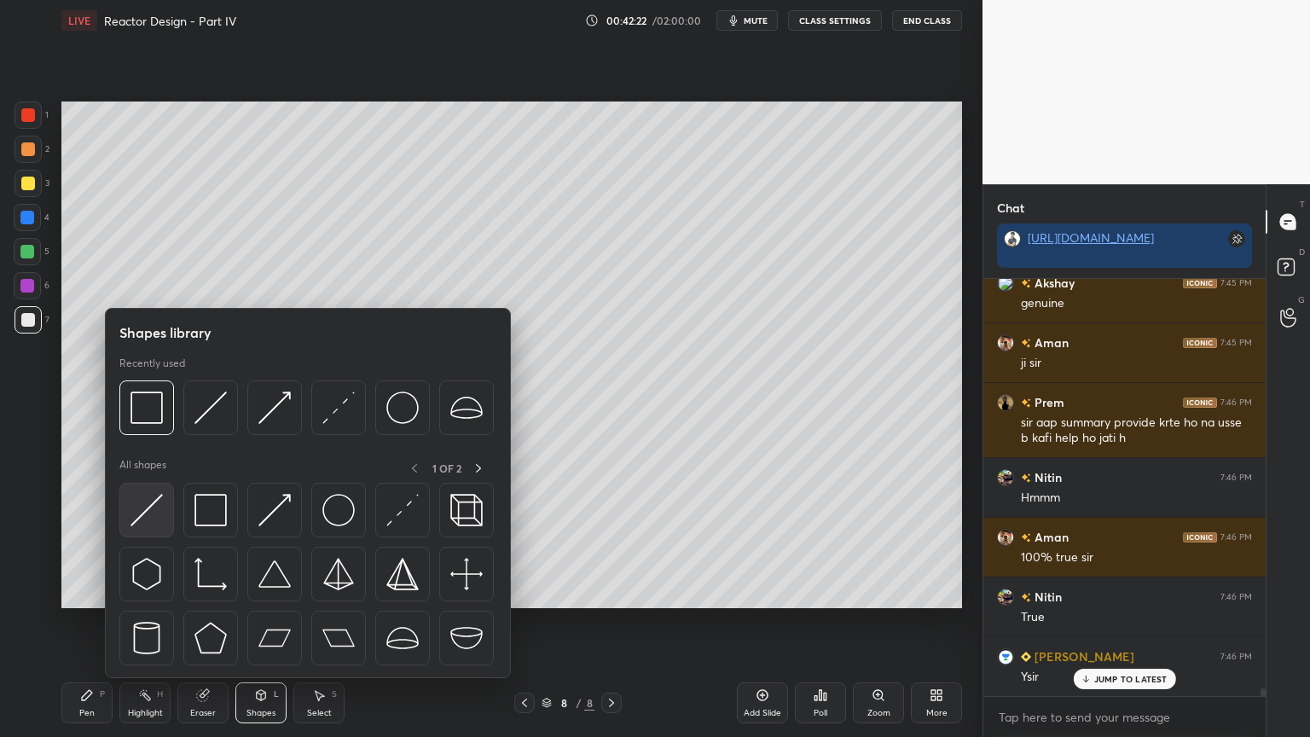
click at [160, 532] on div at bounding box center [146, 510] width 55 height 55
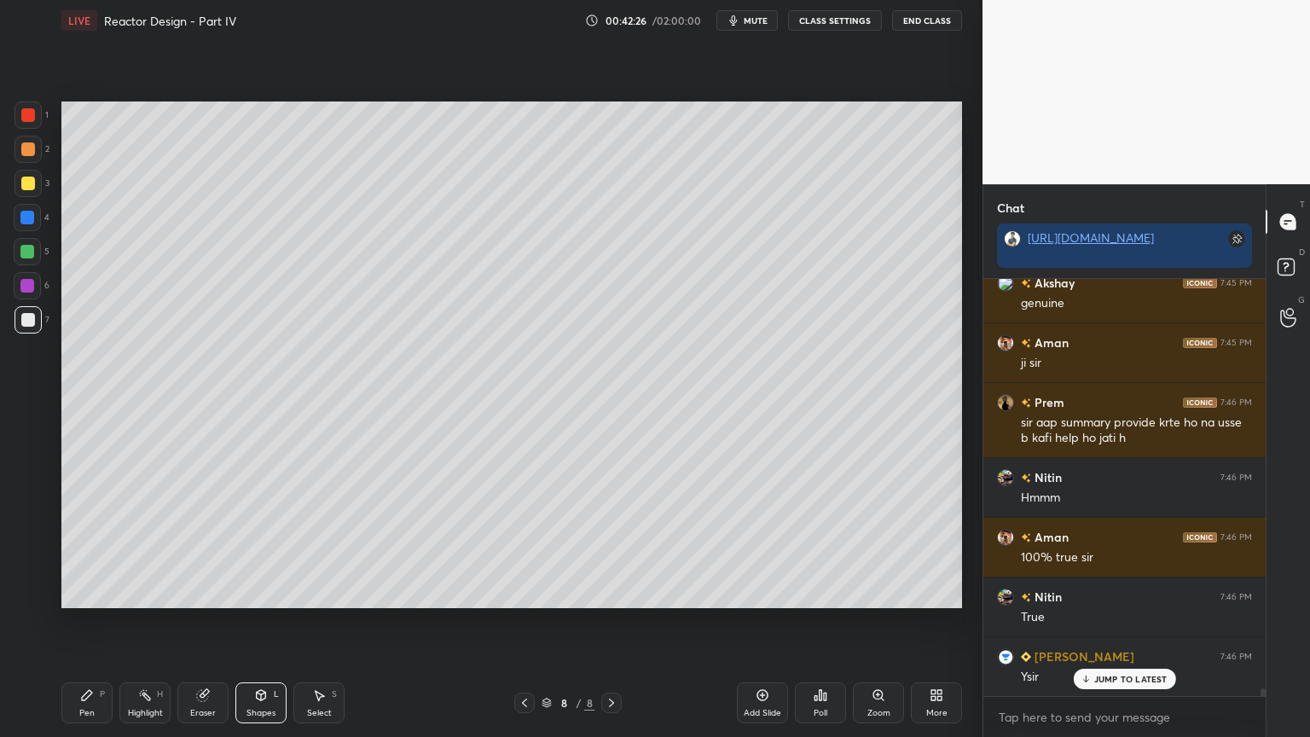
click at [81, 622] on icon at bounding box center [87, 695] width 14 height 14
click at [260, 622] on div "Shapes L" at bounding box center [260, 702] width 51 height 41
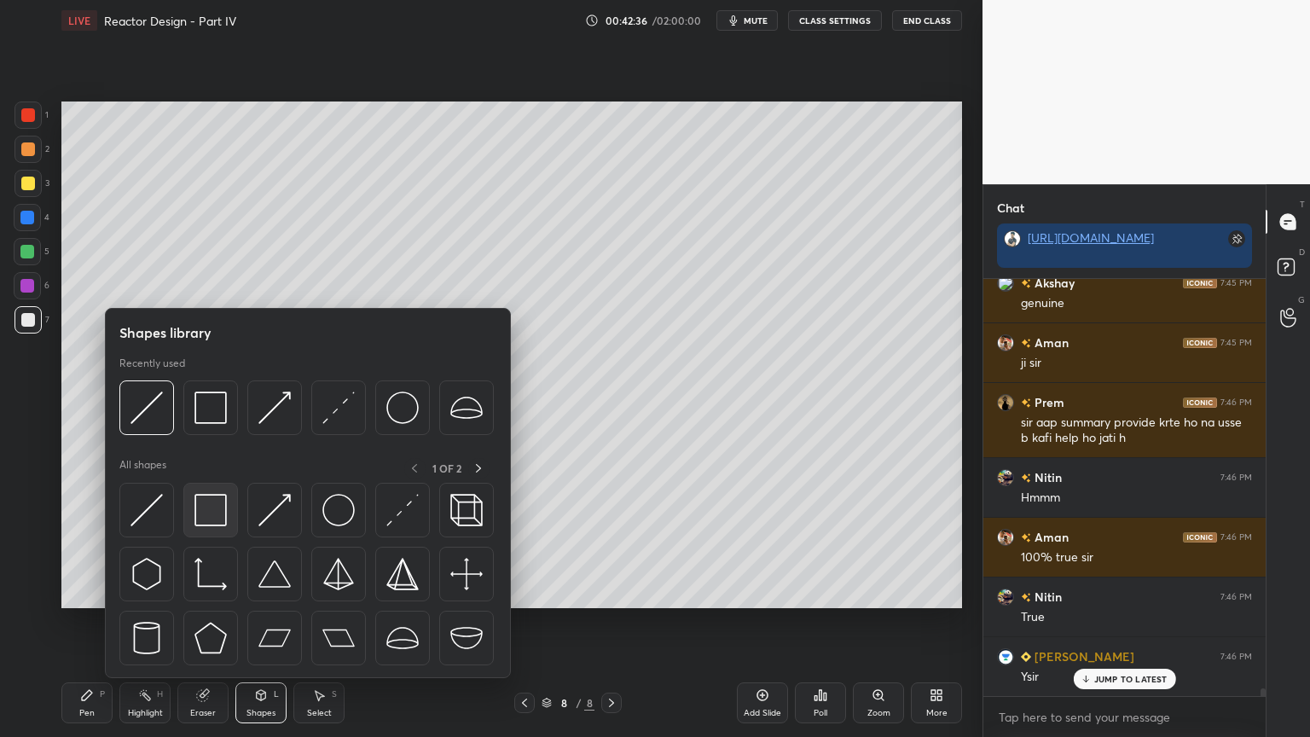
click at [215, 509] on img at bounding box center [211, 510] width 32 height 32
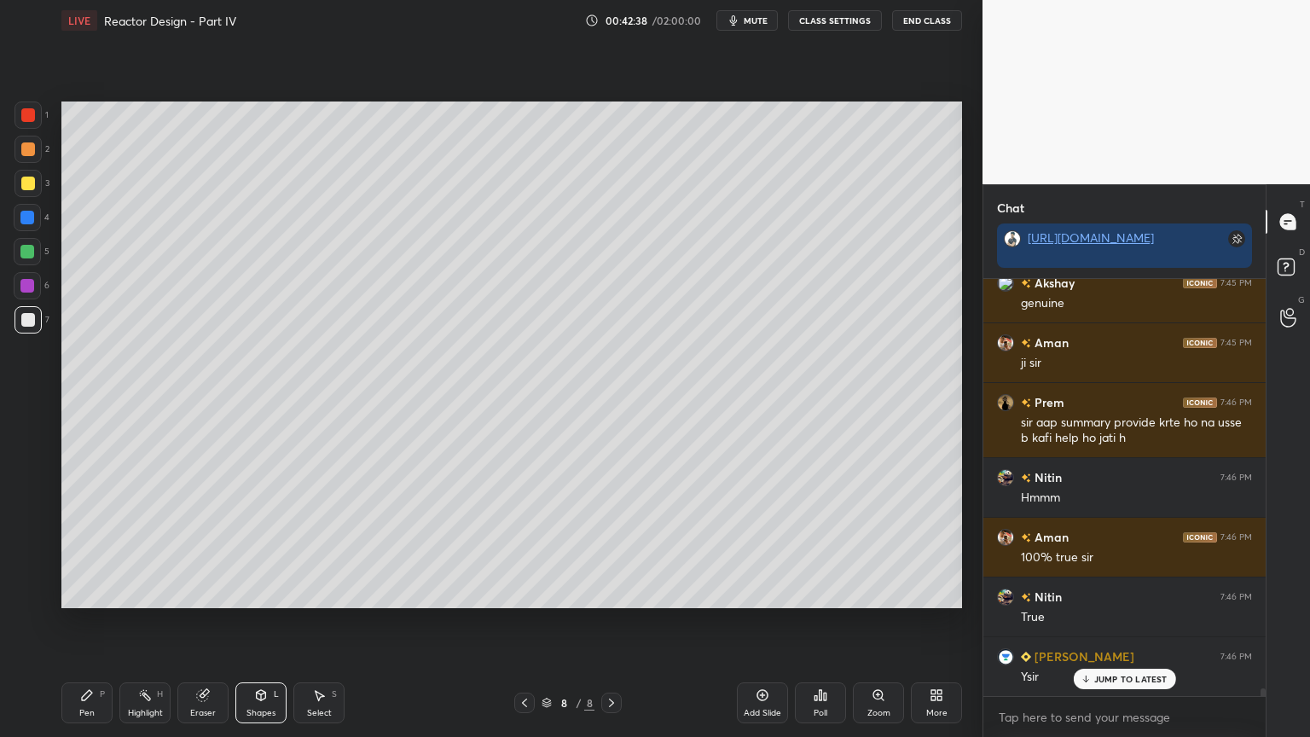
scroll to position [23617, 0]
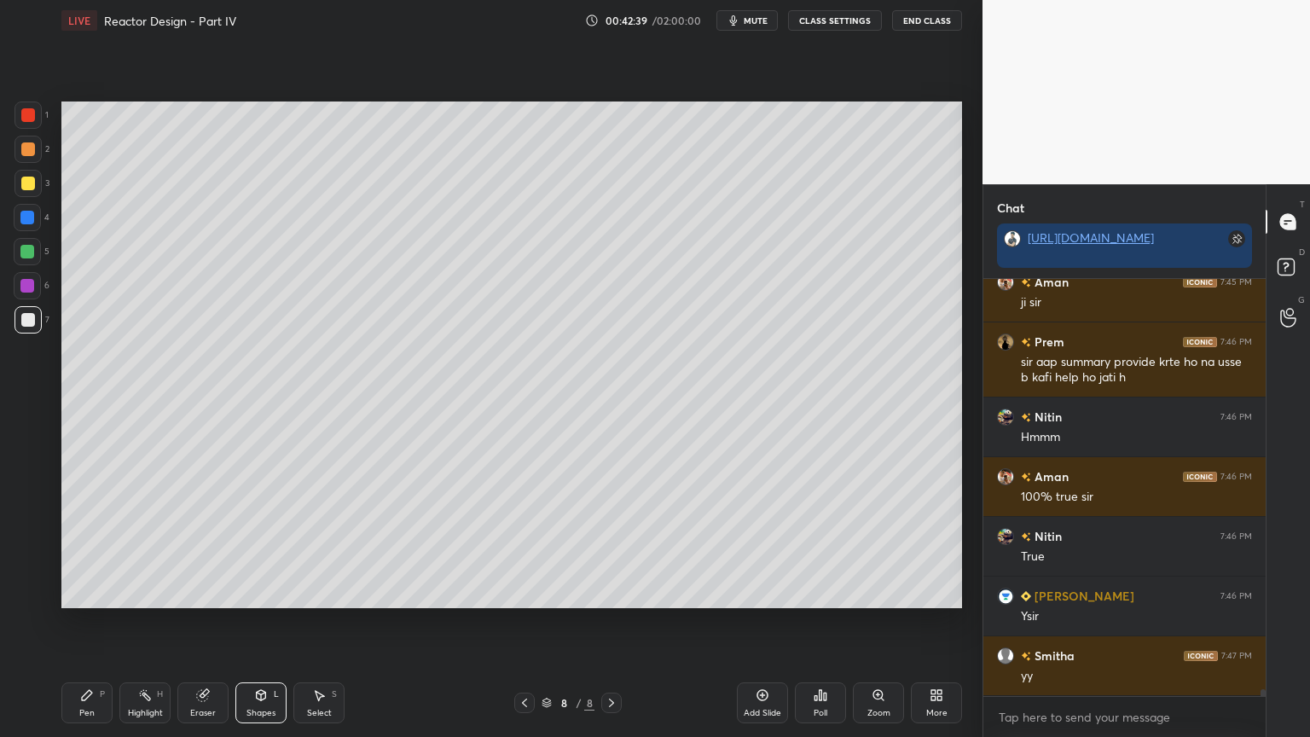
click at [78, 622] on div "Pen P" at bounding box center [86, 702] width 51 height 41
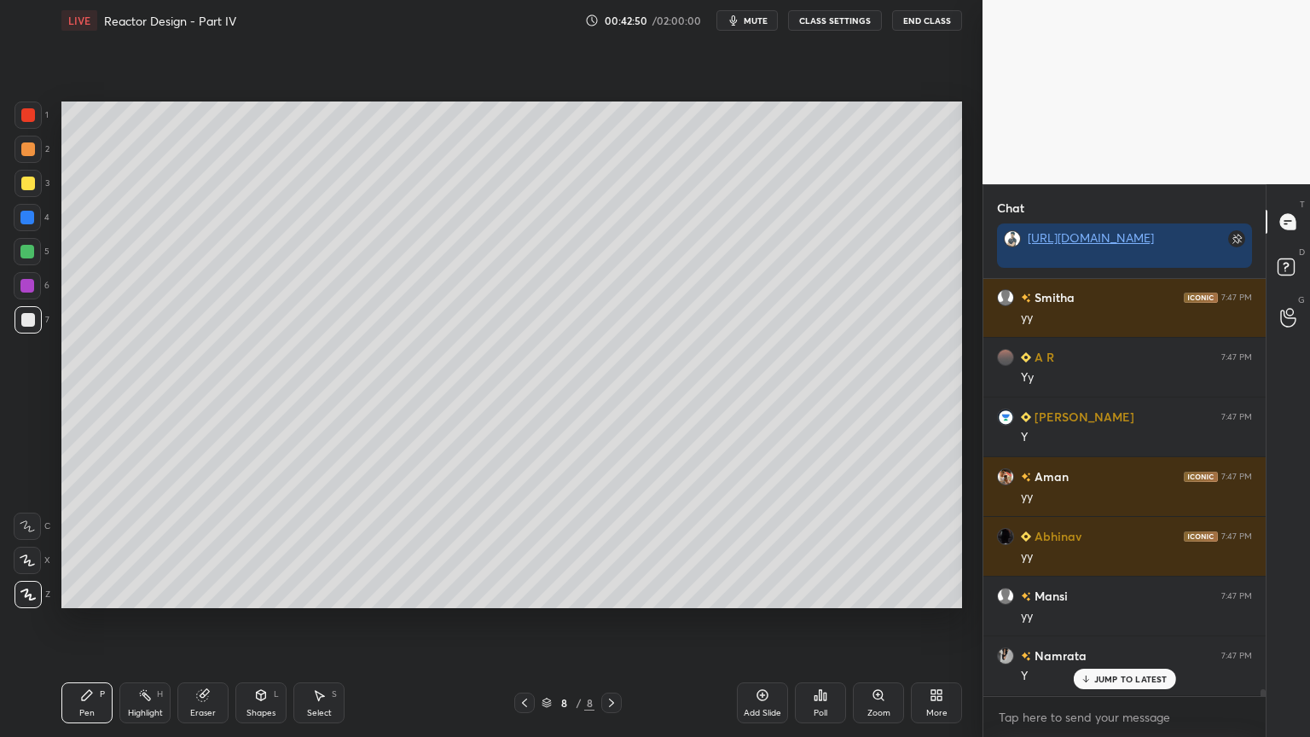
scroll to position [24034, 0]
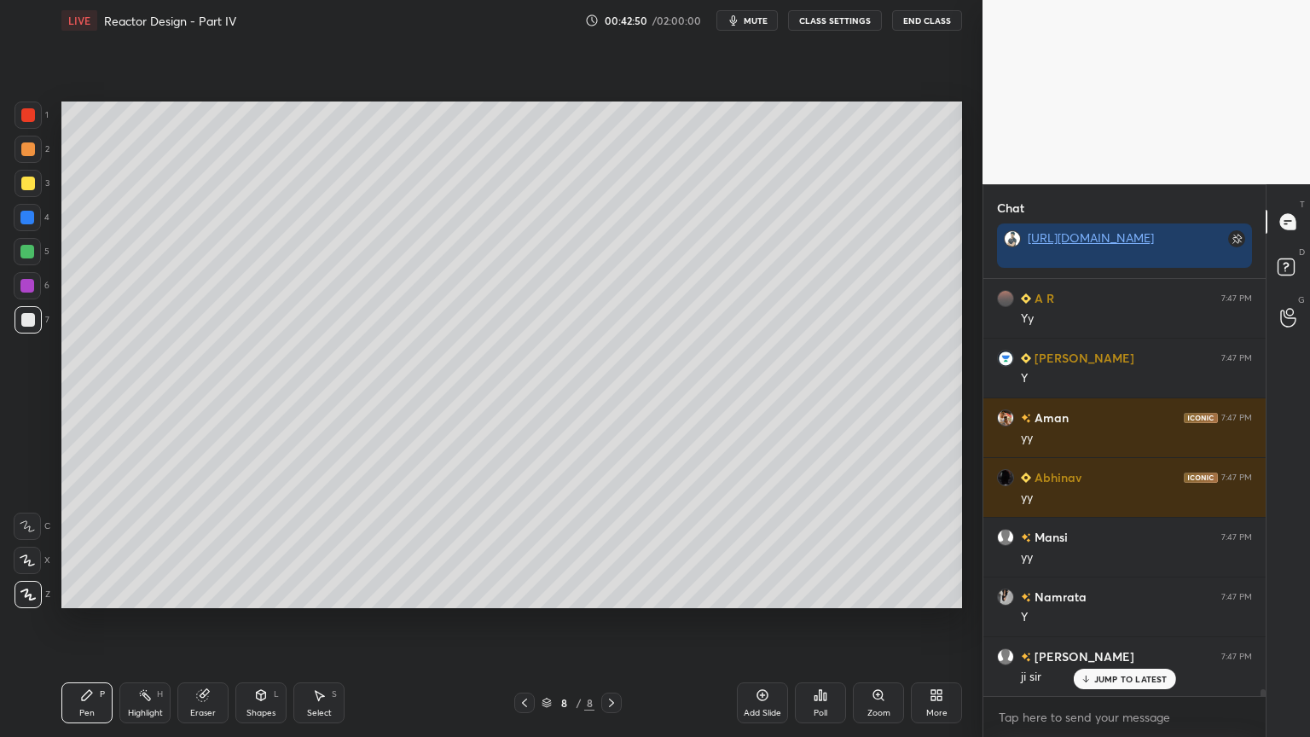
click at [319, 622] on div "Select S" at bounding box center [318, 702] width 51 height 41
click at [321, 622] on div "Select S" at bounding box center [318, 702] width 51 height 41
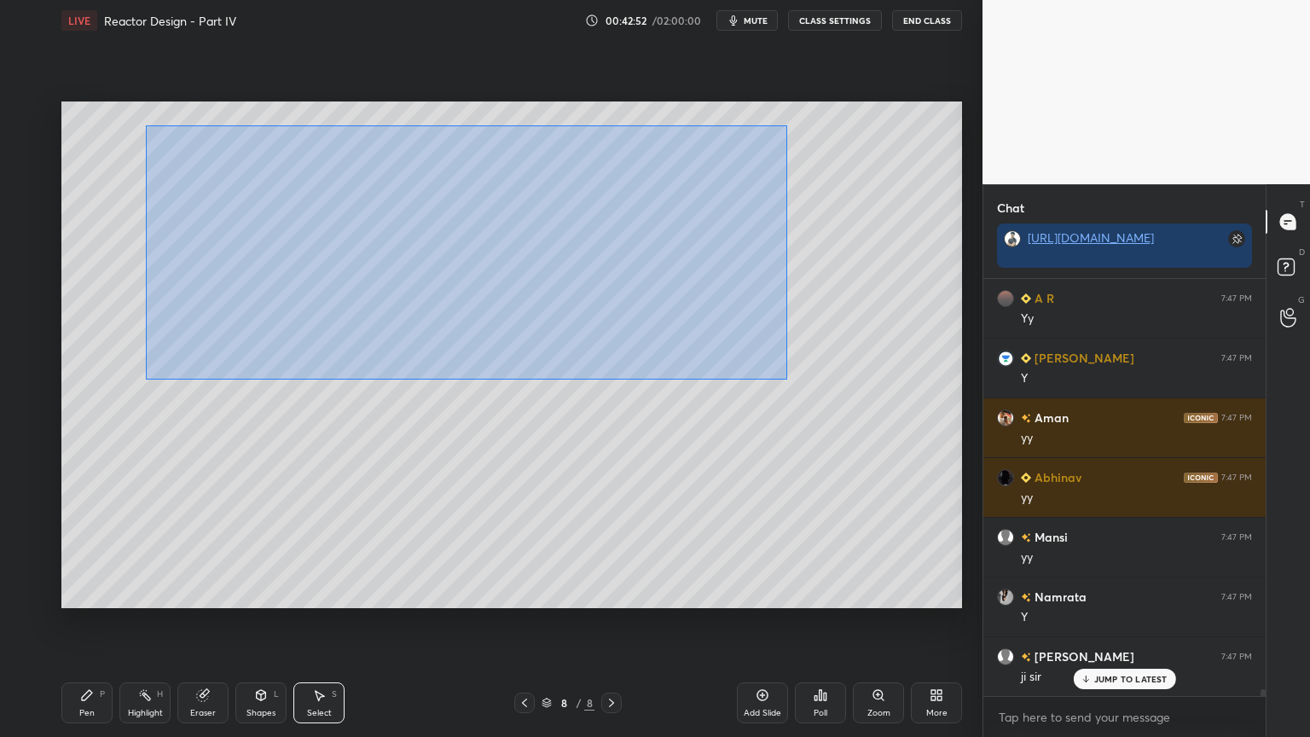
drag, startPoint x: 148, startPoint y: 126, endPoint x: 788, endPoint y: 379, distance: 688.7
click at [788, 379] on div "0 ° Undo Copy Duplicate Duplicate to new slide Delete" at bounding box center [511, 355] width 901 height 507
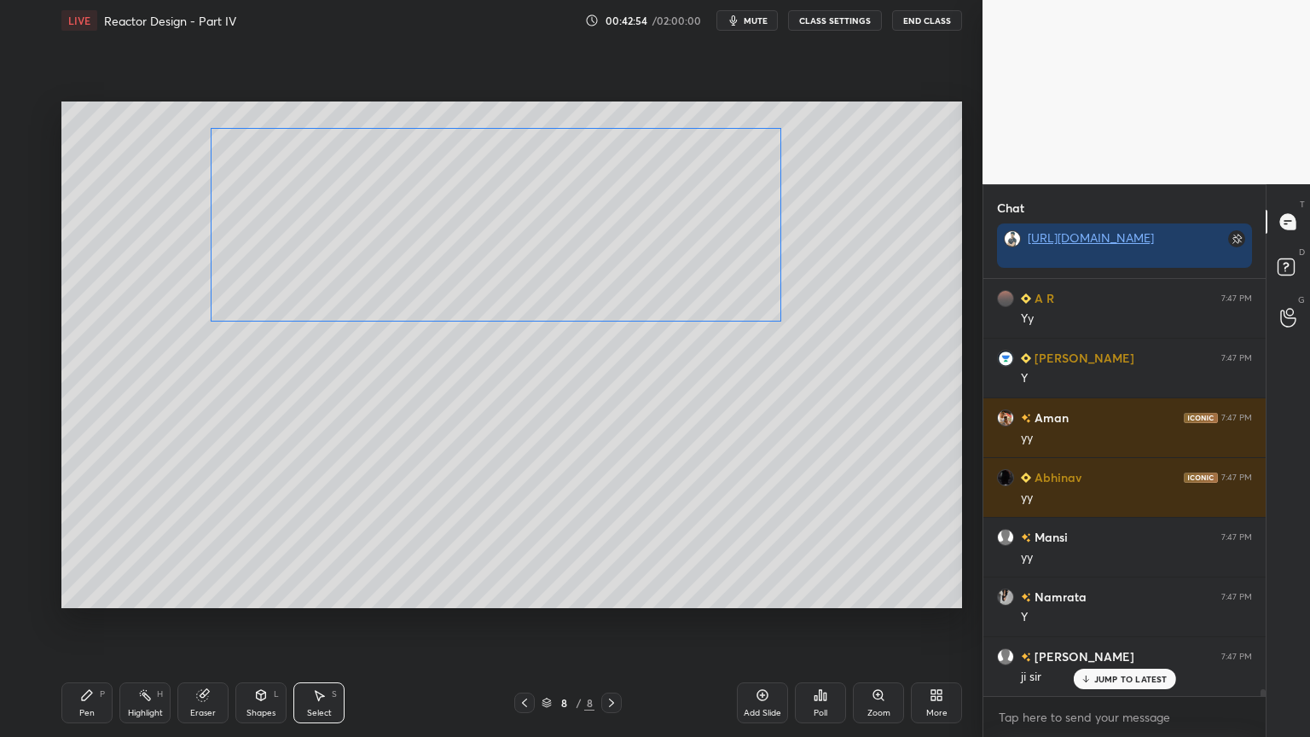
drag, startPoint x: 712, startPoint y: 300, endPoint x: 724, endPoint y: 297, distance: 12.4
click at [724, 297] on div "0 ° Undo Copy Duplicate Duplicate to new slide Delete" at bounding box center [511, 355] width 901 height 507
click at [717, 348] on div "0 ° Undo Copy Duplicate Duplicate to new slide Delete" at bounding box center [511, 355] width 901 height 507
click at [258, 622] on div "Shapes" at bounding box center [261, 713] width 29 height 9
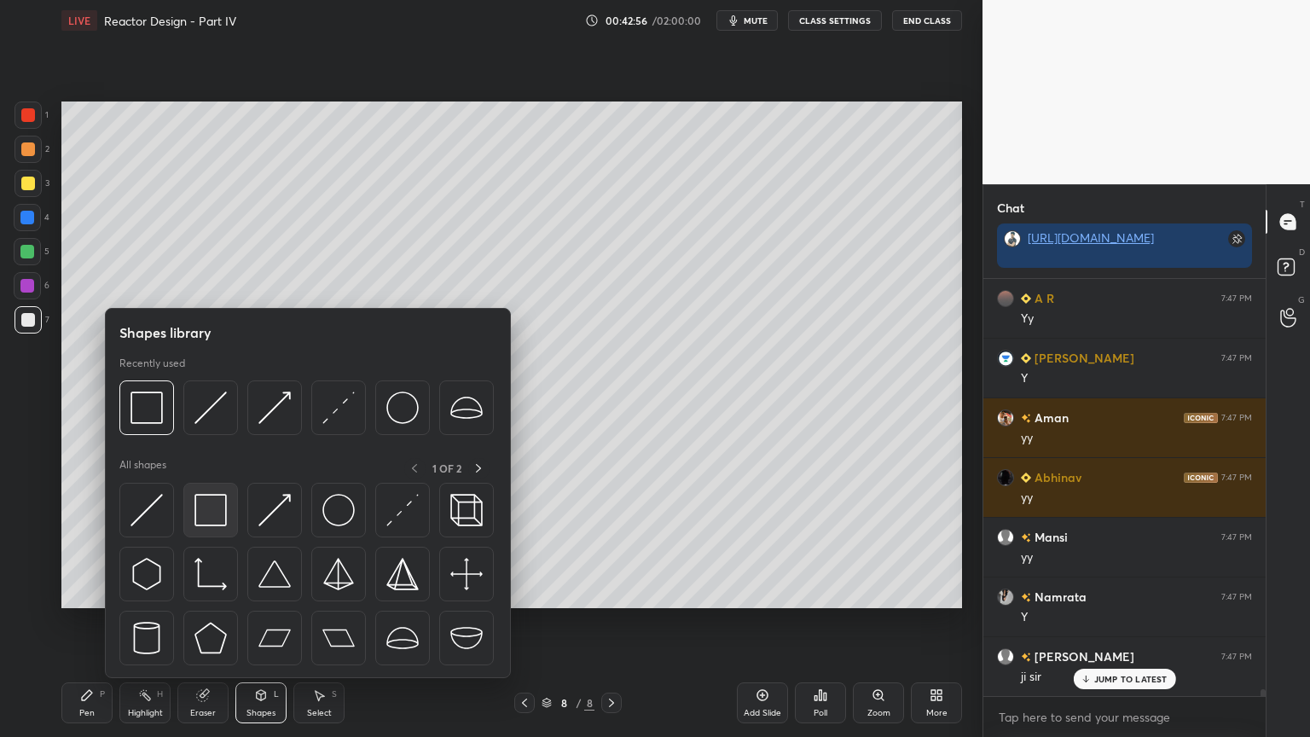
click at [205, 516] on img at bounding box center [211, 510] width 32 height 32
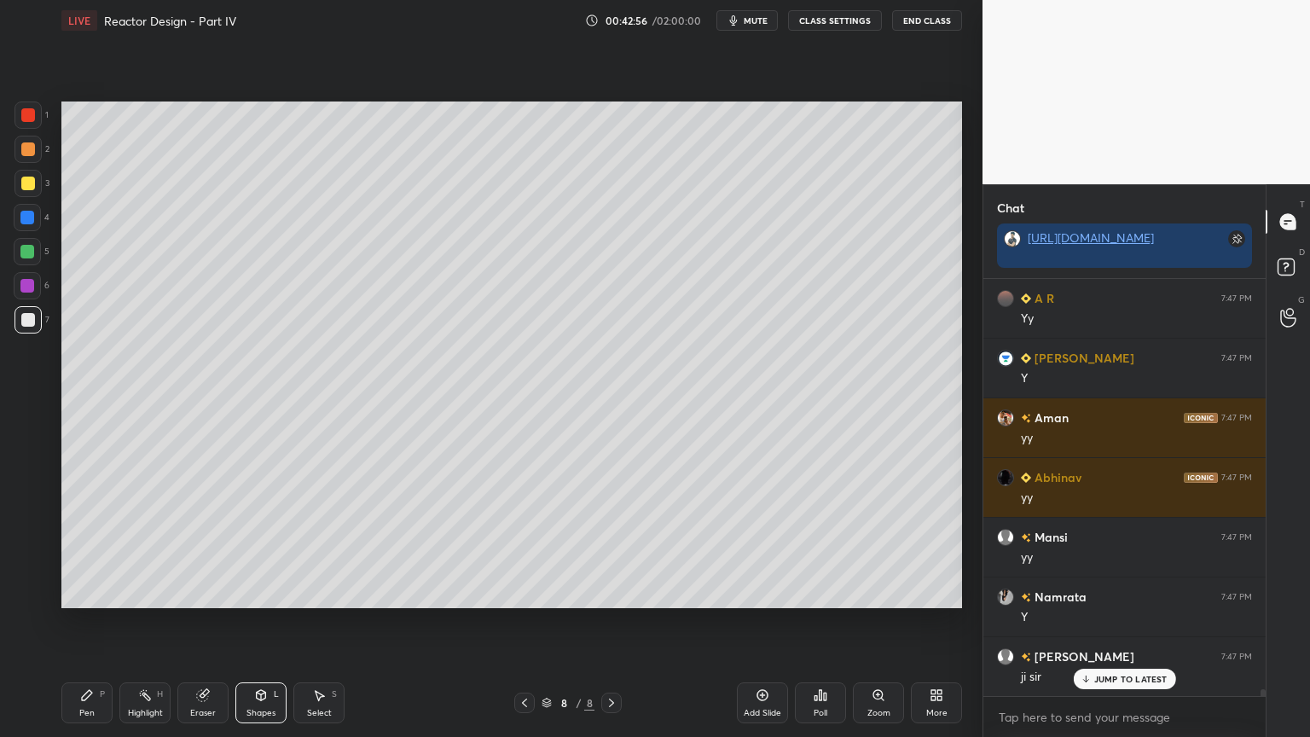
click at [20, 287] on div at bounding box center [27, 286] width 14 height 14
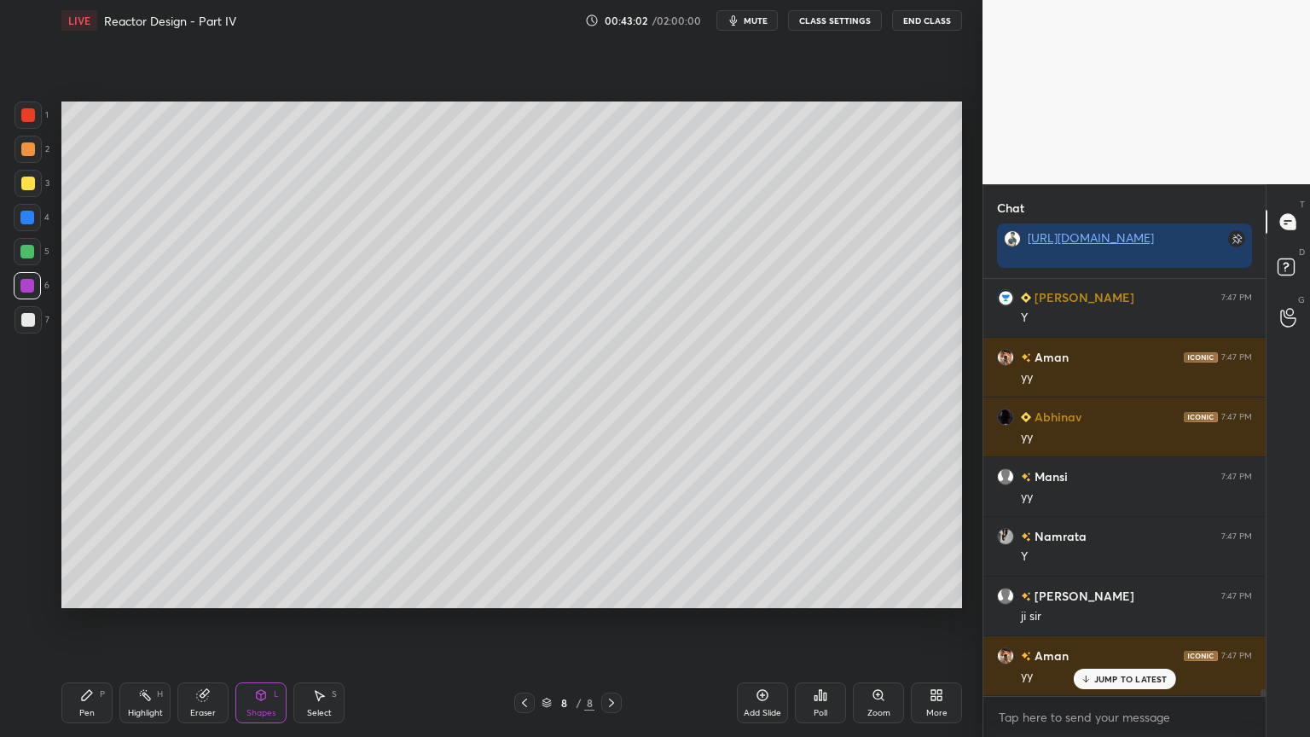
scroll to position [24154, 0]
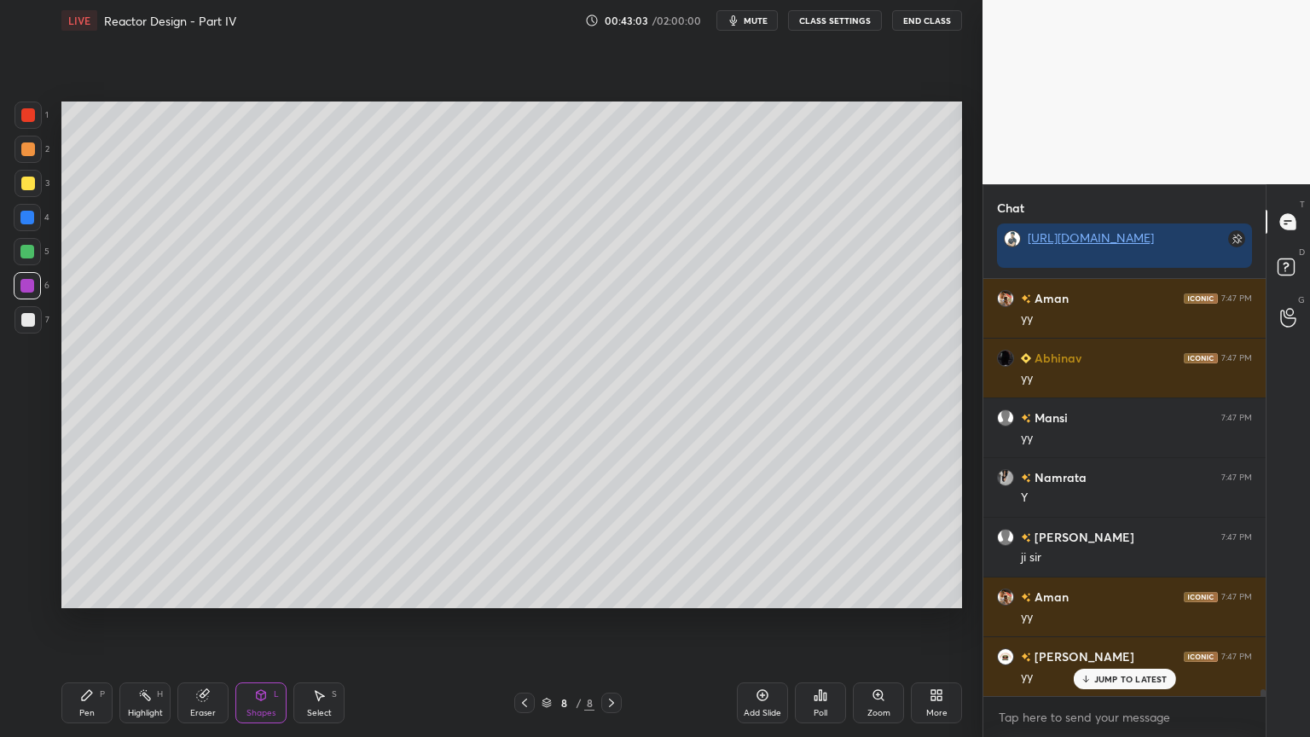
click at [89, 622] on div "Pen P" at bounding box center [86, 702] width 51 height 41
click at [24, 245] on div at bounding box center [27, 252] width 14 height 14
click at [29, 316] on div at bounding box center [28, 320] width 14 height 14
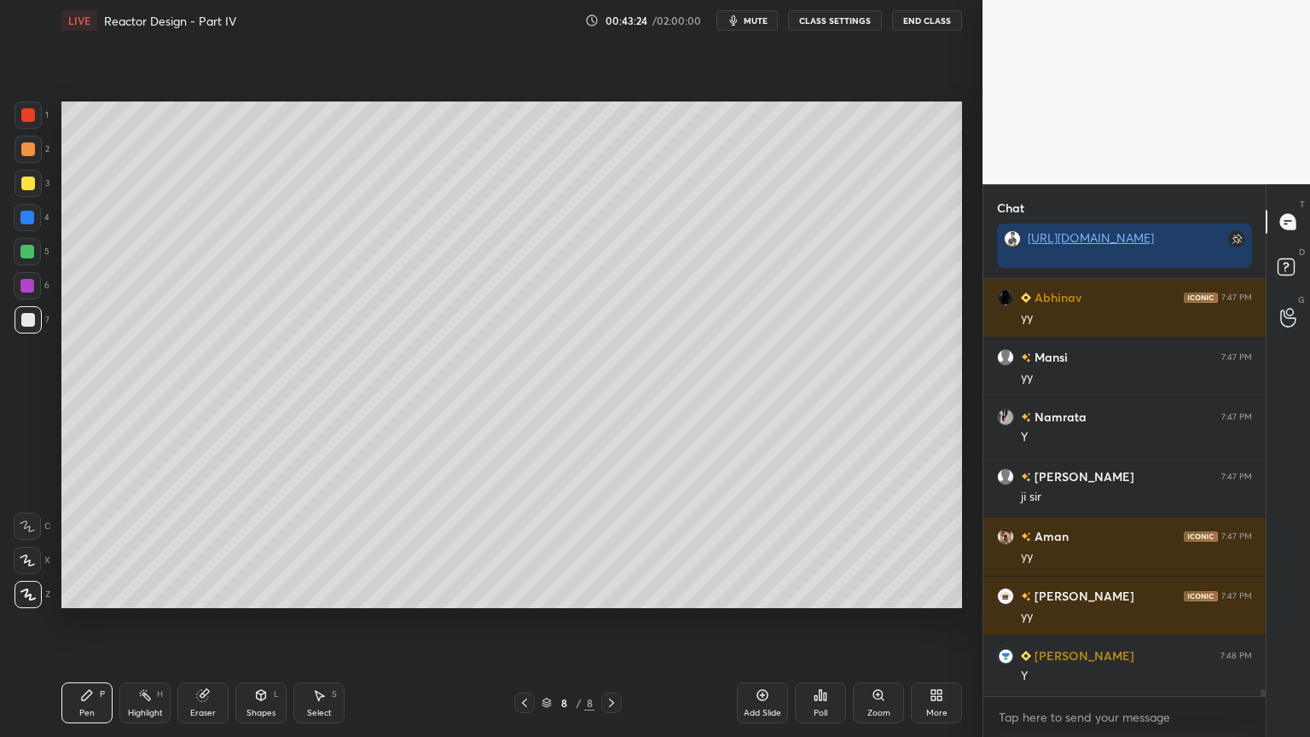
scroll to position [24273, 0]
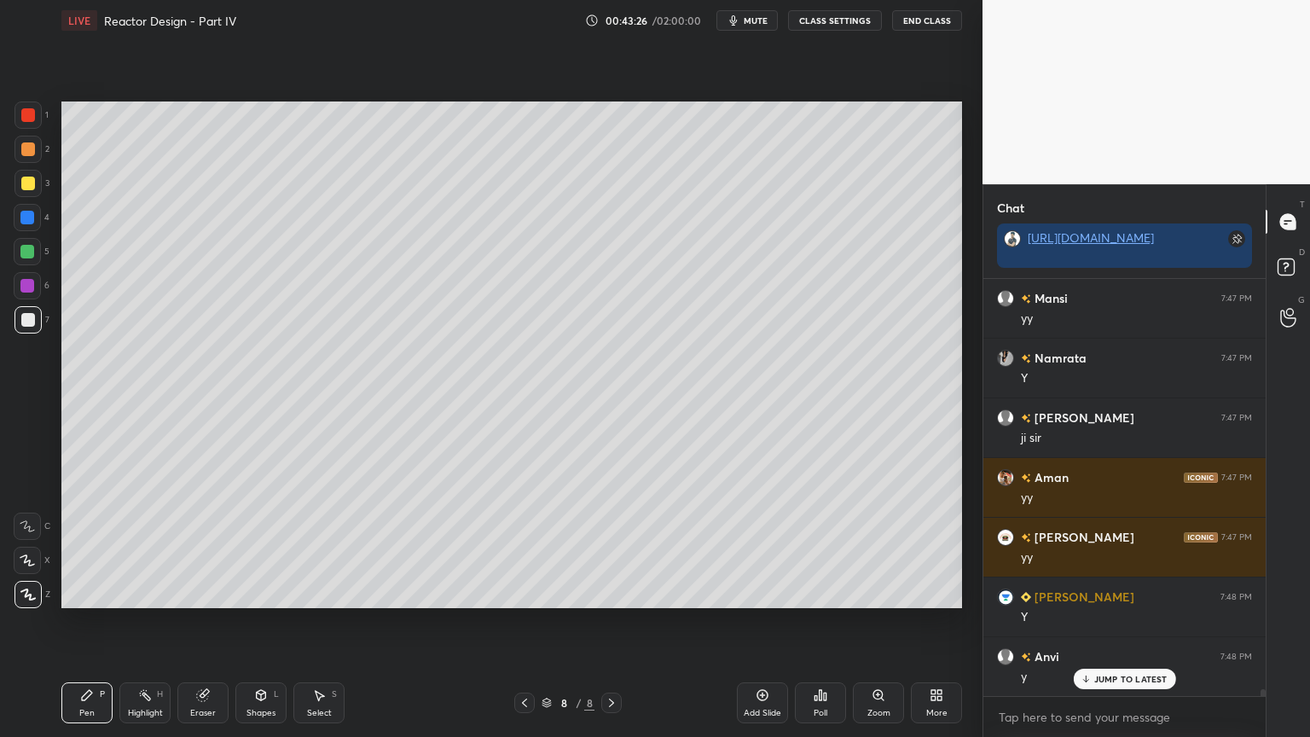
click at [324, 622] on icon at bounding box center [319, 695] width 14 height 14
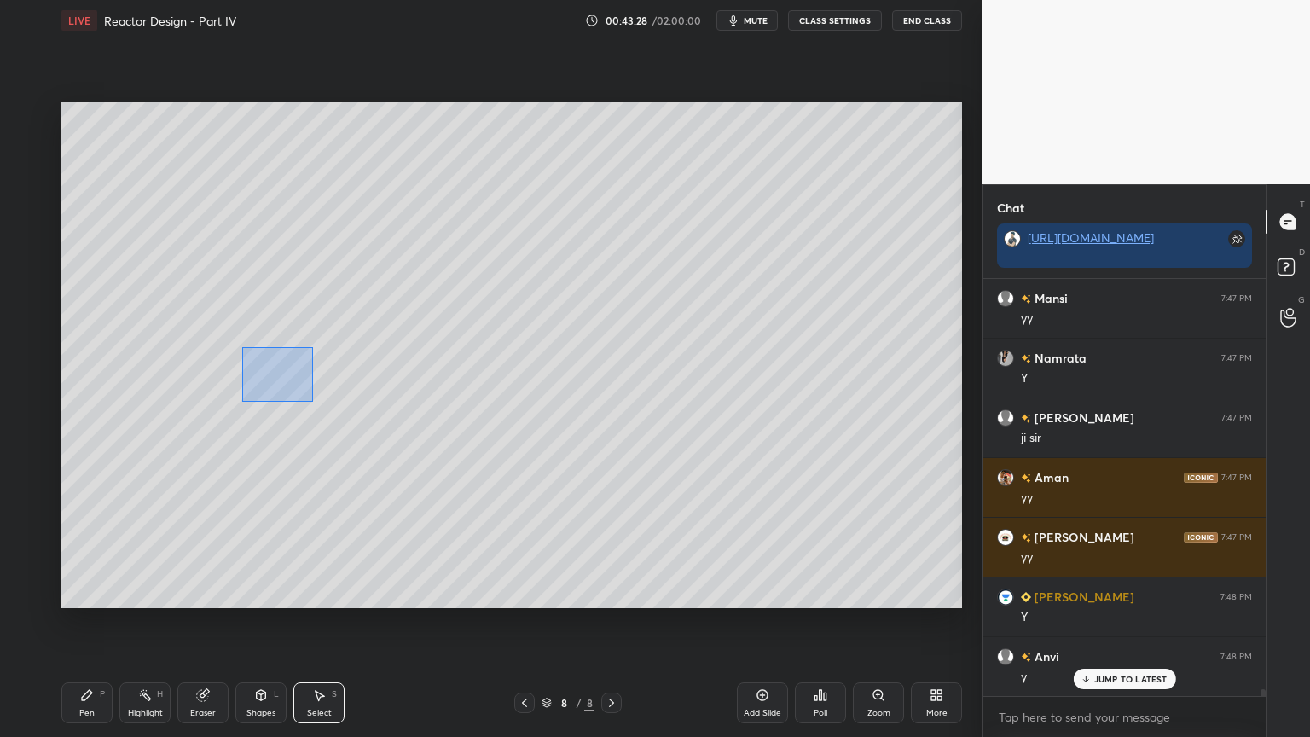
drag, startPoint x: 247, startPoint y: 348, endPoint x: 346, endPoint y: 427, distance: 126.8
click at [346, 427] on div "0 ° Undo Copy Duplicate Duplicate to new slide Delete" at bounding box center [511, 355] width 901 height 507
drag, startPoint x: 284, startPoint y: 401, endPoint x: 258, endPoint y: 415, distance: 29.8
click at [258, 415] on div "0 ° Undo Copy Duplicate Duplicate to new slide Delete" at bounding box center [511, 355] width 901 height 507
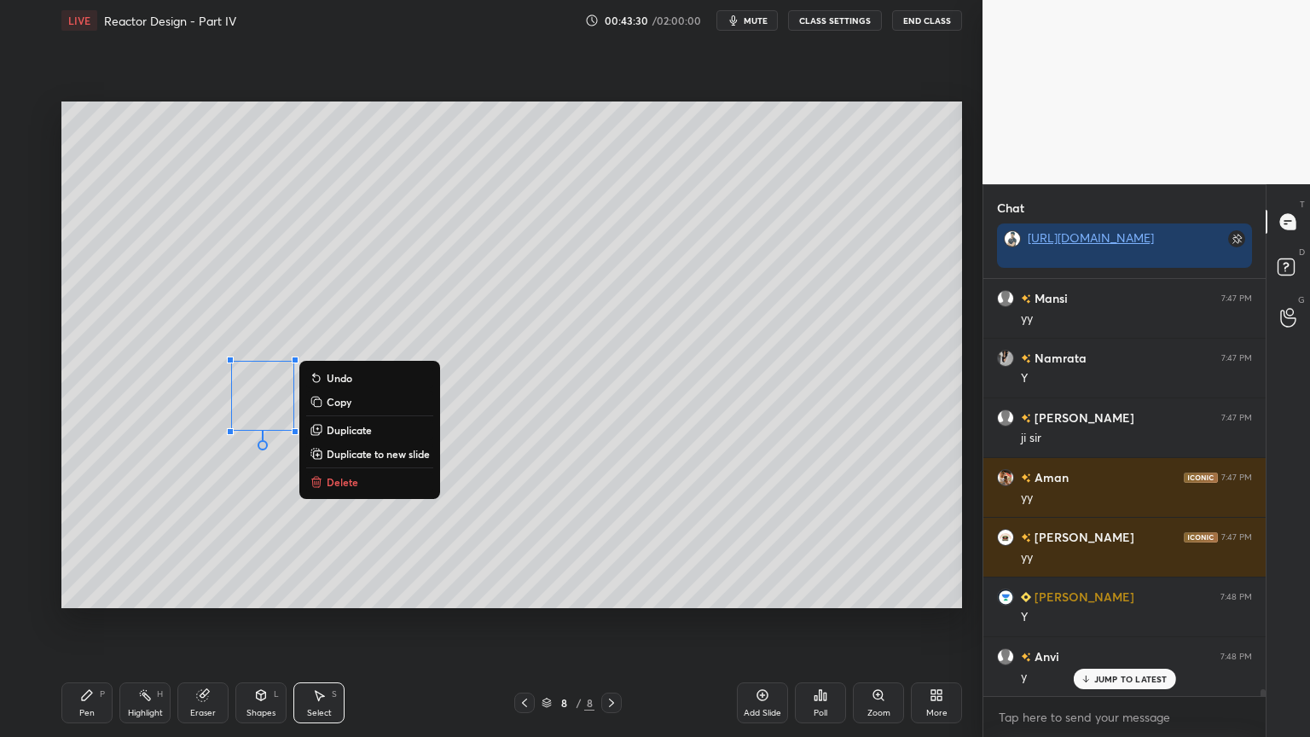
click at [92, 622] on div "Pen P" at bounding box center [86, 702] width 51 height 41
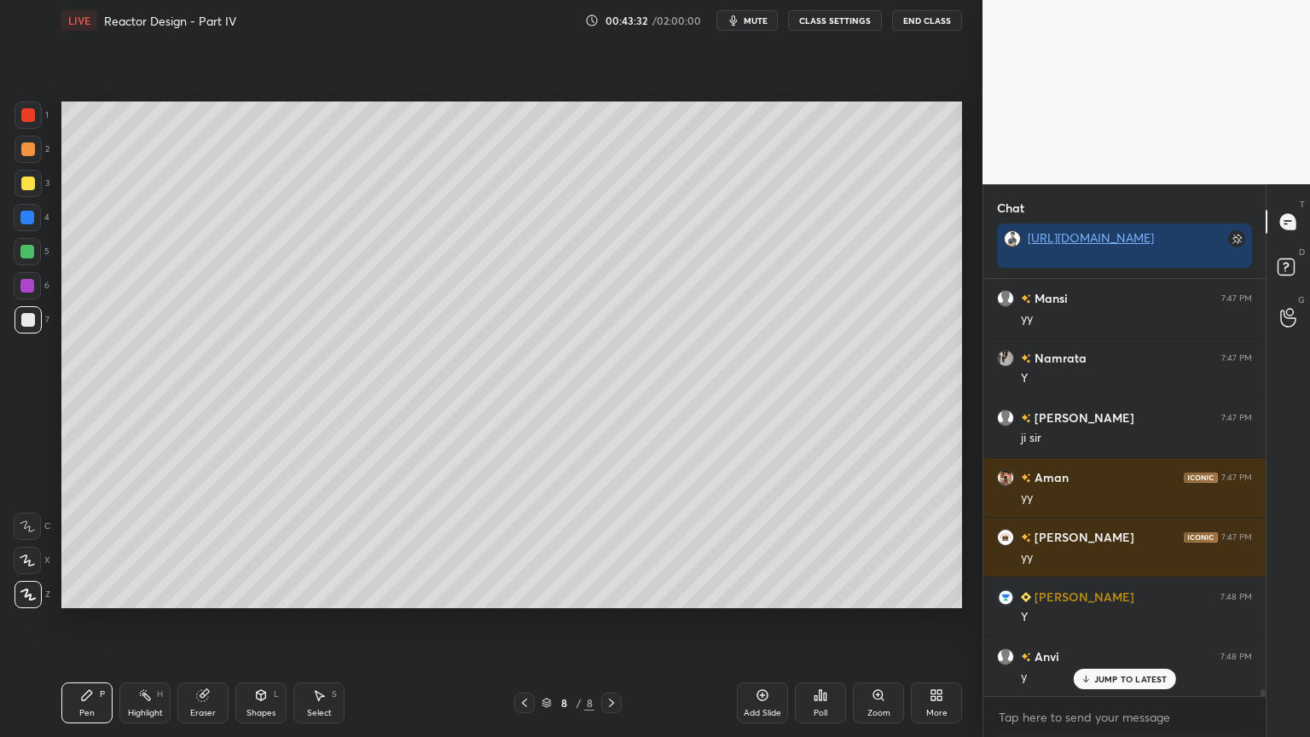
scroll to position [24334, 0]
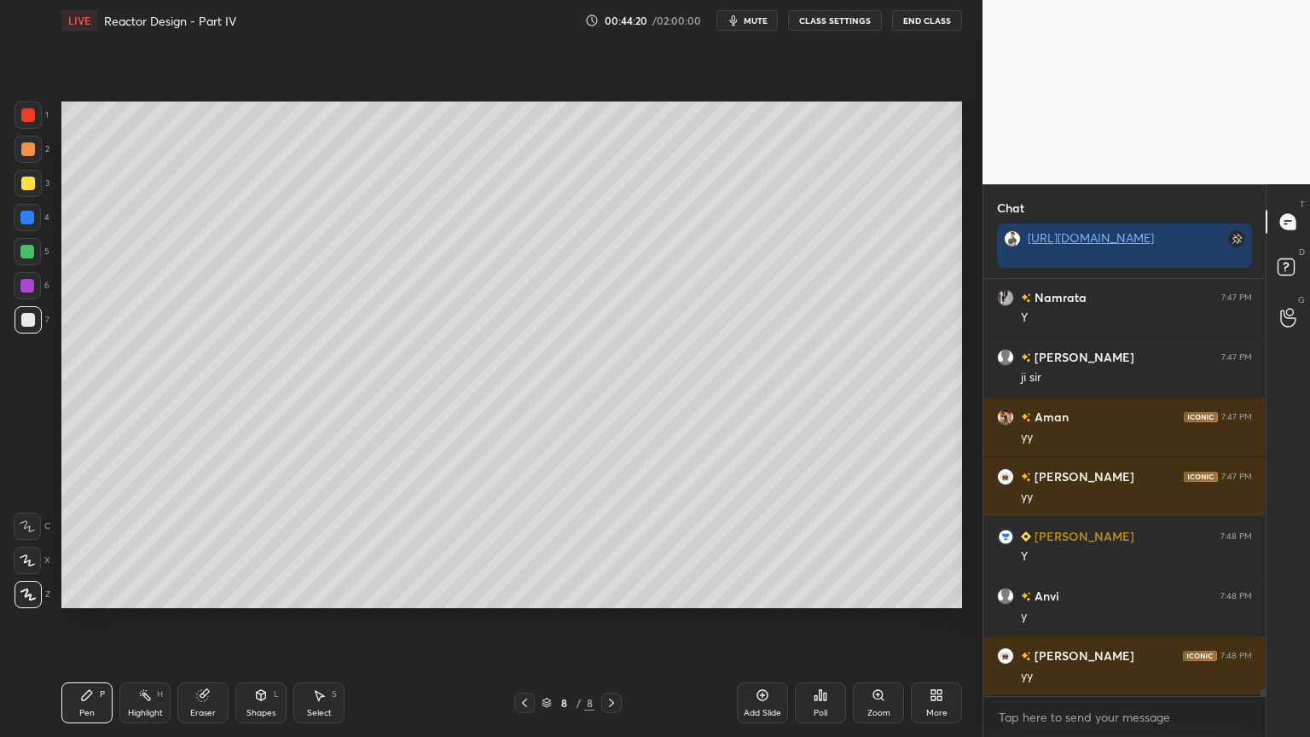
click at [219, 622] on div "Eraser" at bounding box center [202, 702] width 51 height 41
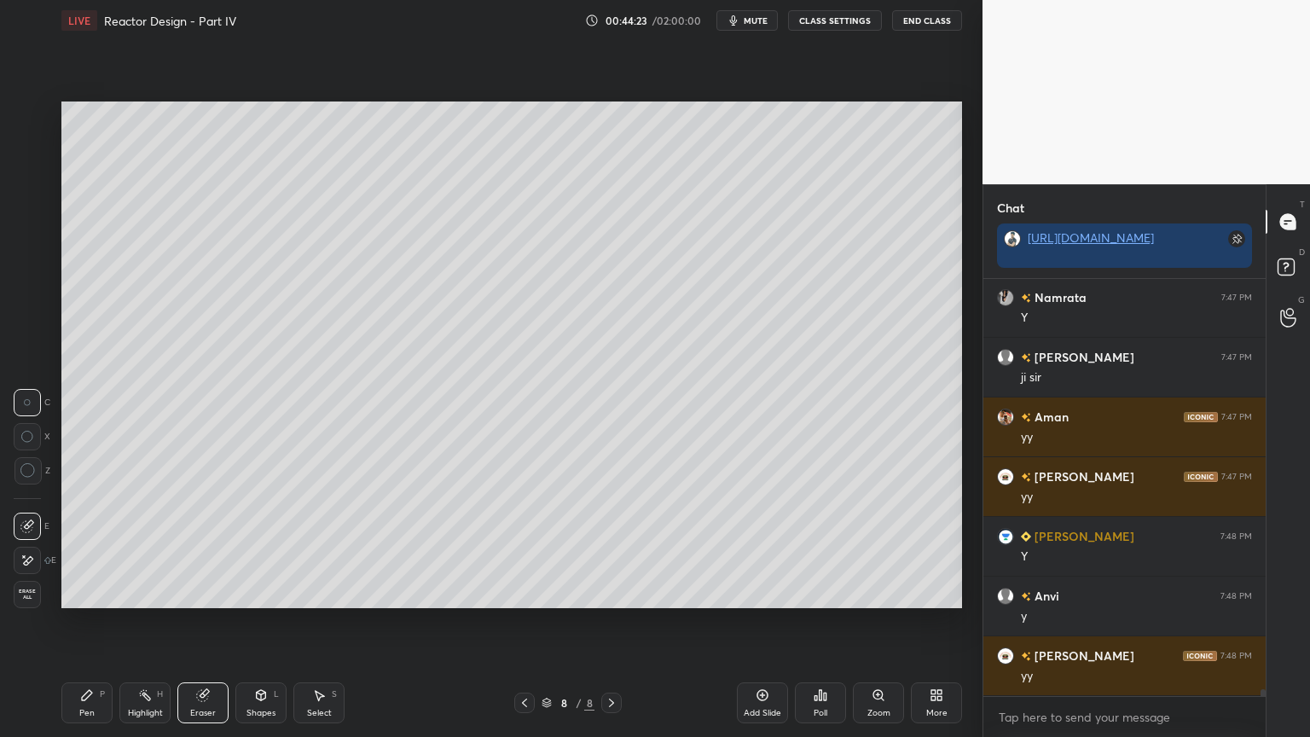
click at [90, 622] on div "Pen P" at bounding box center [86, 702] width 51 height 41
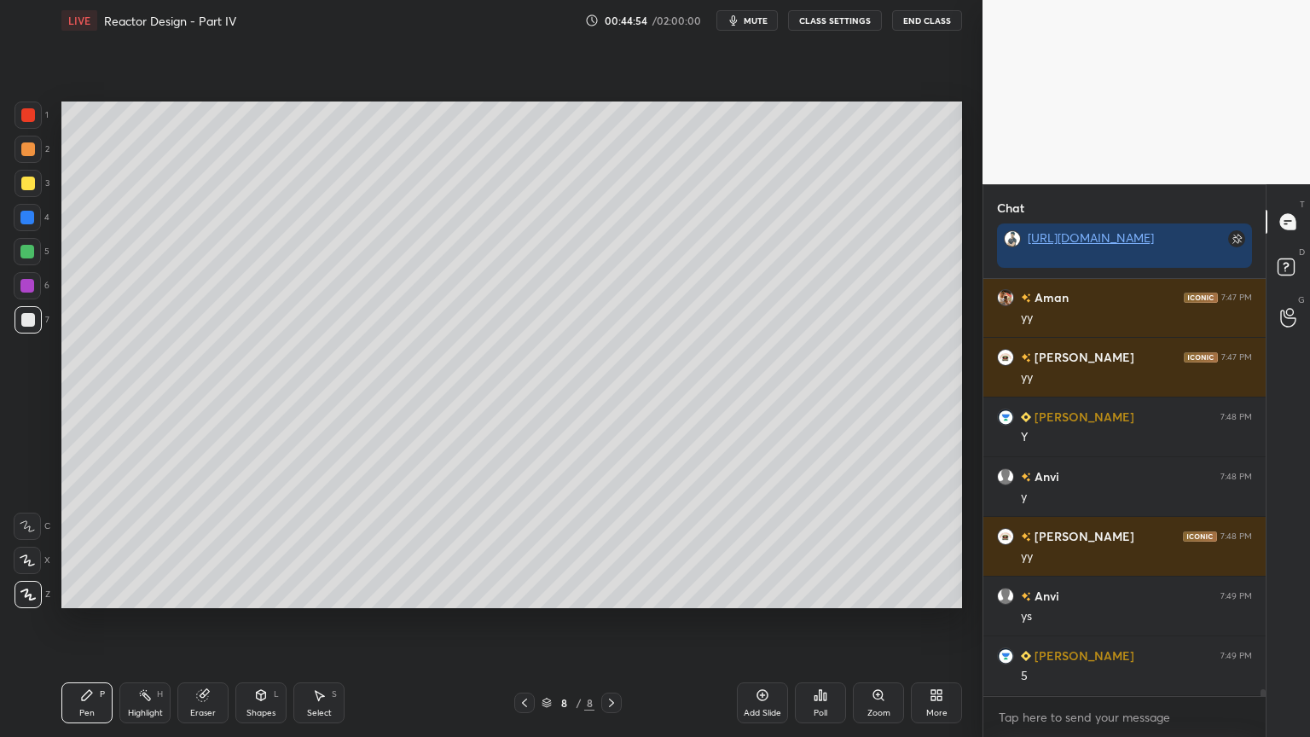
scroll to position [24512, 0]
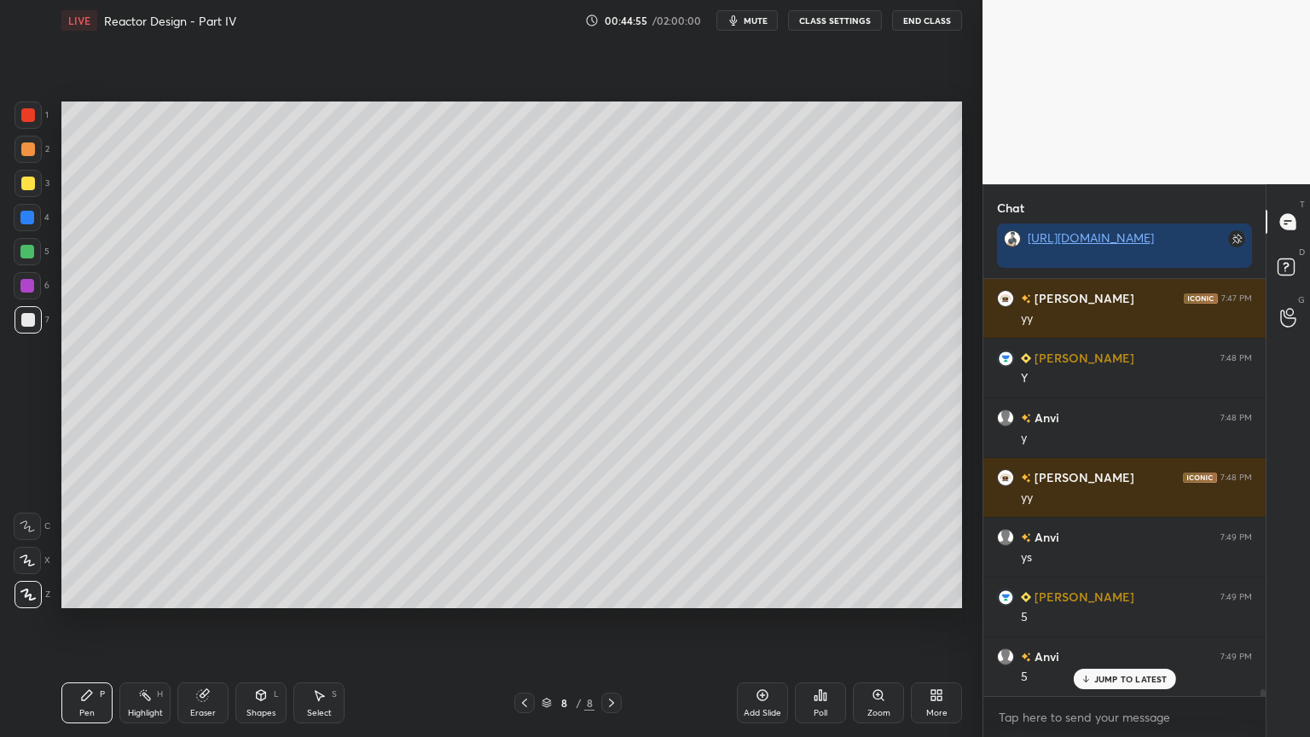
click at [24, 245] on div at bounding box center [27, 251] width 27 height 27
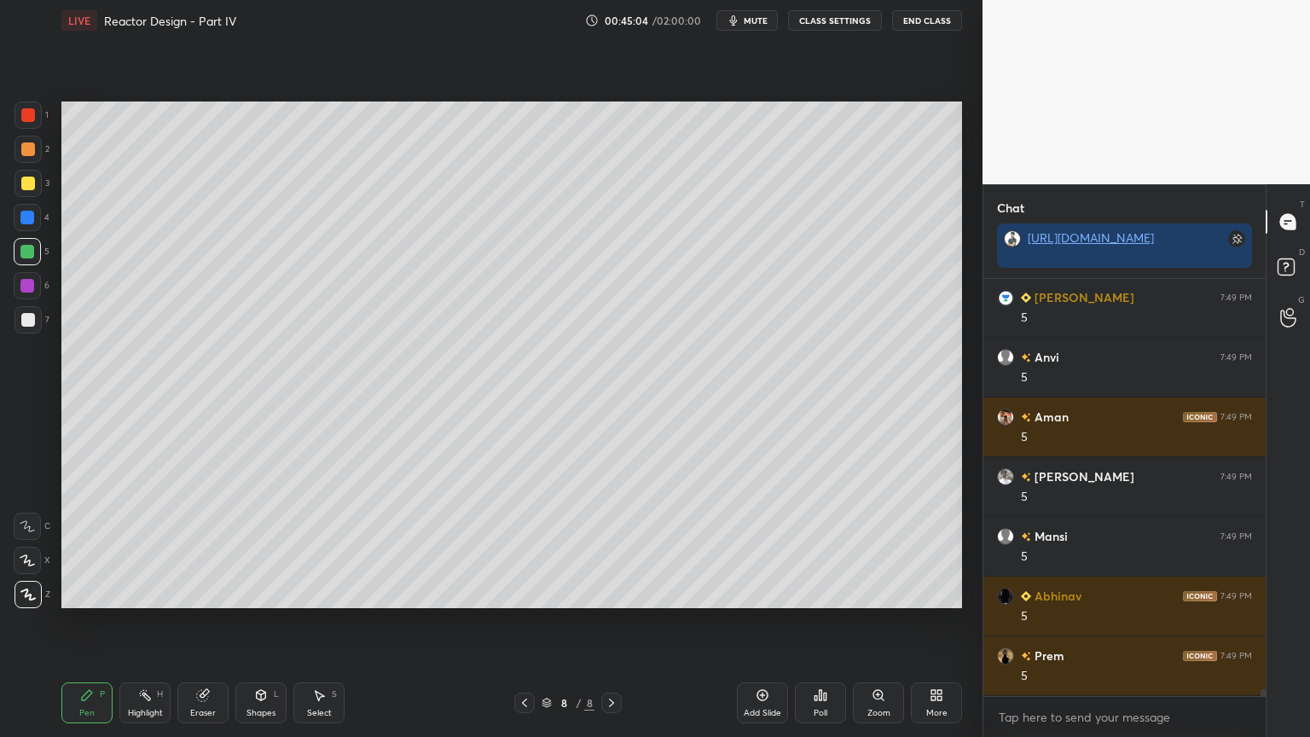
scroll to position [24870, 0]
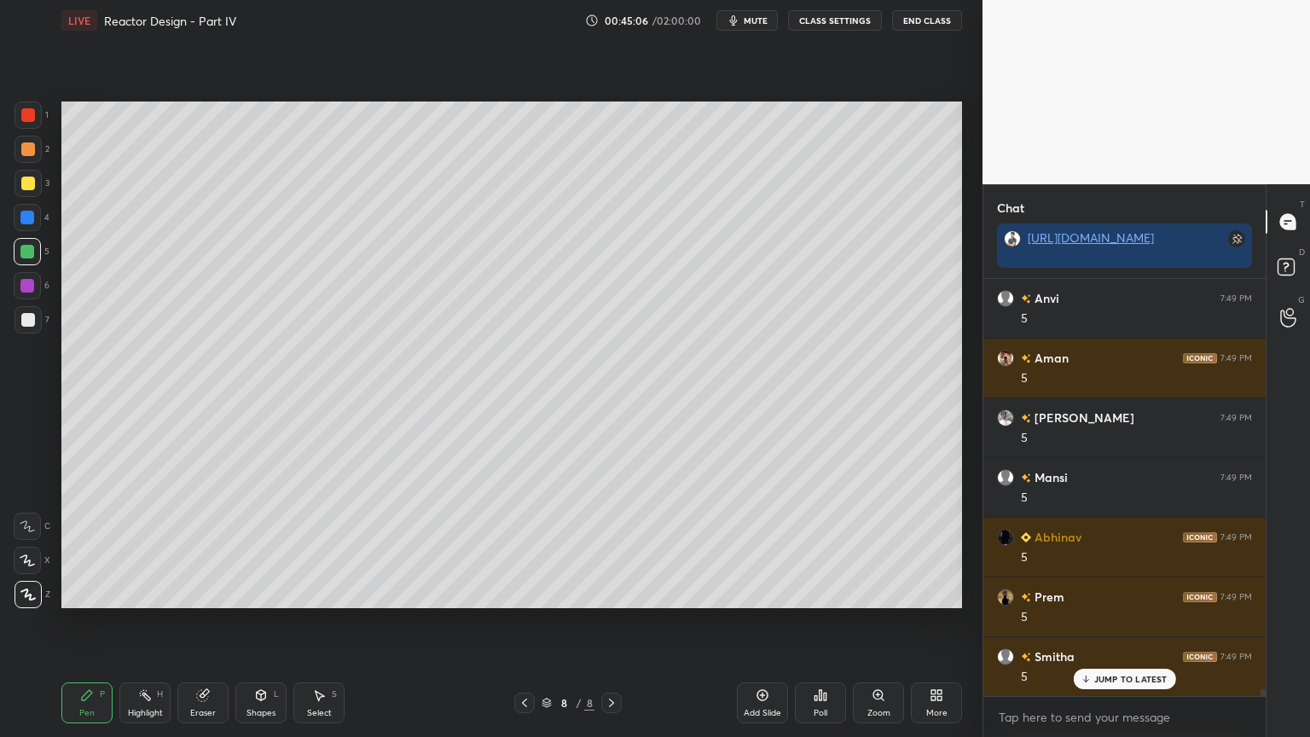
click at [30, 328] on div at bounding box center [28, 319] width 27 height 27
click at [229, 622] on div "Pen P Highlight H Eraser Shapes L Select S" at bounding box center [230, 702] width 338 height 41
click at [214, 622] on div "Eraser" at bounding box center [202, 702] width 51 height 41
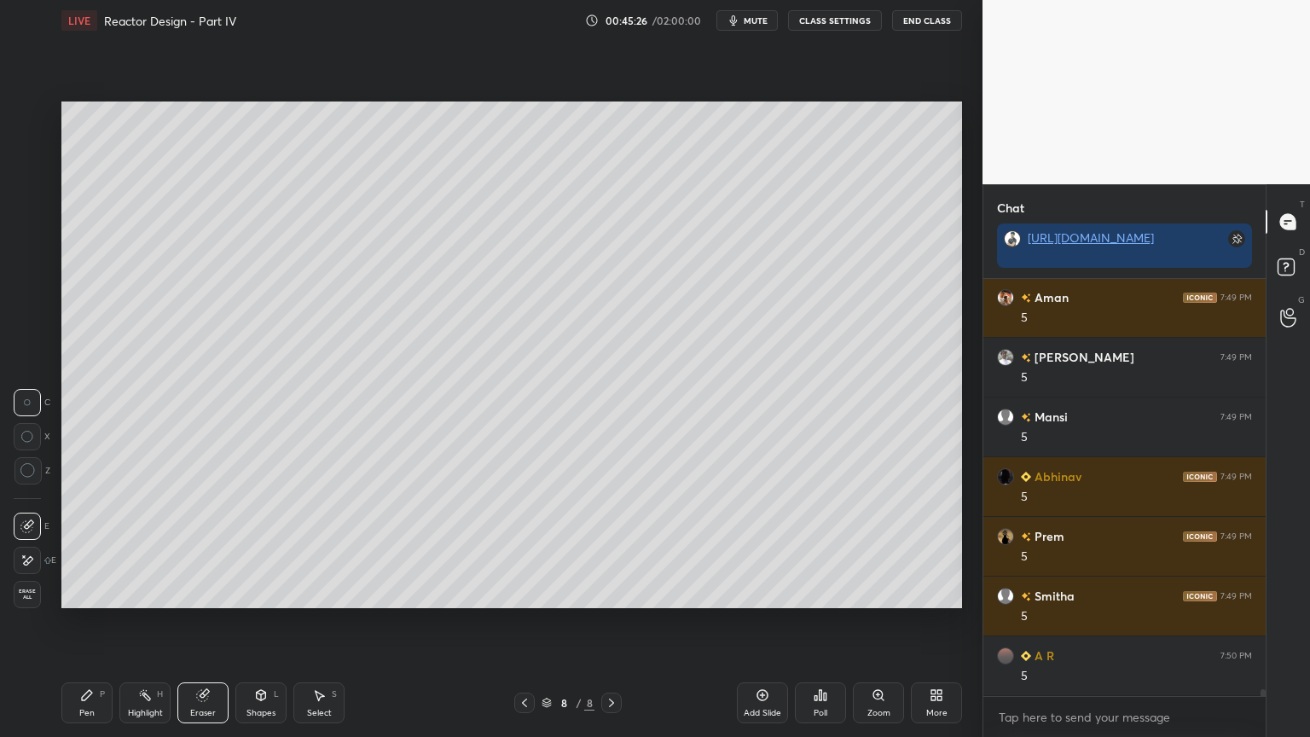
click at [750, 21] on span "mute" at bounding box center [756, 21] width 24 height 12
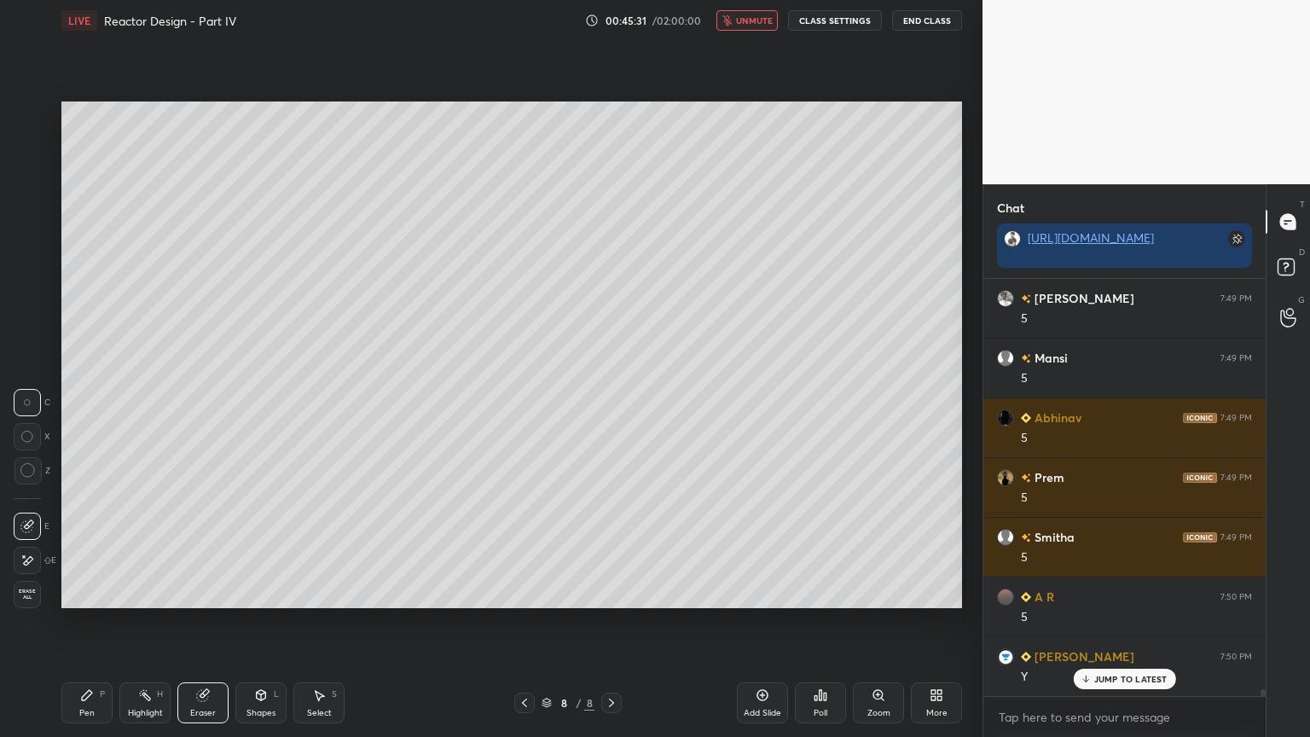
click at [82, 622] on div "Pen P" at bounding box center [86, 702] width 51 height 41
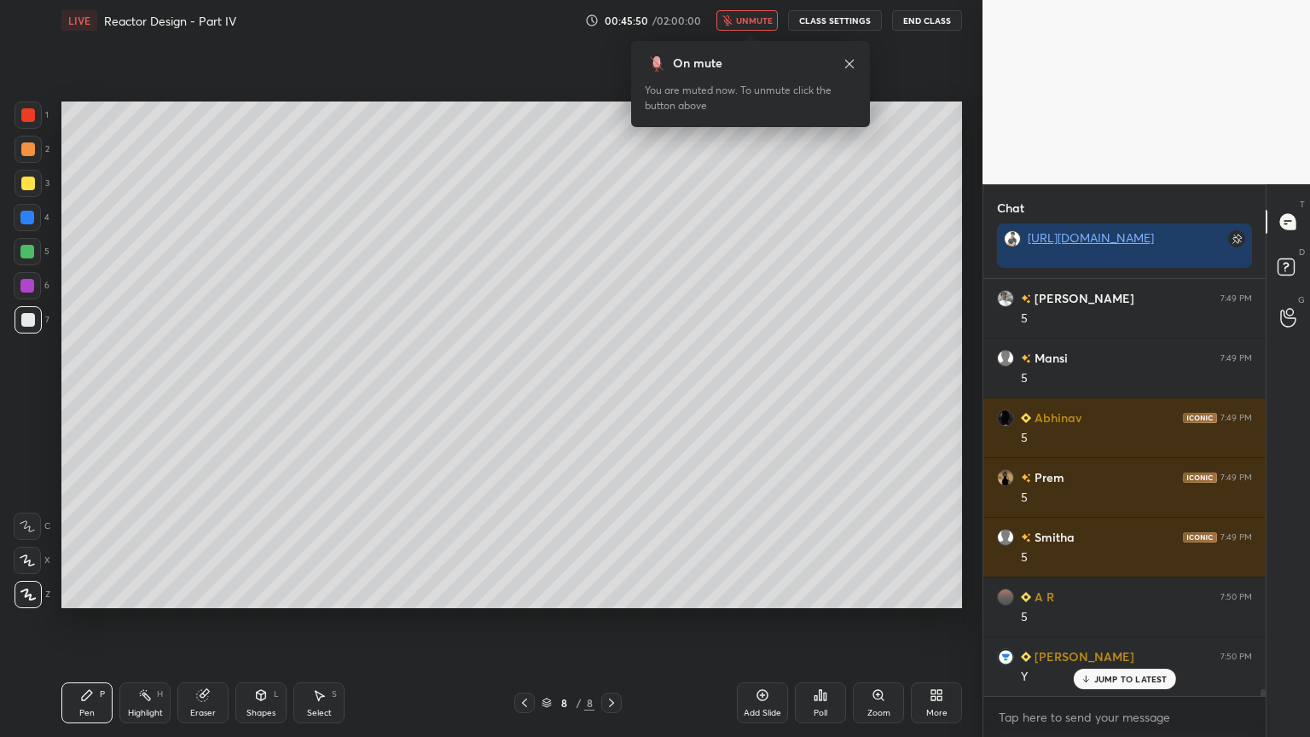
click at [266, 622] on icon at bounding box center [261, 695] width 14 height 14
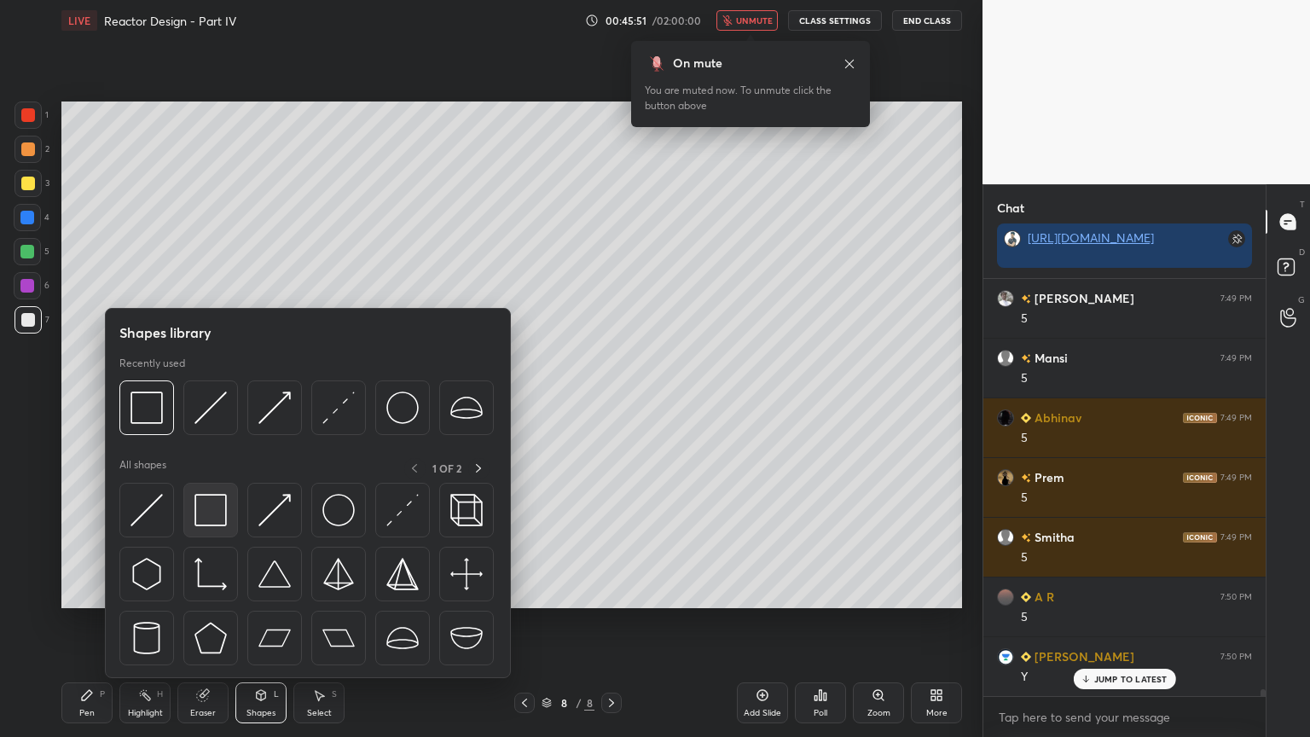
click at [211, 508] on img at bounding box center [211, 510] width 32 height 32
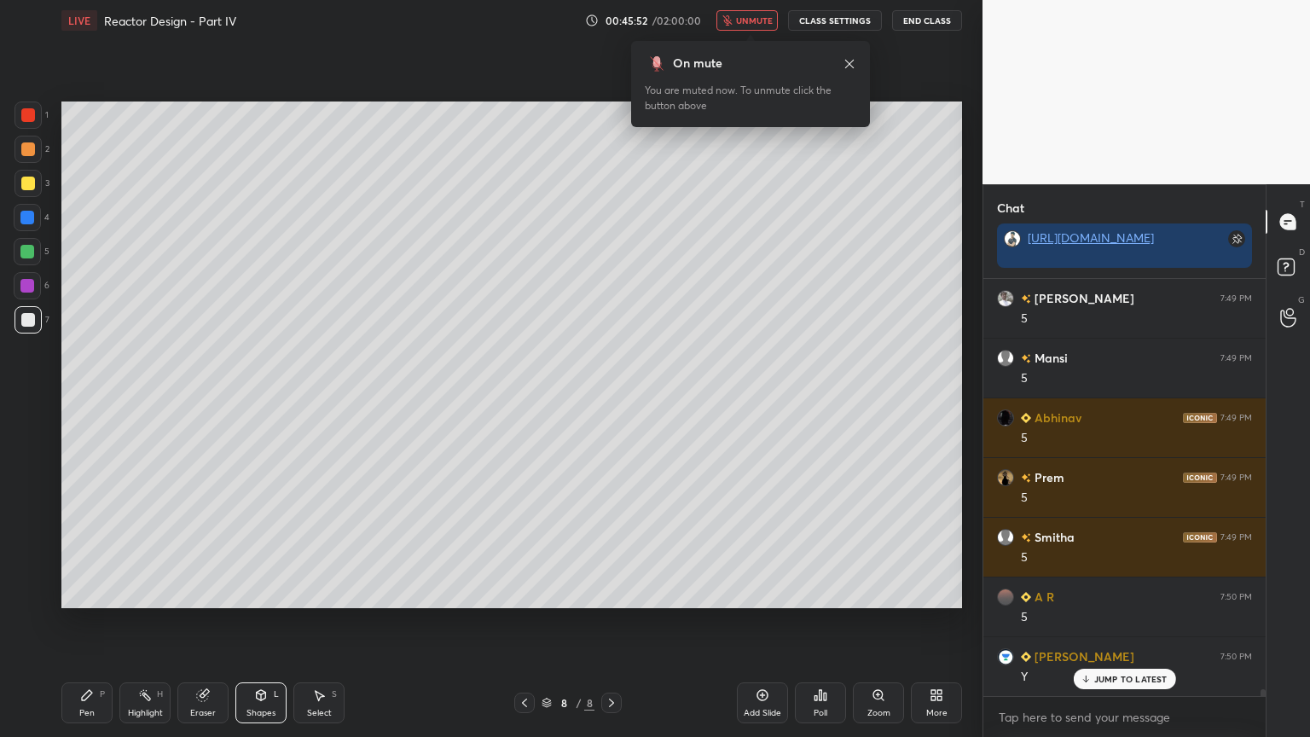
click at [23, 296] on div at bounding box center [27, 285] width 27 height 27
click at [750, 25] on span "unmute" at bounding box center [754, 21] width 37 height 12
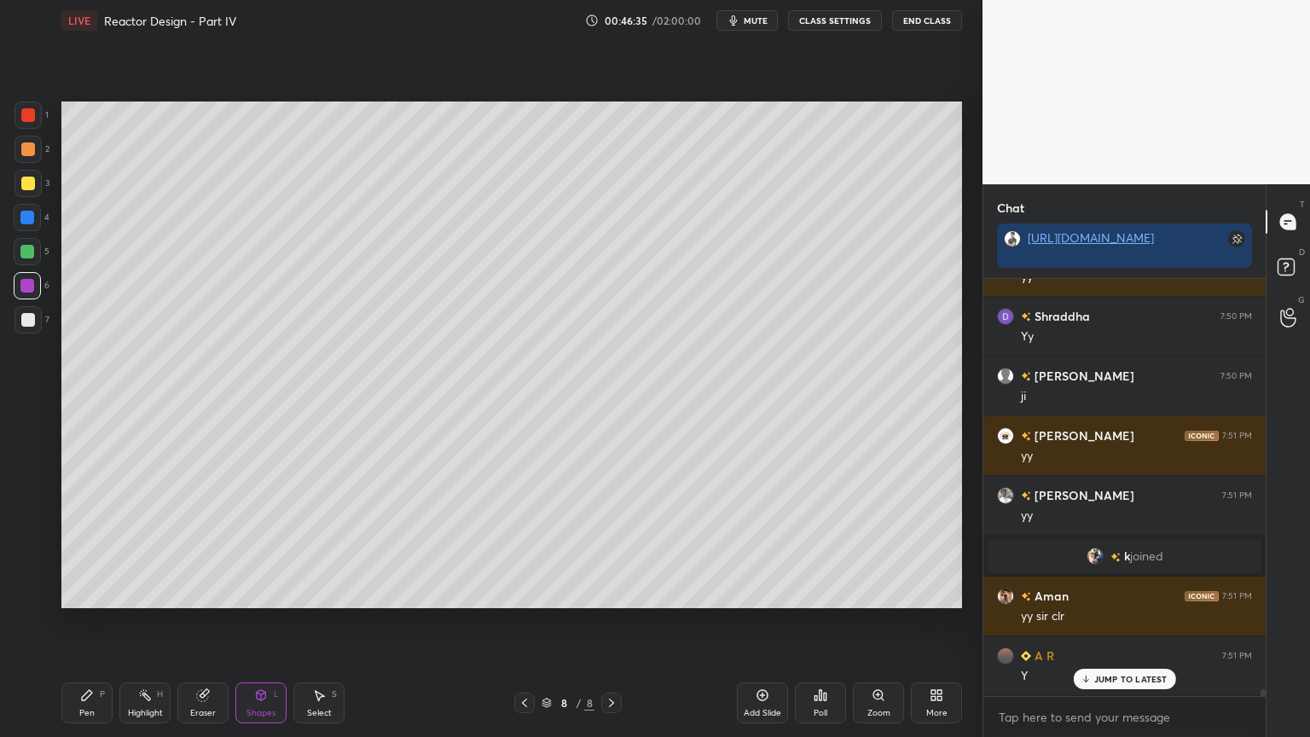
scroll to position [26106, 0]
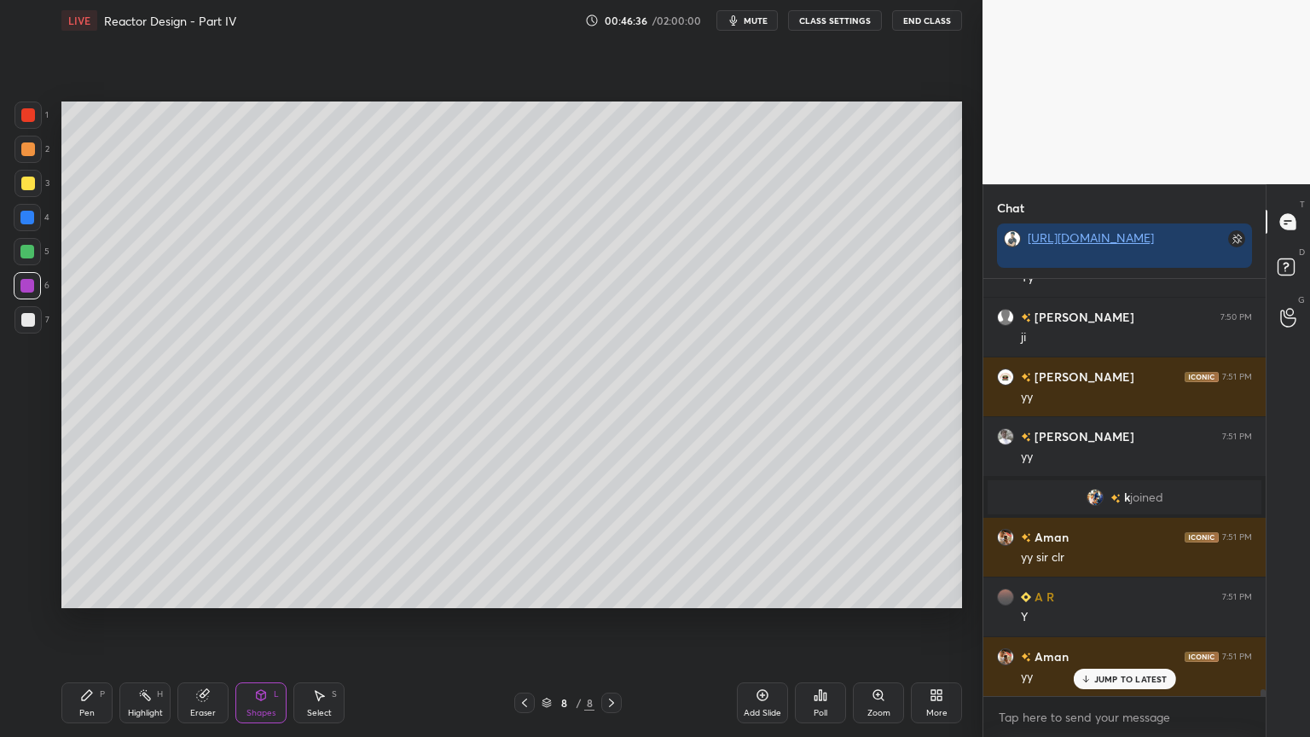
click at [755, 622] on div "Add Slide" at bounding box center [762, 702] width 51 height 41
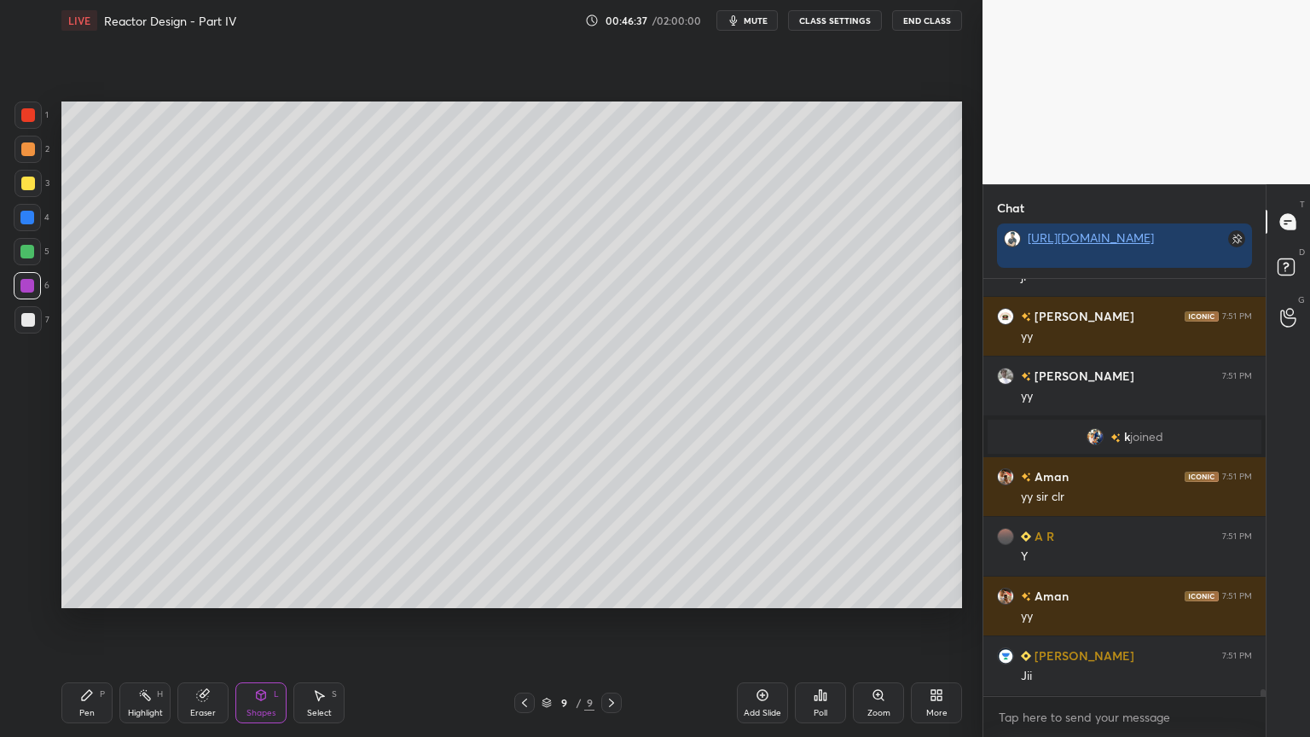
click at [98, 622] on div "Pen P" at bounding box center [86, 702] width 51 height 41
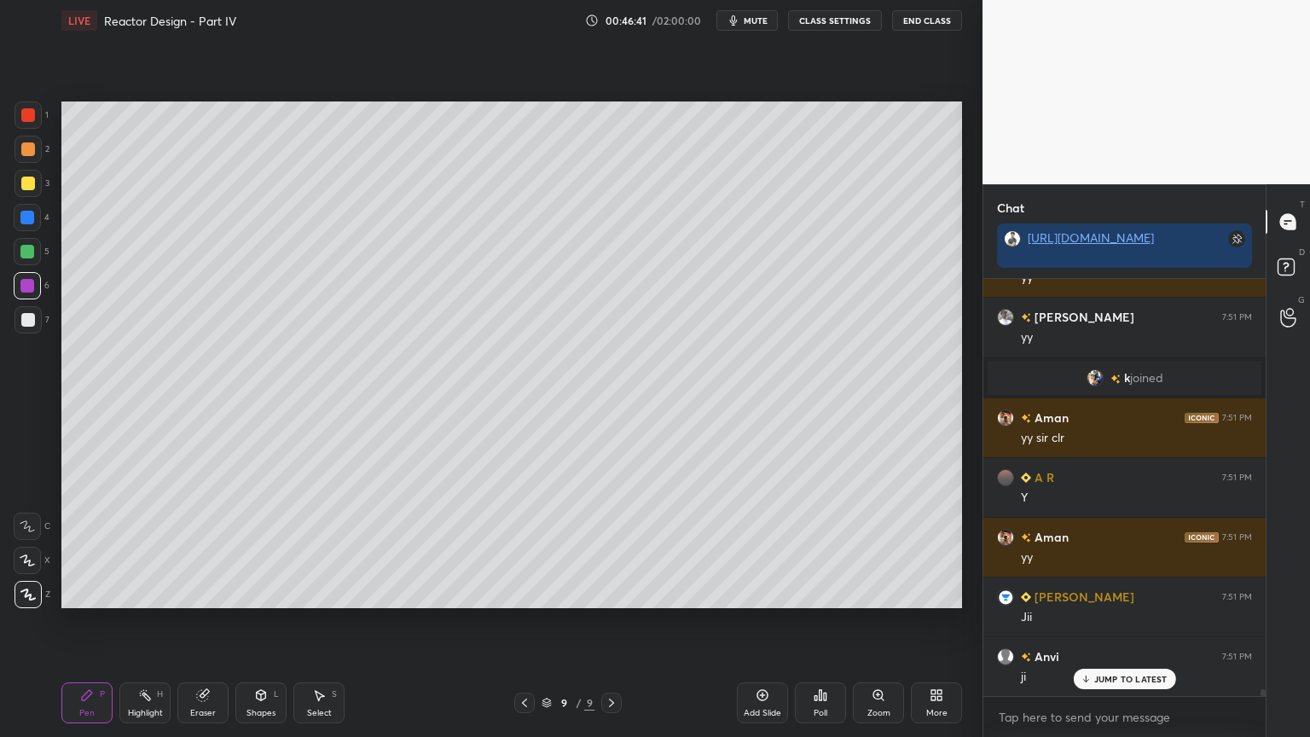
click at [22, 182] on div at bounding box center [28, 184] width 14 height 14
click at [28, 323] on div at bounding box center [28, 320] width 14 height 14
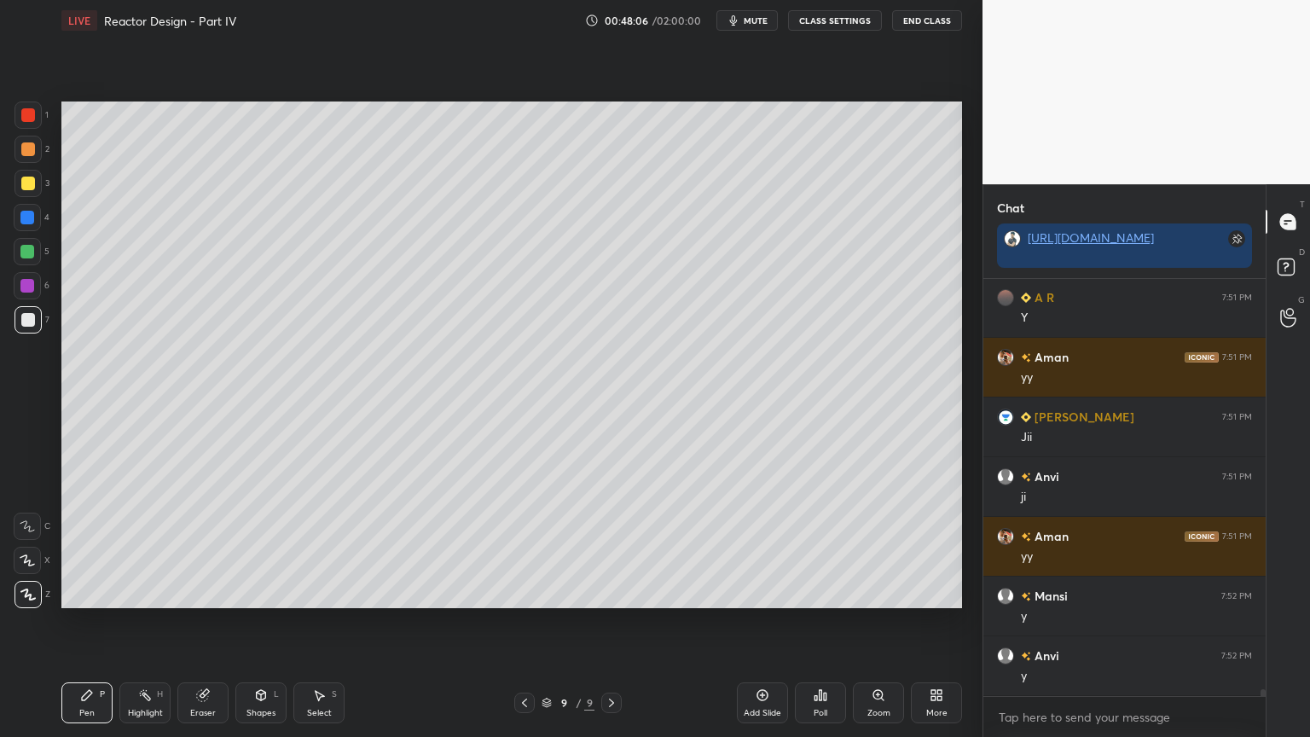
scroll to position [26446, 0]
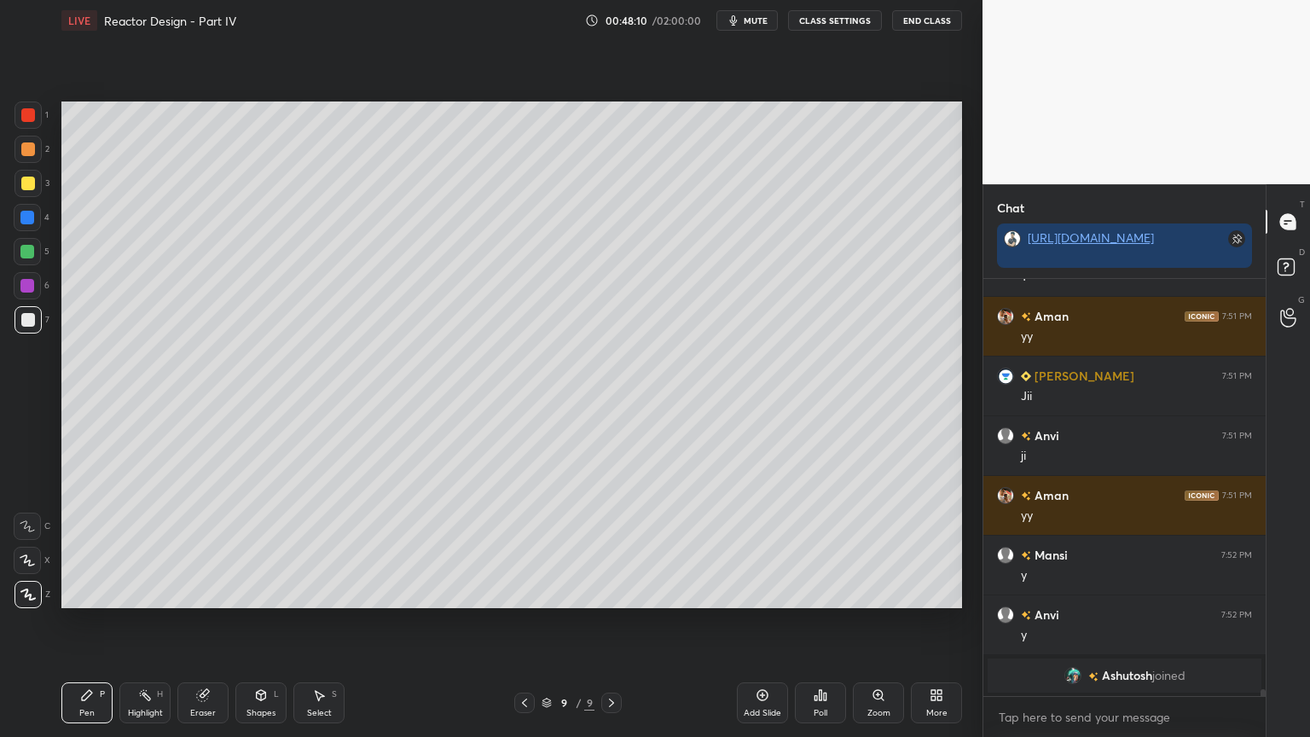
click at [31, 253] on div at bounding box center [27, 252] width 14 height 14
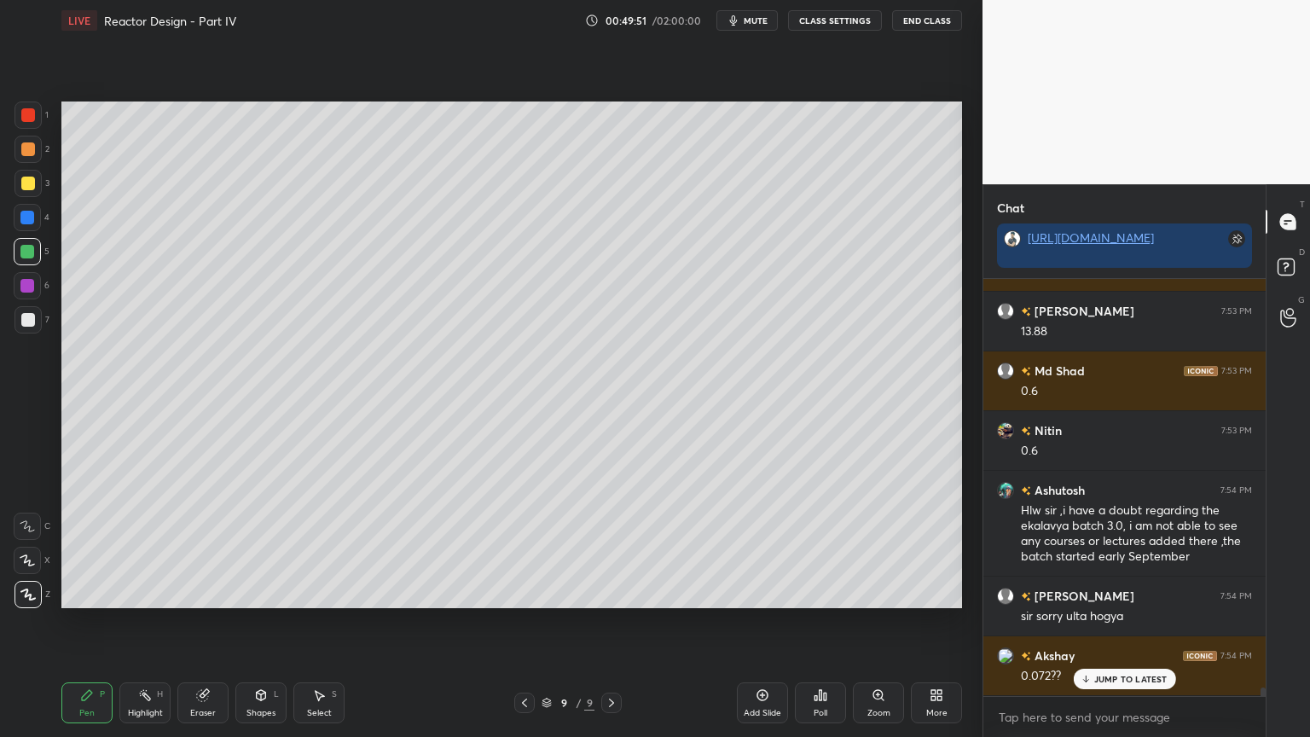
scroll to position [21021, 0]
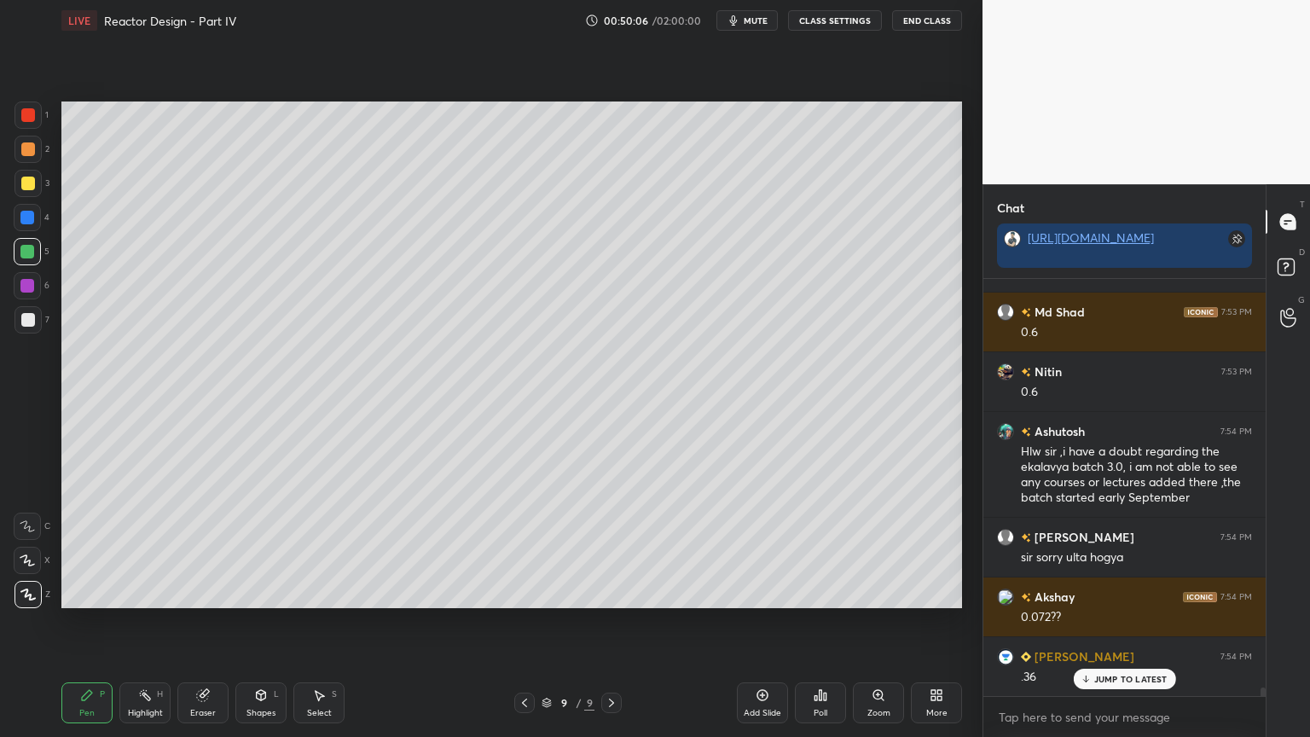
click at [24, 313] on div at bounding box center [28, 320] width 14 height 14
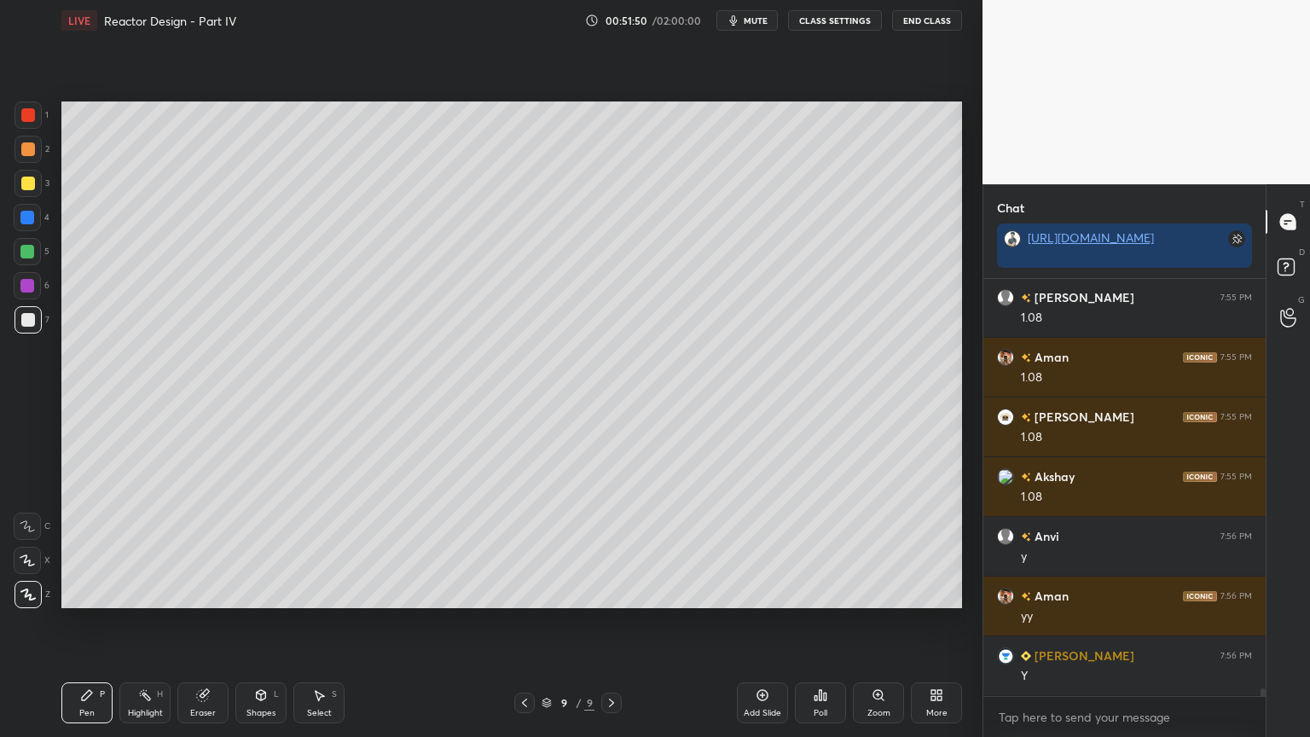
scroll to position [22485, 0]
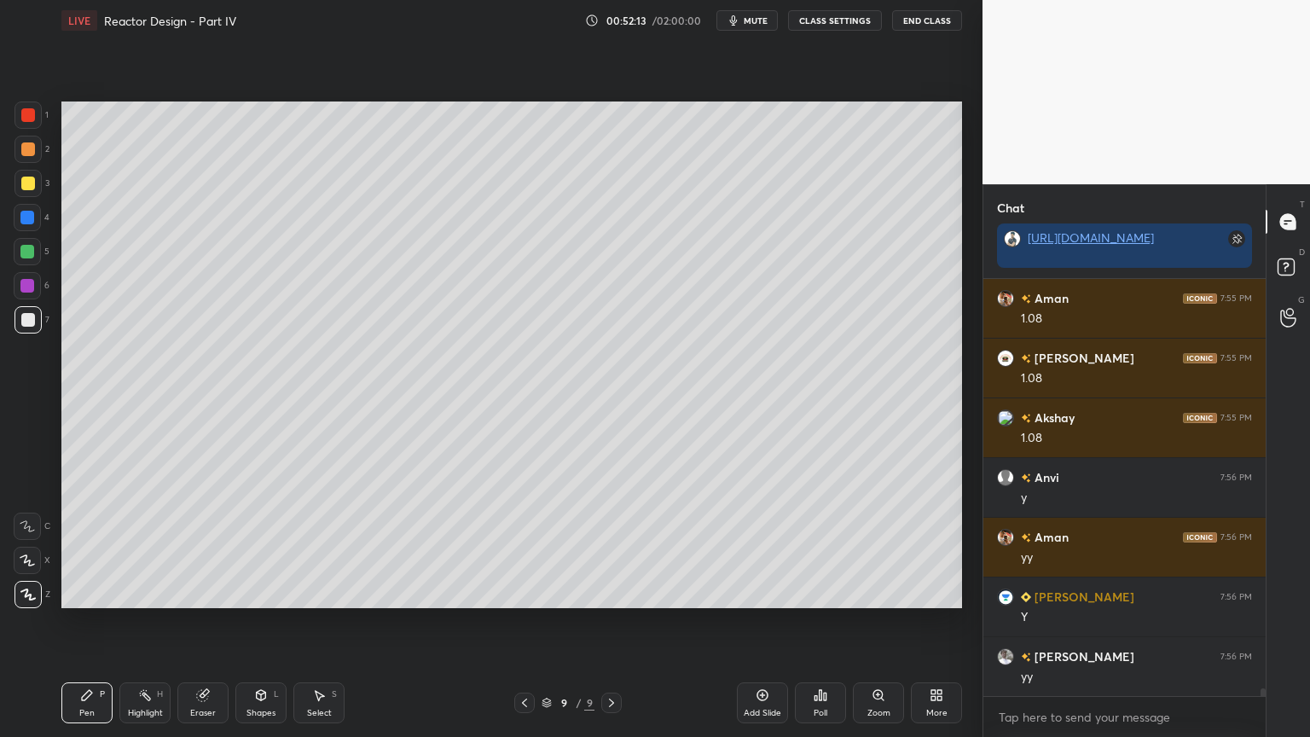
click at [324, 622] on icon at bounding box center [319, 695] width 14 height 14
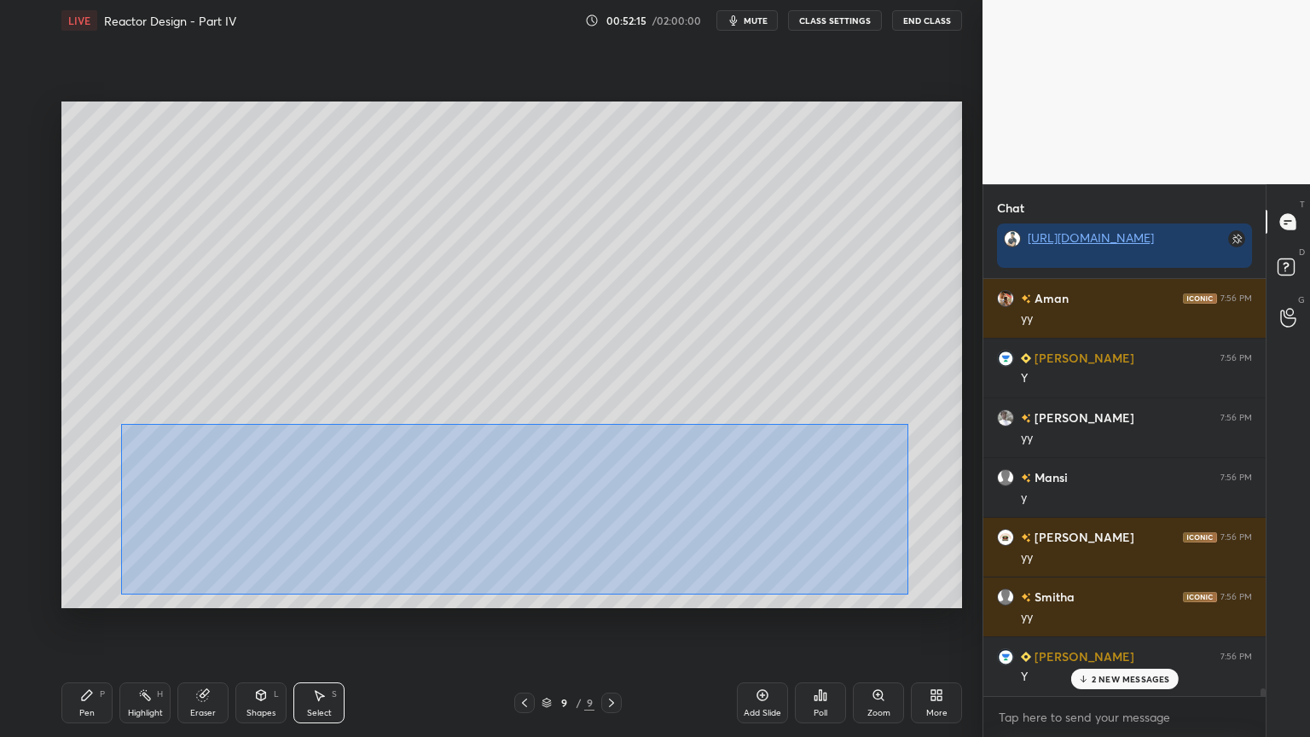
scroll to position [22843, 0]
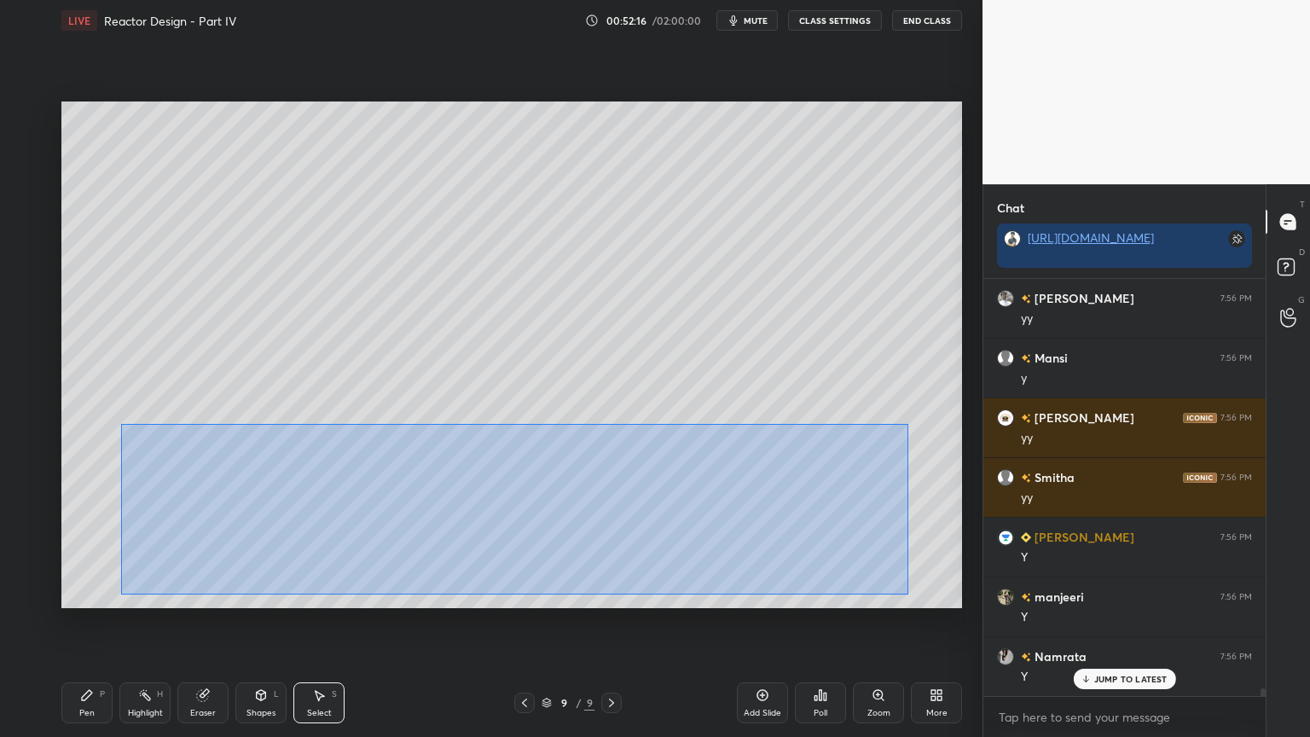
drag, startPoint x: 136, startPoint y: 433, endPoint x: 908, endPoint y: 594, distance: 788.6
click at [908, 594] on div "0 ° Undo Copy Duplicate Duplicate to new slide Delete" at bounding box center [511, 355] width 901 height 507
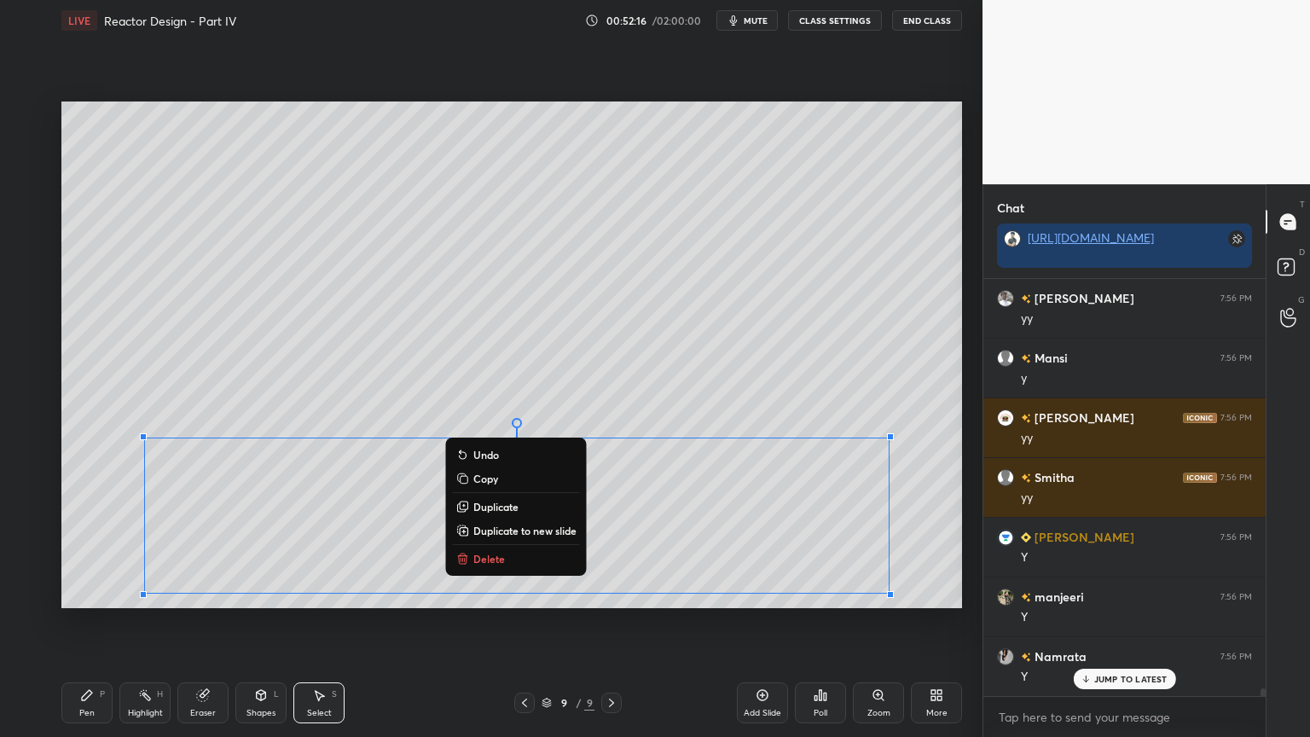
click at [598, 411] on div "0 ° Undo Copy Duplicate Duplicate to new slide Delete" at bounding box center [511, 355] width 901 height 507
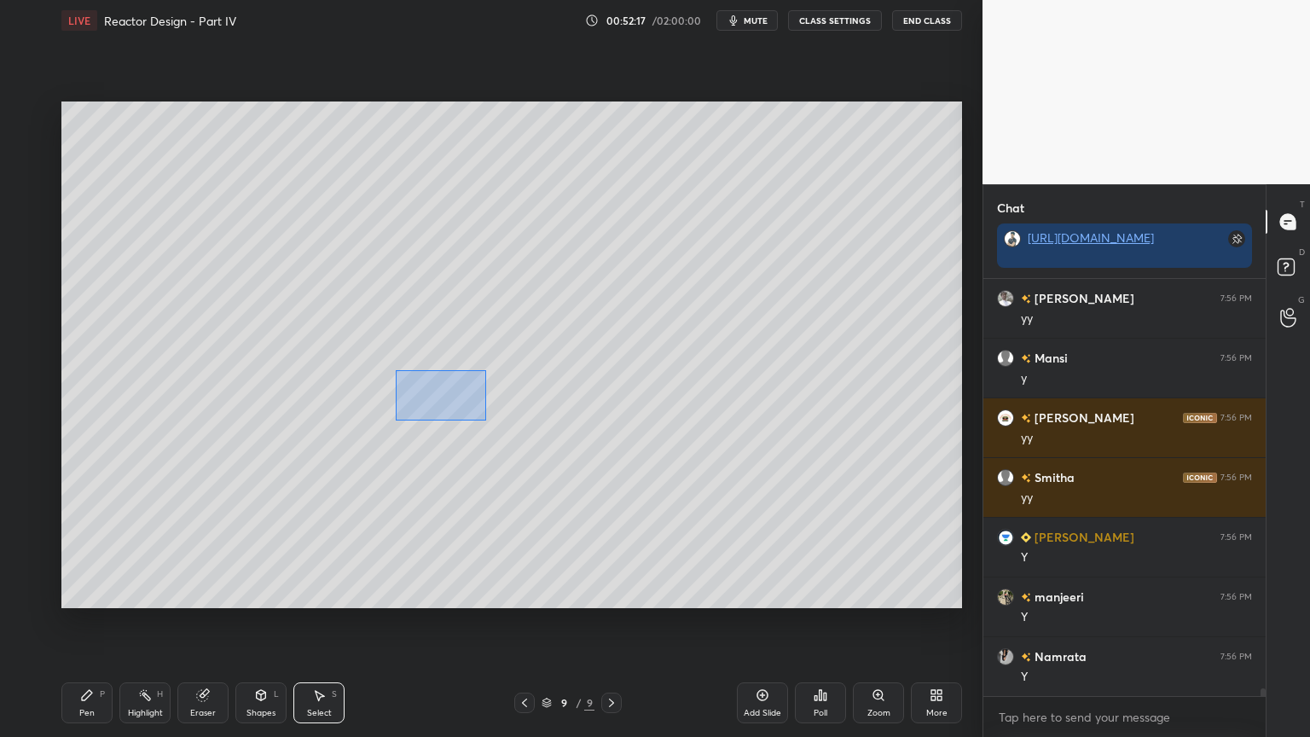
scroll to position [22904, 0]
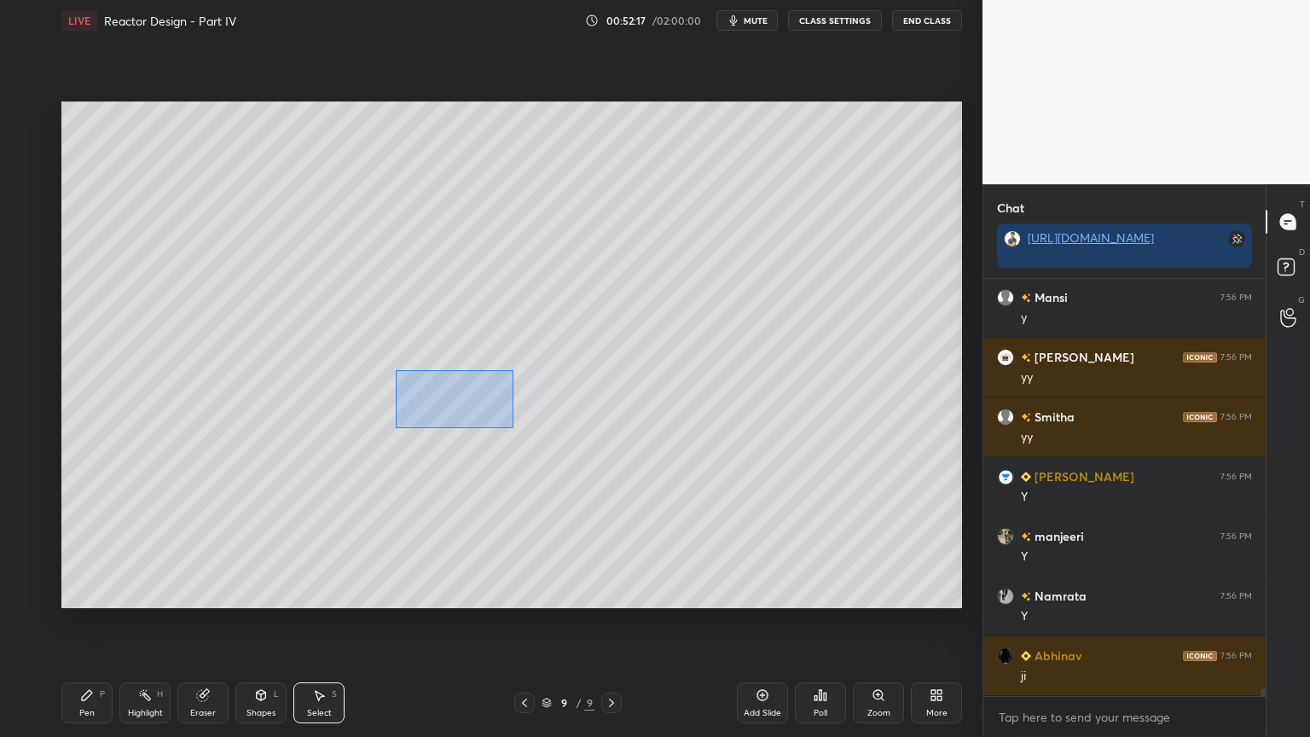
drag, startPoint x: 398, startPoint y: 372, endPoint x: 510, endPoint y: 423, distance: 122.9
click at [513, 427] on div "0 ° Undo Copy Duplicate Duplicate to new slide Delete" at bounding box center [511, 355] width 901 height 507
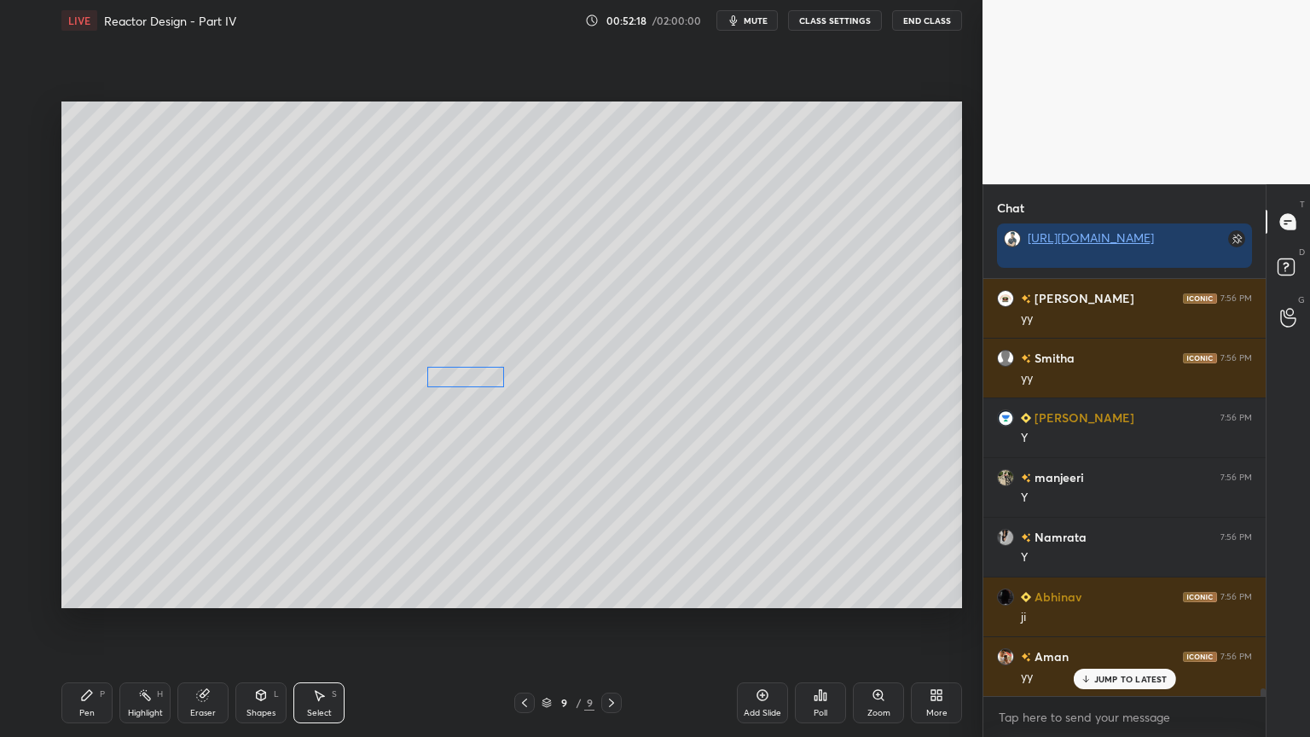
drag, startPoint x: 466, startPoint y: 391, endPoint x: 468, endPoint y: 374, distance: 17.1
click at [468, 374] on div "0 ° Undo Copy Duplicate Duplicate to new slide Delete" at bounding box center [511, 355] width 901 height 507
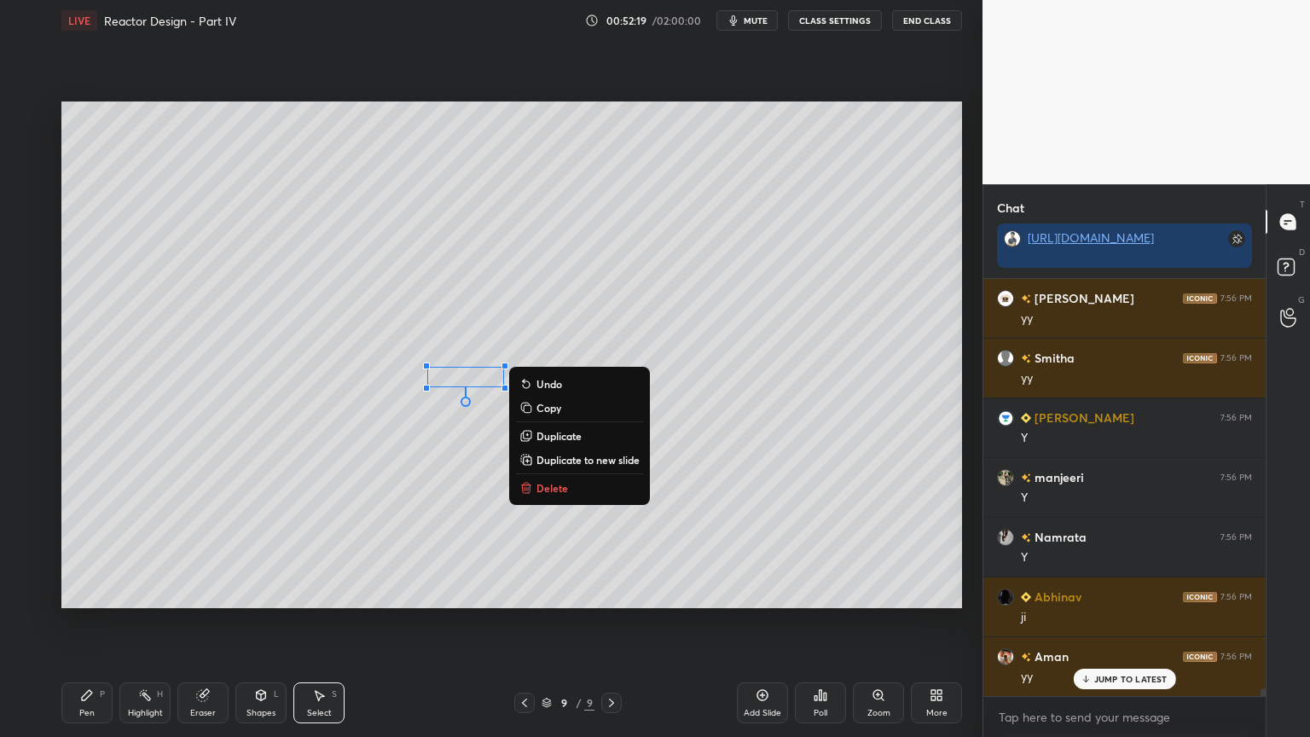
click at [410, 433] on div "0 ° Undo Copy Duplicate Duplicate to new slide Delete" at bounding box center [511, 355] width 901 height 507
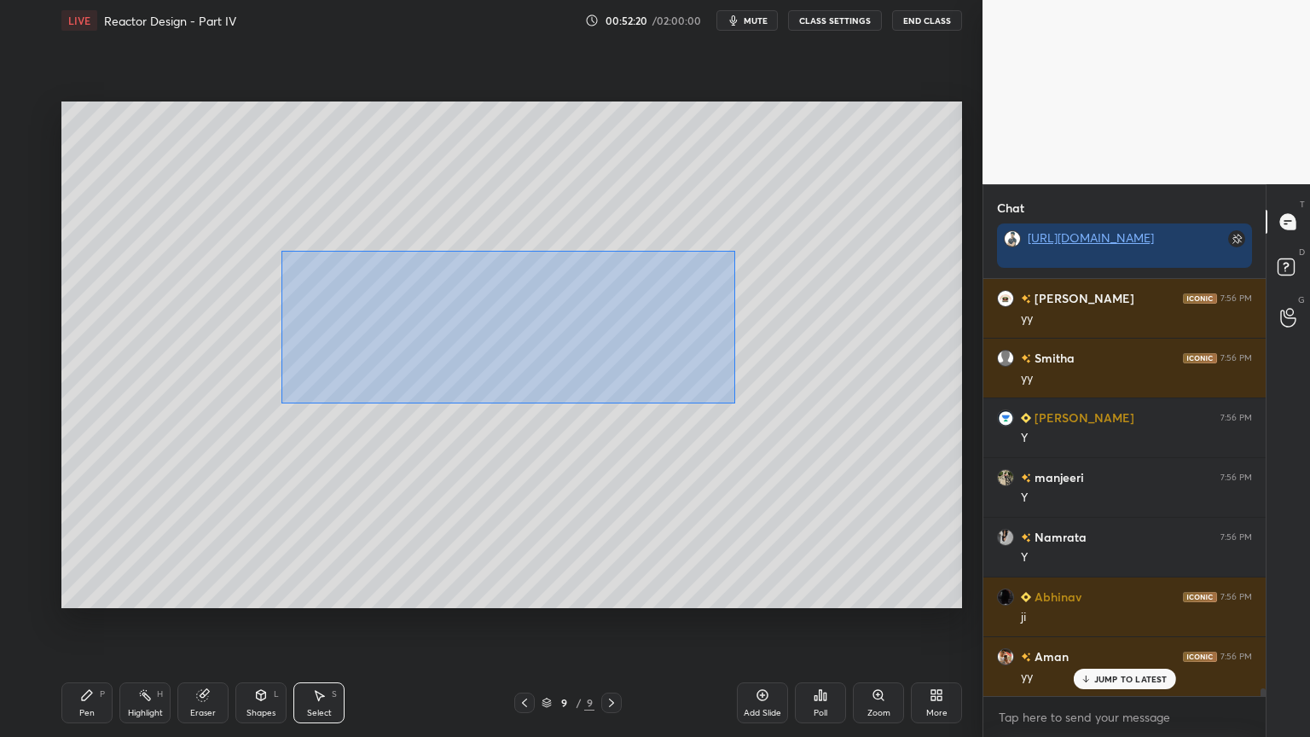
drag, startPoint x: 281, startPoint y: 250, endPoint x: 633, endPoint y: 384, distance: 376.9
click at [734, 403] on div "0 ° Undo Copy Duplicate Duplicate to new slide Delete" at bounding box center [511, 355] width 901 height 507
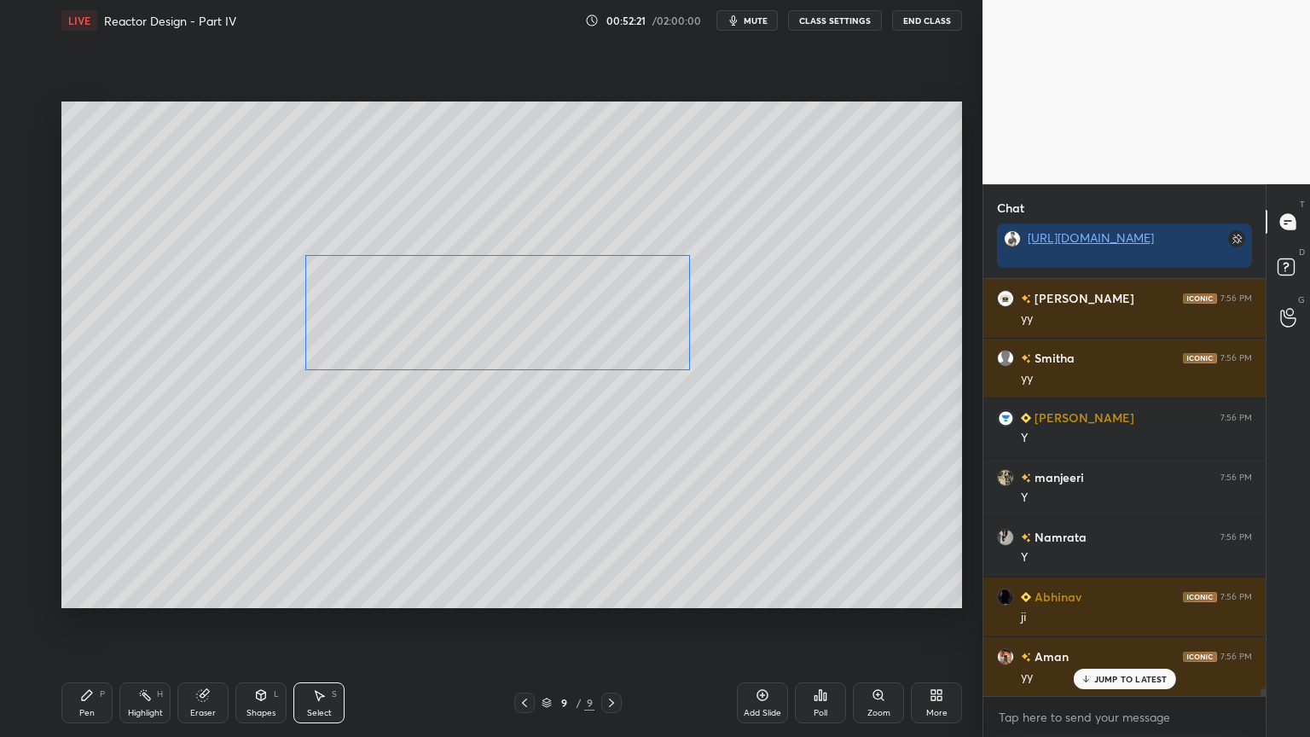
click at [583, 331] on div "0 ° Undo Copy Duplicate Duplicate to new slide Delete" at bounding box center [511, 355] width 901 height 507
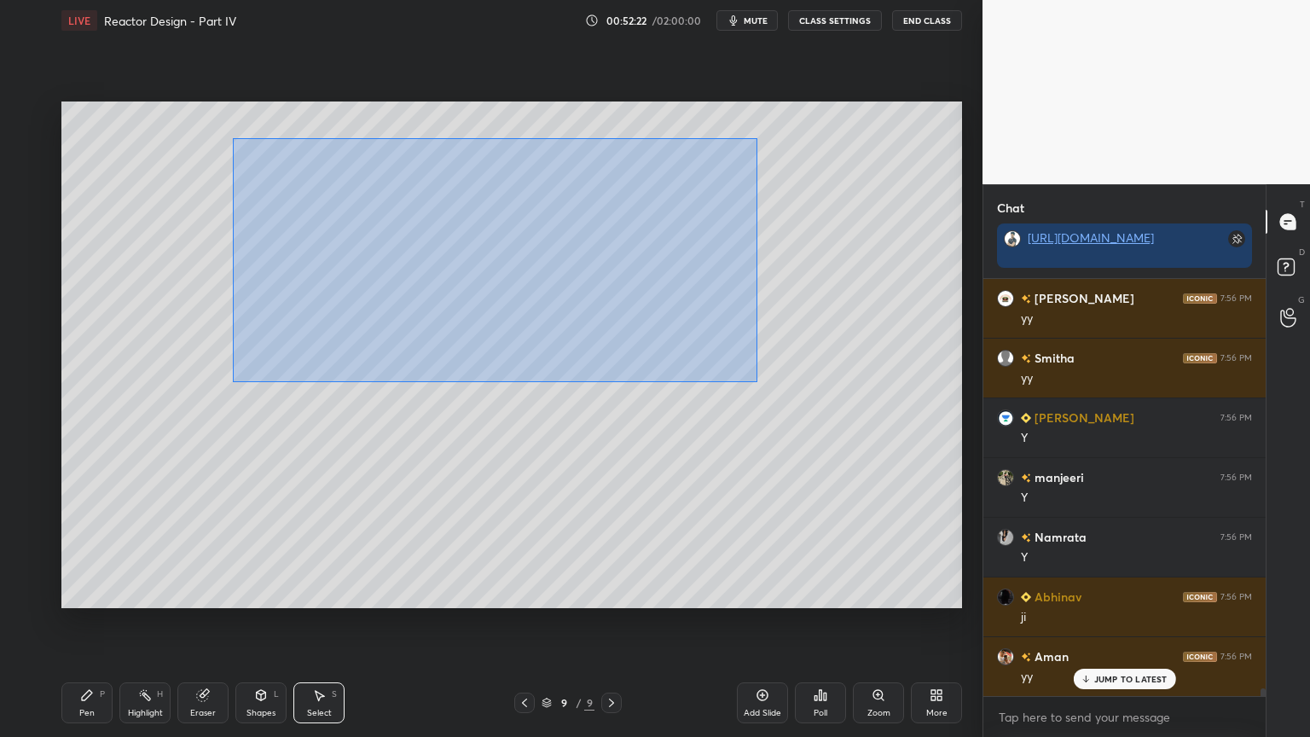
drag, startPoint x: 234, startPoint y: 139, endPoint x: 740, endPoint y: 369, distance: 555.5
click at [754, 377] on div "0 ° Undo Copy Duplicate Duplicate to new slide Delete" at bounding box center [511, 355] width 901 height 507
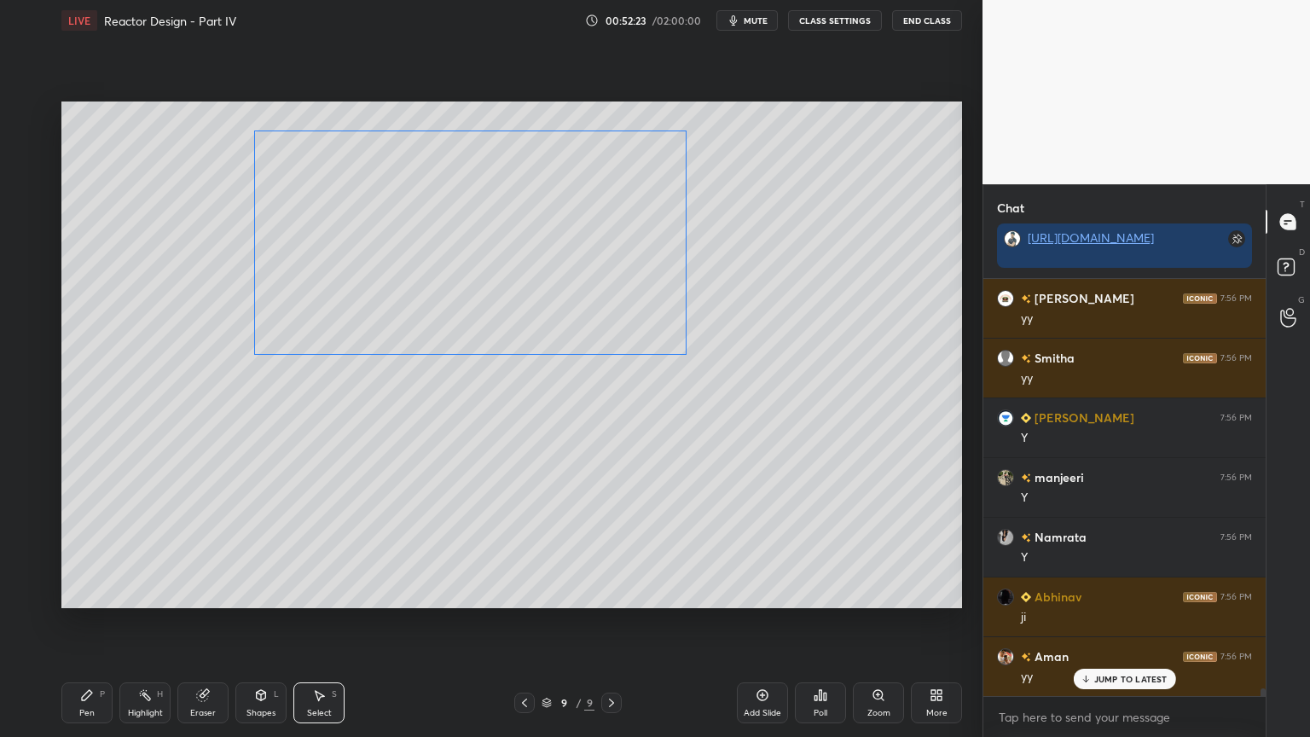
click at [628, 305] on div "0 ° Undo Copy Duplicate Duplicate to new slide Delete" at bounding box center [511, 355] width 901 height 507
drag, startPoint x: 102, startPoint y: 130, endPoint x: 193, endPoint y: 177, distance: 102.3
click at [195, 182] on div "0 ° Undo Copy Duplicate Duplicate to new slide Delete" at bounding box center [511, 355] width 901 height 507
drag, startPoint x: 148, startPoint y: 155, endPoint x: 159, endPoint y: 168, distance: 16.9
click at [159, 168] on div "0 ° Undo Copy Duplicate Duplicate to new slide Delete" at bounding box center [511, 355] width 901 height 507
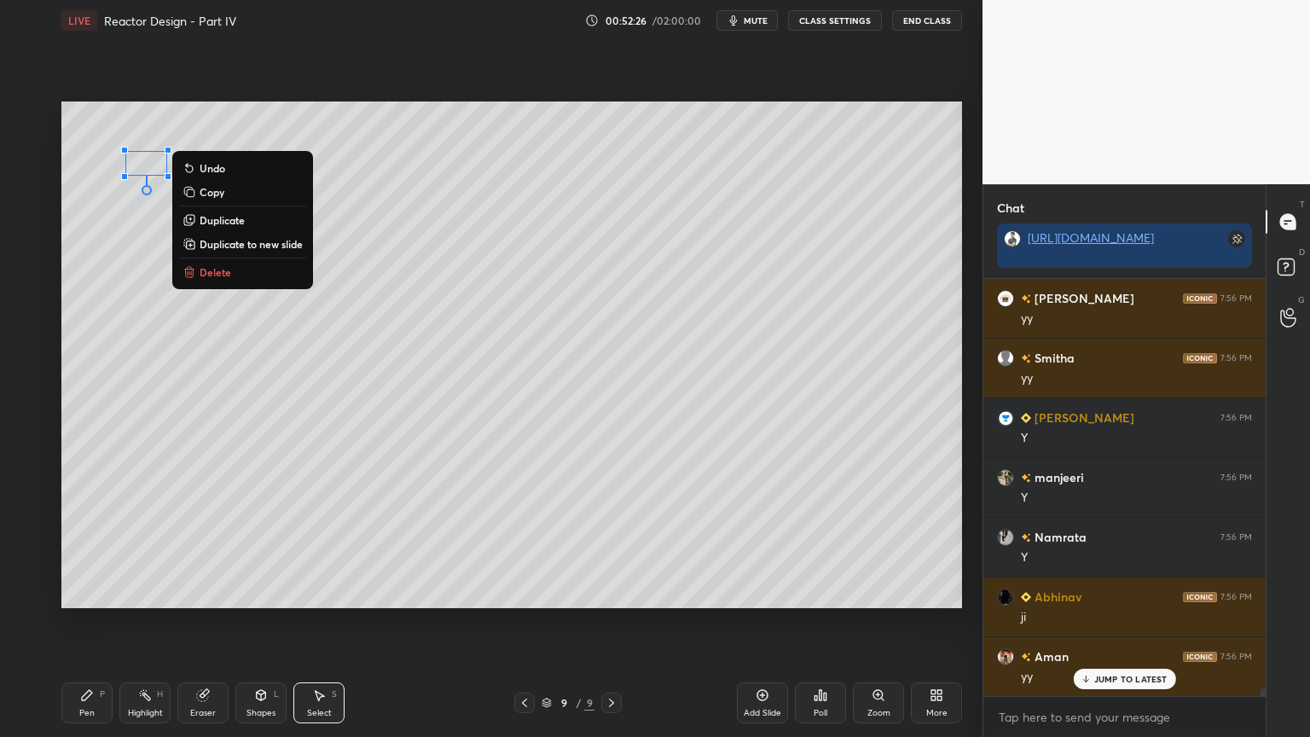
click at [160, 289] on div "0 ° Undo Copy Duplicate Duplicate to new slide Delete" at bounding box center [511, 355] width 901 height 507
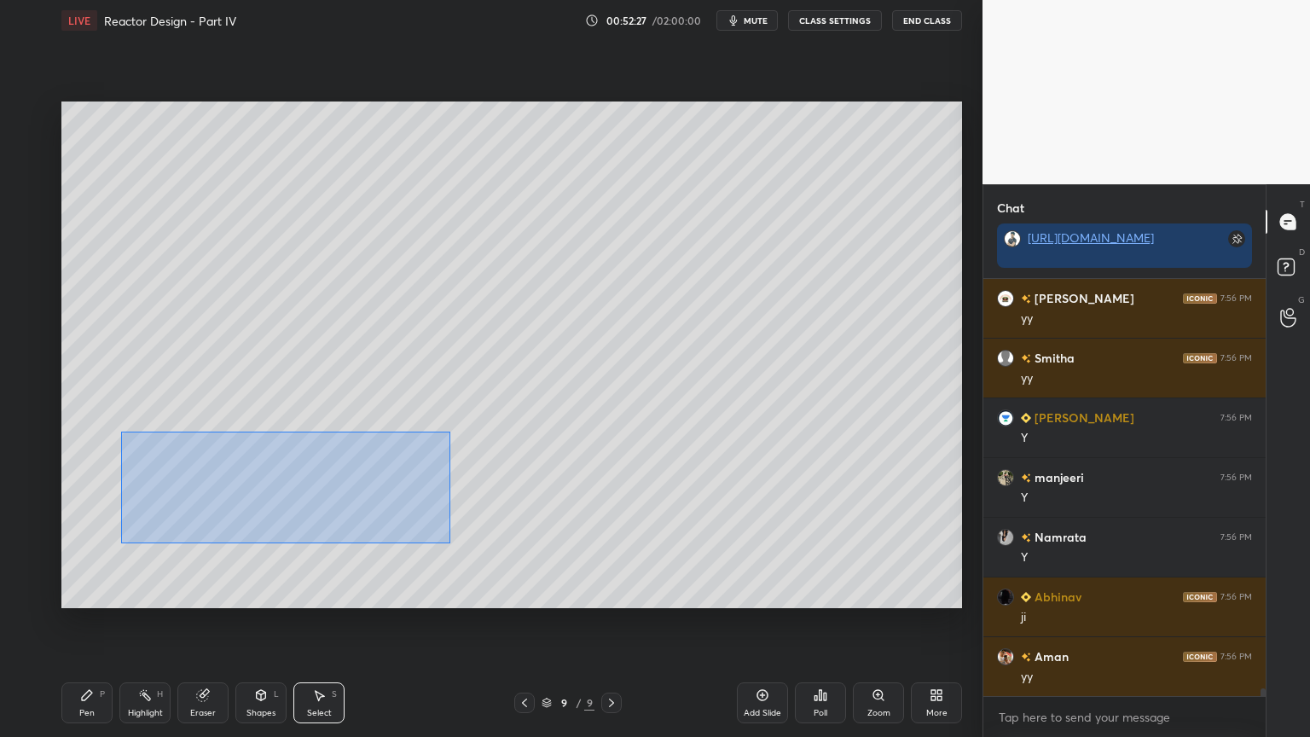
scroll to position [23023, 0]
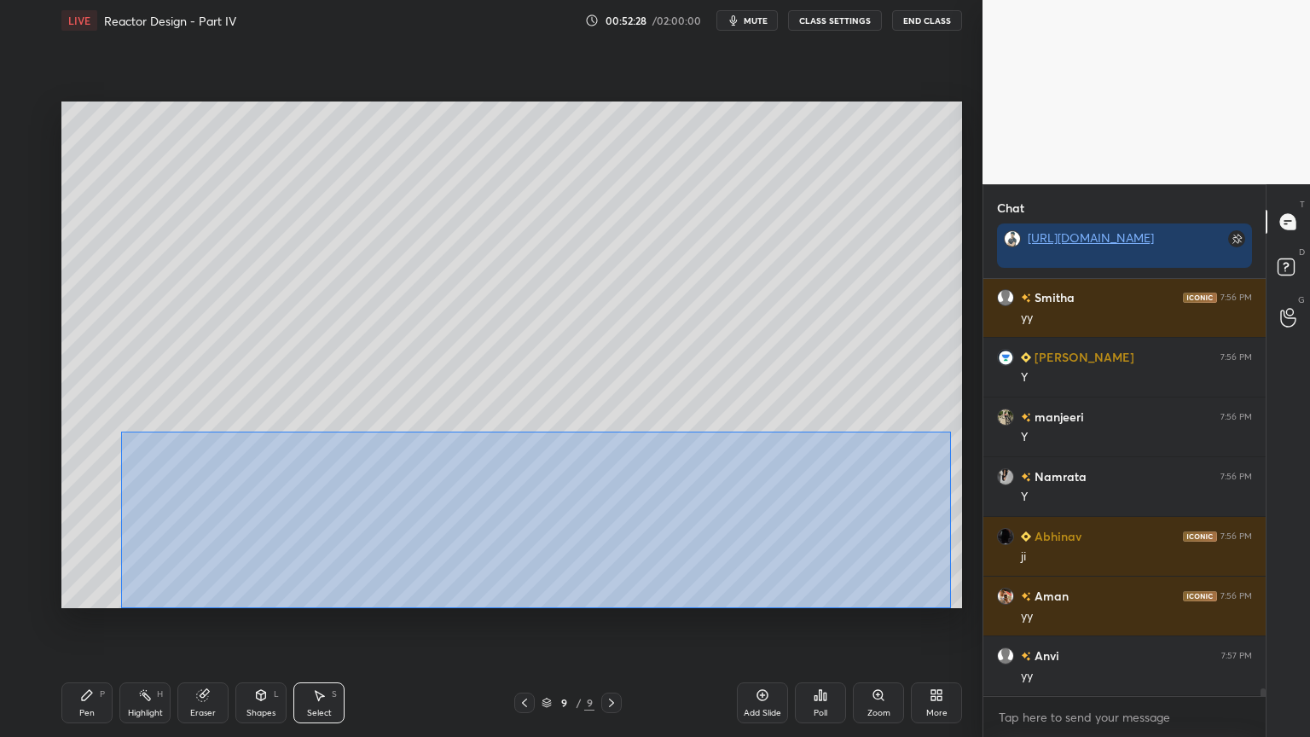
drag, startPoint x: 120, startPoint y: 431, endPoint x: 894, endPoint y: 589, distance: 789.7
click at [951, 606] on div "0 ° Undo Copy Duplicate Duplicate to new slide Delete" at bounding box center [511, 355] width 901 height 507
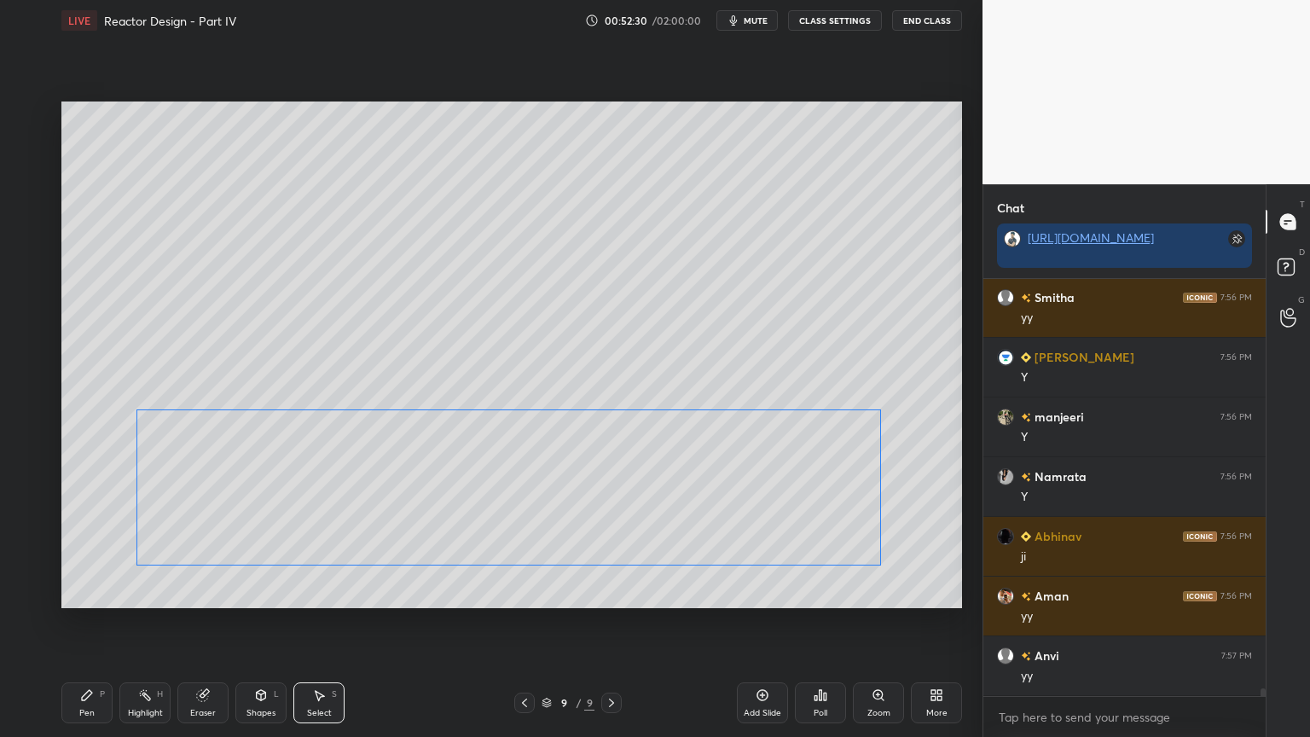
click at [780, 521] on div "0 ° Undo Copy Duplicate Duplicate to new slide Delete" at bounding box center [511, 355] width 901 height 507
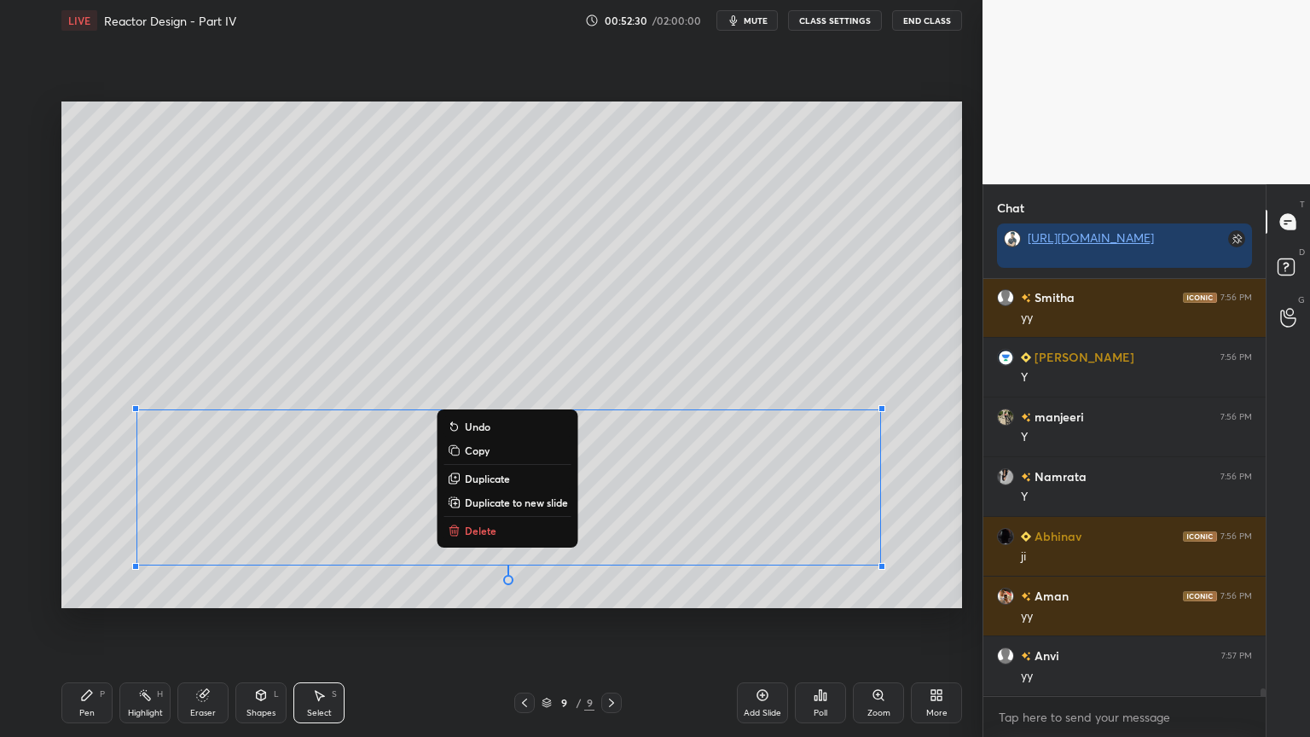
click at [783, 581] on div "0 ° Undo Copy Duplicate Duplicate to new slide Delete" at bounding box center [511, 355] width 901 height 507
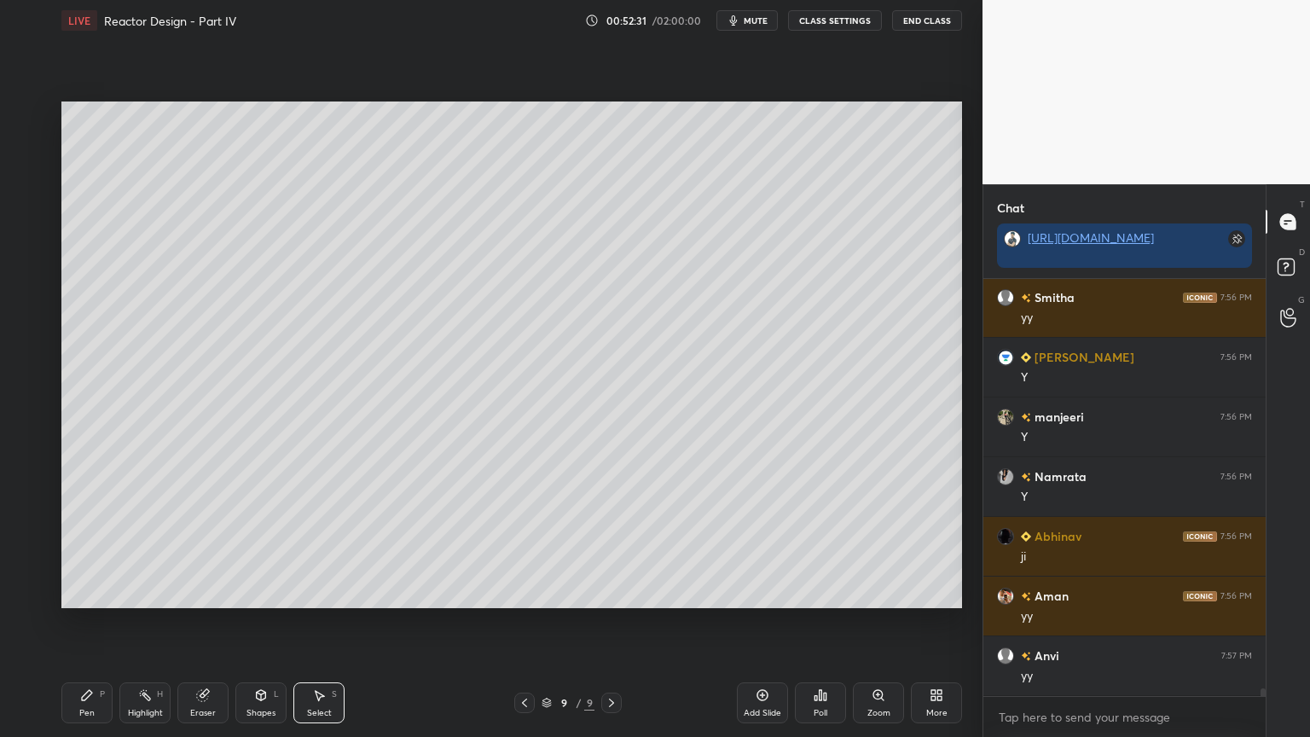
scroll to position [23082, 0]
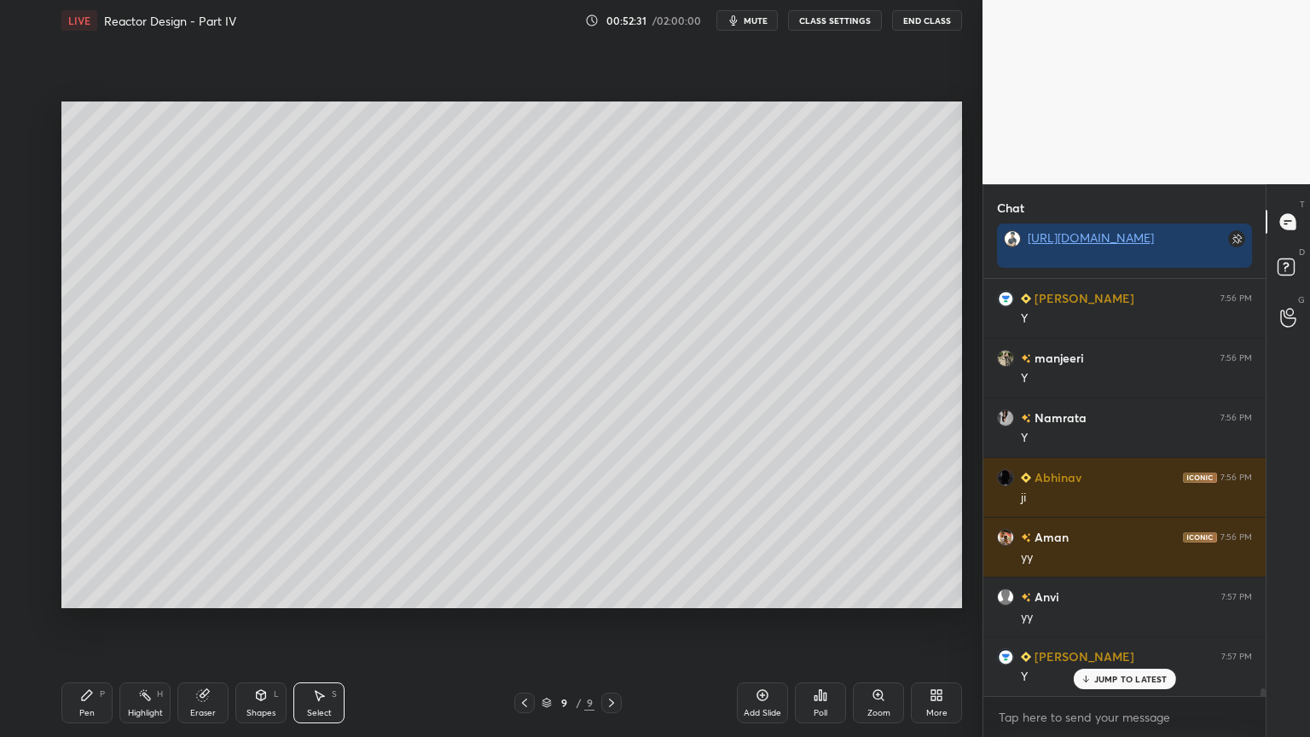
drag, startPoint x: 271, startPoint y: 700, endPoint x: 276, endPoint y: 690, distance: 10.3
click at [271, 622] on div "Shapes L" at bounding box center [260, 702] width 51 height 41
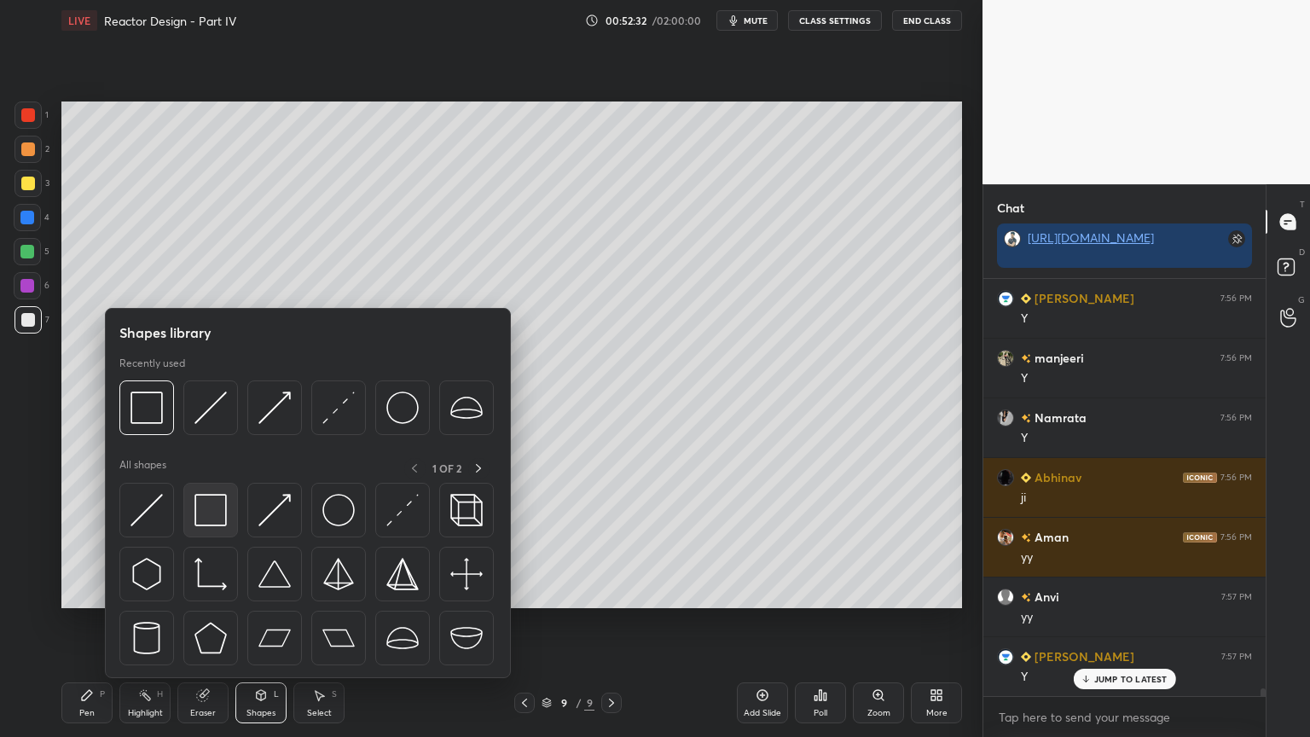
click at [210, 529] on div at bounding box center [210, 510] width 55 height 55
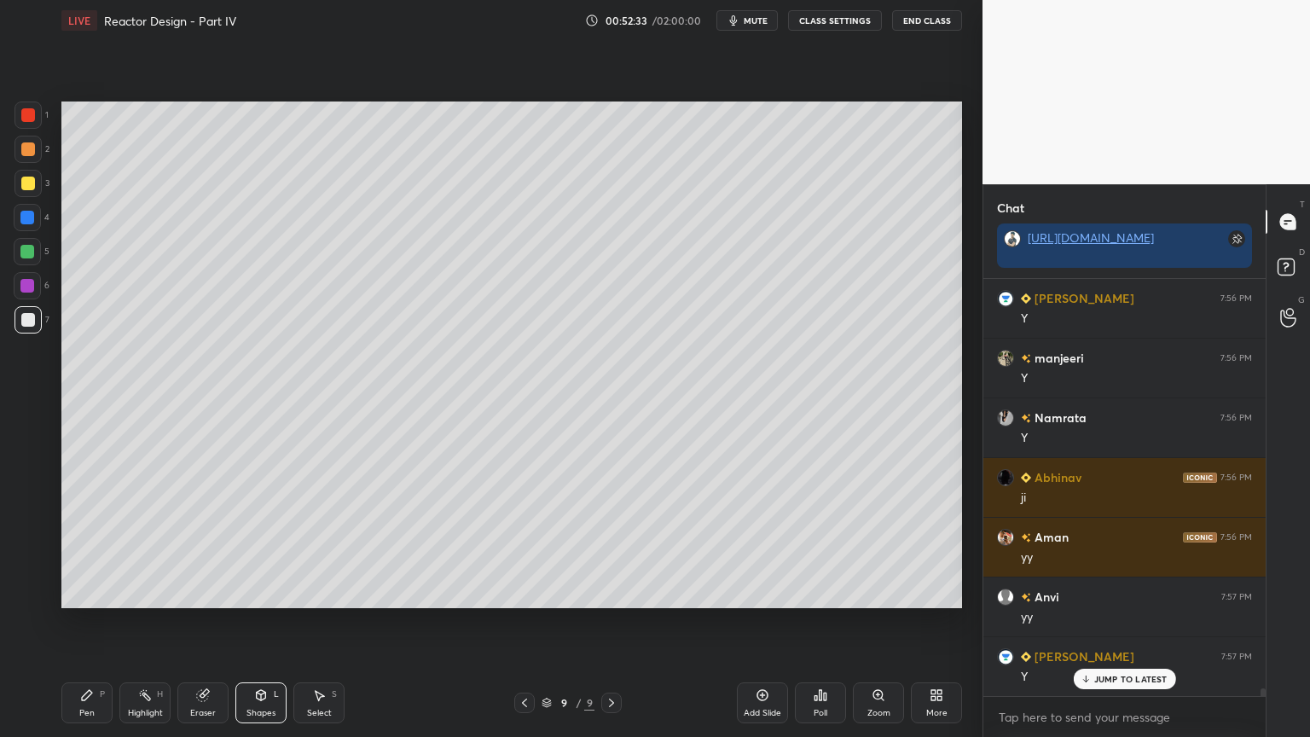
click at [38, 290] on div at bounding box center [27, 285] width 27 height 27
click at [255, 622] on icon at bounding box center [261, 695] width 14 height 14
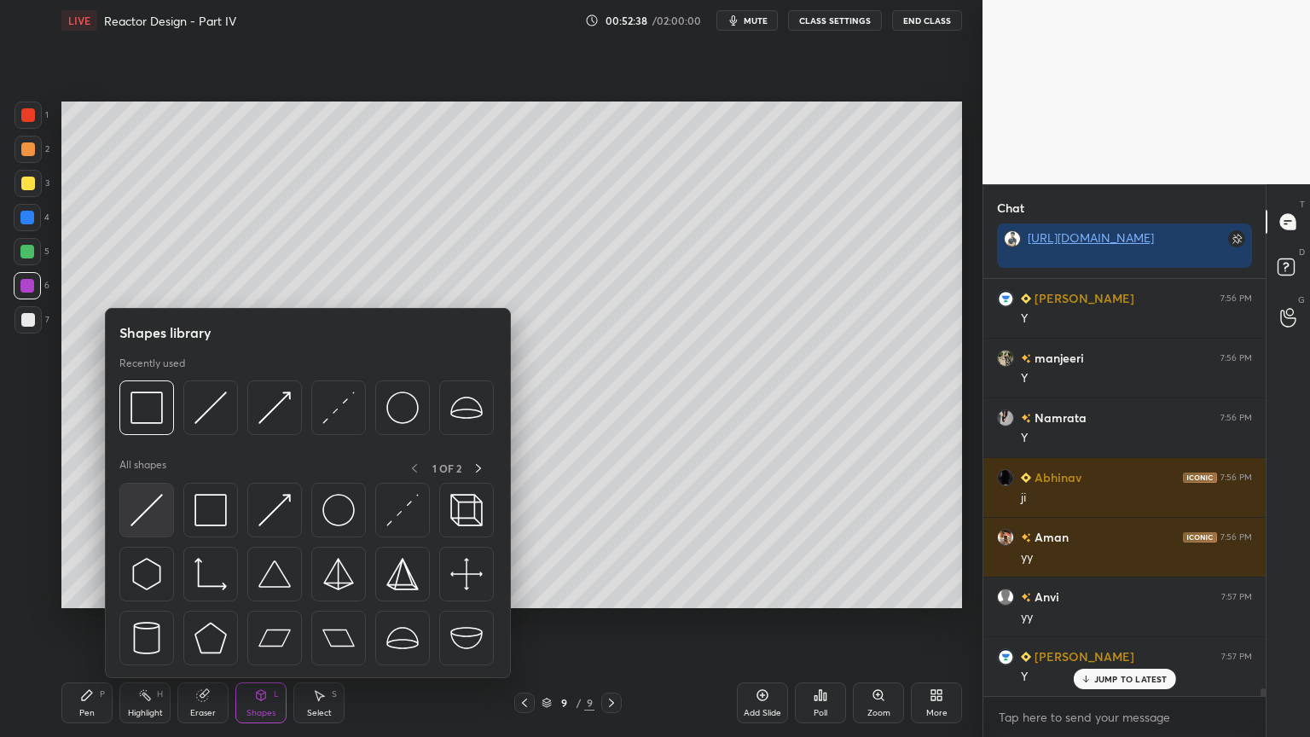
click at [150, 518] on img at bounding box center [147, 510] width 32 height 32
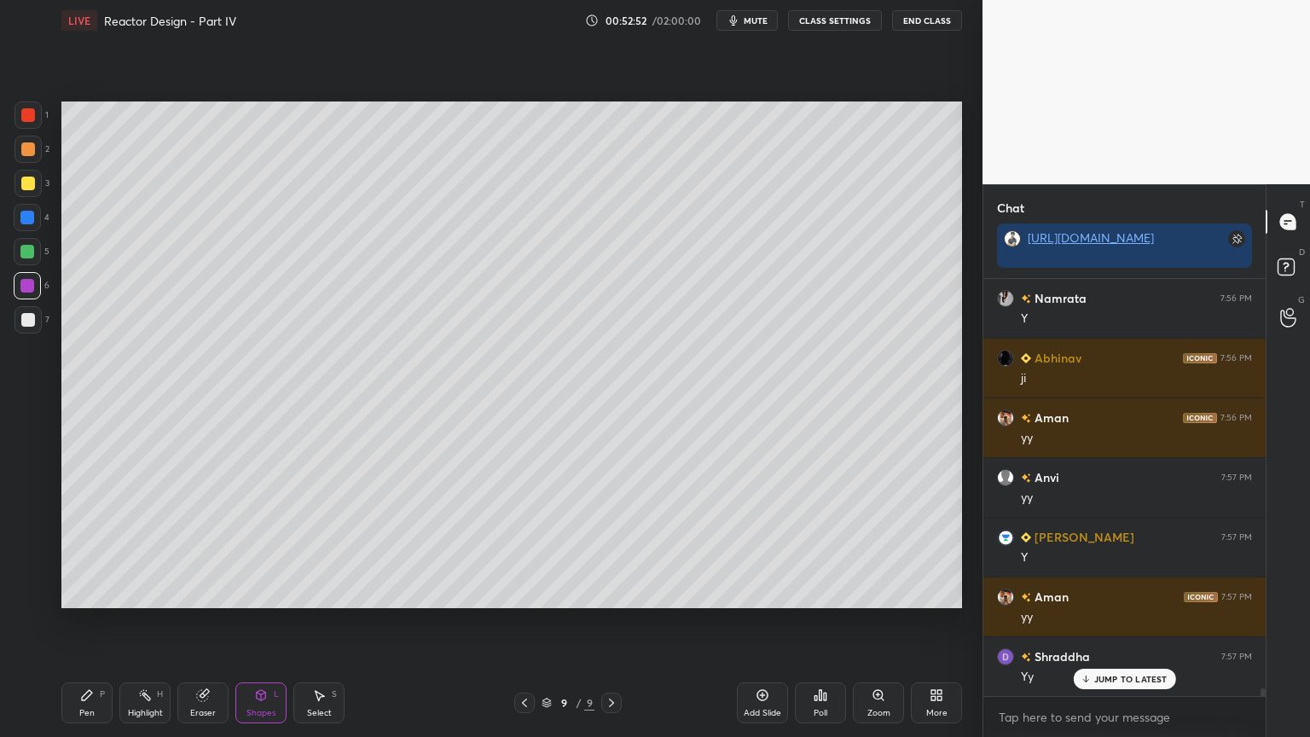
scroll to position [23262, 0]
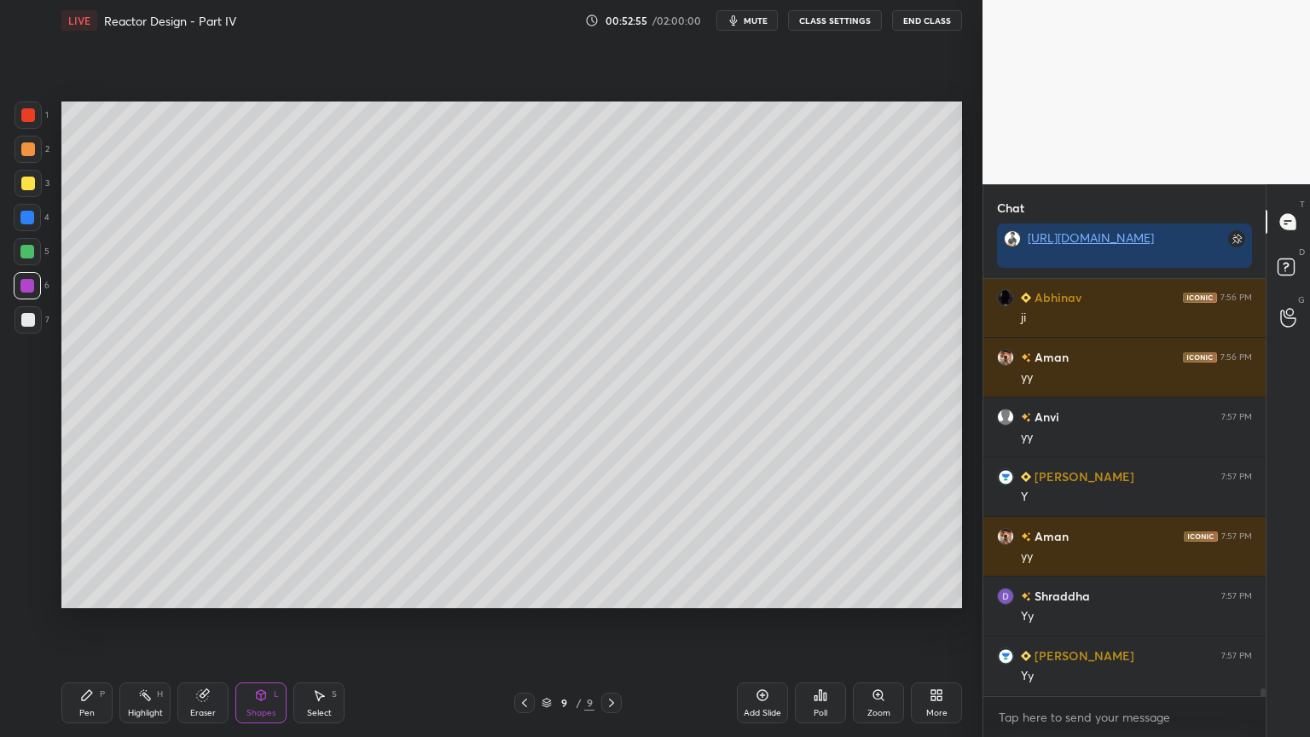
click at [761, 622] on div "Add Slide" at bounding box center [762, 702] width 51 height 41
click at [82, 622] on div "Pen" at bounding box center [86, 713] width 15 height 9
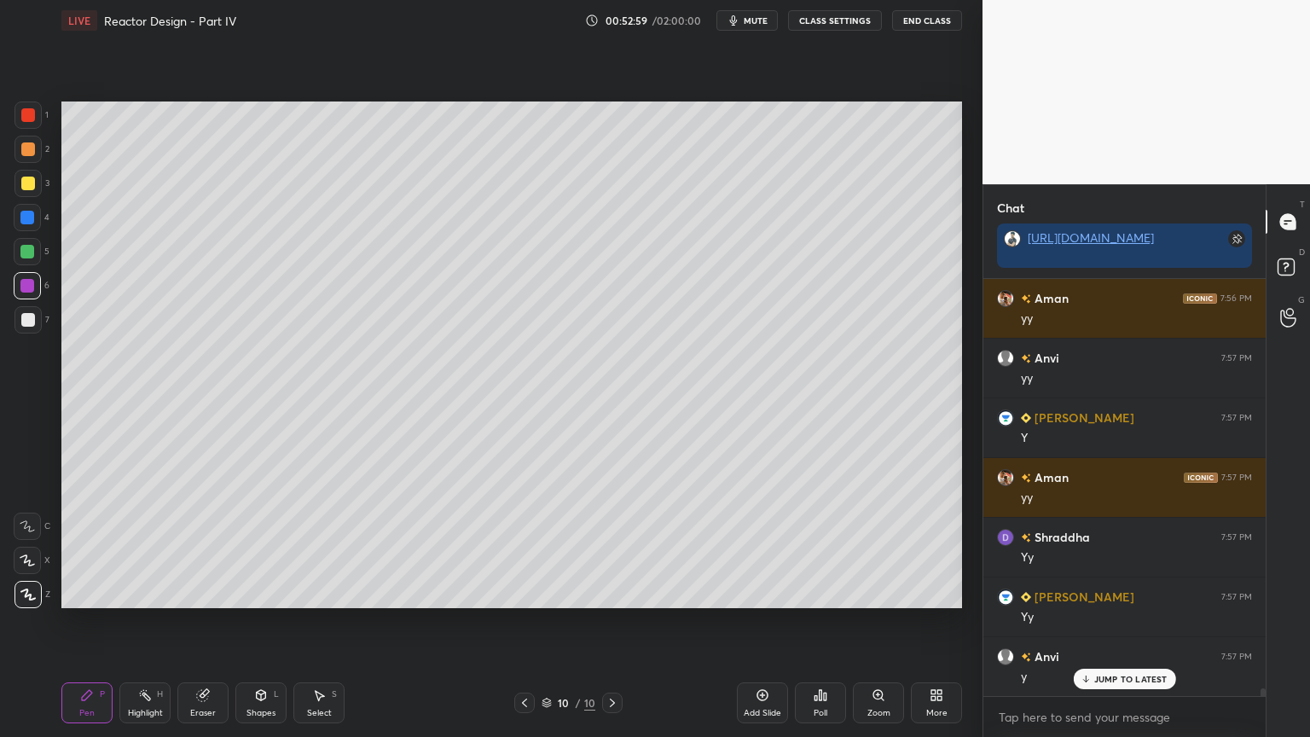
click at [27, 188] on div at bounding box center [28, 184] width 14 height 14
click at [28, 328] on div at bounding box center [28, 319] width 27 height 27
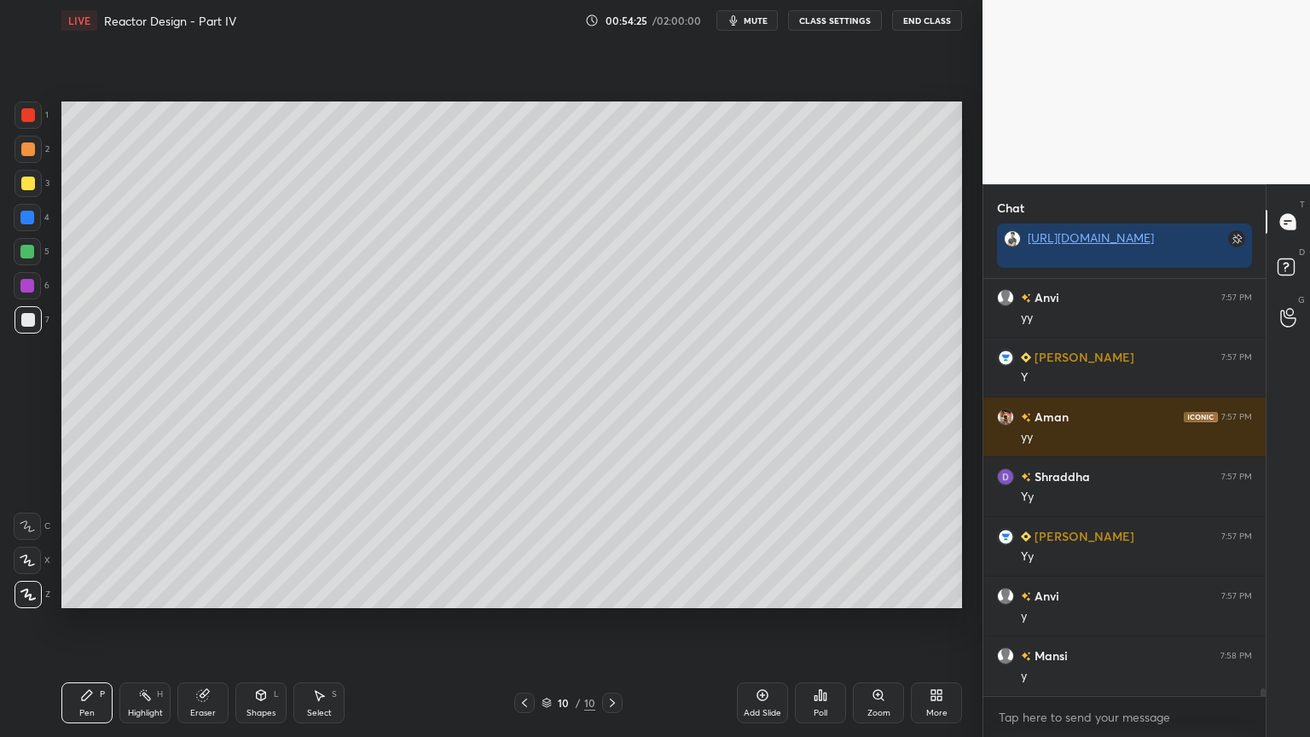
click at [26, 263] on div at bounding box center [27, 251] width 27 height 27
click at [29, 293] on div at bounding box center [27, 285] width 27 height 27
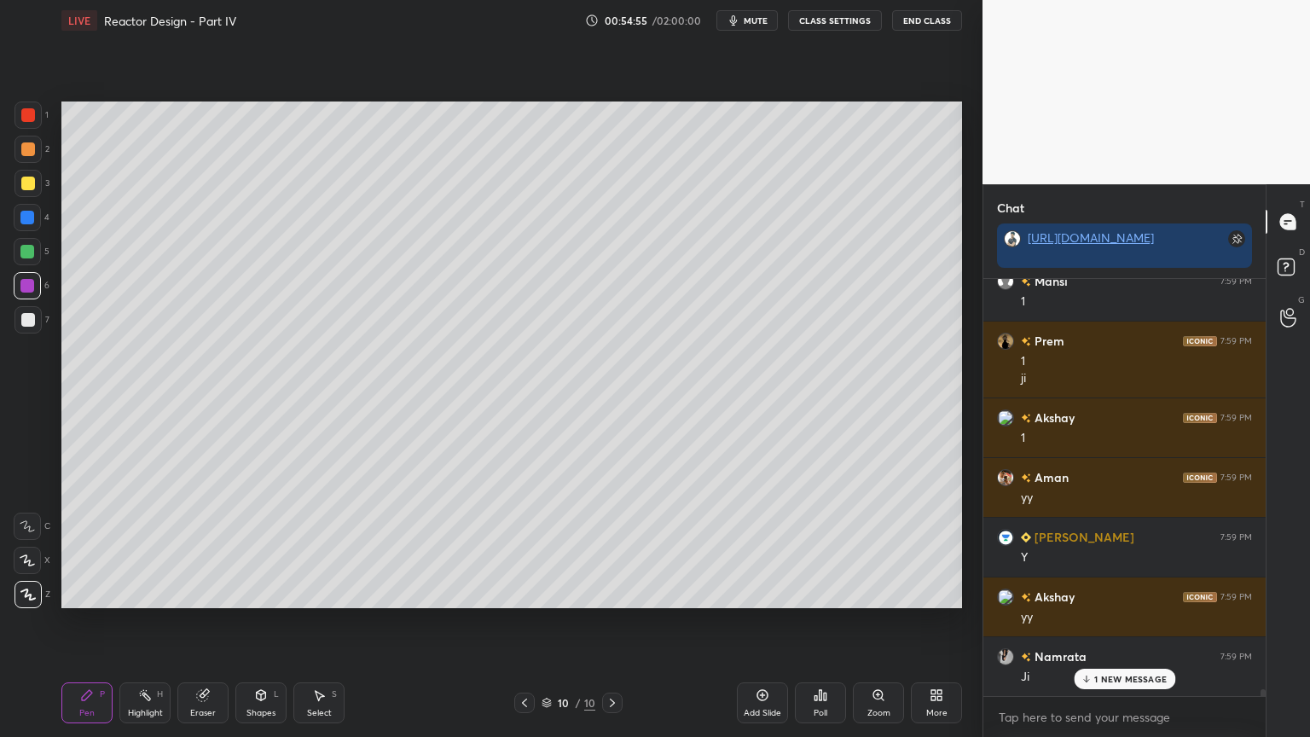
scroll to position [24354, 0]
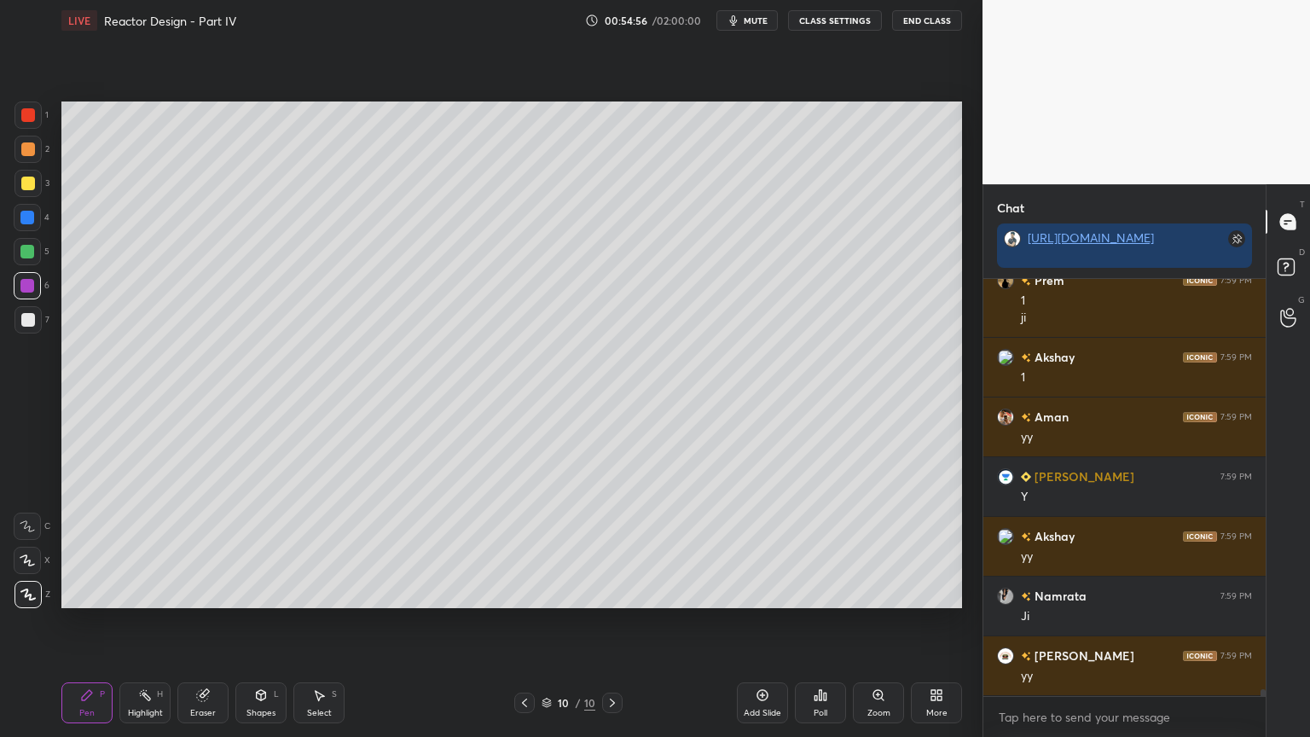
click at [32, 321] on div at bounding box center [28, 320] width 14 height 14
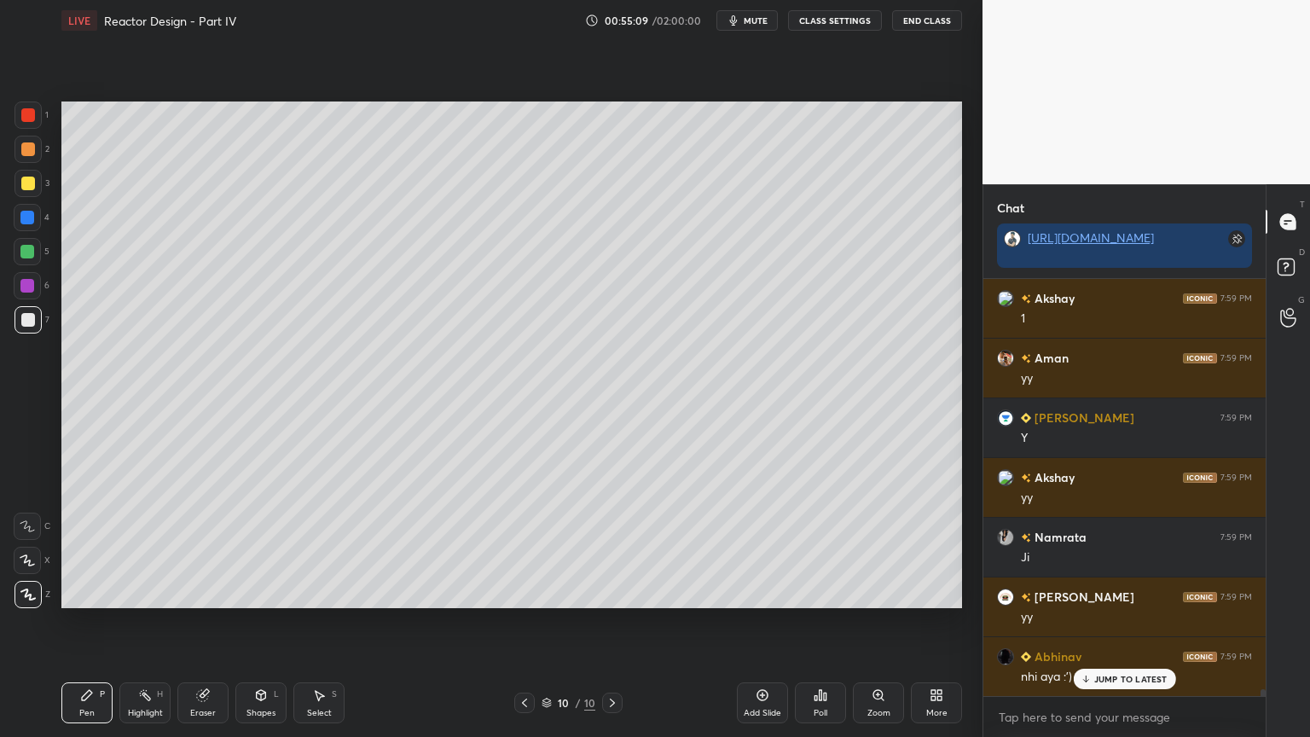
drag, startPoint x: 195, startPoint y: 712, endPoint x: 279, endPoint y: 647, distance: 105.8
click at [198, 622] on div "Eraser" at bounding box center [203, 713] width 26 height 9
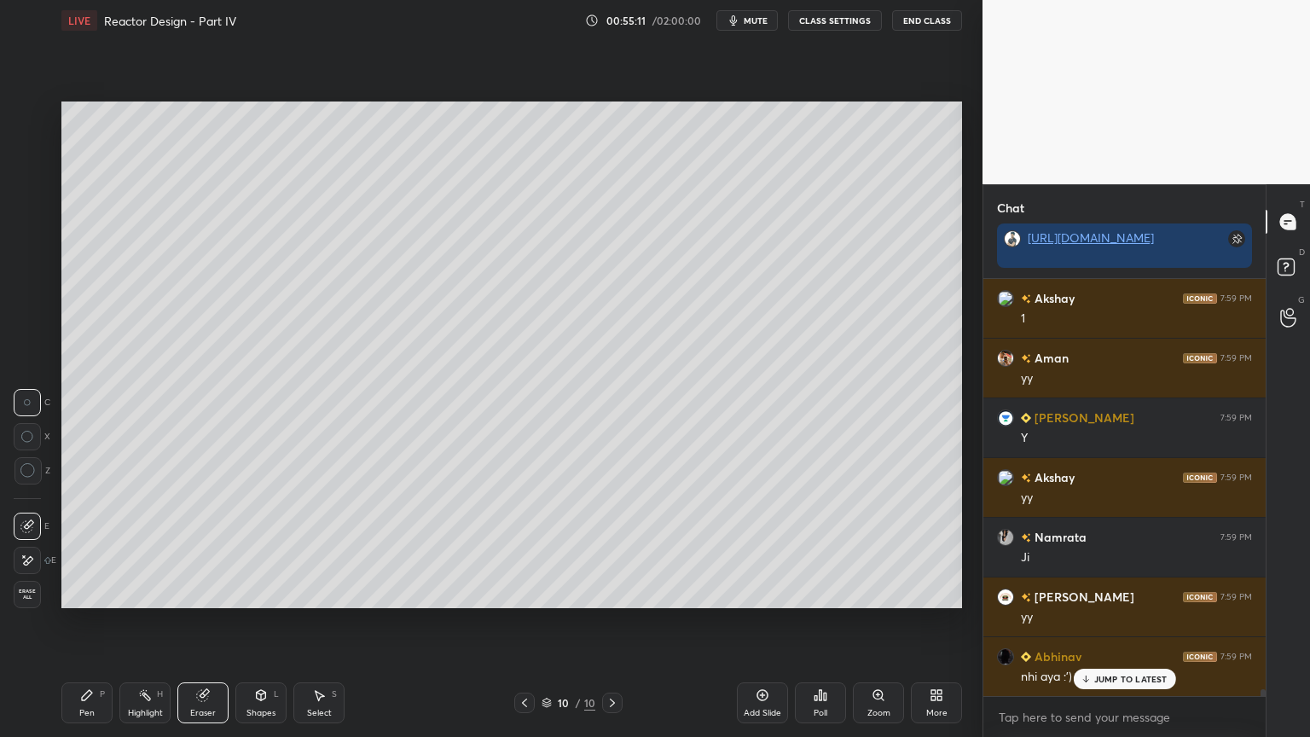
drag, startPoint x: 90, startPoint y: 691, endPoint x: 107, endPoint y: 682, distance: 19.1
click at [91, 622] on icon at bounding box center [87, 695] width 14 height 14
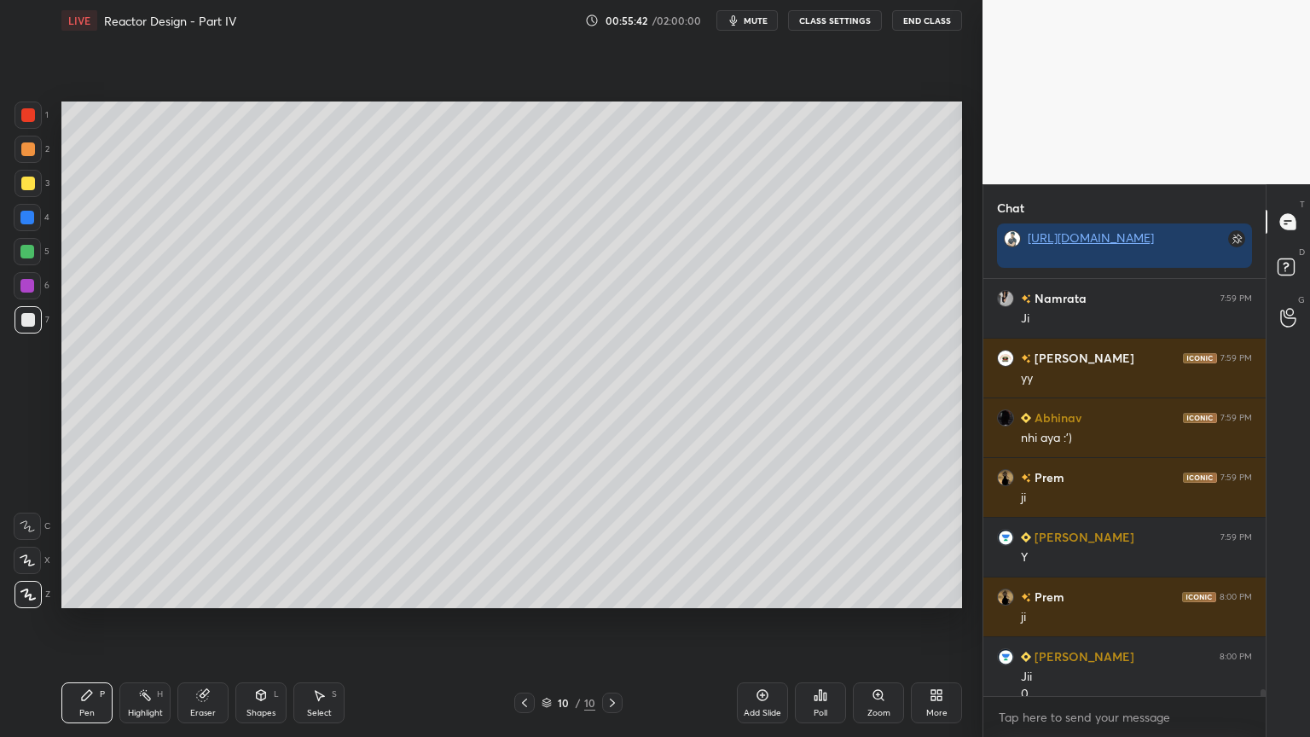
scroll to position [24669, 0]
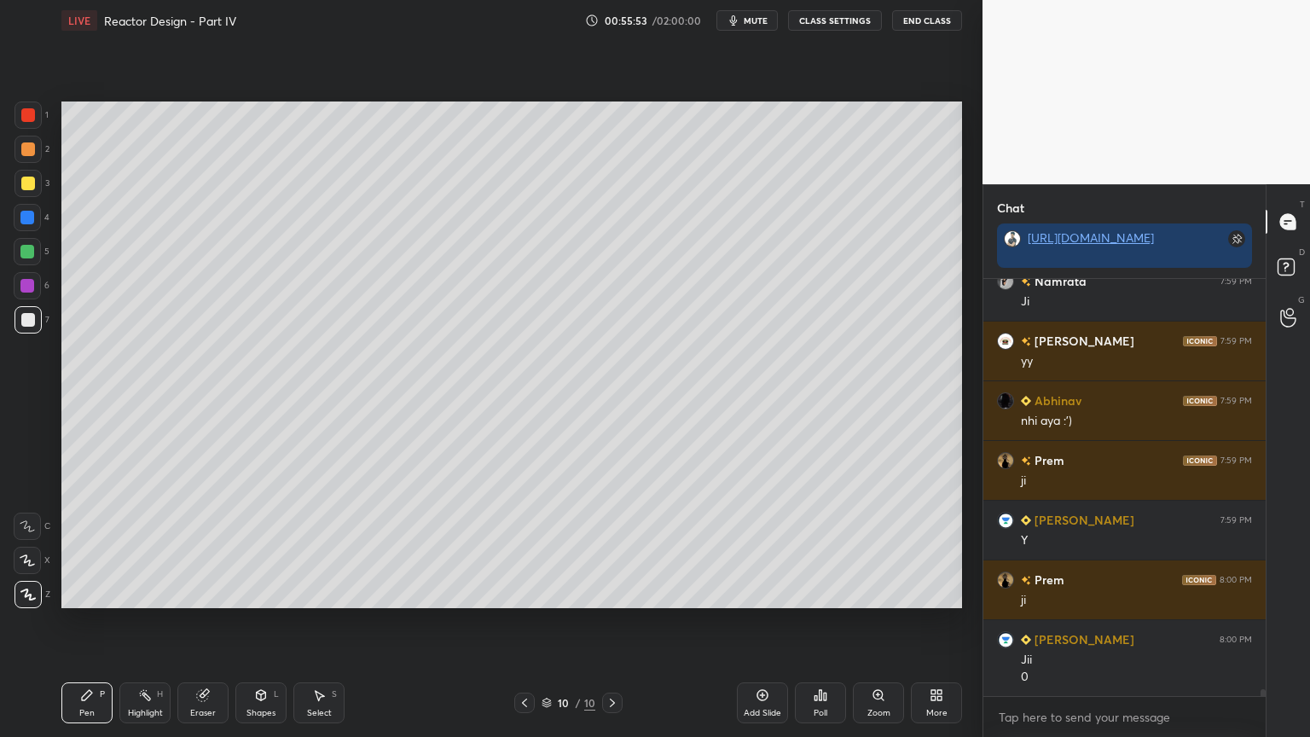
drag, startPoint x: 28, startPoint y: 253, endPoint x: 58, endPoint y: 269, distance: 33.6
click at [30, 253] on div at bounding box center [27, 252] width 14 height 14
click at [20, 316] on div at bounding box center [28, 319] width 27 height 27
click at [268, 622] on div "Shapes L" at bounding box center [260, 702] width 51 height 41
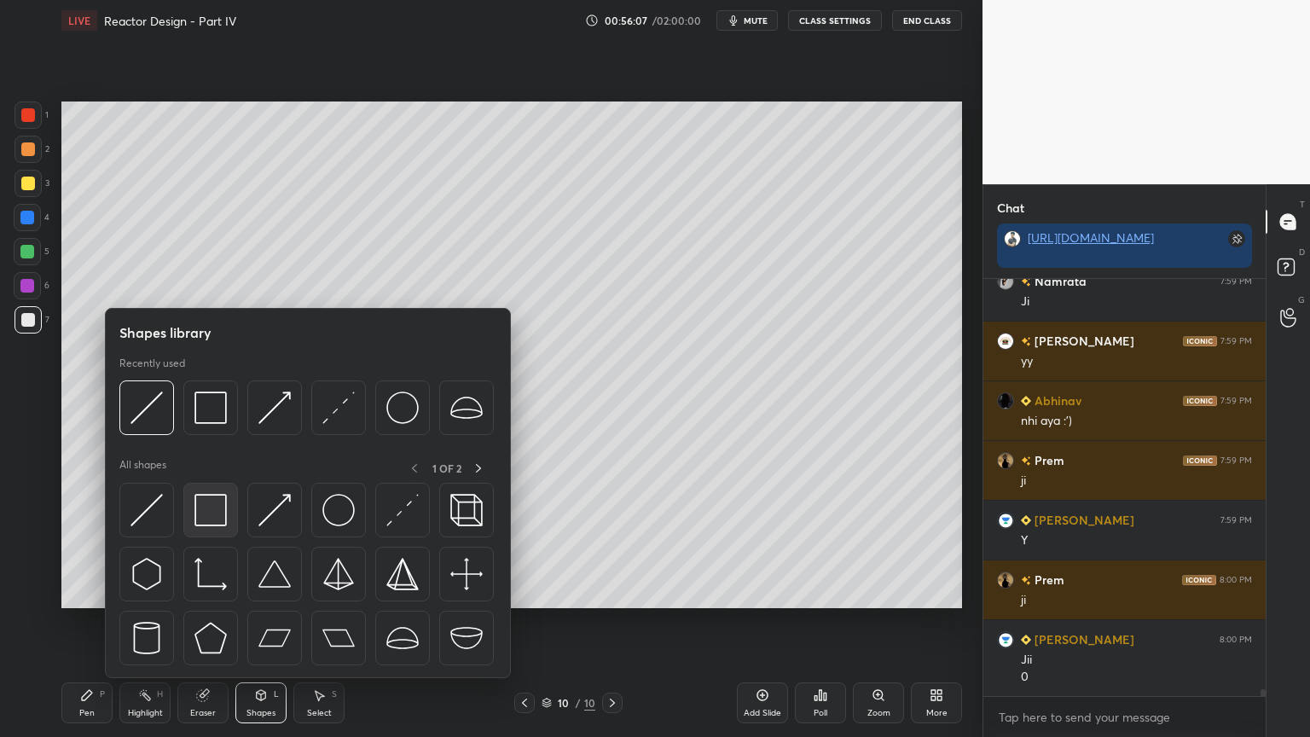
click at [216, 512] on img at bounding box center [211, 510] width 32 height 32
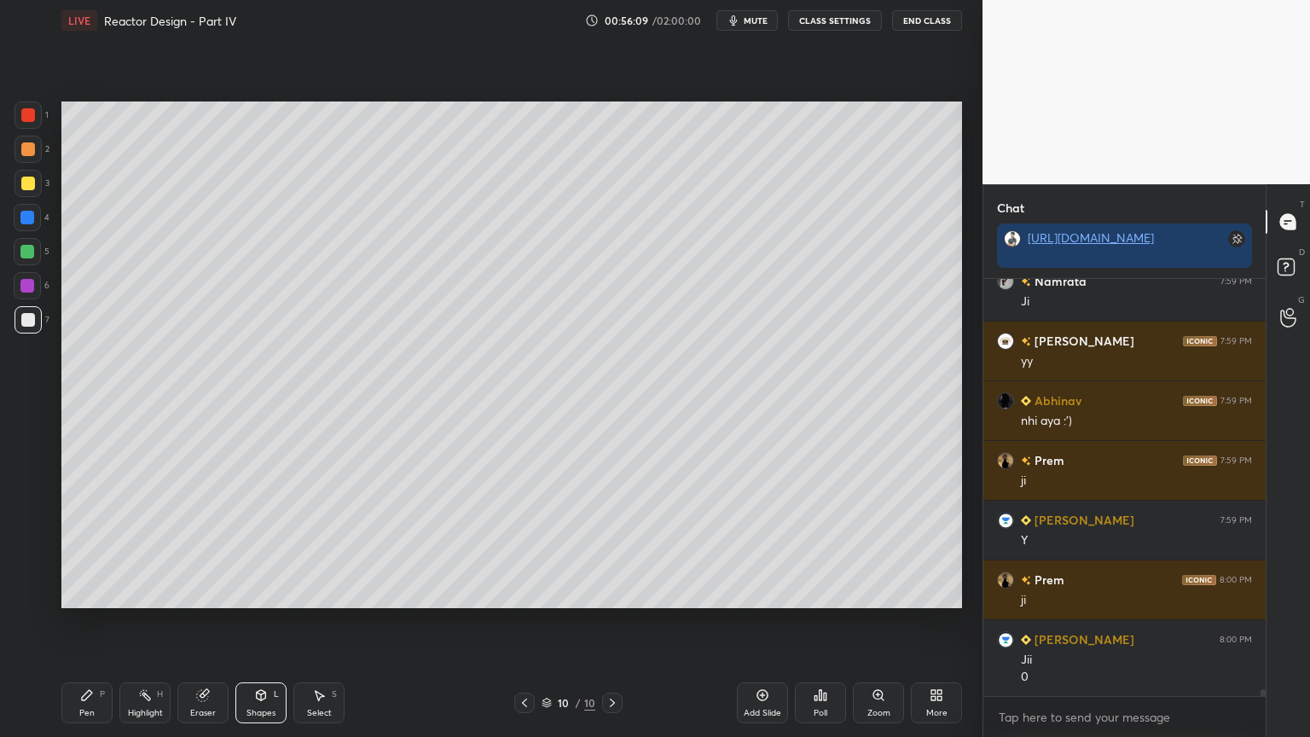
scroll to position [24729, 0]
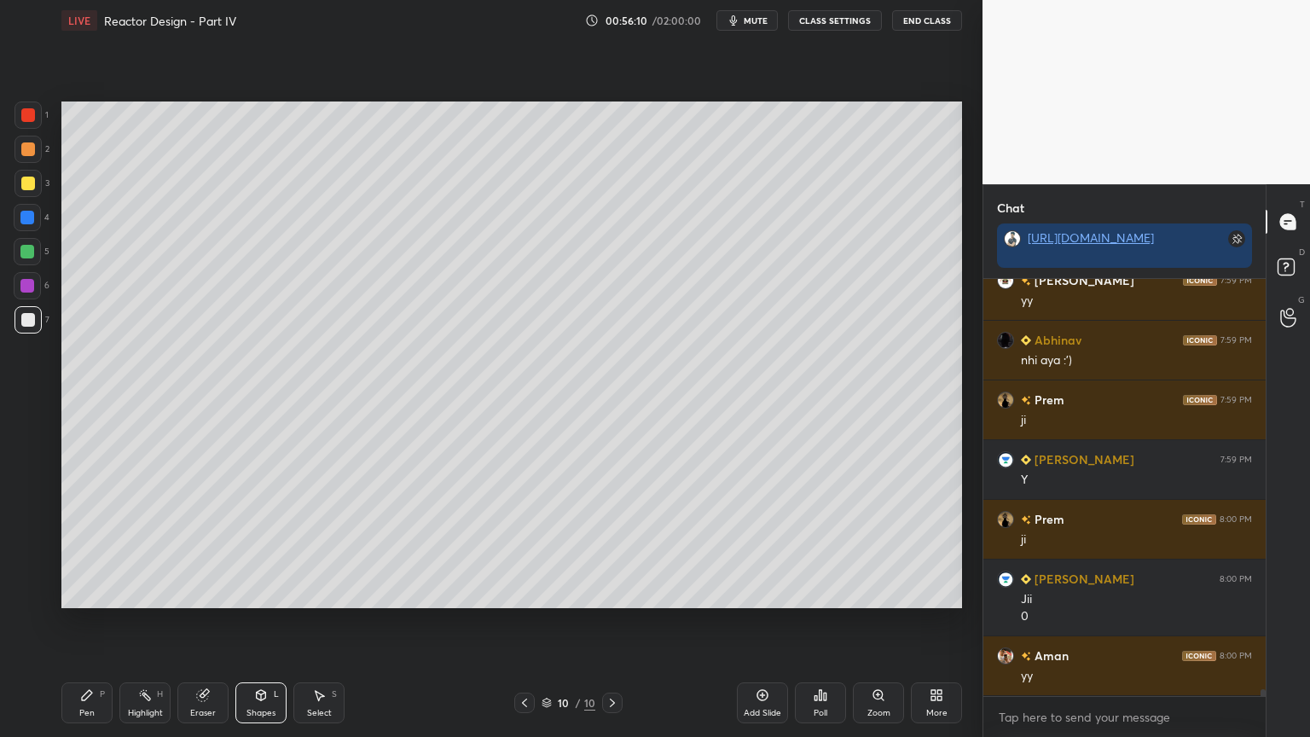
click at [94, 622] on div "Pen P" at bounding box center [86, 702] width 51 height 41
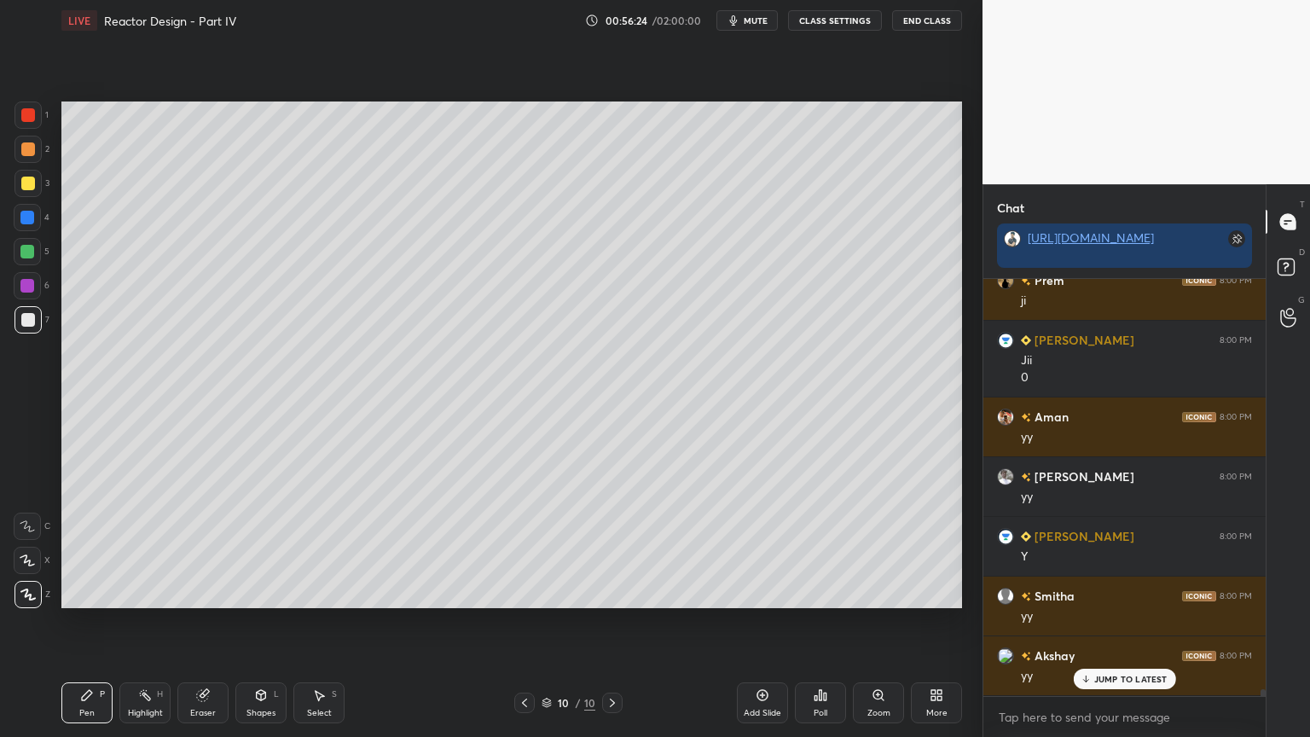
scroll to position [25027, 0]
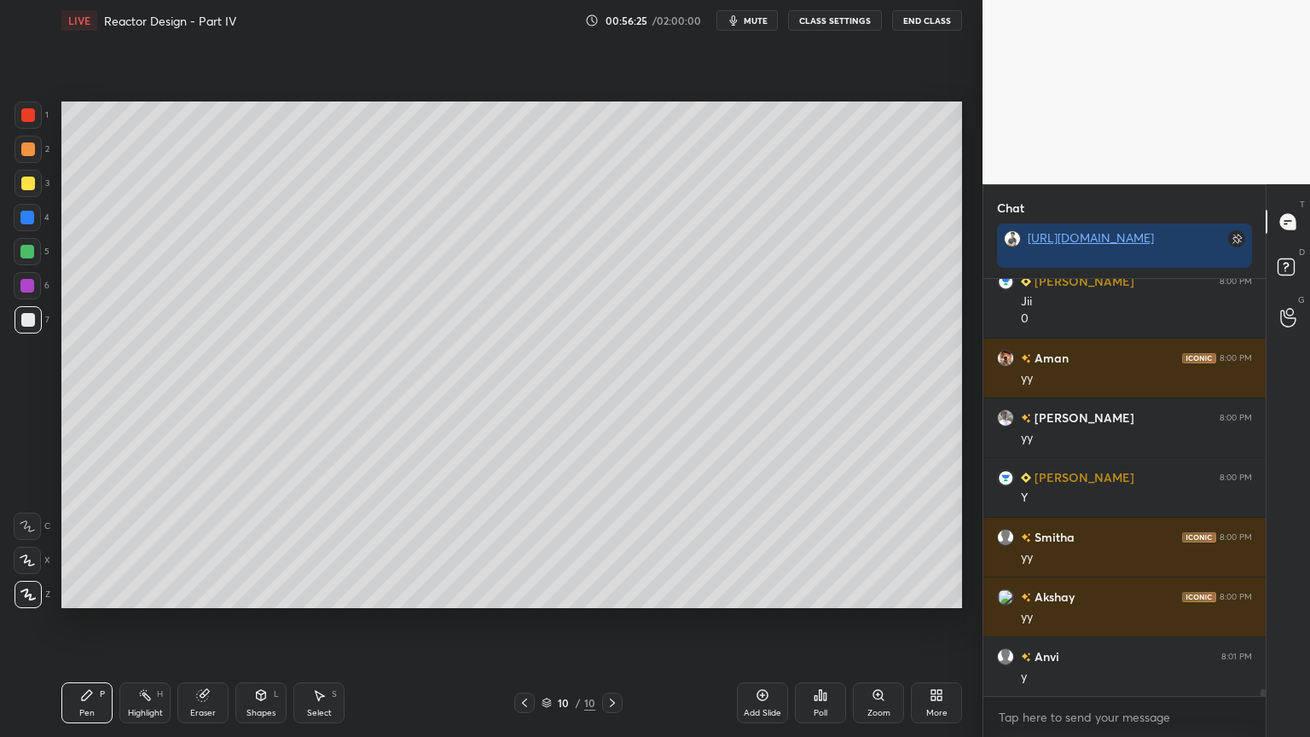
click at [321, 622] on div "Select" at bounding box center [319, 713] width 25 height 9
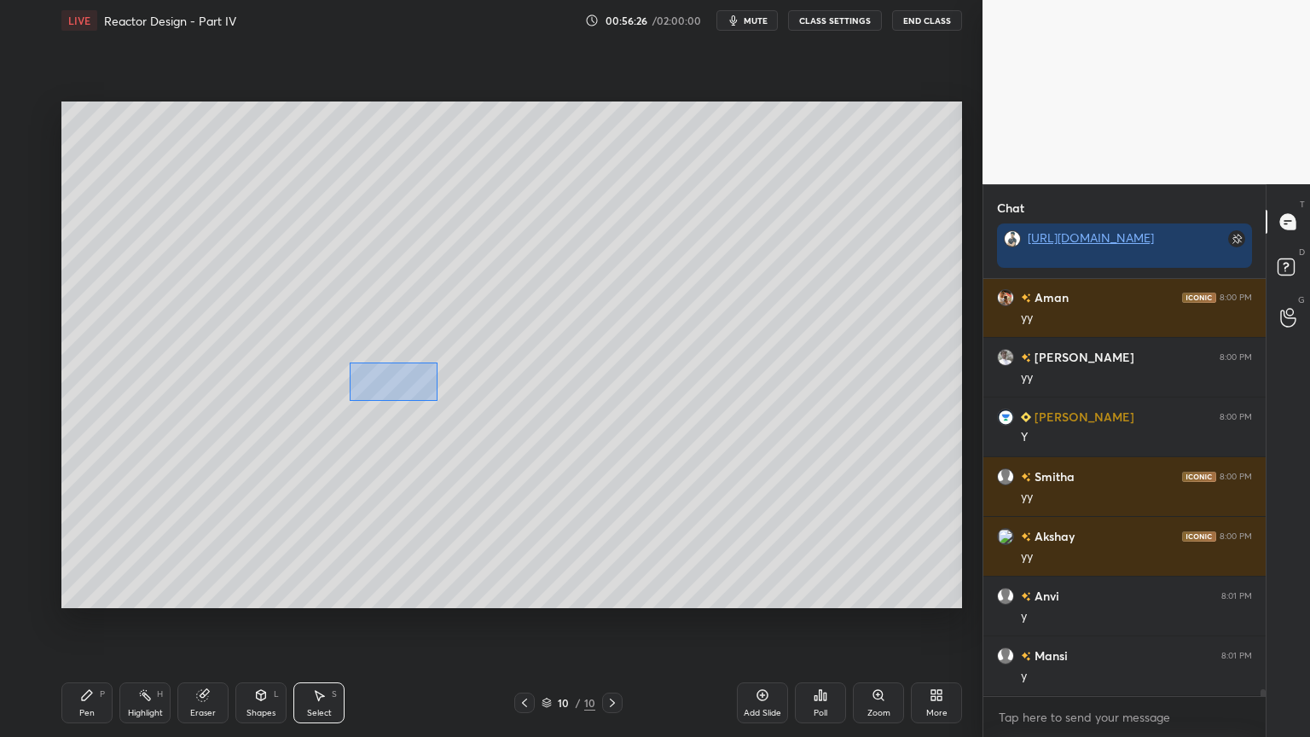
drag, startPoint x: 355, startPoint y: 369, endPoint x: 464, endPoint y: 406, distance: 115.2
click at [468, 407] on div "0 ° Undo Copy Duplicate Duplicate to new slide Delete" at bounding box center [511, 355] width 901 height 507
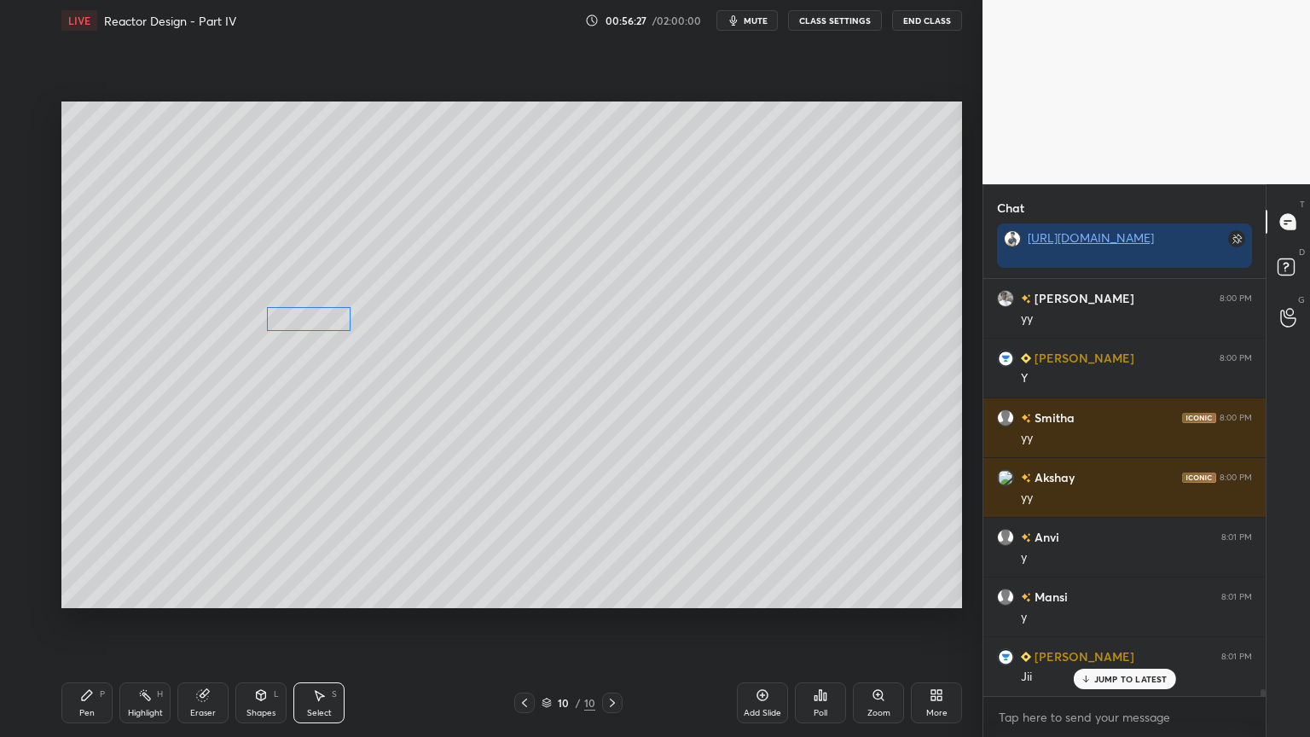
drag, startPoint x: 382, startPoint y: 368, endPoint x: 315, endPoint y: 319, distance: 83.1
click at [315, 319] on div "0 ° Undo Copy Duplicate Duplicate to new slide Delete" at bounding box center [511, 355] width 901 height 507
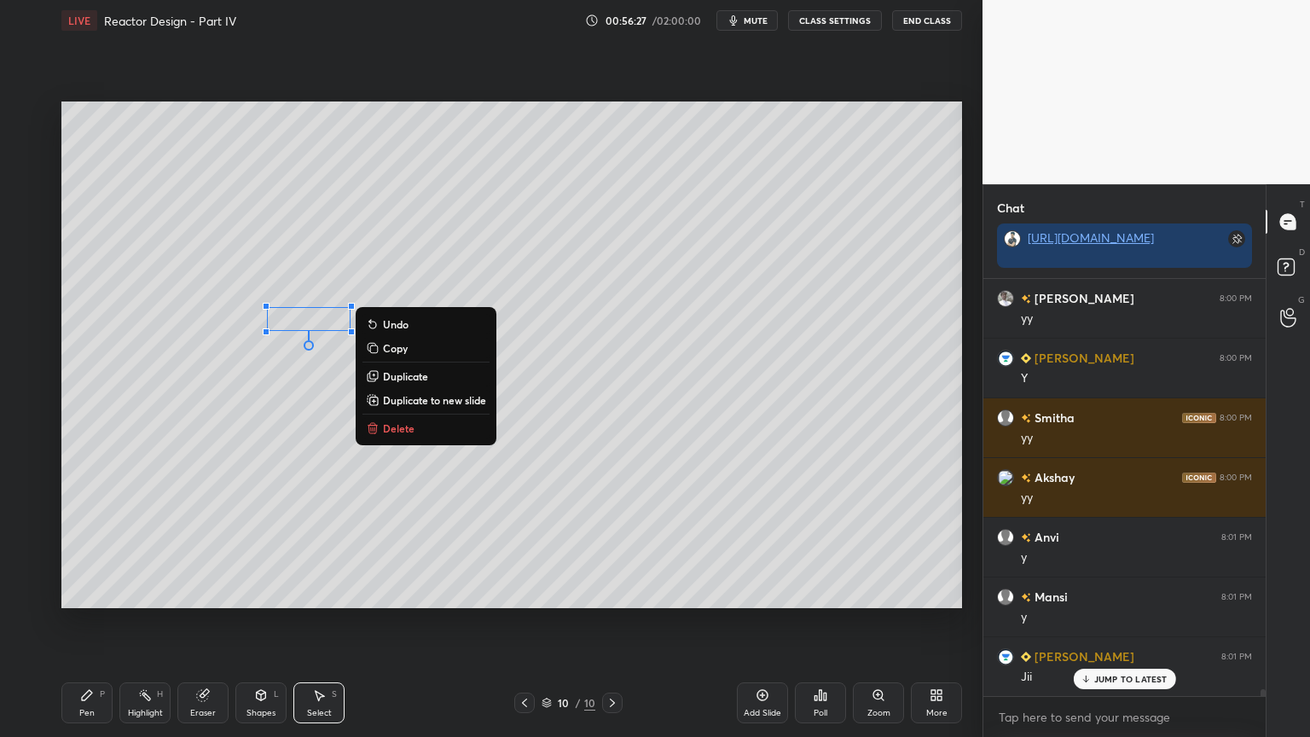
drag, startPoint x: 311, startPoint y: 384, endPoint x: 311, endPoint y: 398, distance: 14.5
click at [311, 383] on div "0 ° Undo Copy Duplicate Duplicate to new slide Delete" at bounding box center [511, 355] width 901 height 507
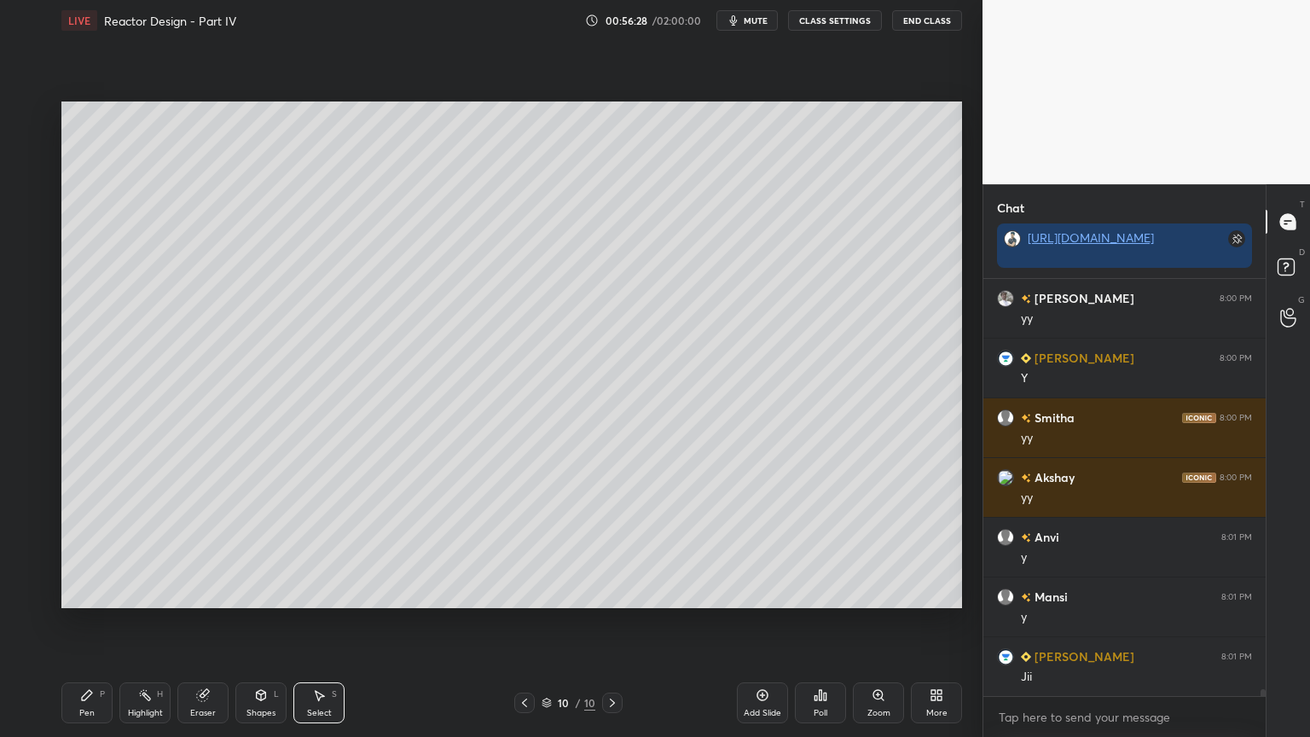
scroll to position [25207, 0]
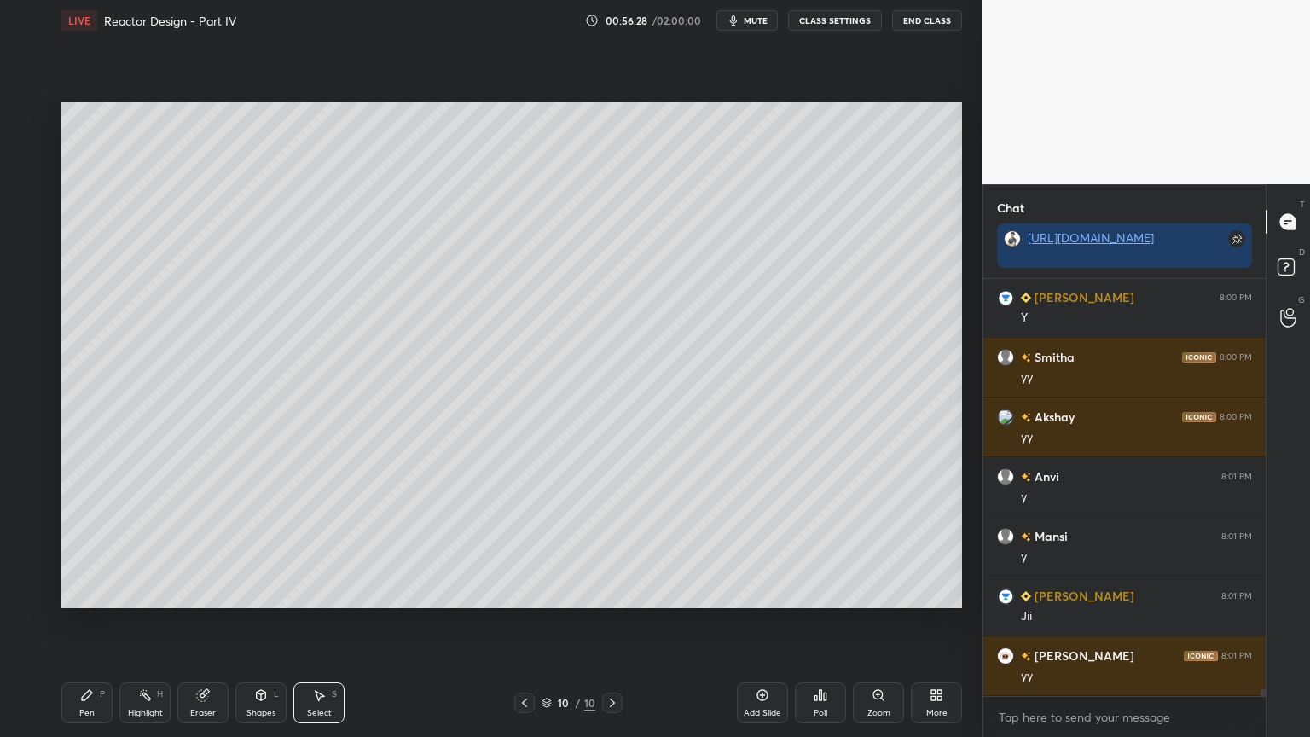
click at [261, 622] on icon at bounding box center [261, 697] width 0 height 6
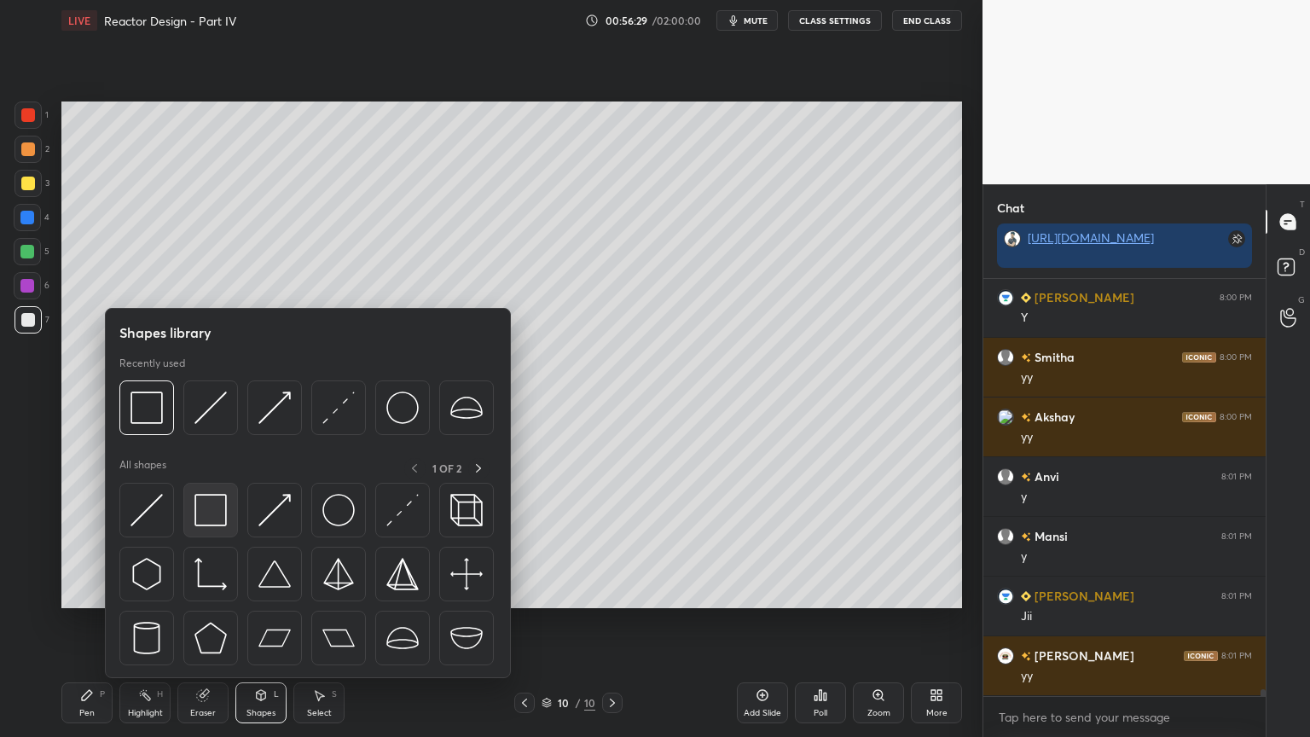
click at [208, 520] on img at bounding box center [211, 510] width 32 height 32
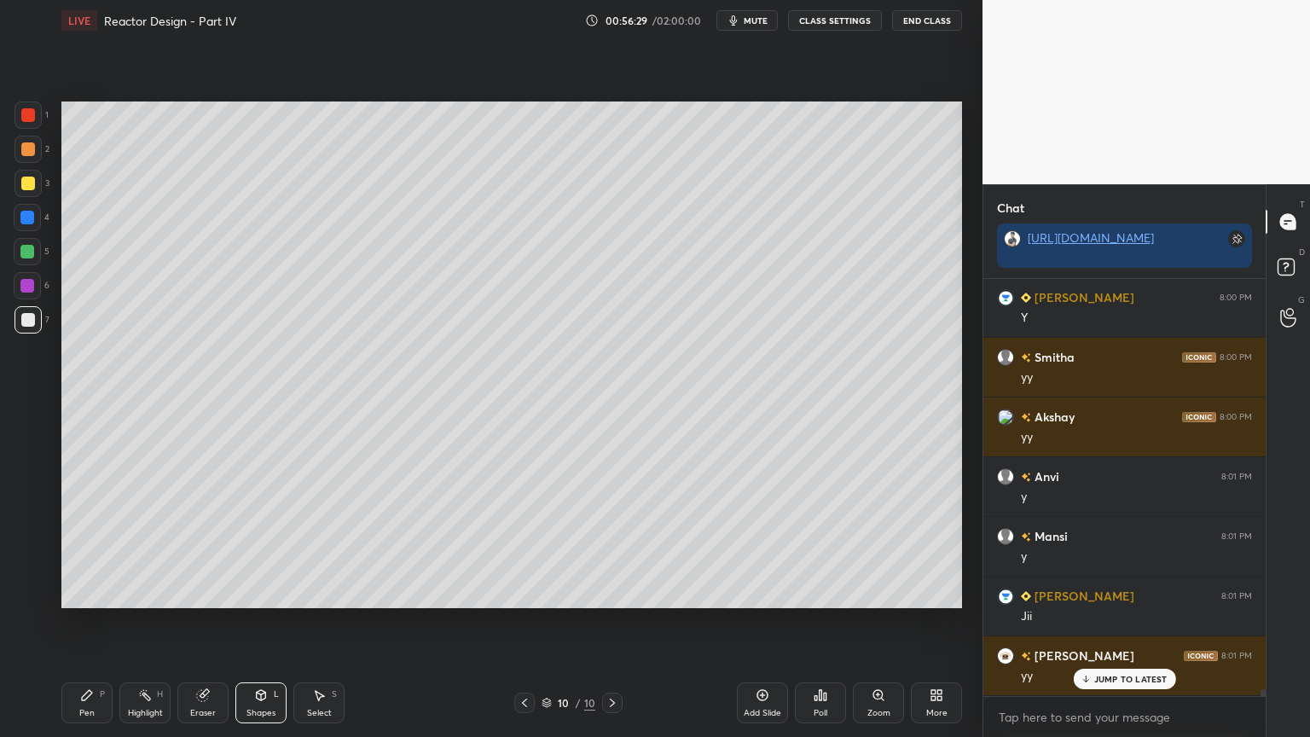
scroll to position [25307, 0]
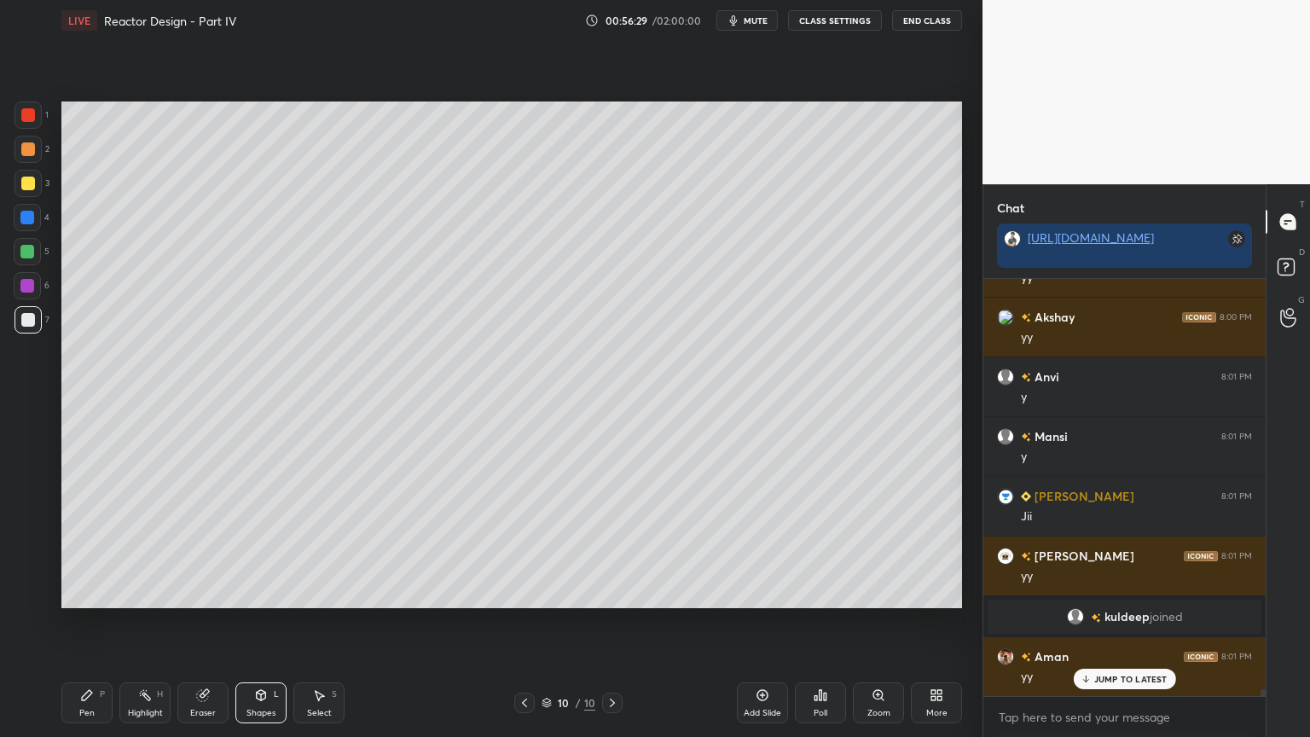
click at [26, 288] on div at bounding box center [27, 286] width 14 height 14
click at [313, 622] on div "Select" at bounding box center [319, 713] width 25 height 9
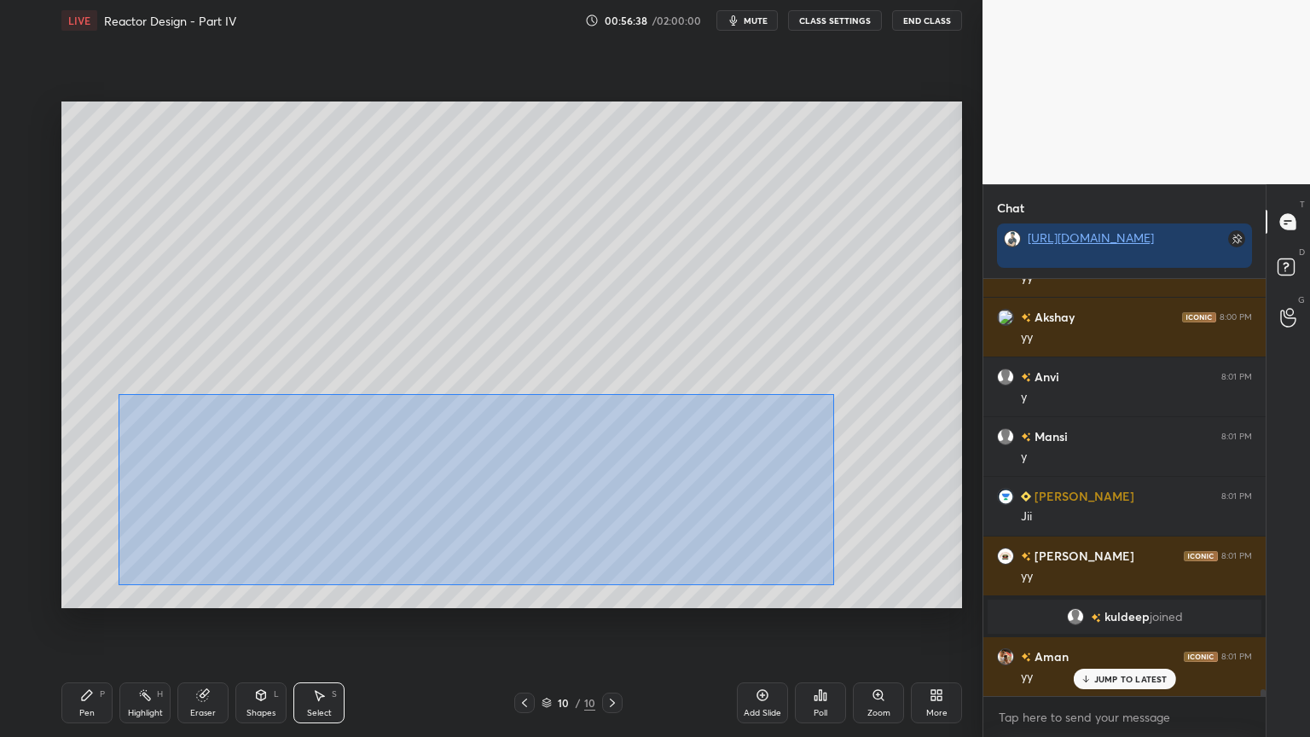
drag, startPoint x: 131, startPoint y: 405, endPoint x: 823, endPoint y: 577, distance: 712.8
click at [835, 584] on div "0 ° Undo Copy Duplicate Duplicate to new slide Delete" at bounding box center [511, 355] width 901 height 507
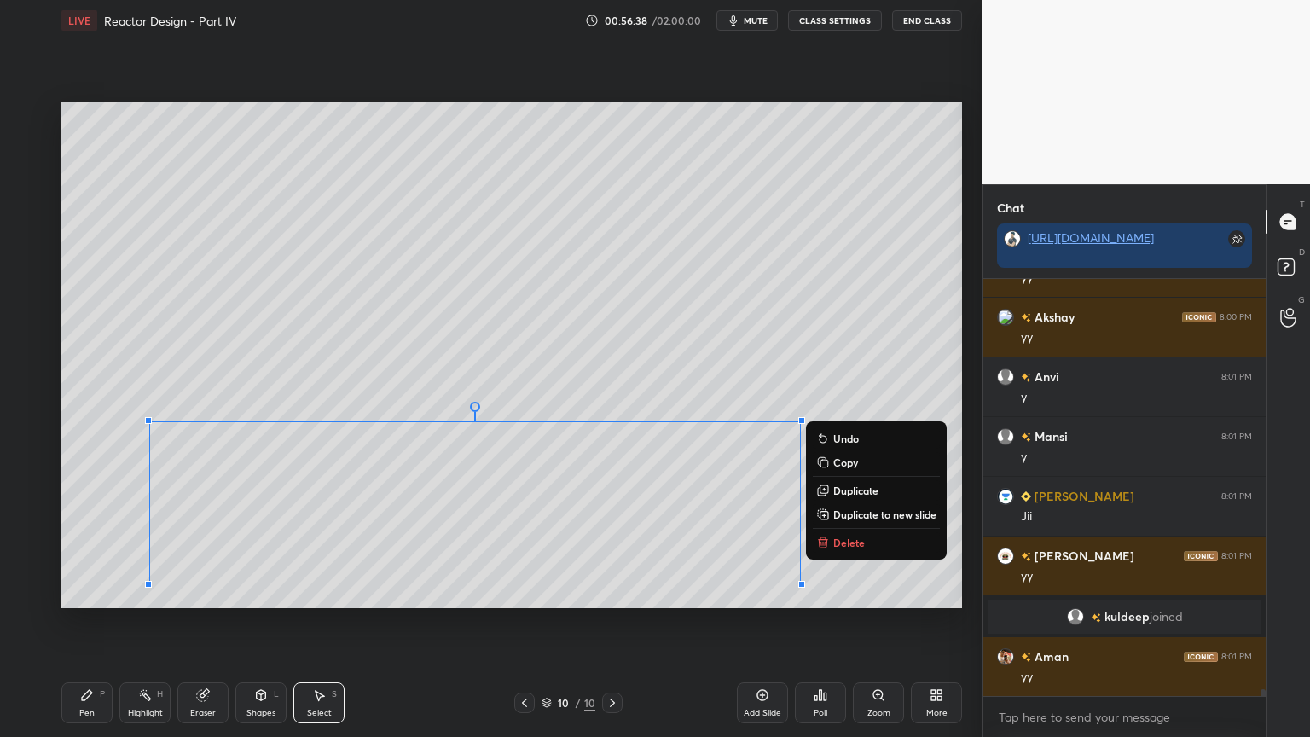
scroll to position [25368, 0]
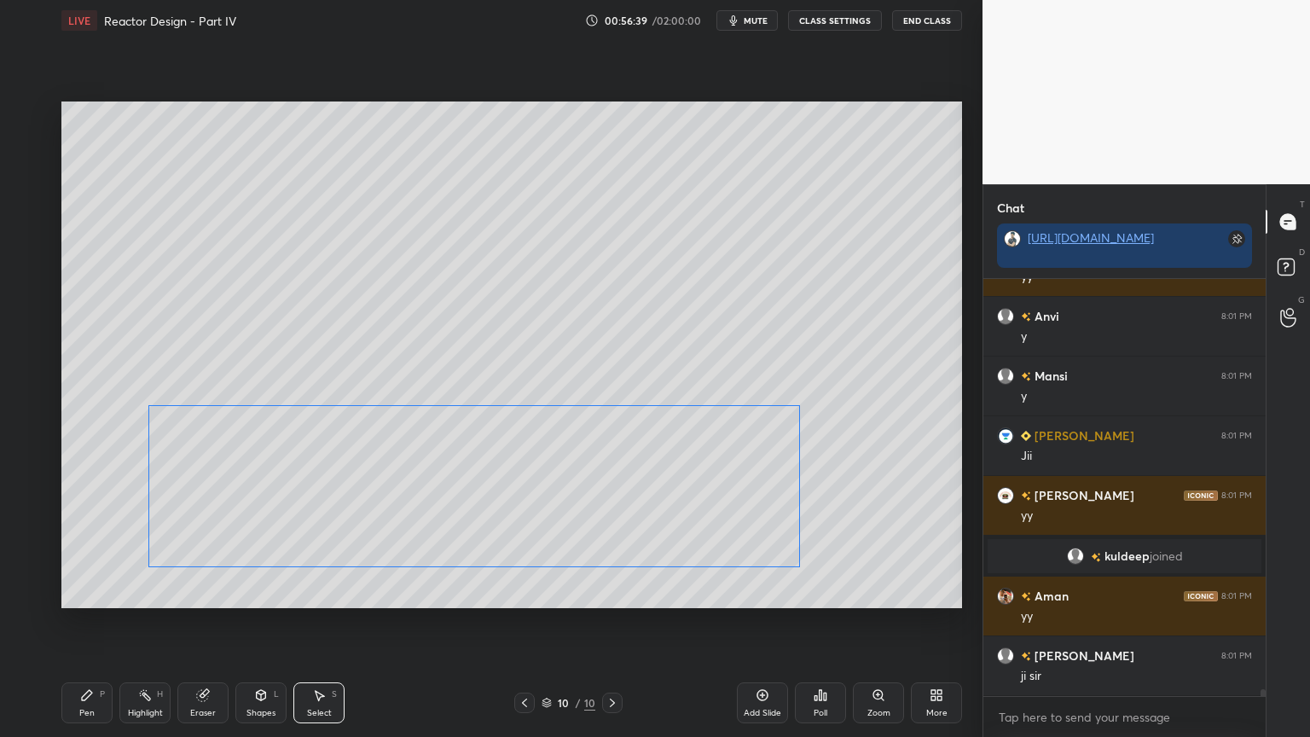
drag, startPoint x: 741, startPoint y: 521, endPoint x: 732, endPoint y: 537, distance: 18.3
click at [741, 520] on div "0 ° Undo Copy Duplicate Duplicate to new slide Delete" at bounding box center [511, 355] width 901 height 507
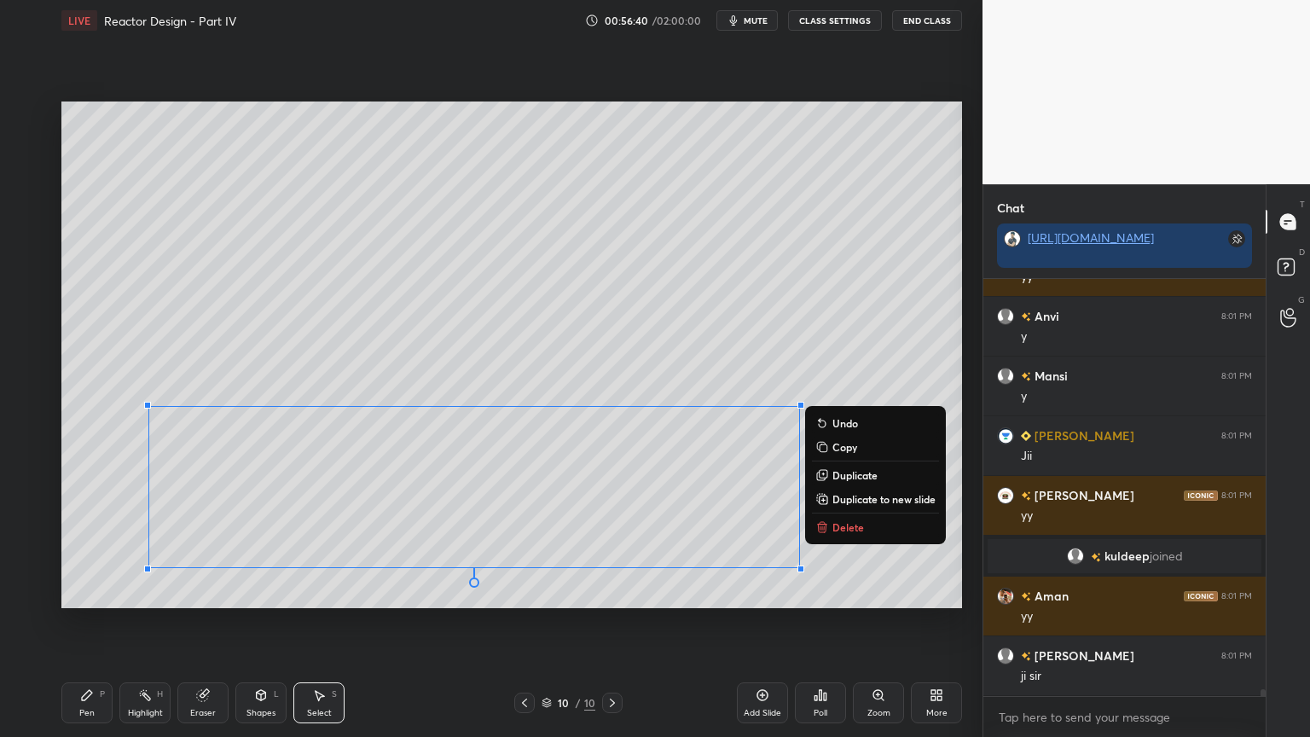
click at [255, 622] on div "Shapes L" at bounding box center [260, 702] width 51 height 41
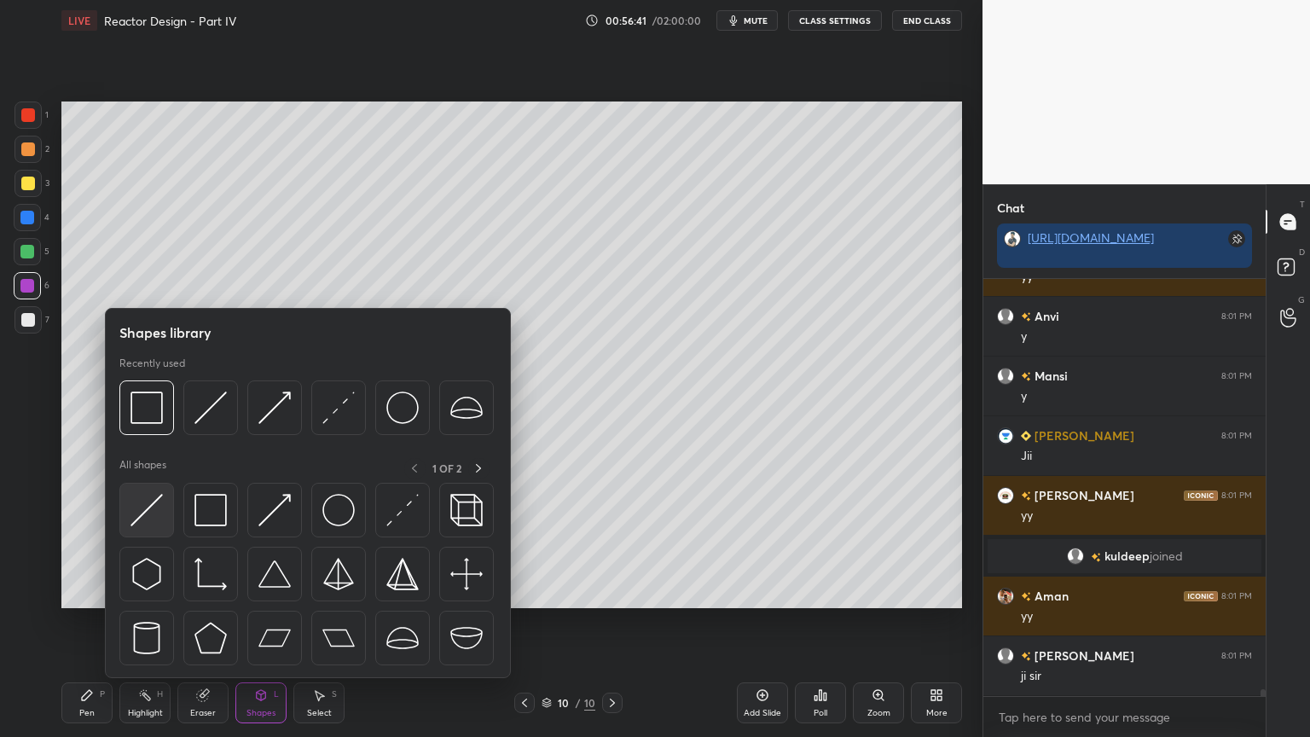
click at [142, 495] on img at bounding box center [147, 510] width 32 height 32
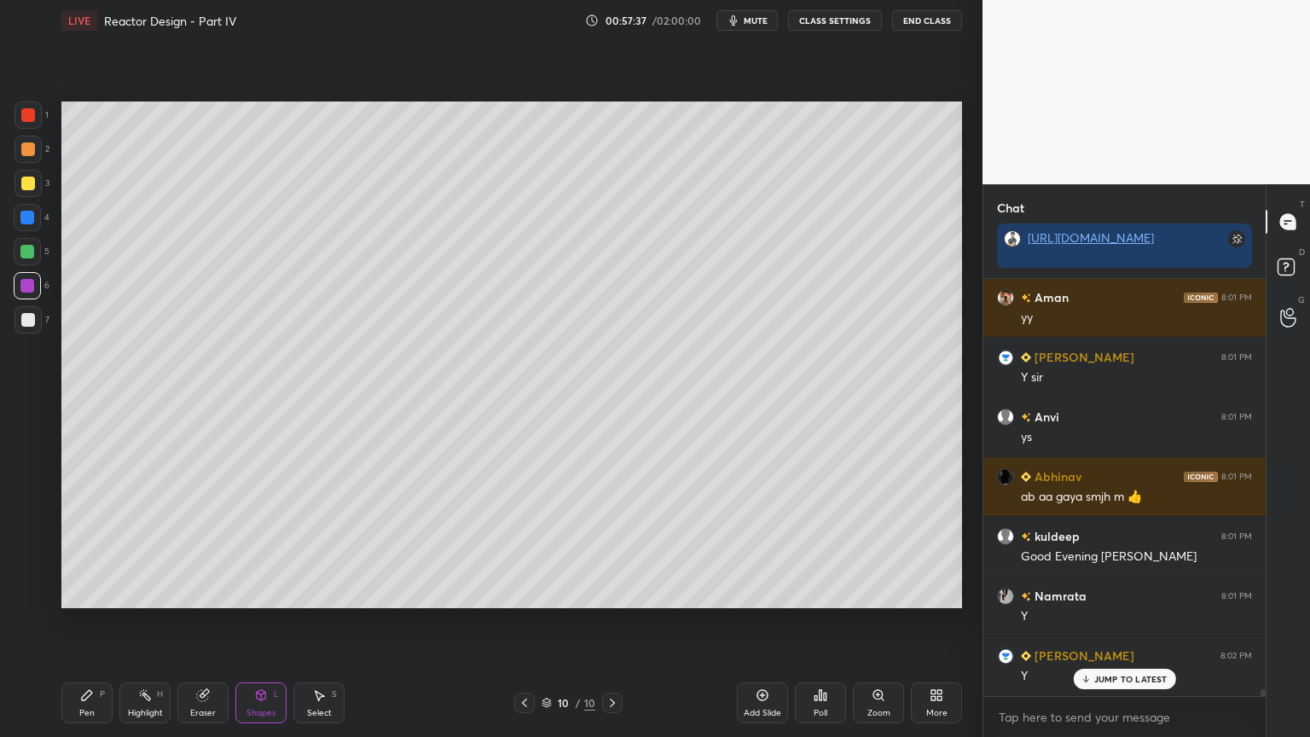
scroll to position [25904, 0]
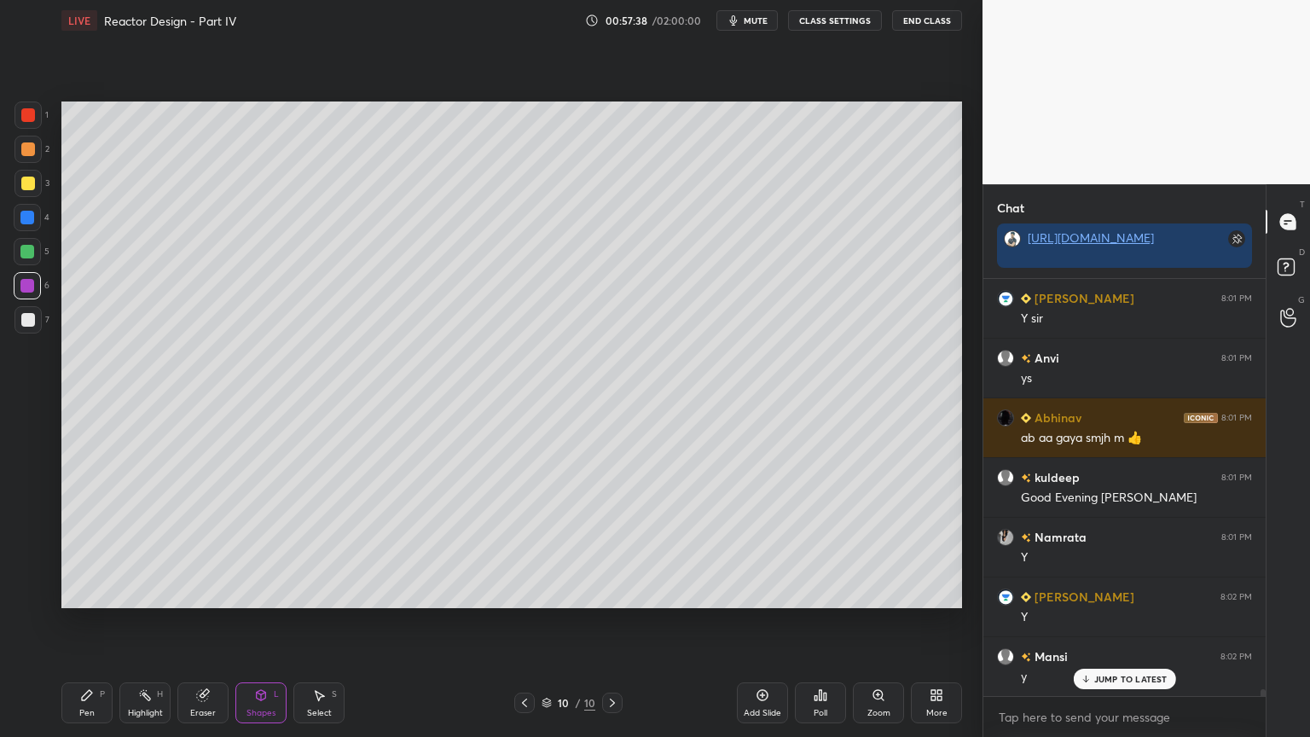
click at [754, 622] on div "Add Slide" at bounding box center [763, 713] width 38 height 9
click at [78, 622] on div "Pen P" at bounding box center [86, 702] width 51 height 41
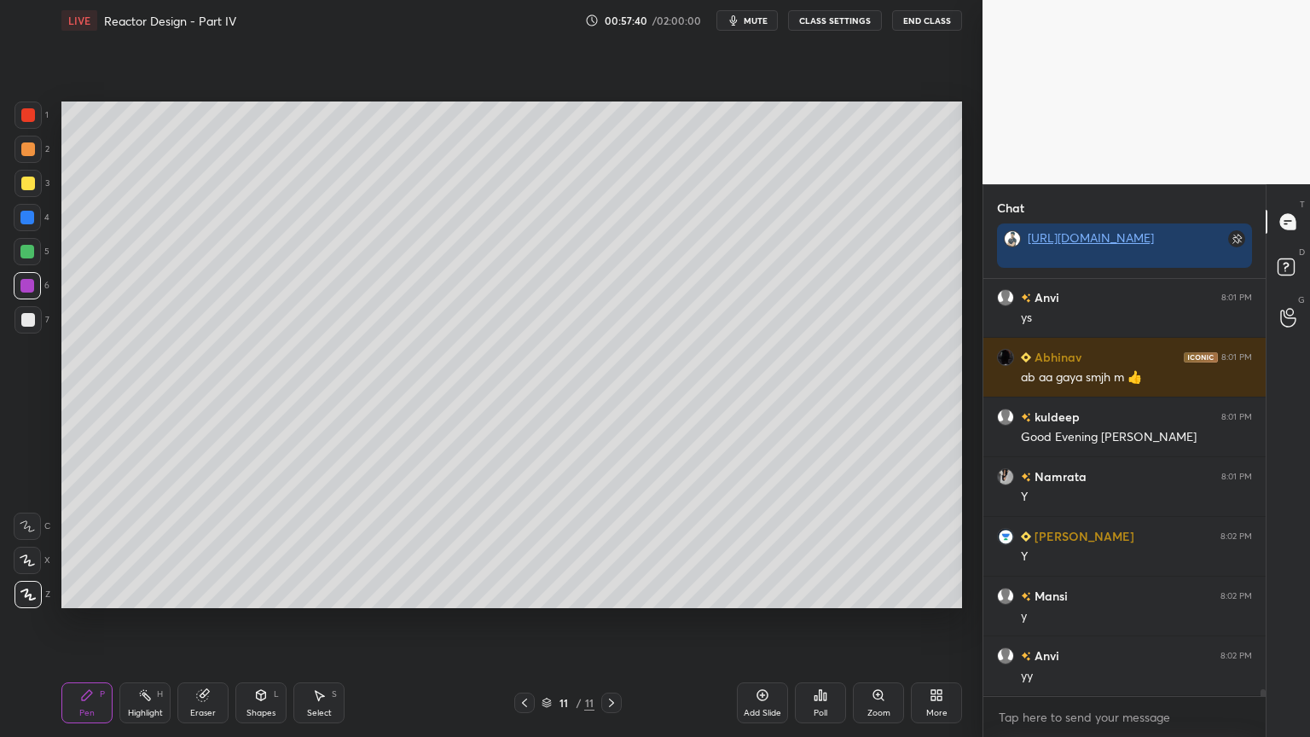
click at [31, 328] on div at bounding box center [28, 319] width 27 height 27
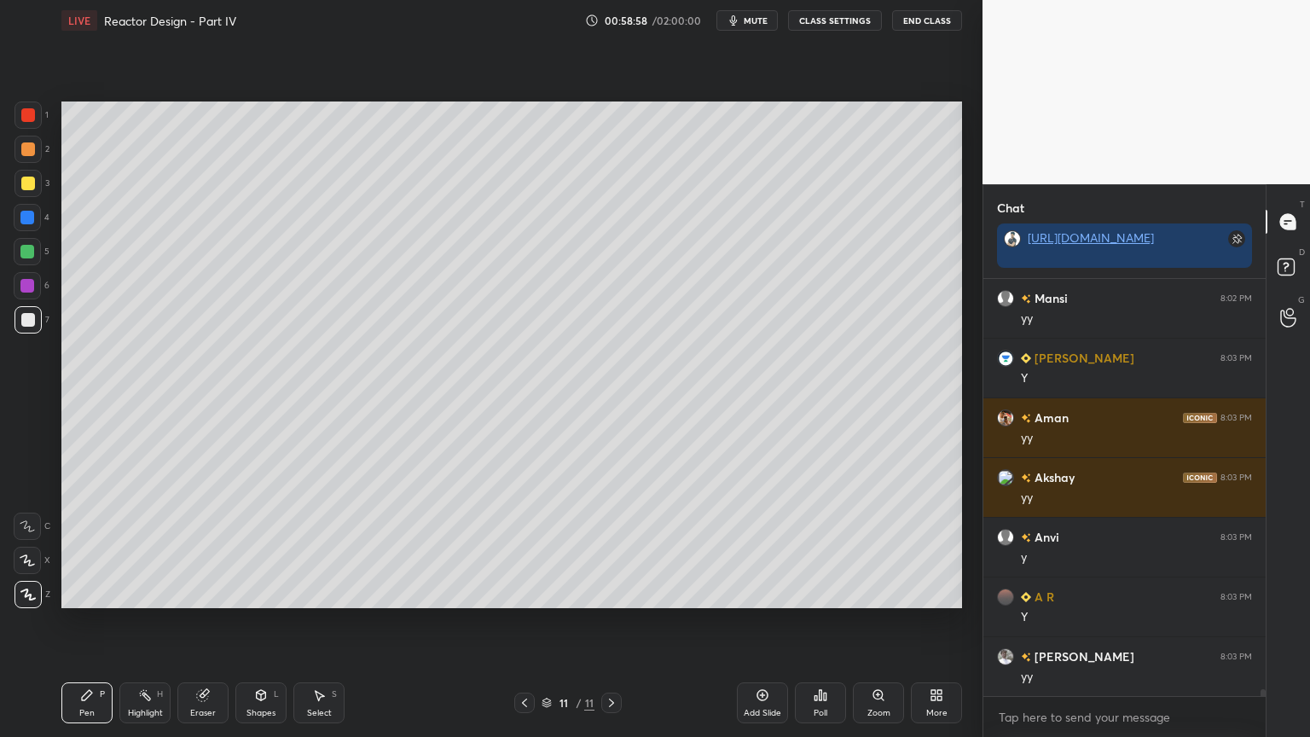
scroll to position [26562, 0]
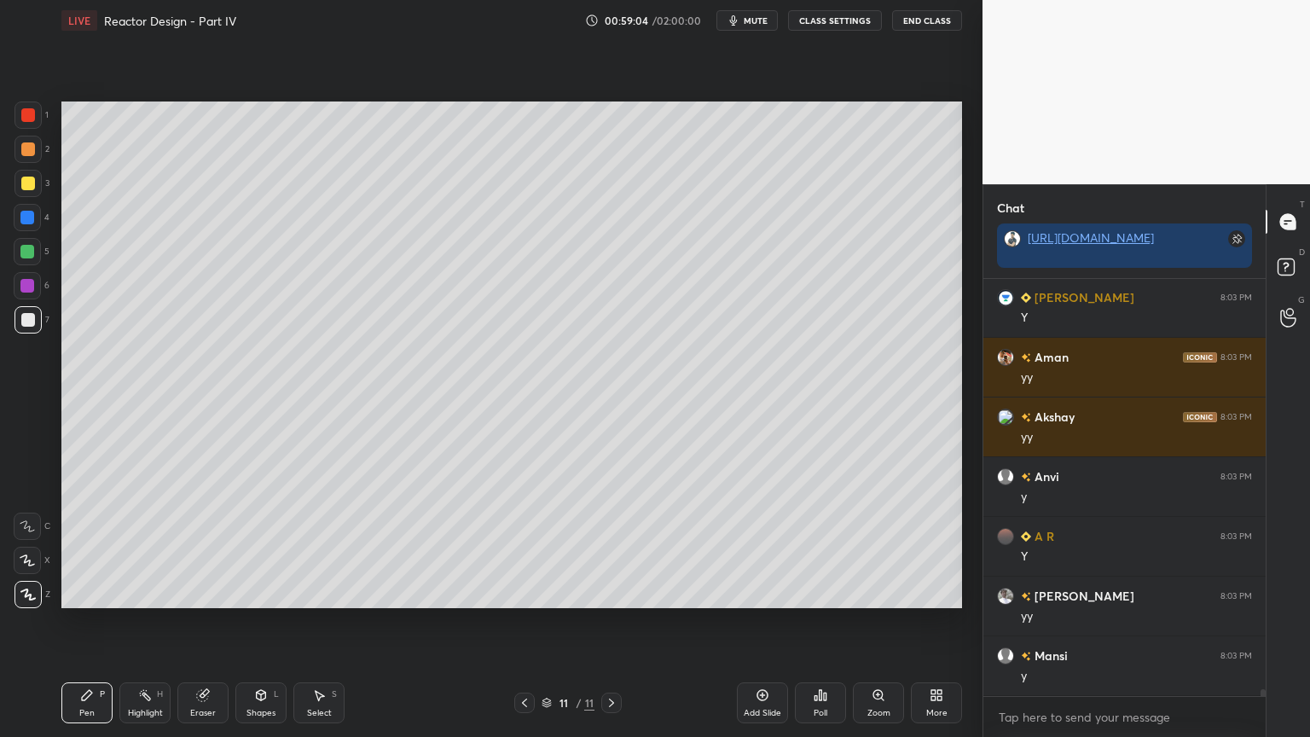
click at [264, 622] on div "Shapes" at bounding box center [261, 713] width 29 height 9
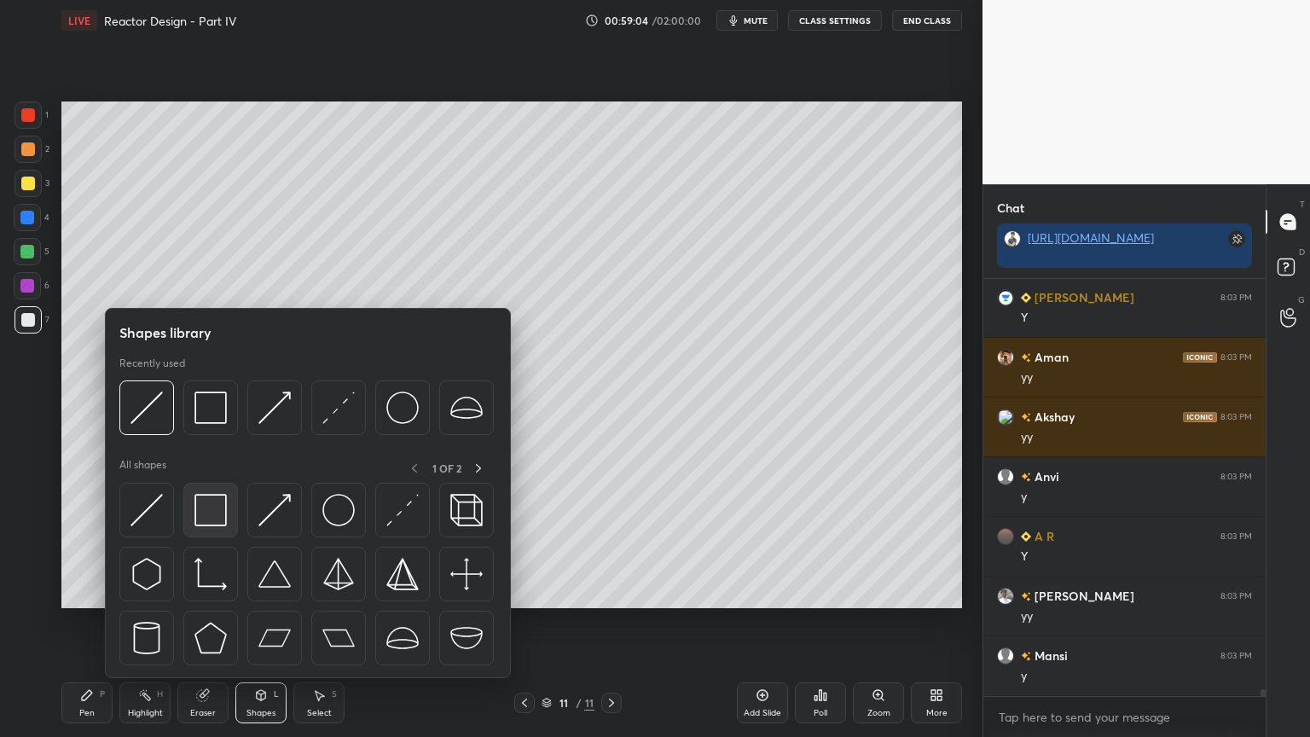
click at [206, 504] on img at bounding box center [211, 510] width 32 height 32
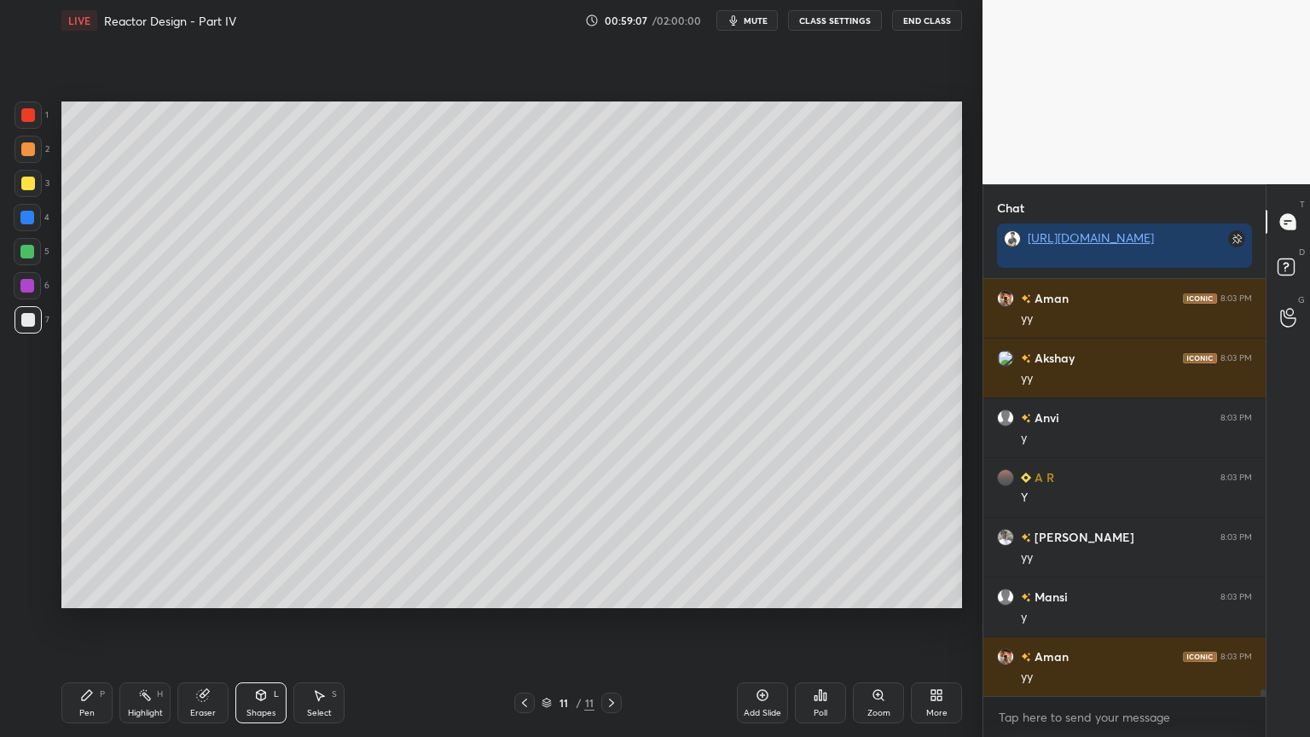
click at [79, 622] on div "Pen P" at bounding box center [86, 702] width 51 height 41
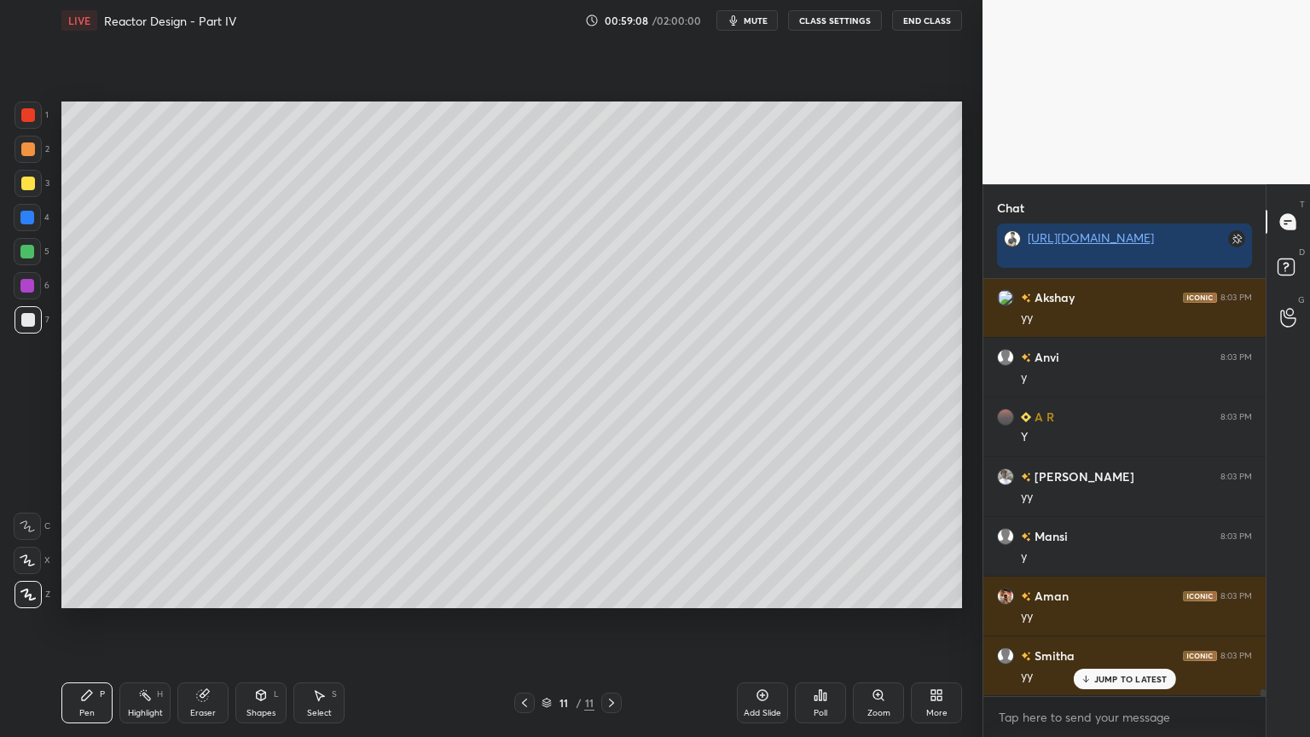
scroll to position [26740, 0]
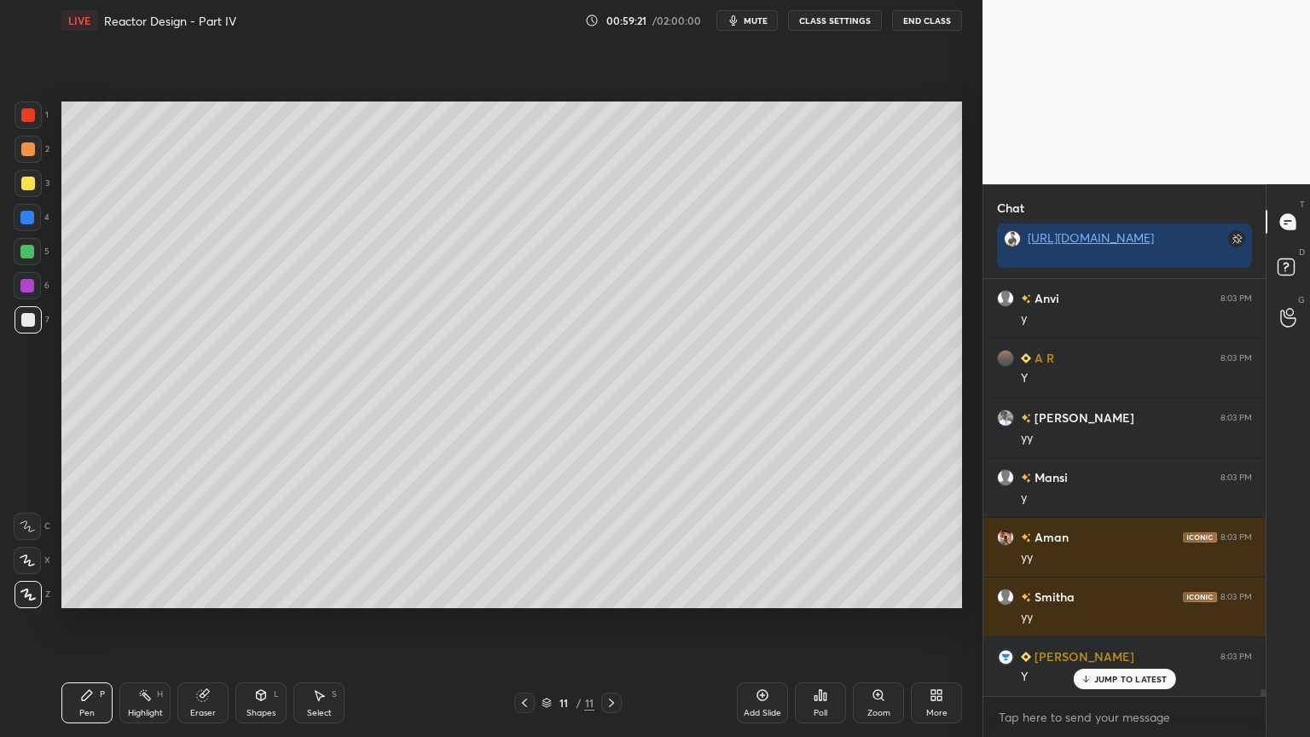
click at [208, 622] on div "Eraser" at bounding box center [202, 702] width 51 height 41
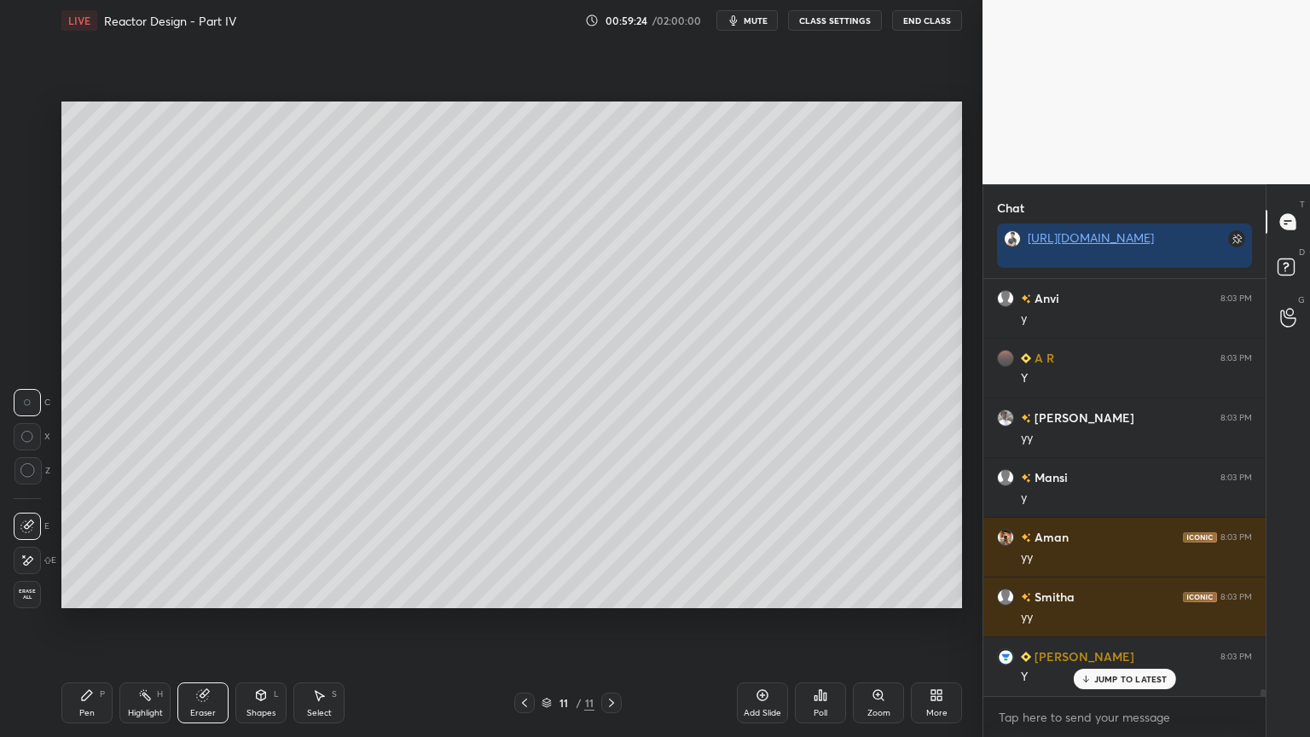
click at [89, 622] on div "Pen P" at bounding box center [86, 702] width 51 height 41
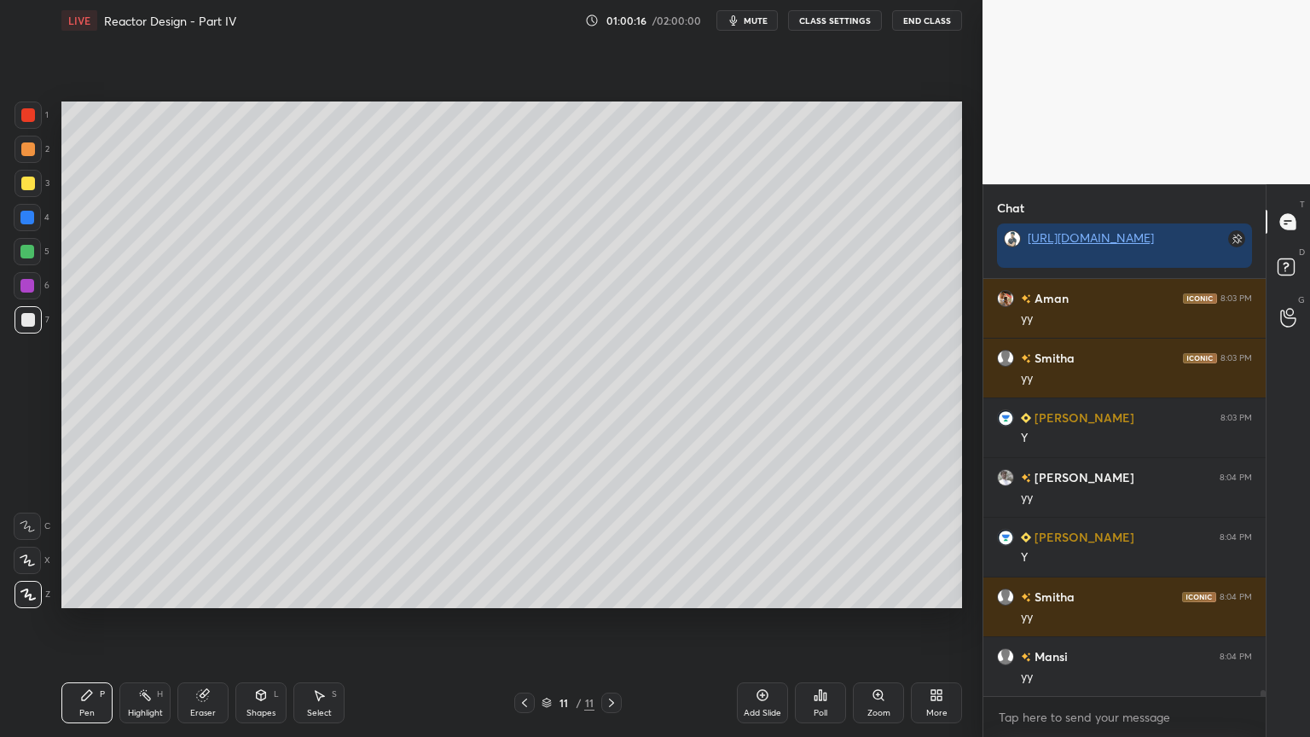
scroll to position [27040, 0]
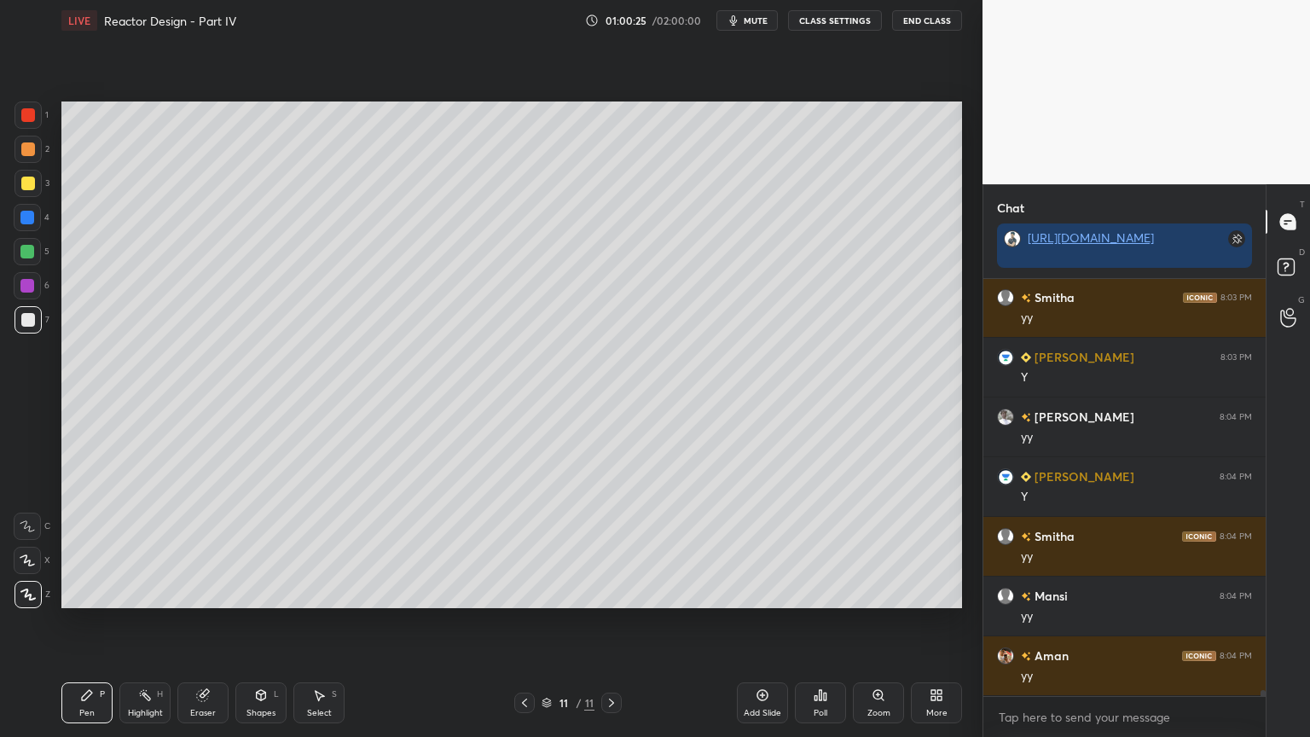
drag, startPoint x: 242, startPoint y: 705, endPoint x: 248, endPoint y: 698, distance: 9.1
click at [242, 622] on div "Shapes L" at bounding box center [260, 702] width 51 height 41
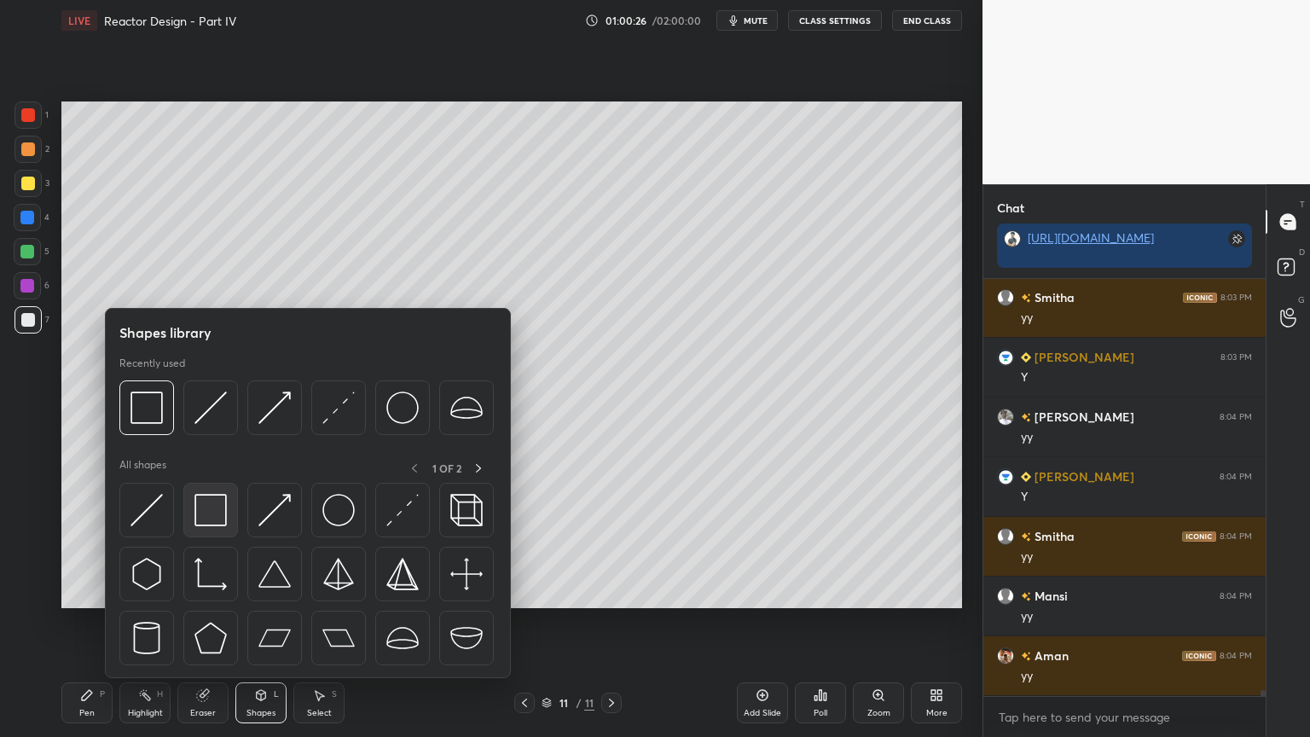
click at [207, 519] on img at bounding box center [211, 510] width 32 height 32
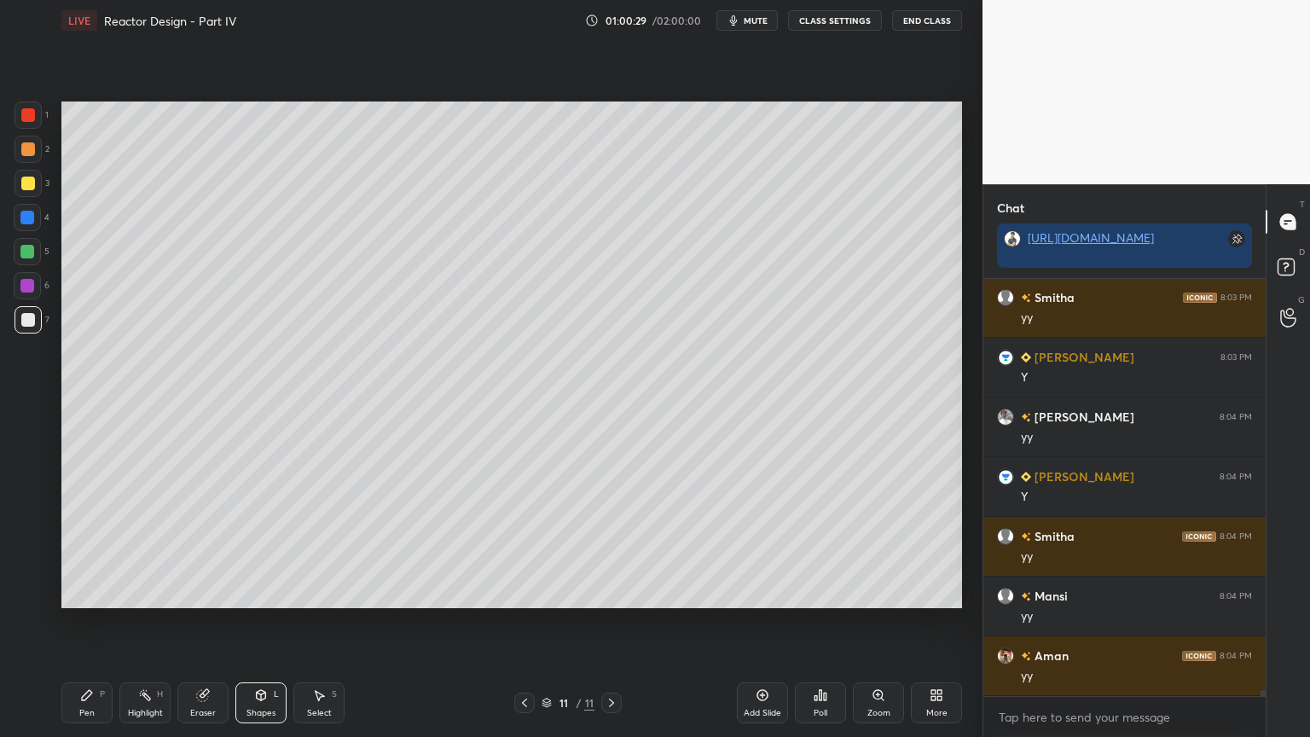
click at [100, 622] on div "P" at bounding box center [102, 694] width 5 height 9
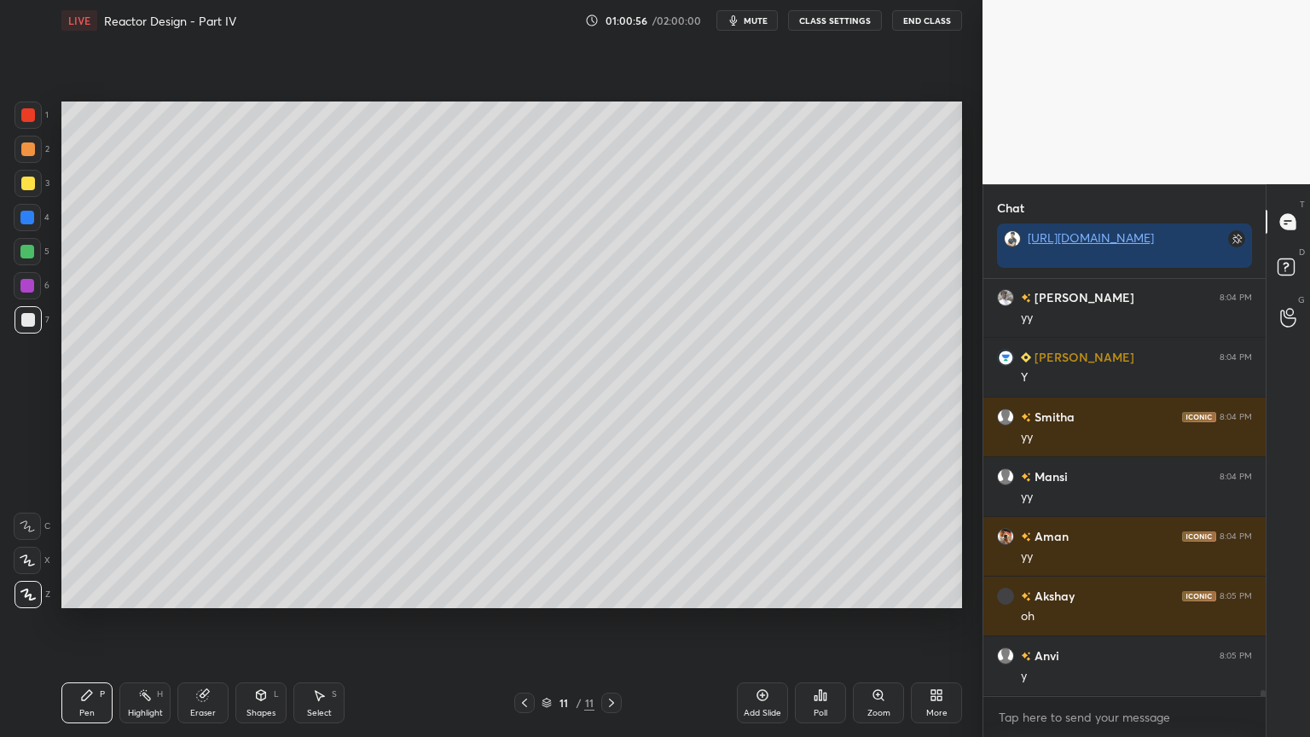
scroll to position [27218, 0]
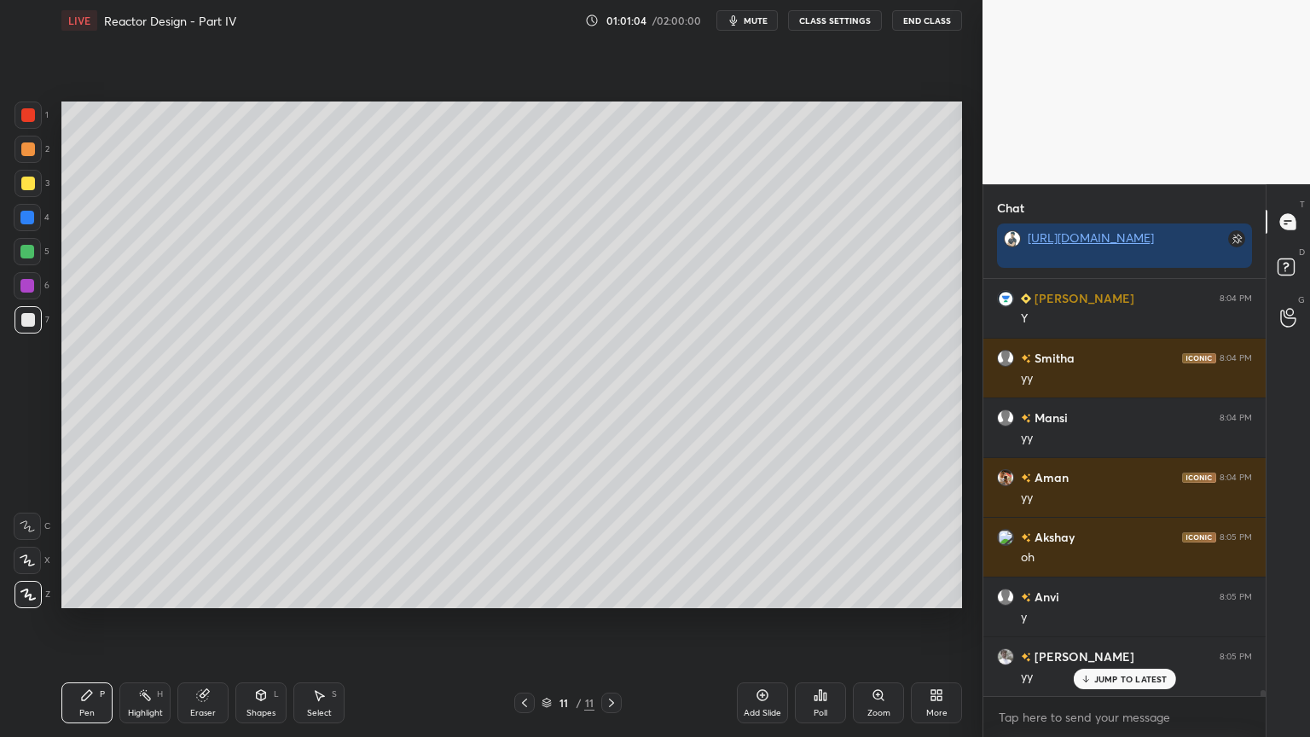
click at [211, 622] on div "Eraser" at bounding box center [203, 713] width 26 height 9
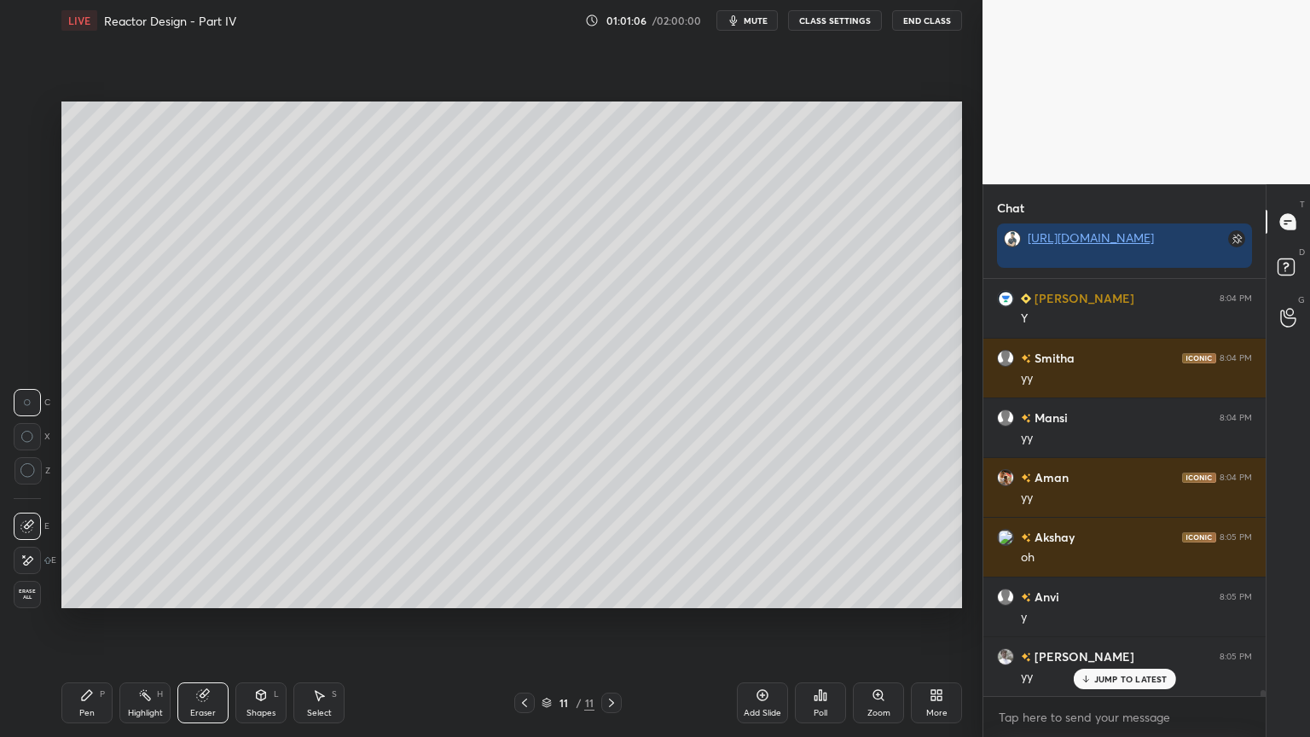
drag, startPoint x: 78, startPoint y: 710, endPoint x: 91, endPoint y: 709, distance: 12.8
click at [80, 622] on div "Pen P" at bounding box center [86, 702] width 51 height 41
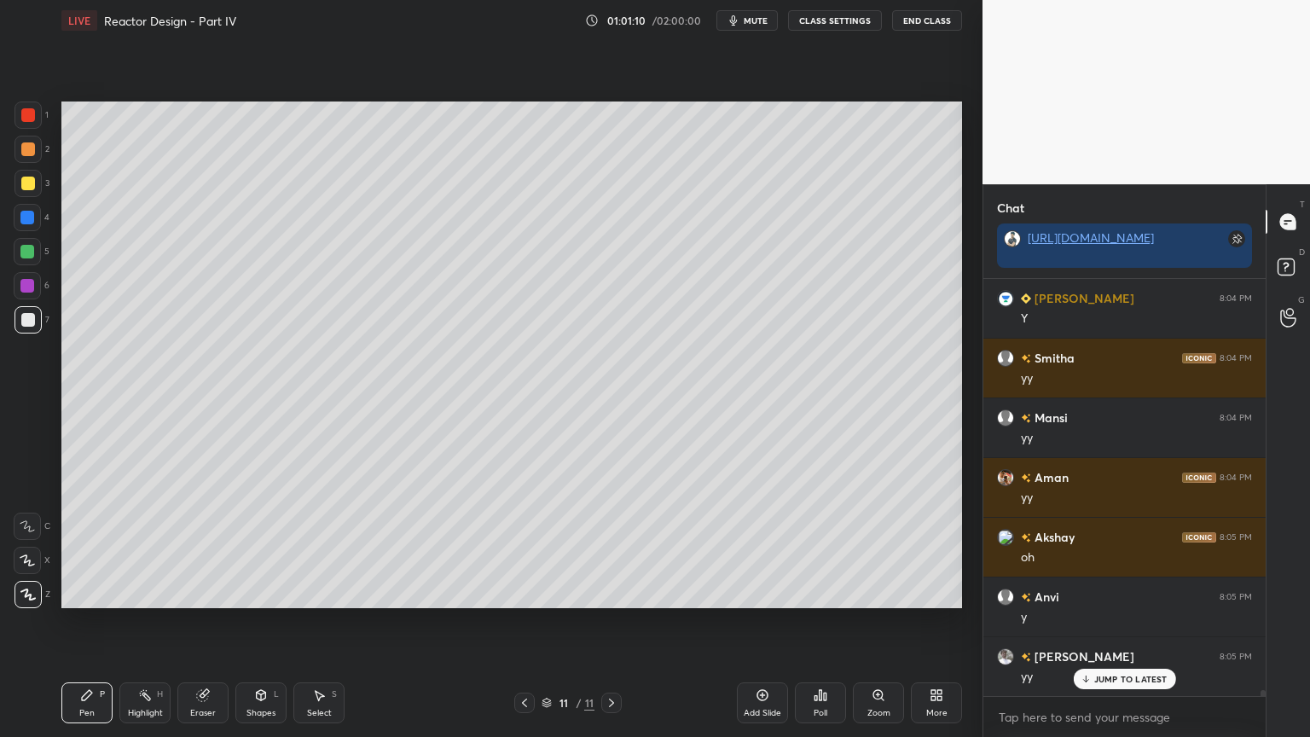
click at [242, 622] on div "Shapes L" at bounding box center [260, 702] width 51 height 41
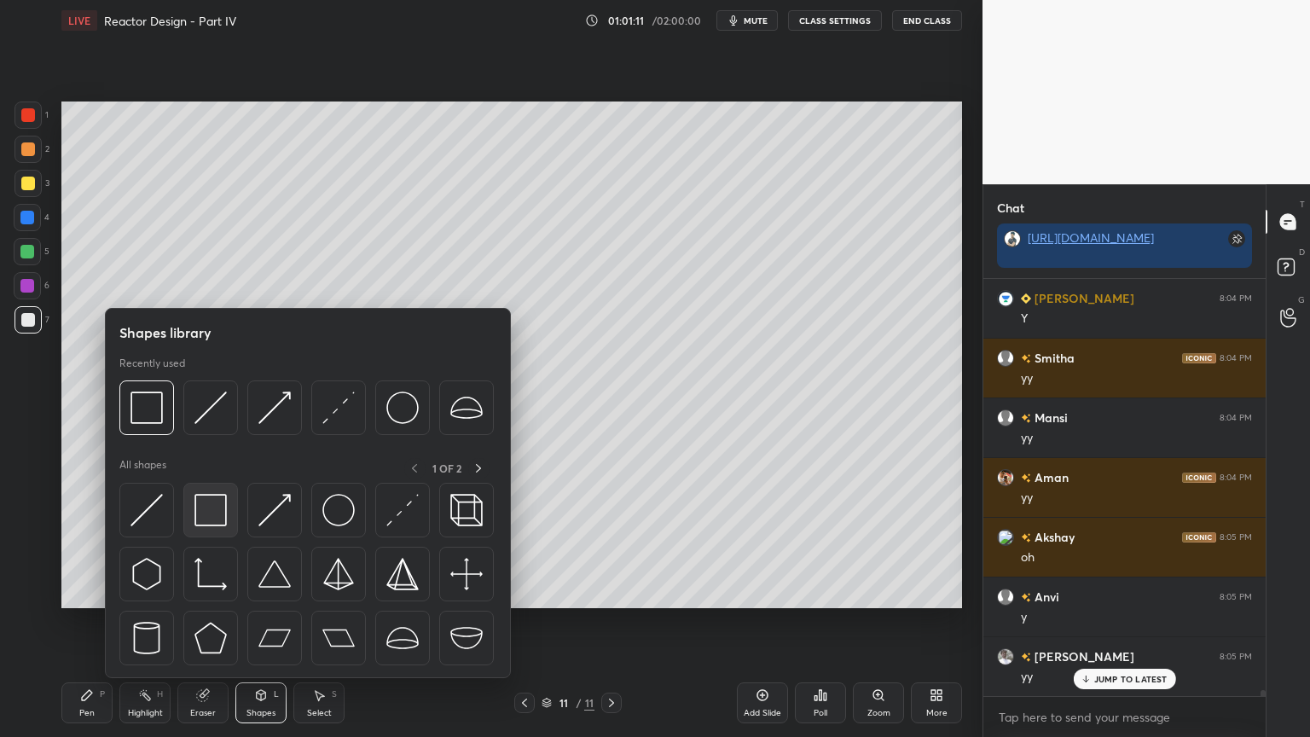
click at [202, 512] on img at bounding box center [211, 510] width 32 height 32
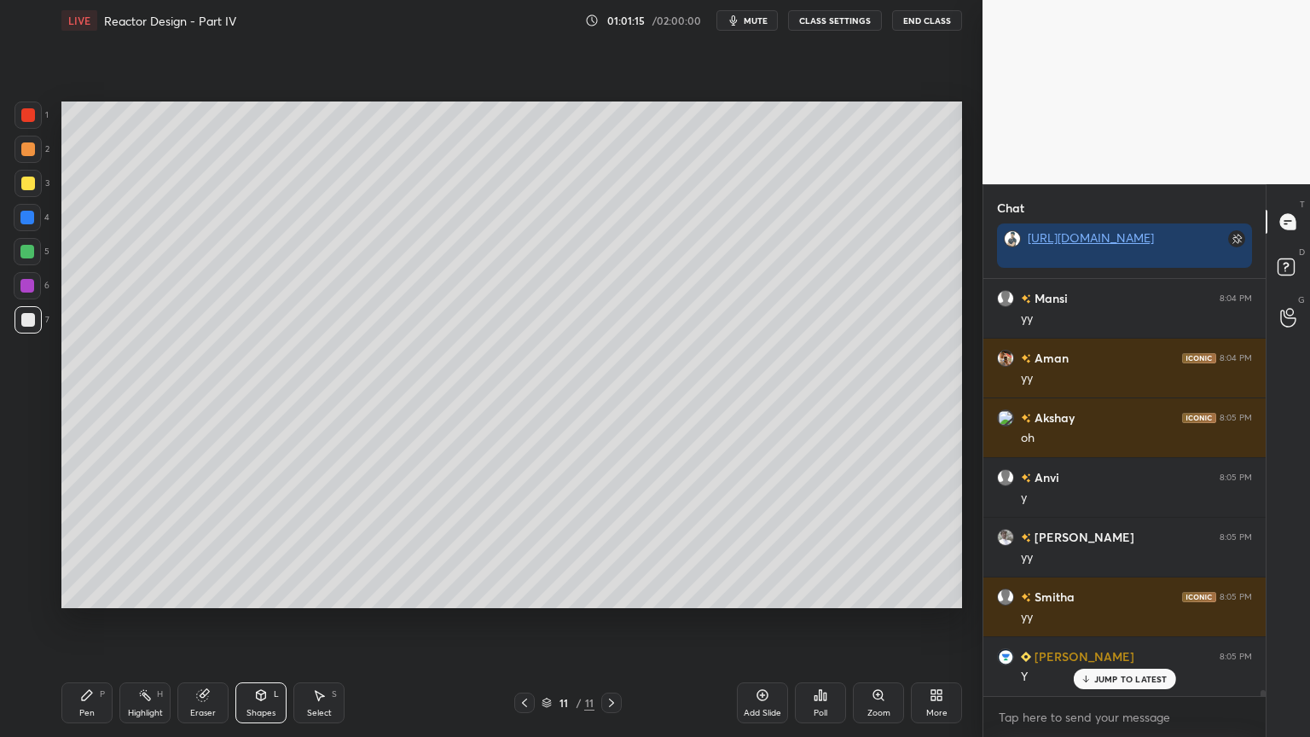
scroll to position [27398, 0]
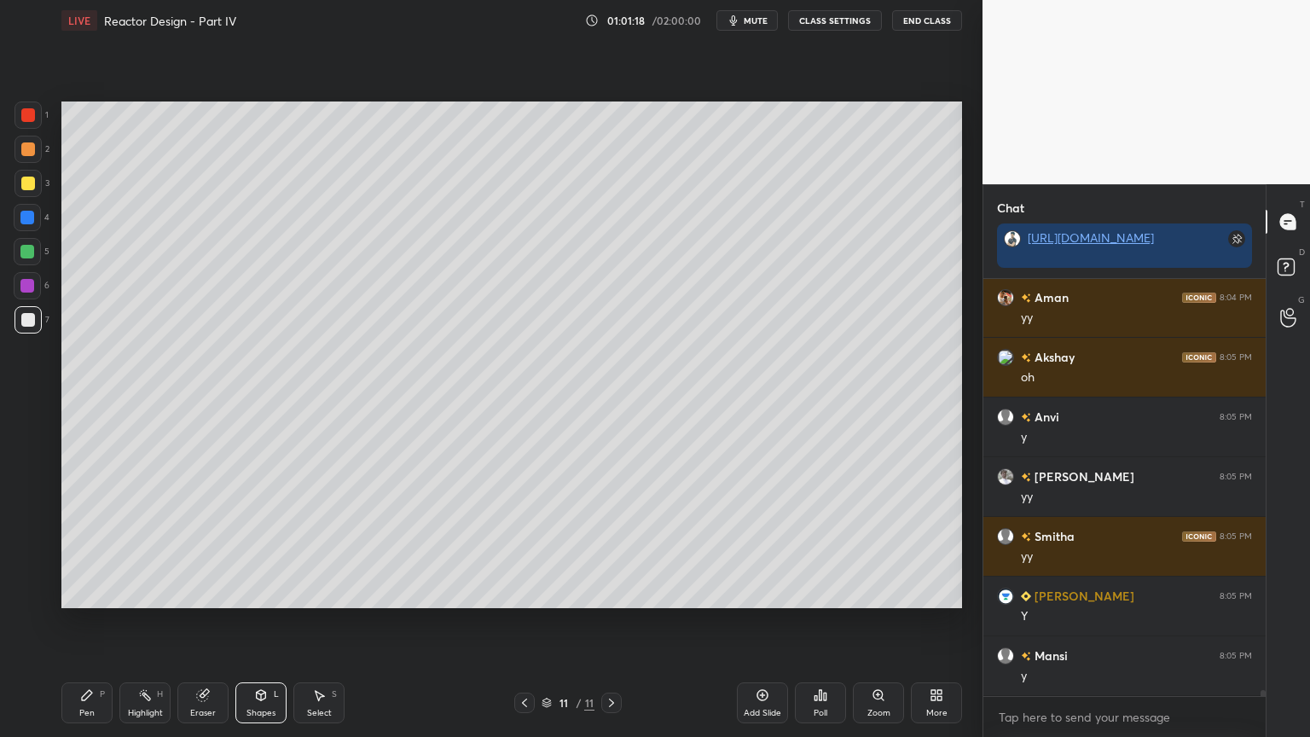
click at [331, 622] on div "Select S" at bounding box center [318, 702] width 51 height 41
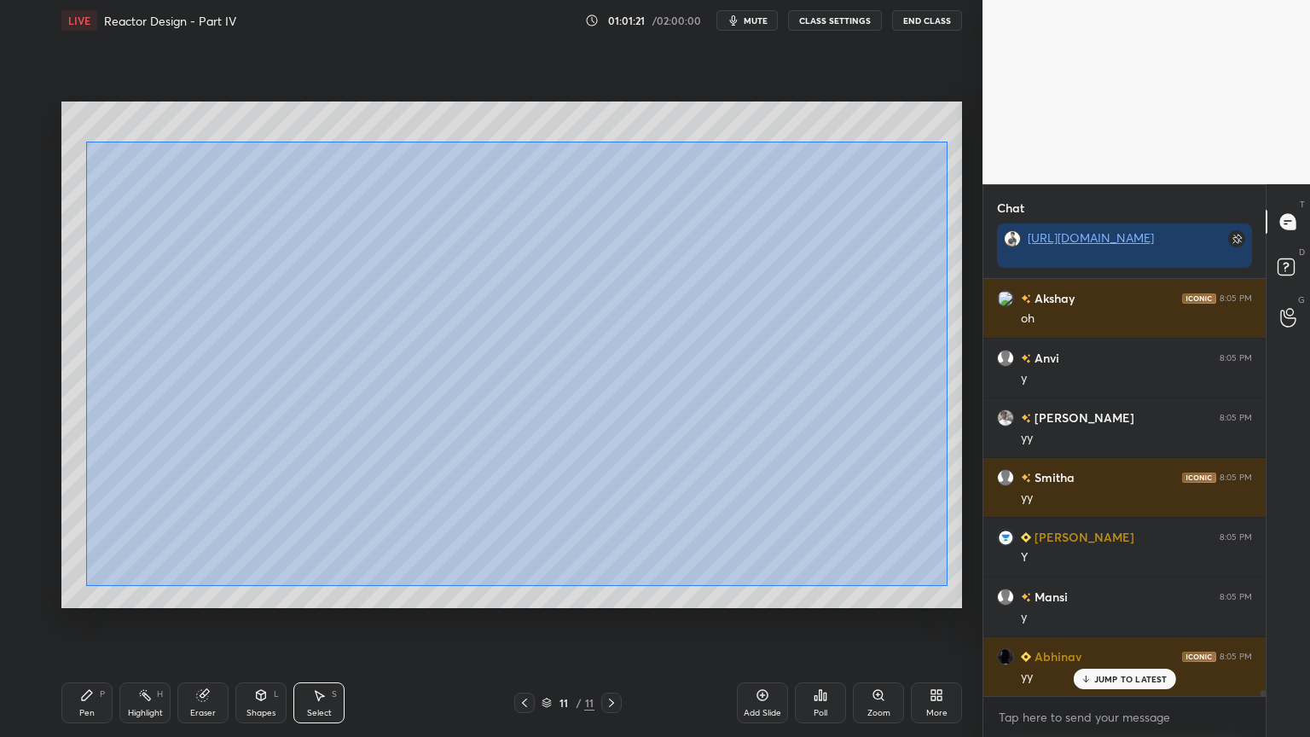
drag, startPoint x: 85, startPoint y: 142, endPoint x: 925, endPoint y: 585, distance: 949.5
click at [949, 590] on div "0 ° Undo Copy Duplicate Duplicate to new slide Delete" at bounding box center [511, 355] width 901 height 507
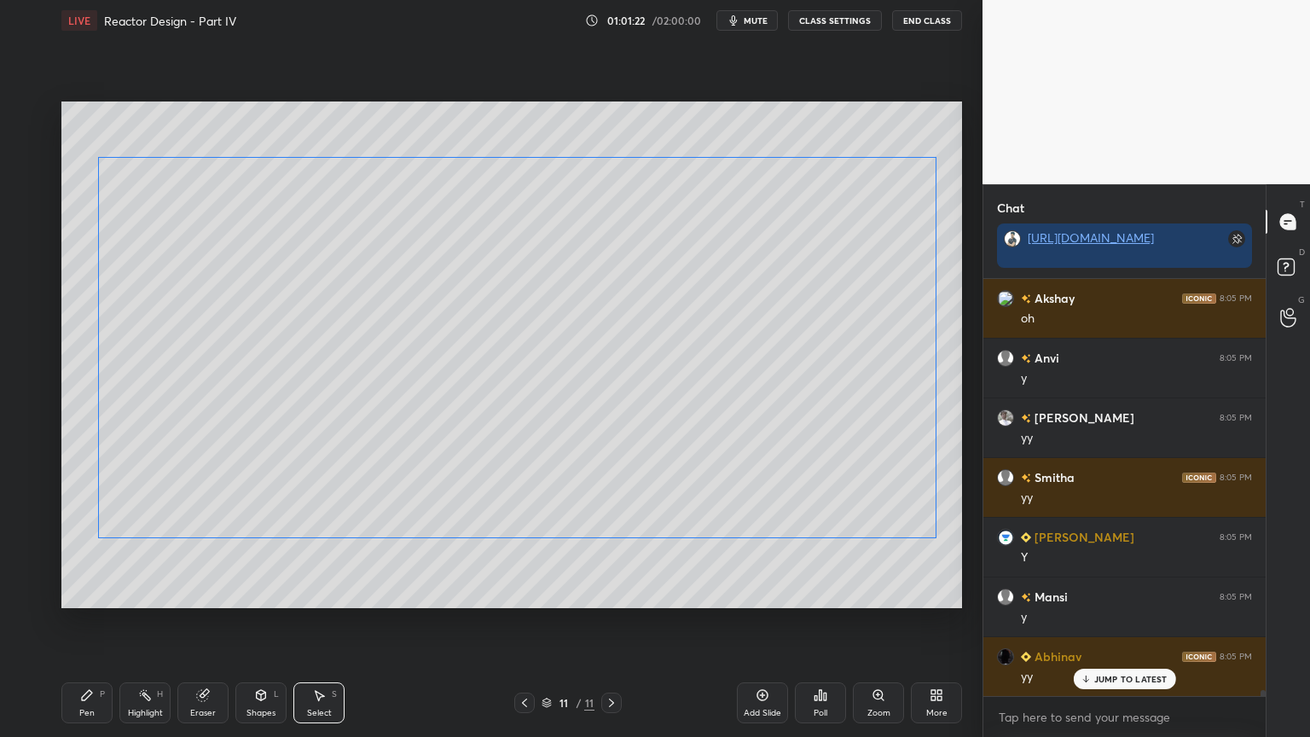
click at [805, 512] on div "0 ° Undo Copy Duplicate Duplicate to new slide Delete" at bounding box center [511, 355] width 901 height 507
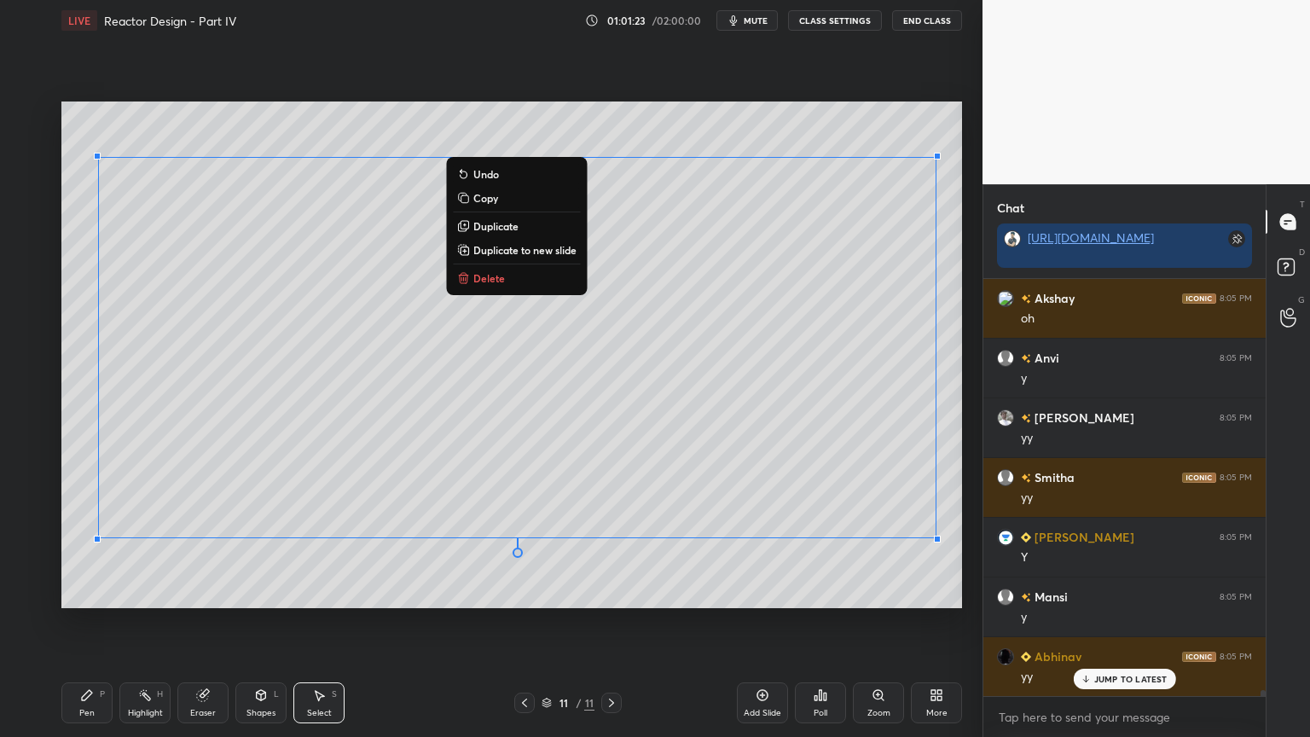
click at [268, 622] on div "Shapes L" at bounding box center [260, 702] width 51 height 41
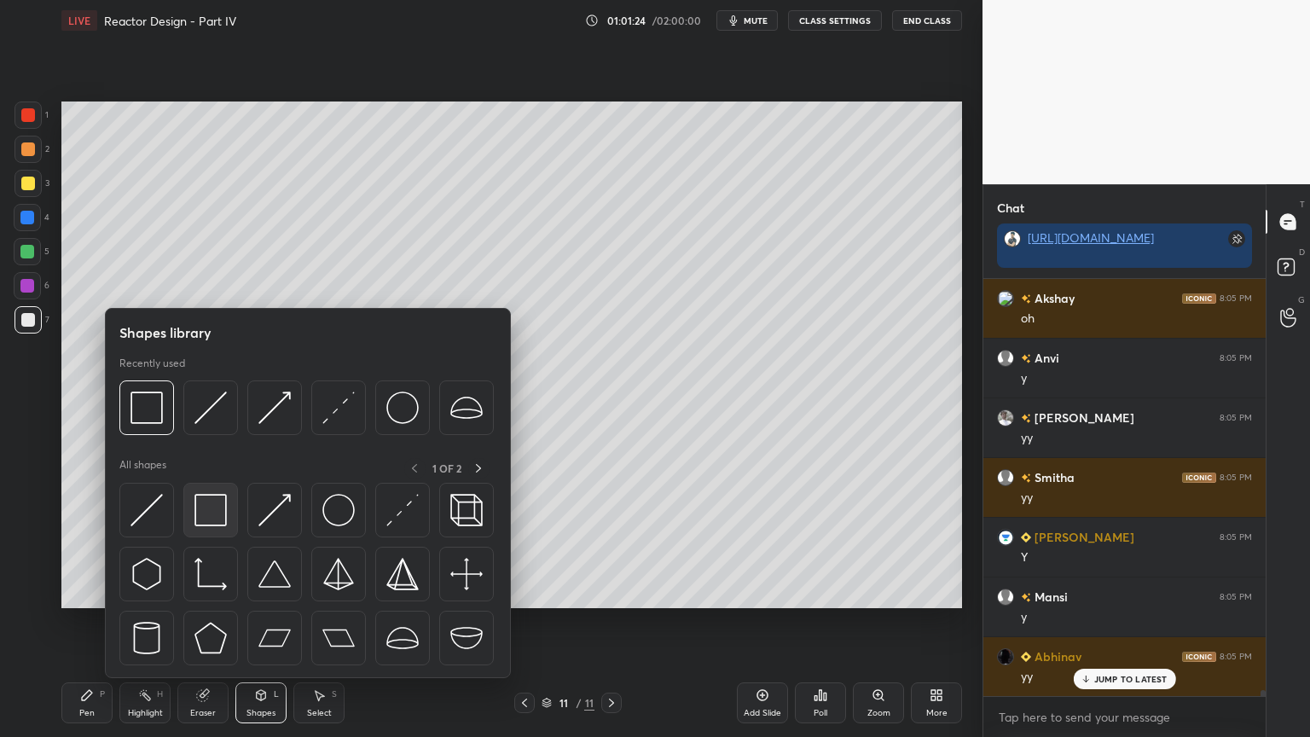
click at [219, 521] on img at bounding box center [211, 510] width 32 height 32
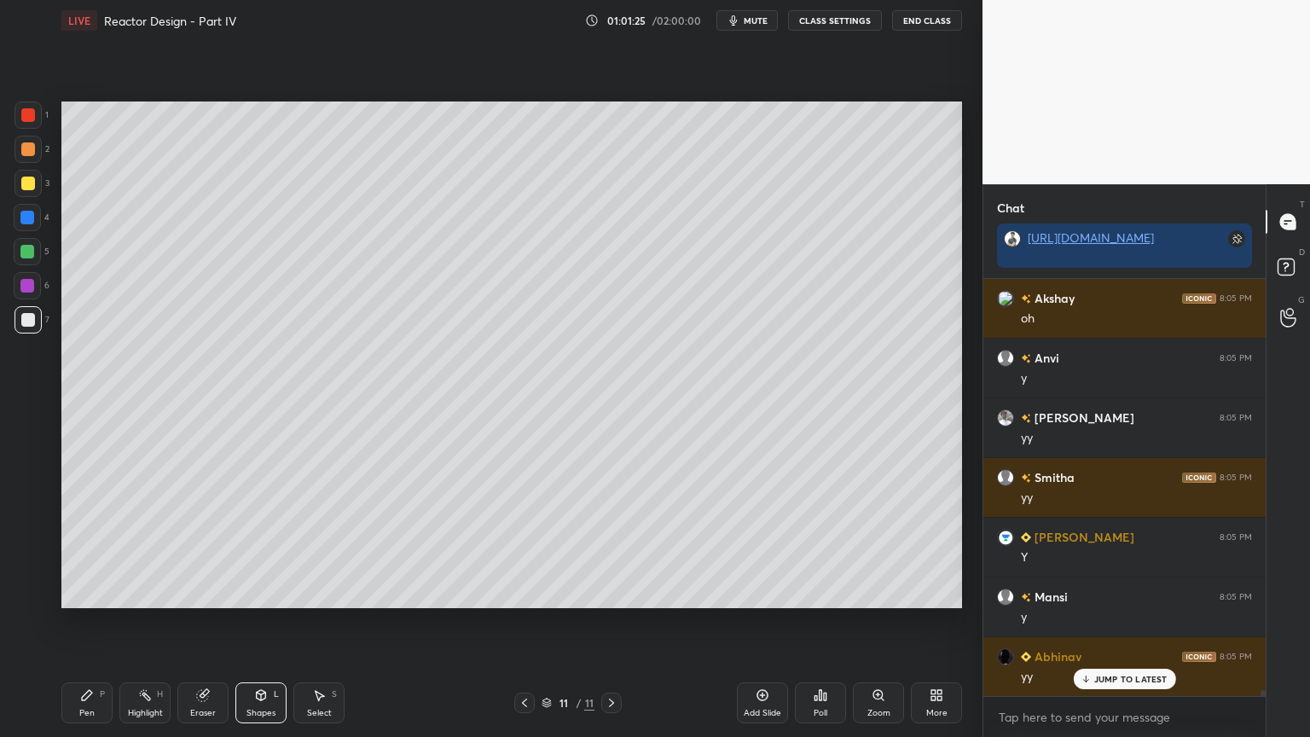
click at [35, 289] on div at bounding box center [27, 285] width 27 height 27
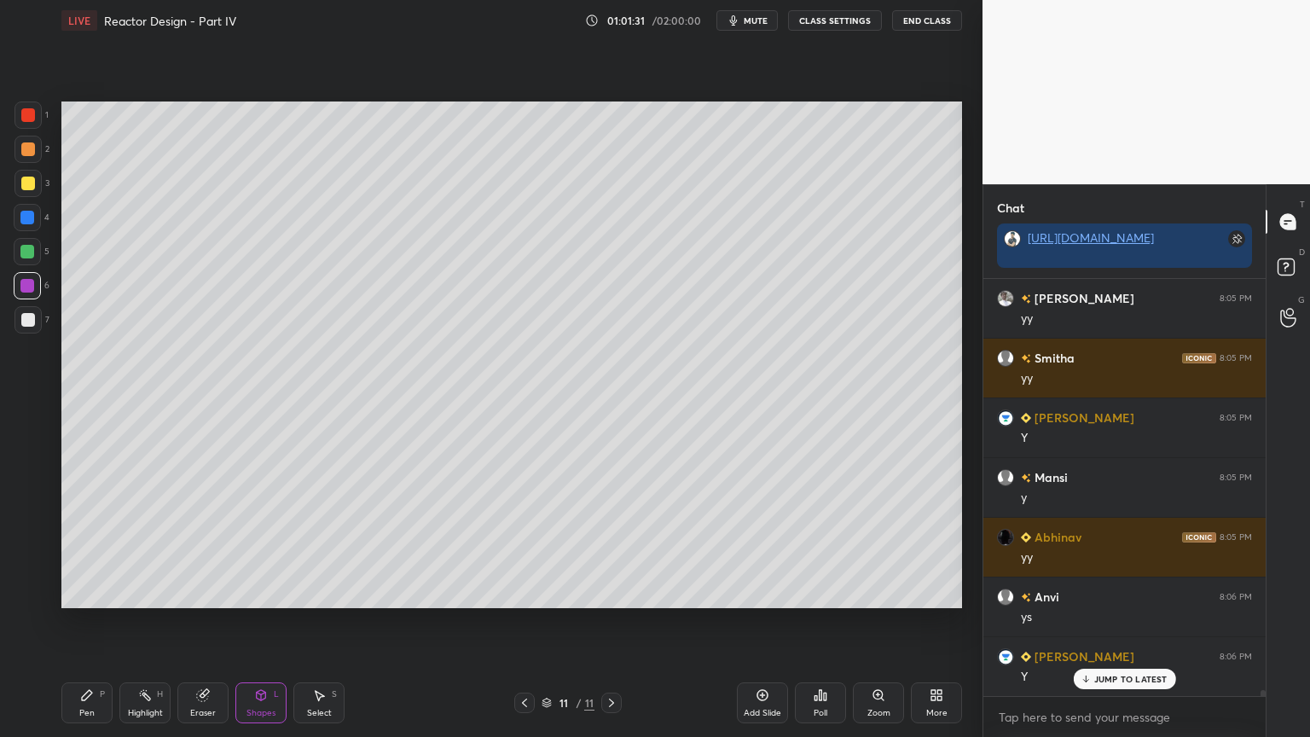
scroll to position [27637, 0]
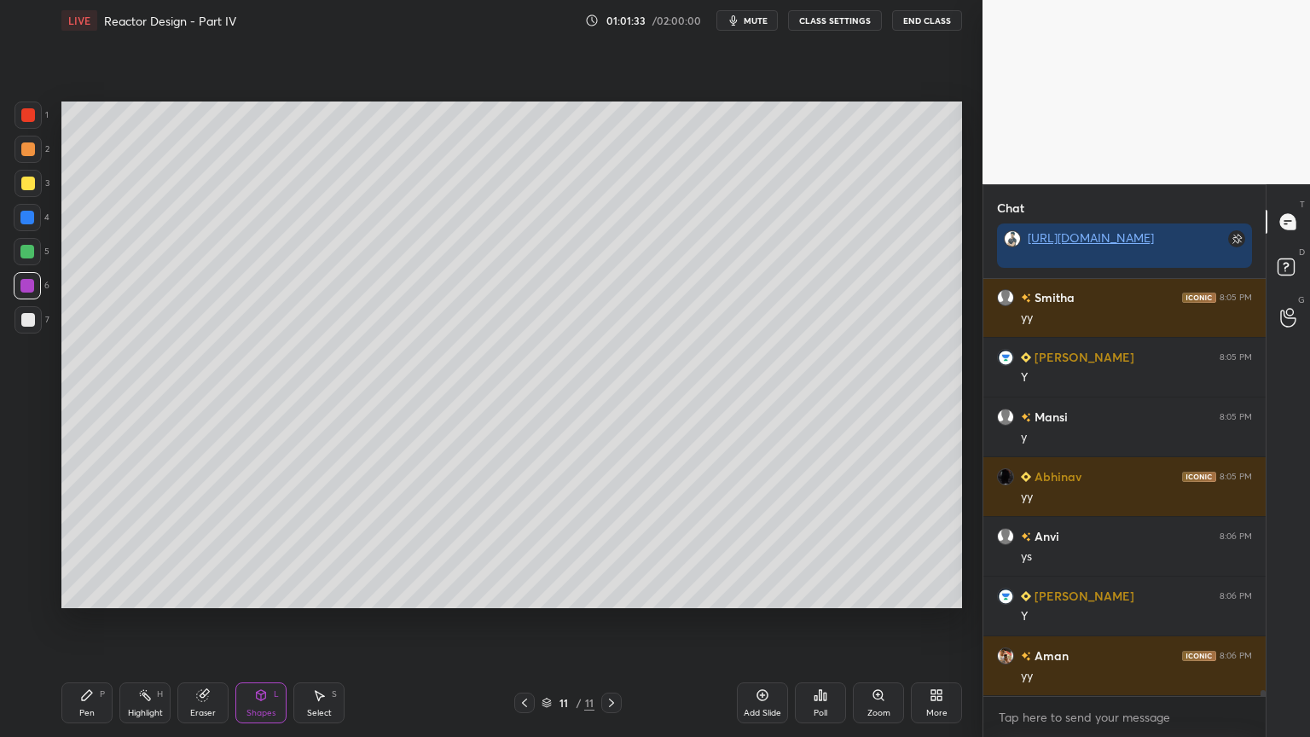
click at [763, 622] on div "Add Slide" at bounding box center [762, 702] width 51 height 41
click at [77, 622] on div "Pen P" at bounding box center [86, 702] width 51 height 41
click at [22, 184] on div at bounding box center [28, 184] width 14 height 14
drag, startPoint x: 30, startPoint y: 324, endPoint x: 47, endPoint y: 323, distance: 17.1
click at [31, 324] on div at bounding box center [28, 320] width 14 height 14
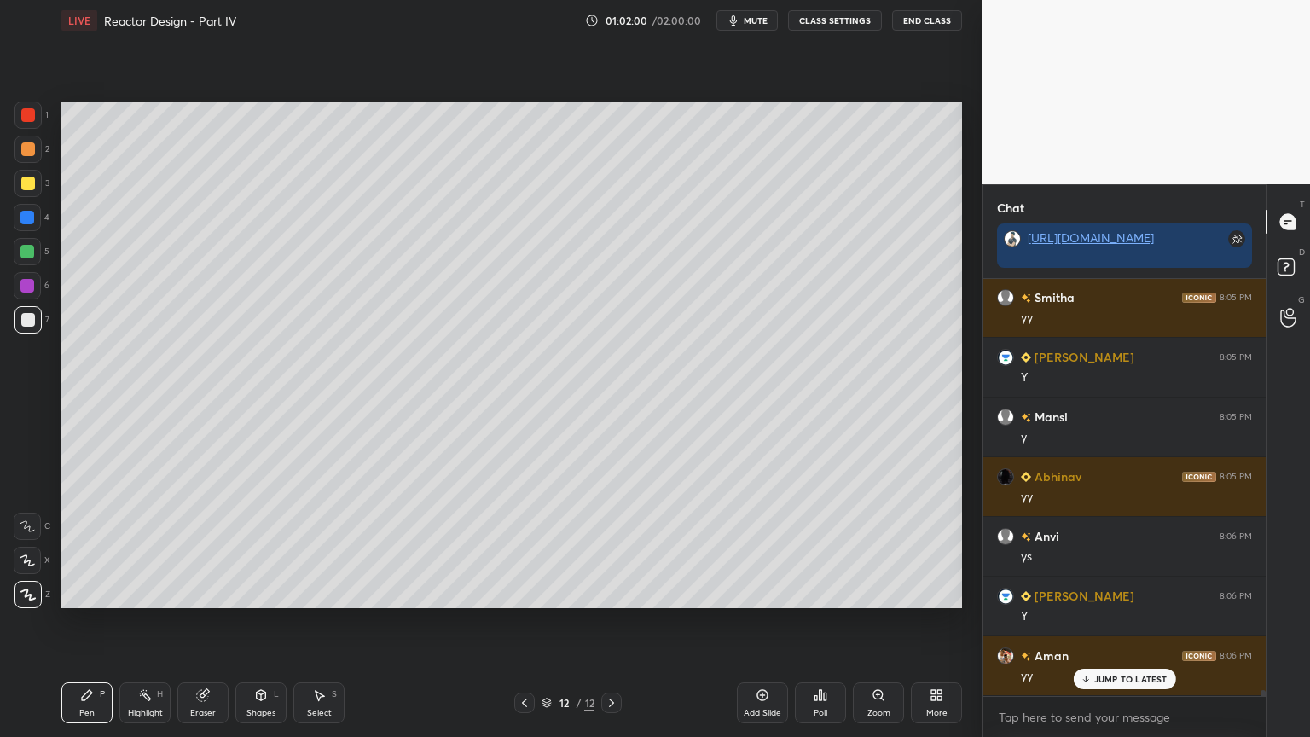
scroll to position [27696, 0]
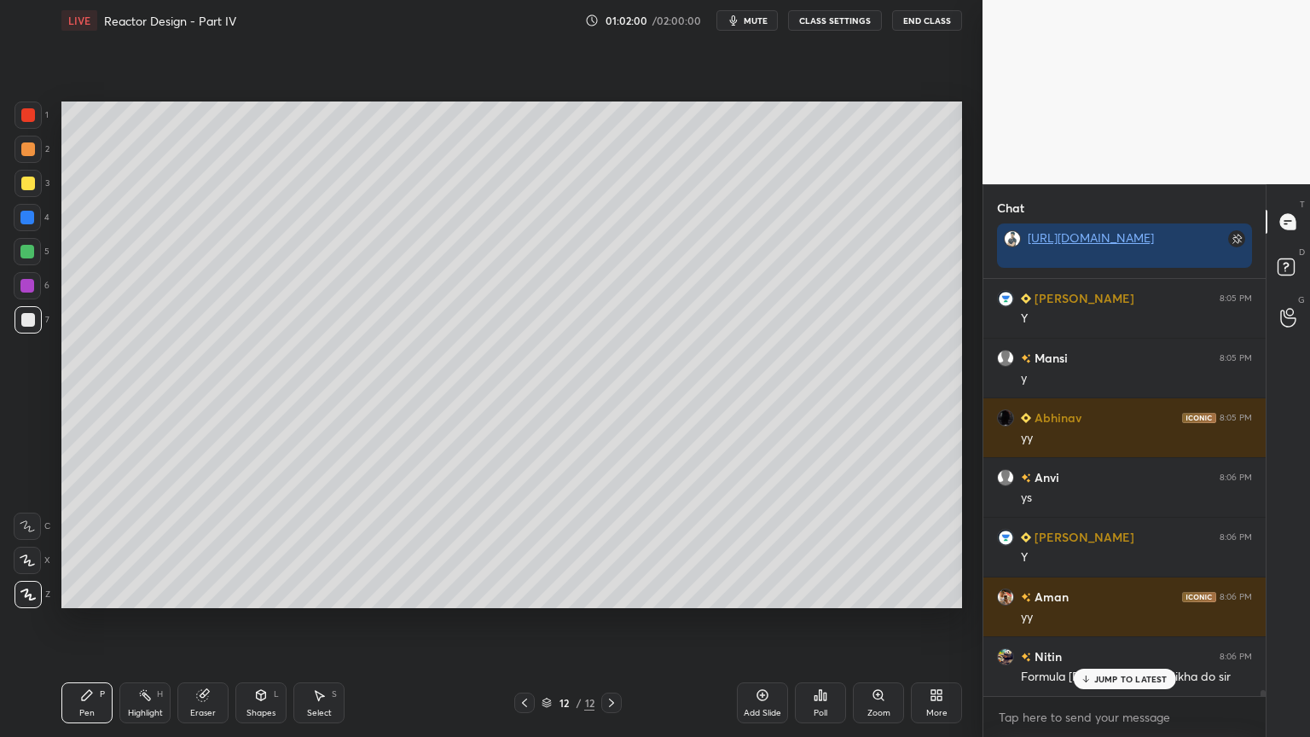
click at [22, 187] on div at bounding box center [28, 184] width 14 height 14
drag, startPoint x: 33, startPoint y: 323, endPoint x: 47, endPoint y: 321, distance: 13.9
click at [34, 323] on div at bounding box center [28, 319] width 27 height 27
drag, startPoint x: 312, startPoint y: 692, endPoint x: 318, endPoint y: 685, distance: 9.1
click at [314, 622] on icon at bounding box center [319, 695] width 14 height 14
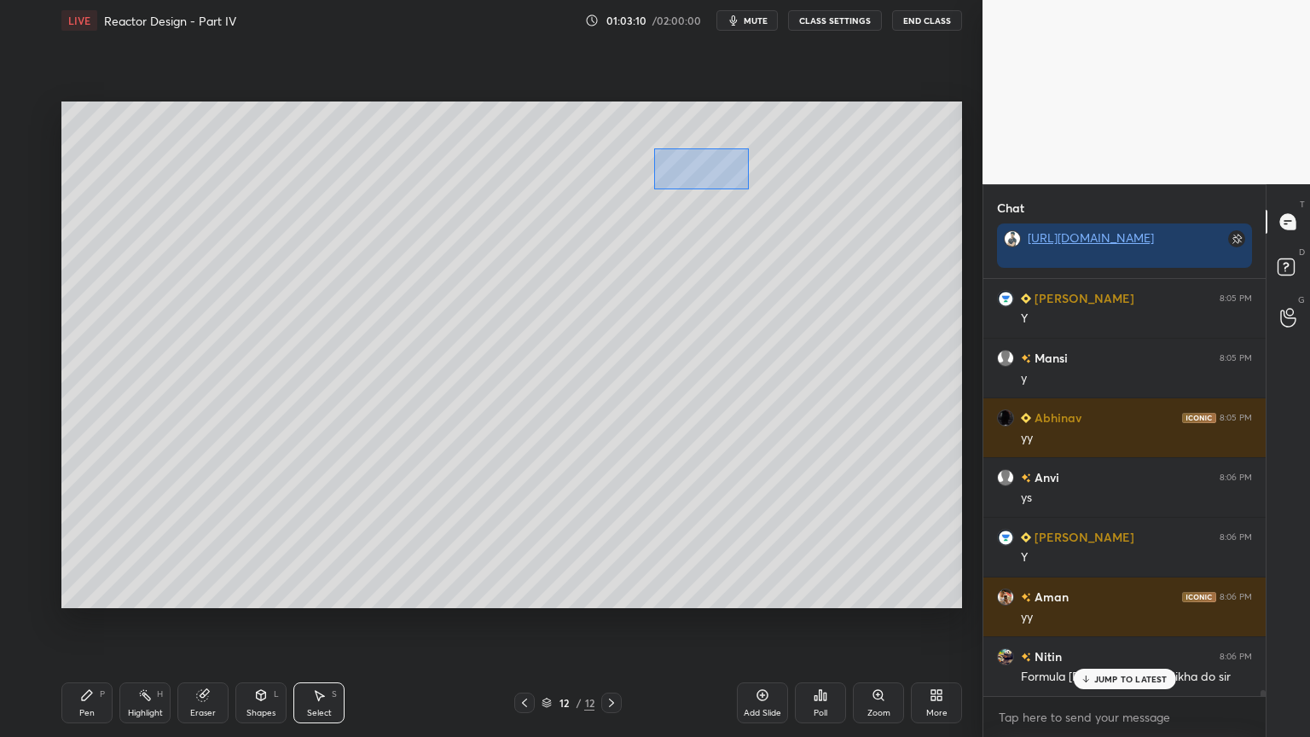
drag, startPoint x: 656, startPoint y: 148, endPoint x: 752, endPoint y: 187, distance: 103.3
click at [764, 192] on div "0 ° Undo Copy Duplicate Duplicate to new slide Delete" at bounding box center [511, 355] width 901 height 507
drag, startPoint x: 730, startPoint y: 166, endPoint x: 765, endPoint y: 167, distance: 35.0
click at [765, 167] on div "0 ° Undo Copy Duplicate Duplicate to new slide Delete" at bounding box center [511, 355] width 901 height 507
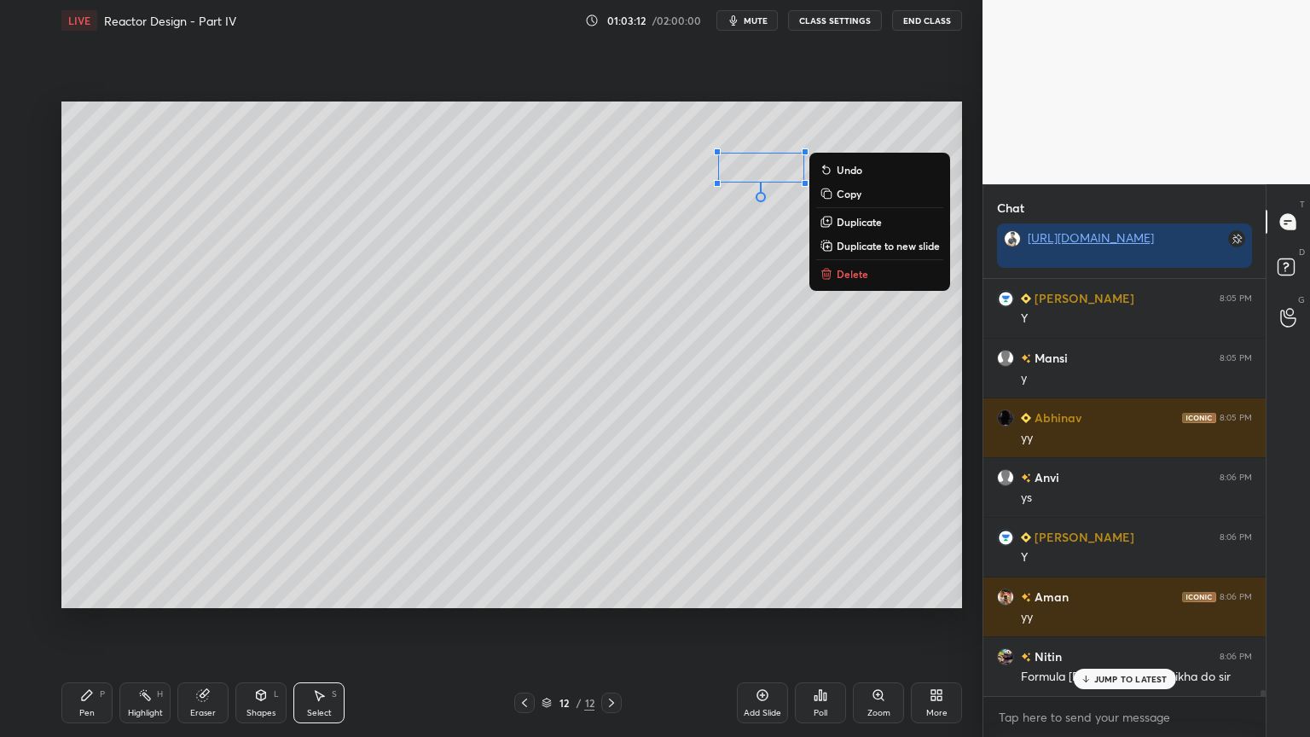
click at [93, 622] on icon at bounding box center [87, 695] width 14 height 14
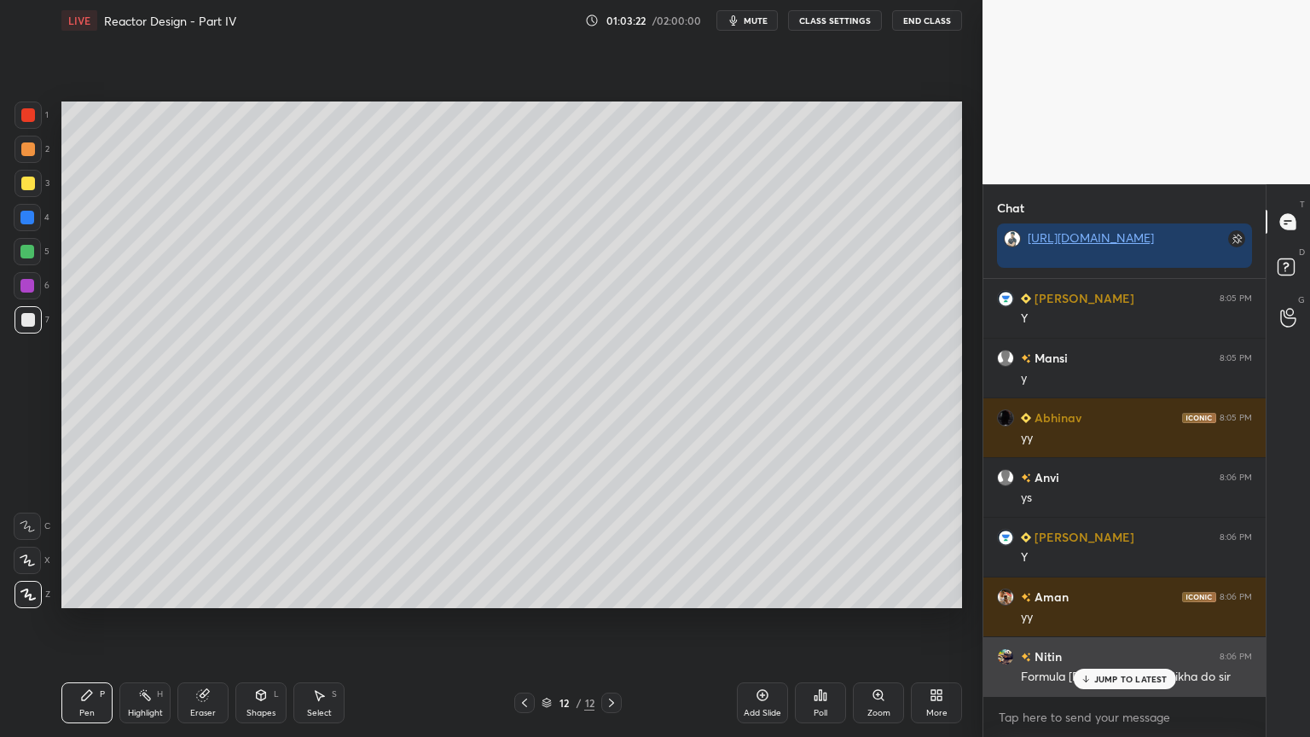
click at [1110, 622] on p "JUMP TO LATEST" at bounding box center [1131, 679] width 73 height 10
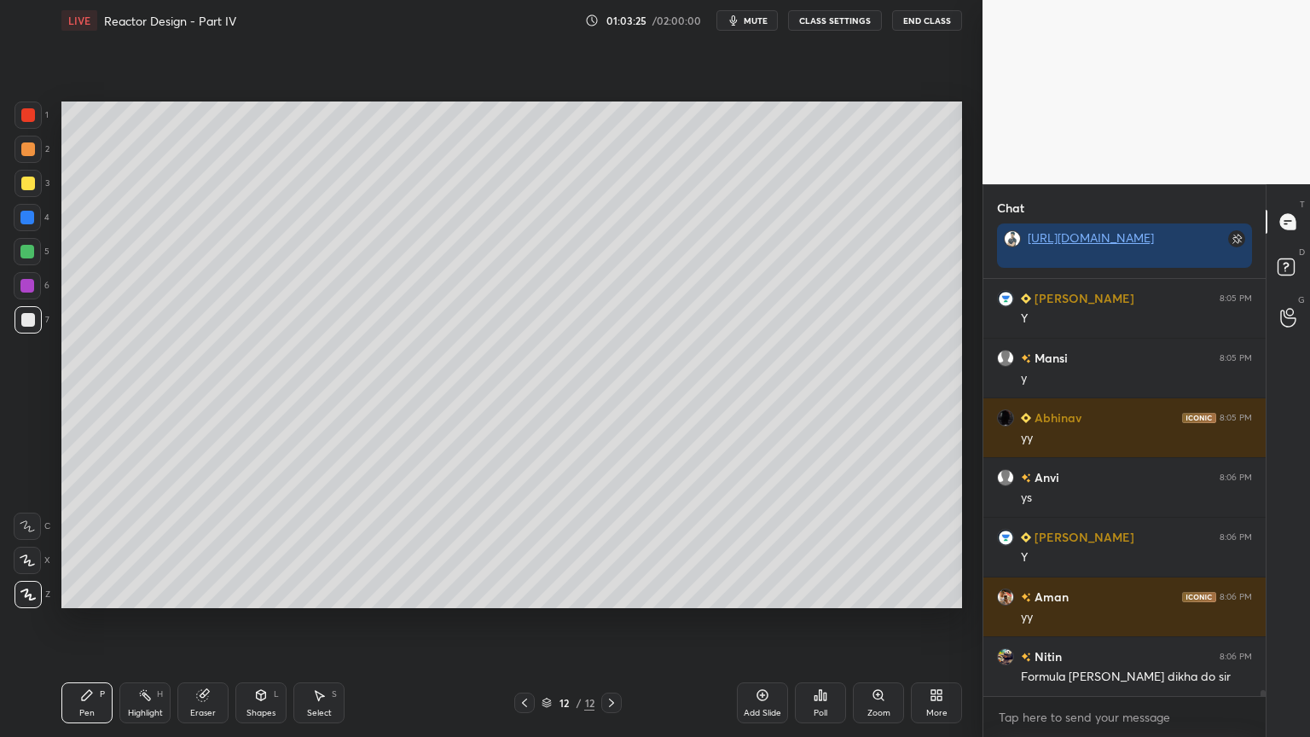
click at [526, 622] on div at bounding box center [524, 703] width 20 height 20
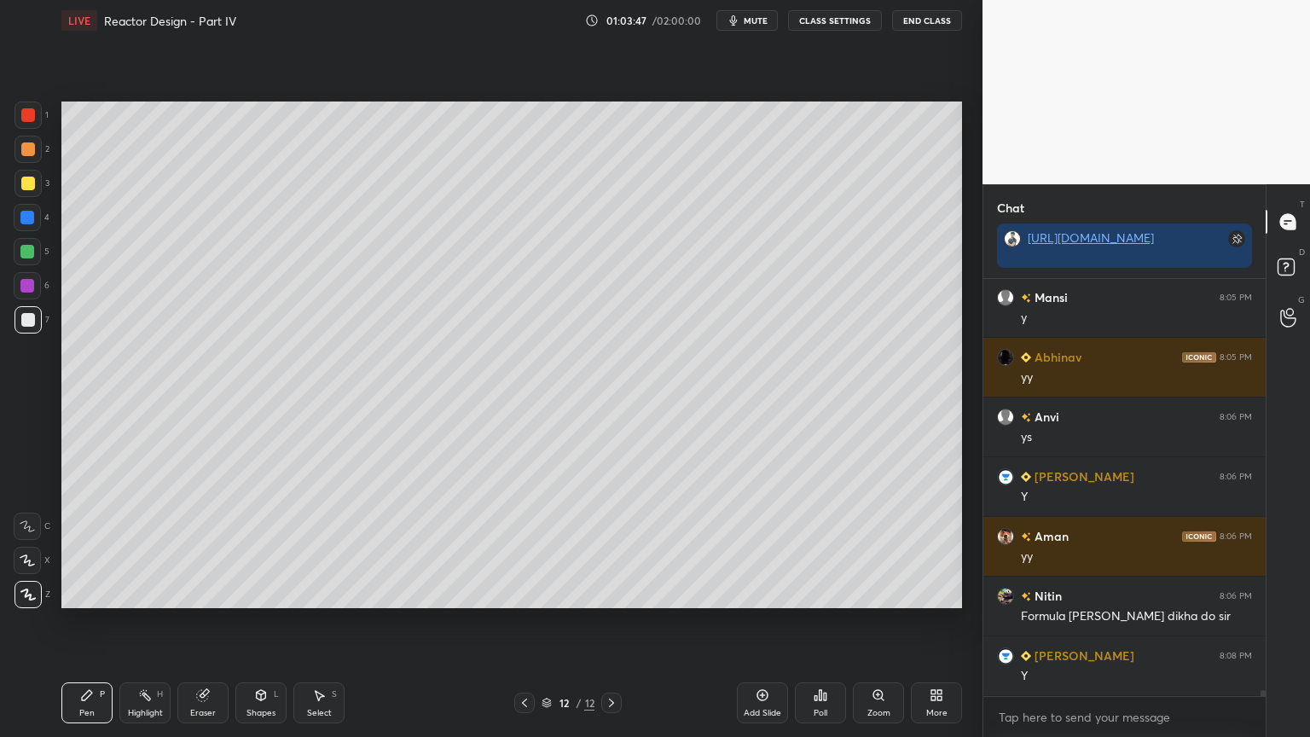
drag, startPoint x: 29, startPoint y: 247, endPoint x: 56, endPoint y: 262, distance: 31.3
click at [30, 247] on div at bounding box center [27, 252] width 14 height 14
click at [33, 328] on div at bounding box center [28, 319] width 27 height 27
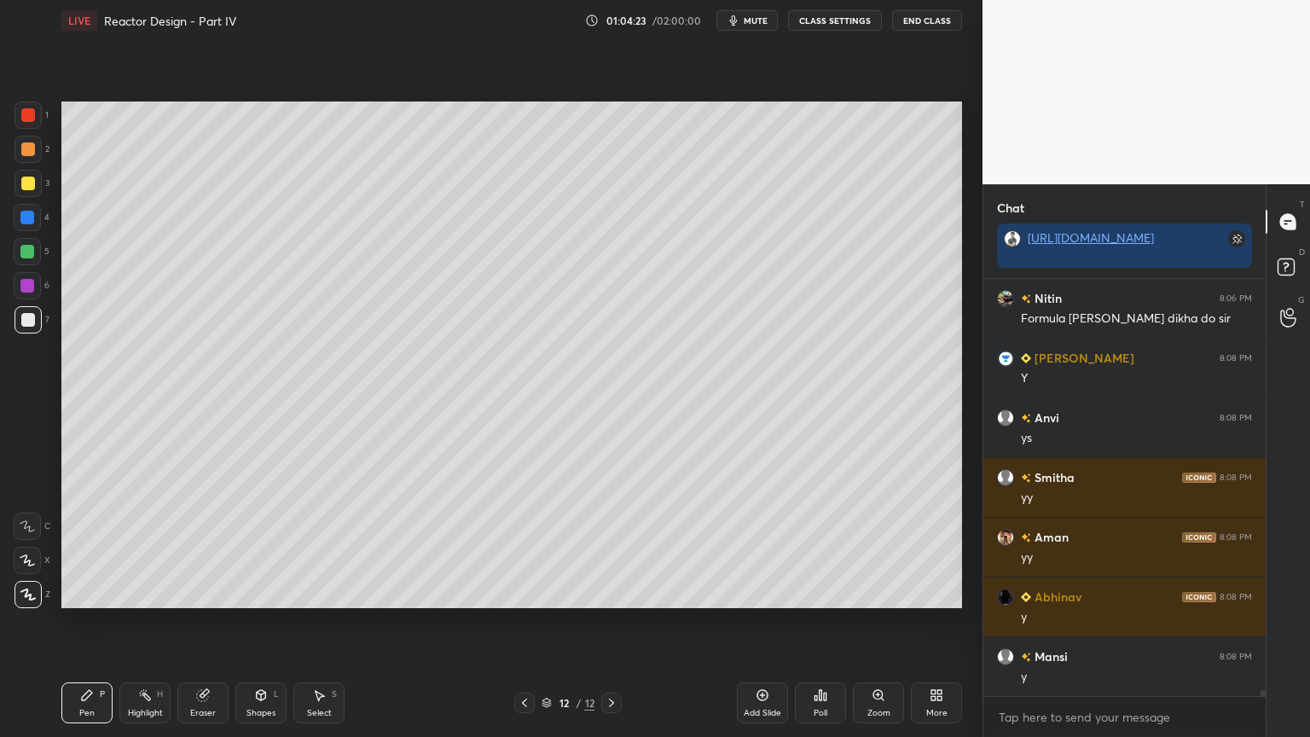
scroll to position [28115, 0]
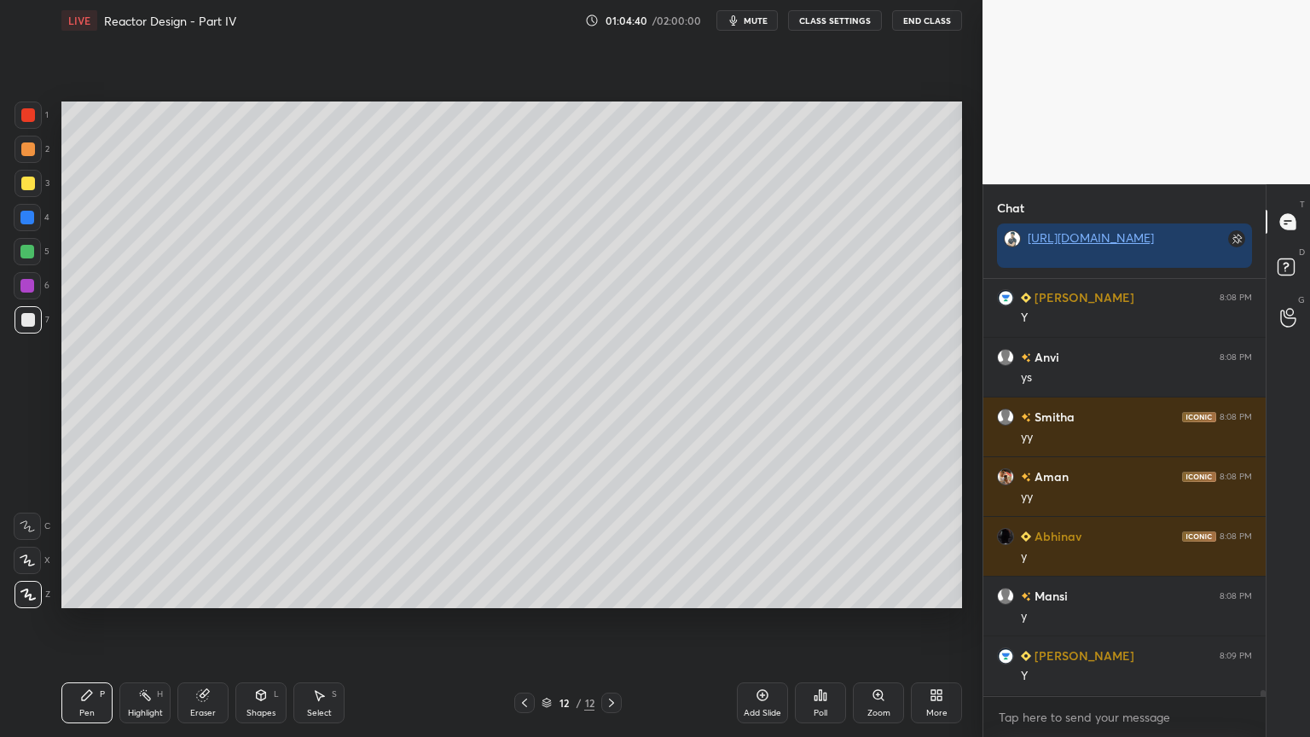
click at [211, 622] on div "Eraser" at bounding box center [202, 702] width 51 height 41
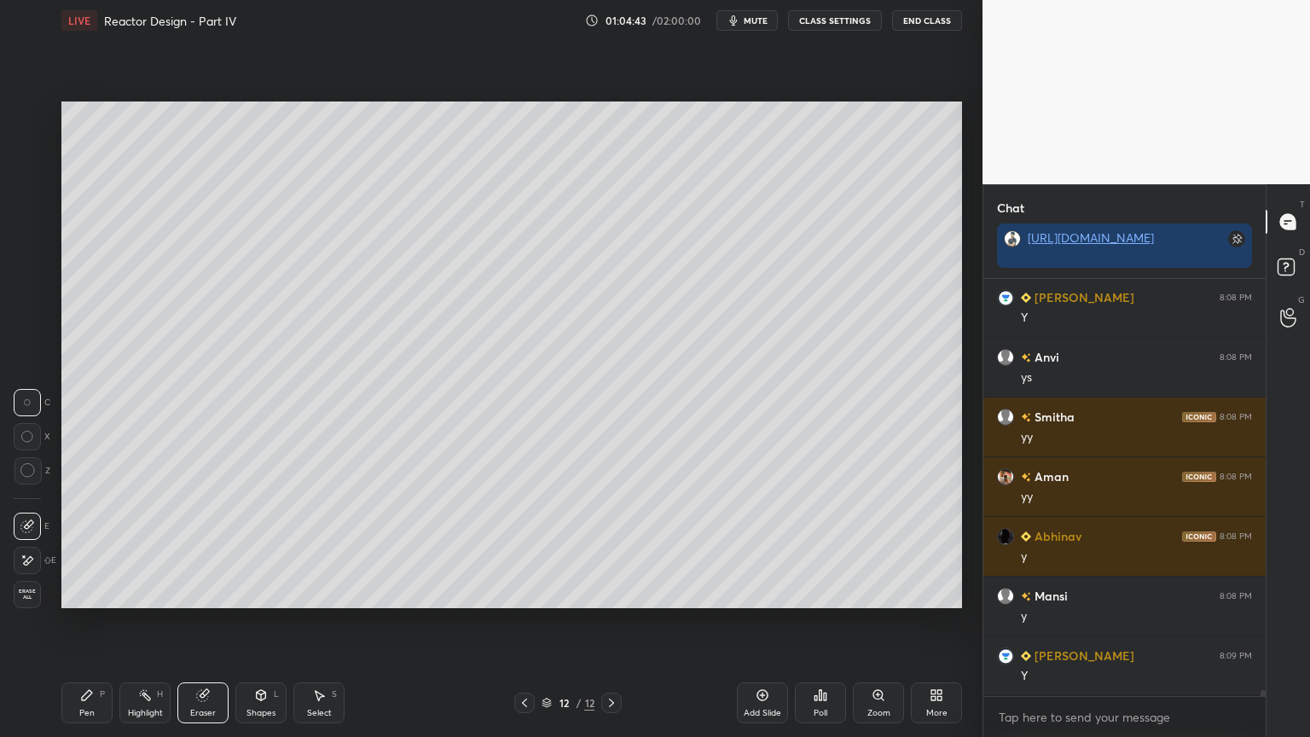
click at [89, 622] on icon at bounding box center [87, 695] width 14 height 14
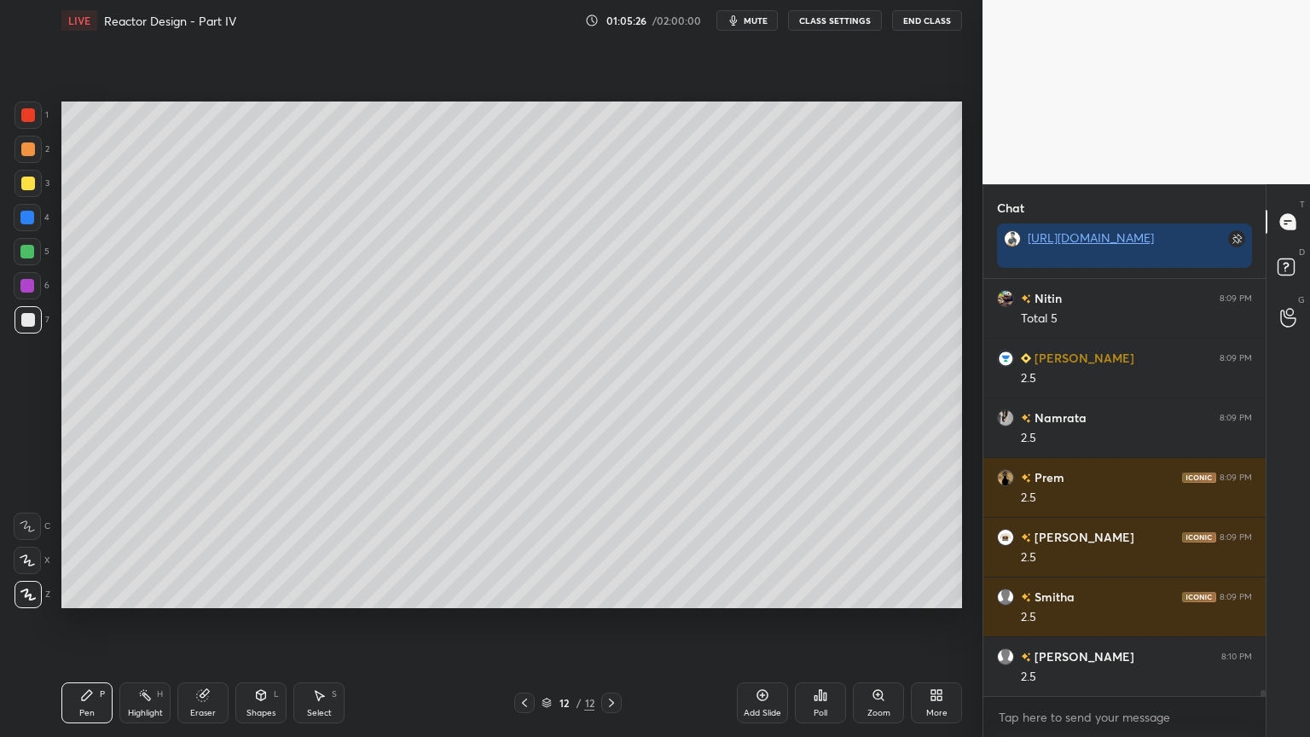
scroll to position [28712, 0]
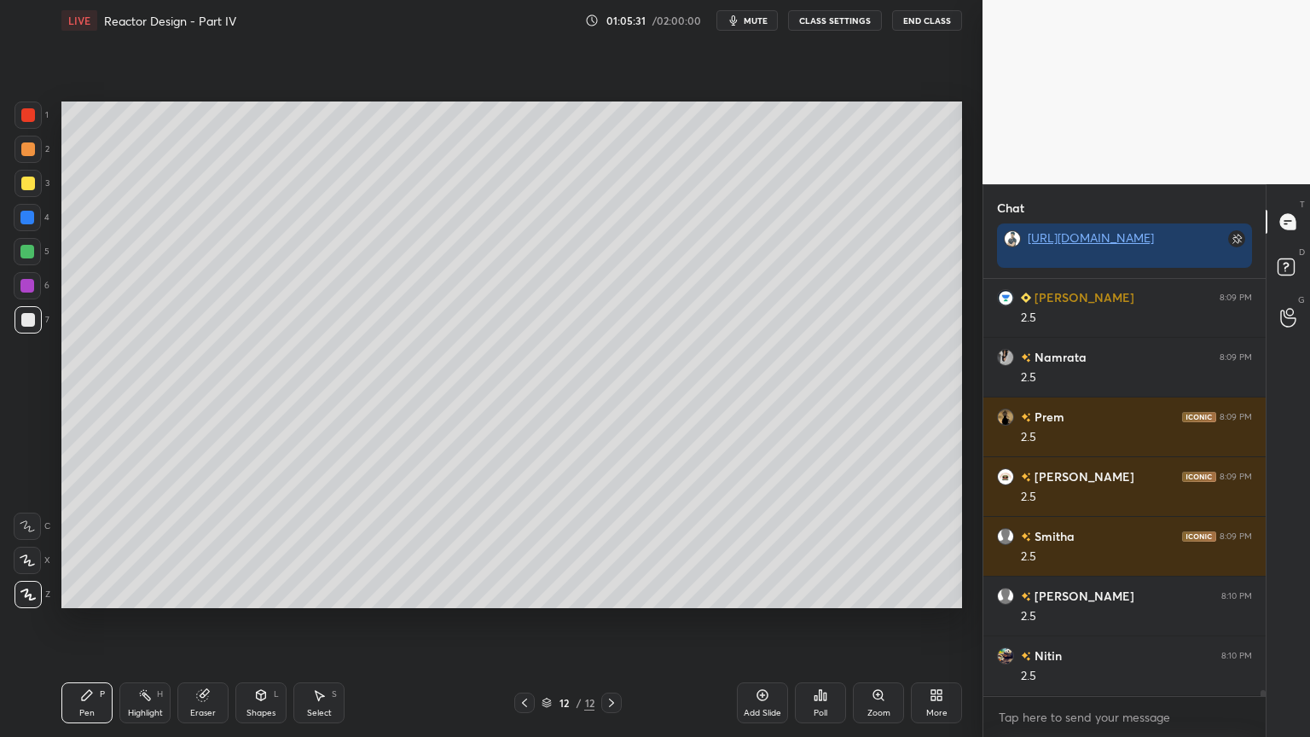
drag, startPoint x: 197, startPoint y: 707, endPoint x: 283, endPoint y: 672, distance: 93.0
click at [198, 622] on div "Eraser" at bounding box center [203, 713] width 26 height 9
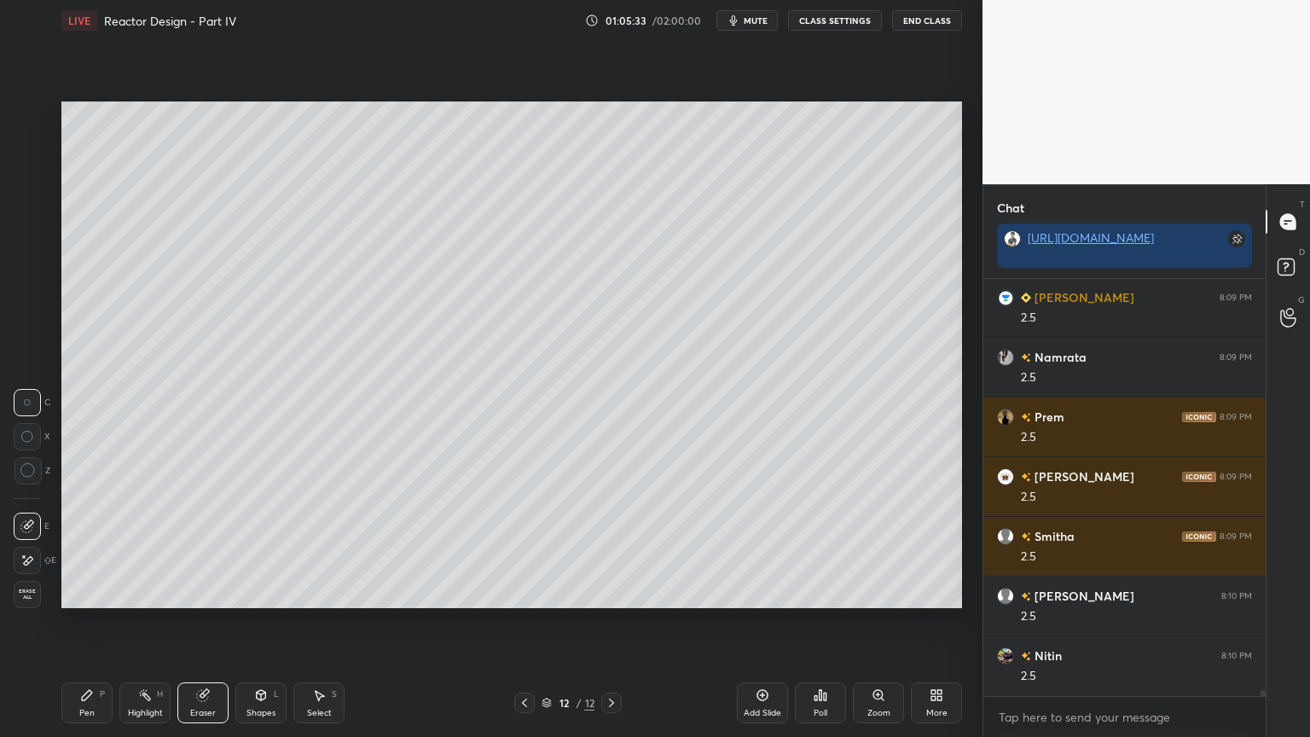
drag, startPoint x: 96, startPoint y: 703, endPoint x: 117, endPoint y: 700, distance: 21.6
click at [96, 622] on div "Pen P" at bounding box center [86, 702] width 51 height 41
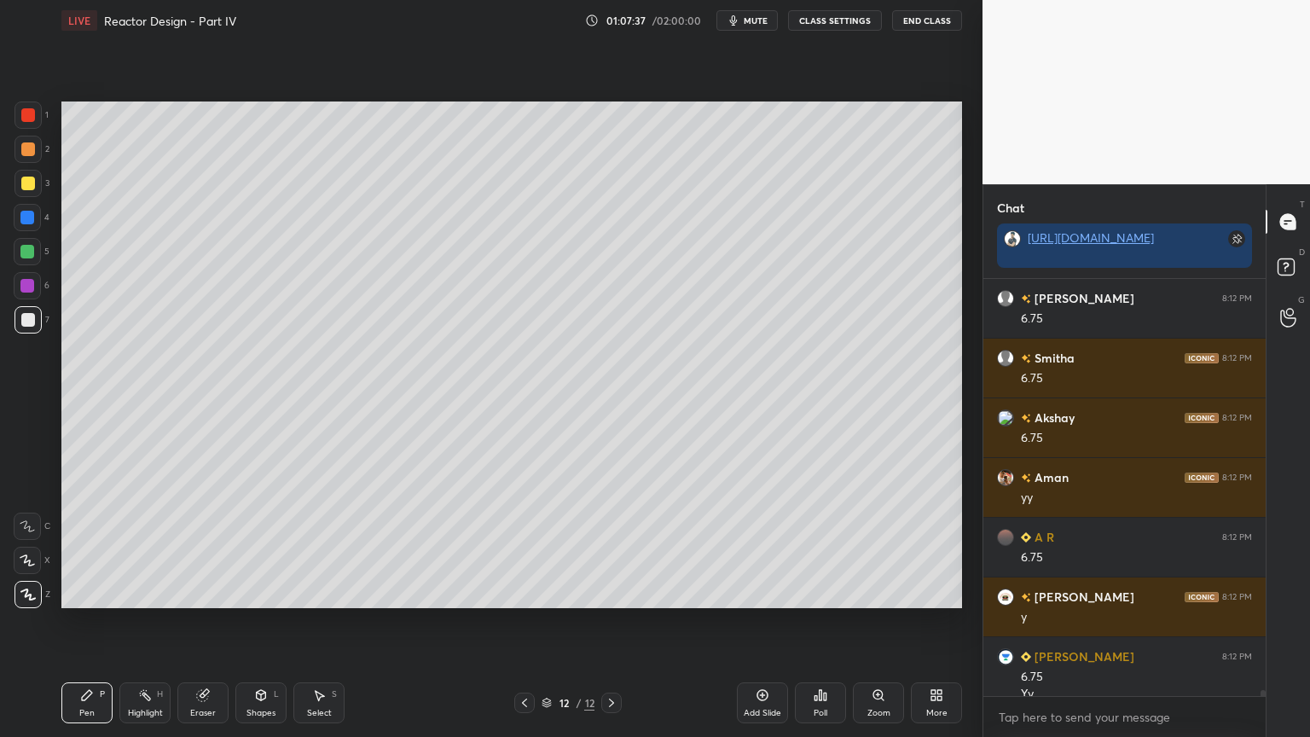
scroll to position [29880, 0]
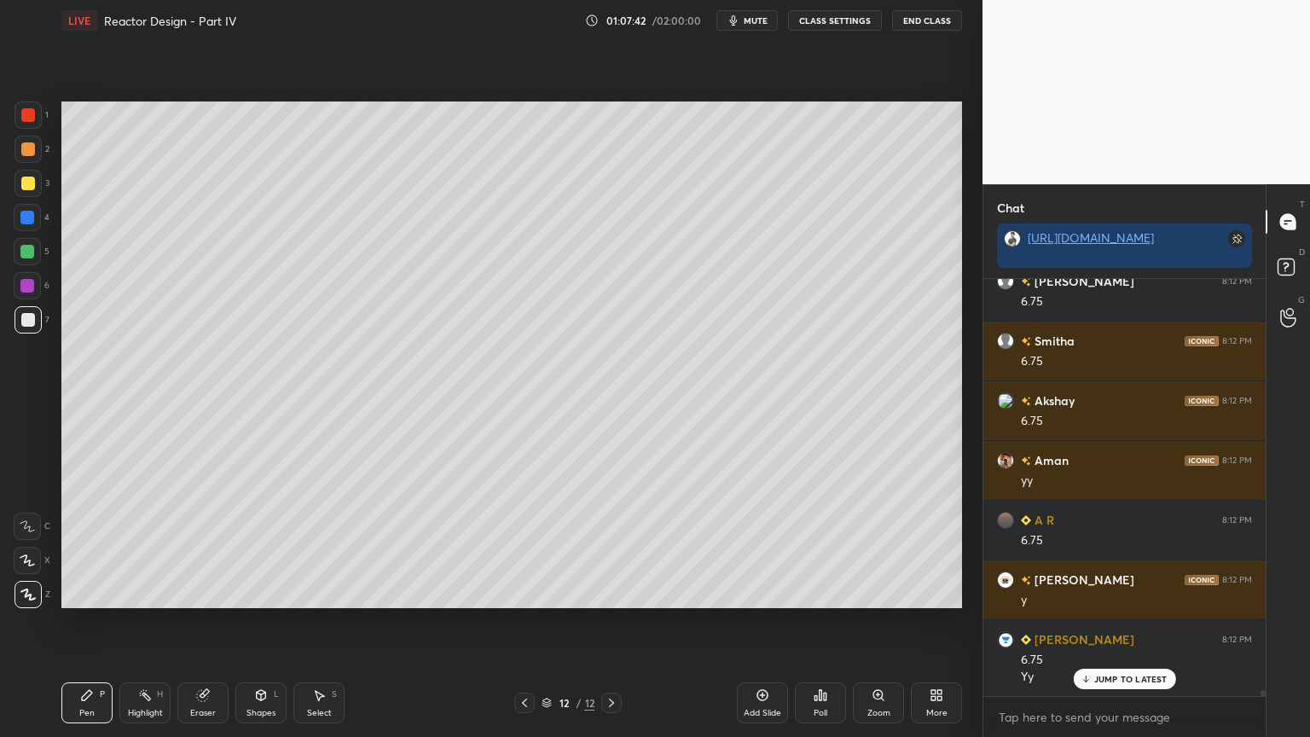
click at [317, 622] on icon at bounding box center [320, 696] width 9 height 10
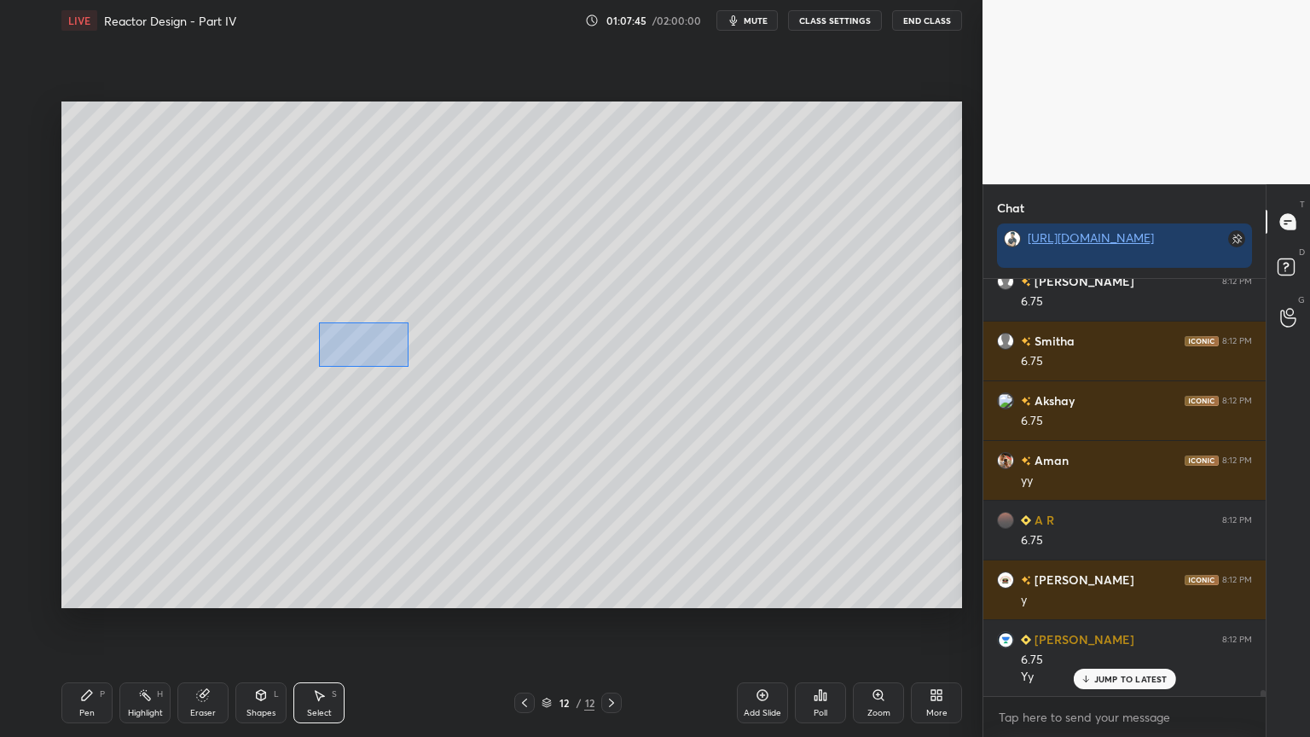
drag, startPoint x: 328, startPoint y: 334, endPoint x: 396, endPoint y: 357, distance: 71.5
click at [408, 366] on div "0 ° Undo Copy Duplicate Duplicate to new slide Delete" at bounding box center [511, 355] width 901 height 507
drag, startPoint x: 374, startPoint y: 336, endPoint x: 373, endPoint y: 325, distance: 11.1
click at [373, 325] on div "0 ° Undo Copy Duplicate Duplicate to new slide Delete" at bounding box center [511, 355] width 901 height 507
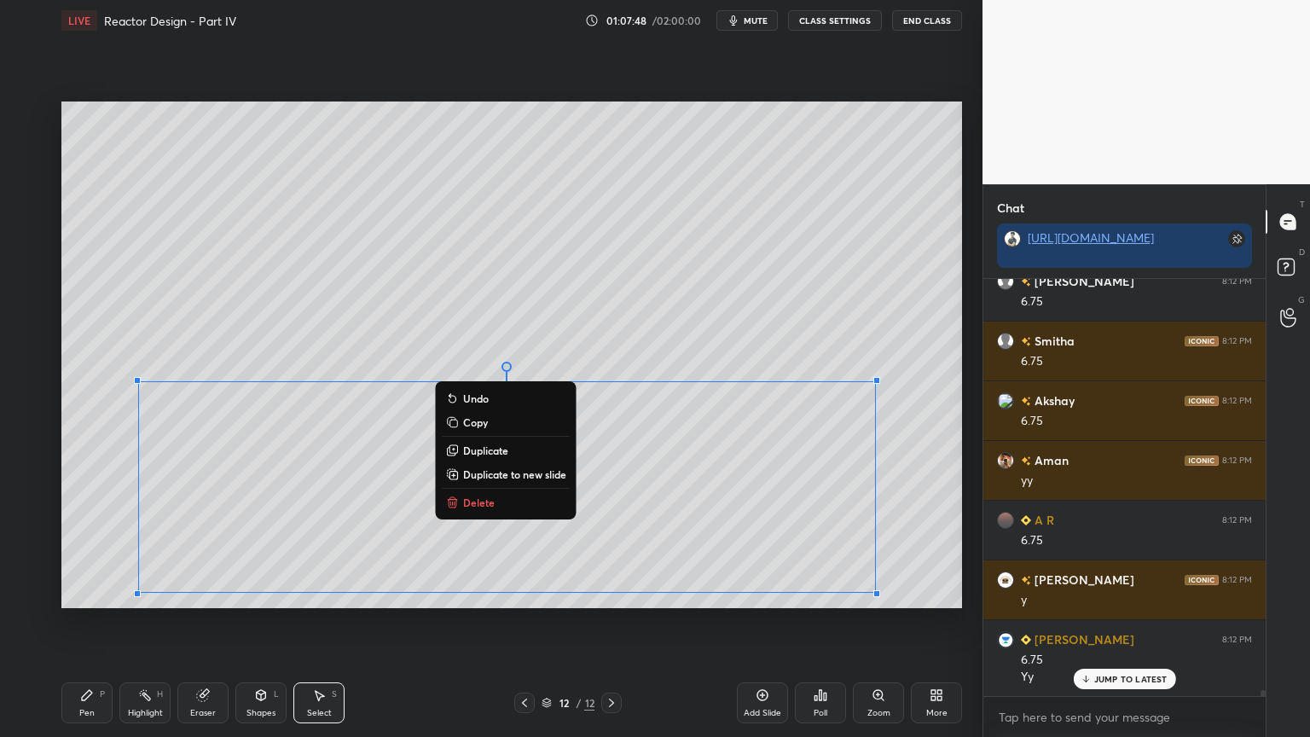
drag, startPoint x: 119, startPoint y: 375, endPoint x: 880, endPoint y: 605, distance: 794.8
click at [888, 610] on div "0 ° Undo Copy Duplicate Duplicate to new slide Delete Setting up your live clas…" at bounding box center [512, 355] width 915 height 628
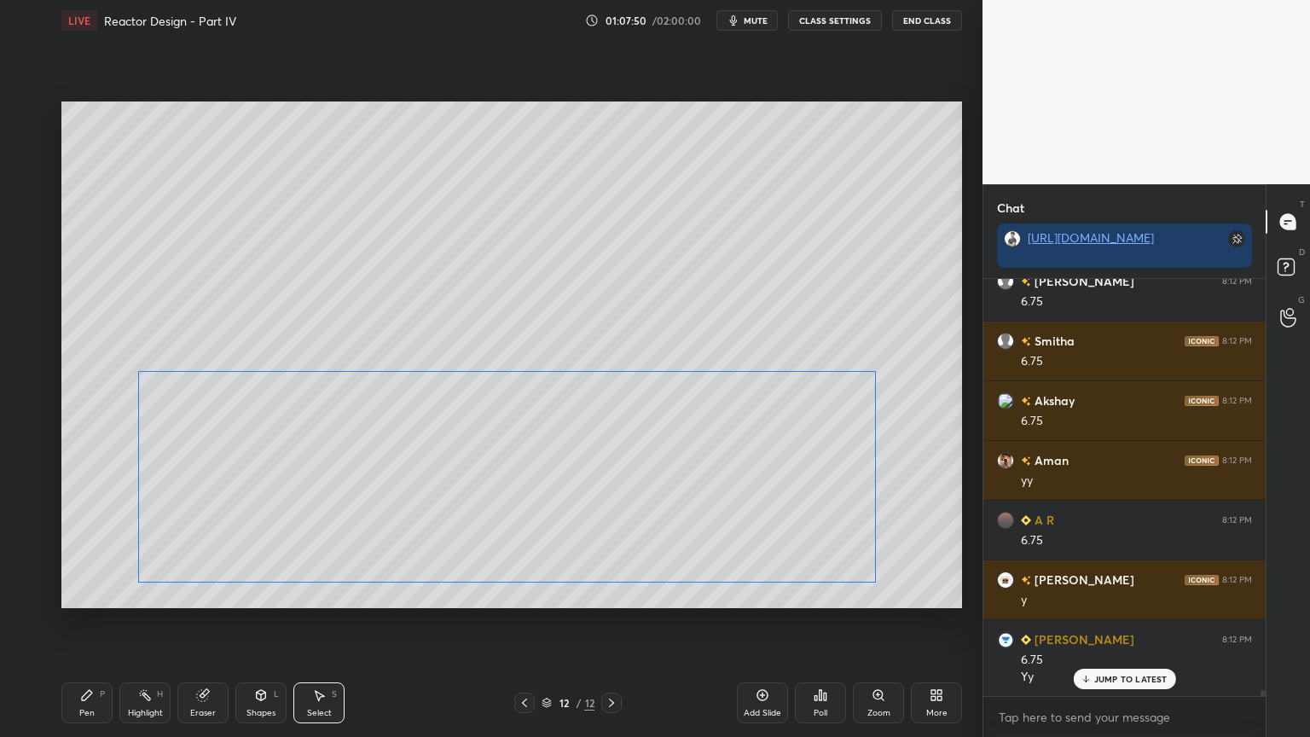
click at [805, 563] on div "0 ° Undo Copy Duplicate Duplicate to new slide Delete" at bounding box center [511, 355] width 901 height 507
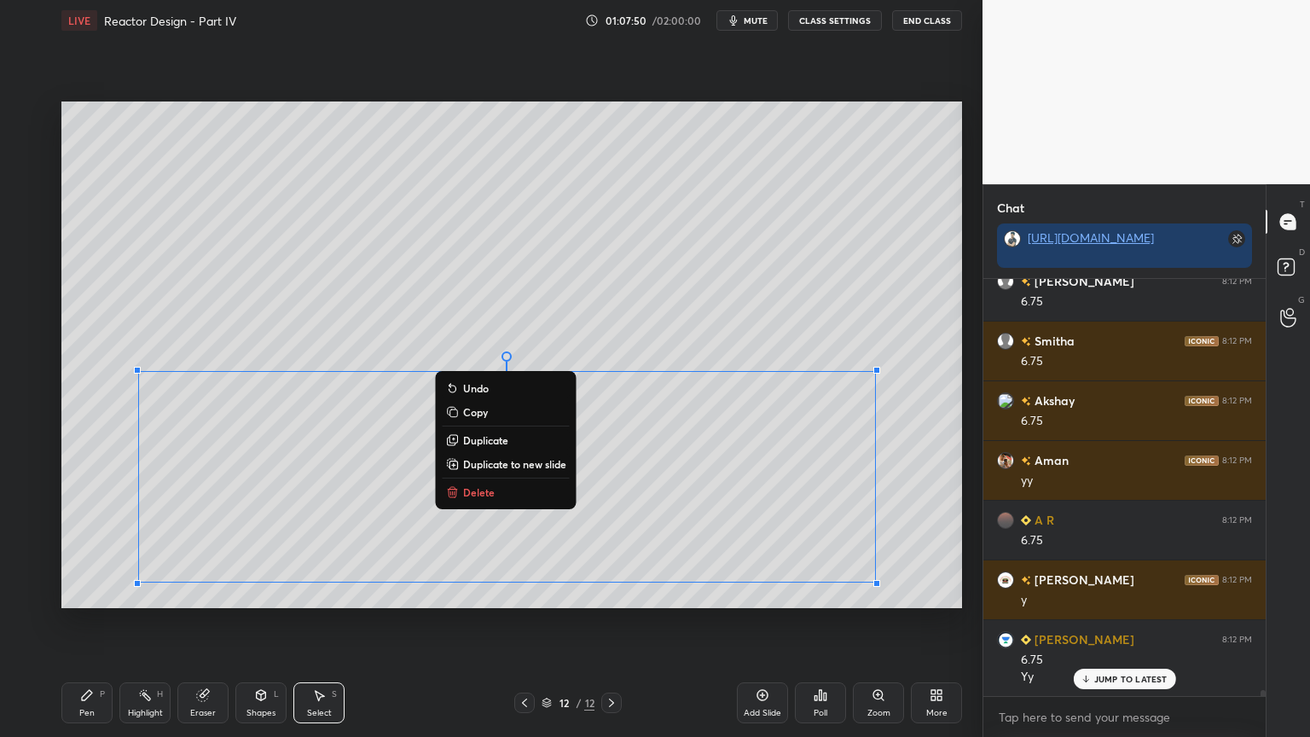
click at [264, 622] on div "Shapes L" at bounding box center [260, 702] width 51 height 41
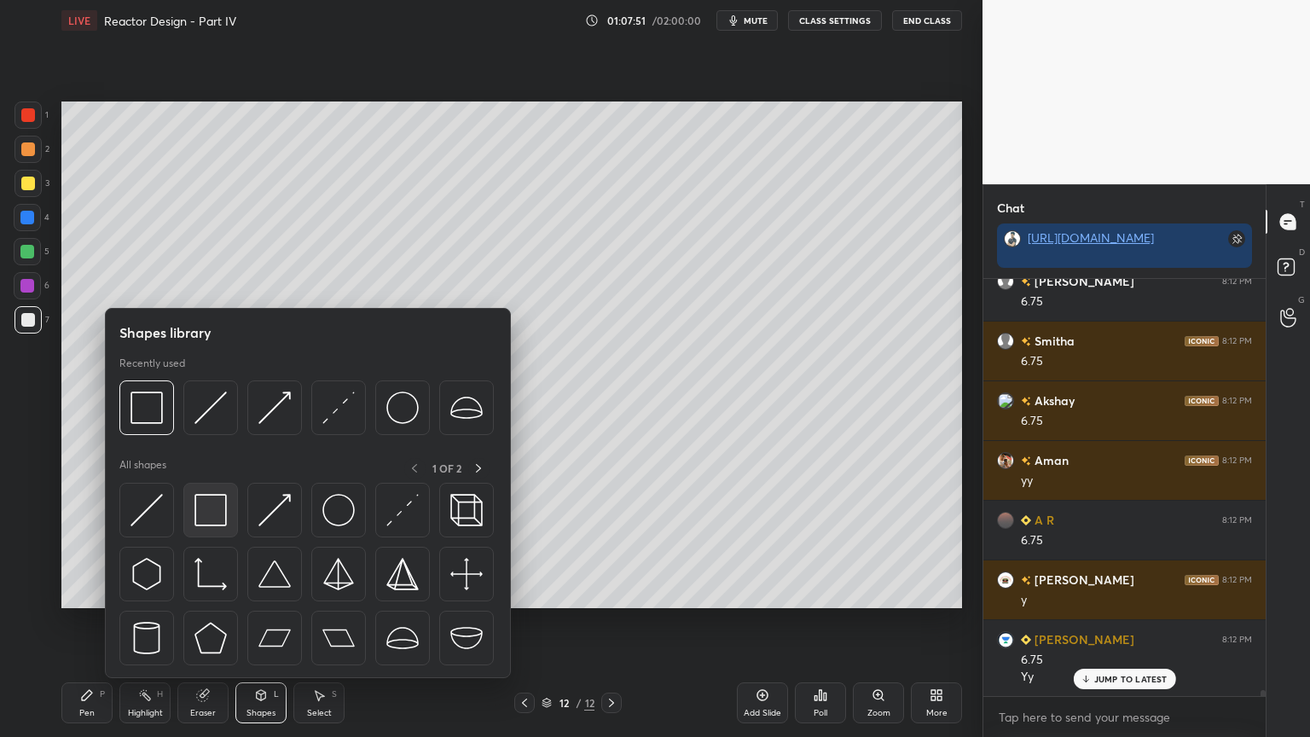
click at [198, 505] on img at bounding box center [211, 510] width 32 height 32
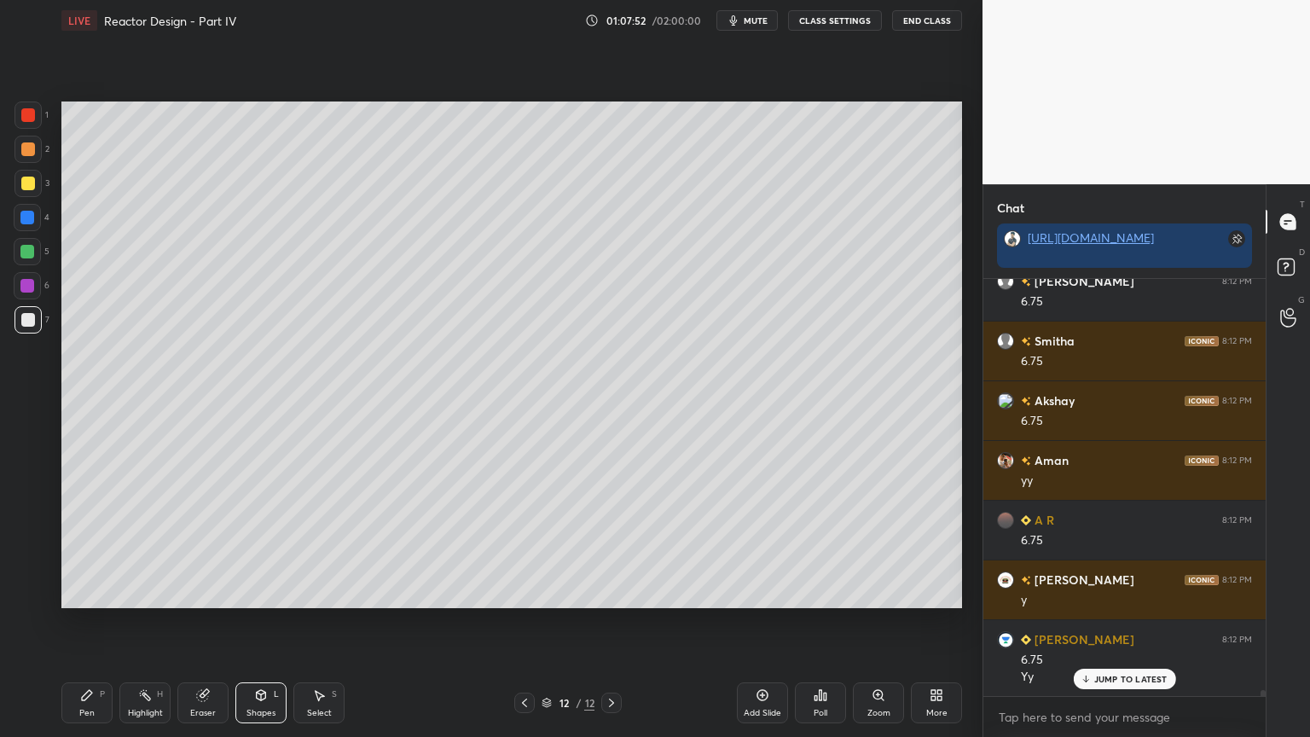
click at [31, 293] on div at bounding box center [27, 285] width 27 height 27
click at [618, 622] on icon at bounding box center [612, 703] width 14 height 14
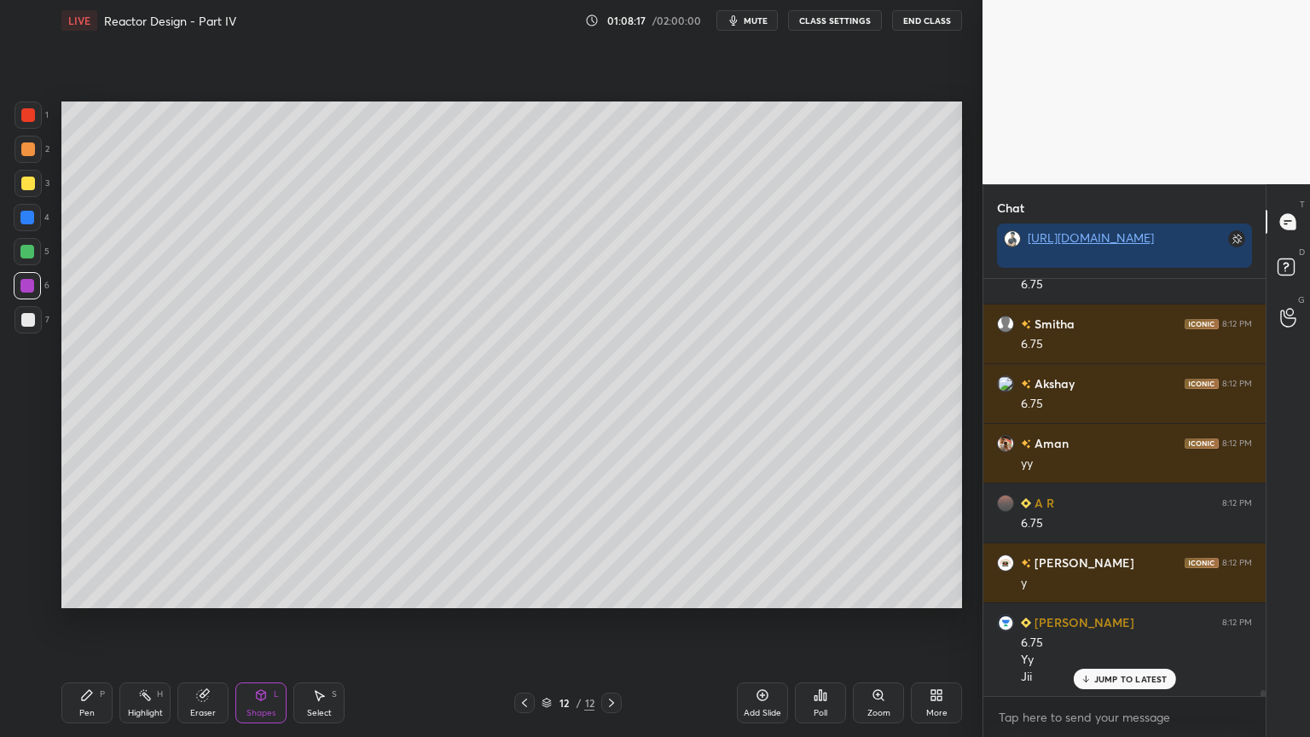
click at [749, 622] on div "Add Slide" at bounding box center [763, 713] width 38 height 9
click at [65, 622] on div "Pen P" at bounding box center [86, 702] width 51 height 41
click at [23, 186] on div at bounding box center [28, 184] width 14 height 14
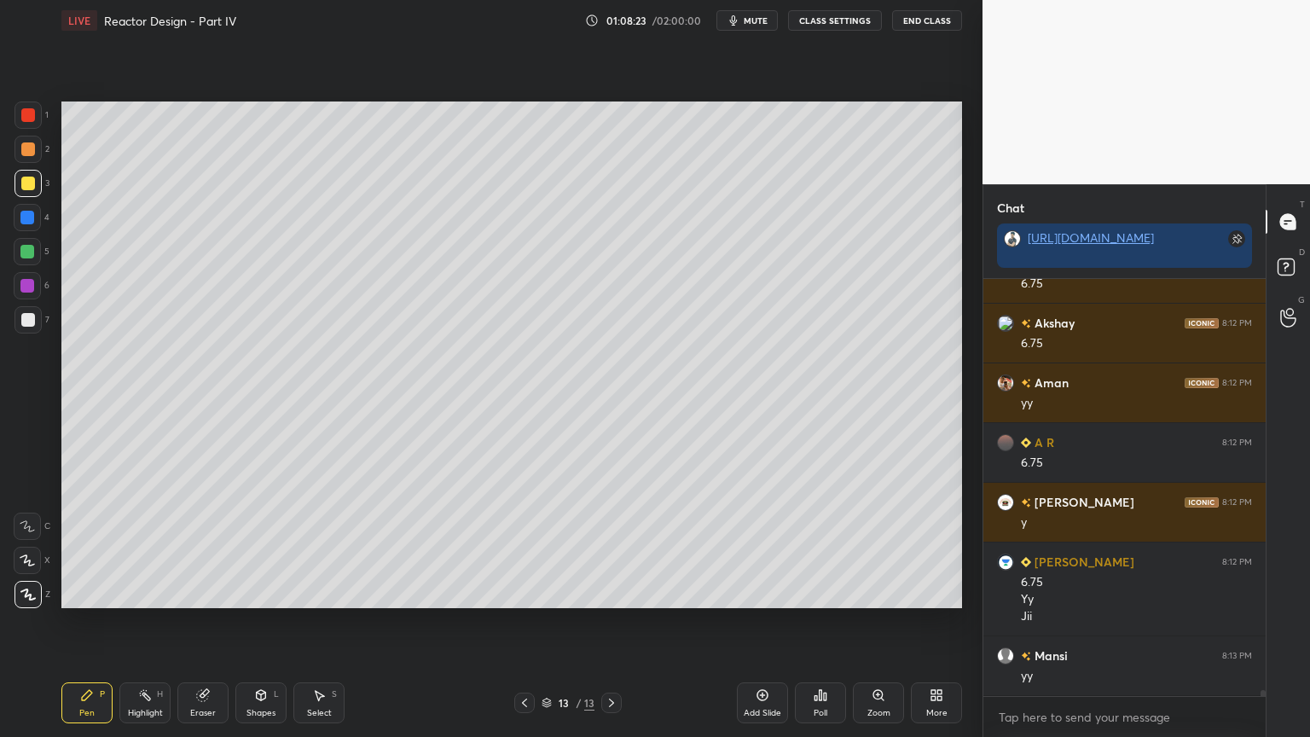
click at [32, 324] on div at bounding box center [28, 320] width 14 height 14
click at [201, 622] on div "Eraser" at bounding box center [203, 713] width 26 height 9
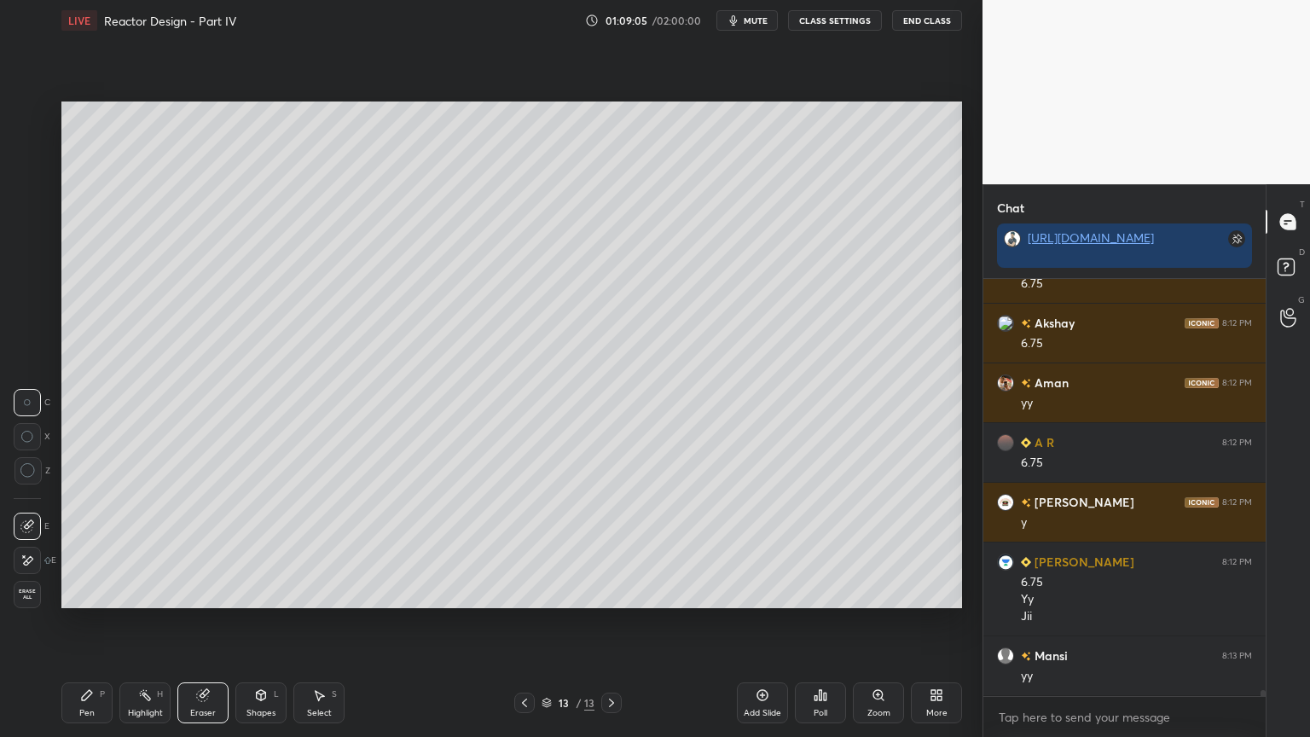
click at [87, 622] on div "Pen P" at bounding box center [86, 702] width 51 height 41
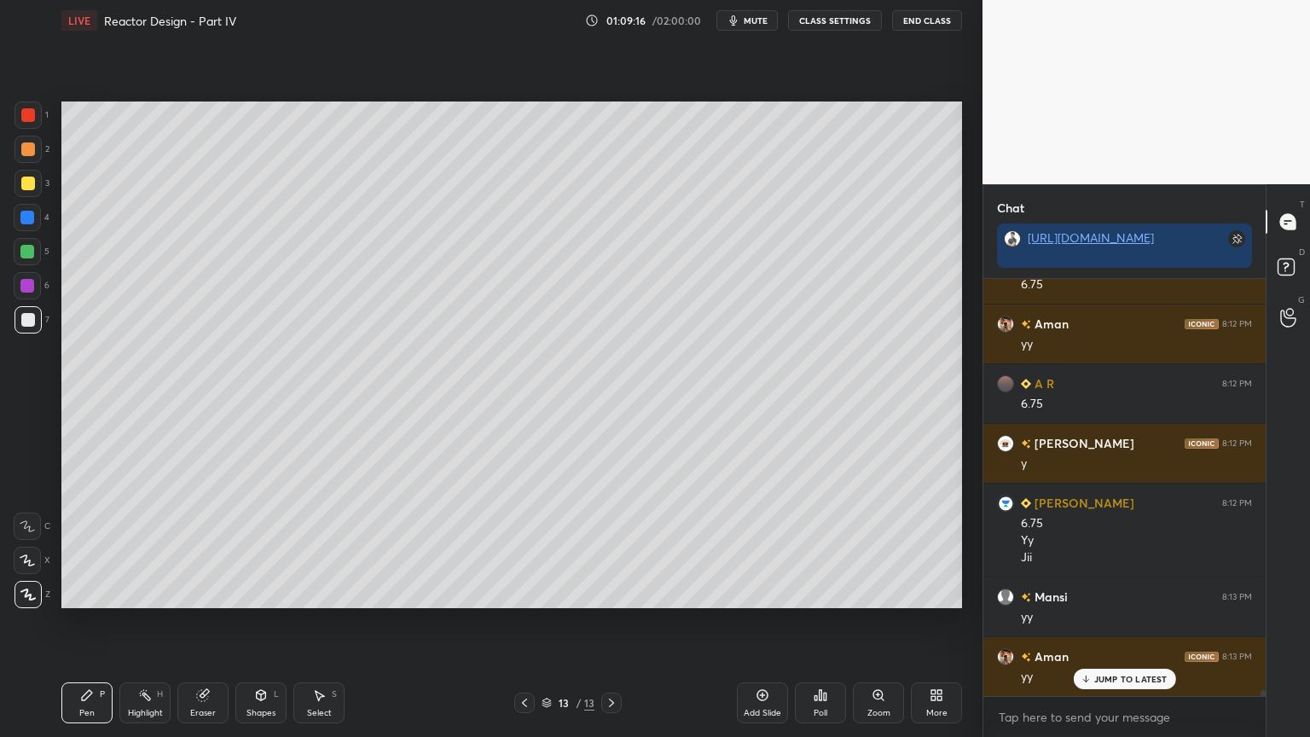
scroll to position [30077, 0]
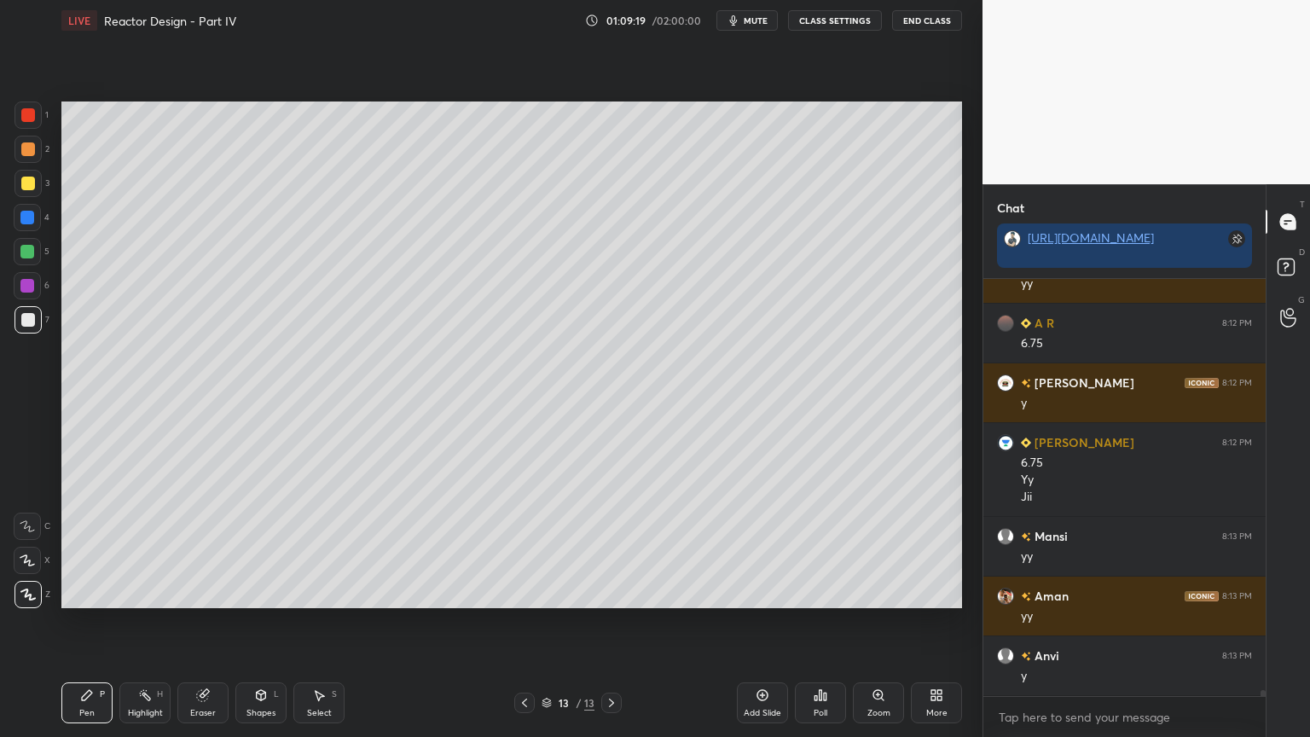
click at [27, 251] on div at bounding box center [27, 252] width 14 height 14
click at [37, 328] on div at bounding box center [28, 319] width 27 height 27
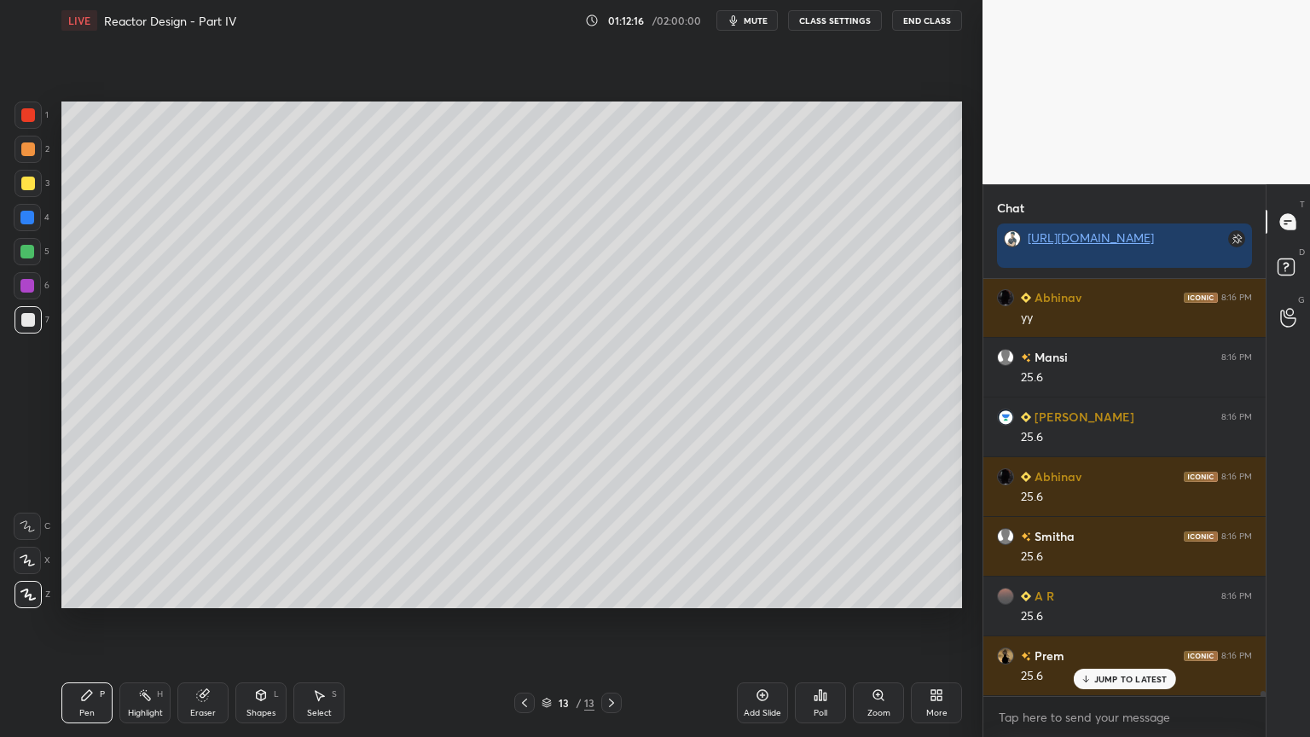
scroll to position [31330, 0]
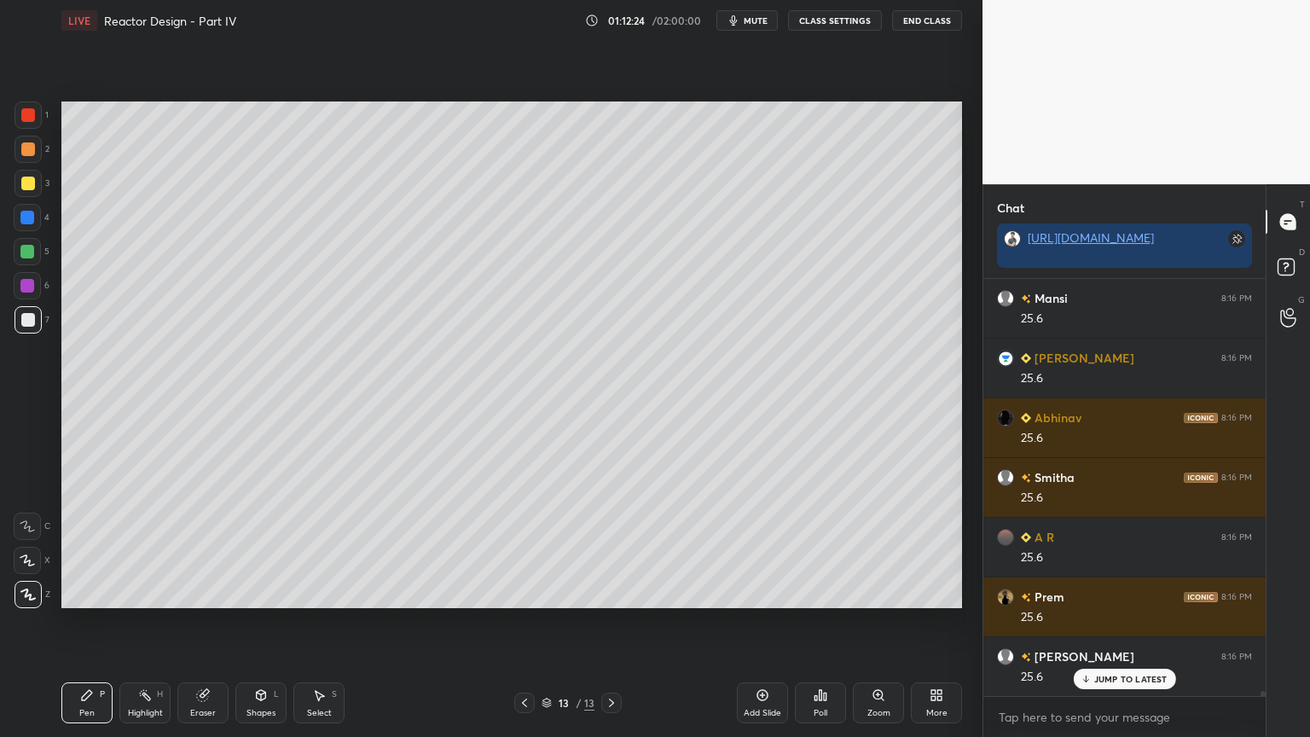
click at [260, 622] on div "Shapes" at bounding box center [261, 713] width 29 height 9
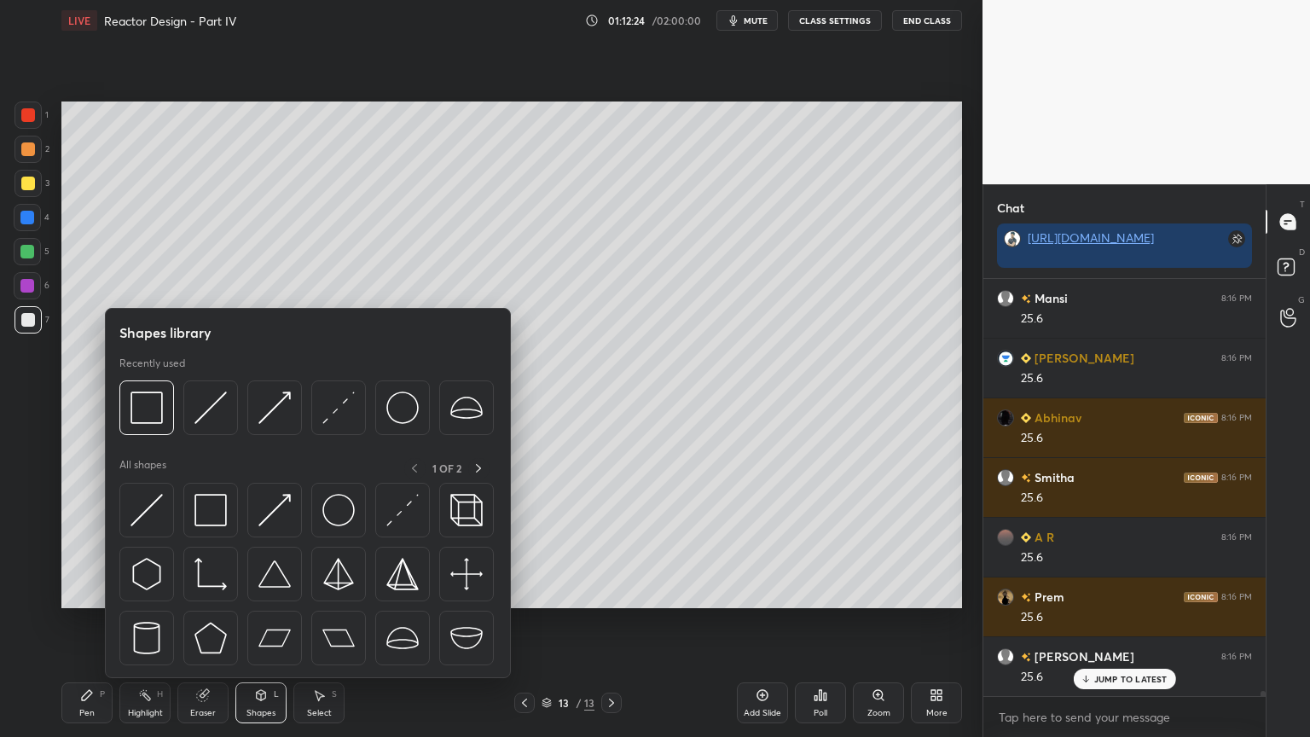
click at [87, 622] on icon at bounding box center [87, 695] width 14 height 14
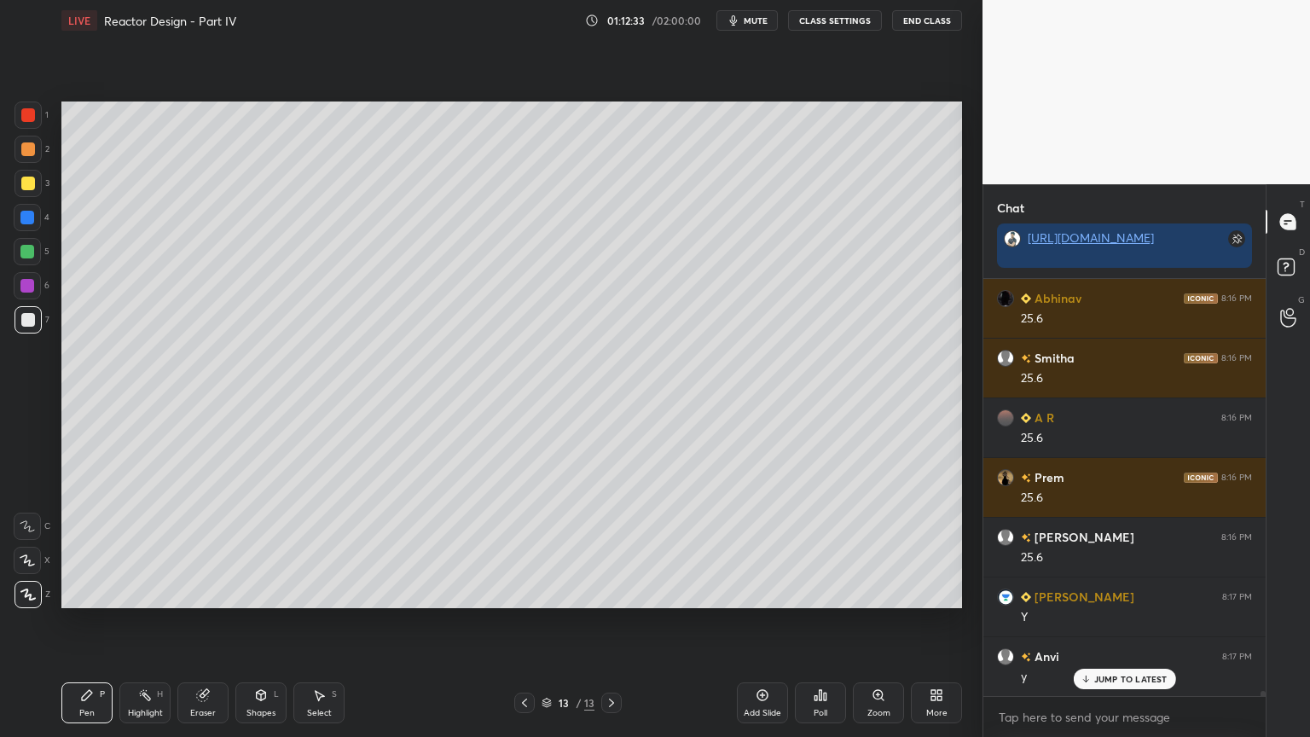
scroll to position [31510, 0]
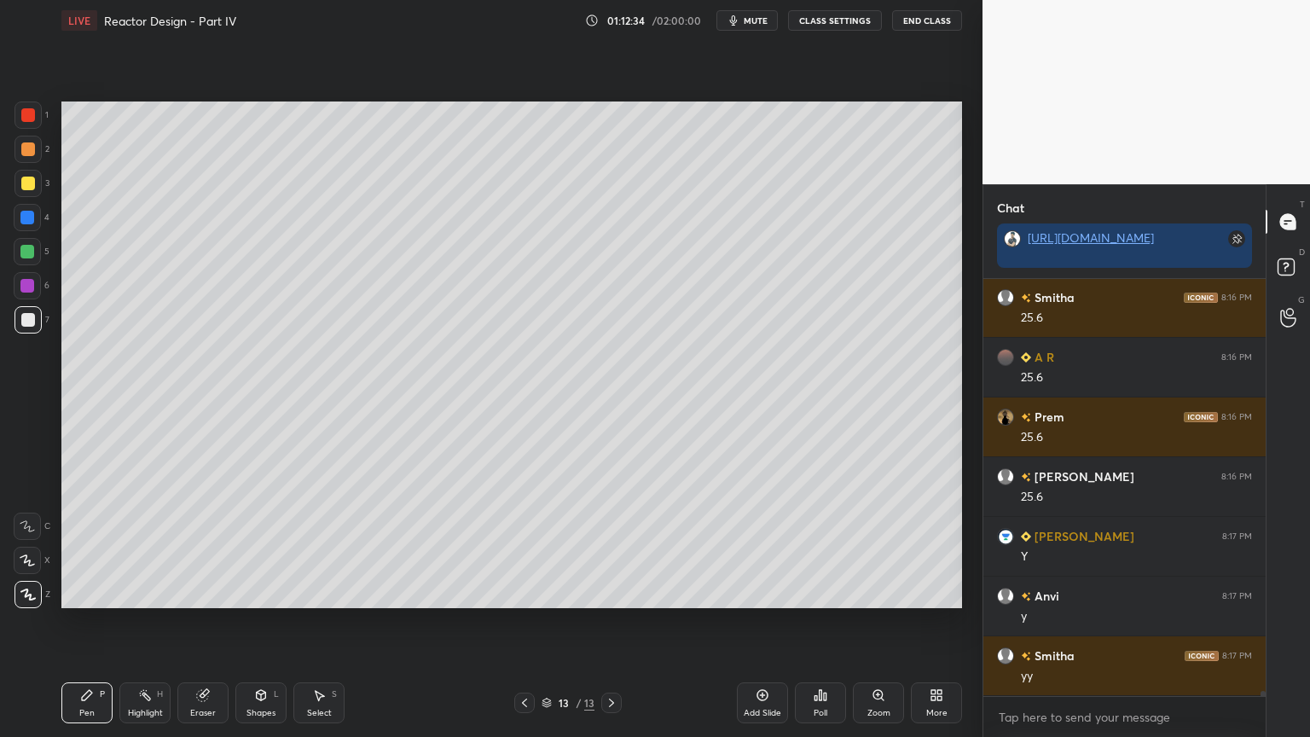
drag, startPoint x: 265, startPoint y: 710, endPoint x: 276, endPoint y: 704, distance: 12.6
click at [265, 622] on div "Shapes" at bounding box center [261, 713] width 29 height 9
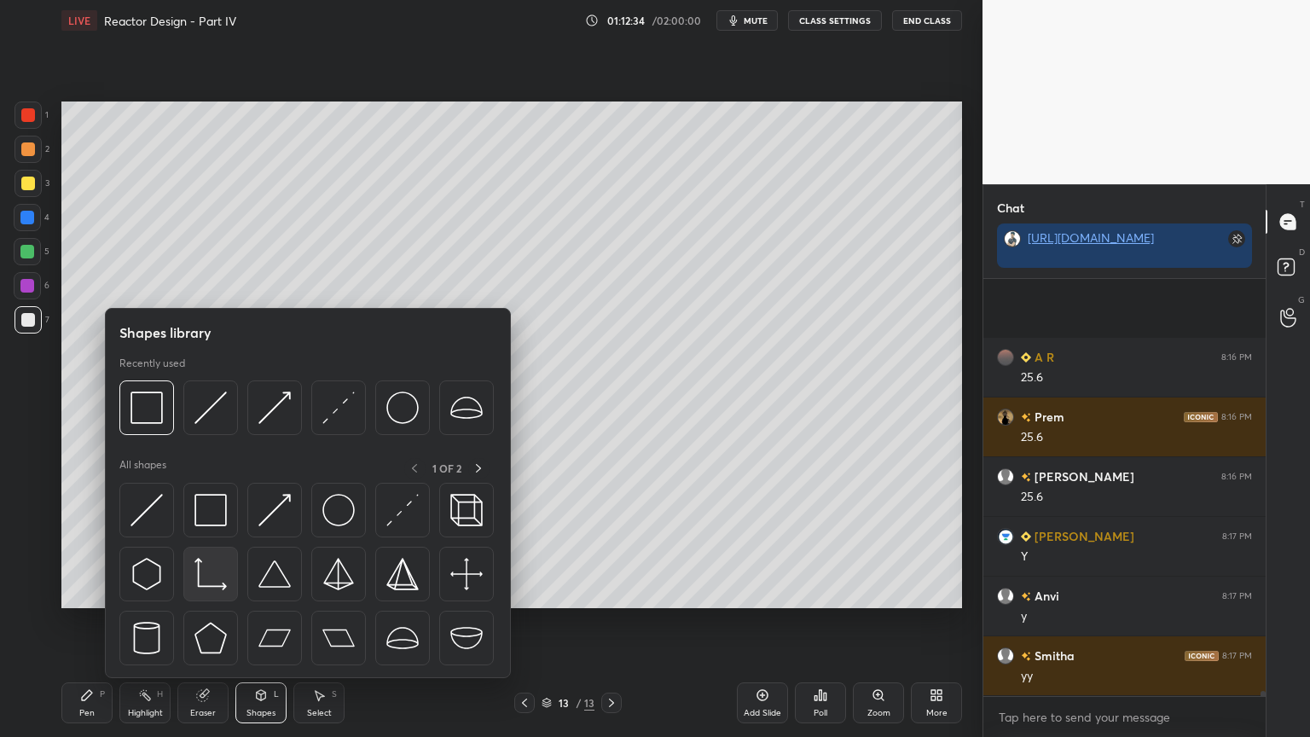
scroll to position [31630, 0]
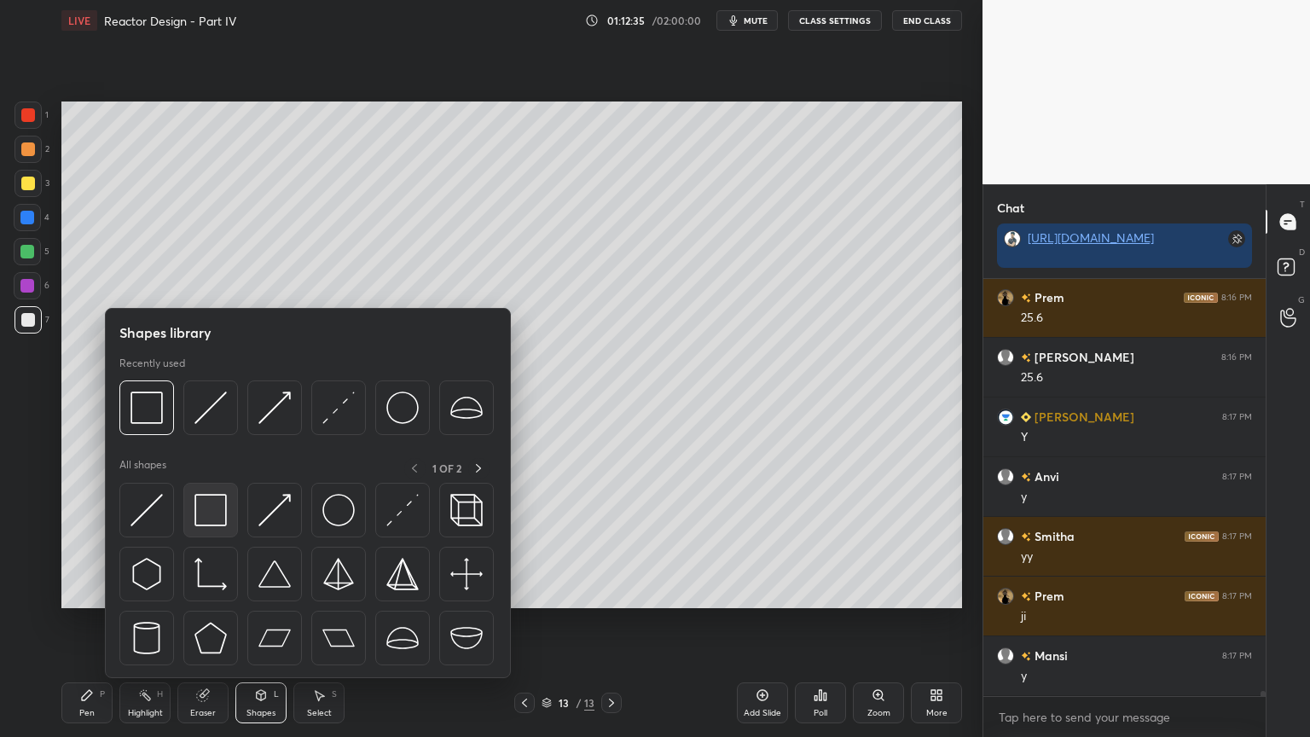
click at [208, 519] on img at bounding box center [211, 510] width 32 height 32
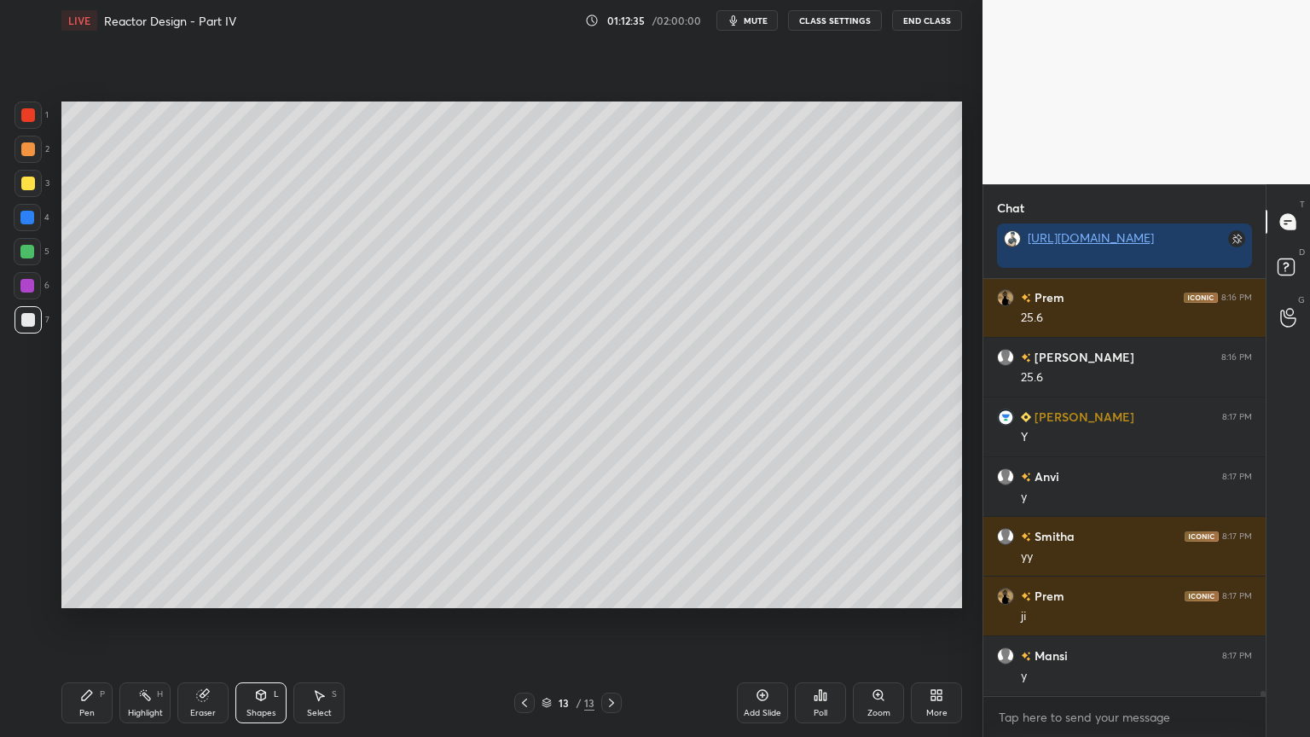
drag, startPoint x: 27, startPoint y: 277, endPoint x: 39, endPoint y: 273, distance: 12.7
click at [27, 277] on div at bounding box center [27, 285] width 27 height 27
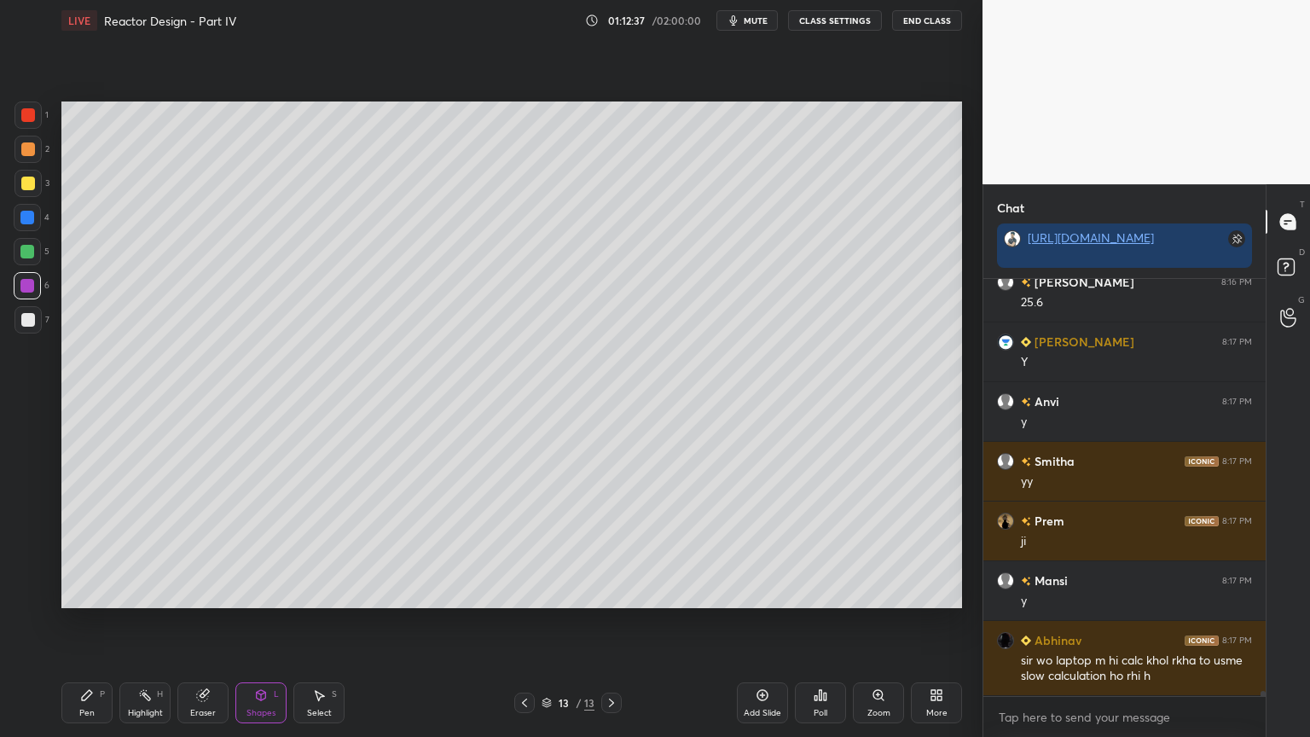
scroll to position [31763, 0]
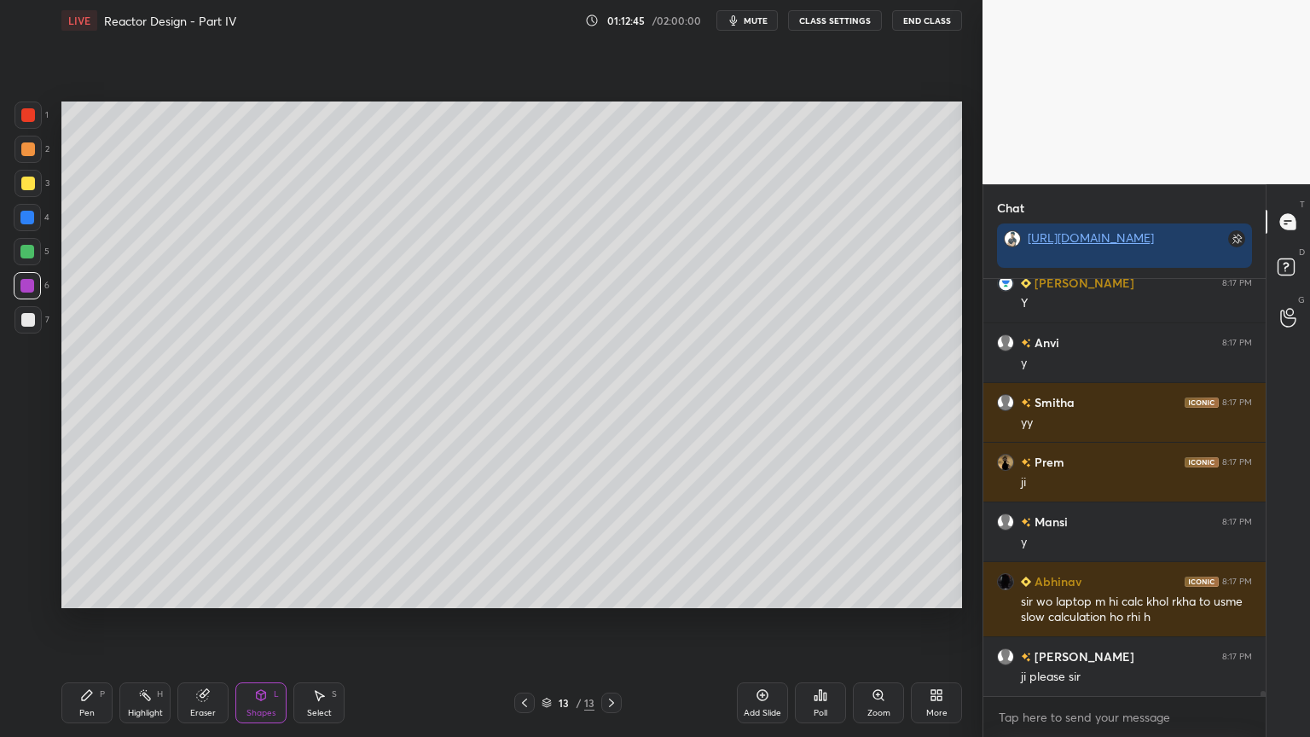
click at [758, 622] on icon at bounding box center [763, 695] width 14 height 14
click at [84, 622] on div "Pen" at bounding box center [86, 713] width 15 height 9
click at [26, 318] on div at bounding box center [28, 320] width 14 height 14
drag, startPoint x: 29, startPoint y: 181, endPoint x: 40, endPoint y: 180, distance: 11.1
click at [30, 181] on div at bounding box center [28, 184] width 14 height 14
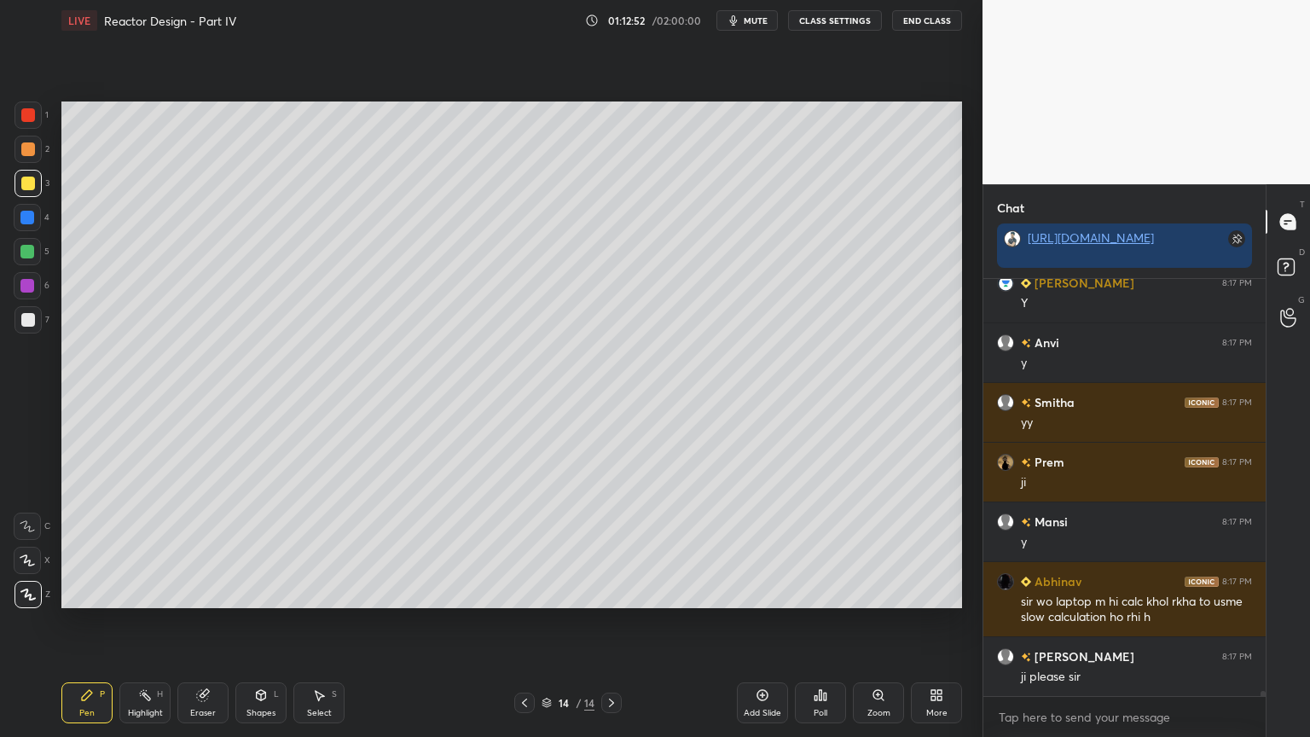
click at [38, 323] on div at bounding box center [28, 319] width 27 height 27
click at [206, 622] on div "Eraser" at bounding box center [202, 702] width 51 height 41
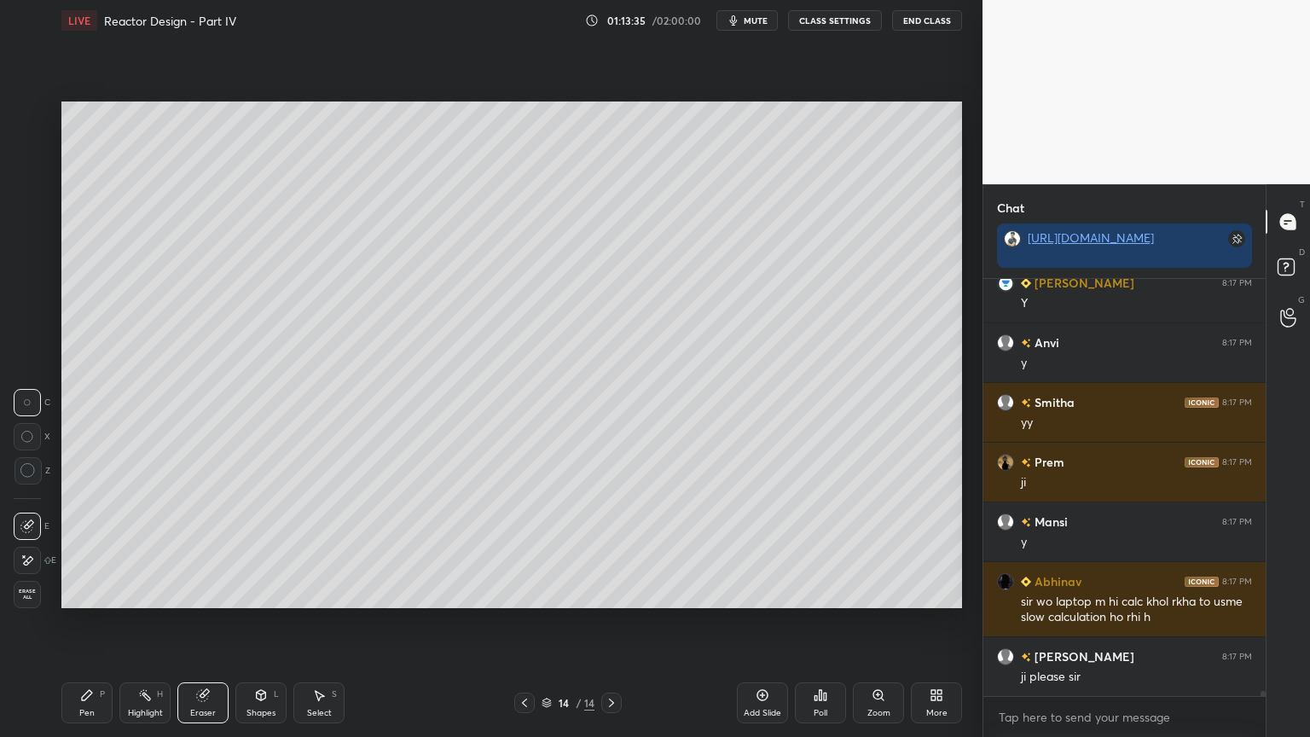
drag, startPoint x: 79, startPoint y: 717, endPoint x: 103, endPoint y: 702, distance: 27.9
click at [80, 622] on div "Pen" at bounding box center [86, 713] width 15 height 9
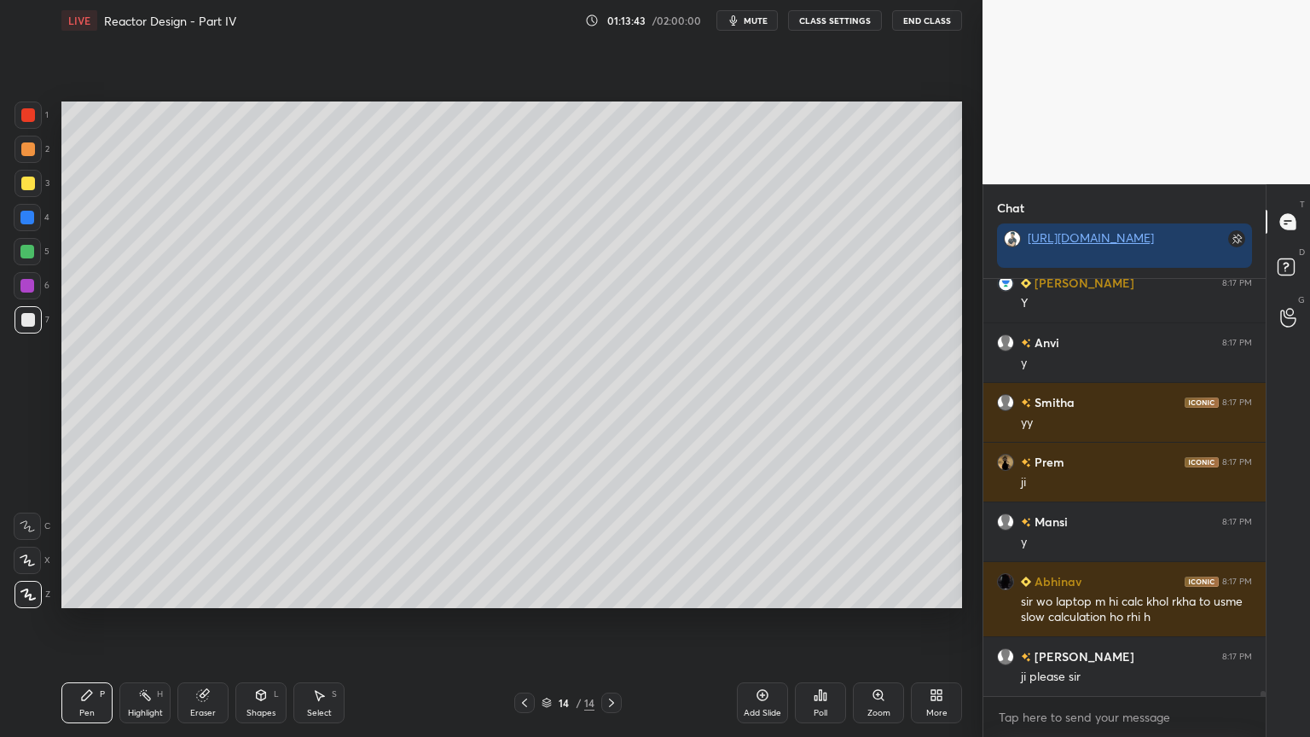
click at [24, 186] on div at bounding box center [28, 184] width 14 height 14
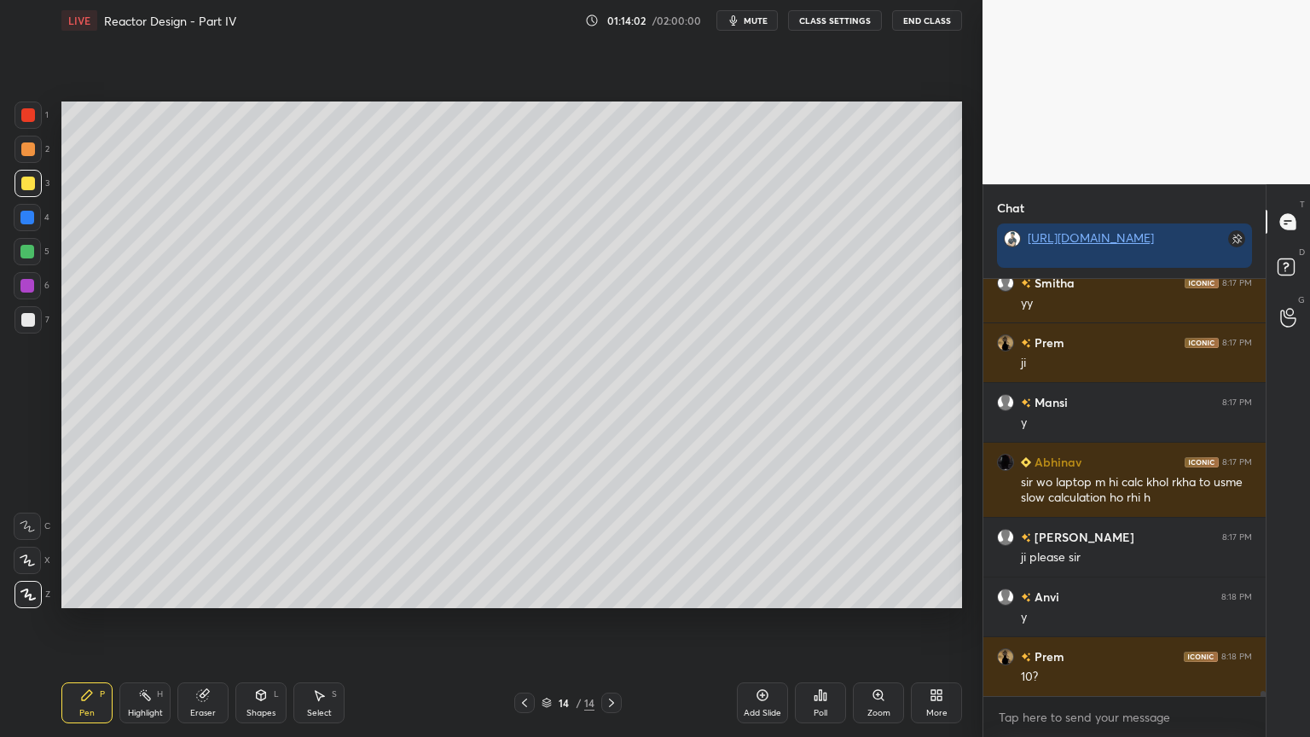
scroll to position [31943, 0]
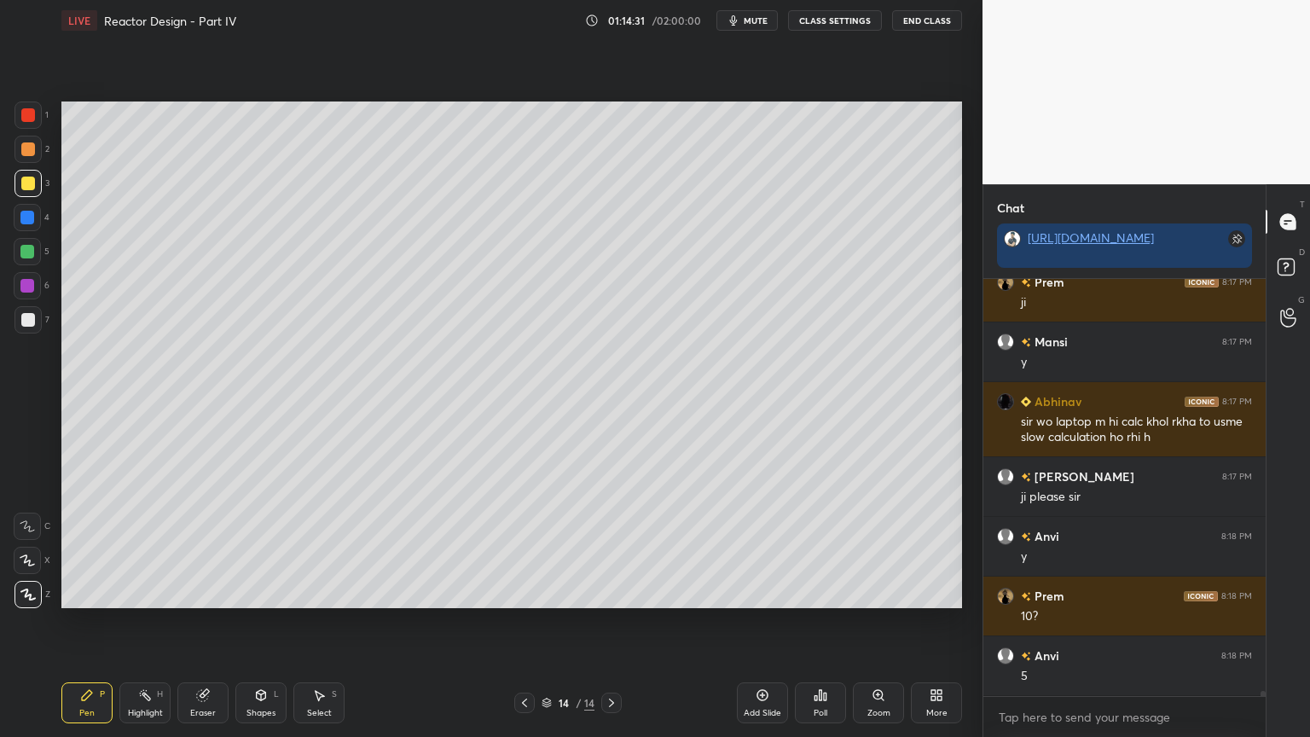
click at [28, 321] on div at bounding box center [28, 320] width 14 height 14
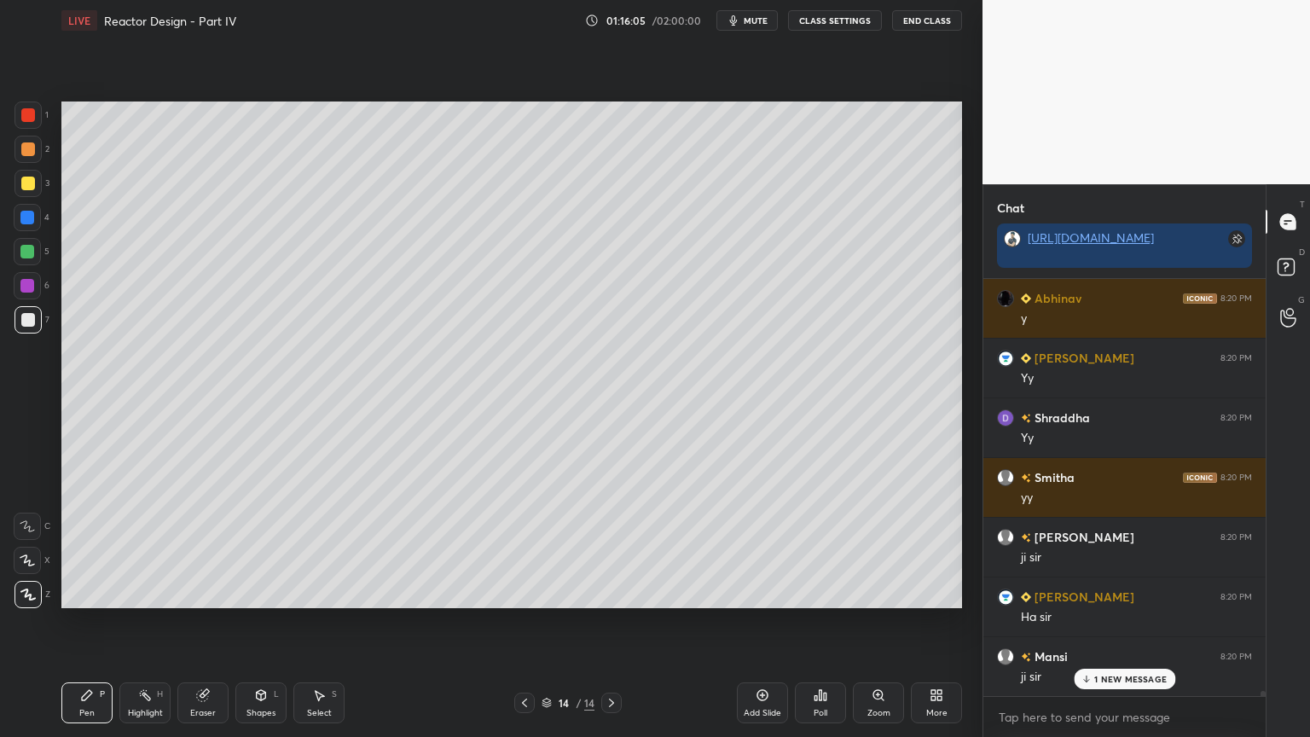
scroll to position [33496, 0]
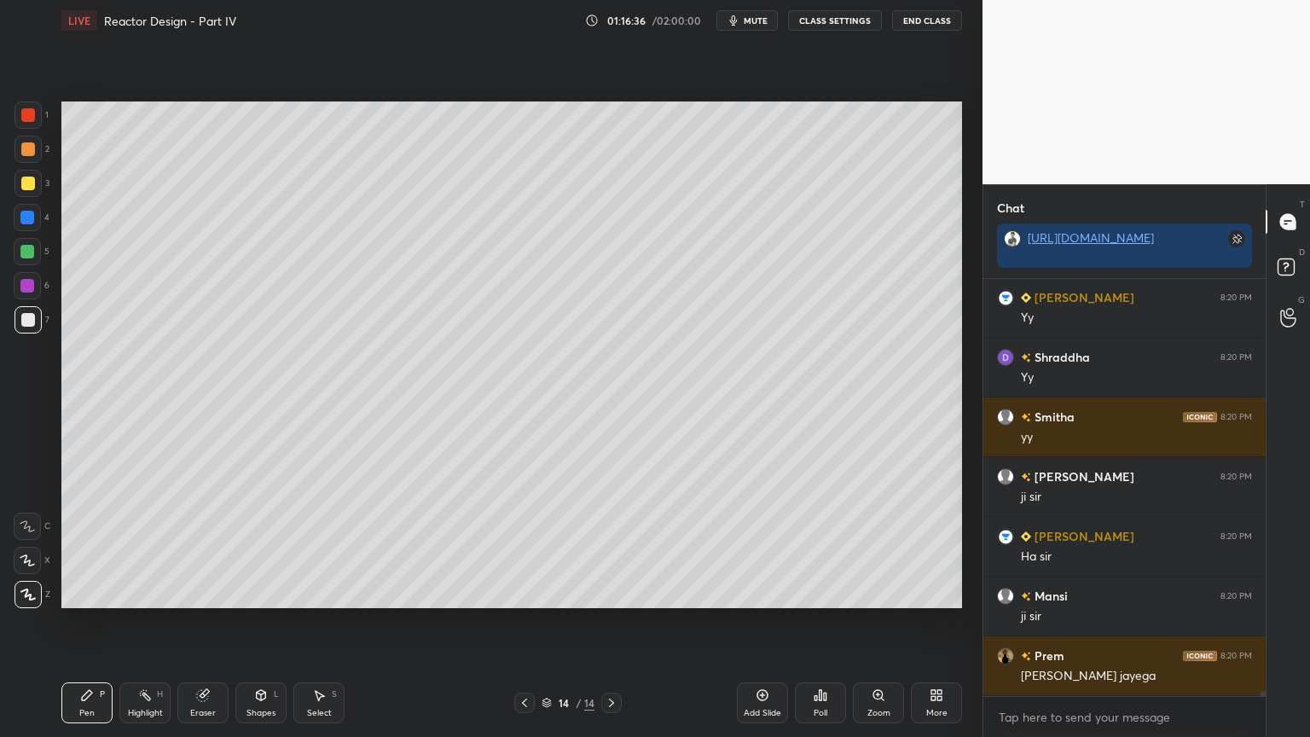
click at [952, 622] on div "More" at bounding box center [936, 702] width 51 height 41
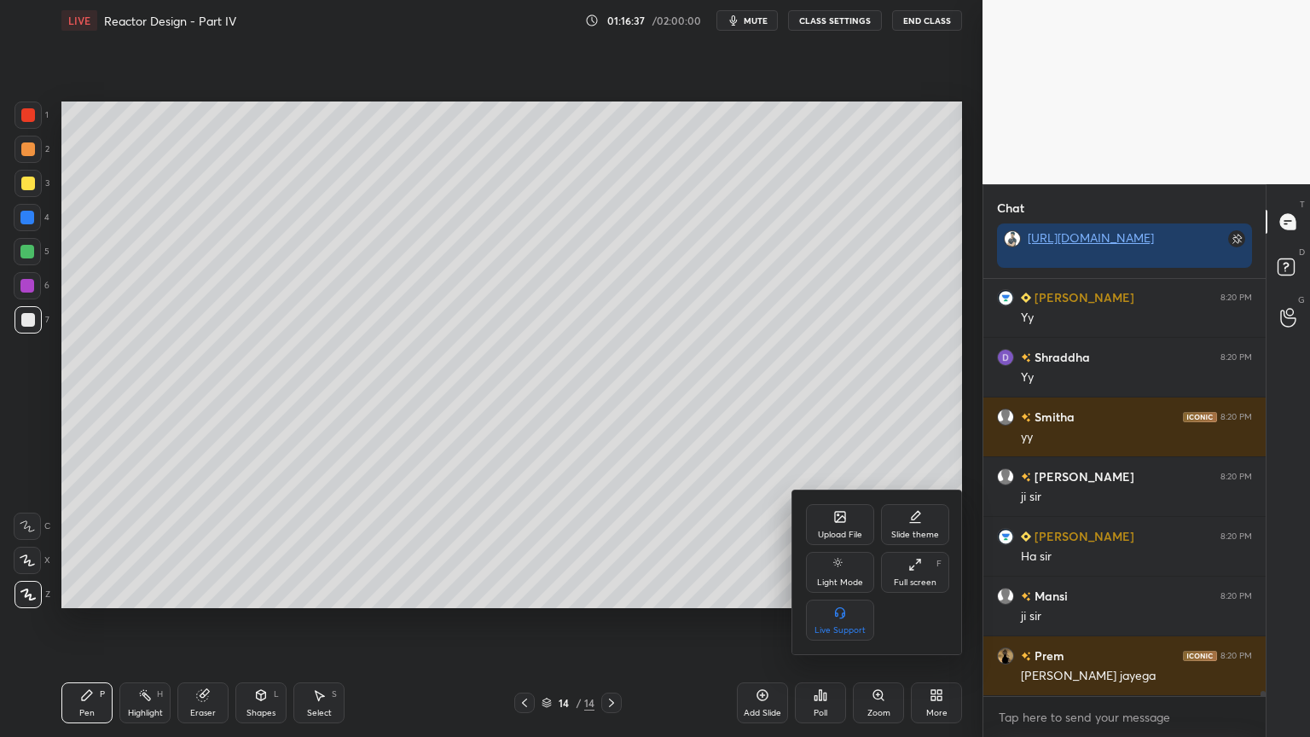
click at [851, 531] on div "Upload File" at bounding box center [840, 535] width 44 height 9
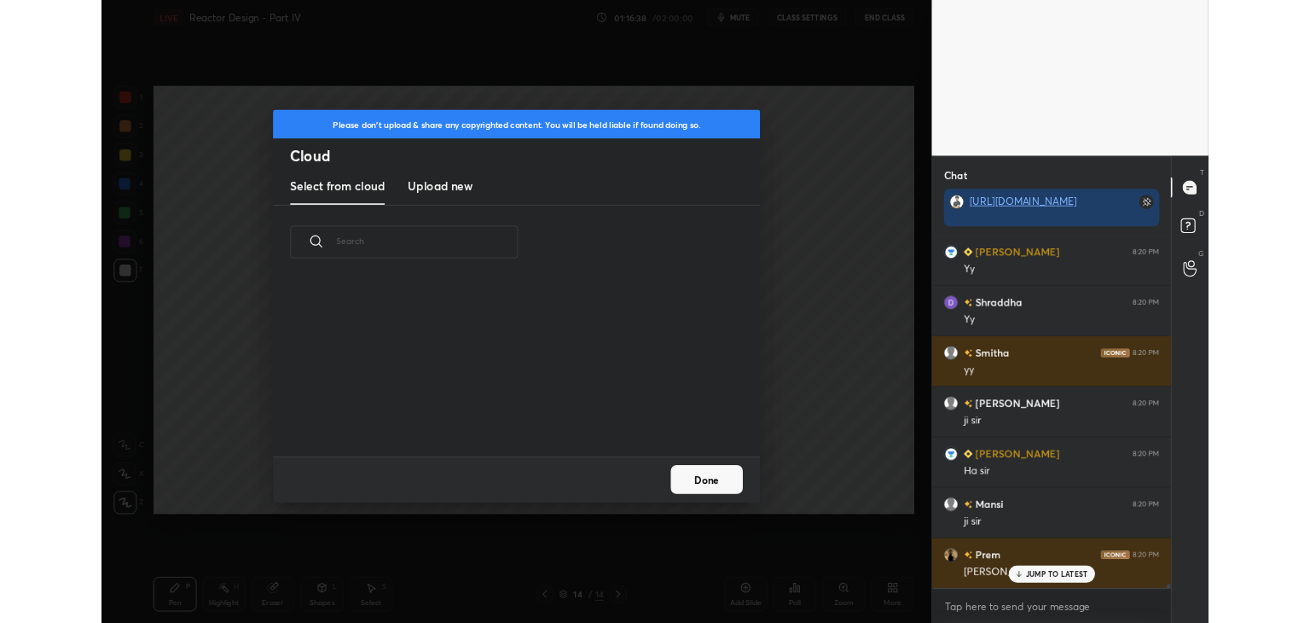
scroll to position [33555, 0]
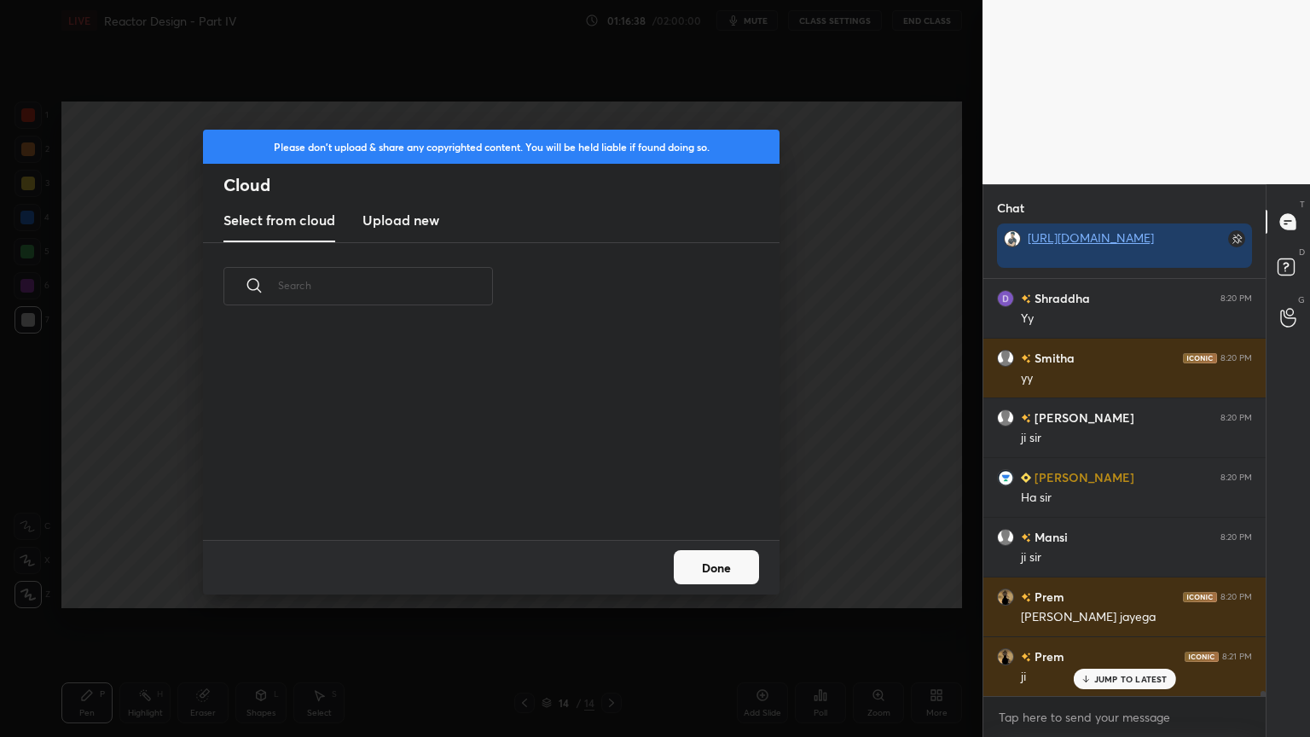
click at [421, 234] on new "Upload new" at bounding box center [401, 221] width 77 height 43
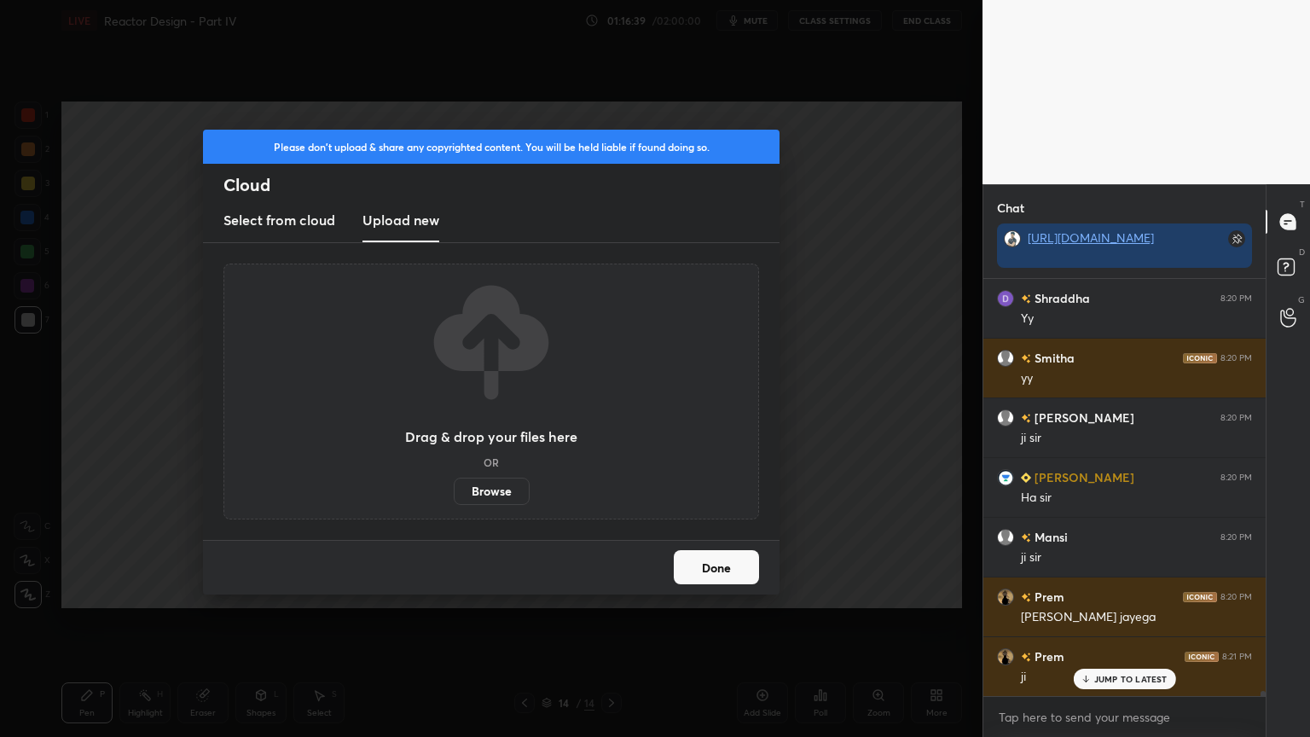
click at [508, 491] on label "Browse" at bounding box center [492, 491] width 76 height 27
click at [454, 491] on input "Browse" at bounding box center [454, 491] width 0 height 27
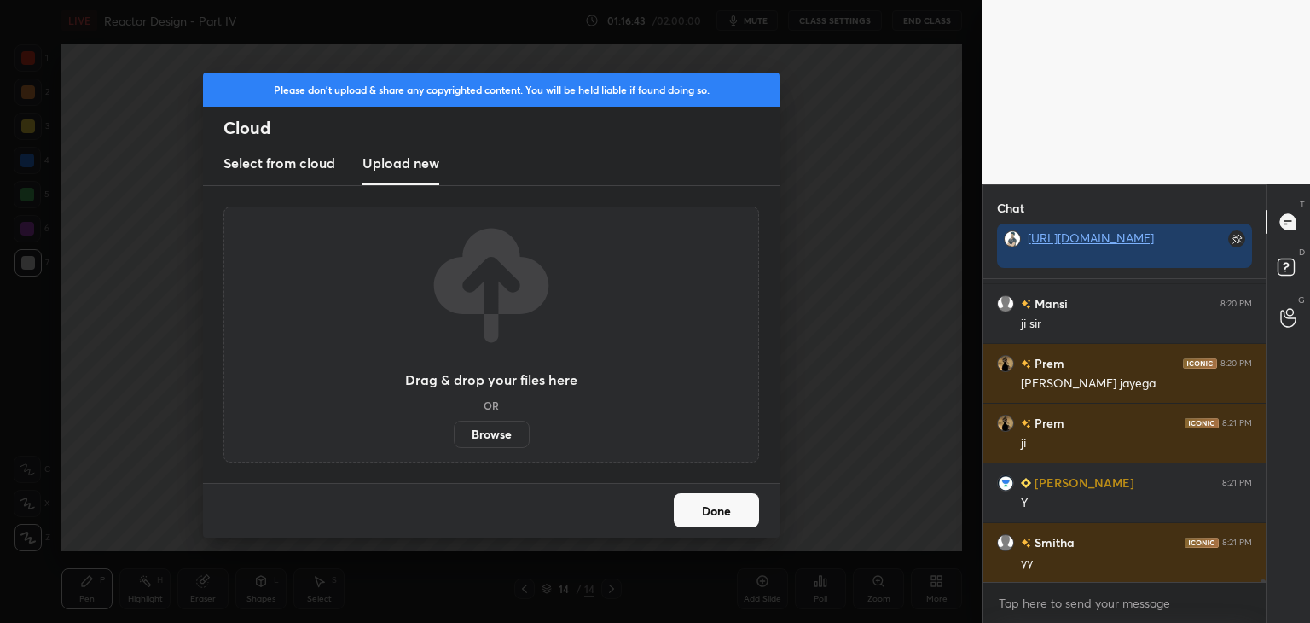
scroll to position [33848, 0]
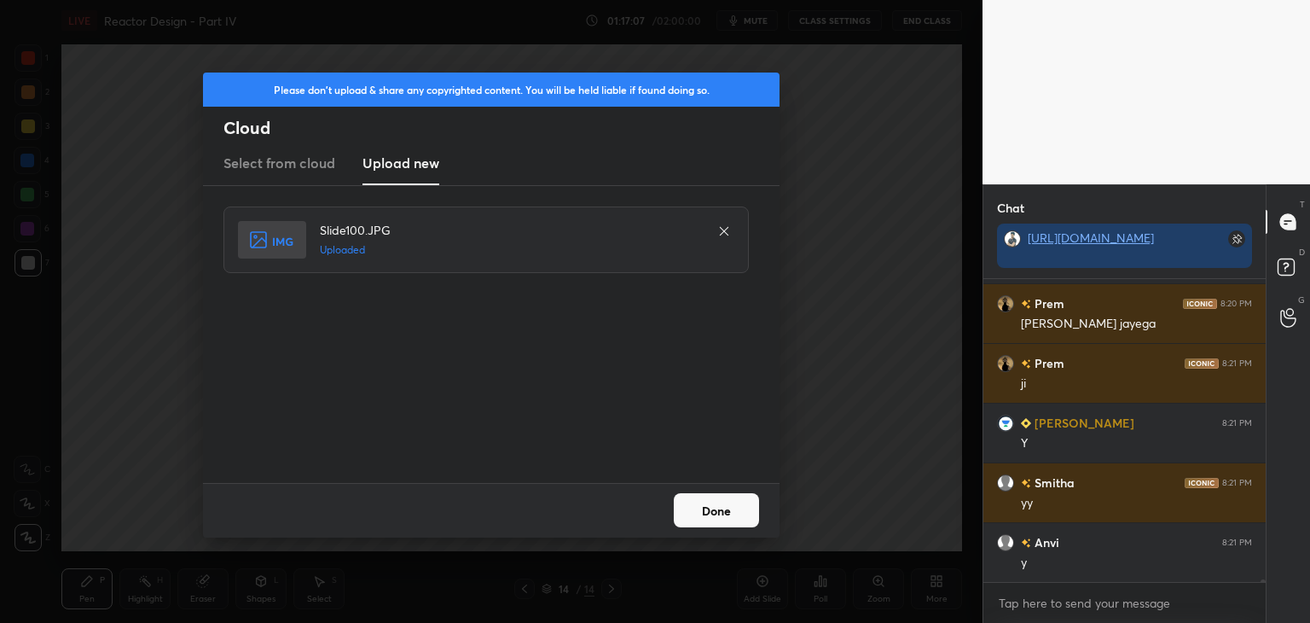
click at [712, 518] on button "Done" at bounding box center [716, 510] width 85 height 34
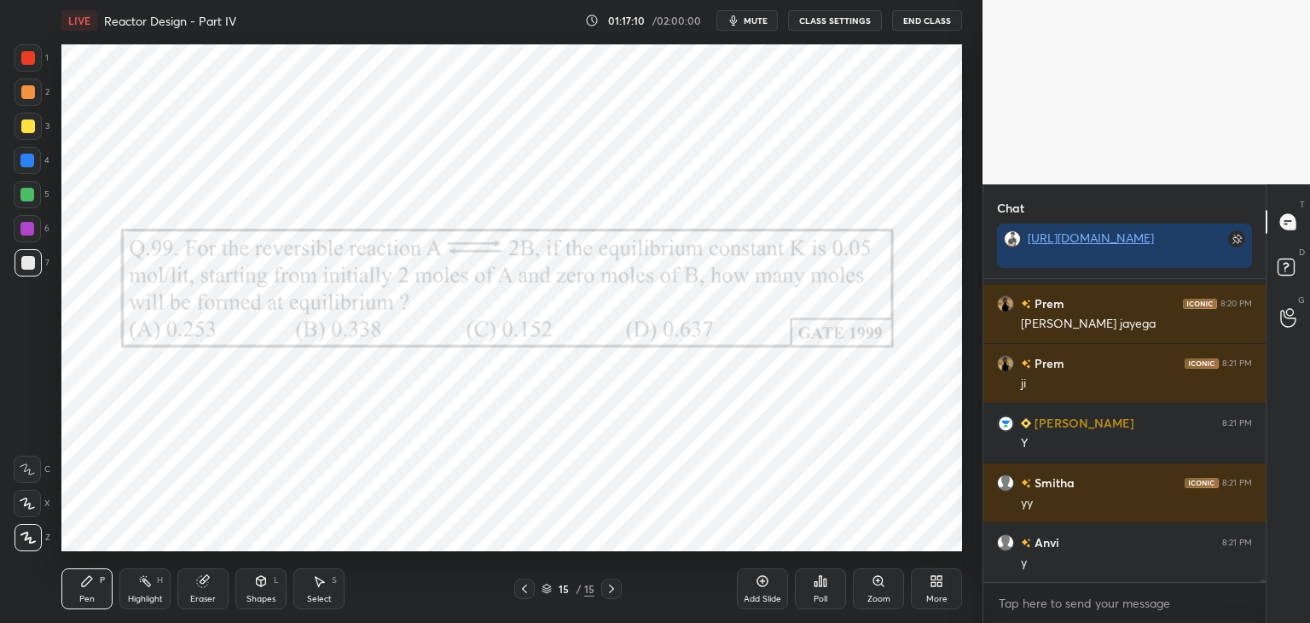
click at [27, 238] on div at bounding box center [27, 228] width 27 height 27
click at [22, 223] on div at bounding box center [27, 228] width 27 height 27
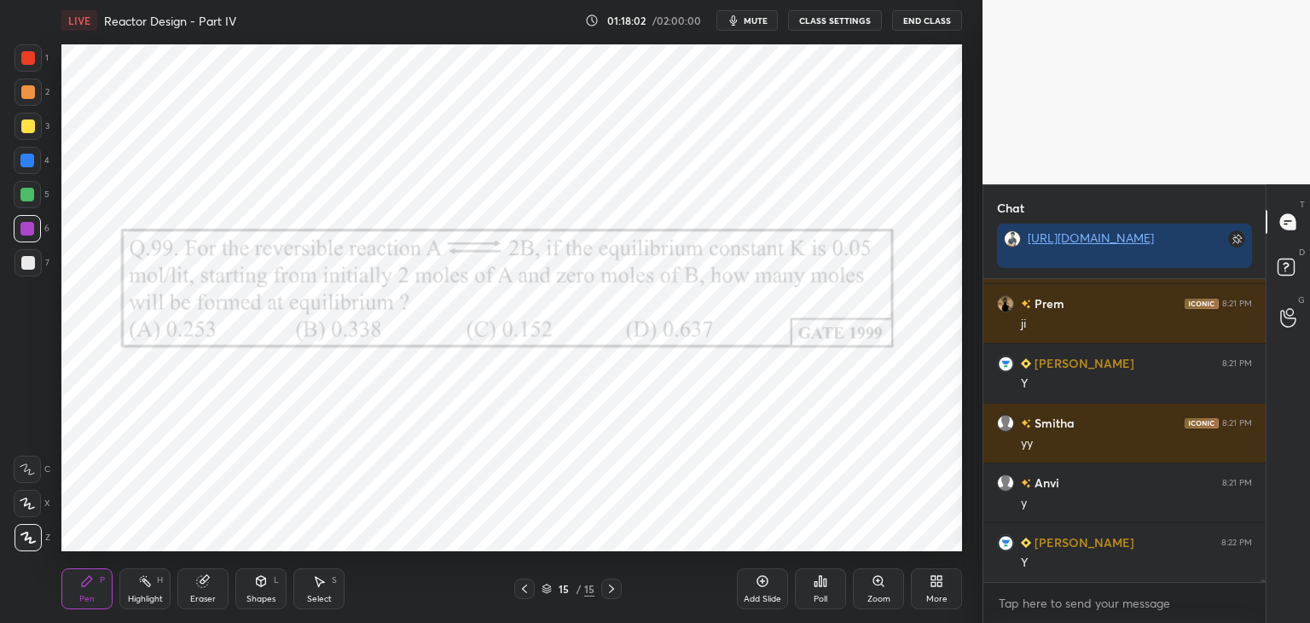
click at [207, 595] on div "Eraser" at bounding box center [203, 599] width 26 height 9
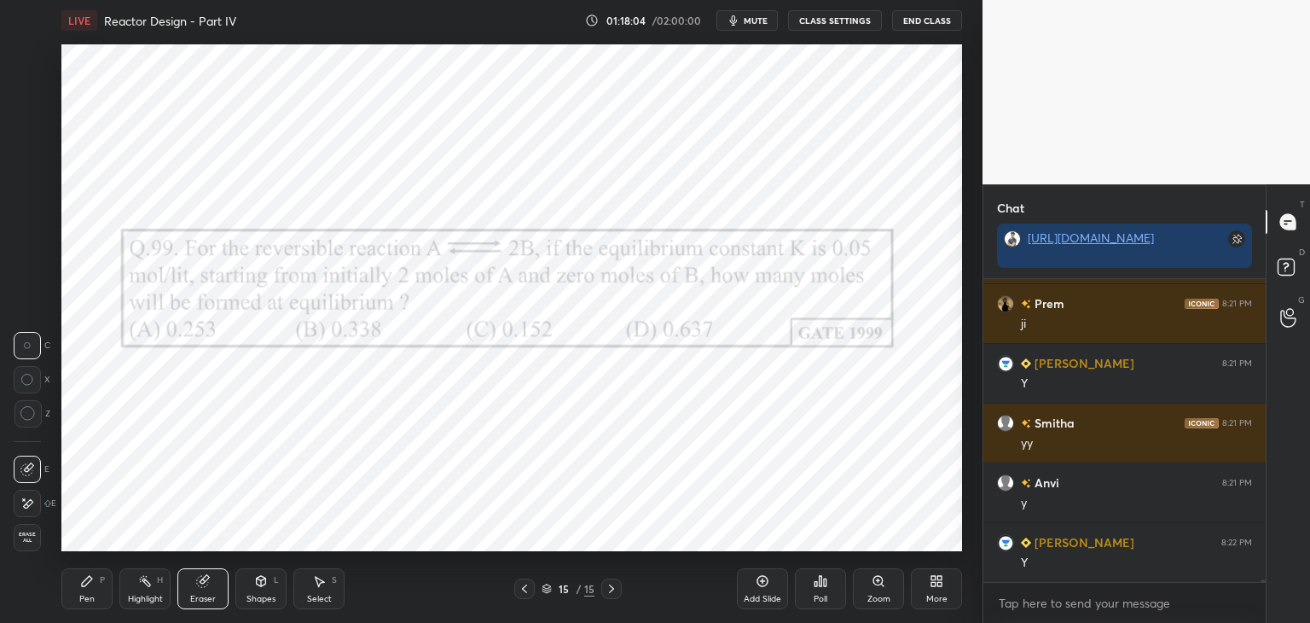
drag, startPoint x: 82, startPoint y: 591, endPoint x: 135, endPoint y: 565, distance: 59.1
click at [84, 591] on div "Pen P" at bounding box center [86, 588] width 51 height 41
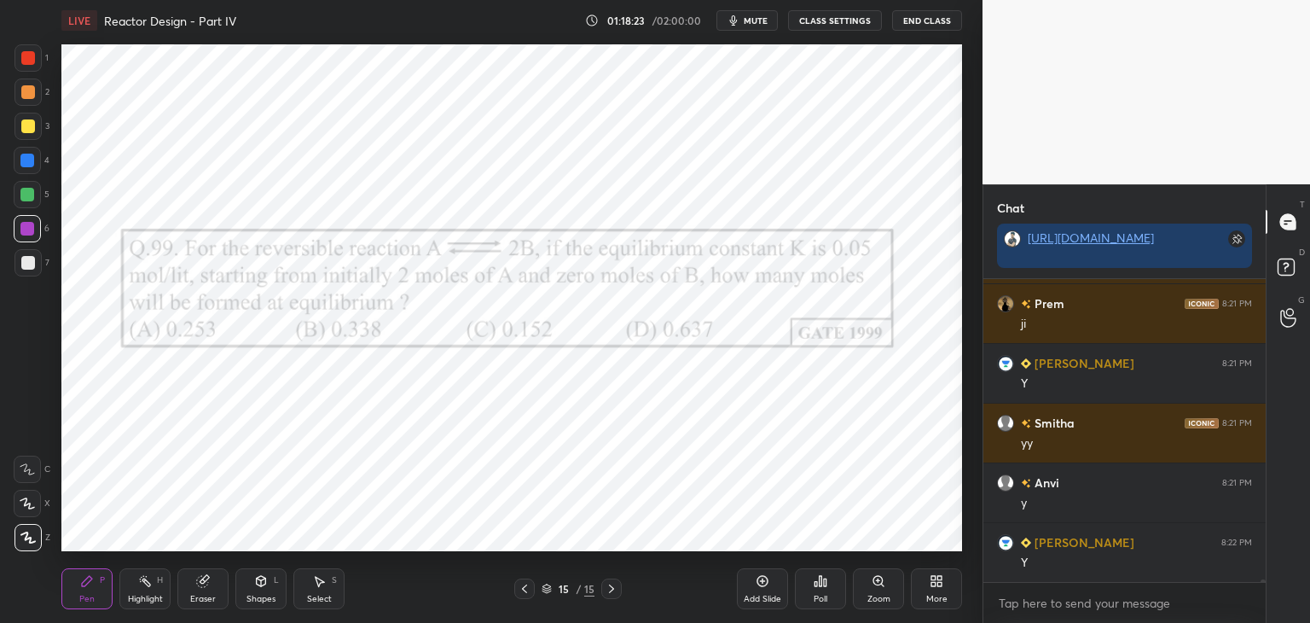
scroll to position [33968, 0]
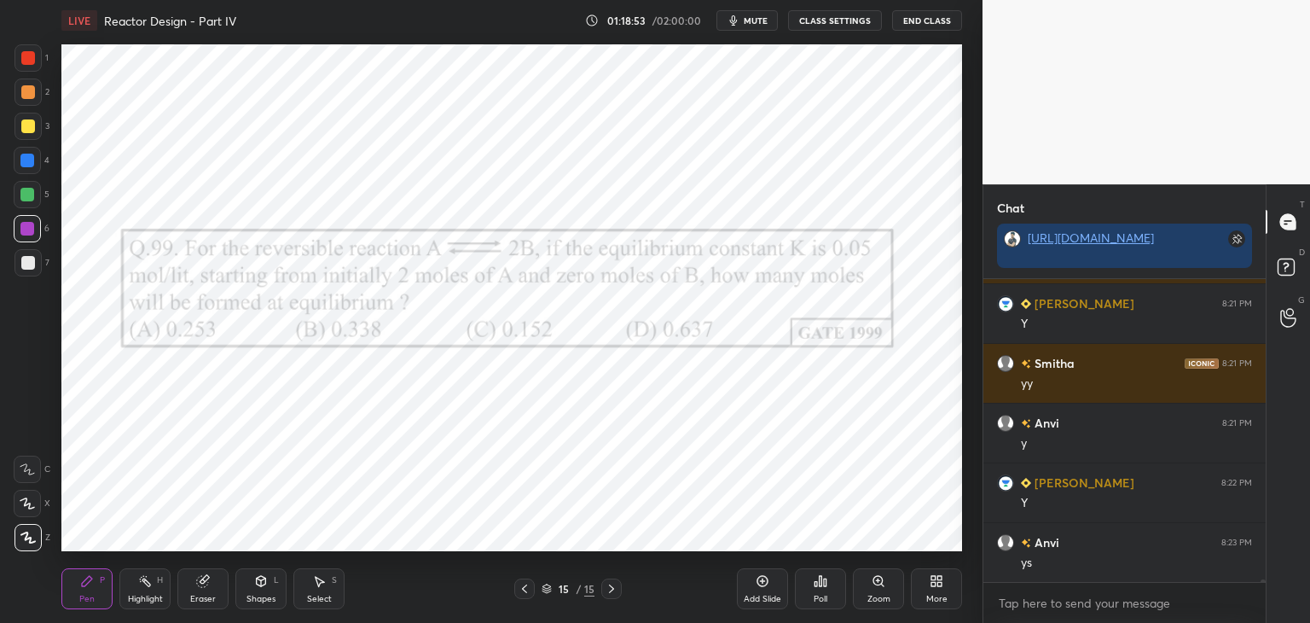
click at [248, 598] on div "Shapes" at bounding box center [261, 599] width 29 height 9
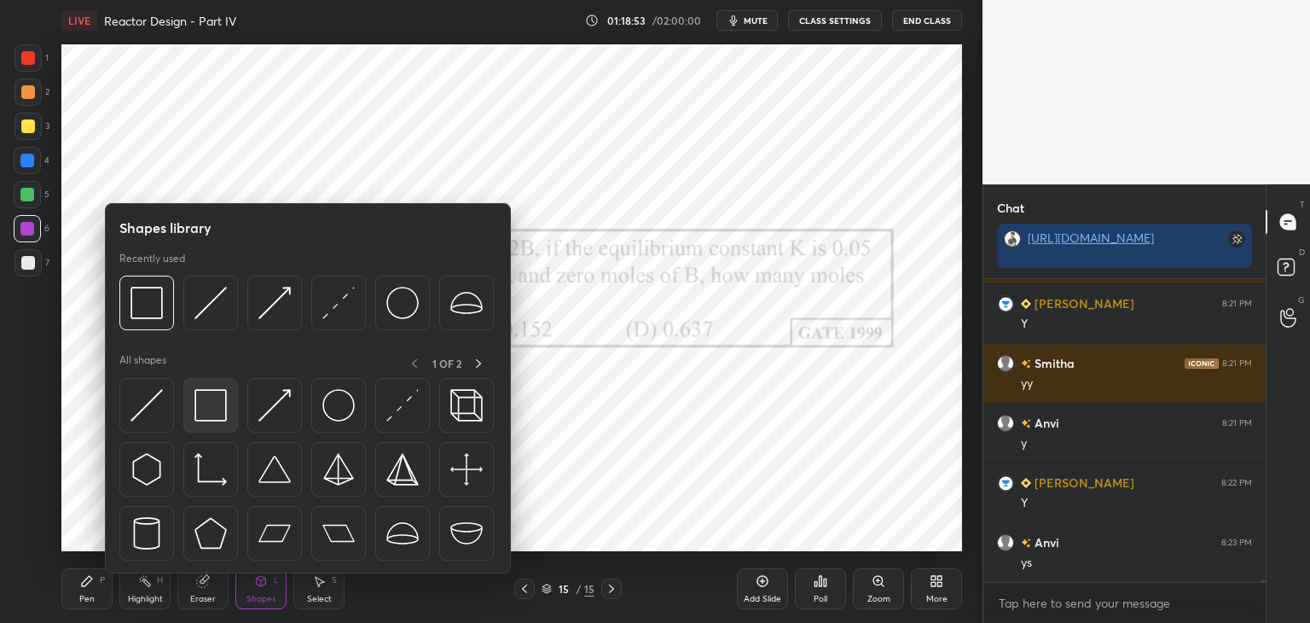
click at [201, 410] on img at bounding box center [211, 405] width 32 height 32
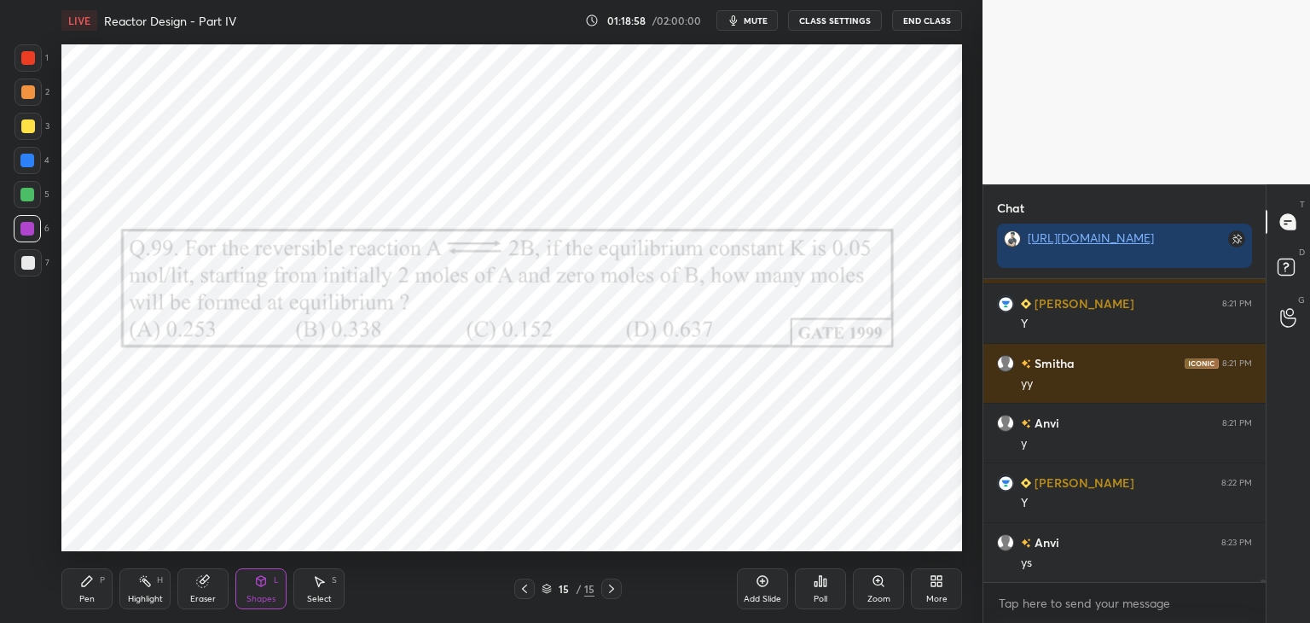
click at [758, 601] on div "Add Slide" at bounding box center [763, 599] width 38 height 9
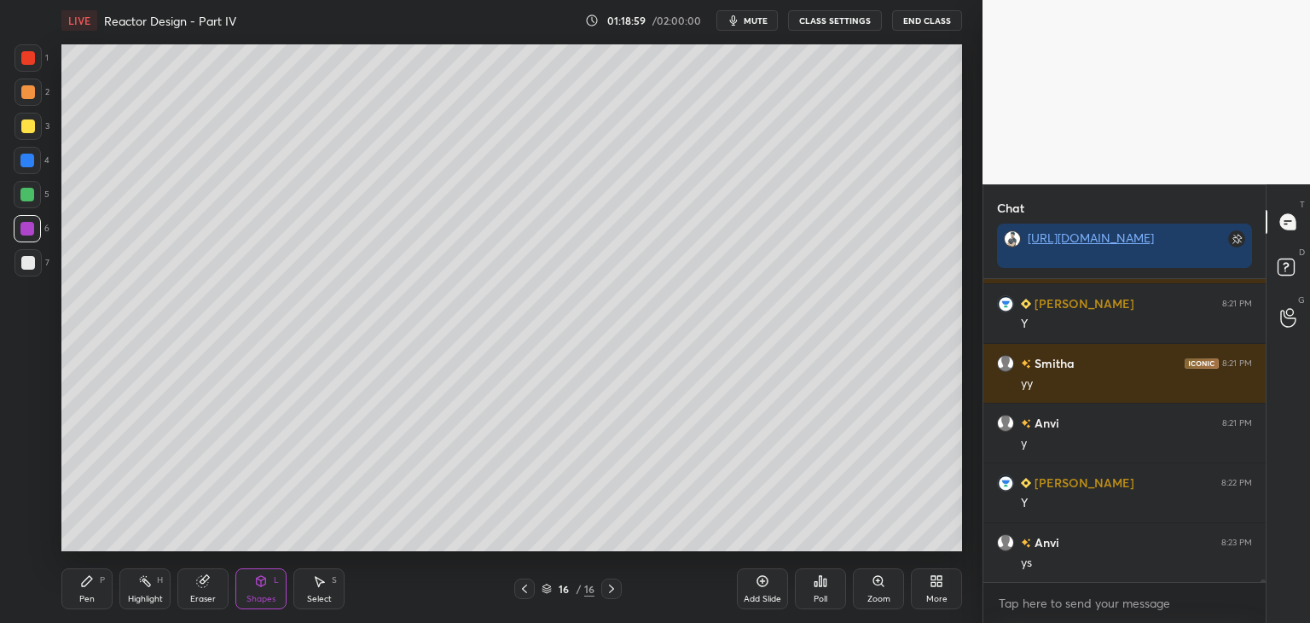
click at [22, 269] on div at bounding box center [28, 263] width 14 height 14
click at [89, 589] on div "Pen P" at bounding box center [86, 588] width 51 height 41
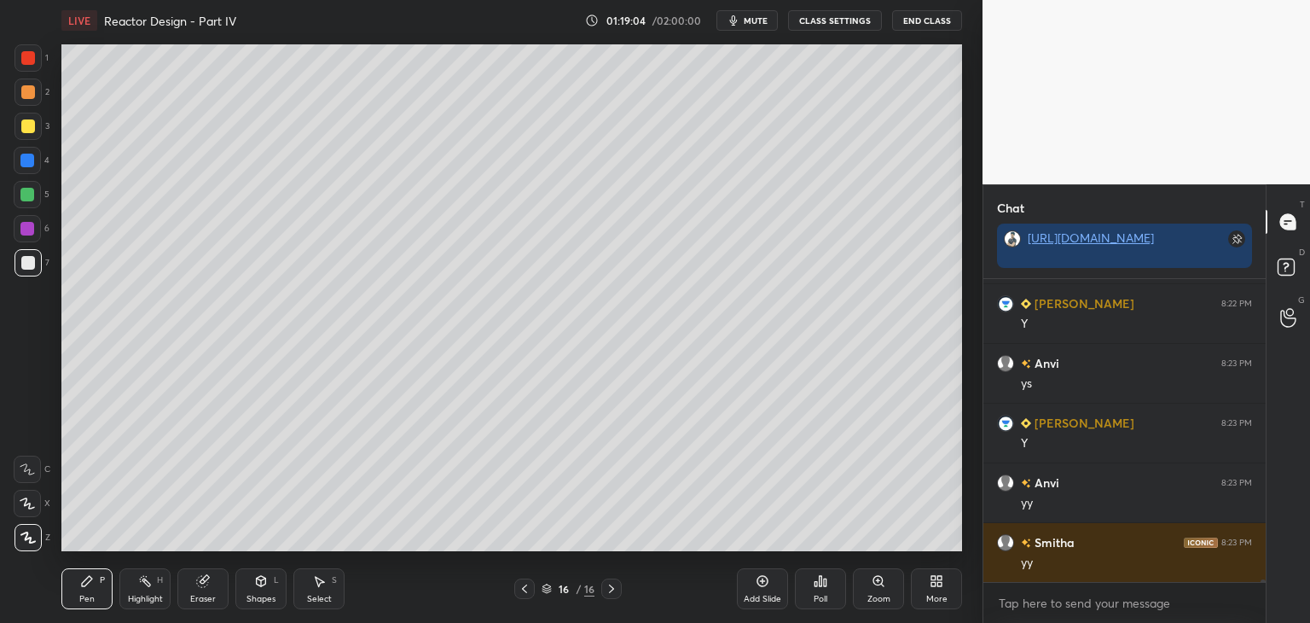
scroll to position [34207, 0]
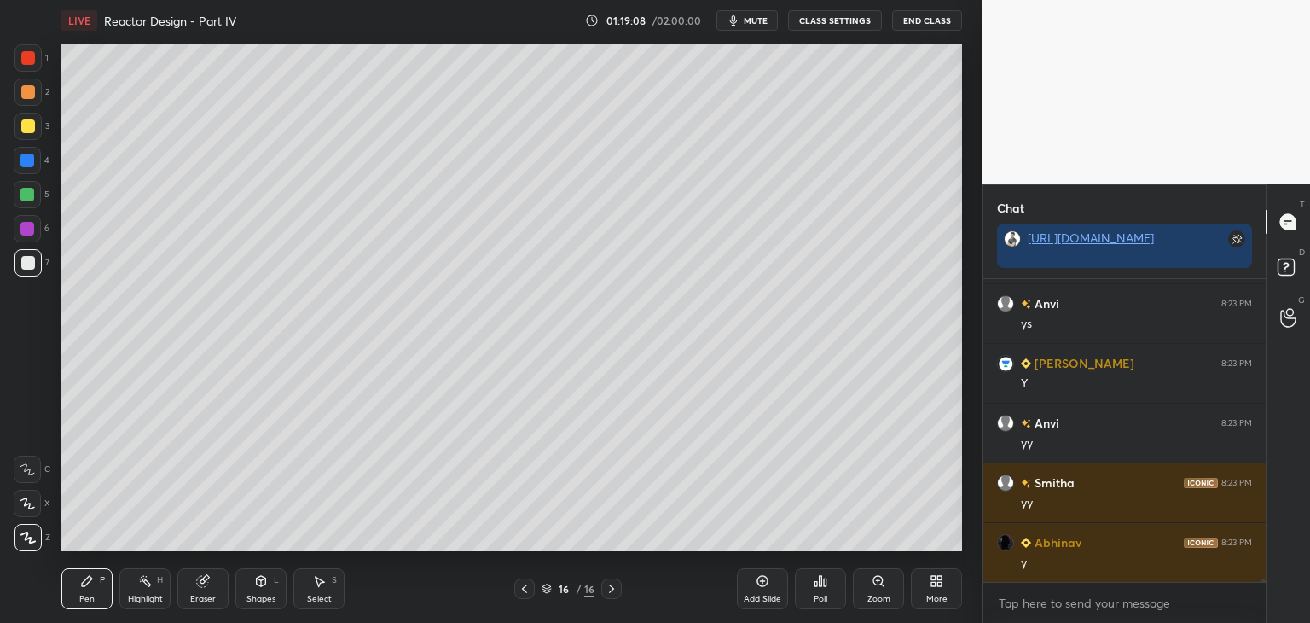
click at [527, 588] on icon at bounding box center [525, 589] width 14 height 14
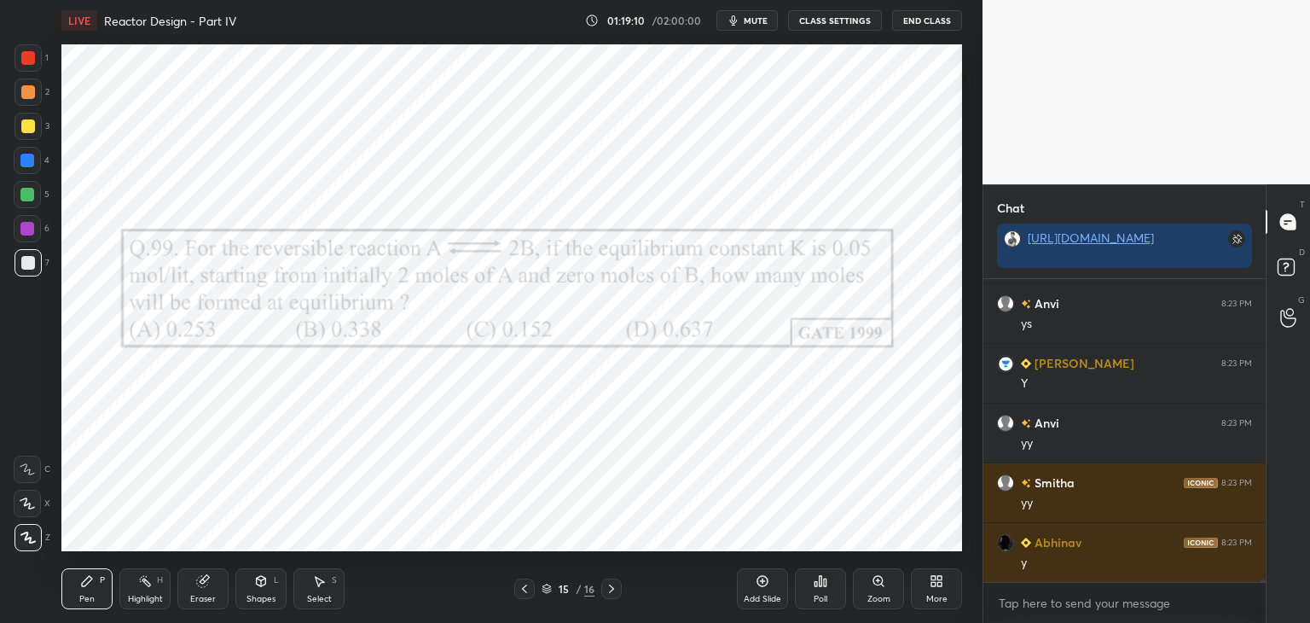
click at [612, 597] on div at bounding box center [611, 588] width 20 height 20
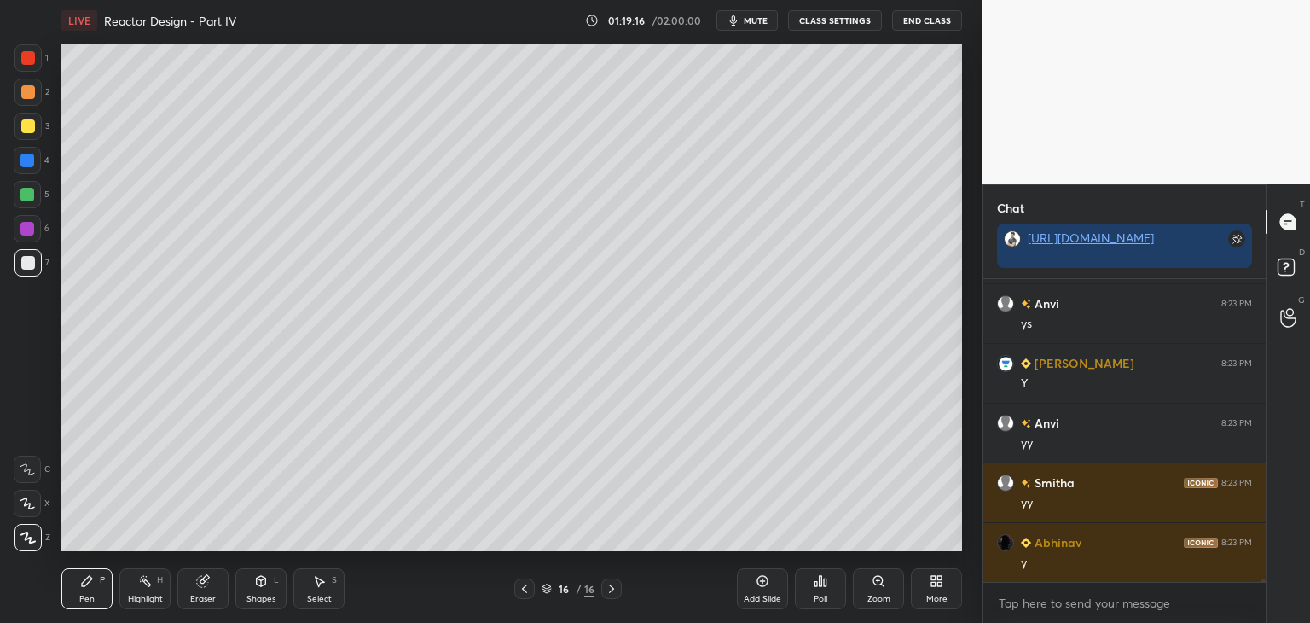
click at [531, 575] on div "Pen P Highlight H Eraser Shapes L Select S 16 / 16 Add Slide Poll Zoom More" at bounding box center [511, 589] width 901 height 68
click at [526, 588] on icon at bounding box center [525, 589] width 14 height 14
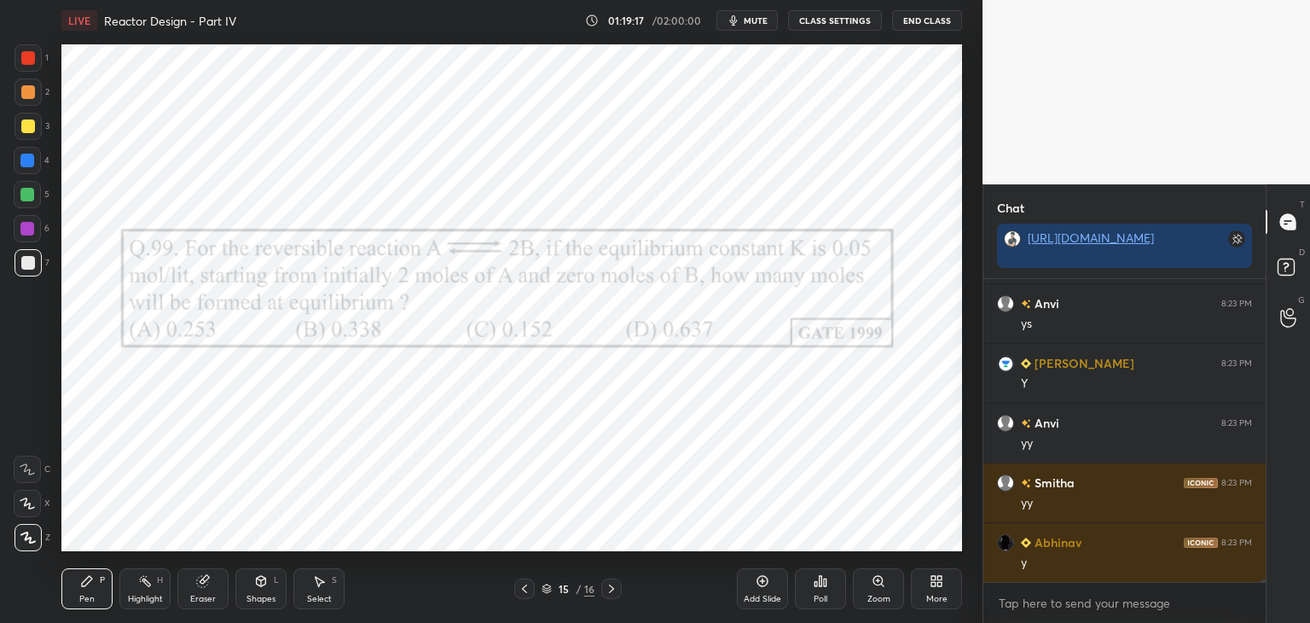
scroll to position [34267, 0]
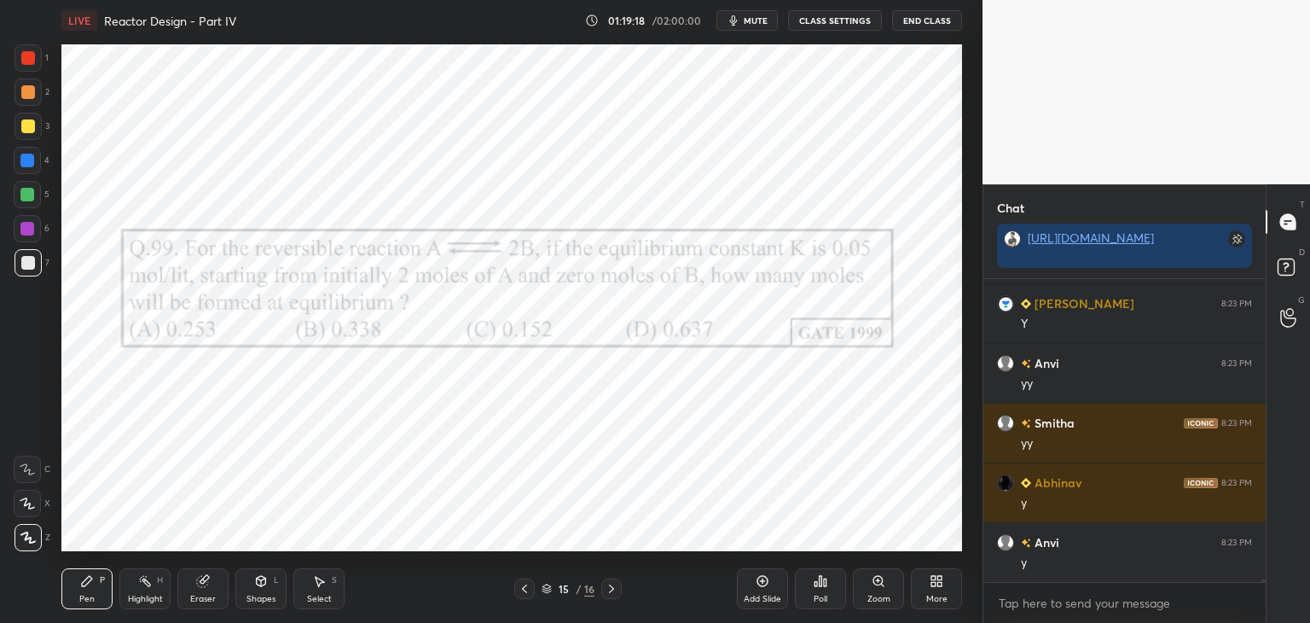
click at [614, 589] on icon at bounding box center [612, 589] width 14 height 14
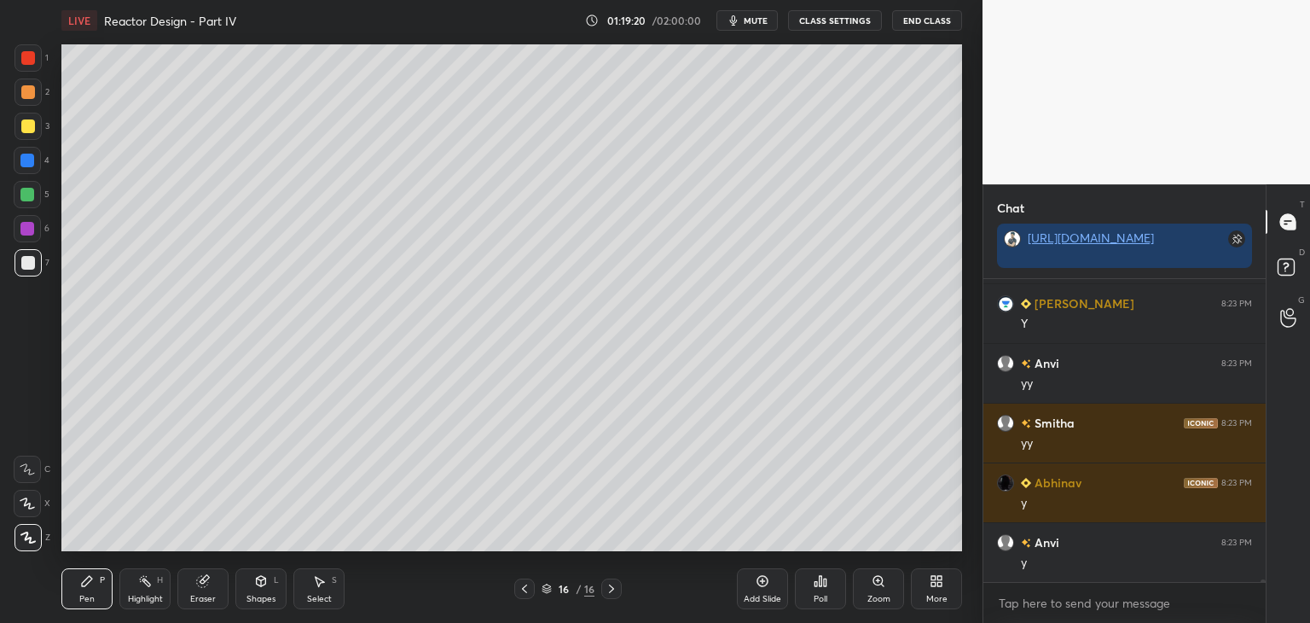
click at [519, 584] on icon at bounding box center [525, 589] width 14 height 14
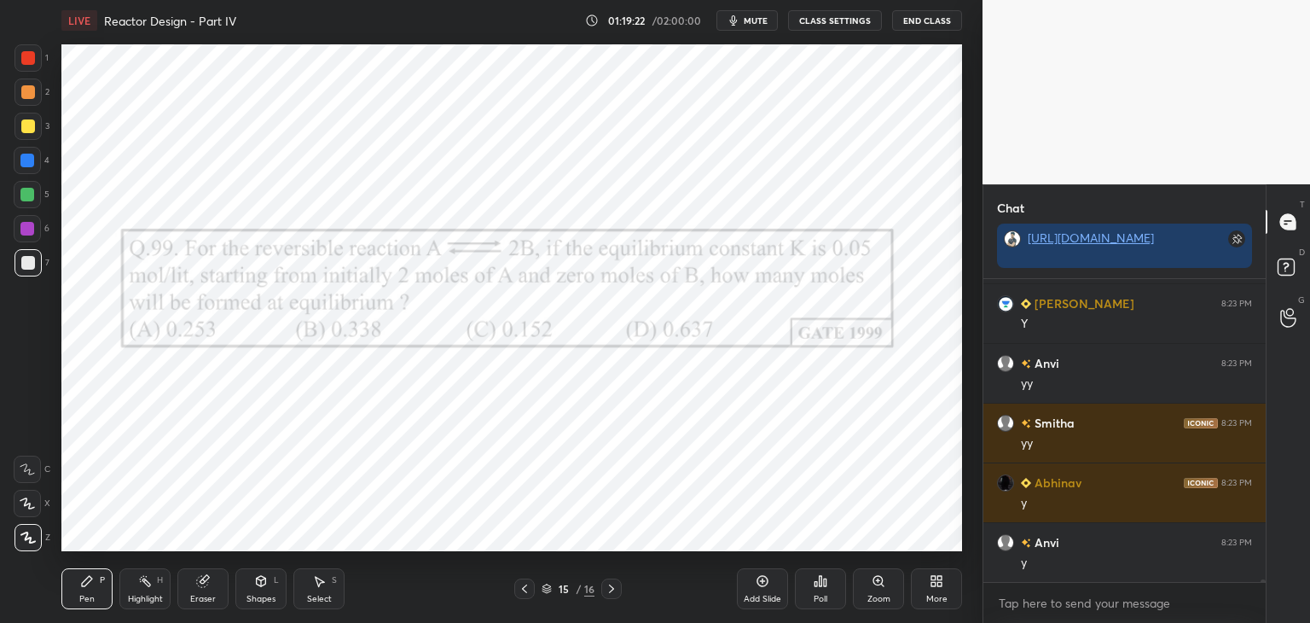
click at [614, 588] on icon at bounding box center [612, 589] width 14 height 14
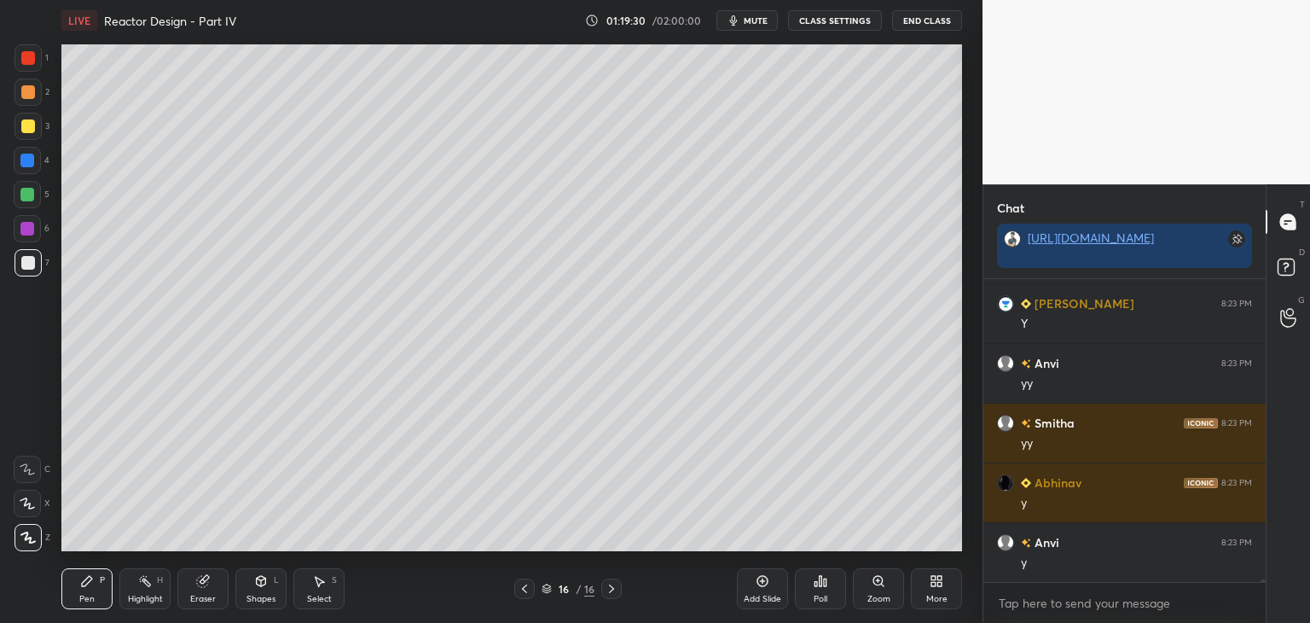
scroll to position [34326, 0]
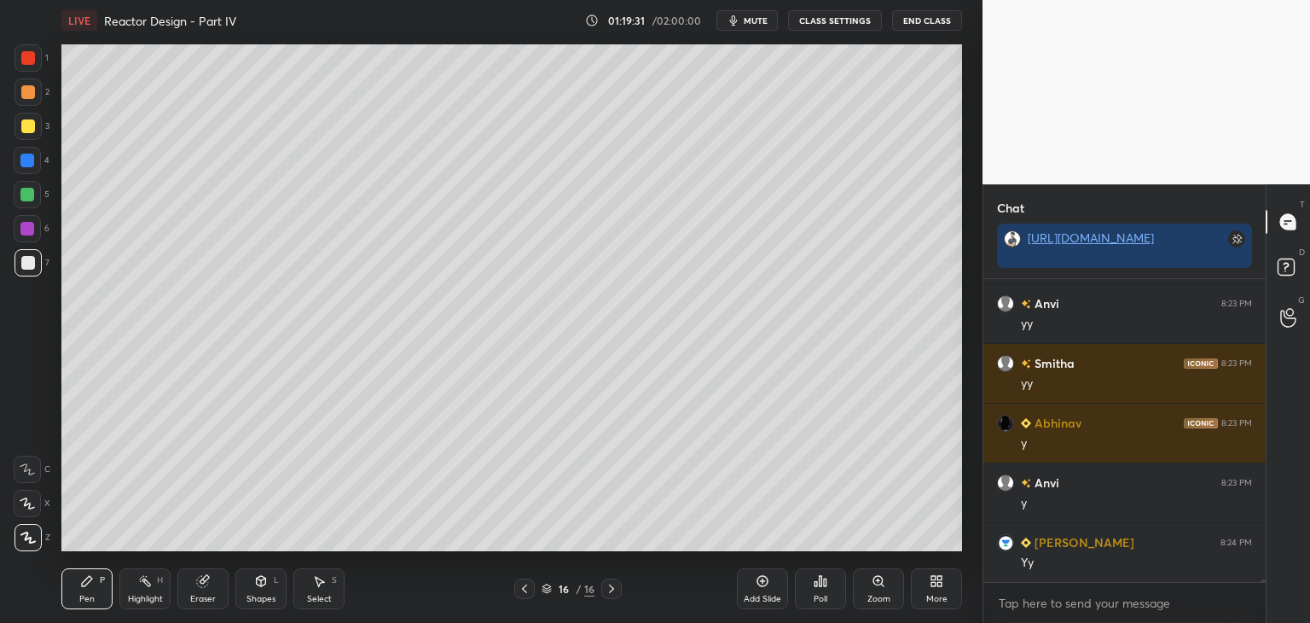
click at [520, 590] on icon at bounding box center [525, 589] width 14 height 14
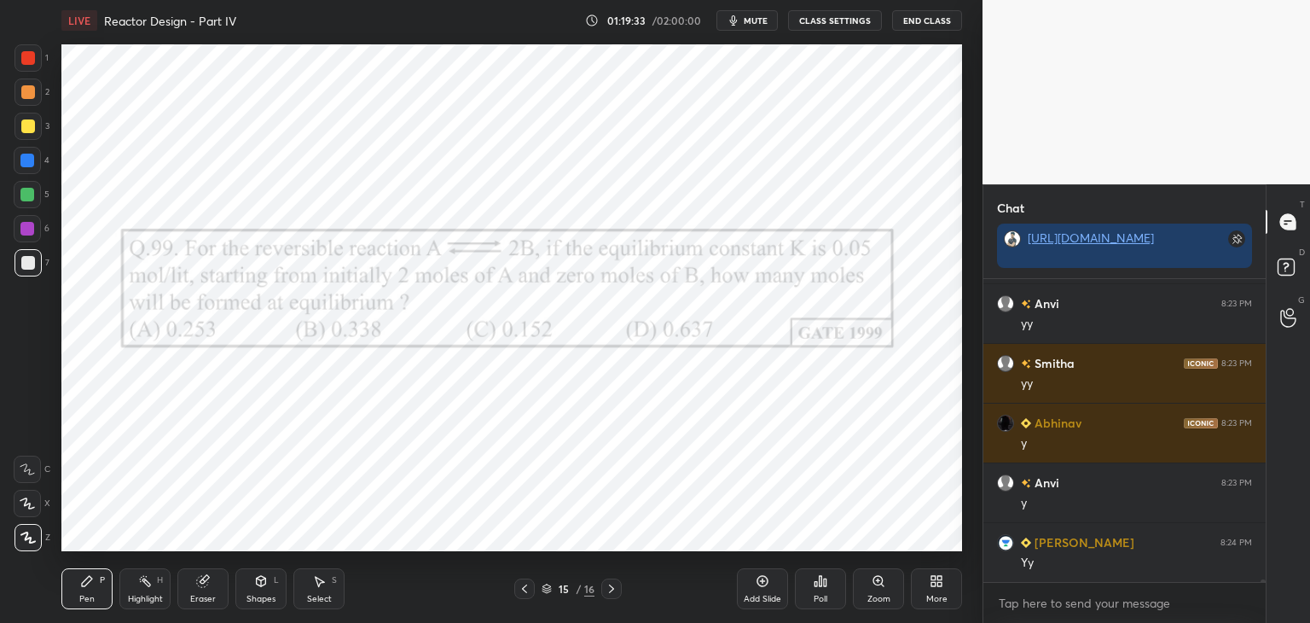
click at [613, 586] on icon at bounding box center [612, 589] width 14 height 14
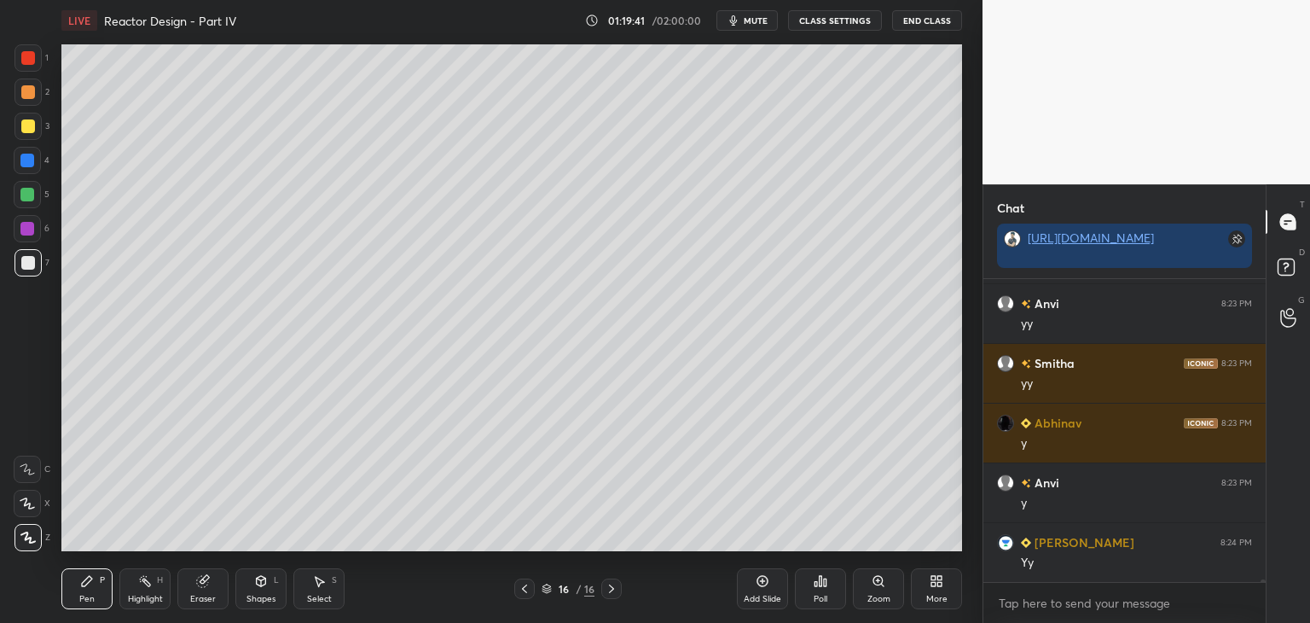
scroll to position [34386, 0]
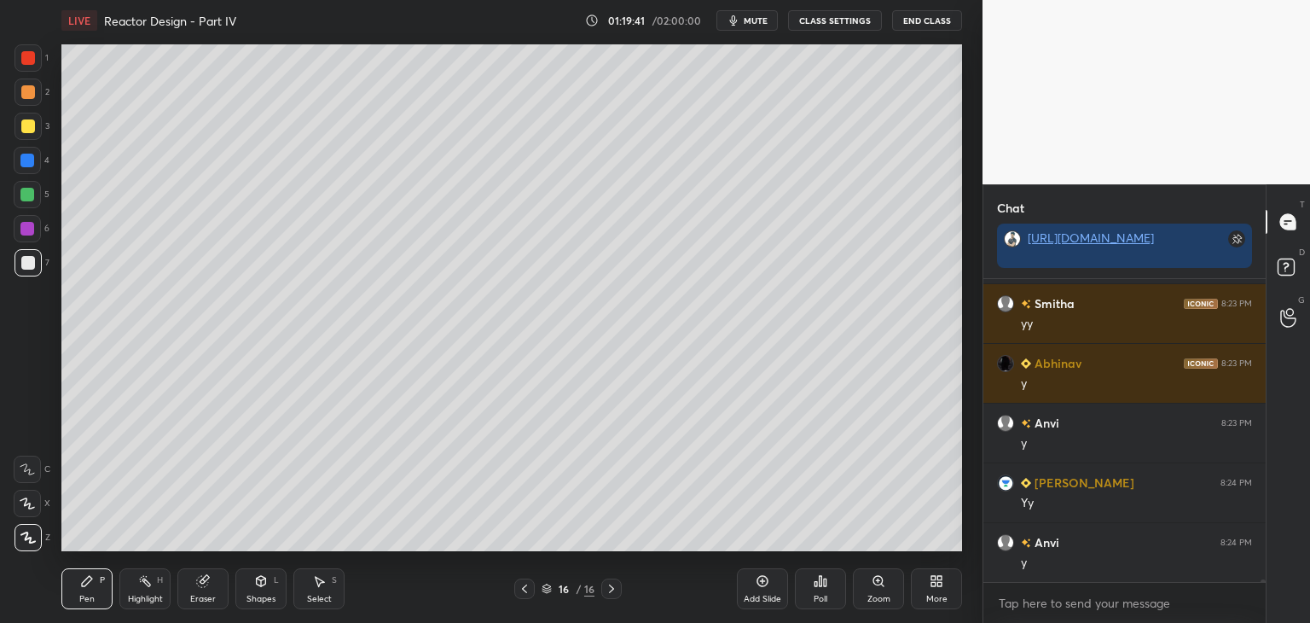
click at [30, 264] on div at bounding box center [28, 263] width 14 height 14
click at [528, 589] on icon at bounding box center [525, 589] width 14 height 14
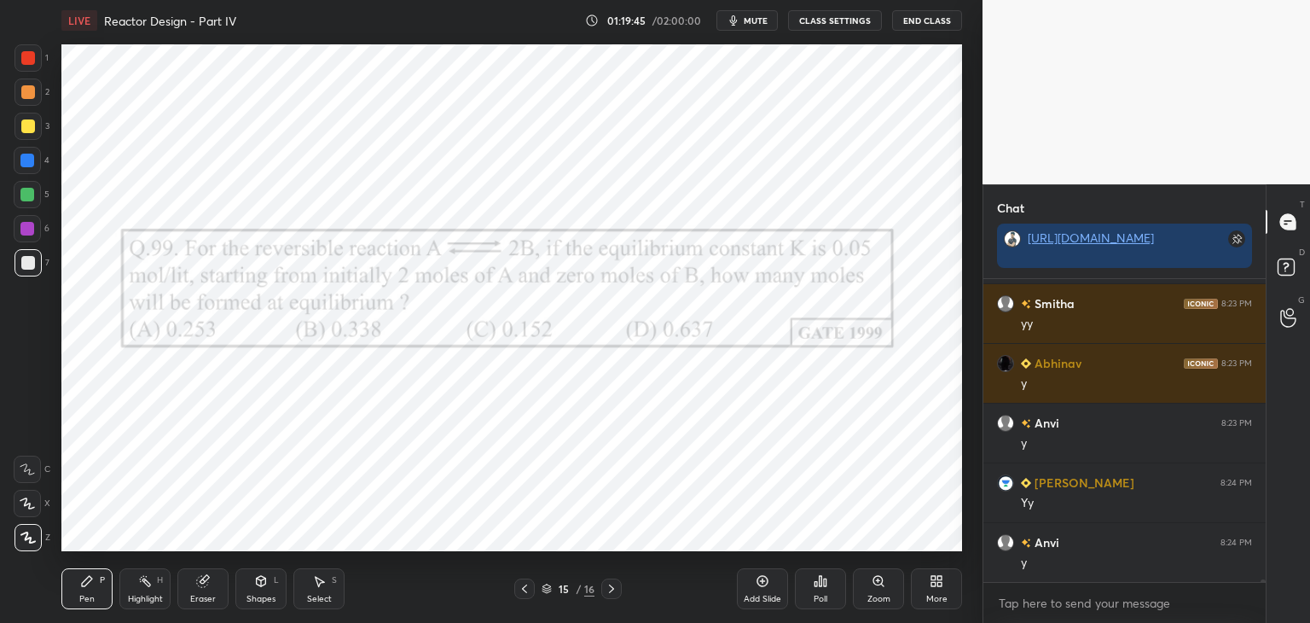
click at [619, 593] on div at bounding box center [611, 588] width 20 height 20
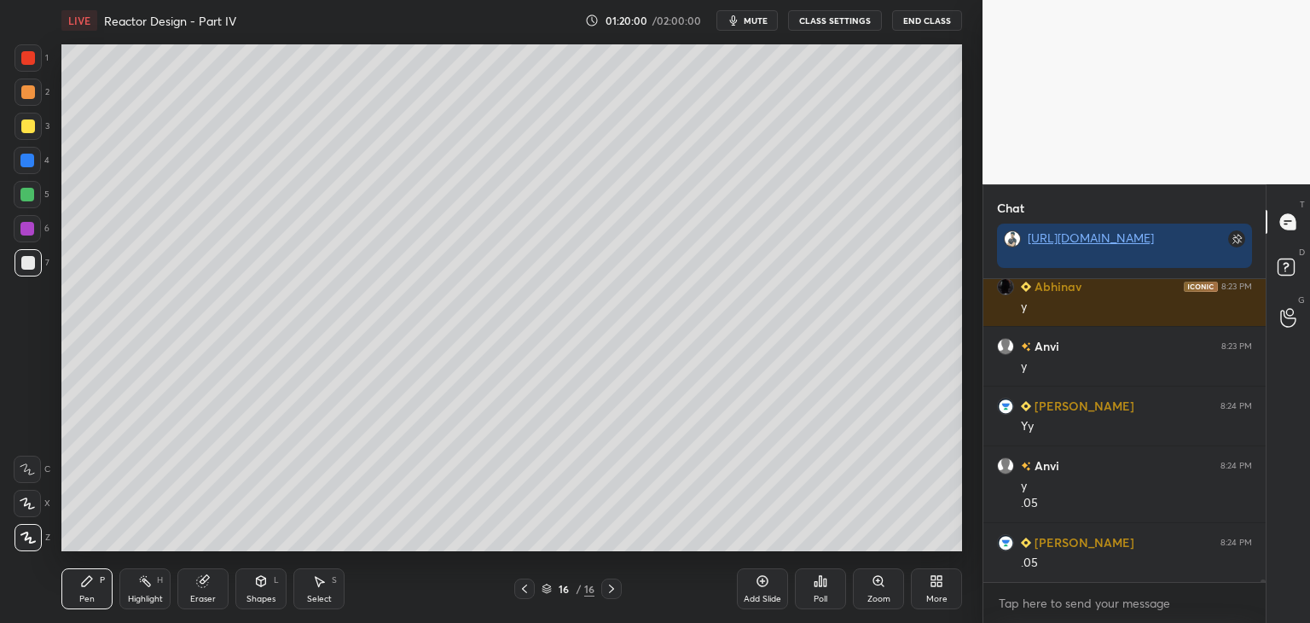
scroll to position [34480, 0]
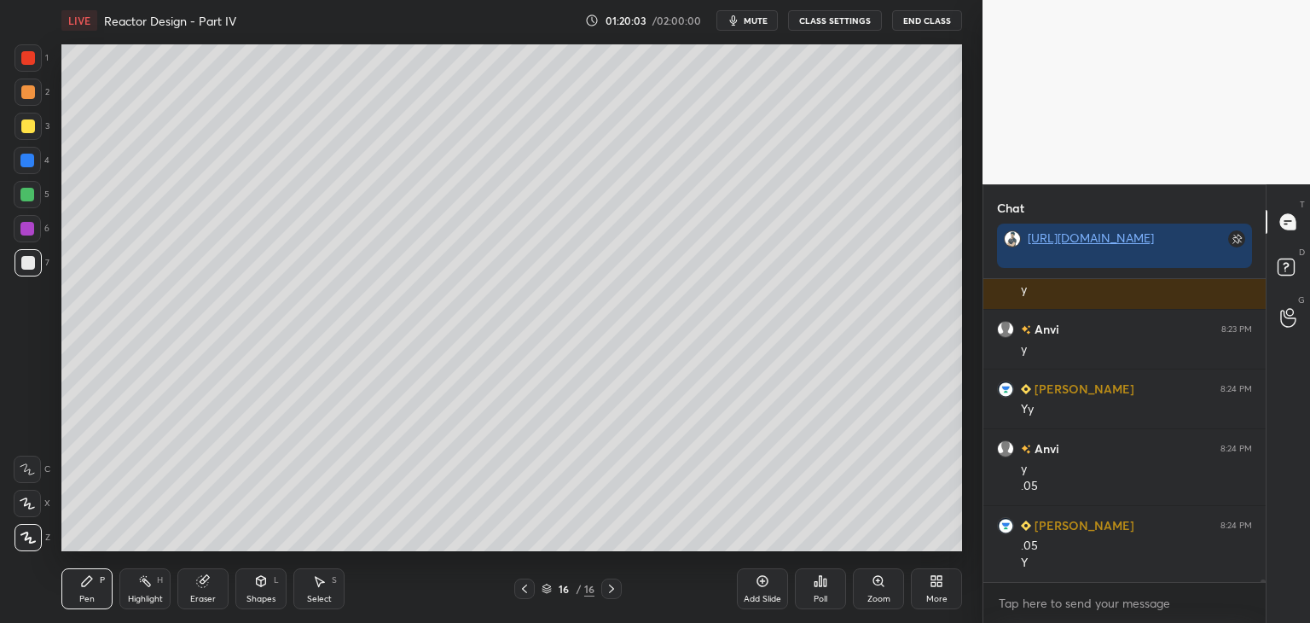
click at [198, 600] on div "Eraser" at bounding box center [203, 599] width 26 height 9
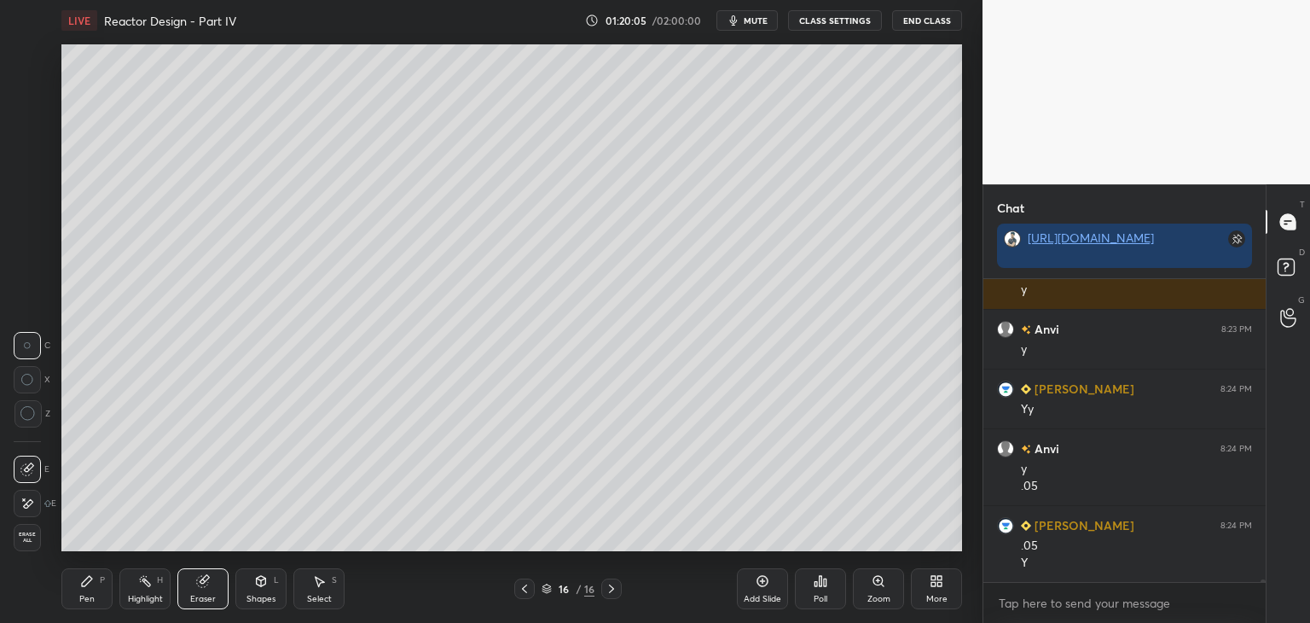
drag, startPoint x: 78, startPoint y: 588, endPoint x: 121, endPoint y: 568, distance: 47.0
click at [80, 588] on div "Pen P" at bounding box center [86, 588] width 51 height 41
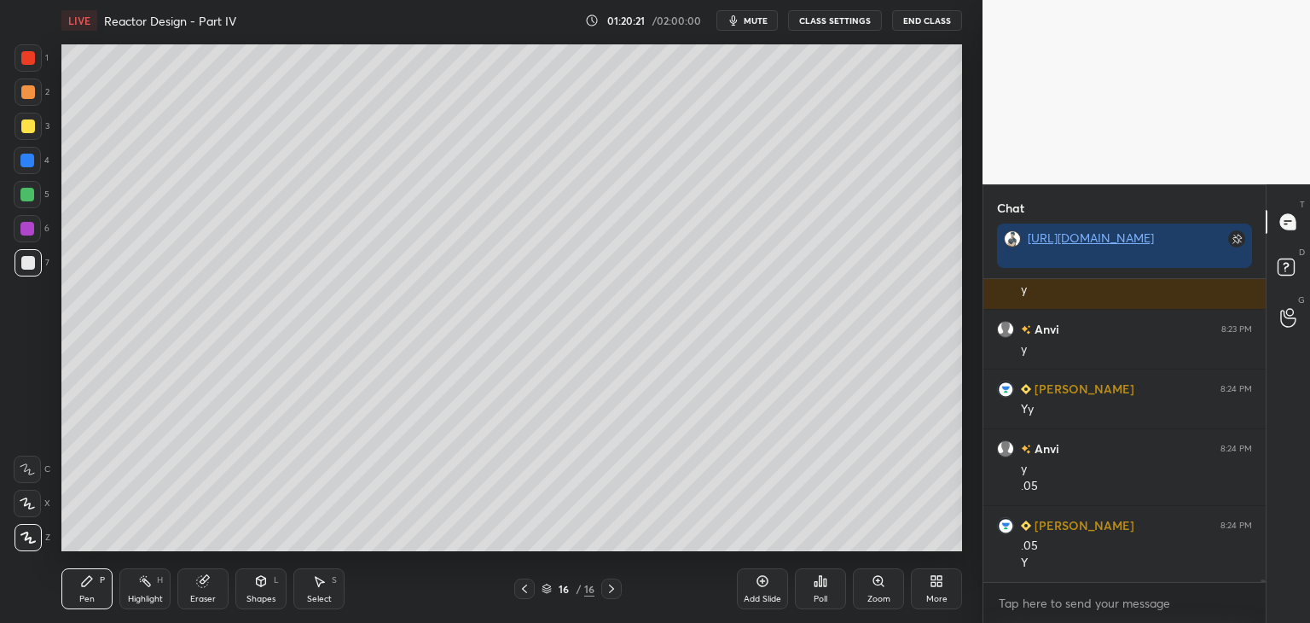
click at [27, 201] on div at bounding box center [27, 194] width 27 height 27
click at [32, 264] on div at bounding box center [28, 263] width 14 height 14
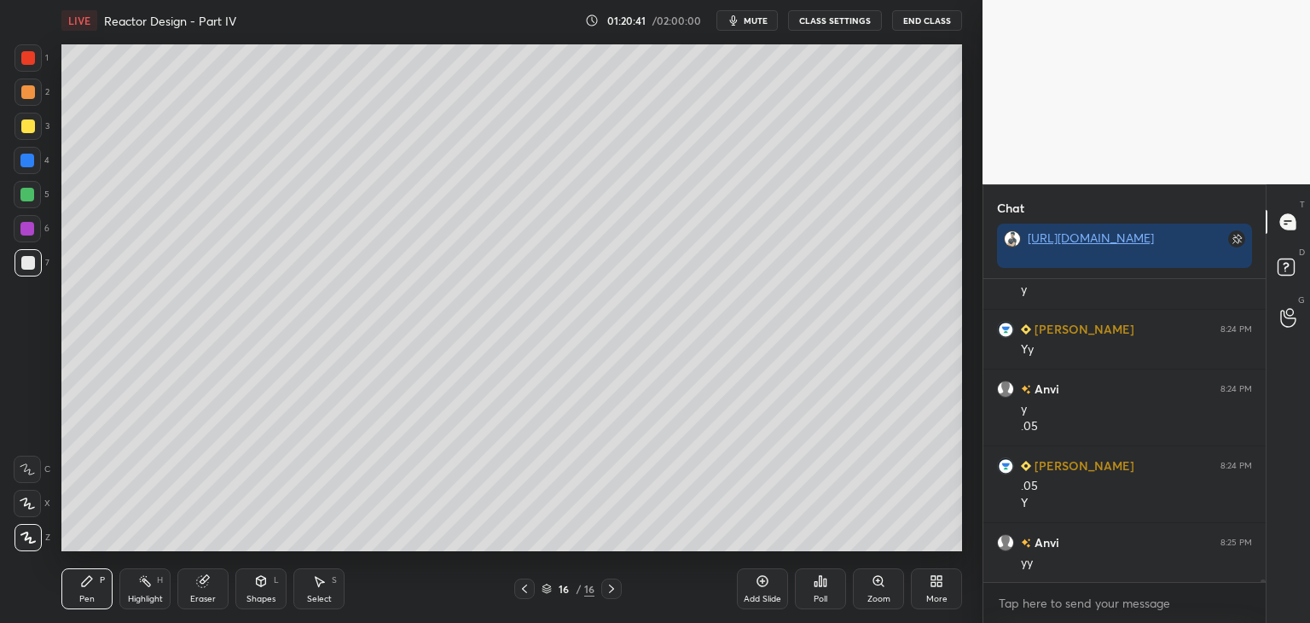
scroll to position [34599, 0]
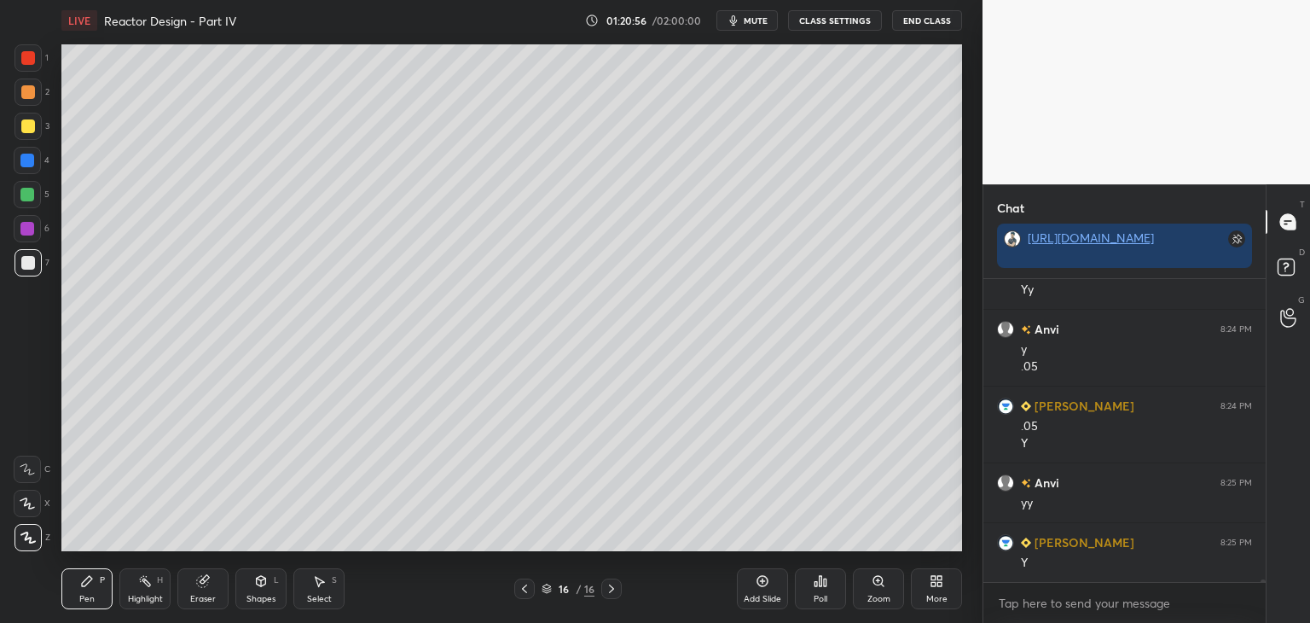
click at [304, 601] on div "Select S" at bounding box center [318, 588] width 51 height 41
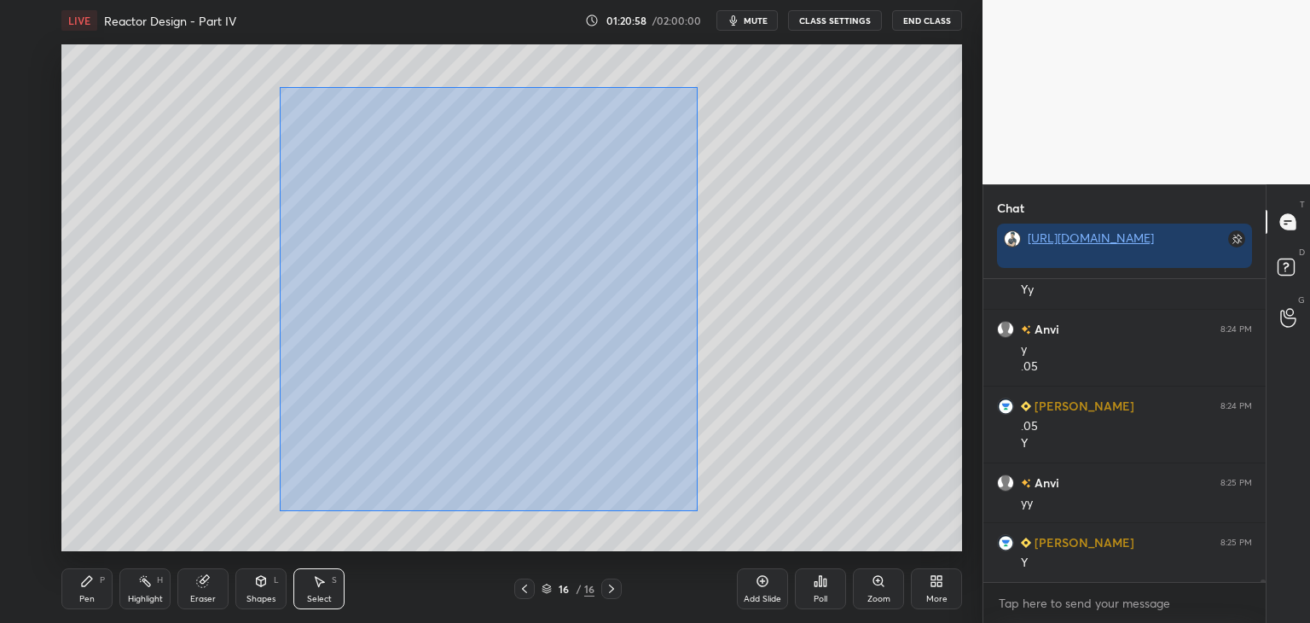
drag, startPoint x: 301, startPoint y: 110, endPoint x: 686, endPoint y: 492, distance: 542.3
click at [696, 505] on div "0 ° Undo Copy Duplicate Duplicate to new slide Delete" at bounding box center [511, 297] width 901 height 507
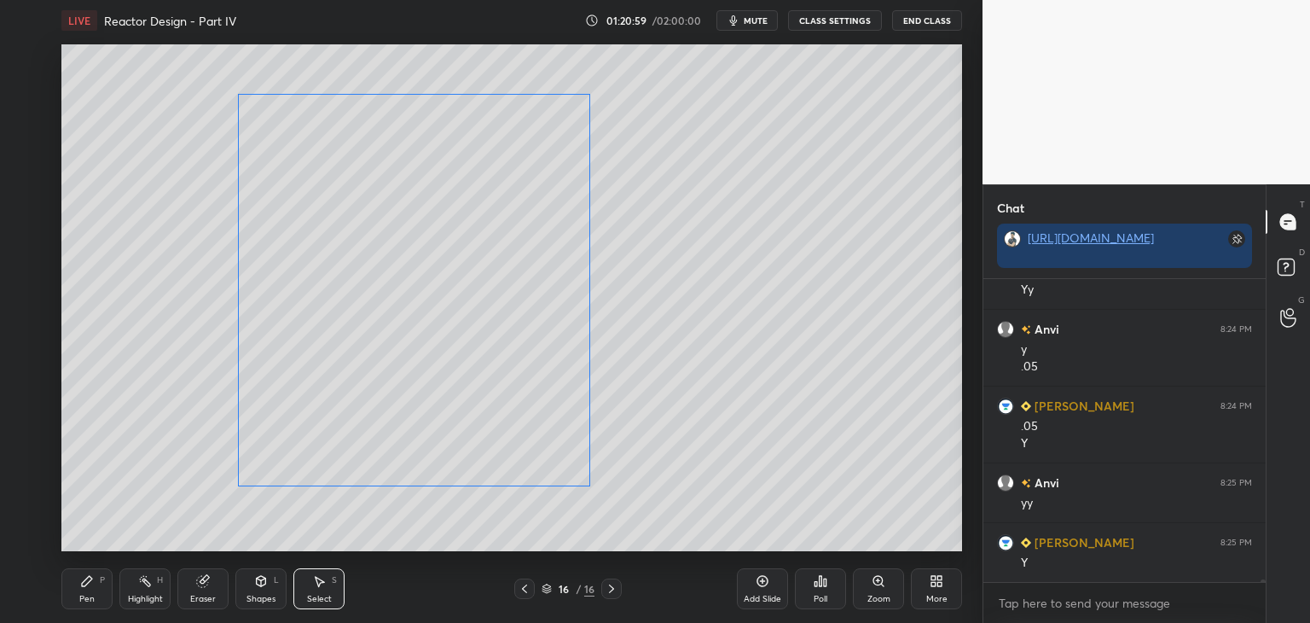
drag, startPoint x: 549, startPoint y: 449, endPoint x: 542, endPoint y: 463, distance: 16.4
click at [499, 452] on div "0 ° Undo Copy Duplicate Duplicate to new slide Delete" at bounding box center [511, 297] width 901 height 507
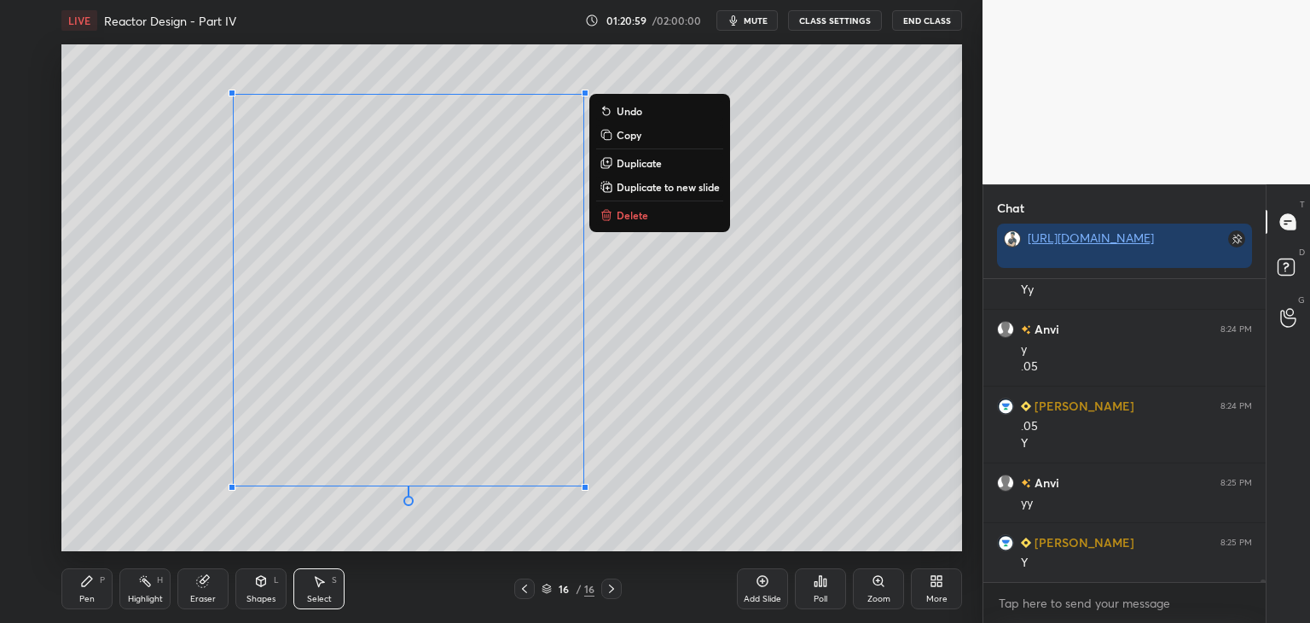
click at [688, 496] on div "0 ° Undo Copy Duplicate Duplicate to new slide Delete" at bounding box center [511, 297] width 901 height 507
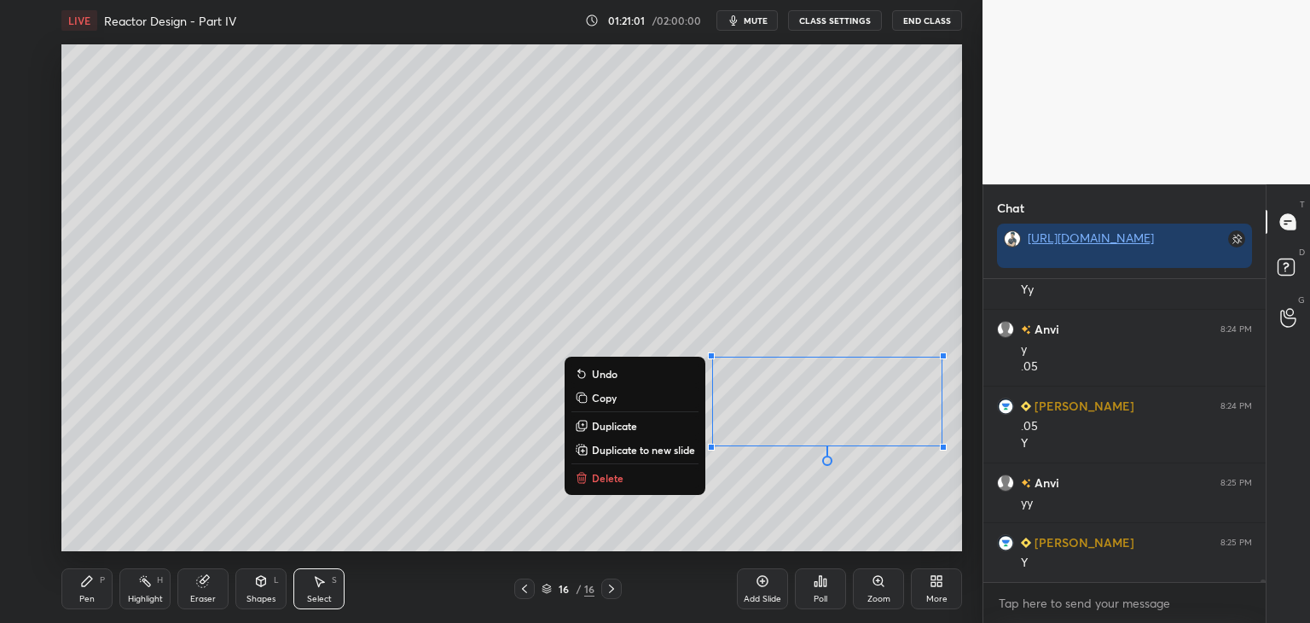
drag, startPoint x: 715, startPoint y: 340, endPoint x: 939, endPoint y: 461, distance: 254.6
click at [962, 482] on div "0 ° Undo Copy Duplicate Duplicate to new slide Delete Setting up your live clas…" at bounding box center [512, 298] width 915 height 514
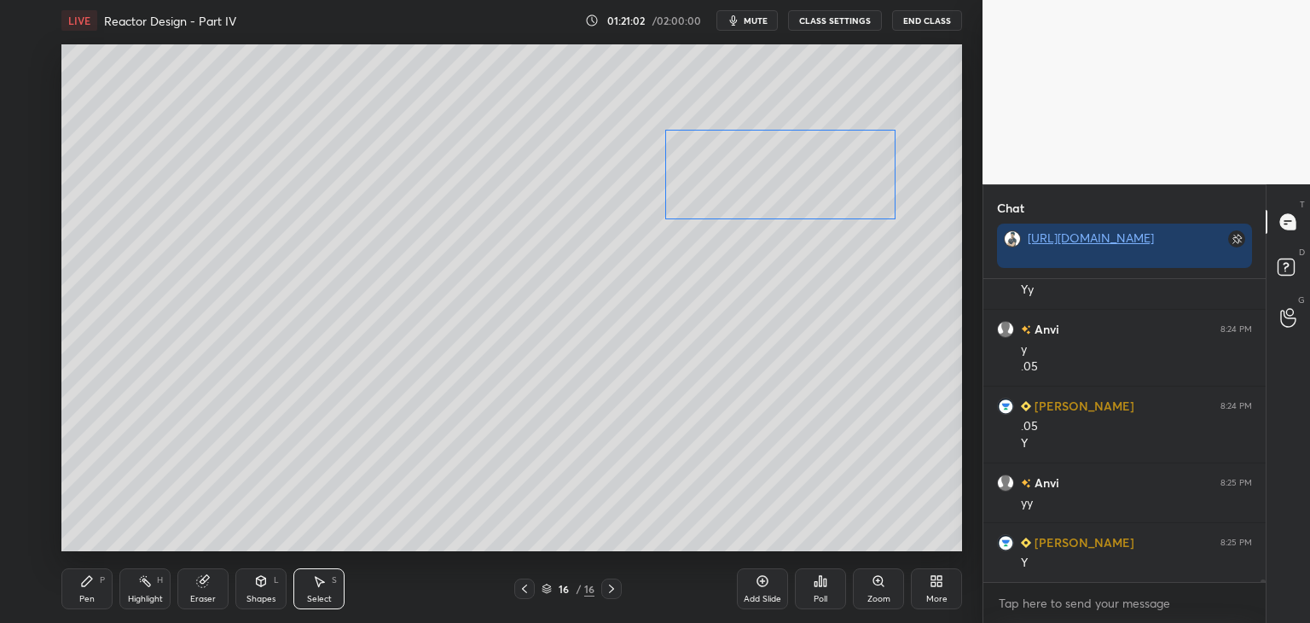
drag, startPoint x: 816, startPoint y: 288, endPoint x: 812, endPoint y: 184, distance: 104.1
click at [812, 178] on div "0 ° Undo Copy Duplicate Duplicate to new slide Delete" at bounding box center [511, 297] width 901 height 507
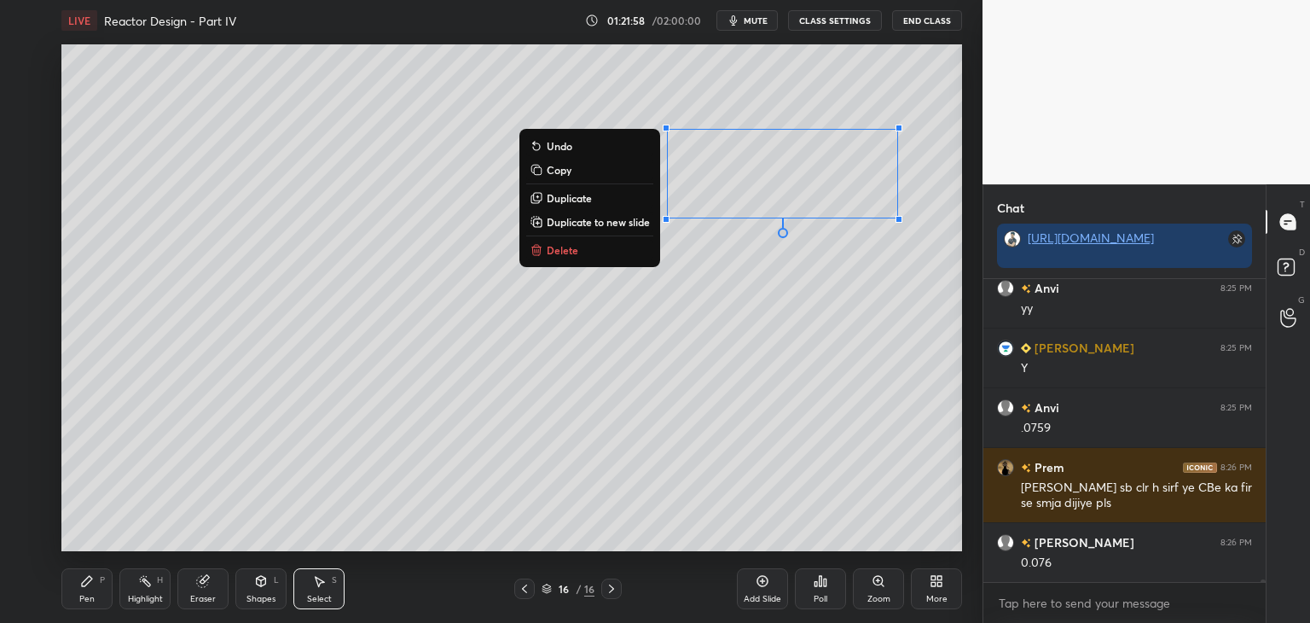
scroll to position [34853, 0]
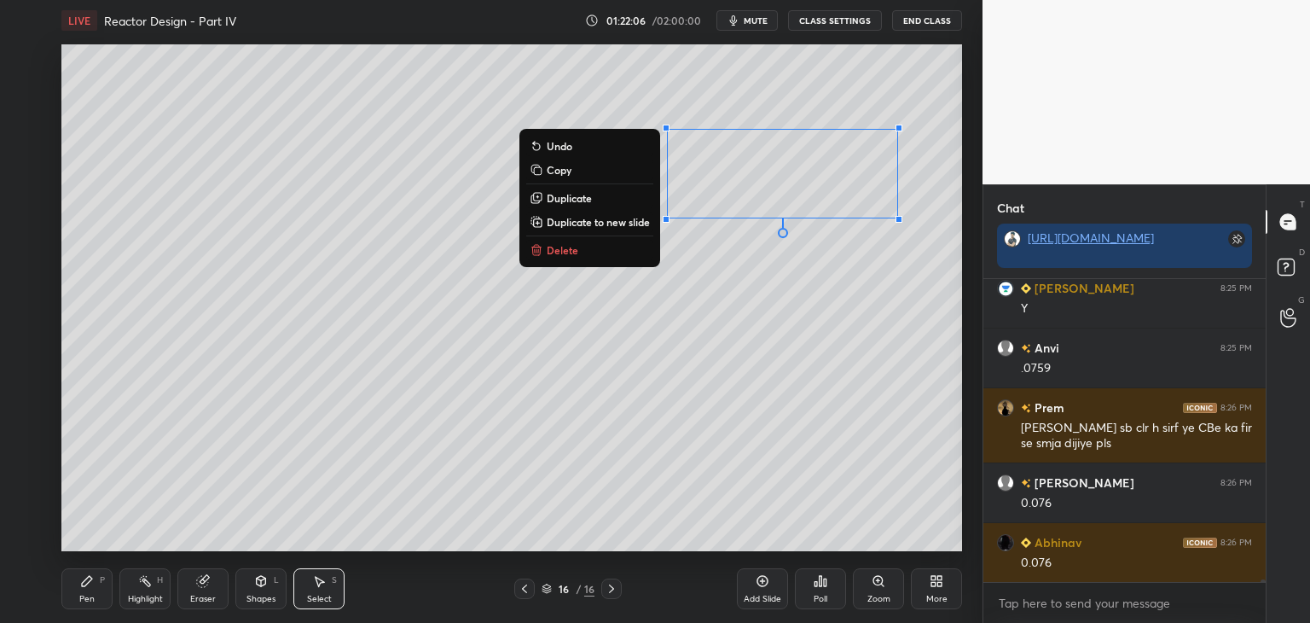
click at [751, 322] on div "0 ° Undo Copy Duplicate Duplicate to new slide Delete" at bounding box center [511, 297] width 901 height 507
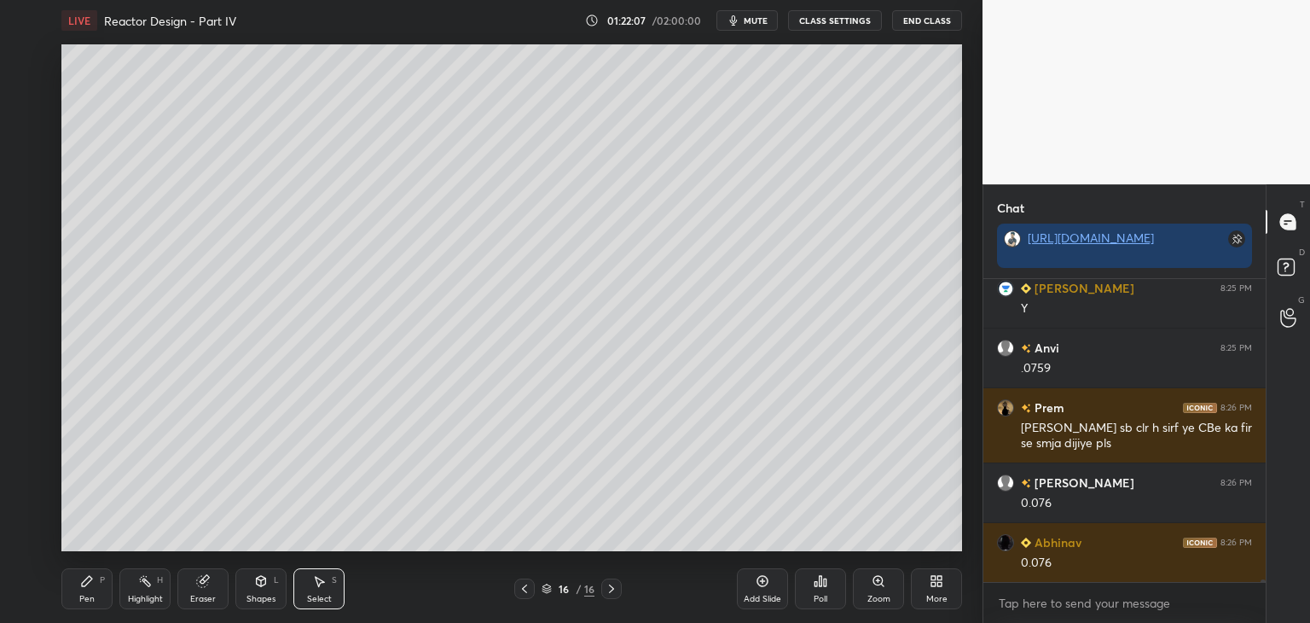
click at [529, 588] on icon at bounding box center [525, 589] width 14 height 14
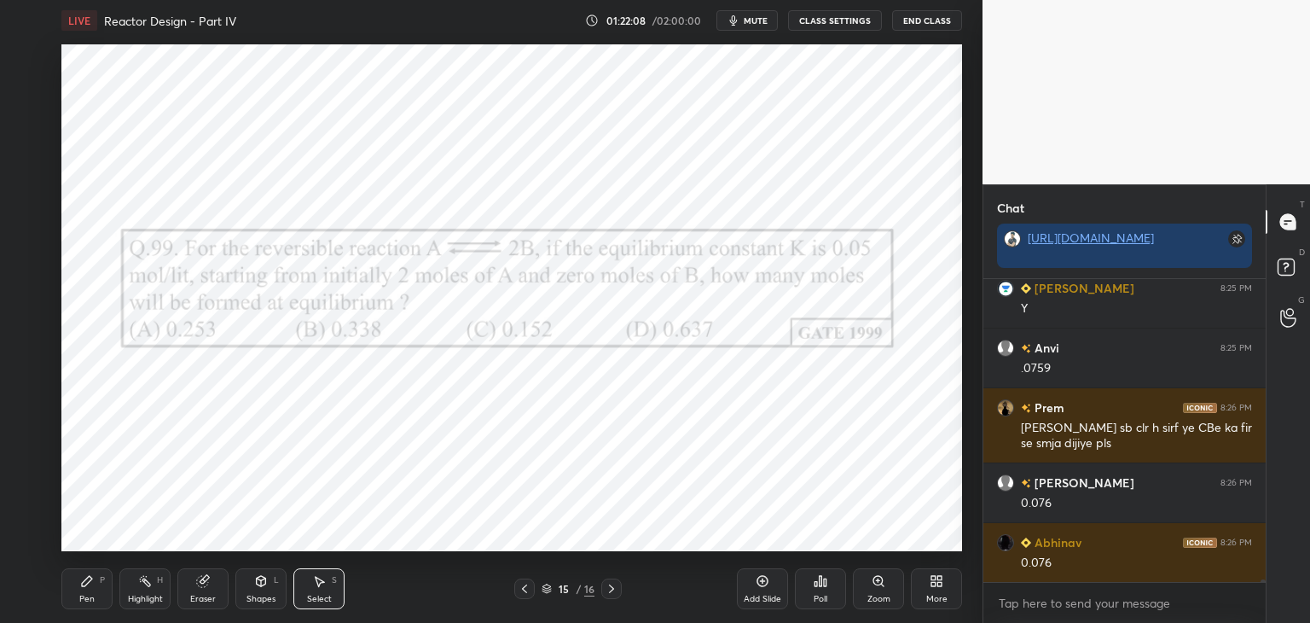
scroll to position [34913, 0]
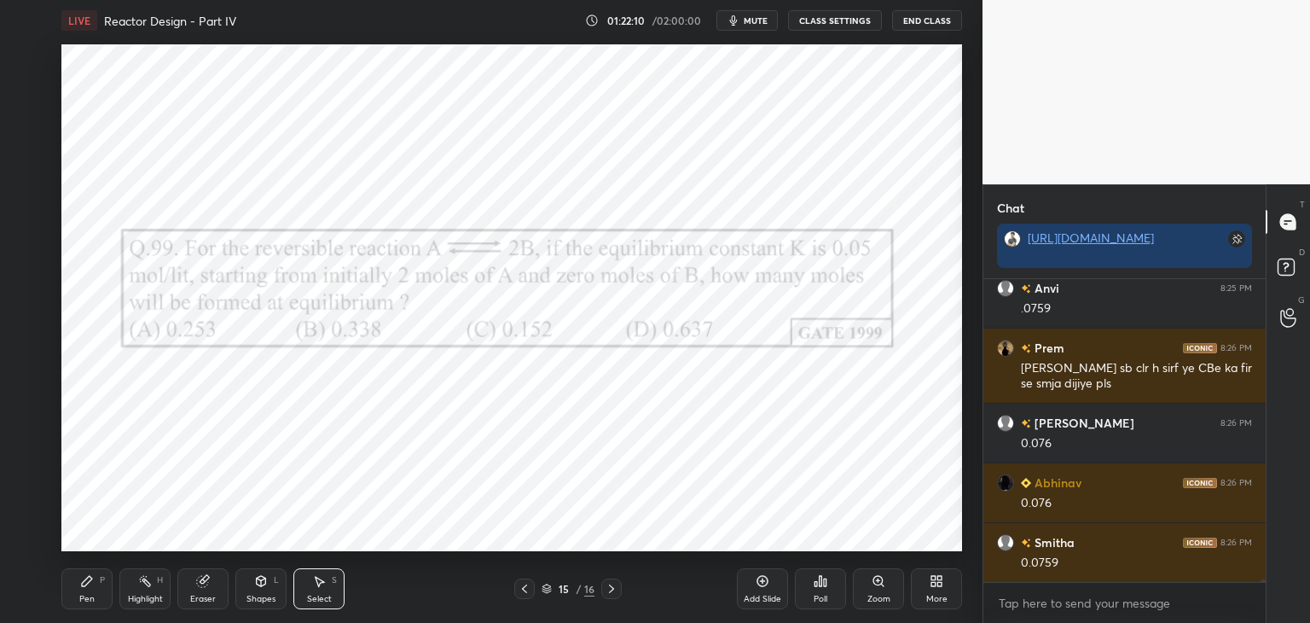
click at [90, 586] on icon at bounding box center [87, 581] width 14 height 14
click at [24, 190] on div at bounding box center [27, 195] width 14 height 14
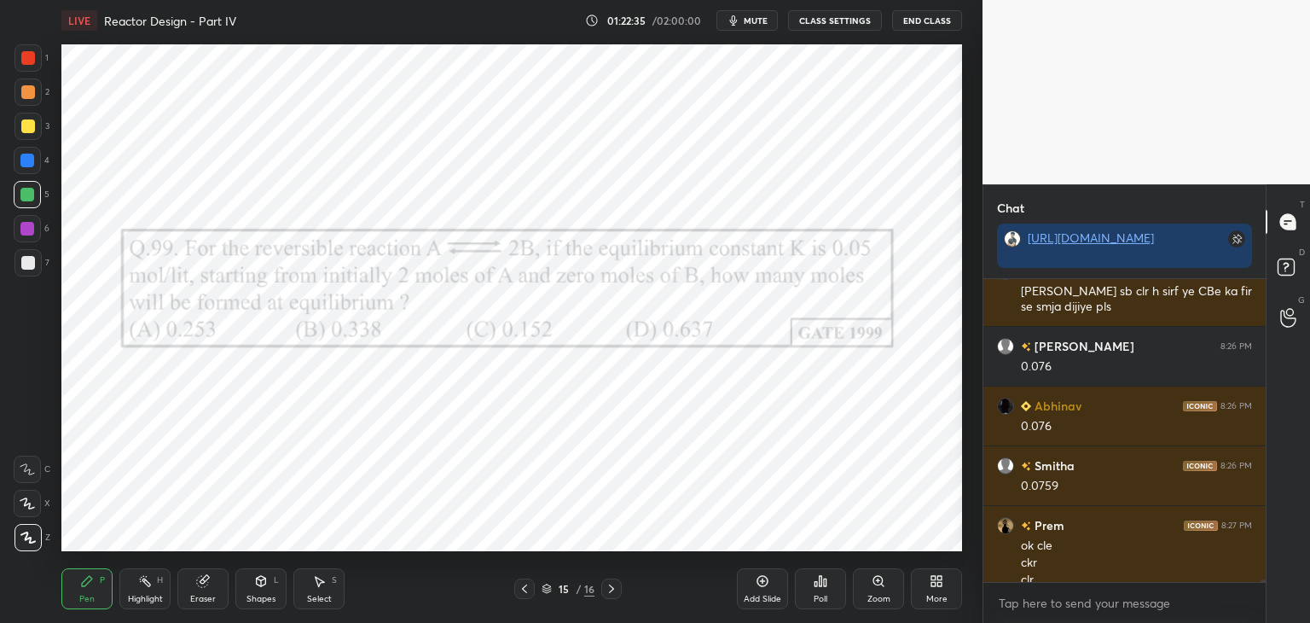
scroll to position [35007, 0]
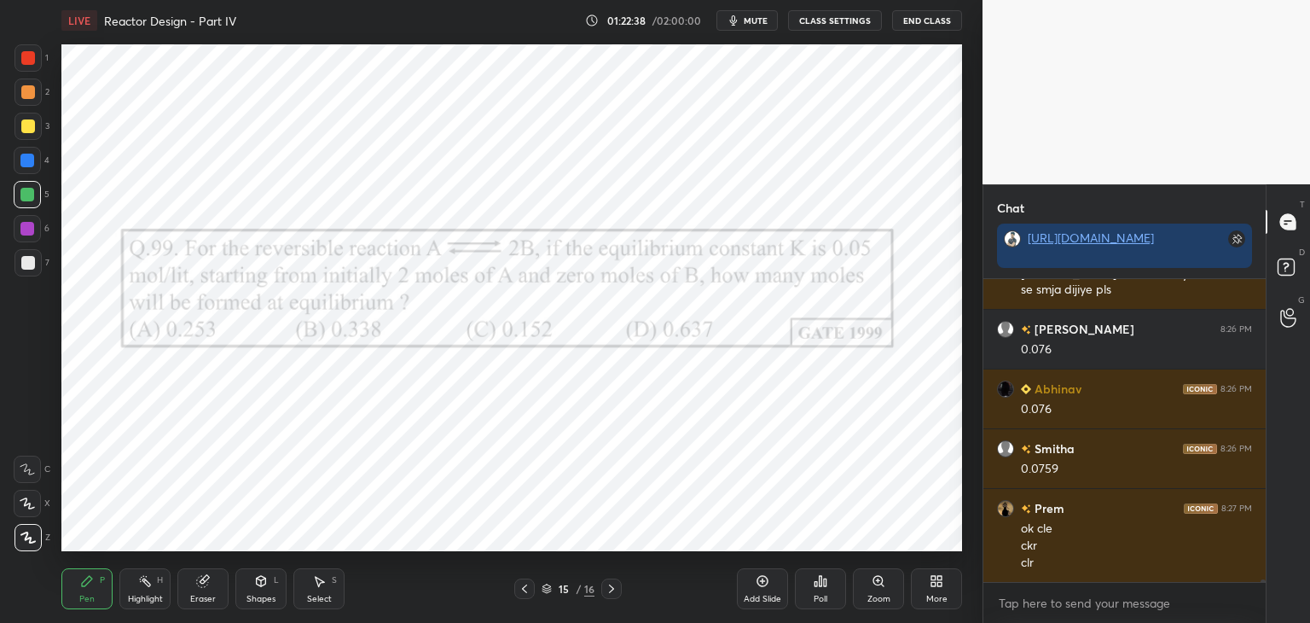
click at [614, 592] on icon at bounding box center [612, 589] width 14 height 14
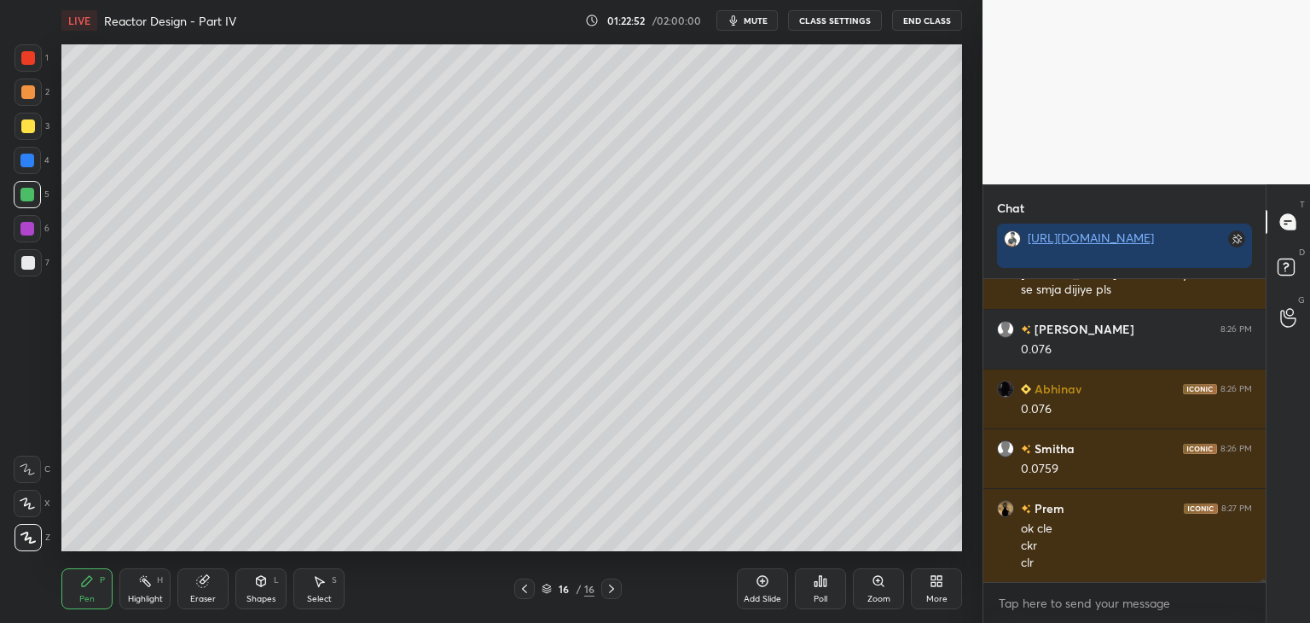
scroll to position [35024, 0]
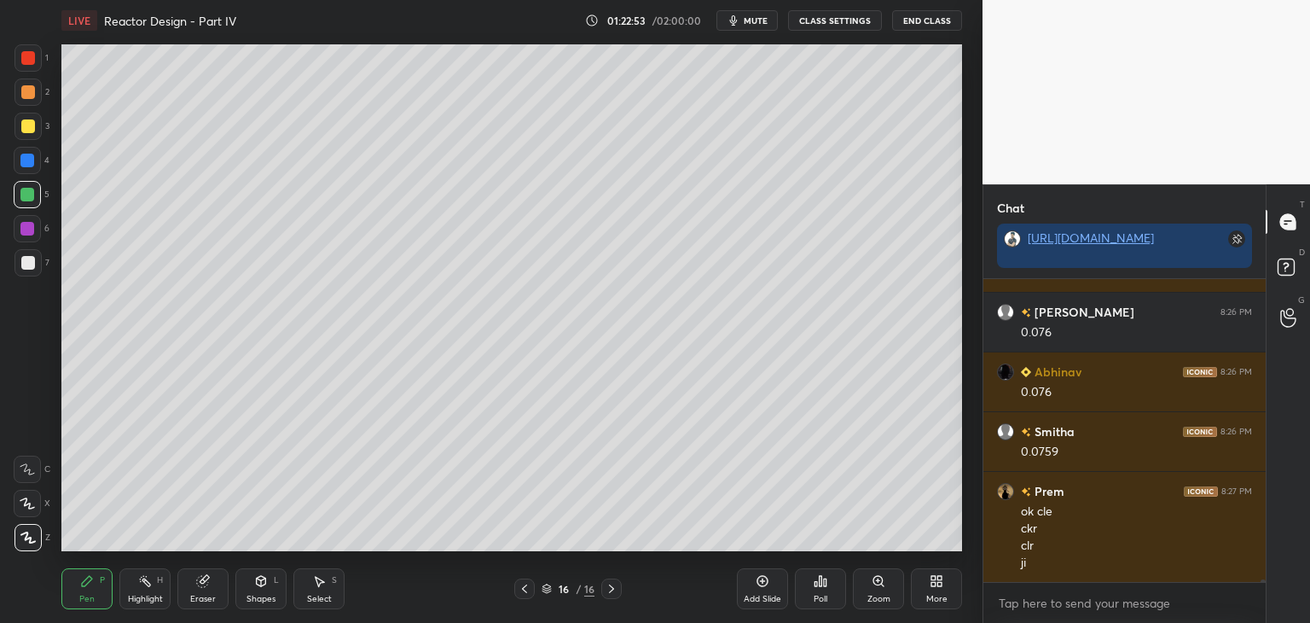
click at [529, 591] on icon at bounding box center [525, 589] width 14 height 14
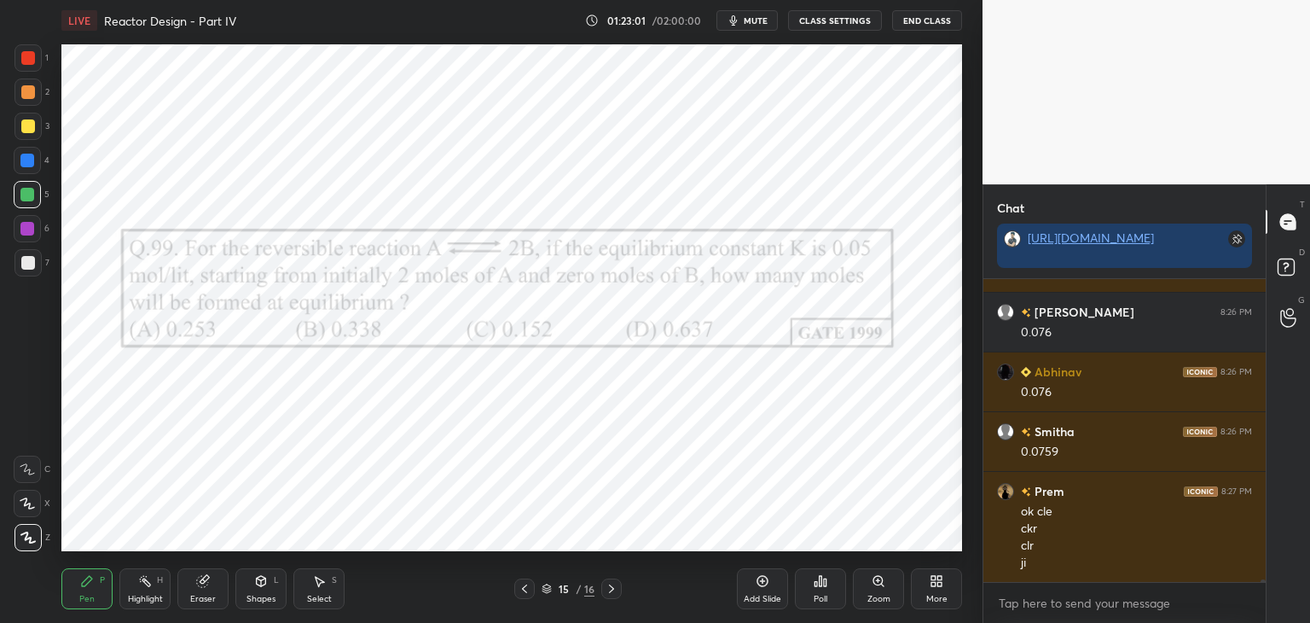
drag, startPoint x: 770, startPoint y: 543, endPoint x: 780, endPoint y: 543, distance: 9.4
click at [778, 543] on div "Add Slide Poll Zoom More" at bounding box center [849, 589] width 225 height 96
click at [764, 541] on div "Add Slide Poll Zoom More" at bounding box center [849, 589] width 225 height 96
click at [212, 595] on div "Eraser" at bounding box center [203, 599] width 26 height 9
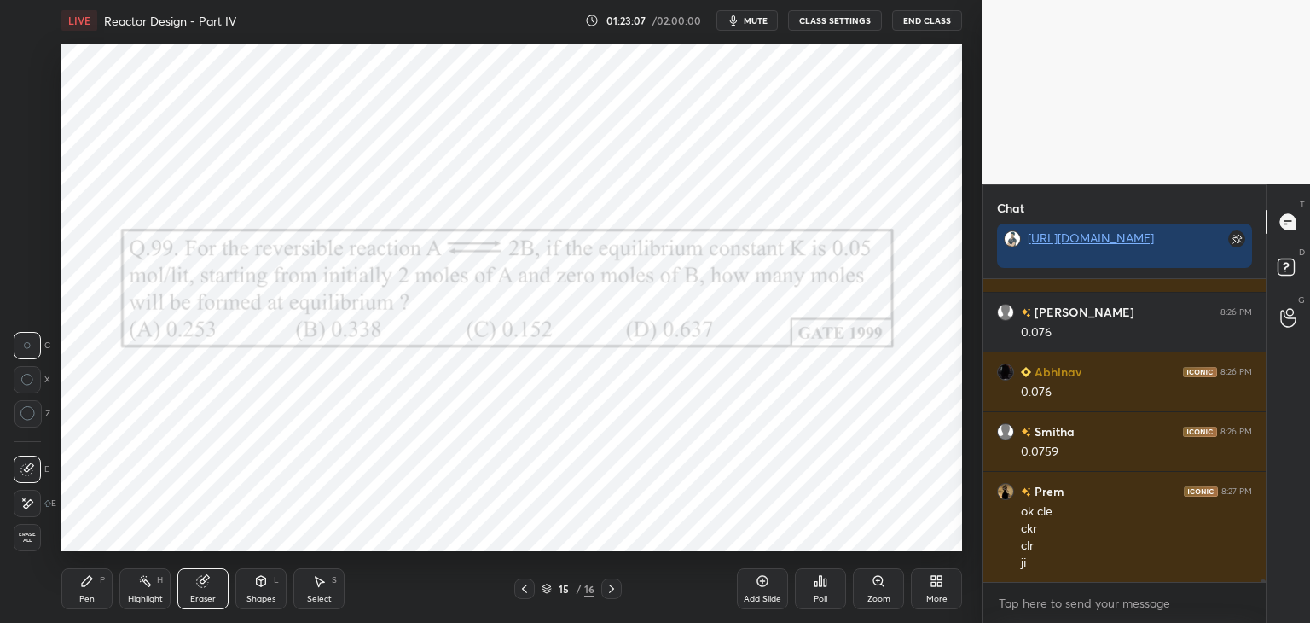
click at [97, 593] on div "Pen P" at bounding box center [86, 588] width 51 height 41
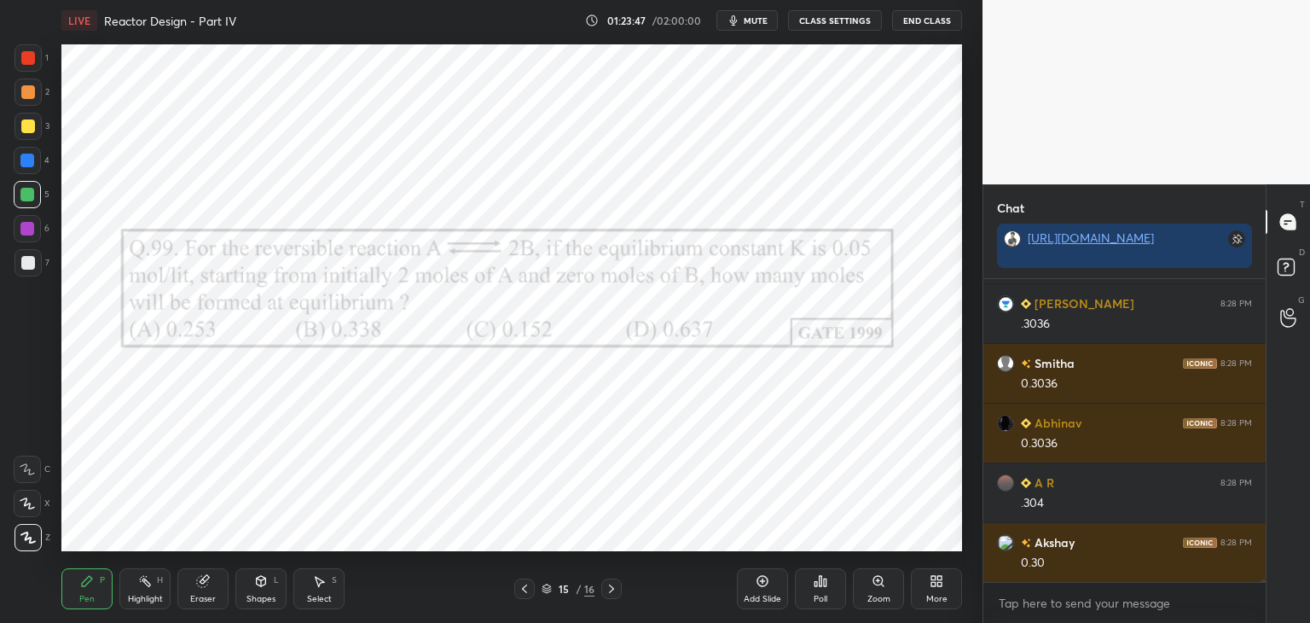
scroll to position [35442, 0]
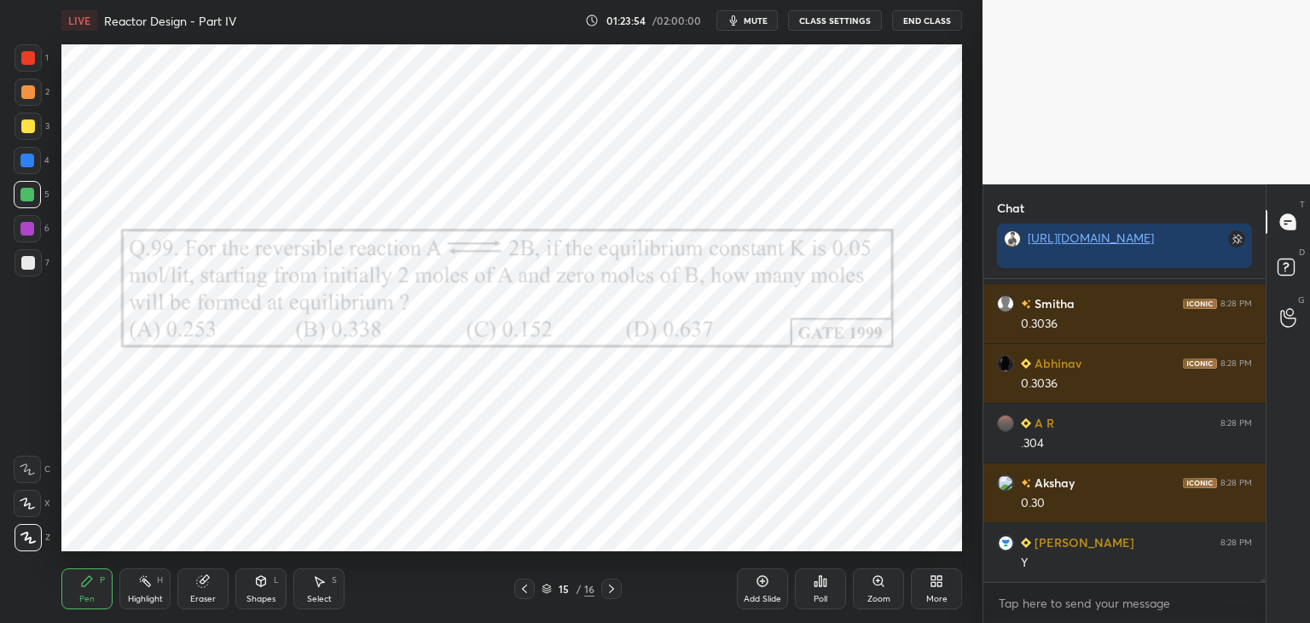
click at [522, 590] on icon at bounding box center [525, 589] width 14 height 14
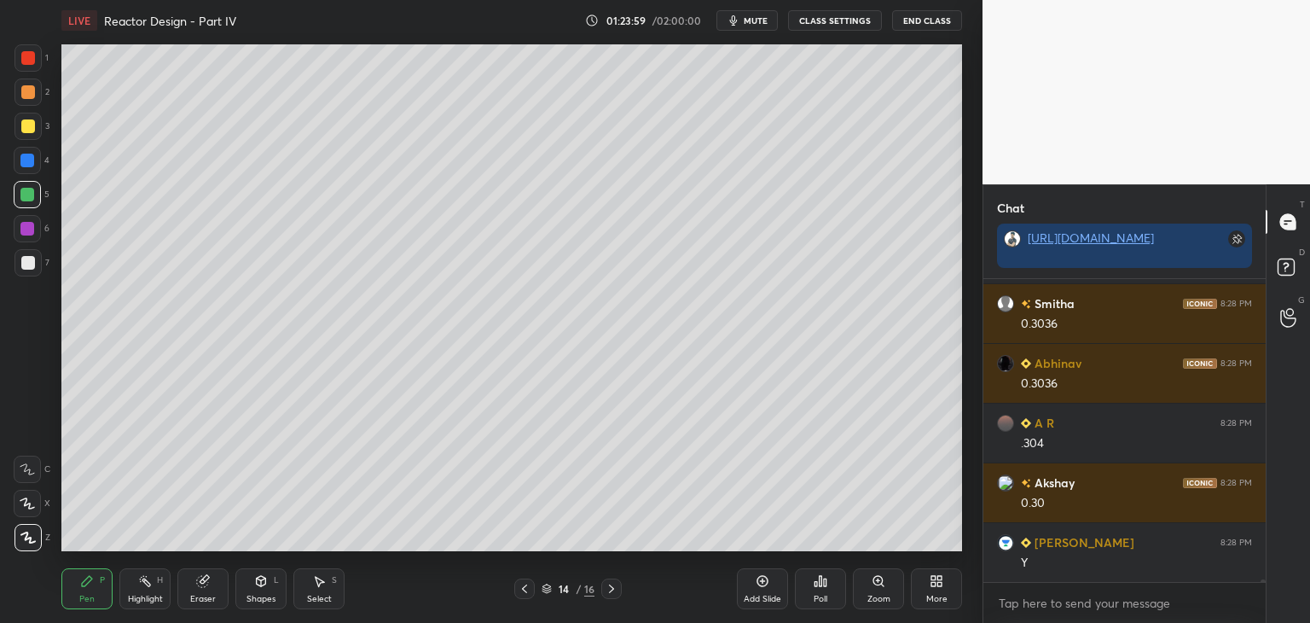
click at [517, 587] on div at bounding box center [524, 588] width 20 height 20
click at [524, 582] on icon at bounding box center [525, 589] width 14 height 14
click at [527, 586] on icon at bounding box center [525, 589] width 14 height 14
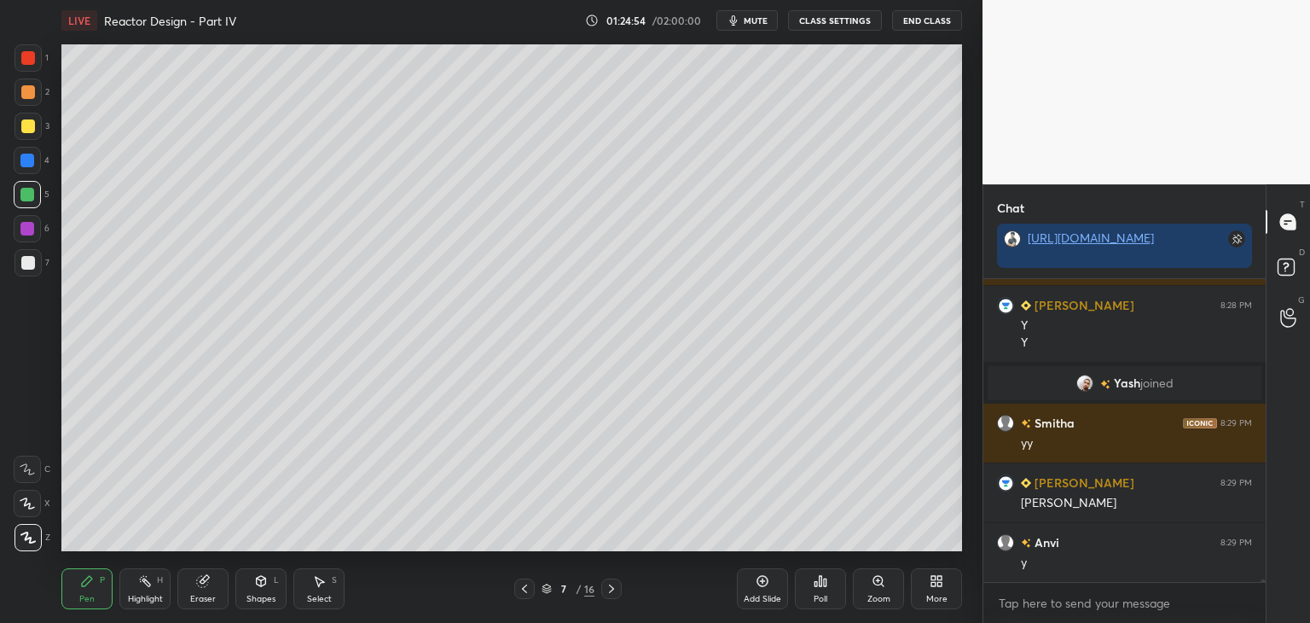
scroll to position [31369, 0]
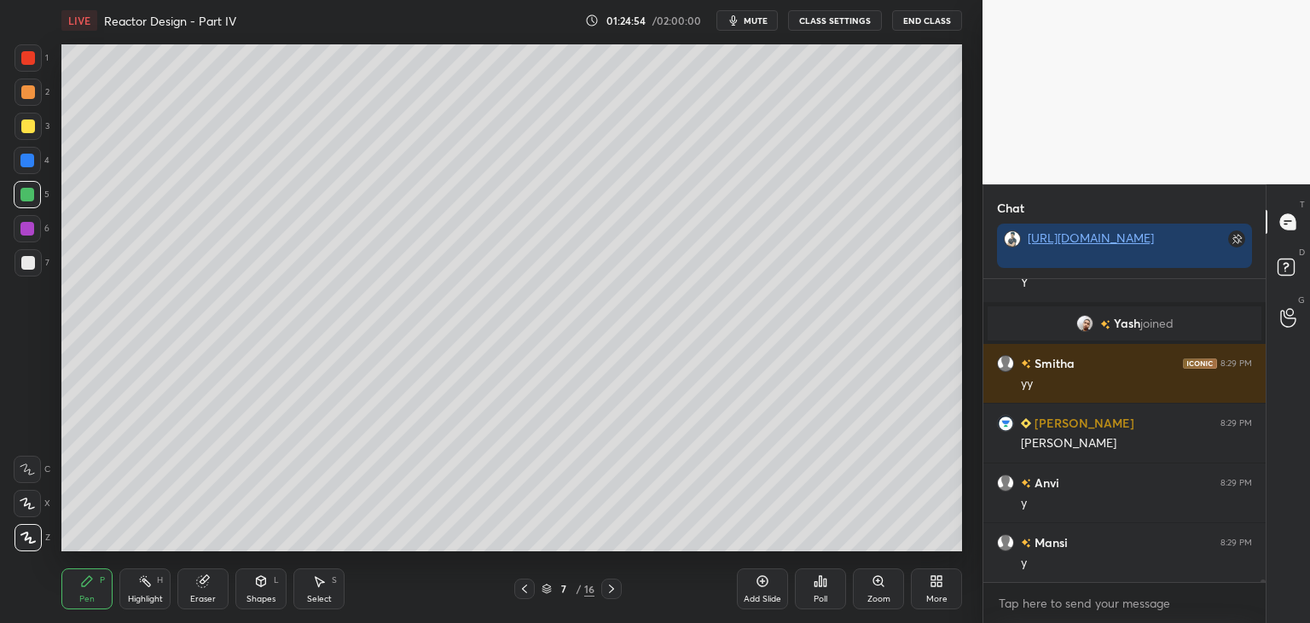
click at [612, 588] on icon at bounding box center [611, 588] width 5 height 9
click at [614, 589] on icon at bounding box center [612, 589] width 14 height 14
click at [614, 591] on icon at bounding box center [612, 589] width 14 height 14
click at [616, 591] on icon at bounding box center [612, 589] width 14 height 14
click at [617, 589] on icon at bounding box center [612, 589] width 14 height 14
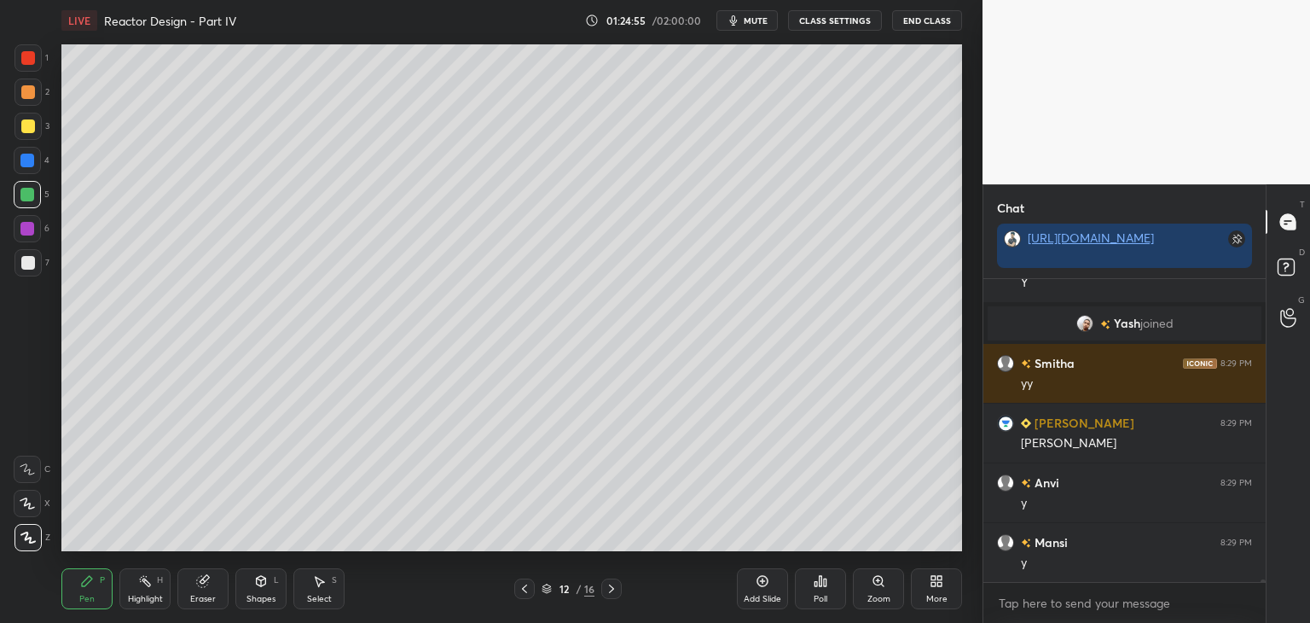
click at [618, 589] on icon at bounding box center [612, 589] width 14 height 14
click at [618, 588] on icon at bounding box center [612, 589] width 14 height 14
click at [618, 591] on icon at bounding box center [612, 589] width 14 height 14
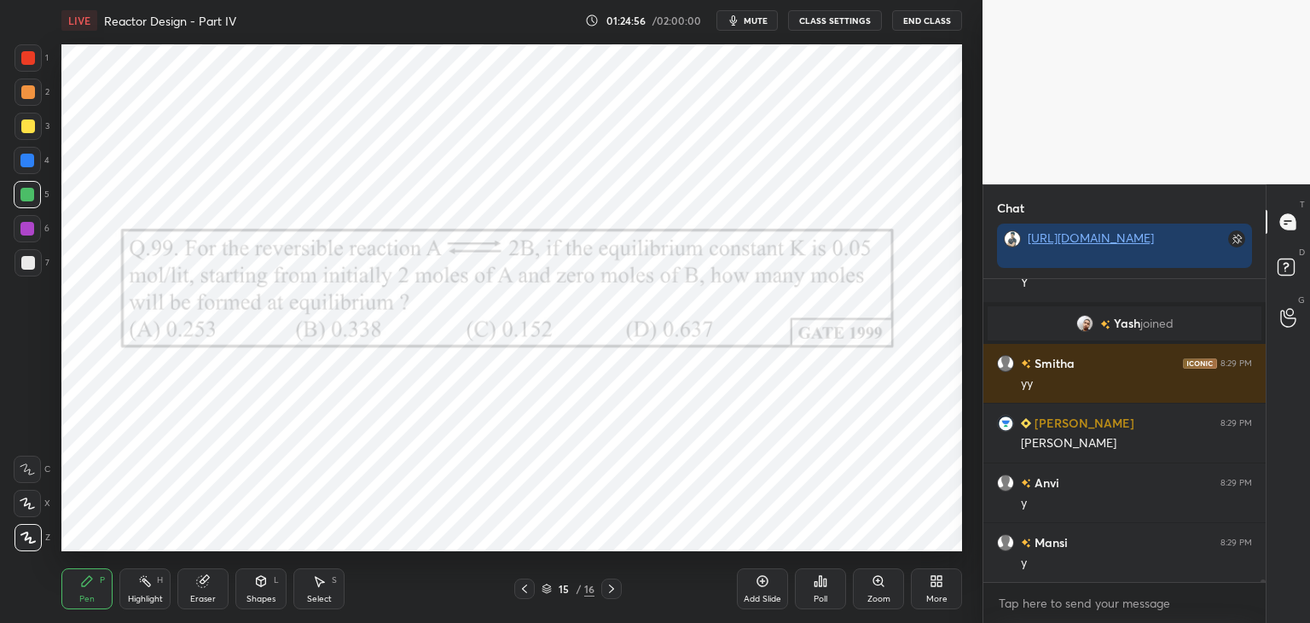
click at [618, 590] on icon at bounding box center [612, 589] width 14 height 14
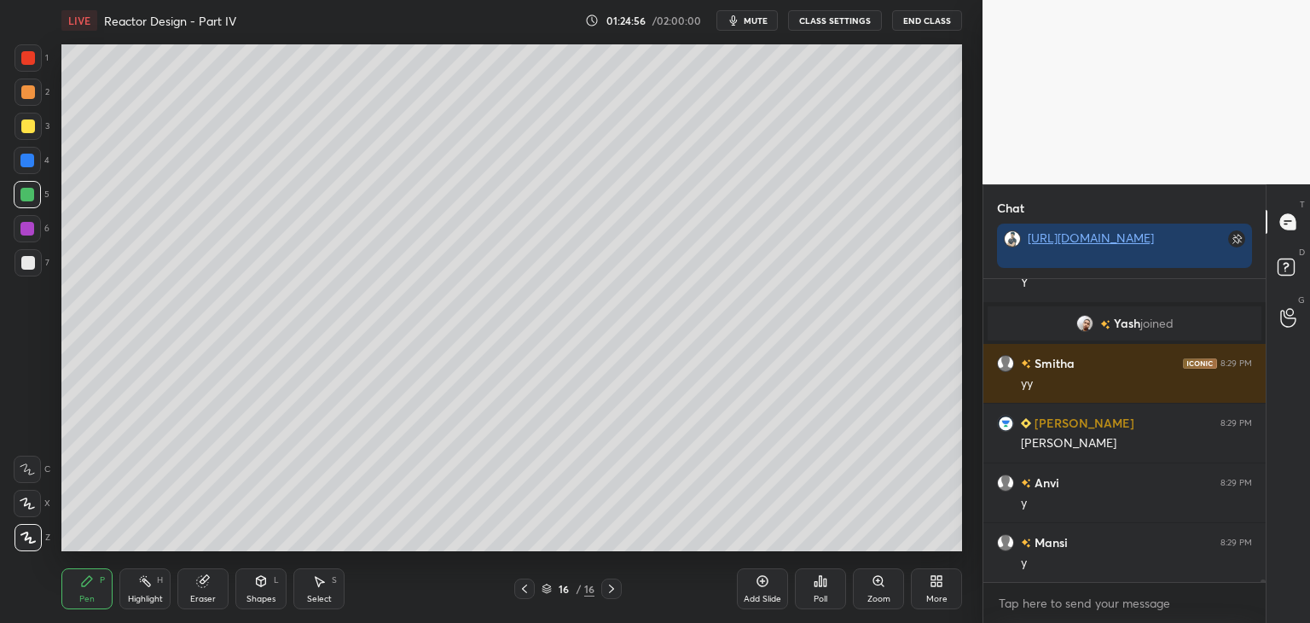
click at [618, 590] on icon at bounding box center [612, 589] width 14 height 14
click at [546, 590] on icon at bounding box center [547, 589] width 10 height 10
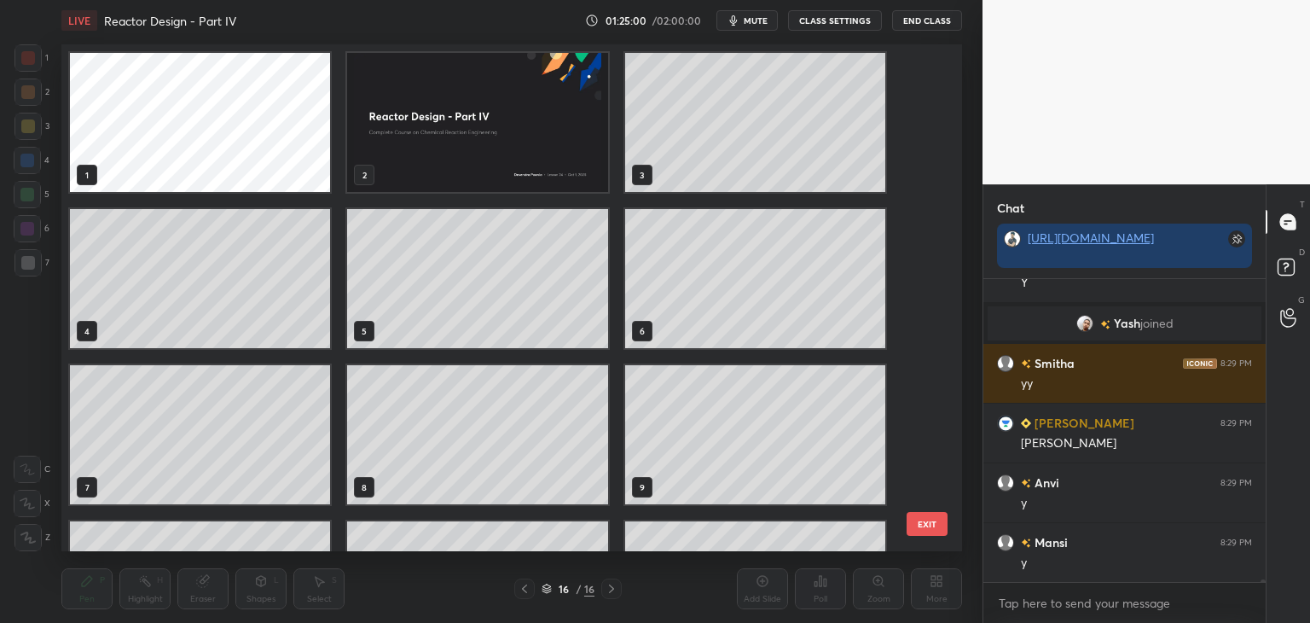
scroll to position [31429, 0]
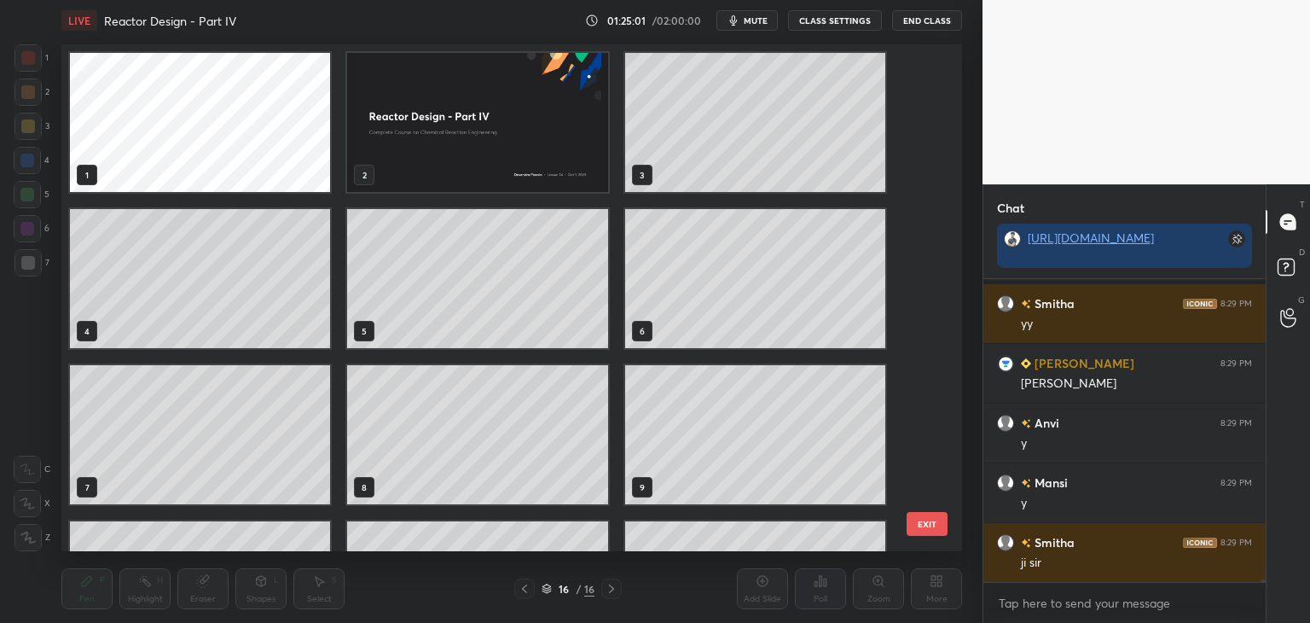
click at [568, 153] on img "grid" at bounding box center [477, 122] width 260 height 139
click at [571, 156] on img "grid" at bounding box center [477, 122] width 260 height 139
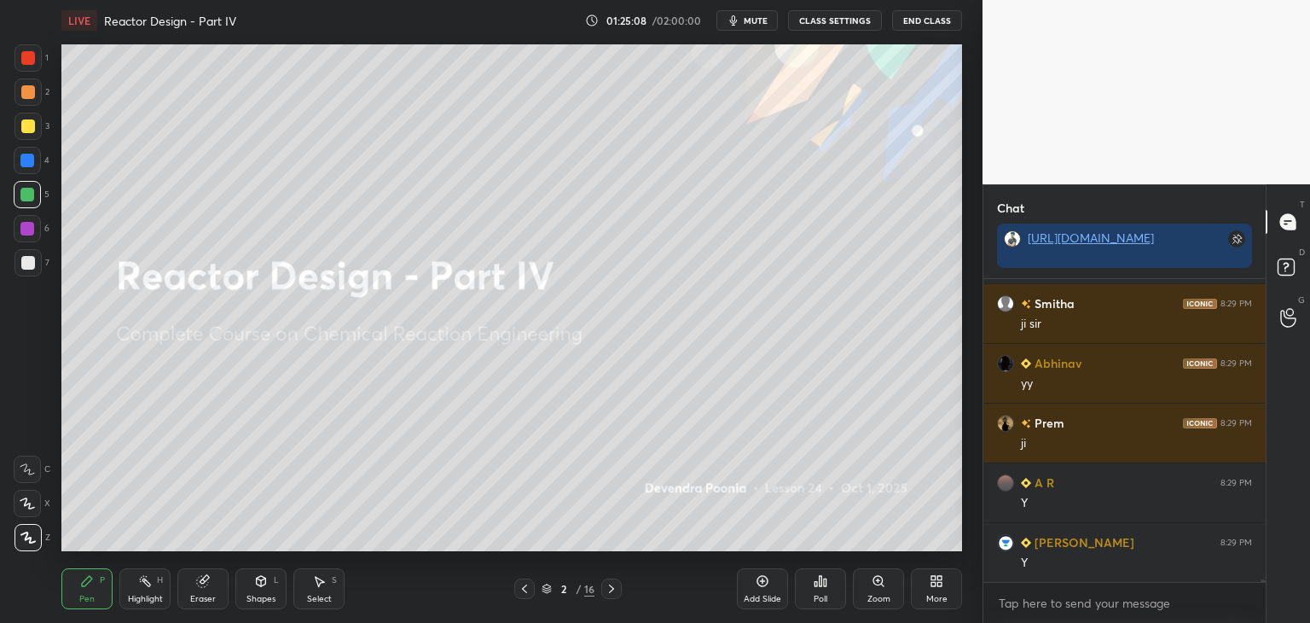
scroll to position [31728, 0]
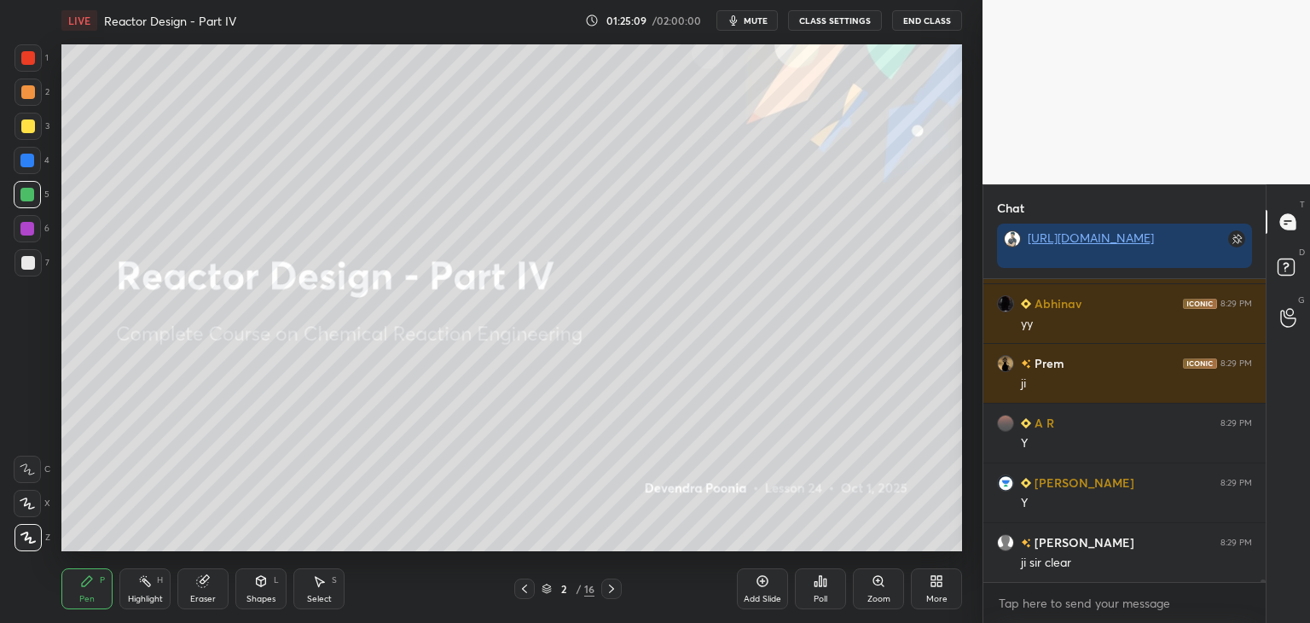
click at [546, 589] on icon at bounding box center [547, 589] width 10 height 10
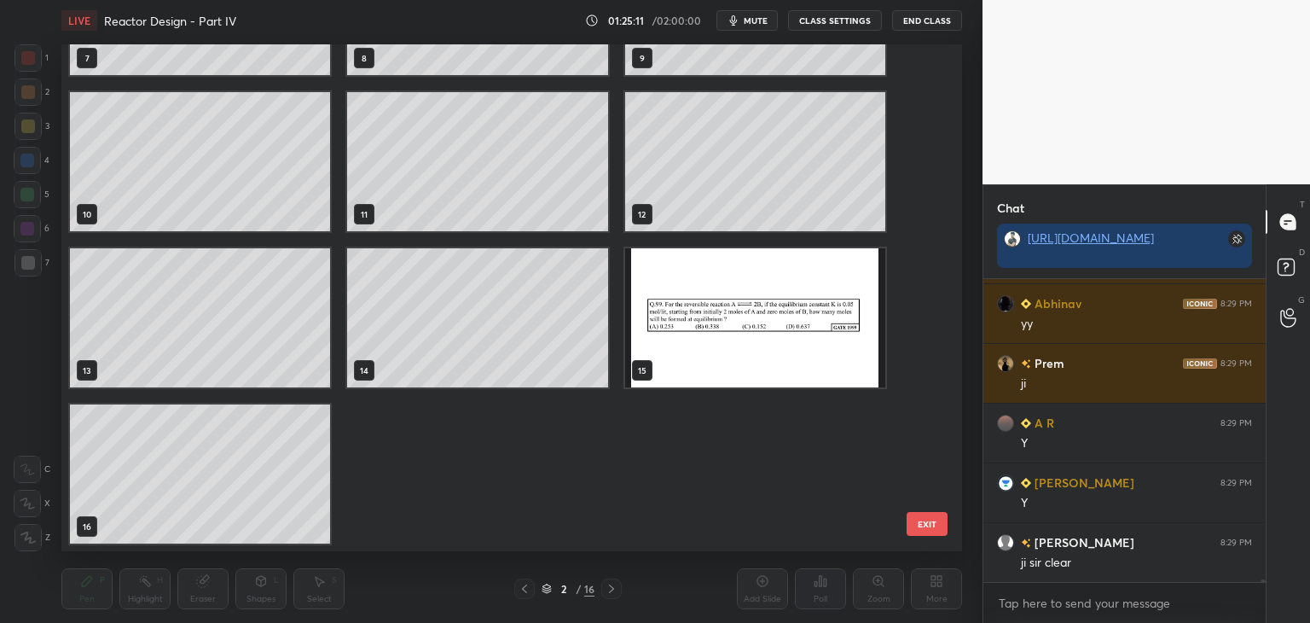
scroll to position [31787, 0]
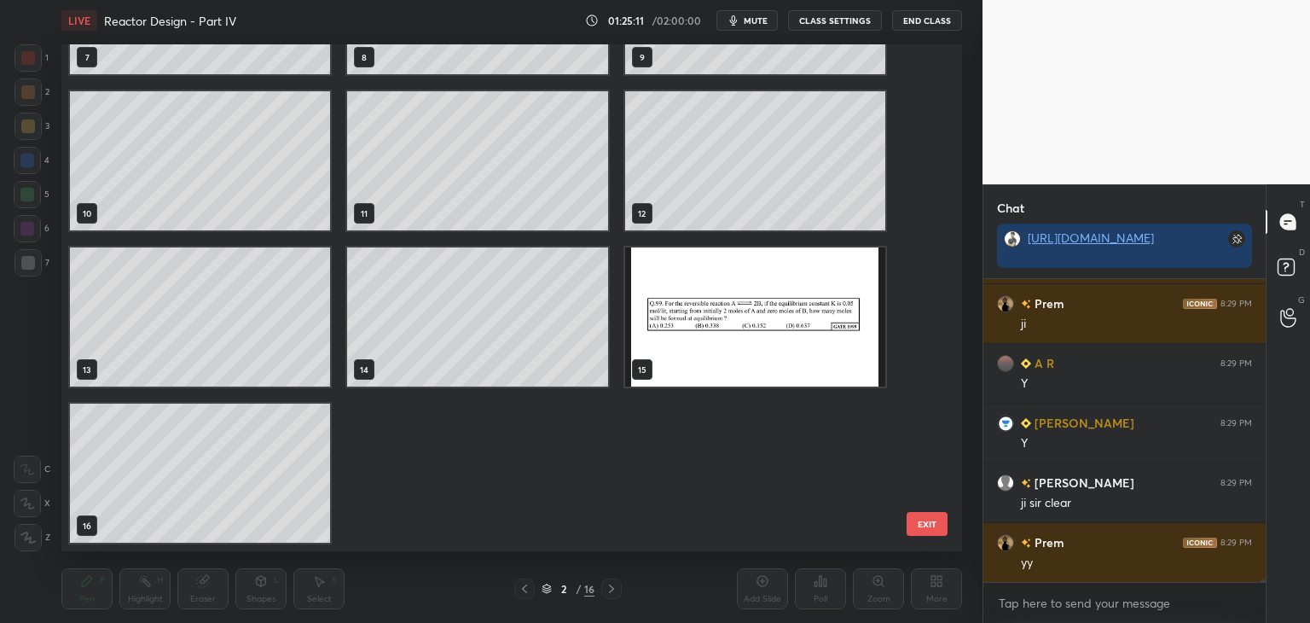
click at [778, 352] on img "grid" at bounding box center [755, 316] width 260 height 139
click at [780, 355] on img "grid" at bounding box center [755, 316] width 260 height 139
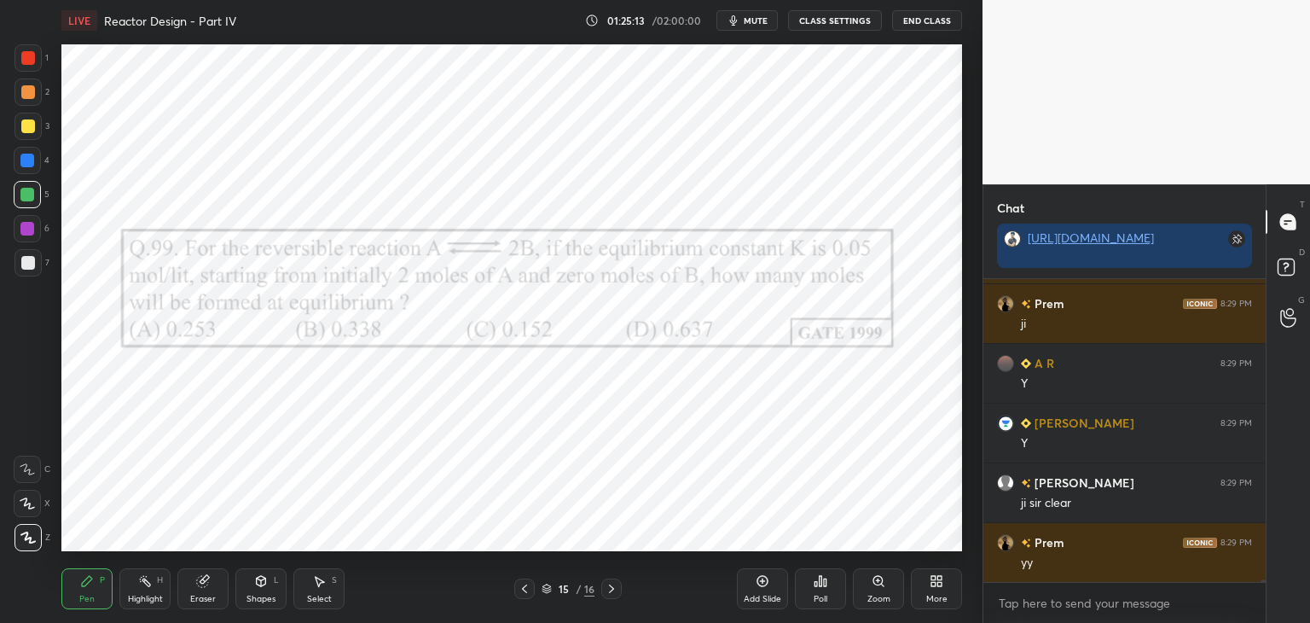
click at [20, 224] on div at bounding box center [27, 229] width 14 height 14
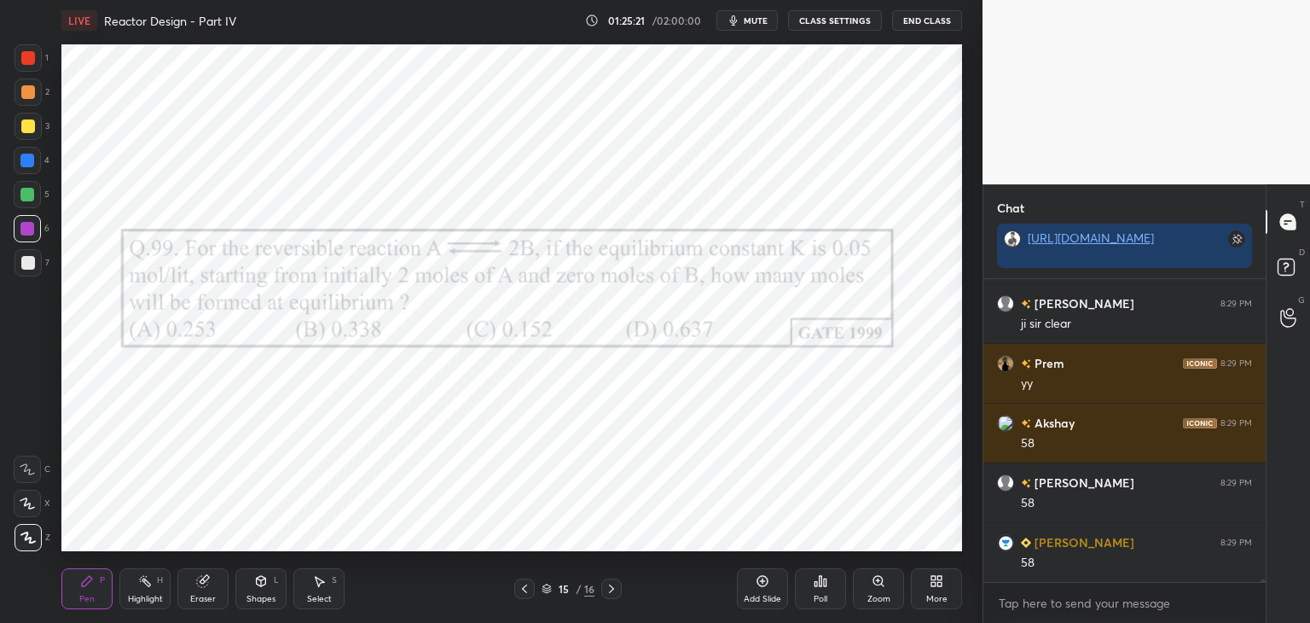
scroll to position [32026, 0]
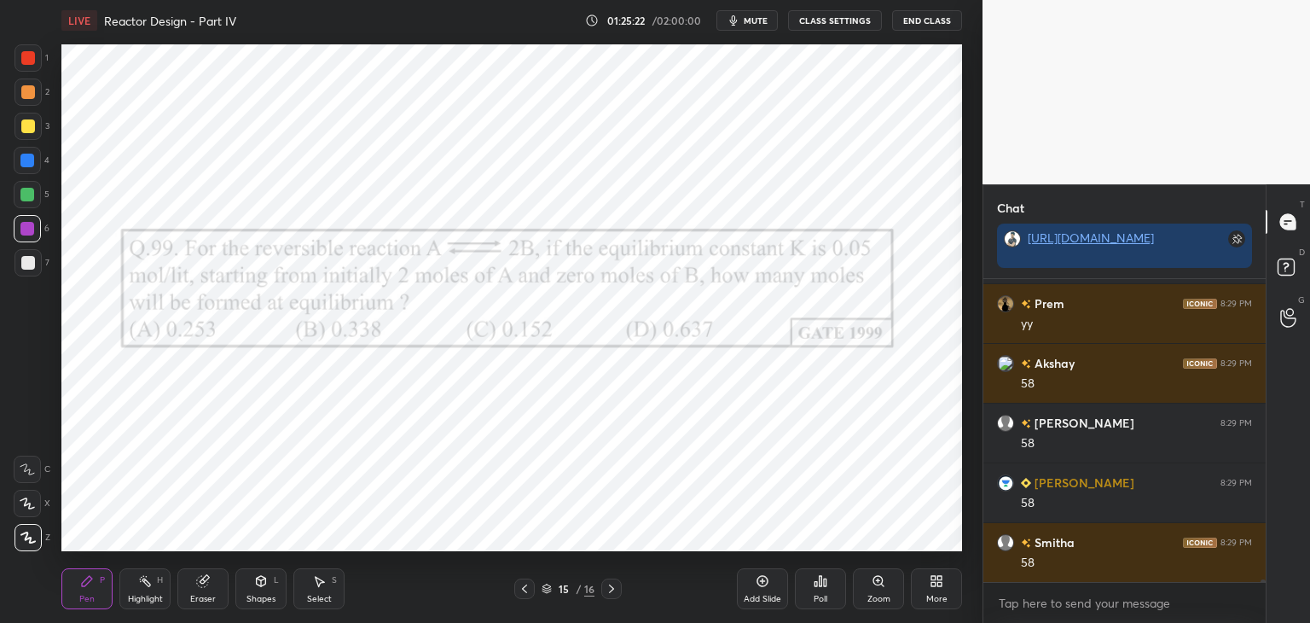
click at [547, 591] on icon at bounding box center [547, 589] width 10 height 10
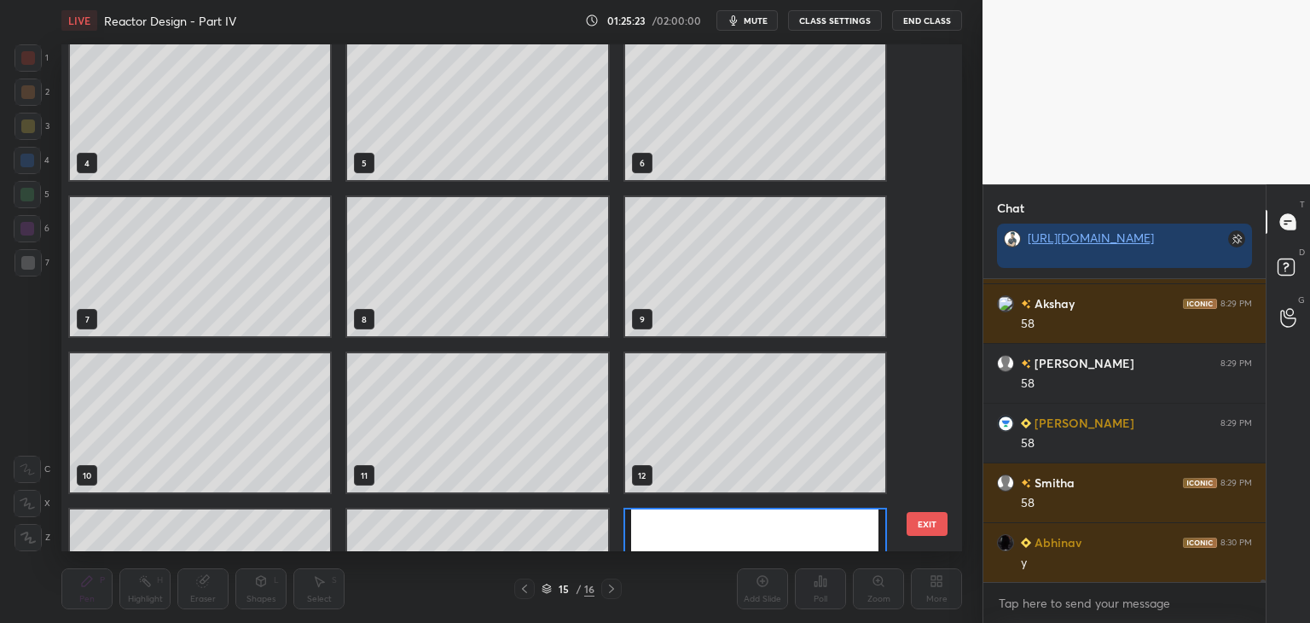
scroll to position [0, 0]
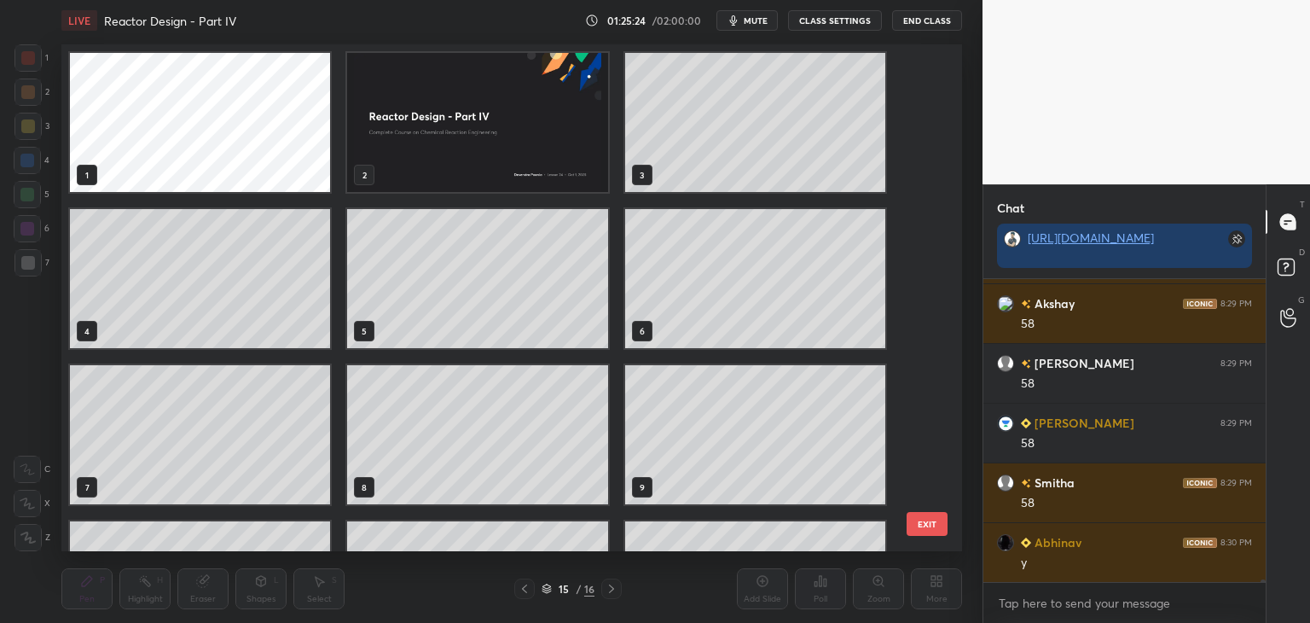
click at [545, 160] on img "grid" at bounding box center [477, 122] width 260 height 139
click at [546, 161] on img "grid" at bounding box center [477, 122] width 260 height 139
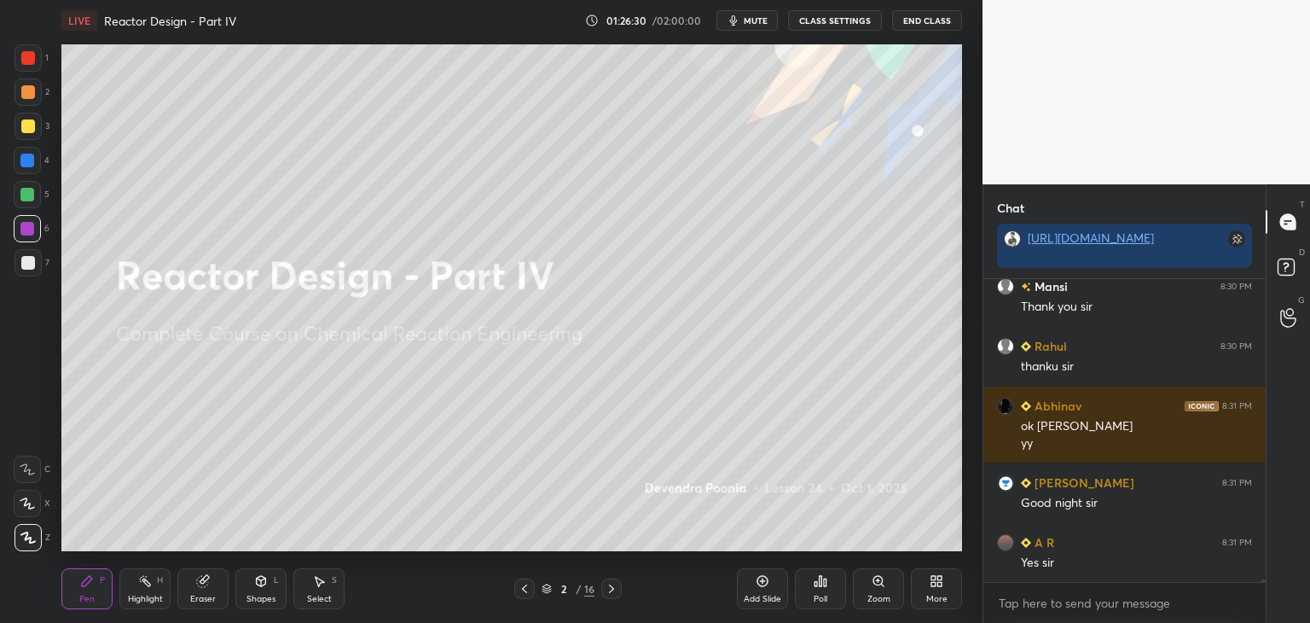
scroll to position [32939, 0]
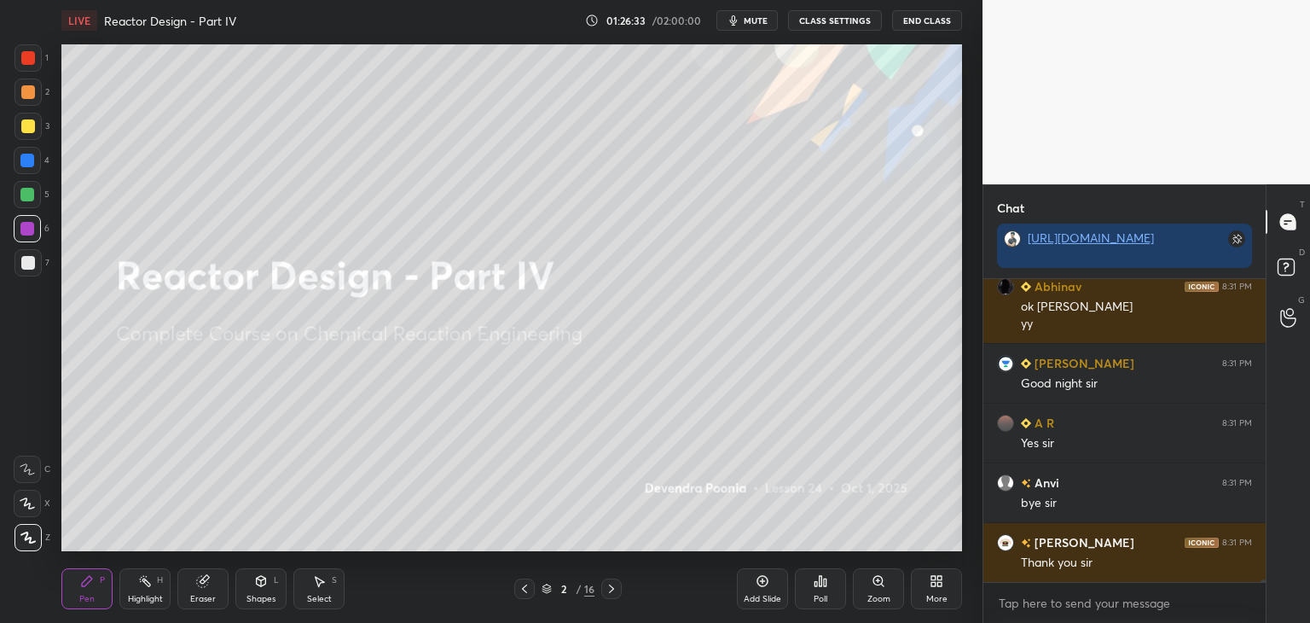
click at [928, 23] on button "End Class" at bounding box center [927, 20] width 70 height 20
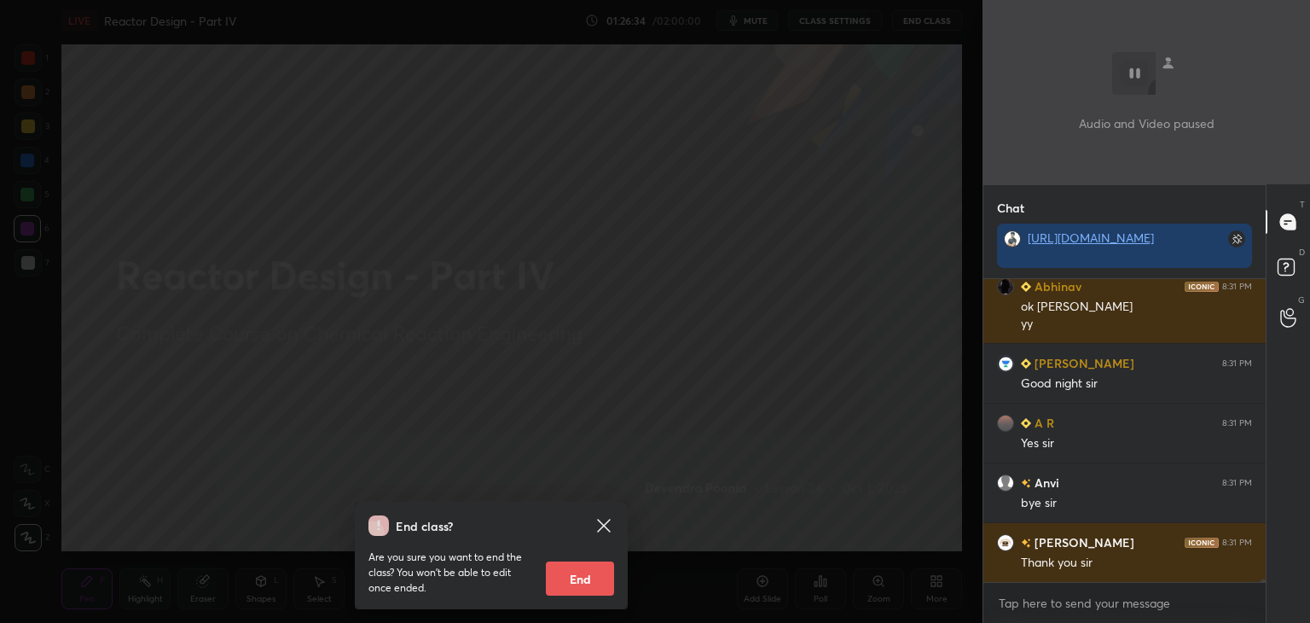
scroll to position [33059, 0]
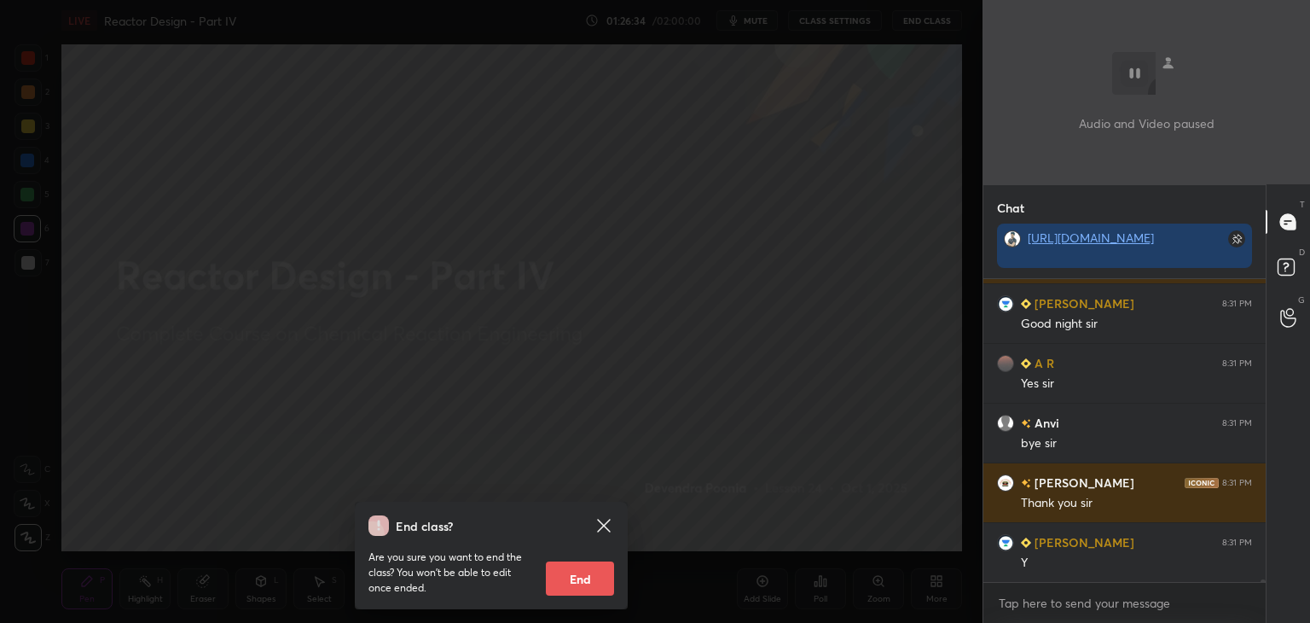
click at [555, 578] on button "End" at bounding box center [580, 578] width 68 height 34
type textarea "x"
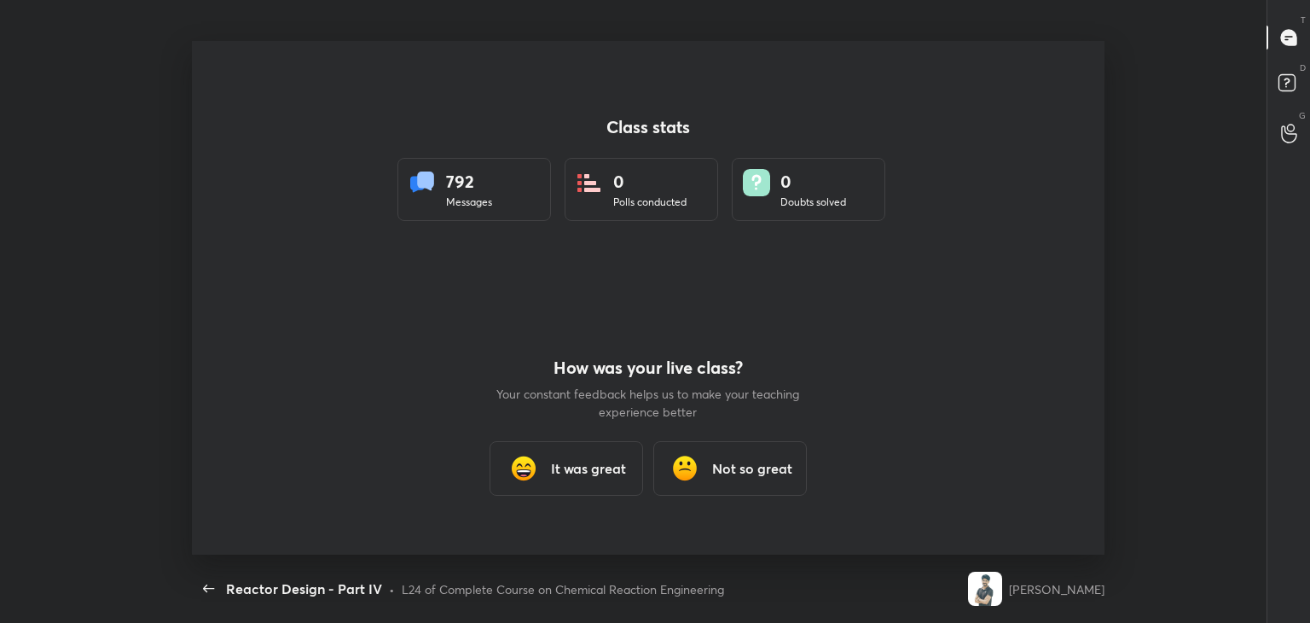
scroll to position [0, 0]
click at [578, 482] on div "It was great" at bounding box center [567, 468] width 154 height 55
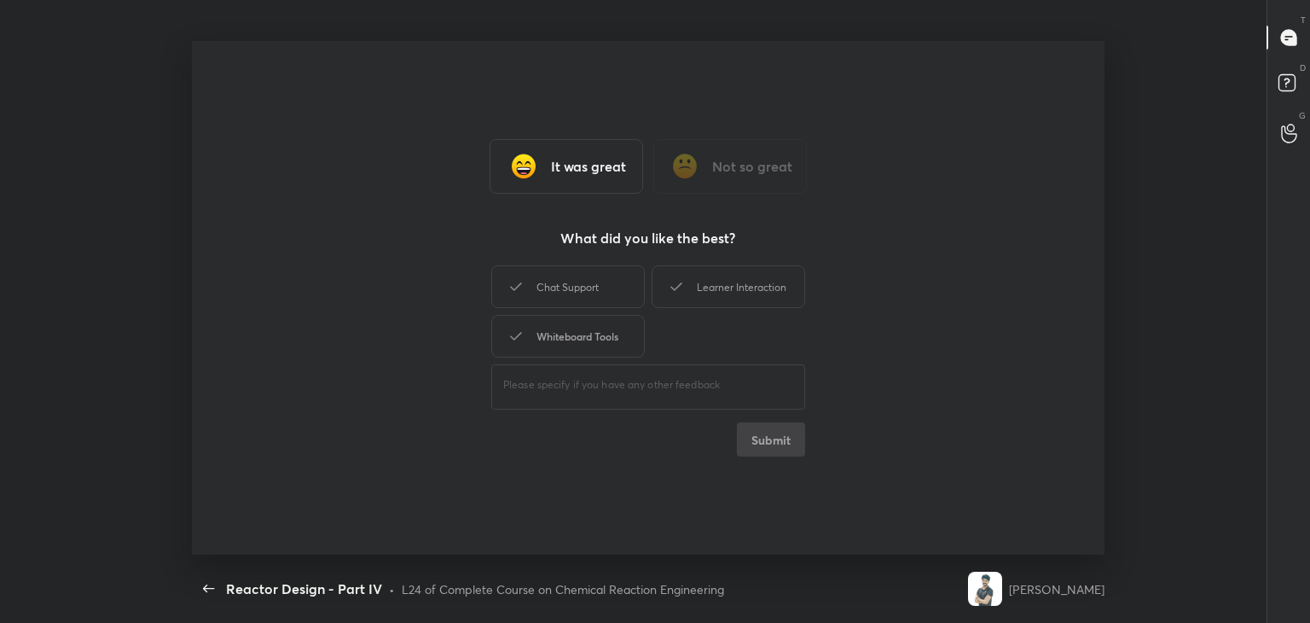
click at [589, 311] on div "Chat Support Learner Interaction Whiteboard Tools" at bounding box center [648, 311] width 314 height 99
click at [589, 341] on div "Whiteboard Tools" at bounding box center [568, 336] width 154 height 43
click at [585, 289] on div "Chat Support" at bounding box center [568, 286] width 154 height 43
click at [709, 295] on div "Learner Interaction" at bounding box center [729, 286] width 154 height 43
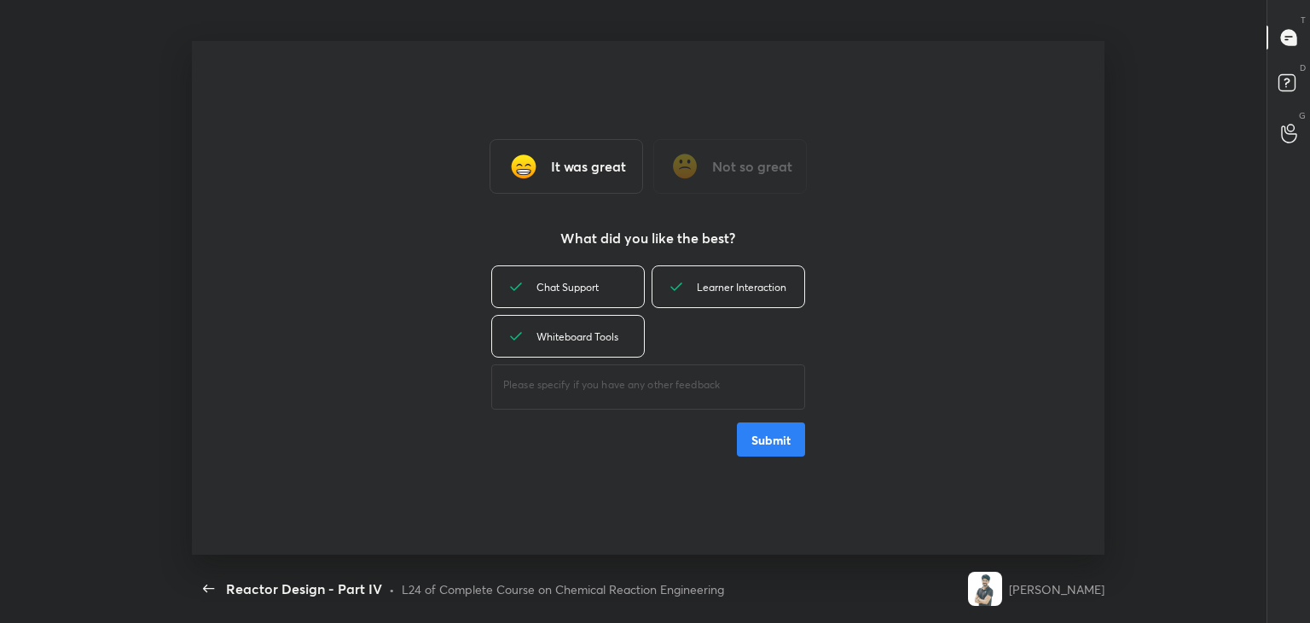
click at [764, 433] on button "Submit" at bounding box center [771, 439] width 68 height 34
